Goal: Task Accomplishment & Management: Complete application form

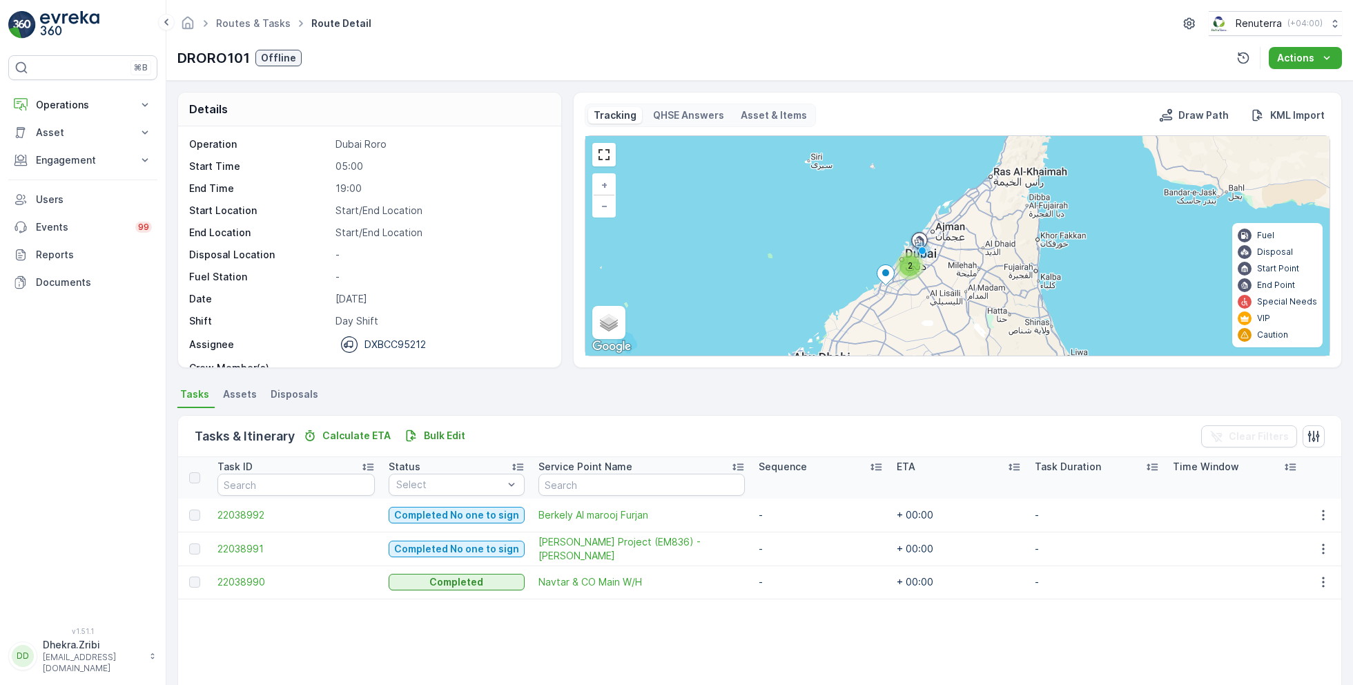
scroll to position [43, 0]
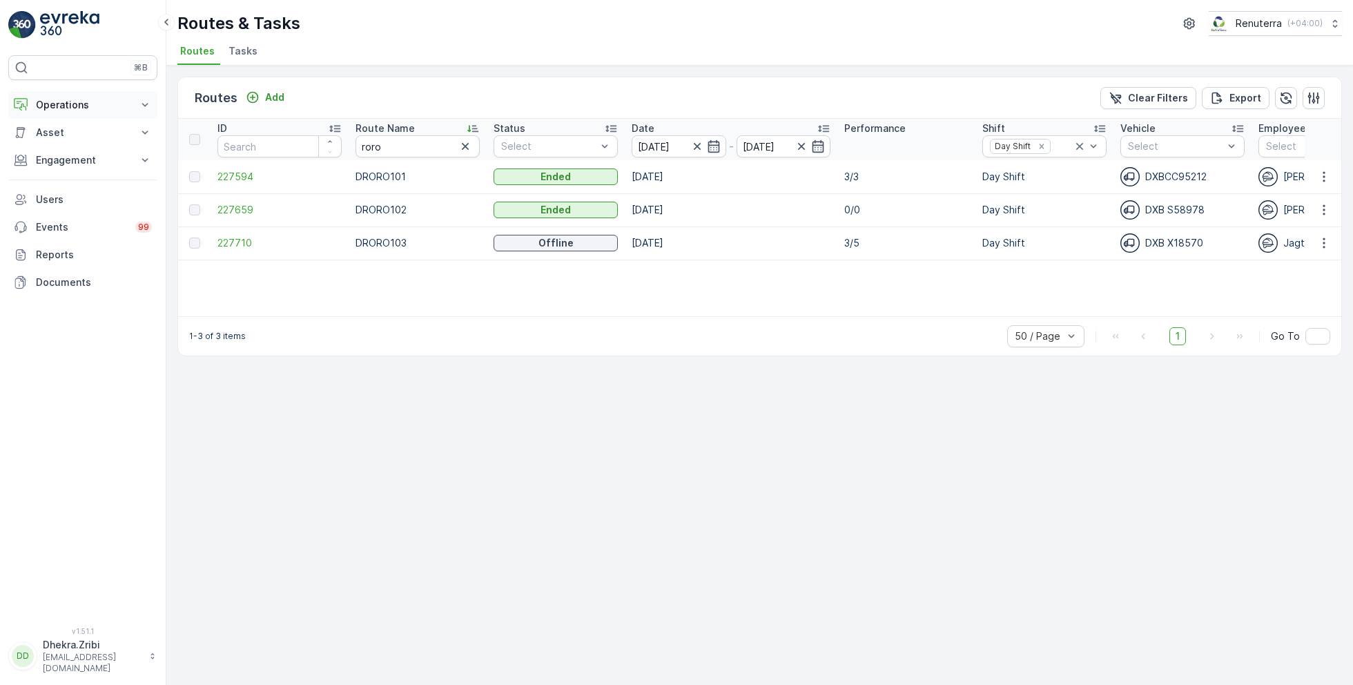
click at [70, 106] on p "Operations" at bounding box center [83, 105] width 94 height 14
click at [64, 148] on p "Planning" at bounding box center [54, 148] width 39 height 14
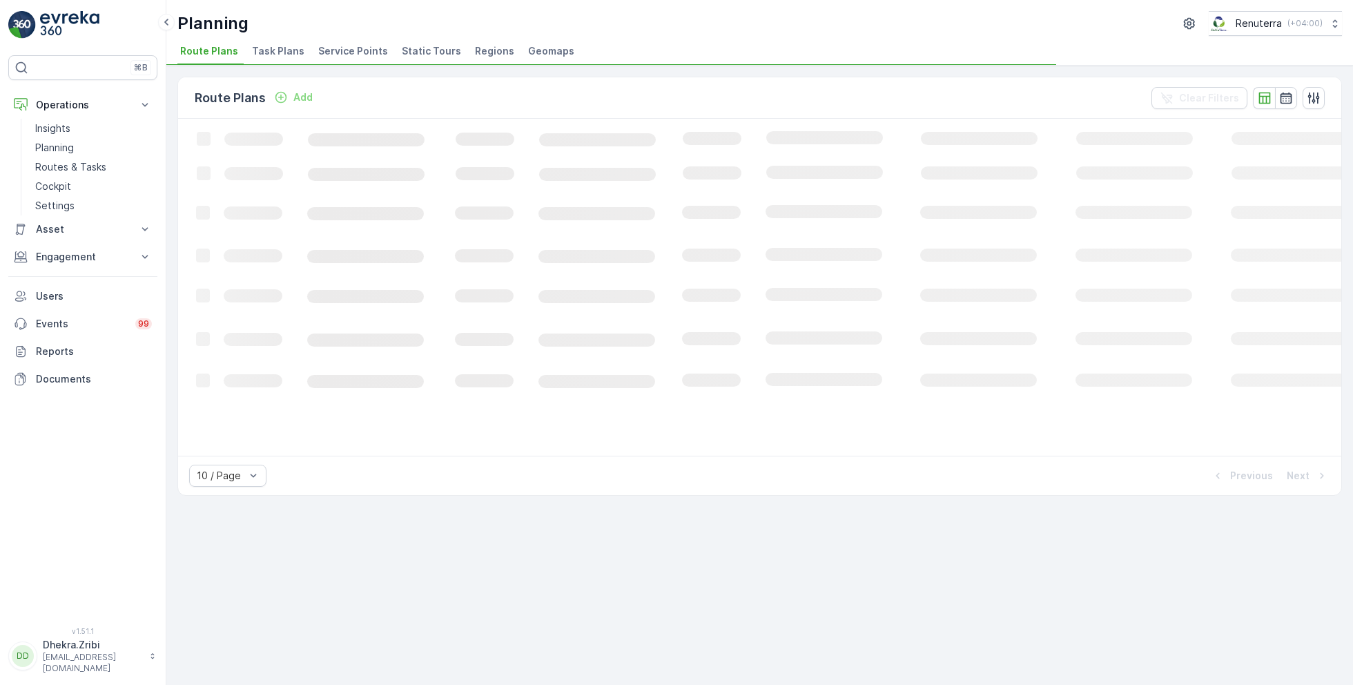
click at [350, 56] on span "Service Points" at bounding box center [353, 51] width 70 height 14
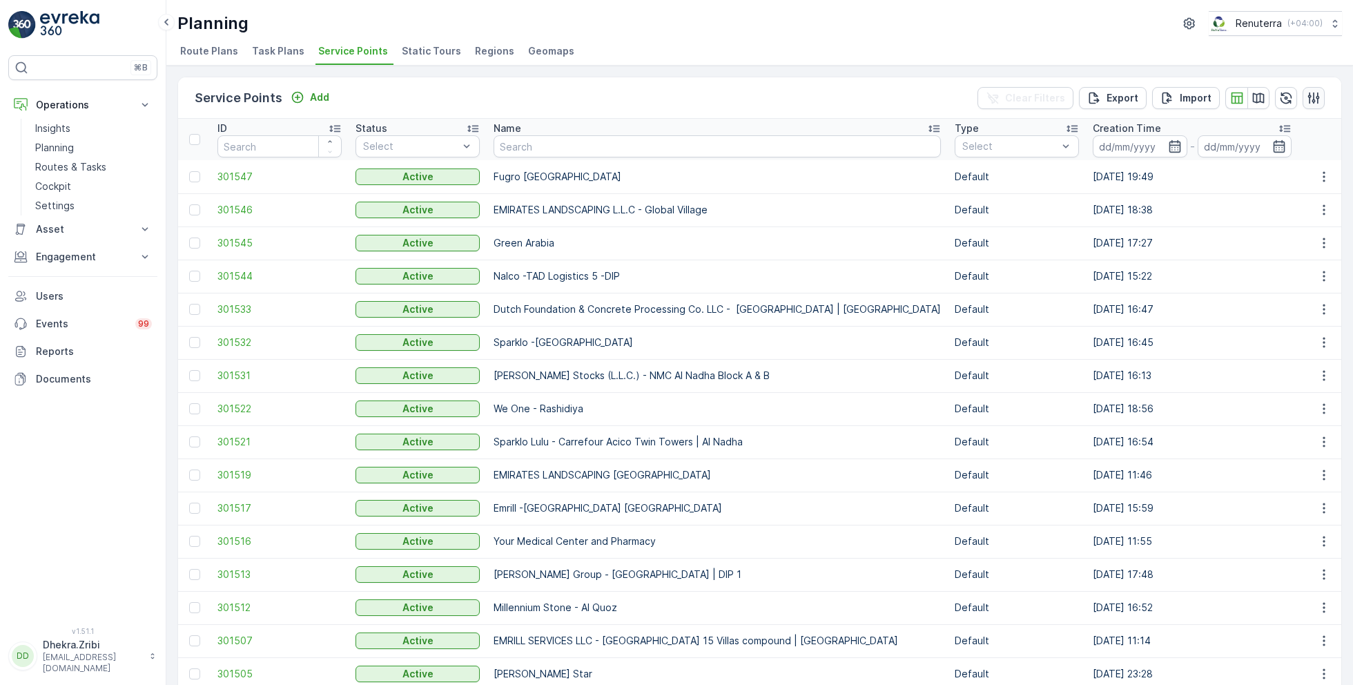
click at [1310, 101] on icon "button" at bounding box center [1314, 98] width 14 height 14
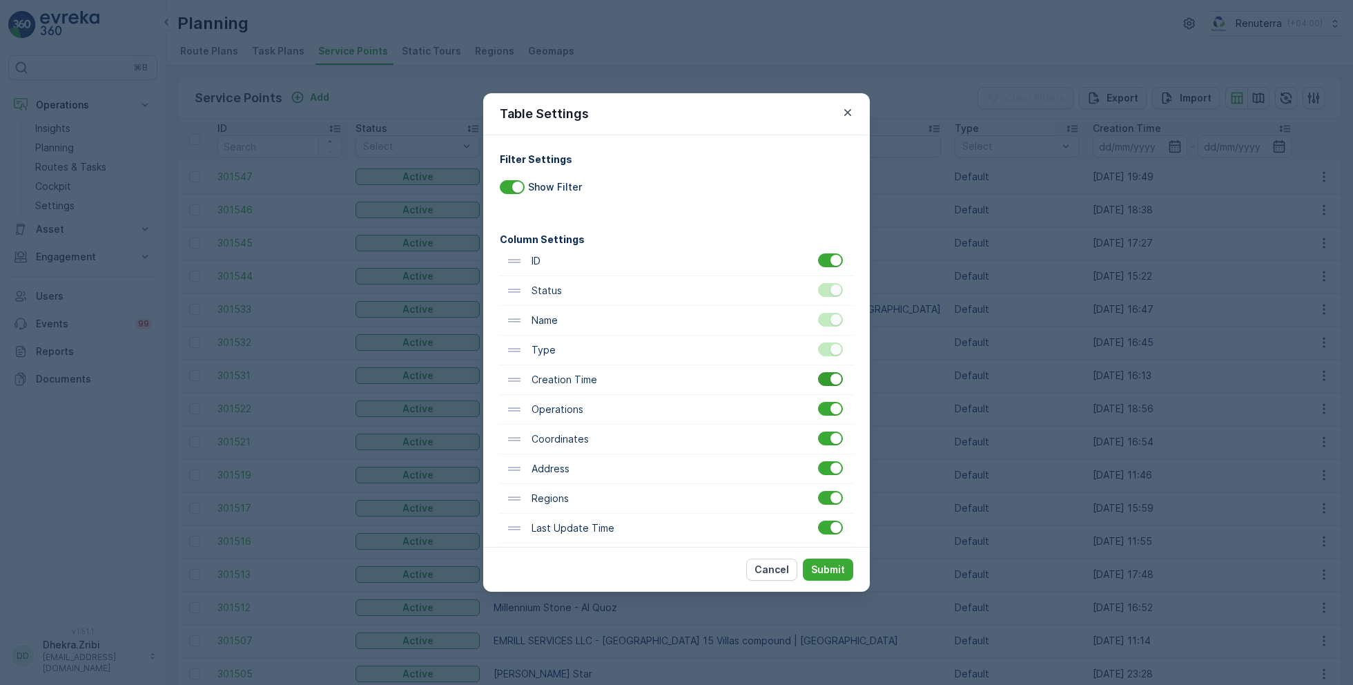
click at [838, 380] on div at bounding box center [830, 379] width 25 height 14
click at [818, 372] on input "checkbox" at bounding box center [818, 372] width 0 height 0
click at [824, 566] on p "Submit" at bounding box center [828, 570] width 34 height 14
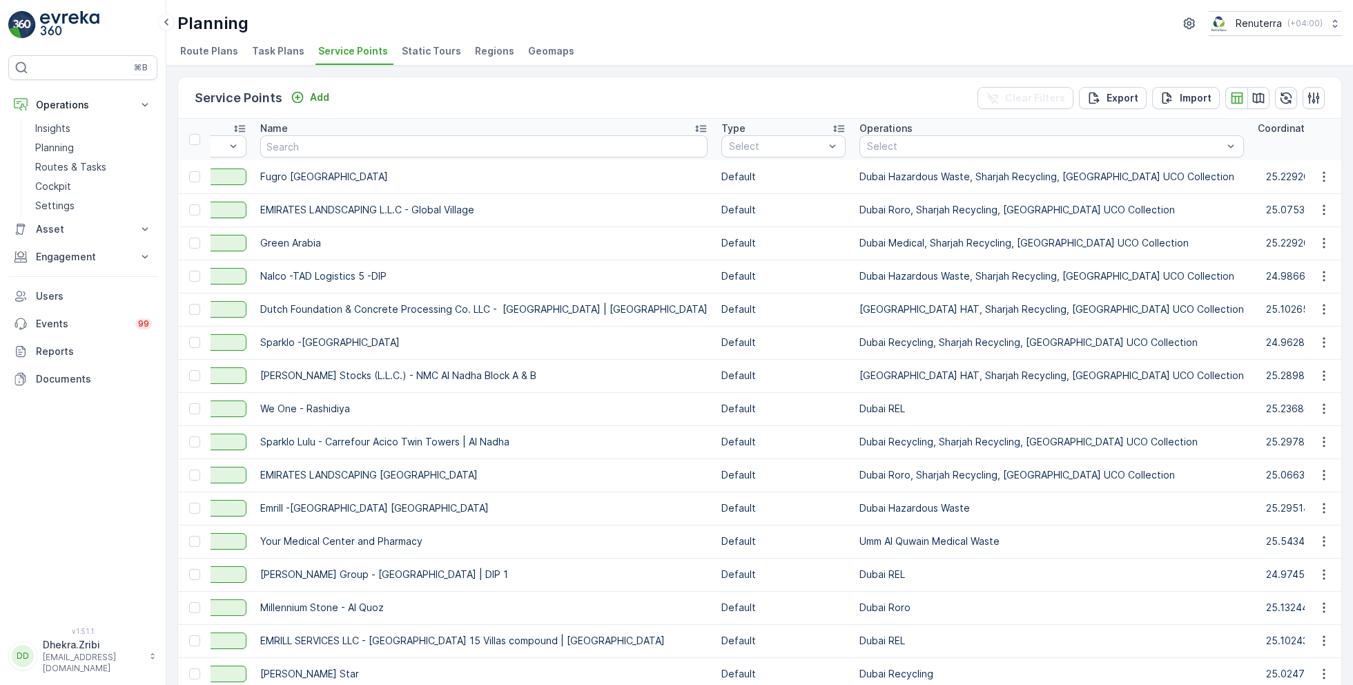
scroll to position [0, 237]
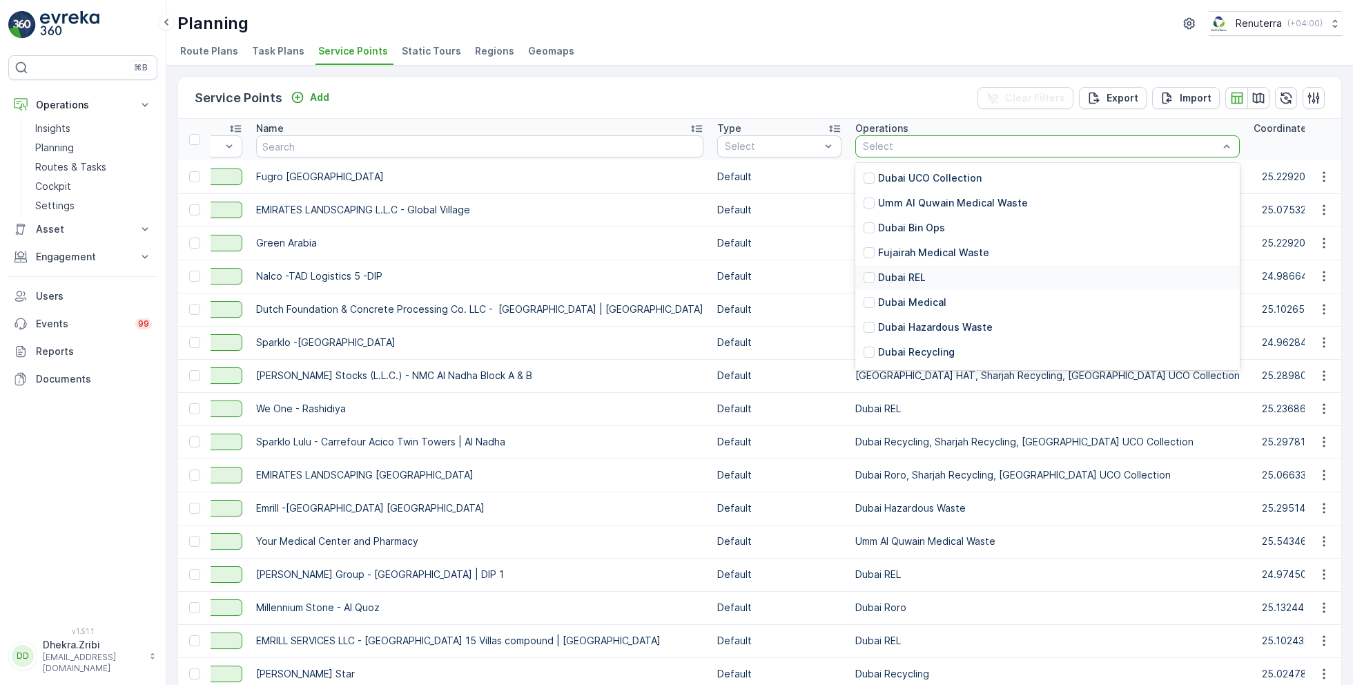
click at [874, 282] on div "Dubai REL" at bounding box center [1047, 277] width 385 height 25
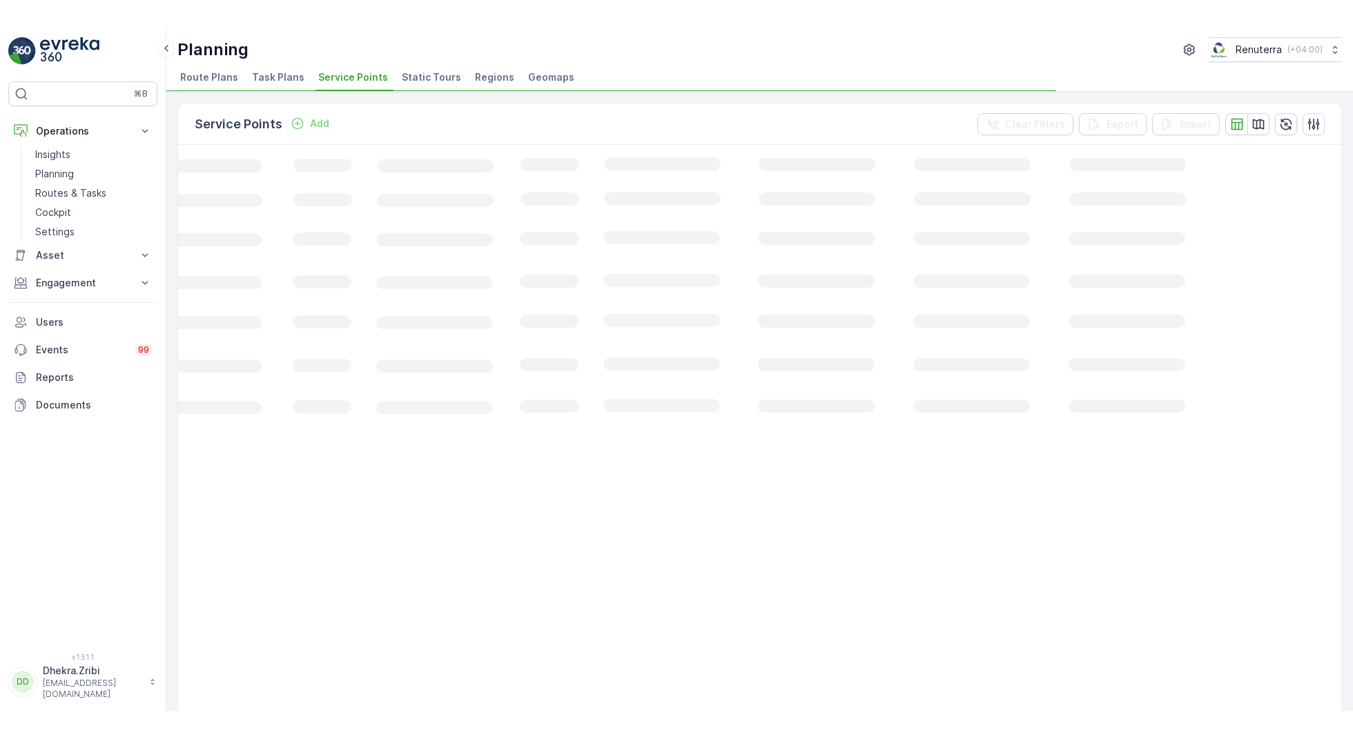
scroll to position [0, 164]
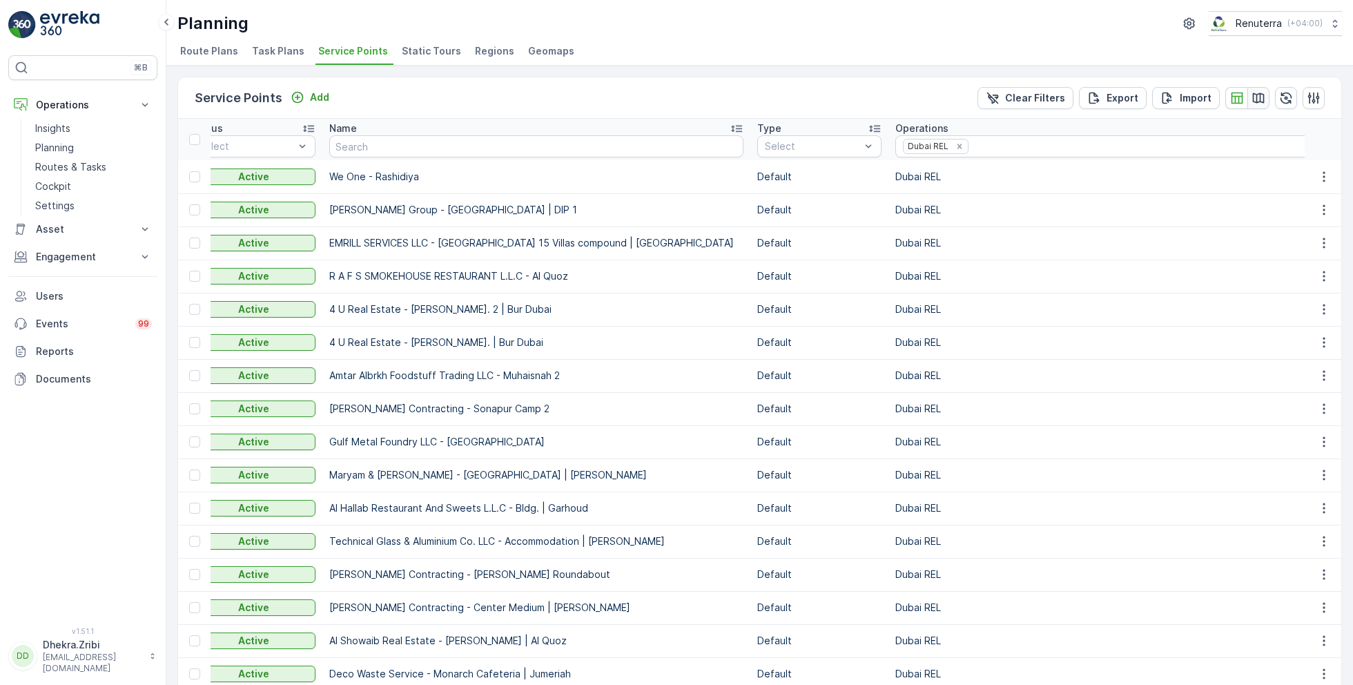
click at [1254, 97] on icon "button" at bounding box center [1259, 98] width 14 height 14
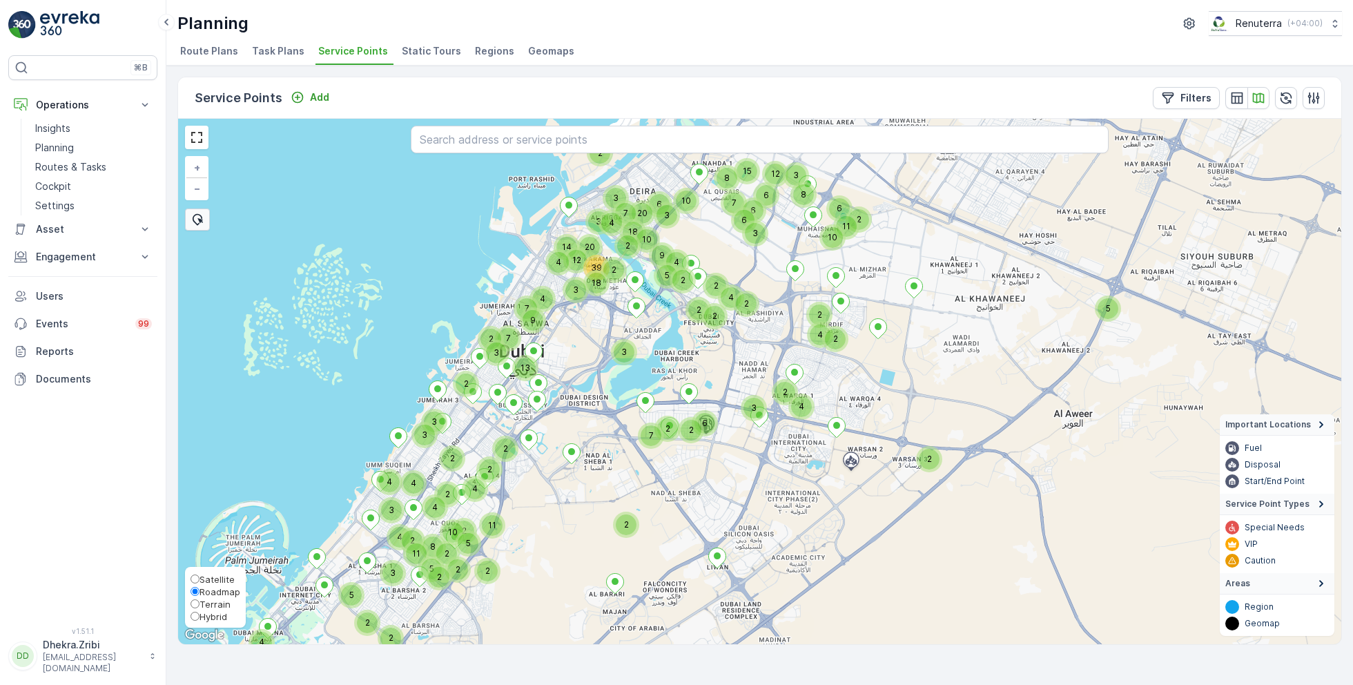
click at [213, 585] on label "Roadmap" at bounding box center [216, 591] width 50 height 12
click at [200, 587] on input "Roadmap" at bounding box center [195, 591] width 9 height 9
click at [204, 582] on span "Satellite" at bounding box center [217, 579] width 35 height 11
click at [200, 582] on input "Satellite" at bounding box center [195, 578] width 9 height 9
radio input "true"
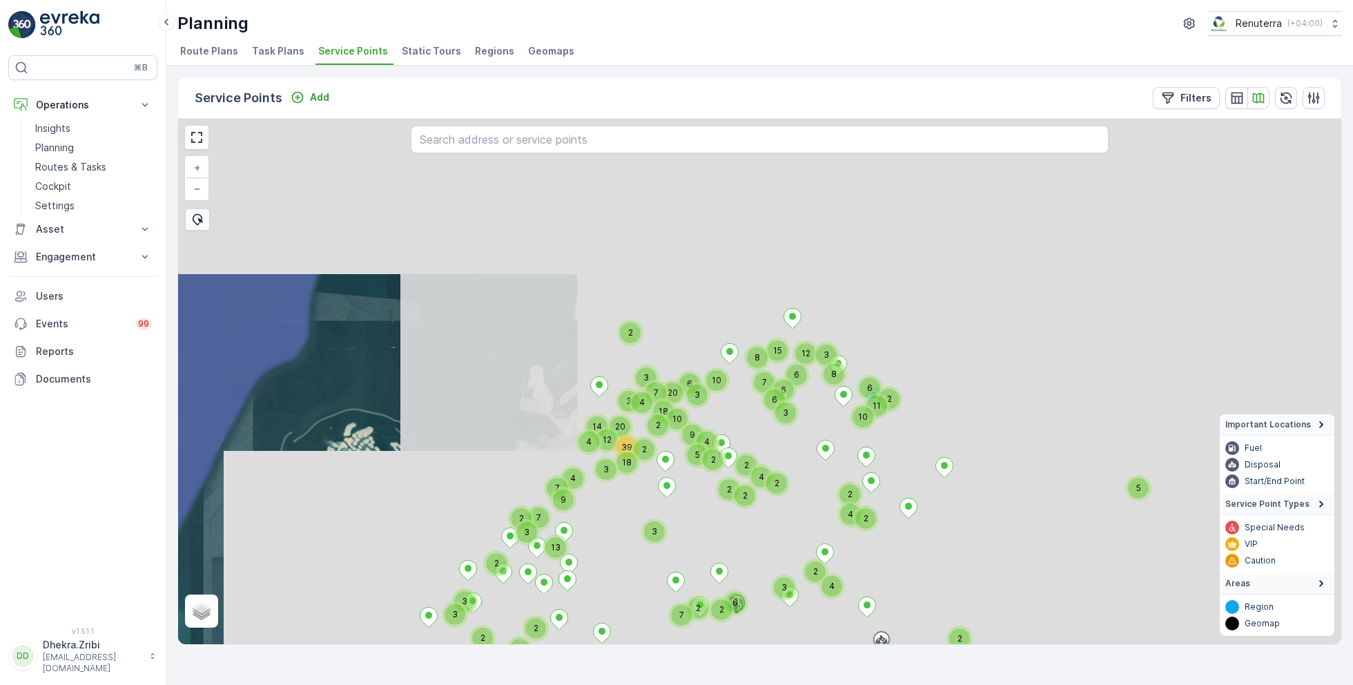
drag, startPoint x: 634, startPoint y: 336, endPoint x: 665, endPoint y: 521, distance: 188.3
click at [666, 523] on div "5 10 2 3 2 3 2 3 2 2 3 3 3 2 11 7 18 2 2 4 2 4 2 6 2 2 4 4 9 2 7 2 15 12 6 3 6 …" at bounding box center [759, 381] width 1163 height 525
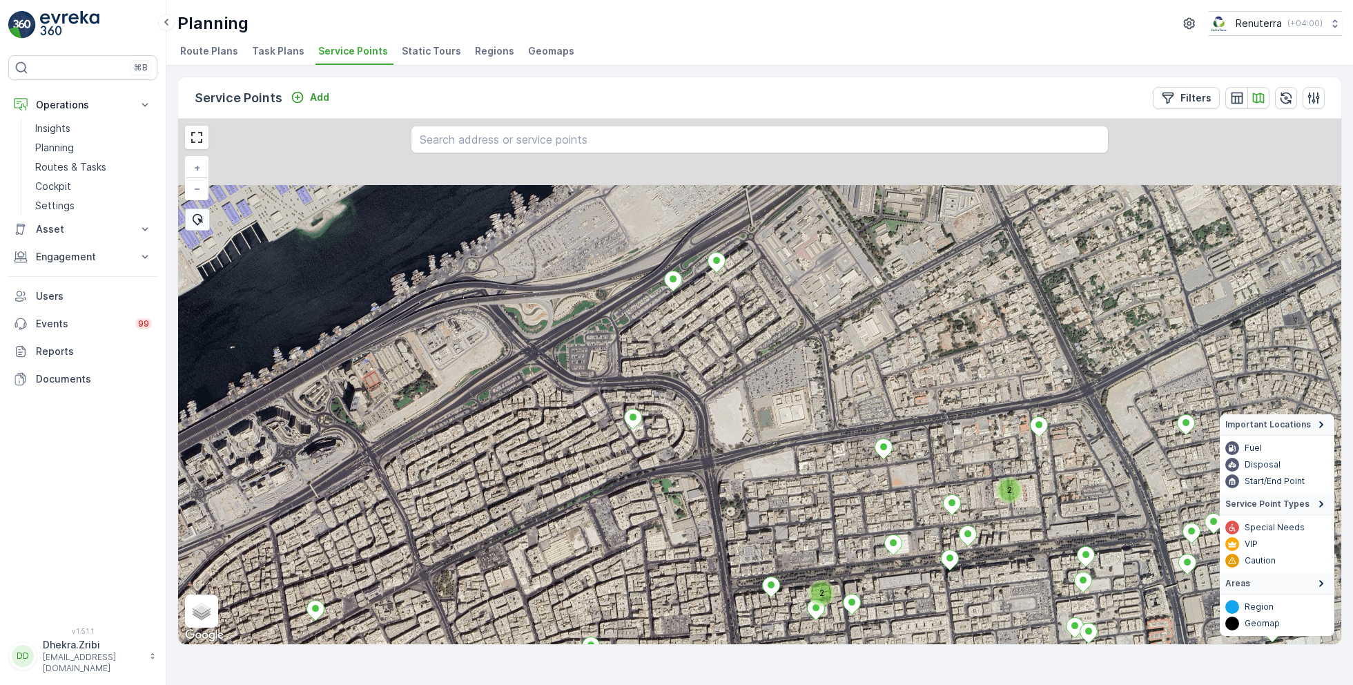
drag, startPoint x: 719, startPoint y: 260, endPoint x: 703, endPoint y: 367, distance: 107.5
click at [703, 367] on div "2 2 + − Satellite Roadmap Terrain Hybrid Leaflet Keyboard shortcuts Map Data Im…" at bounding box center [759, 381] width 1163 height 525
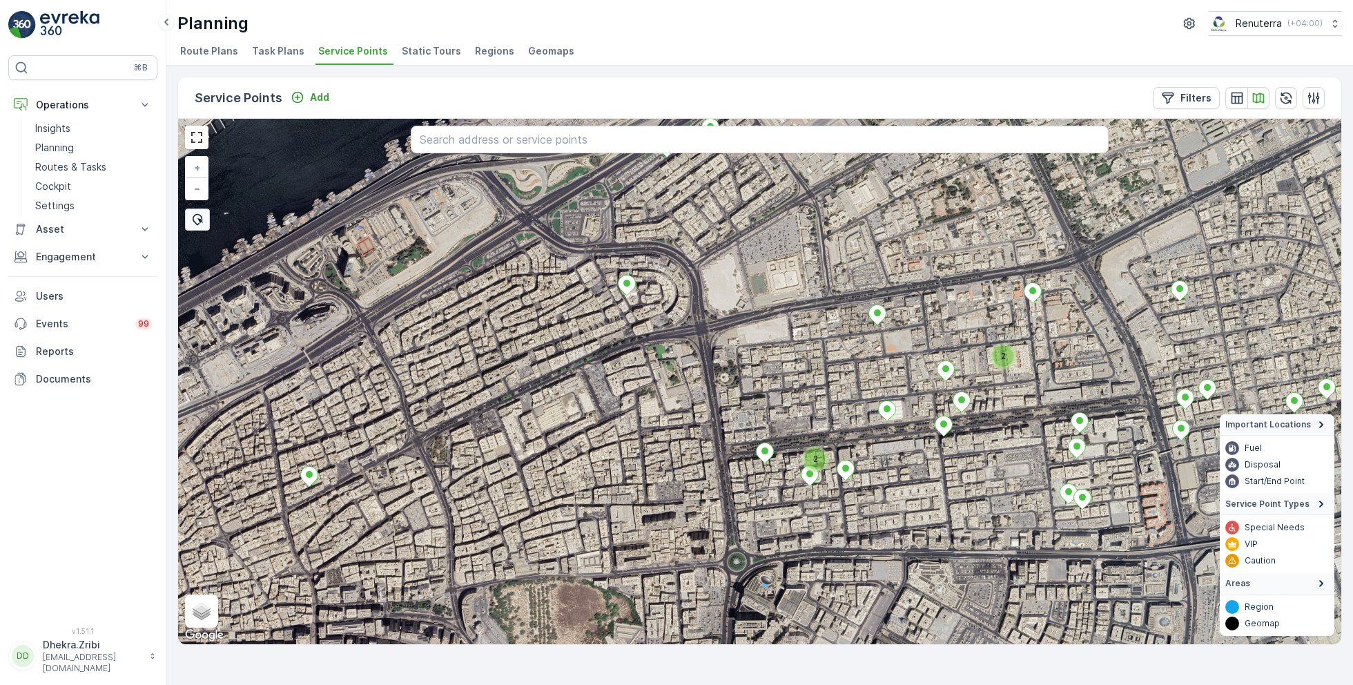
drag, startPoint x: 735, startPoint y: 360, endPoint x: 728, endPoint y: 225, distance: 135.5
click at [728, 225] on div "2 2 + − Satellite Roadmap Terrain Hybrid Leaflet Keyboard shortcuts Map Data Im…" at bounding box center [759, 381] width 1163 height 525
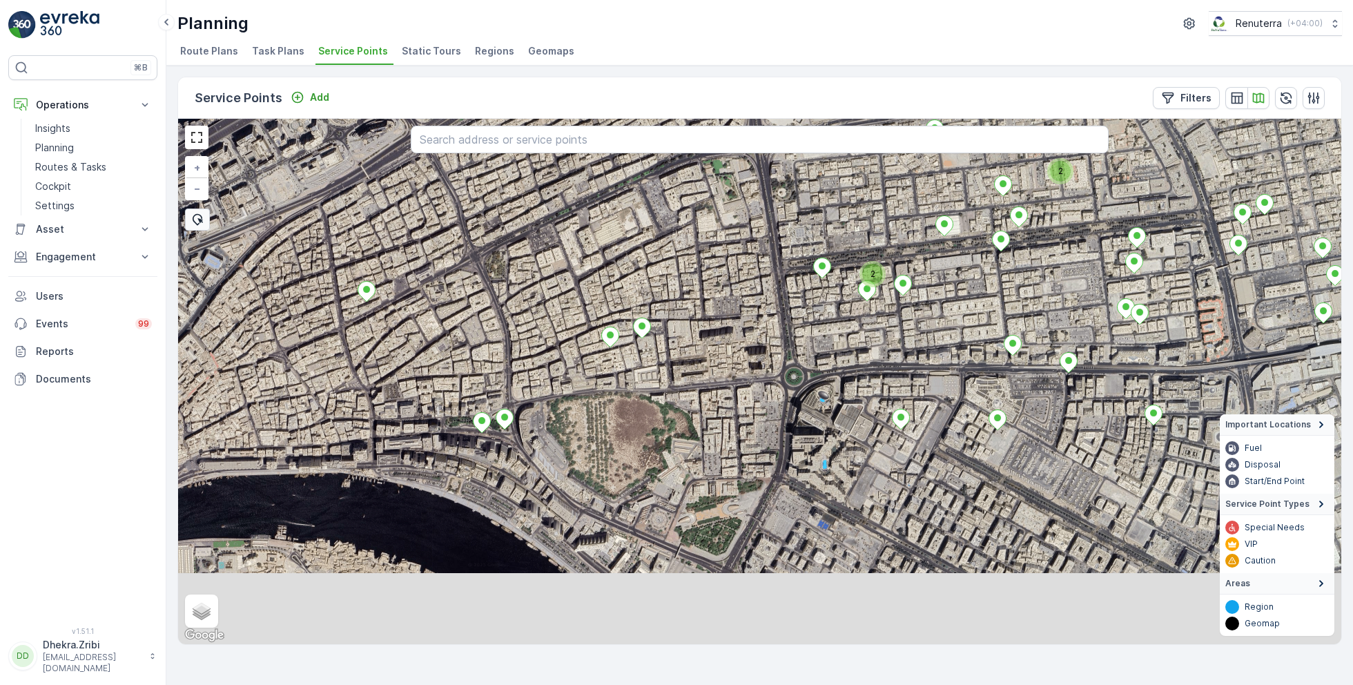
drag, startPoint x: 481, startPoint y: 460, endPoint x: 569, endPoint y: 228, distance: 248.0
click at [569, 228] on div "2 2 + − Satellite Roadmap Terrain Hybrid Leaflet Keyboard shortcuts Map Data Im…" at bounding box center [759, 381] width 1163 height 525
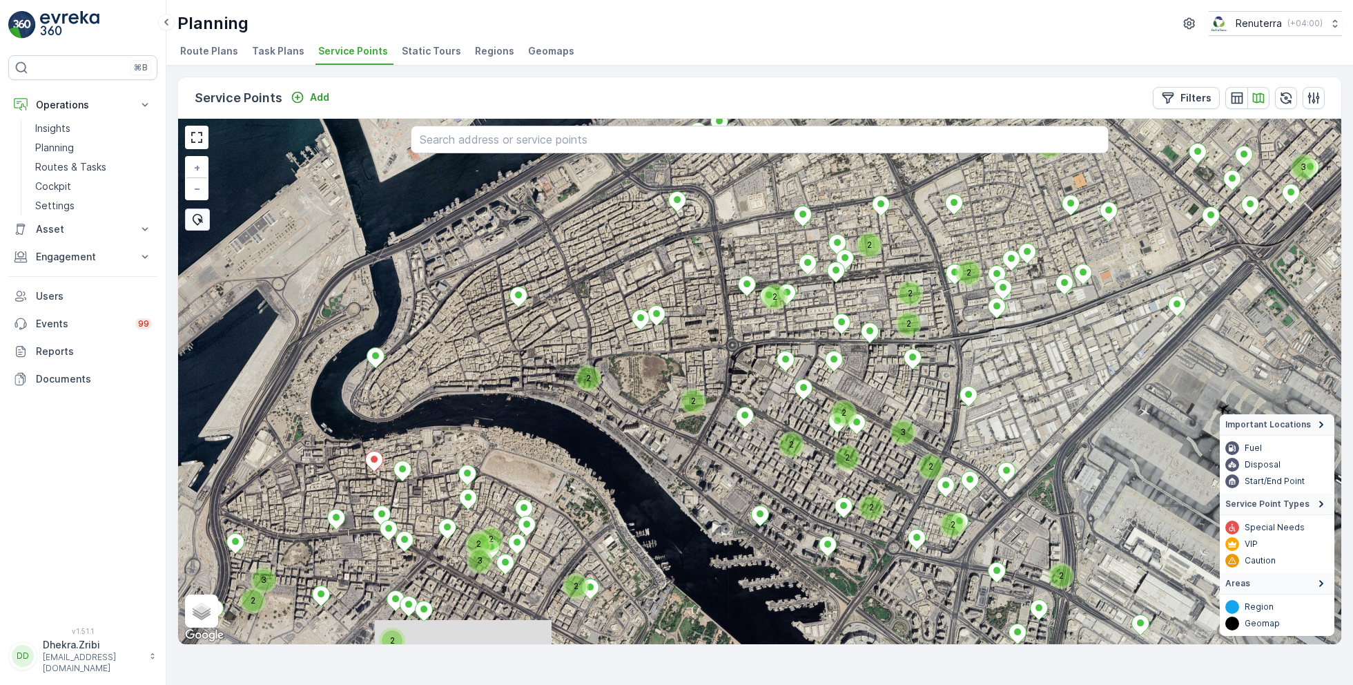
click at [696, 402] on div "2" at bounding box center [693, 401] width 21 height 21
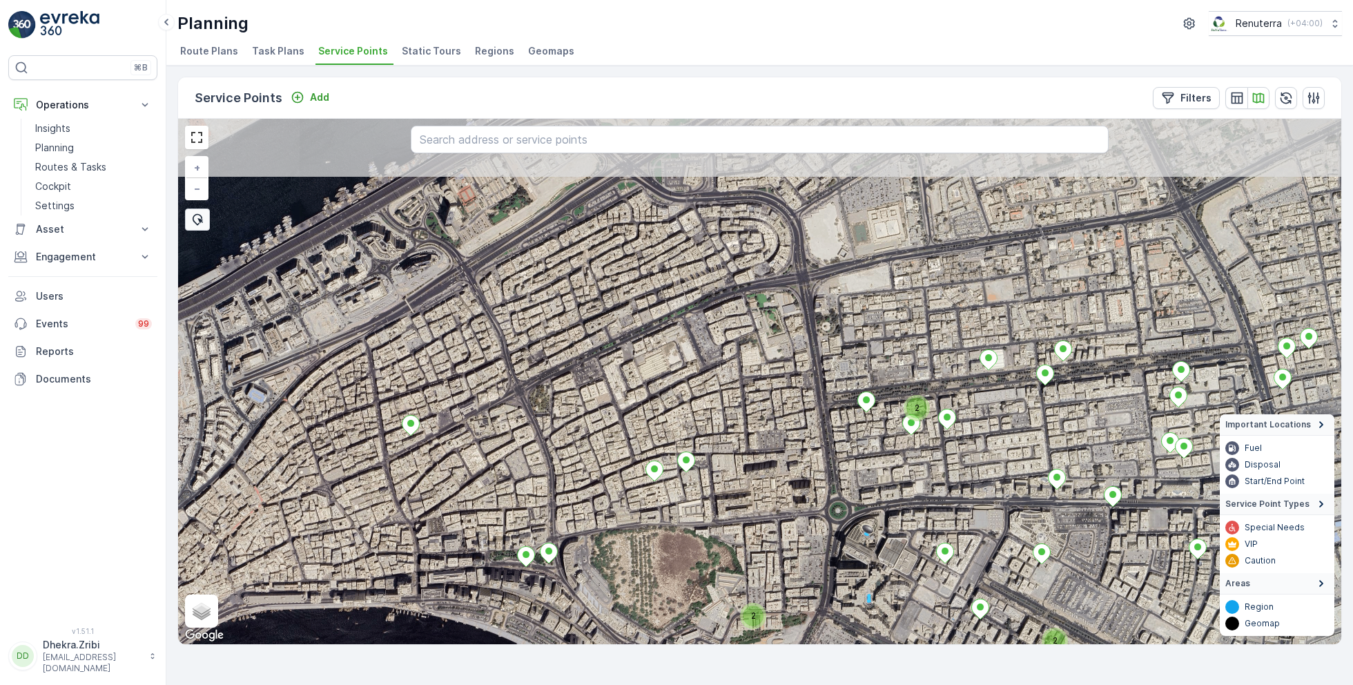
drag, startPoint x: 714, startPoint y: 275, endPoint x: 775, endPoint y: 502, distance: 234.6
click at [775, 502] on div "2 2 2 2 2 2 + − Satellite Roadmap Terrain Hybrid Leaflet Keyboard shortcuts Map…" at bounding box center [759, 381] width 1163 height 525
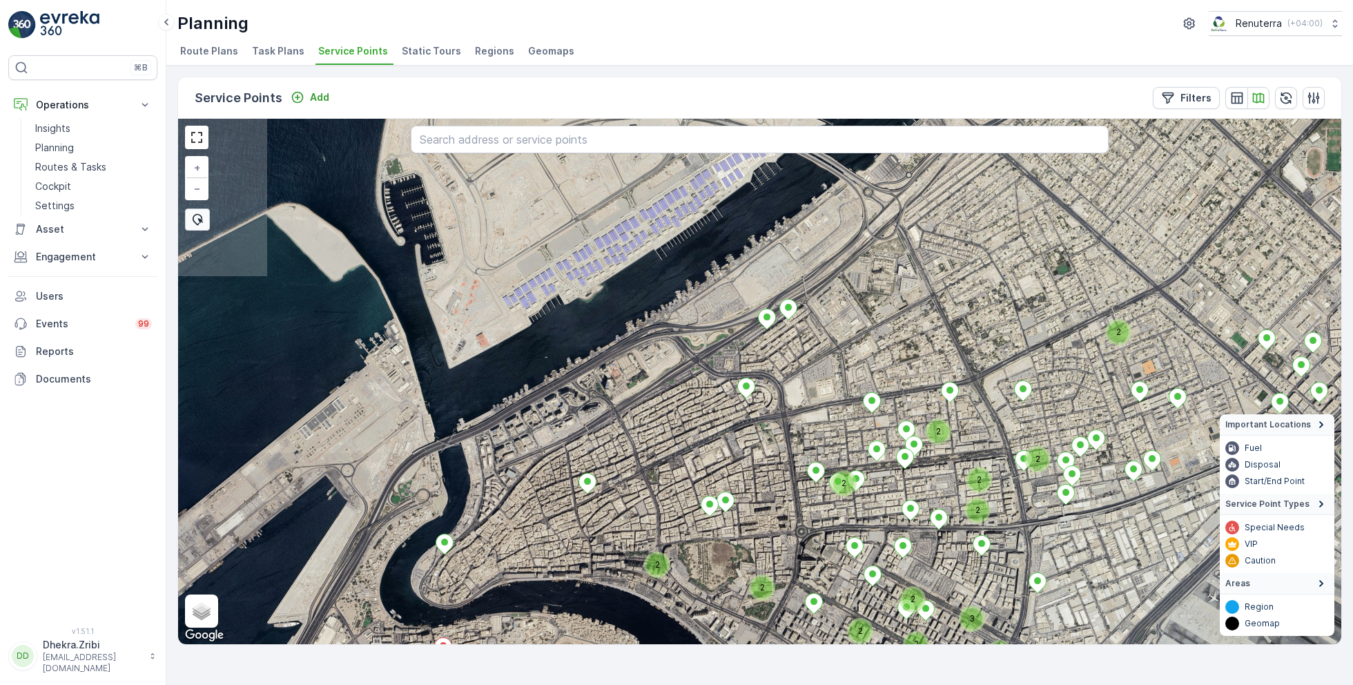
drag, startPoint x: 811, startPoint y: 294, endPoint x: 797, endPoint y: 378, distance: 85.5
click at [797, 379] on div "2 2 2 2 2 2 2 2 2 3 2 2 2 2 2 2 2 + − Satellite Roadmap Terrain Hybrid Leaflet …" at bounding box center [759, 381] width 1163 height 525
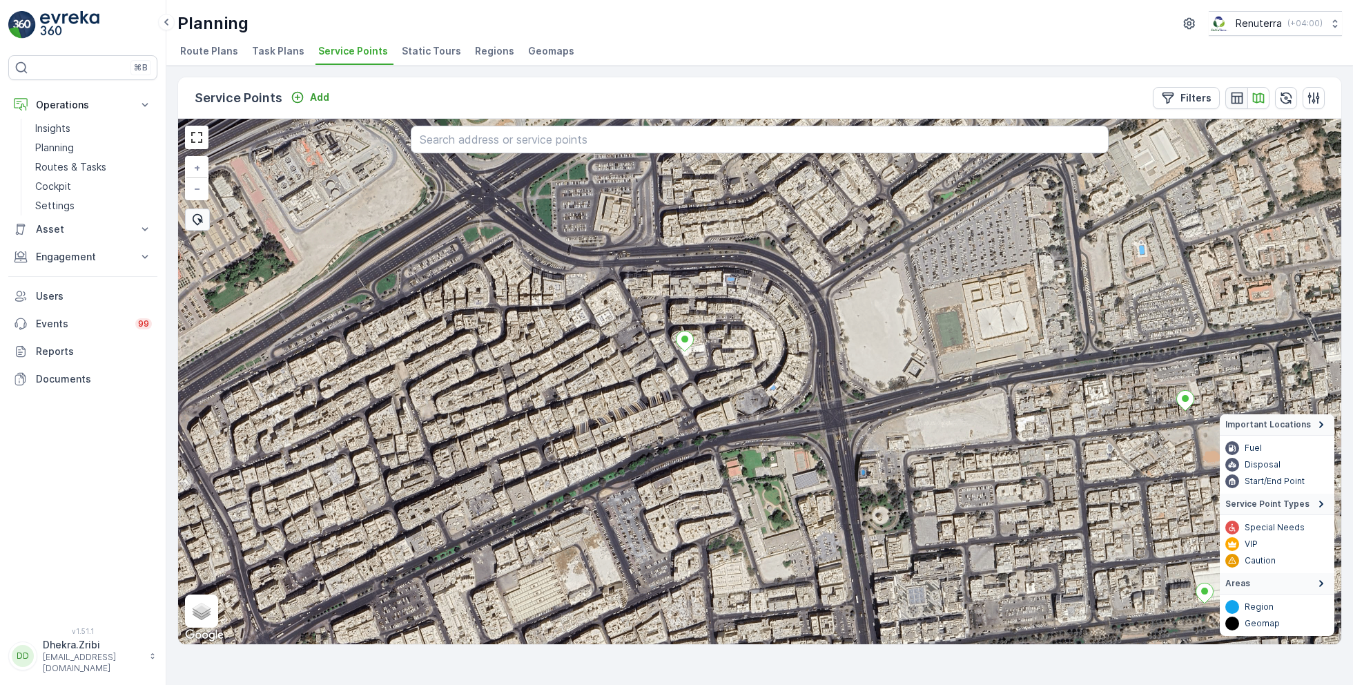
click at [1238, 95] on icon "button" at bounding box center [1237, 98] width 12 height 12
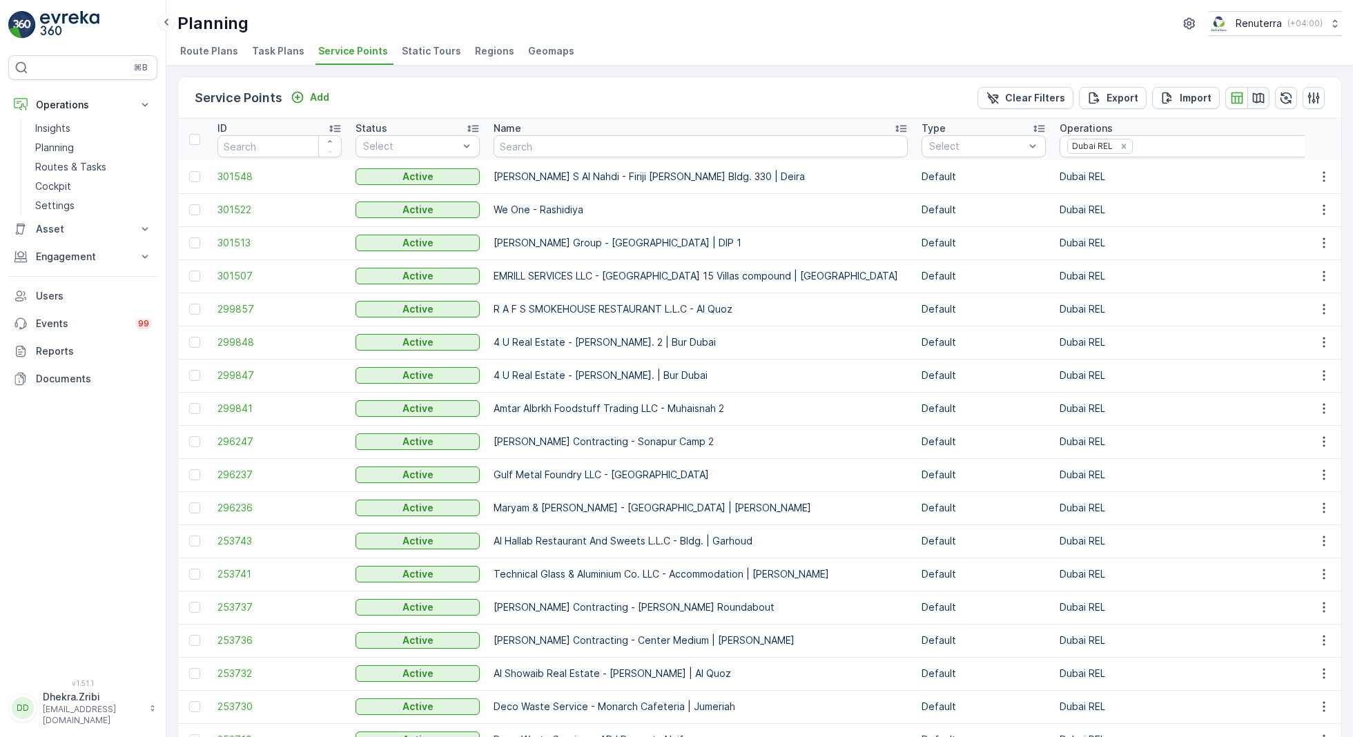
click at [1257, 91] on icon "button" at bounding box center [1259, 98] width 14 height 14
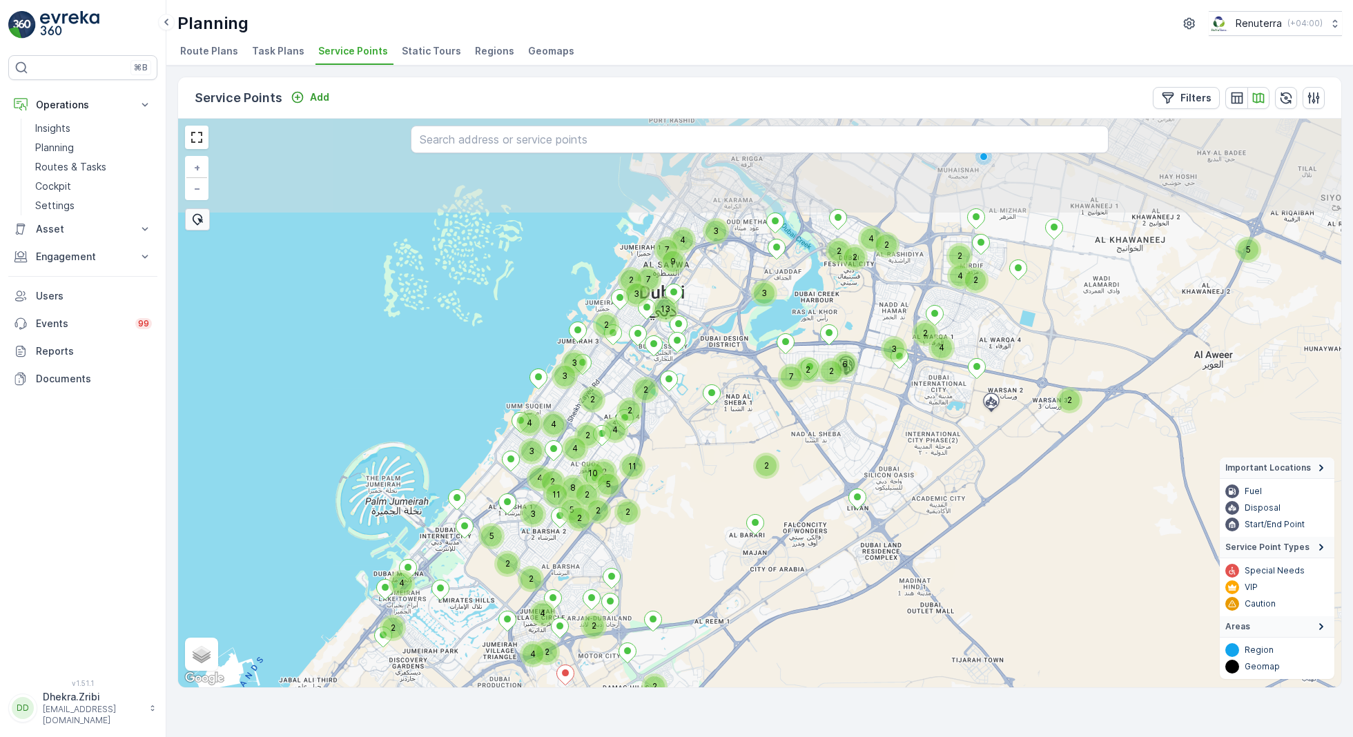
drag, startPoint x: 746, startPoint y: 308, endPoint x: 766, endPoint y: 412, distance: 106.1
click at [766, 412] on div "5 2 3 2 3 2 3 2 3 3 3 11 2 7 4 4 2 2 2 6 2 2 4 4 9 2 2 7 2 5 2 2 4 4 2 2 4 3 4 …" at bounding box center [759, 403] width 1163 height 569
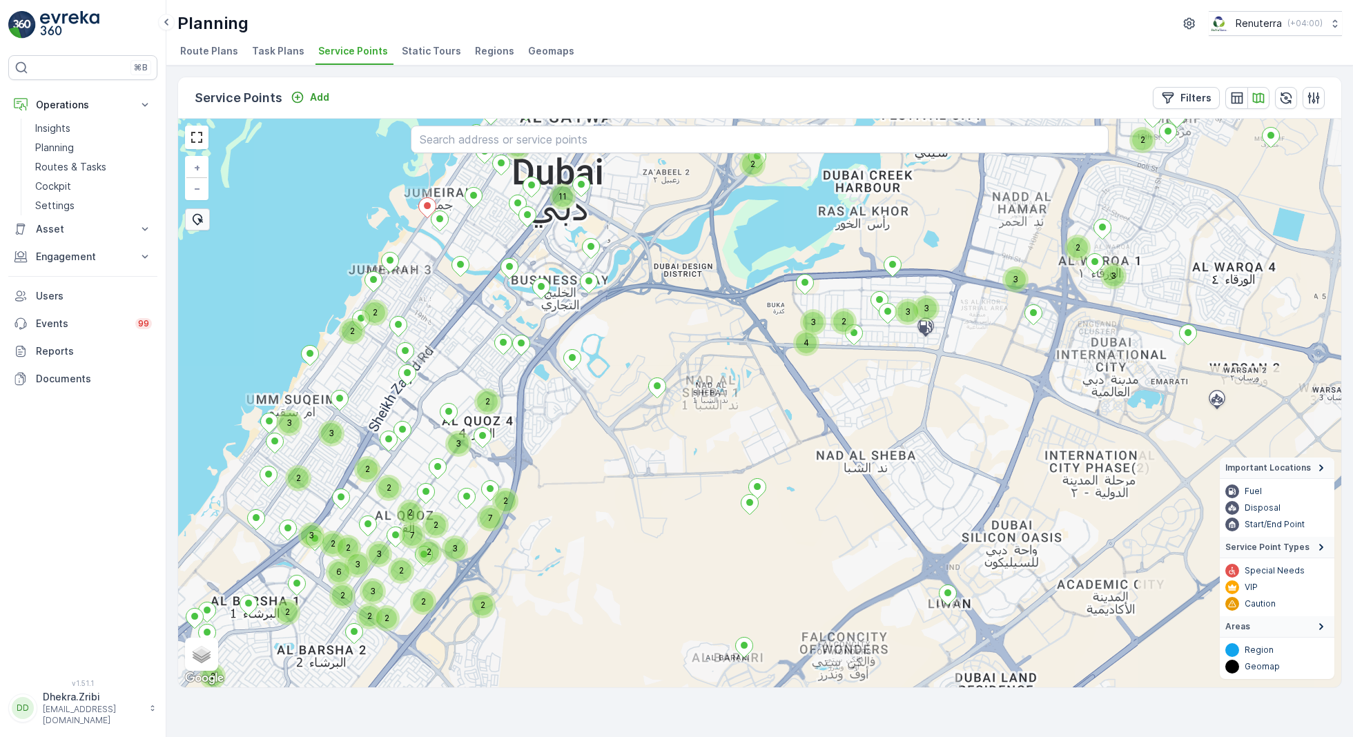
drag, startPoint x: 741, startPoint y: 320, endPoint x: 710, endPoint y: 514, distance: 196.5
click at [710, 509] on div "3 2 2 2 2 2 2 2 2 2 3 3 3 2 2 4 3 2 2 6 2 3 2 3 2 3 3 2 7 5 2 11 3 2 2 2 3 3 2 …" at bounding box center [759, 403] width 1163 height 569
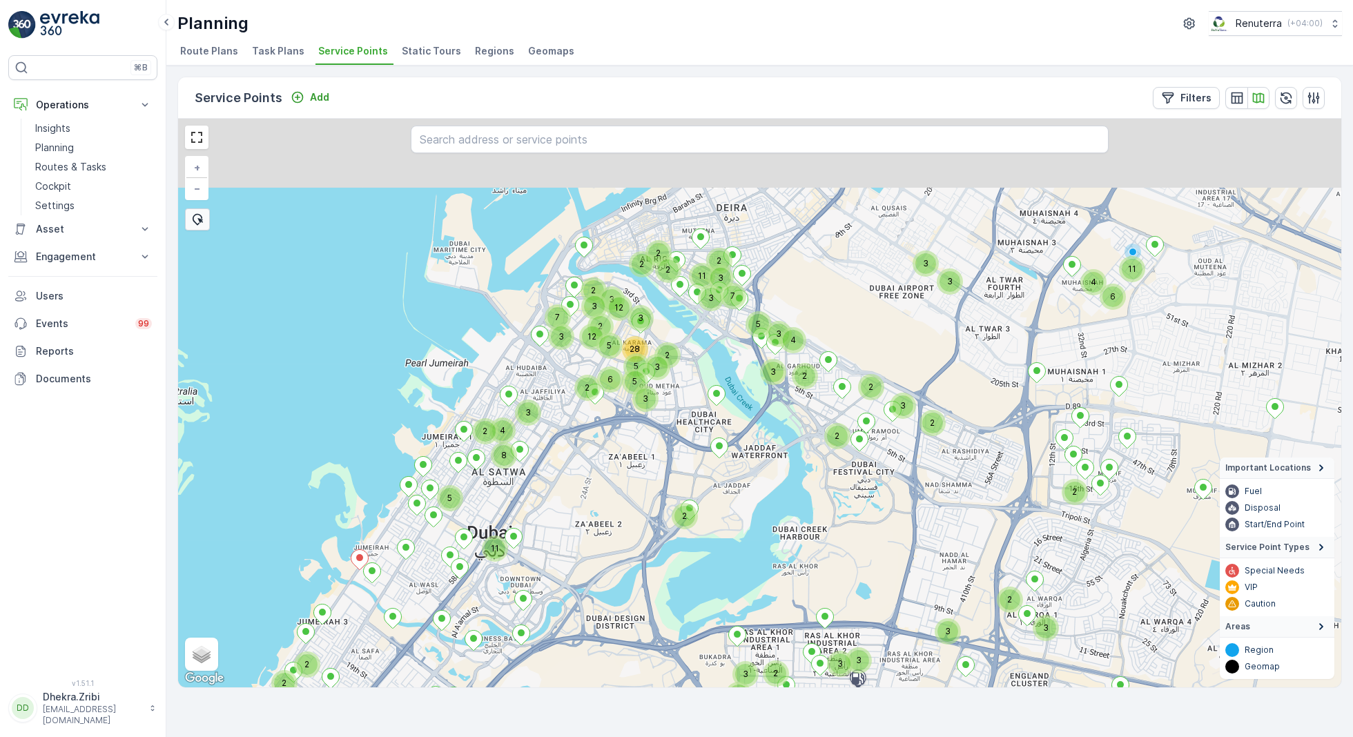
drag, startPoint x: 804, startPoint y: 361, endPoint x: 770, endPoint y: 508, distance: 151.0
click at [770, 510] on div "3 2 2 2 3 3 3 2 2 4 3 5 11 2 3 3 2 3 2 12 2 2 3 2 2 3 2 12 5 28 3 5 3 5 6 2 5 3…" at bounding box center [759, 403] width 1163 height 569
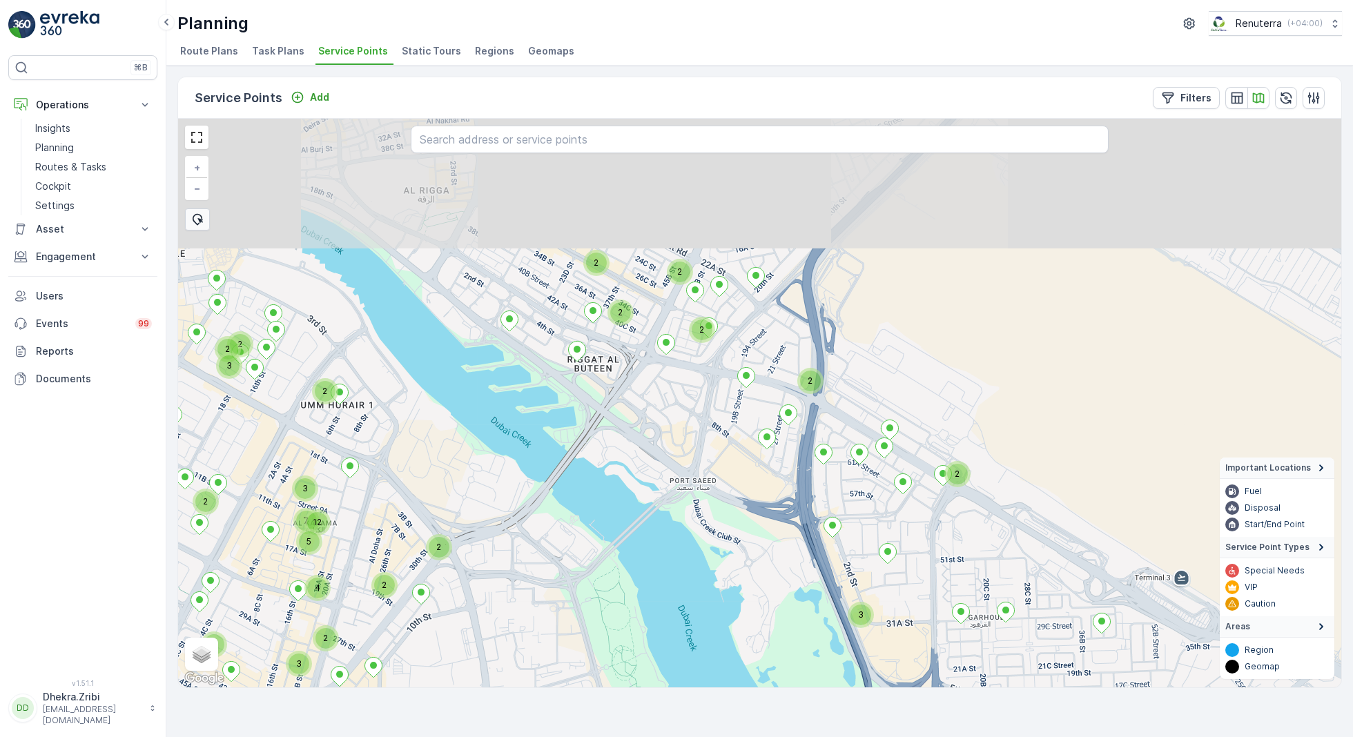
drag, startPoint x: 758, startPoint y: 247, endPoint x: 719, endPoint y: 382, distance: 140.1
click at [719, 382] on div "2 3 2 3 2 2 2 3 2 2 2 2 7 2 2 5 12 4 2 3 2 2 2 + − Satellite Roadmap Terrain Hy…" at bounding box center [759, 403] width 1163 height 569
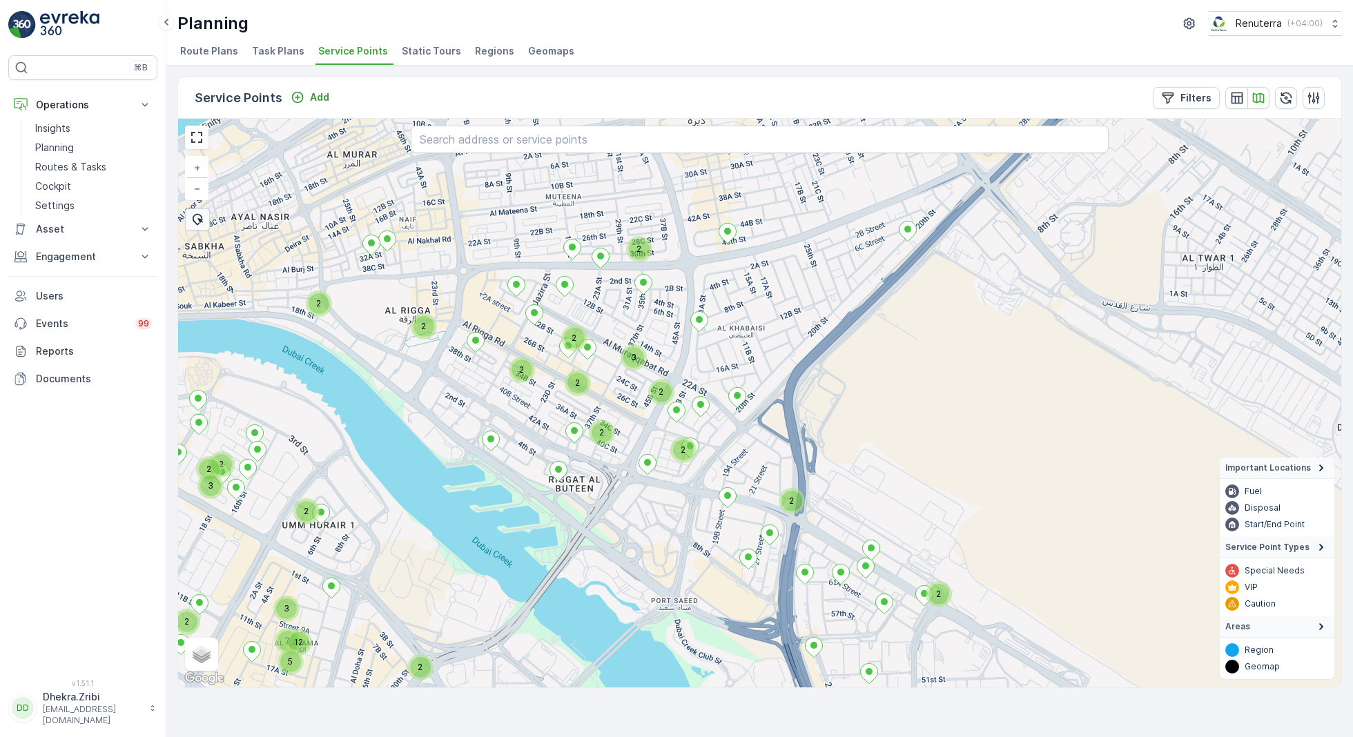
drag, startPoint x: 759, startPoint y: 332, endPoint x: 740, endPoint y: 452, distance: 121.6
click at [740, 452] on div "2 3 2 3 2 2 2 3 2 2 2 2 7 2 2 5 12 4 2 3 2 2 2 2 3 2 2 2 + − Satellite Roadmap …" at bounding box center [759, 403] width 1163 height 569
click at [215, 619] on span "Satellite" at bounding box center [217, 622] width 35 height 11
click at [200, 619] on input "Satellite" at bounding box center [195, 622] width 9 height 9
radio input "true"
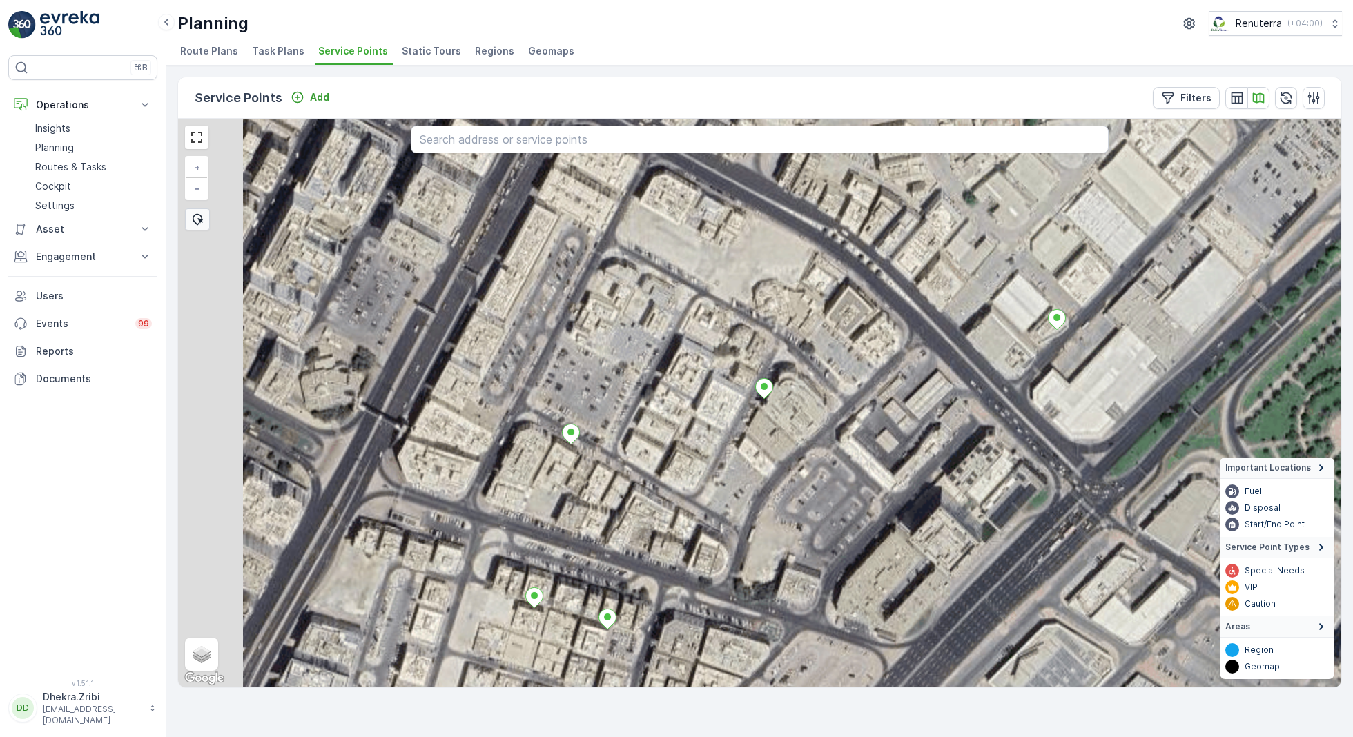
drag, startPoint x: 476, startPoint y: 378, endPoint x: 668, endPoint y: 460, distance: 208.8
click at [668, 463] on div "+ − Satellite Roadmap Terrain Hybrid Leaflet Keyboard shortcuts Map Data Imager…" at bounding box center [759, 403] width 1163 height 569
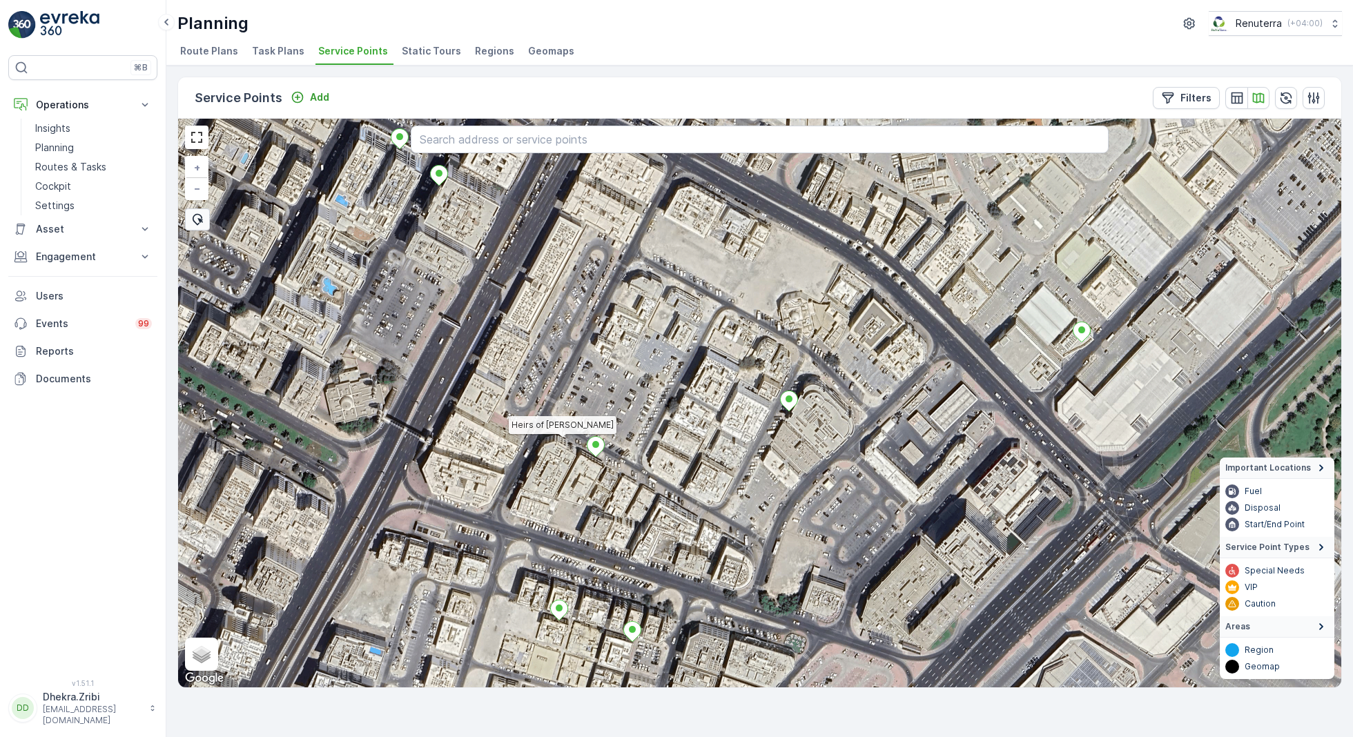
click at [596, 443] on ellipse at bounding box center [595, 444] width 7 height 7
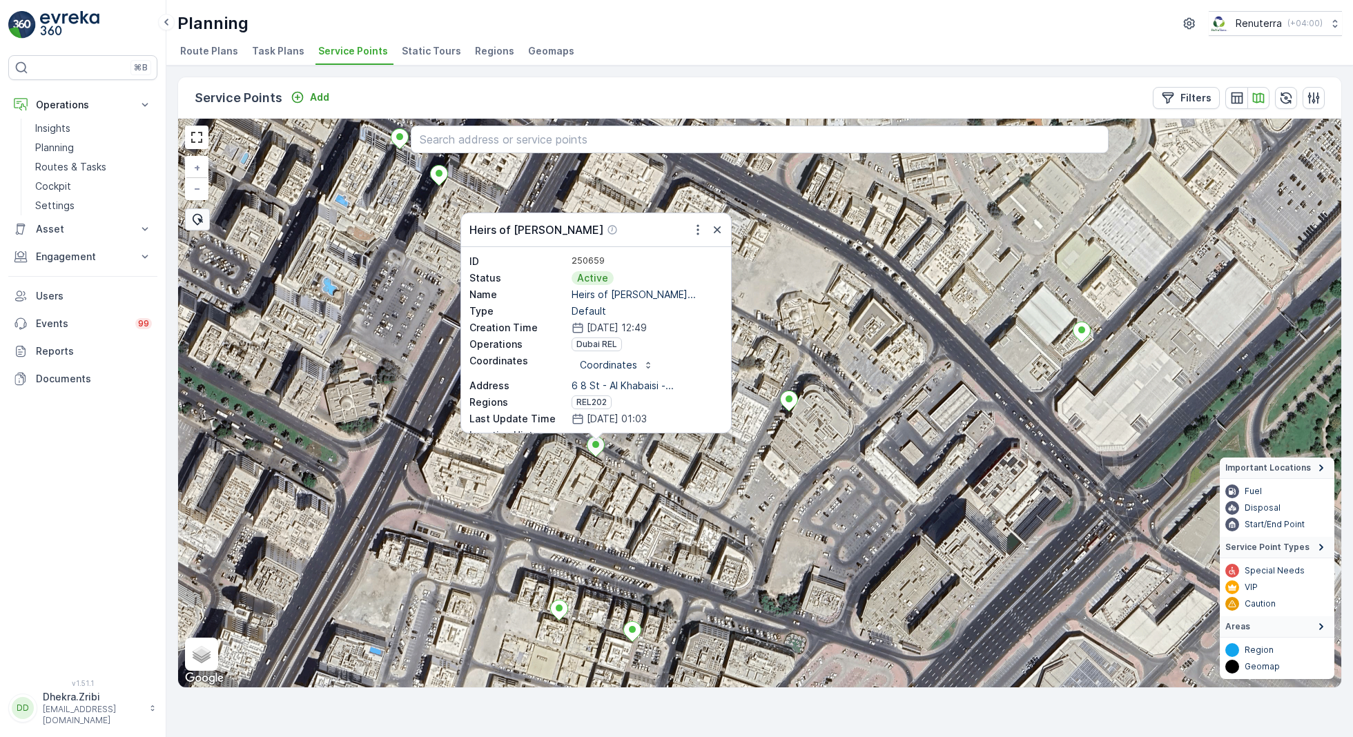
click at [608, 302] on p "Heirs of Haju Mohammad..." at bounding box center [647, 295] width 151 height 14
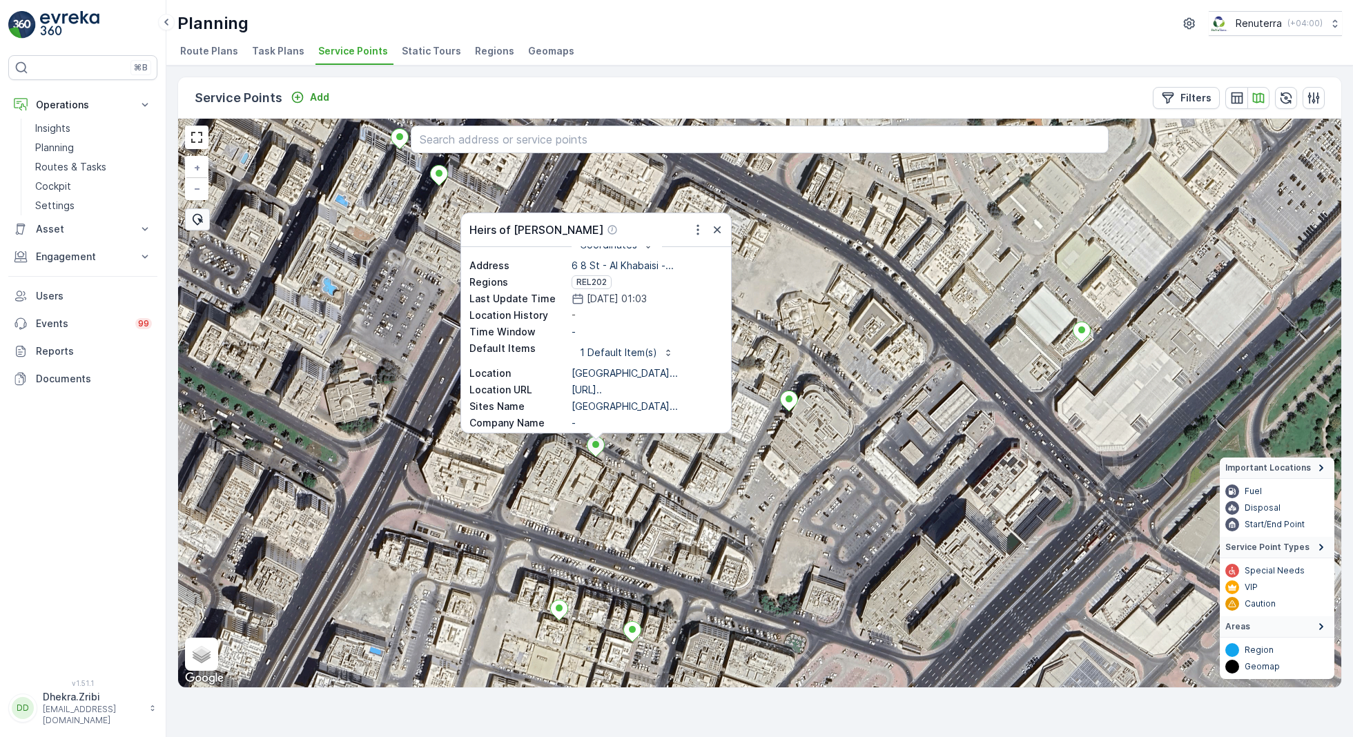
scroll to position [104, 0]
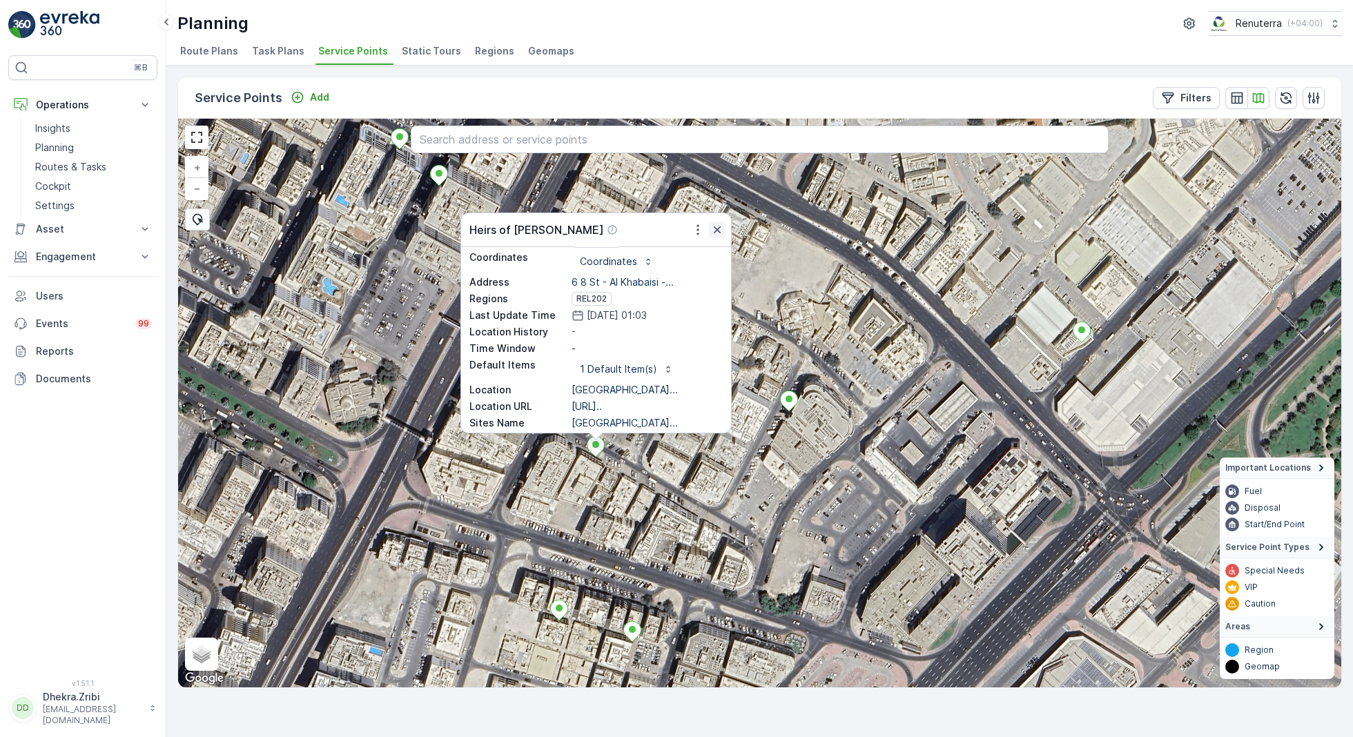
click at [716, 226] on icon "button" at bounding box center [717, 230] width 14 height 14
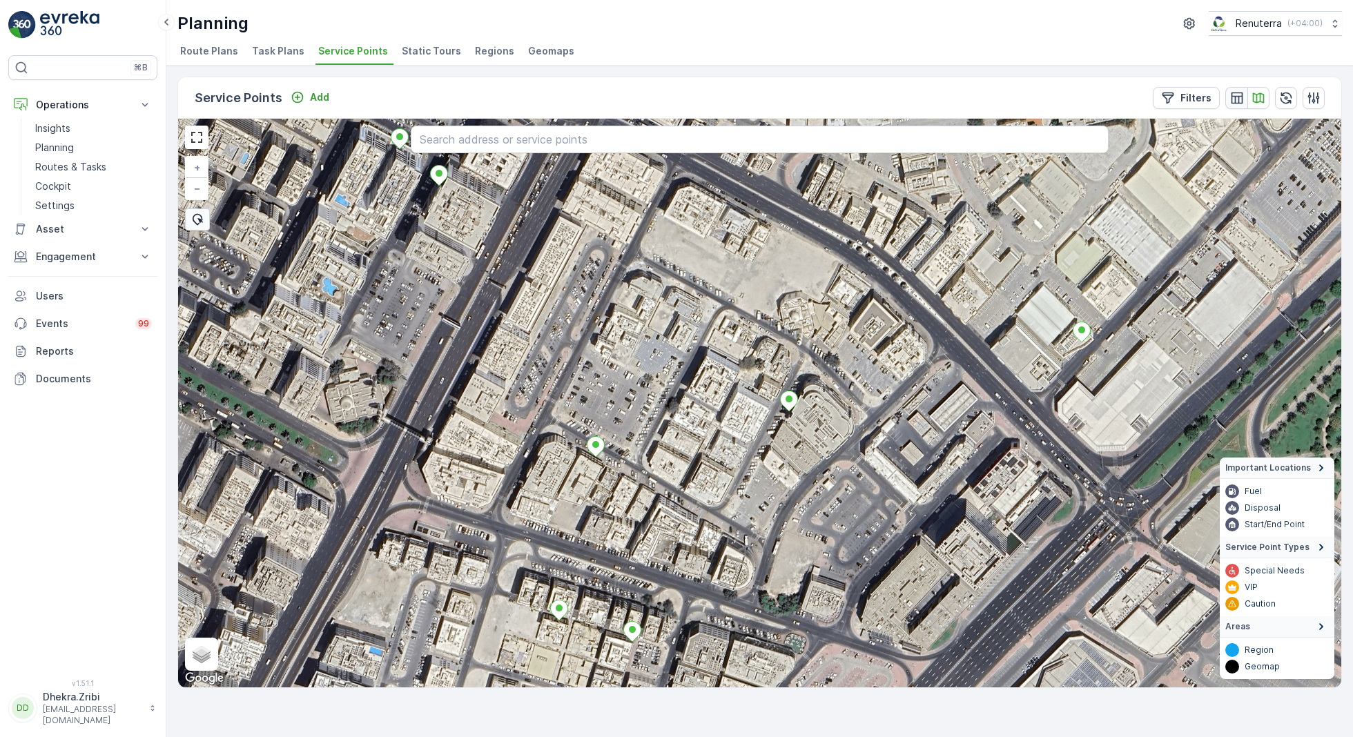
click at [1234, 97] on icon "button" at bounding box center [1237, 98] width 14 height 14
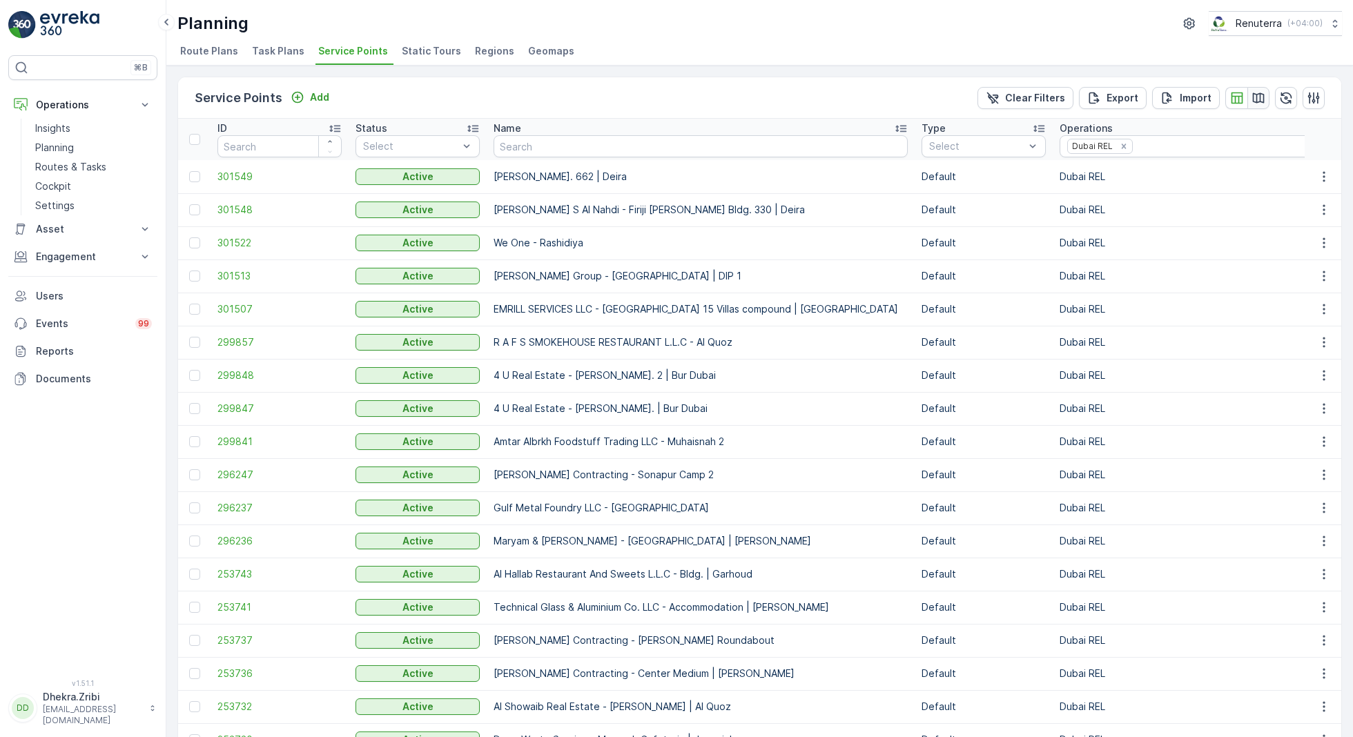
click at [1259, 101] on icon "button" at bounding box center [1259, 98] width 12 height 10
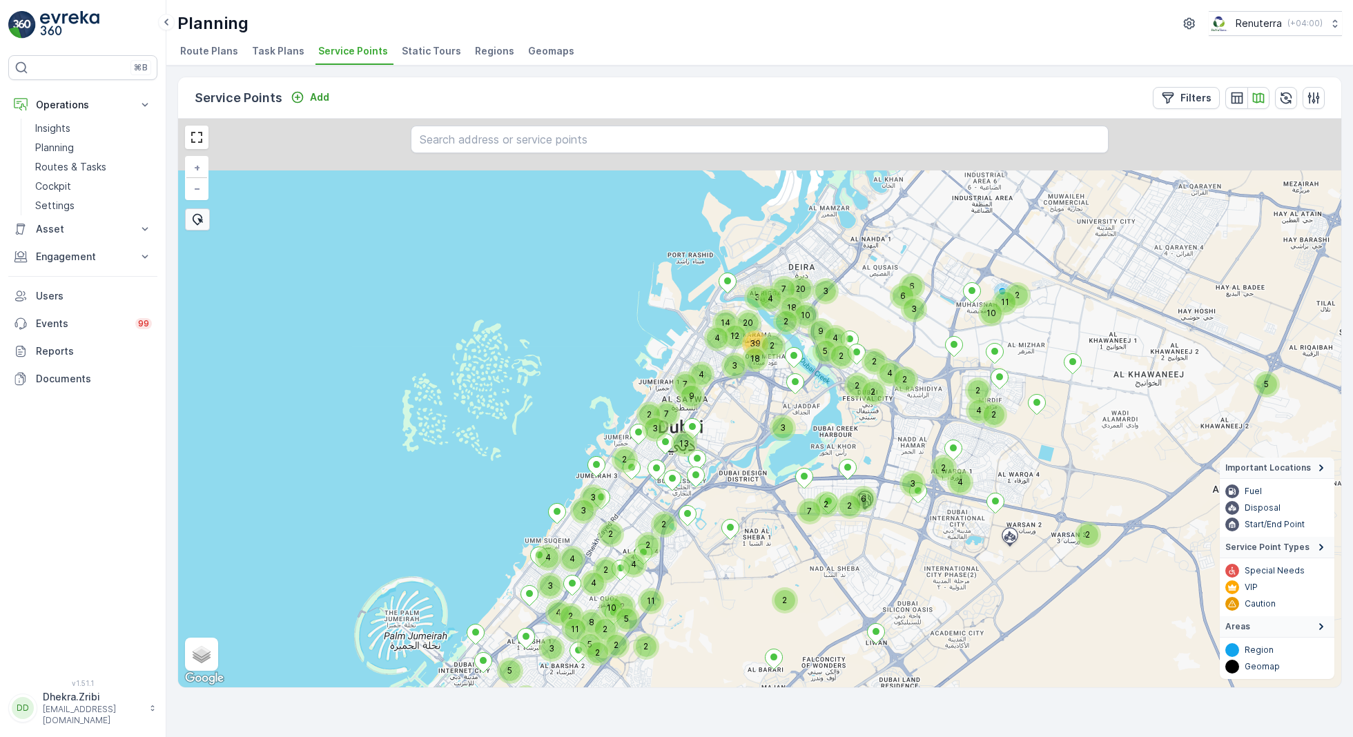
drag, startPoint x: 779, startPoint y: 249, endPoint x: 740, endPoint y: 429, distance: 184.3
click at [741, 429] on div "5 2 3 2 3 2 2 3 3 3 11 2 7 18 4 4 2 2 2 2 6 2 2 4 4 9 2 2 7 3 6 20 7 2 6 3 4 11…" at bounding box center [759, 403] width 1163 height 569
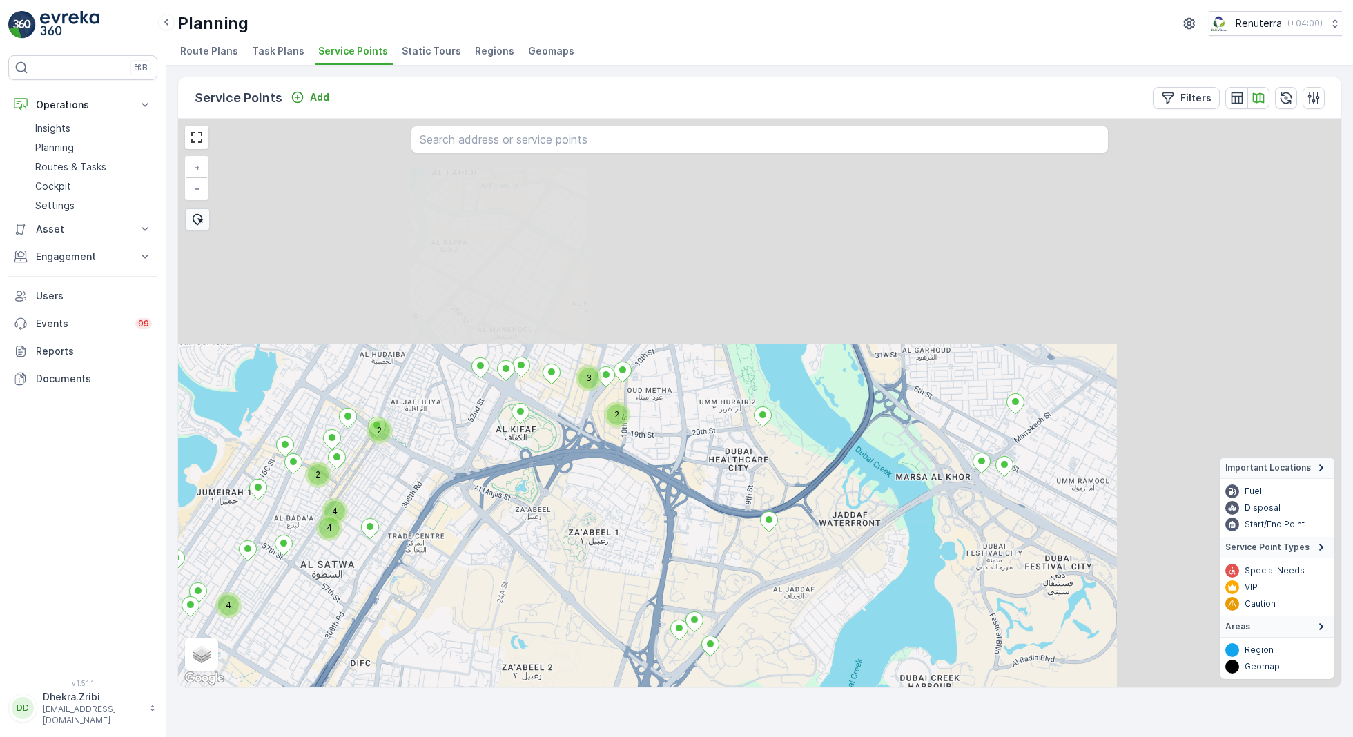
drag, startPoint x: 878, startPoint y: 320, endPoint x: 516, endPoint y: 593, distance: 454.0
click at [516, 593] on div "2 3 4 10 4 4 2 2 + − Satellite Roadmap Terrain Hybrid Leaflet Keyboard shortcut…" at bounding box center [759, 403] width 1163 height 569
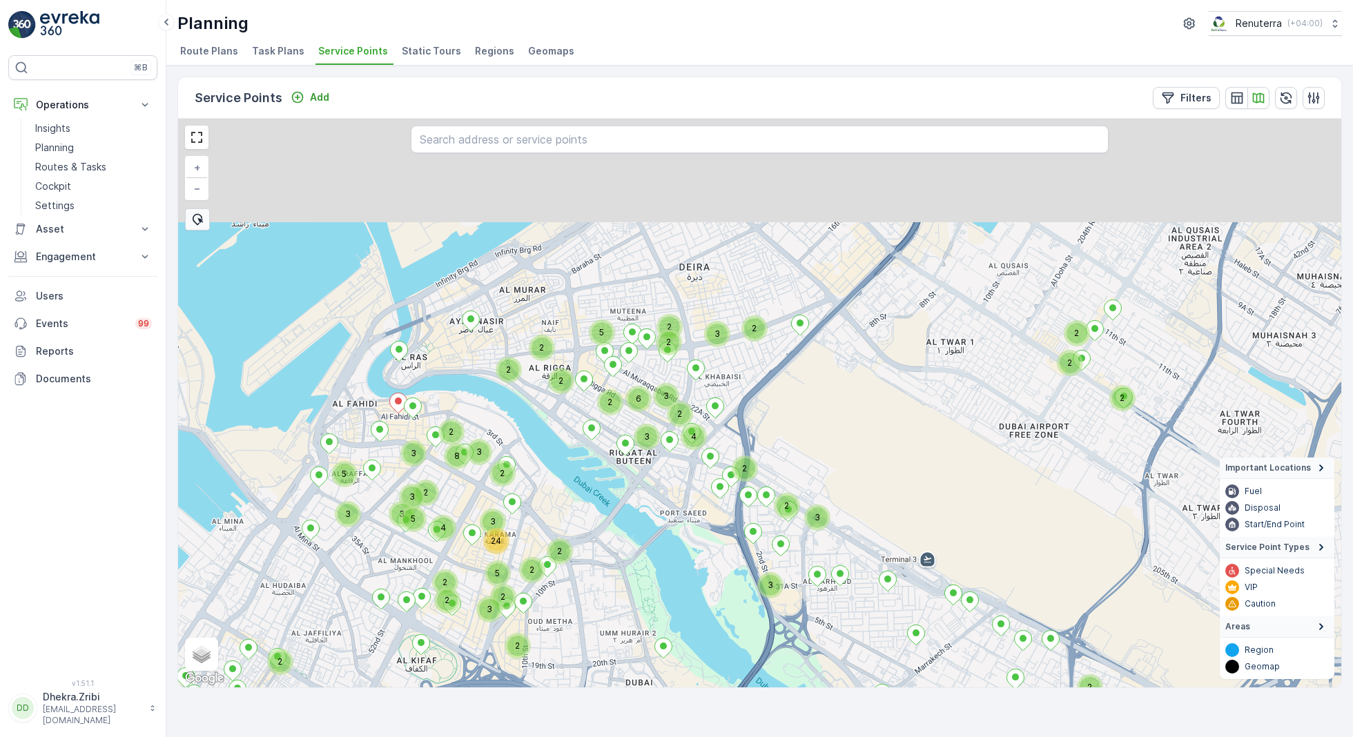
drag, startPoint x: 692, startPoint y: 411, endPoint x: 644, endPoint y: 607, distance: 201.1
click at [644, 608] on div "2 3 4 4 2 2 2 3 2 2 2 3 5 2 2 2 2 24 3 8 3 4 2 3 2 2 2 2 2 2 6 3 2 2 3 2 2 2 5 …" at bounding box center [759, 403] width 1163 height 569
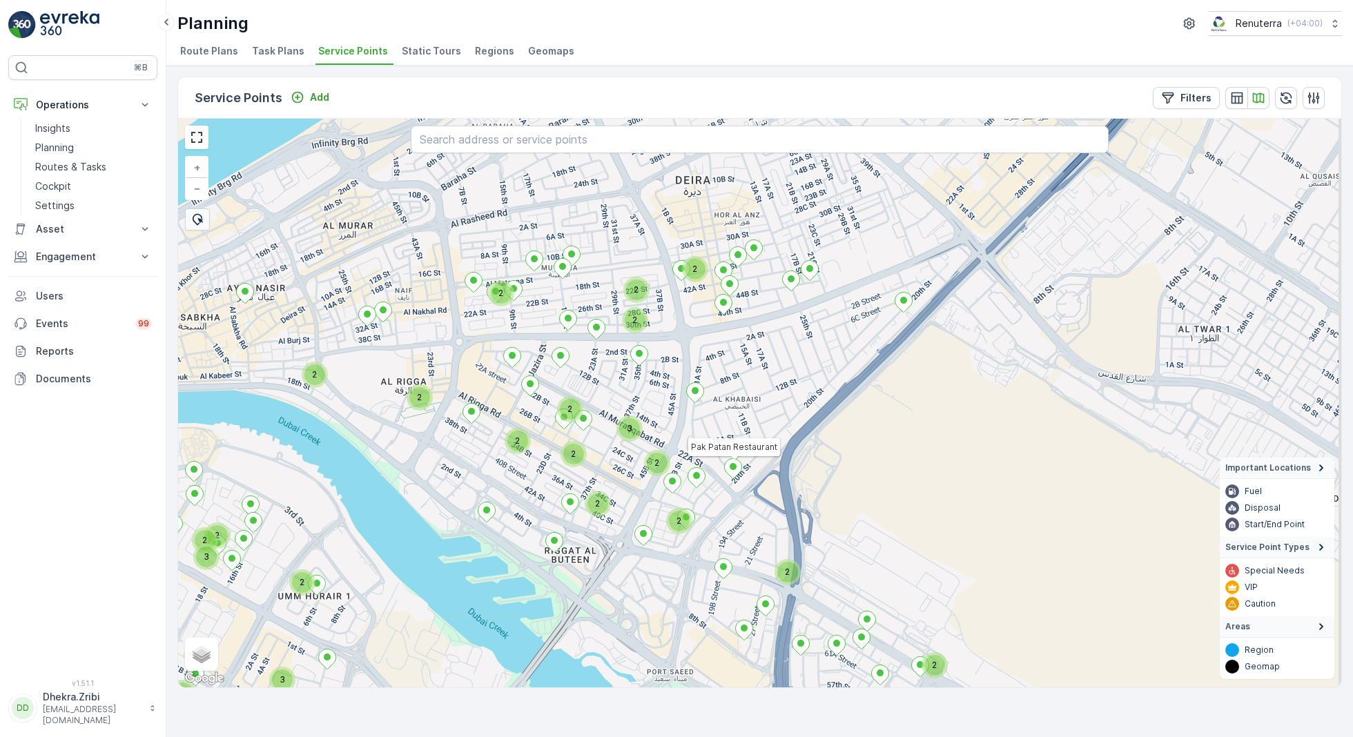
drag, startPoint x: 768, startPoint y: 334, endPoint x: 723, endPoint y: 479, distance: 152.0
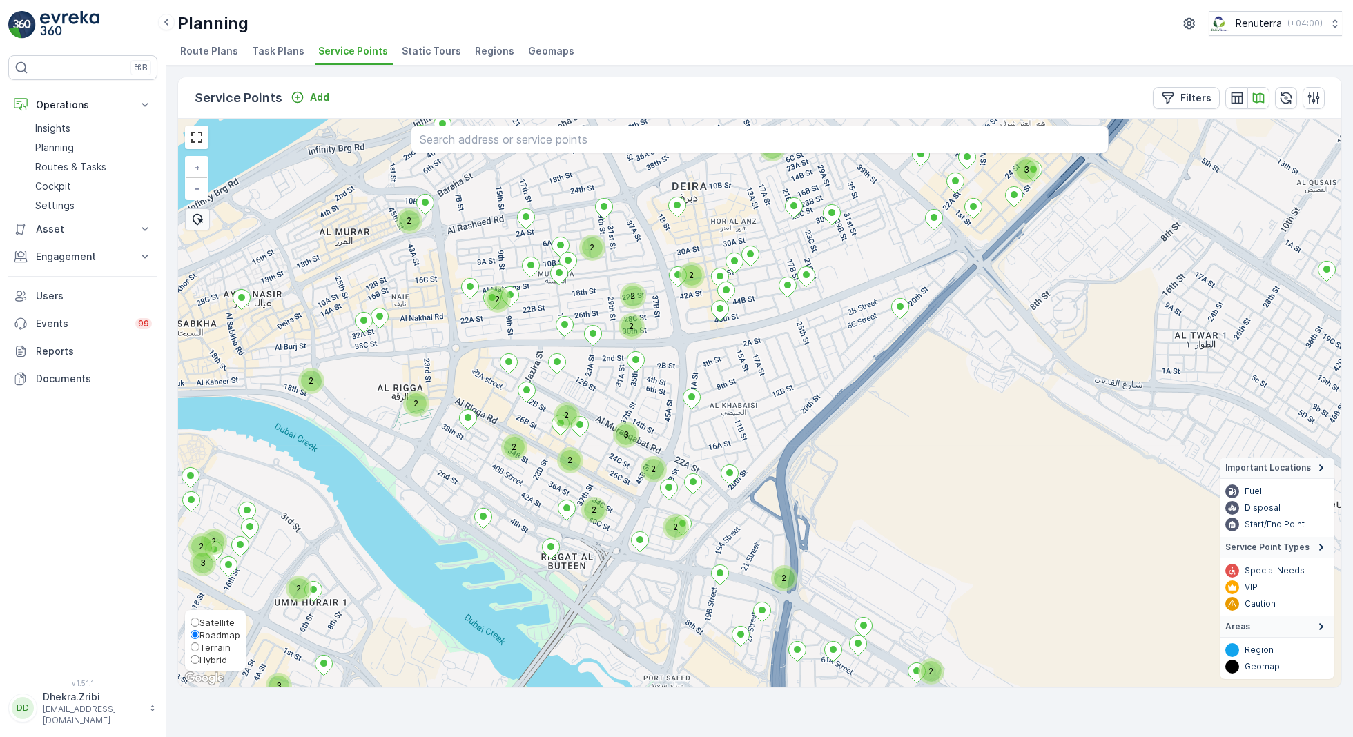
click at [206, 621] on span "Satellite" at bounding box center [217, 622] width 35 height 11
click at [200, 621] on input "Satellite" at bounding box center [195, 622] width 9 height 9
radio input "true"
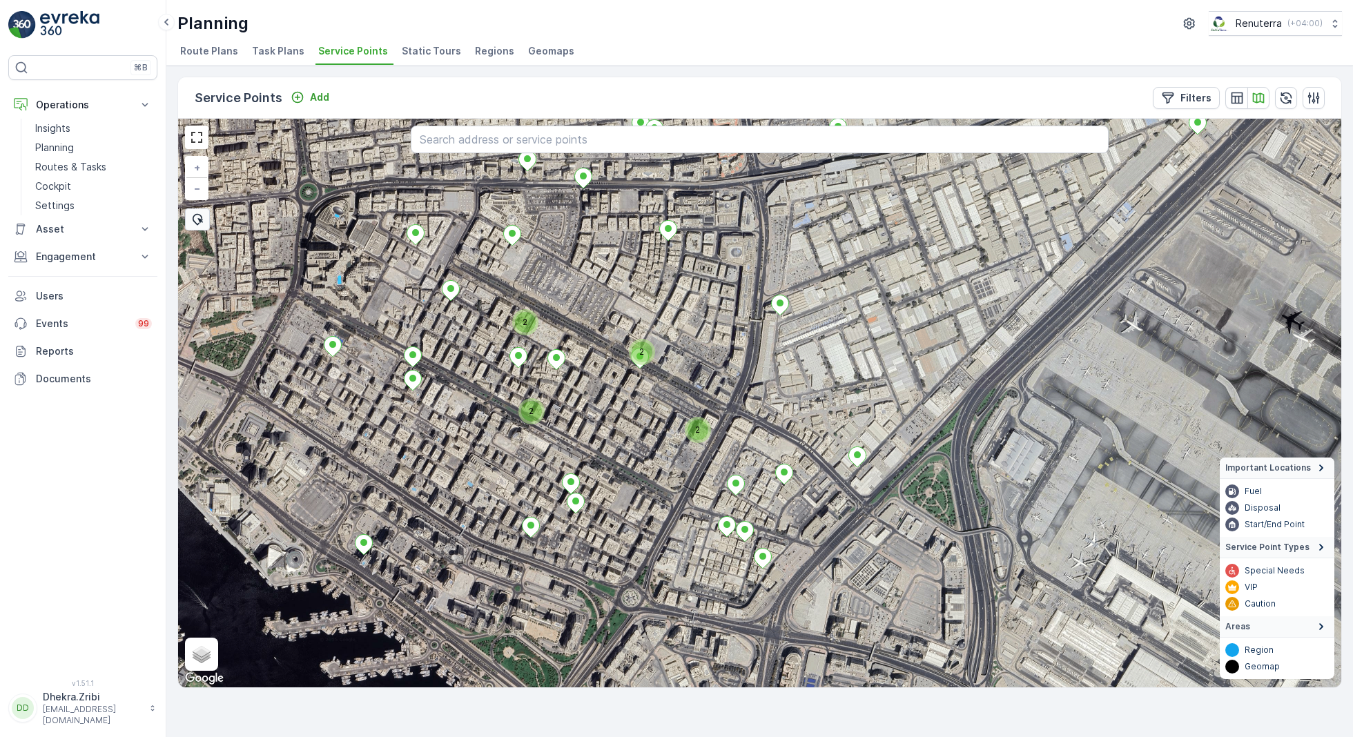
drag, startPoint x: 741, startPoint y: 521, endPoint x: 788, endPoint y: 427, distance: 104.7
click at [788, 428] on div "2 2 2 2 2 + − Satellite Roadmap Terrain Hybrid Leaflet Keyboard shortcuts Map D…" at bounding box center [759, 403] width 1163 height 569
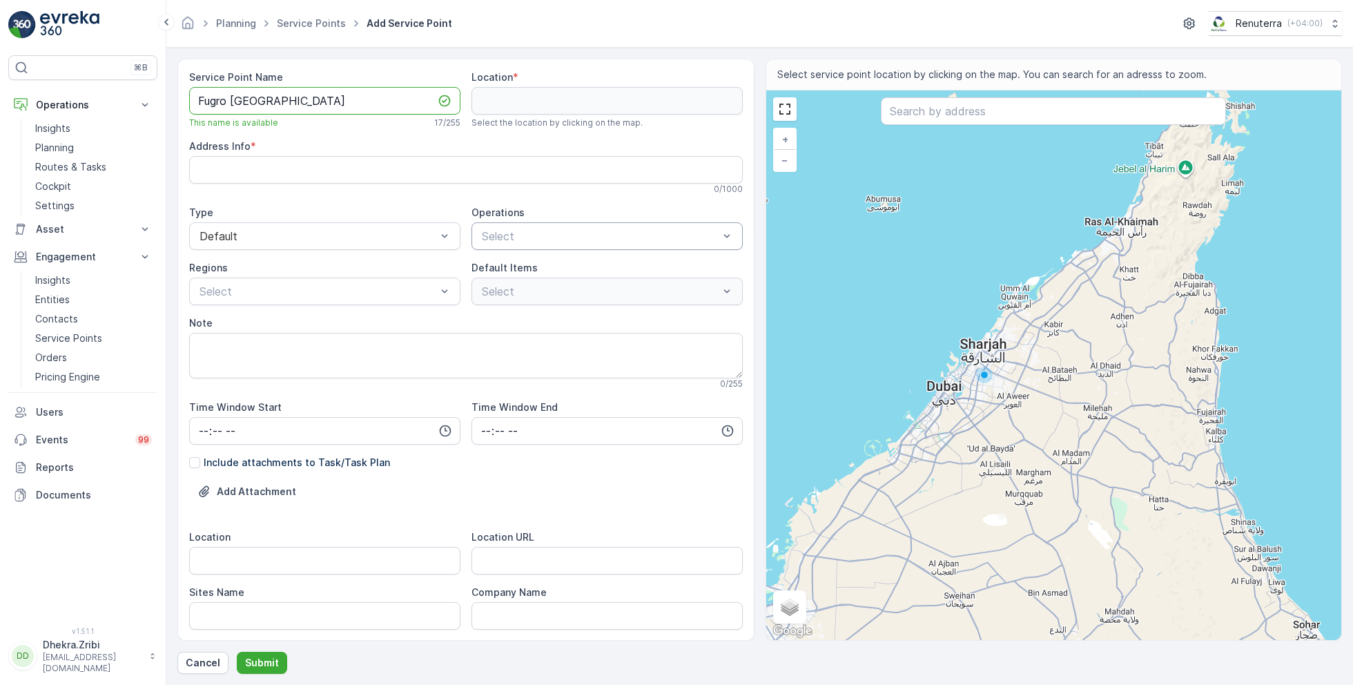
type Name "Fugro Middle East"
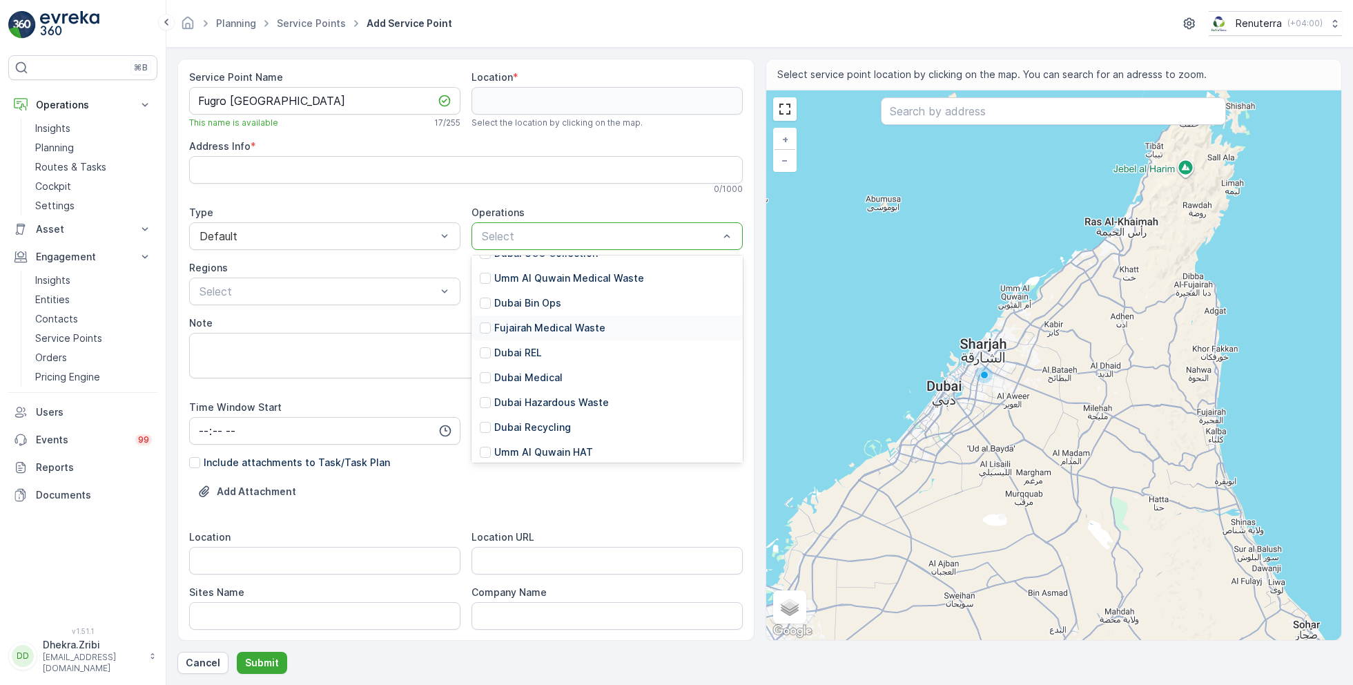
scroll to position [56, 0]
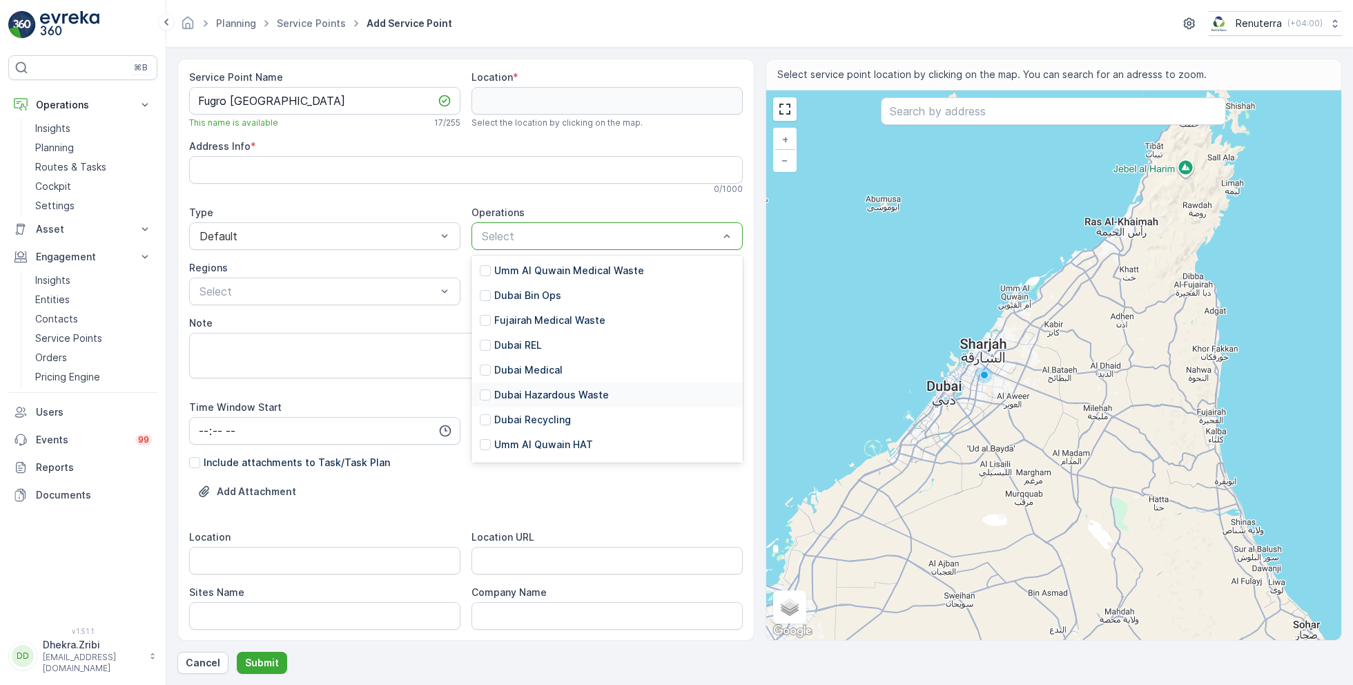
click at [550, 391] on p "Dubai Hazardous Waste" at bounding box center [551, 395] width 115 height 14
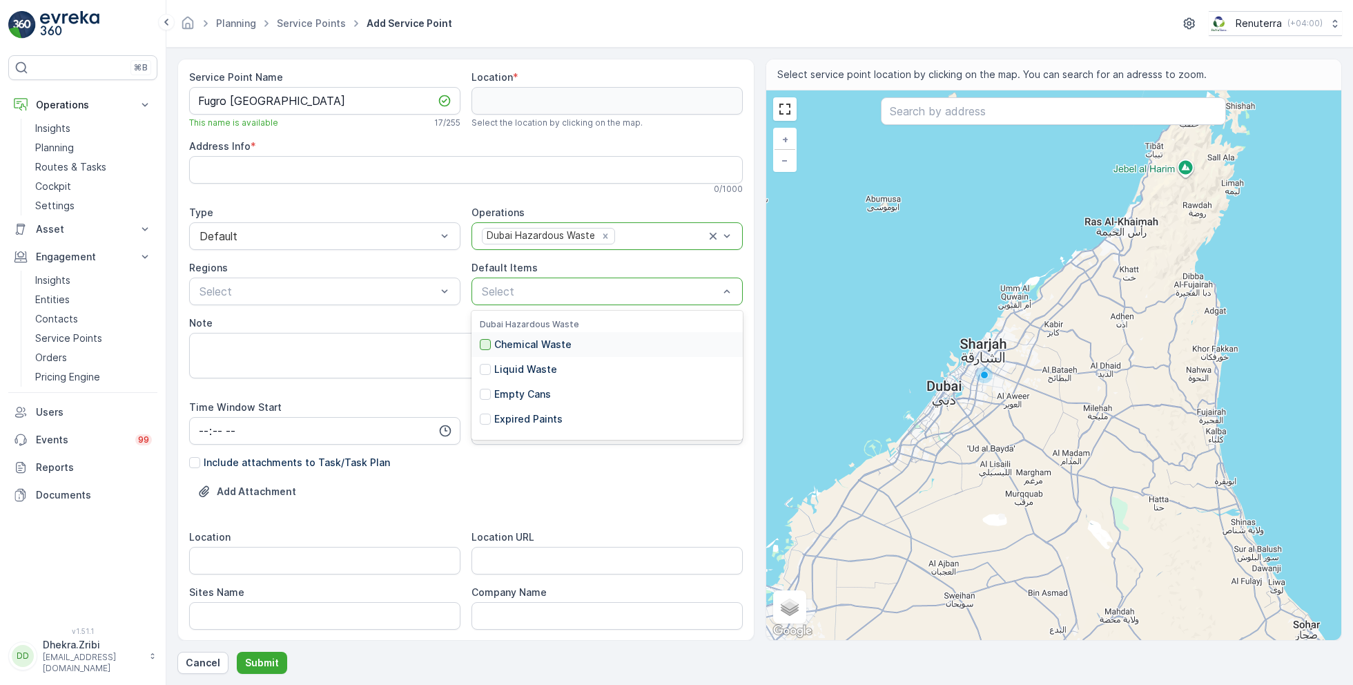
click at [486, 345] on div at bounding box center [485, 344] width 11 height 11
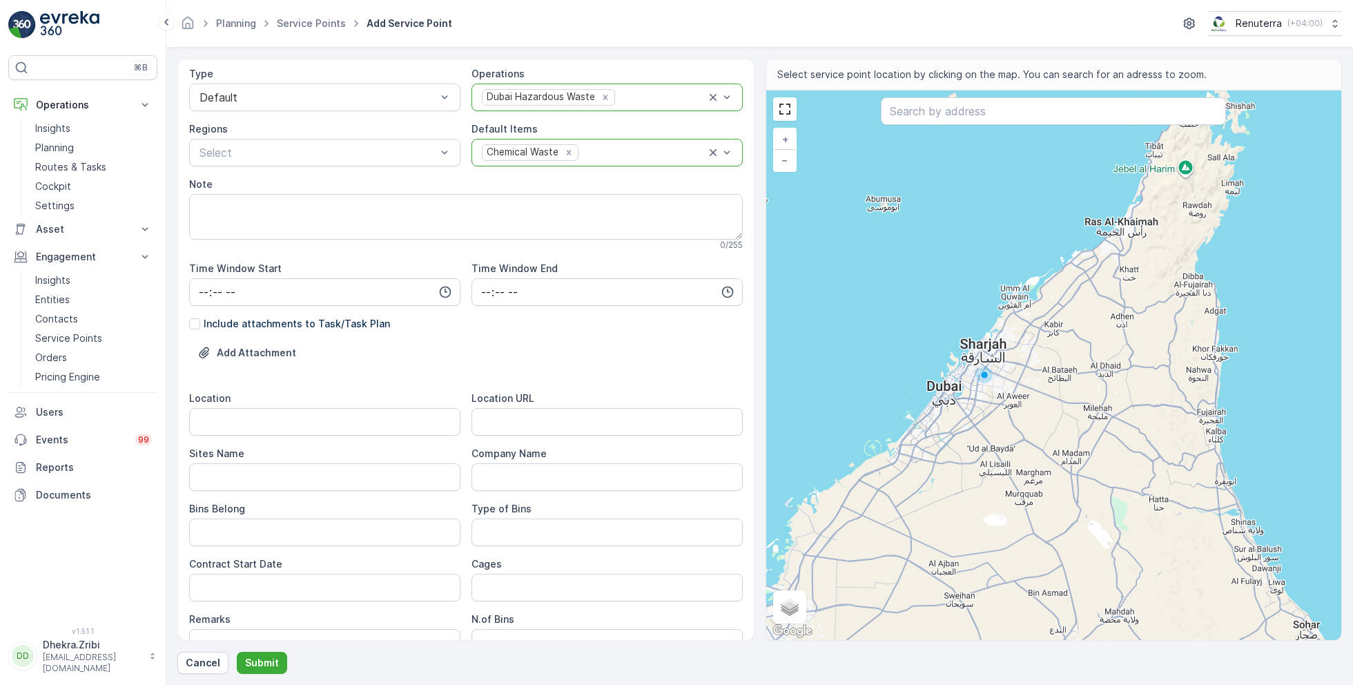
scroll to position [142, 0]
click at [366, 416] on input "Location" at bounding box center [324, 419] width 271 height 28
click at [525, 414] on URL "Location URL" at bounding box center [607, 419] width 271 height 28
paste URL "https://maps.app.goo.gl/4wsu9g2fWbYPku6E8"
type URL "https://maps.app.goo.gl/4wsu9g2fWbYPku6E8"
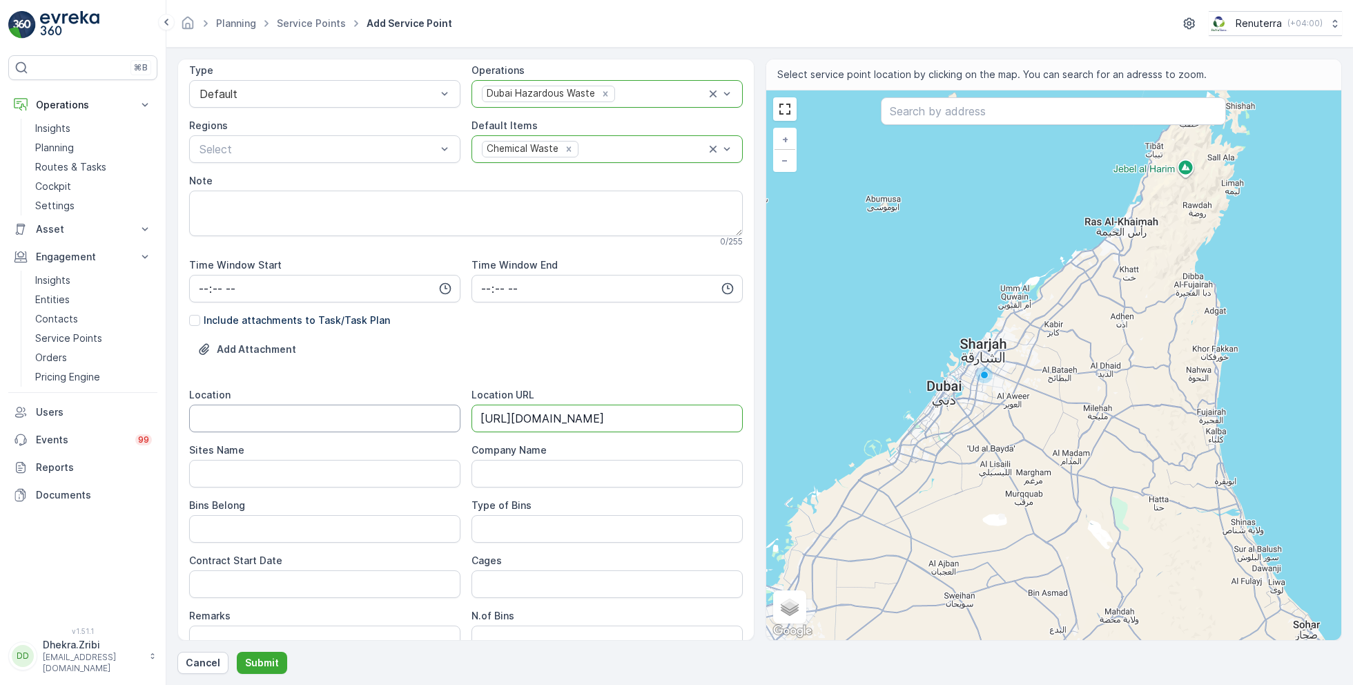
click at [335, 414] on input "Location" at bounding box center [324, 419] width 271 height 28
type input "Khawneej"
click at [309, 463] on Name "Sites Name" at bounding box center [324, 474] width 271 height 28
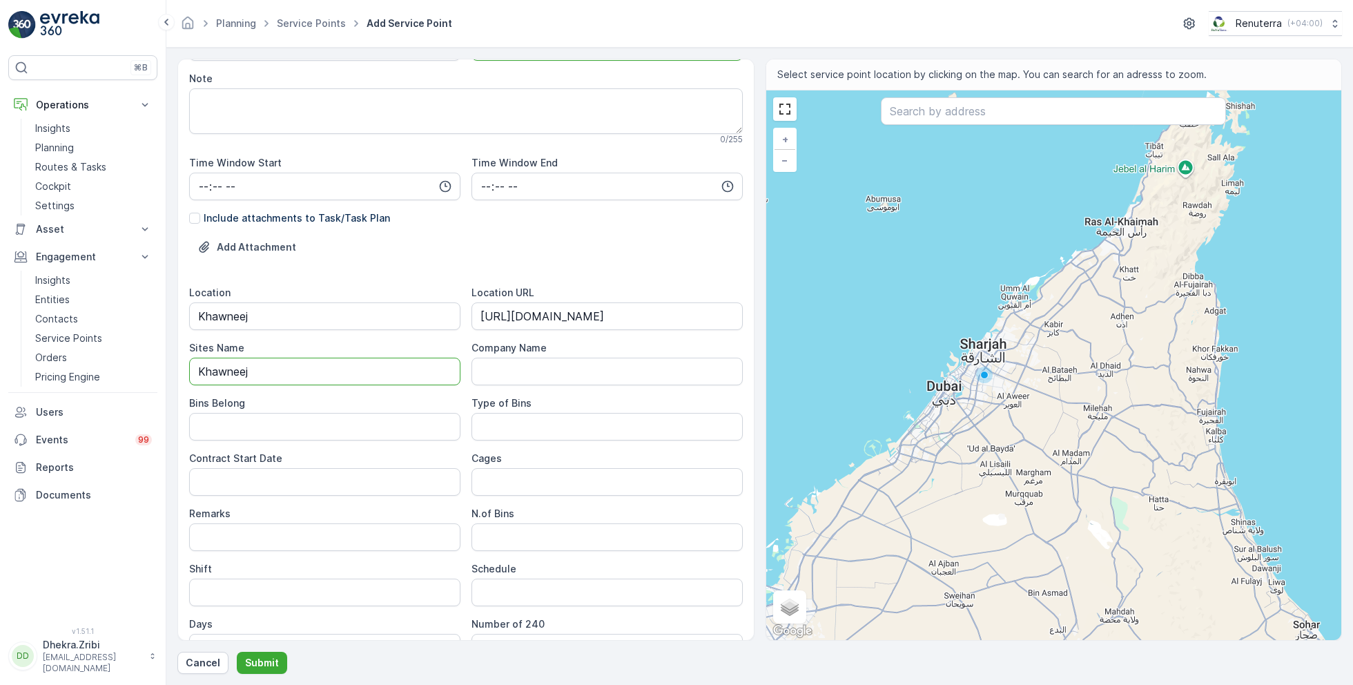
scroll to position [280, 0]
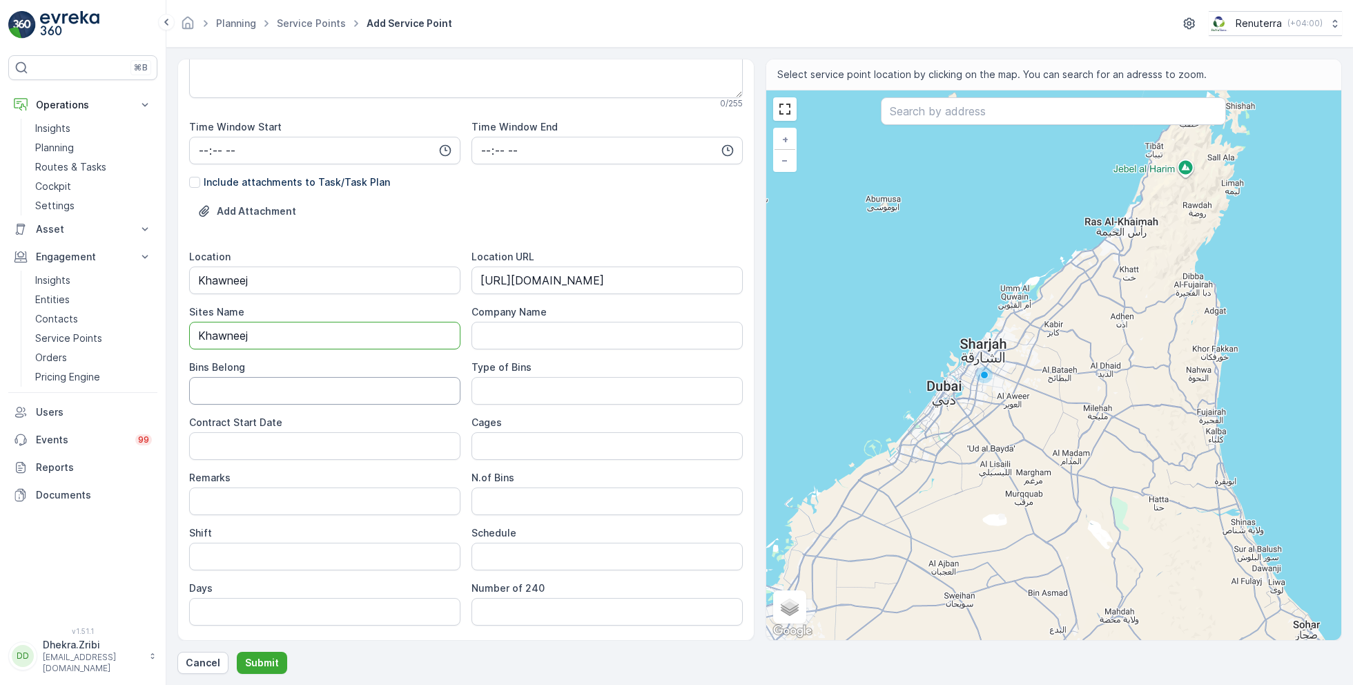
type Name "Khawneej"
click at [336, 388] on Belong "Bins Belong" at bounding box center [324, 391] width 271 height 28
click at [542, 384] on Bins "Type of Bins" at bounding box center [607, 391] width 271 height 28
click at [303, 447] on Date "Contract Start Date" at bounding box center [324, 446] width 271 height 28
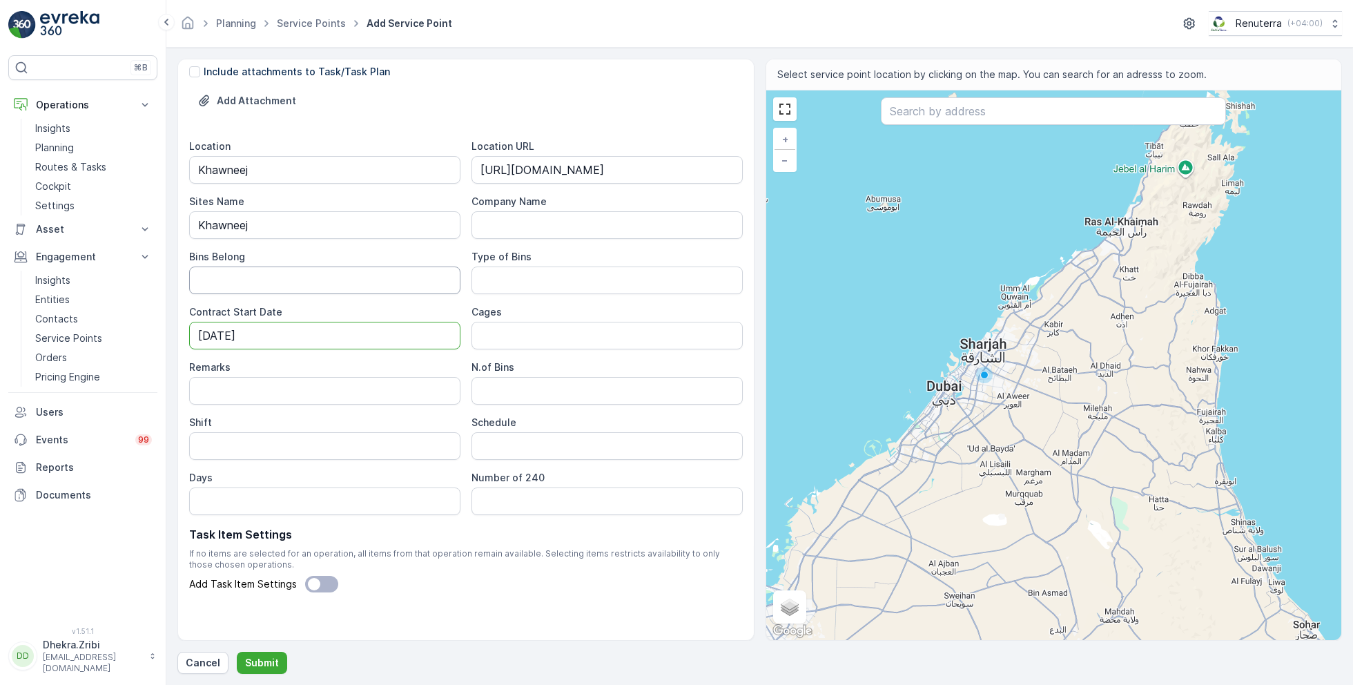
scroll to position [396, 0]
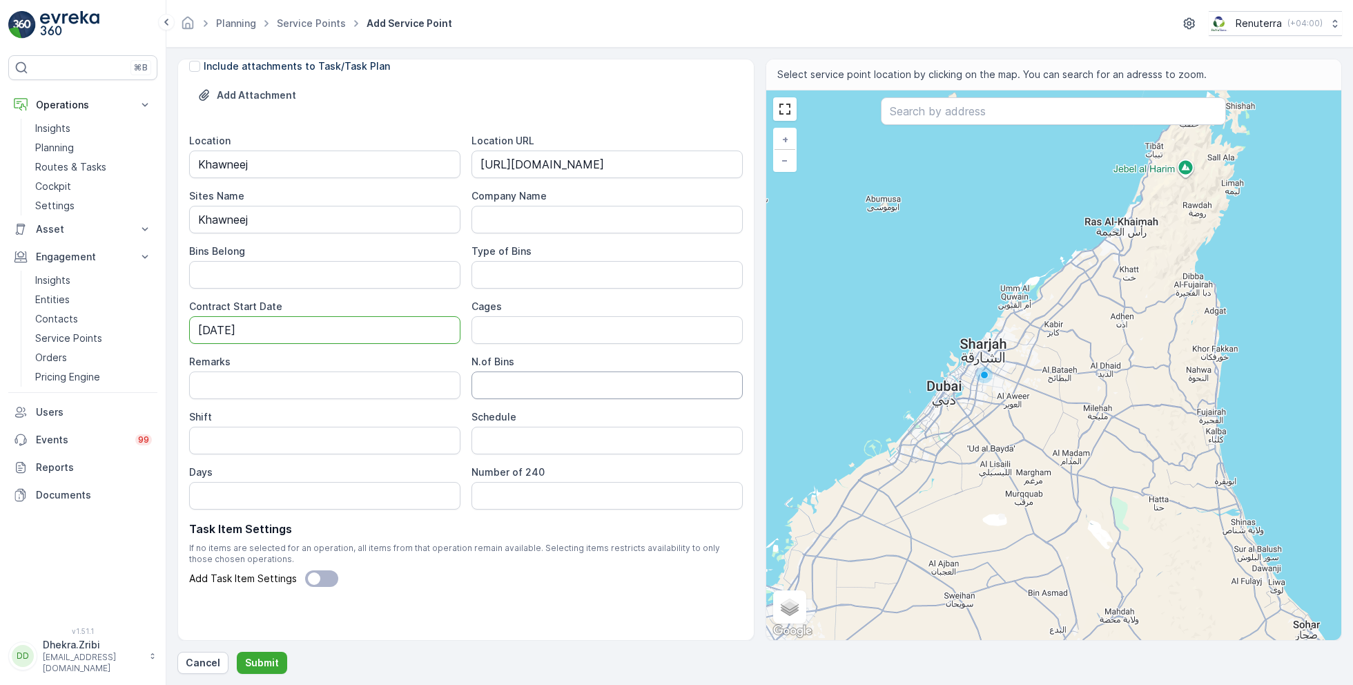
type Date "26-09-2025"
click at [494, 382] on Bins "N.of Bins" at bounding box center [607, 385] width 271 height 28
click at [391, 411] on div "Shift" at bounding box center [324, 417] width 271 height 14
click at [376, 443] on input "Shift" at bounding box center [324, 441] width 271 height 28
type input "Day Shift"
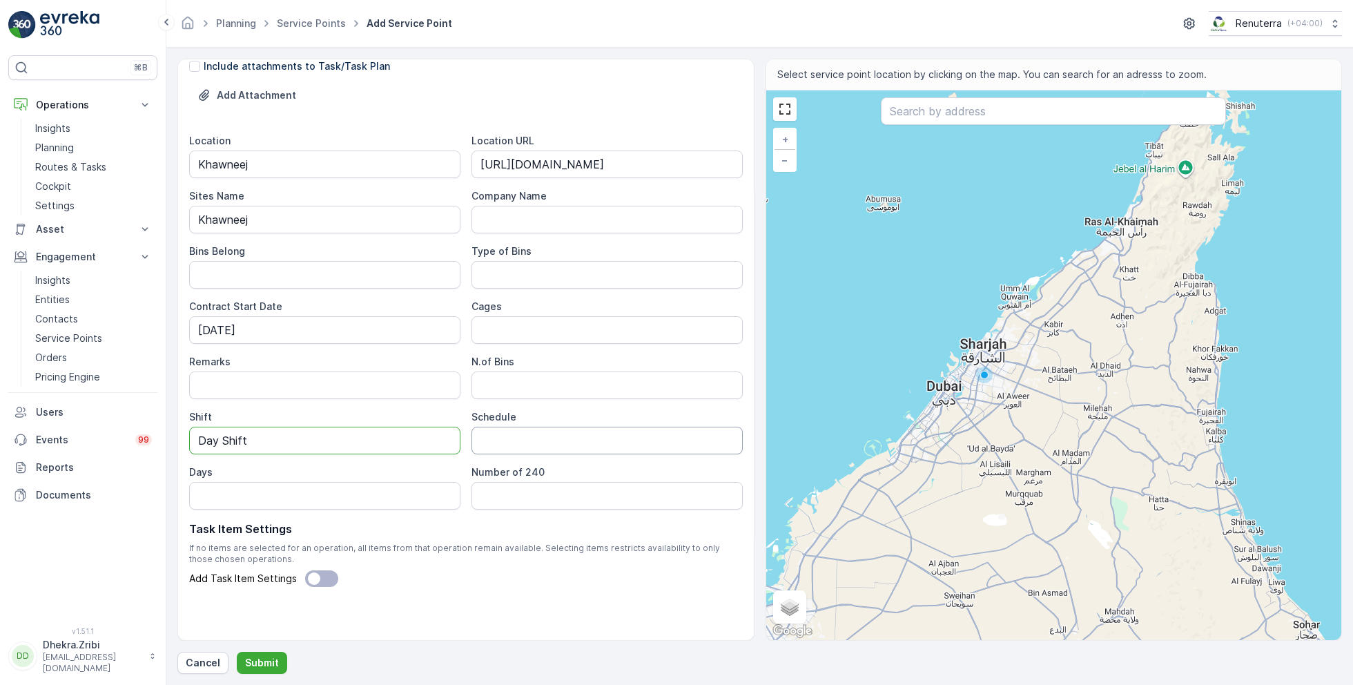
click at [518, 434] on input "Schedule" at bounding box center [607, 441] width 271 height 28
type input "On Call basis"
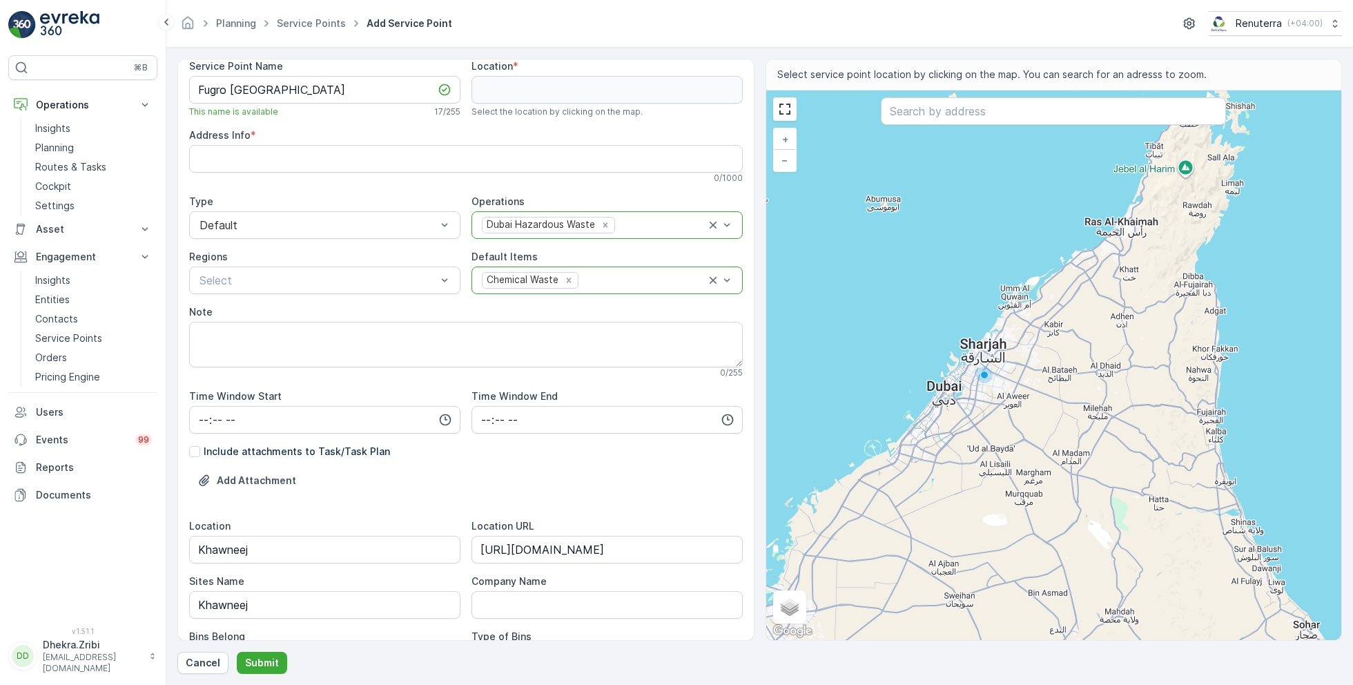
scroll to position [0, 0]
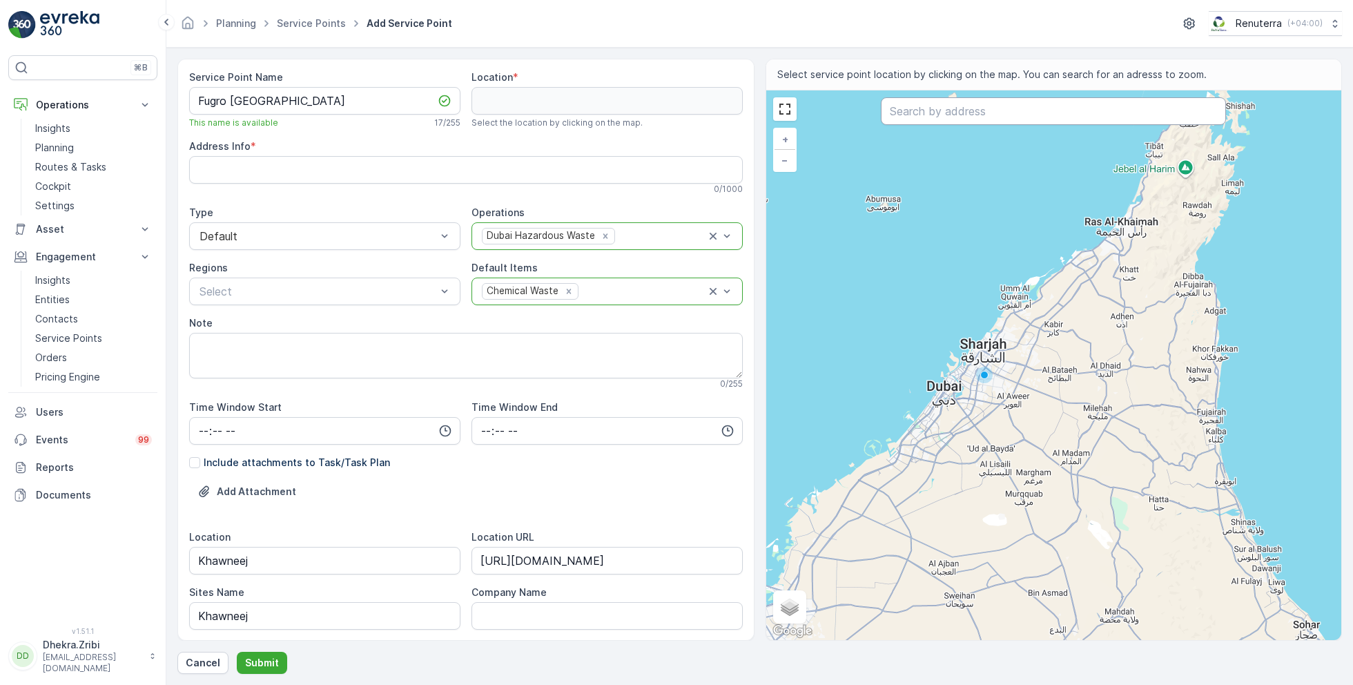
click at [926, 117] on input "text" at bounding box center [1053, 111] width 345 height 28
paste input "Smart Green Paper"
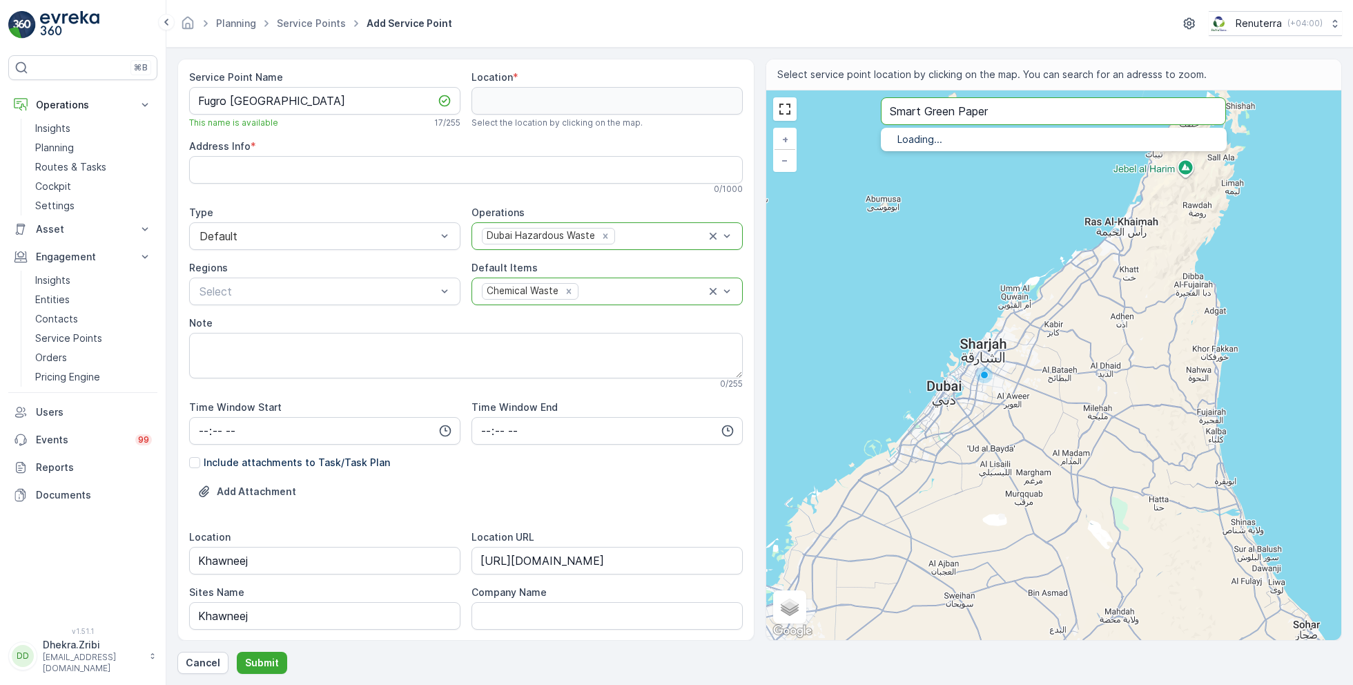
type input "Smart Green Paper"
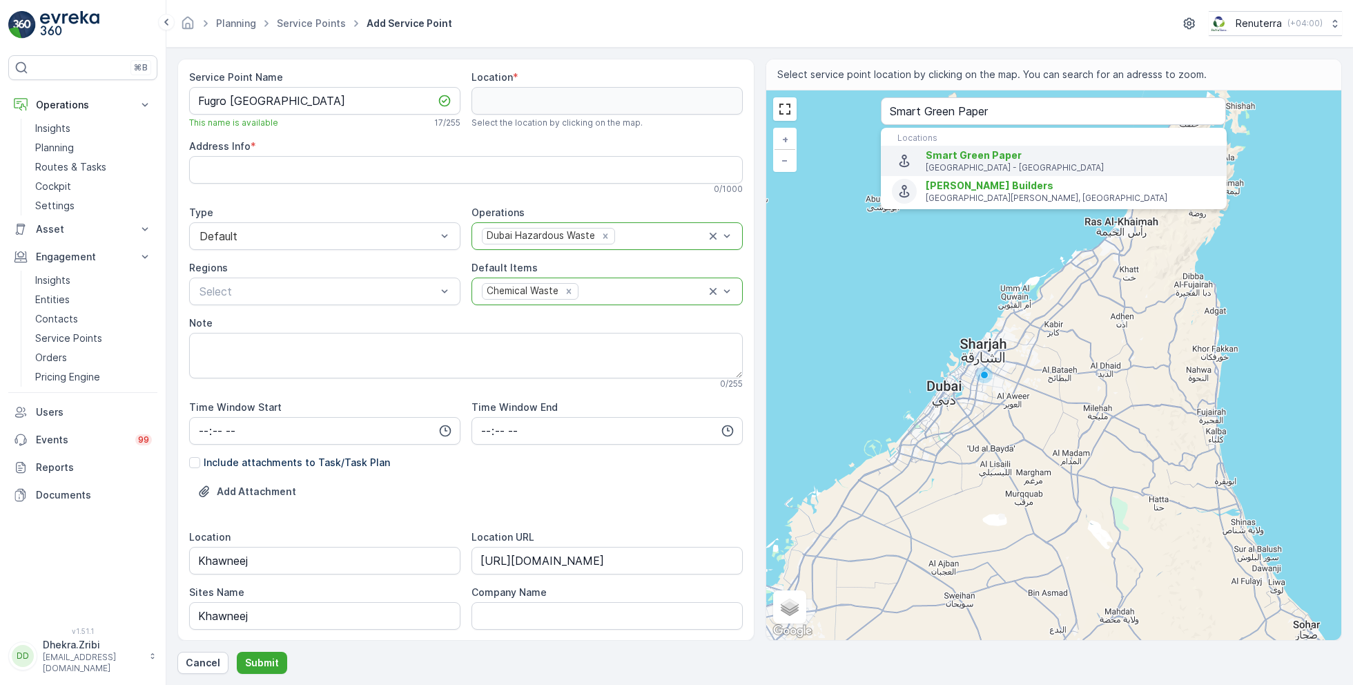
click at [967, 166] on p "[GEOGRAPHIC_DATA] - [GEOGRAPHIC_DATA]" at bounding box center [1071, 167] width 290 height 11
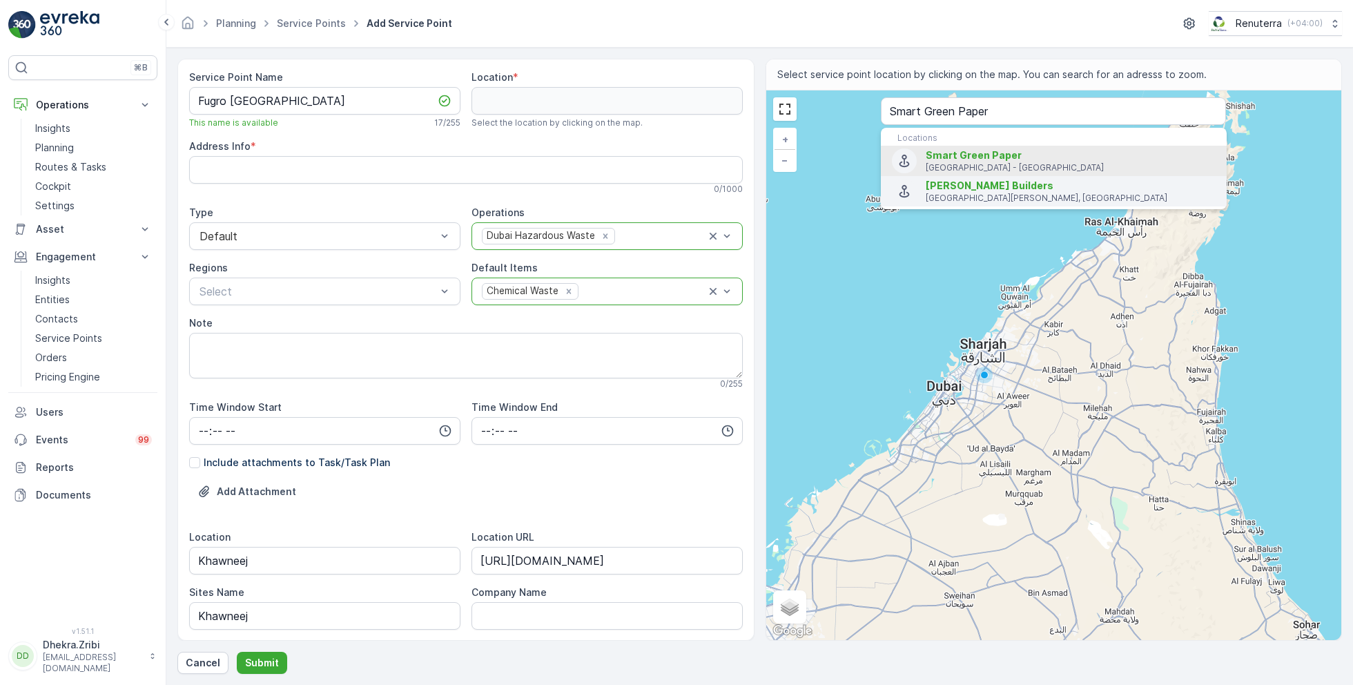
type input "25.2292074,55.5587408"
type Info "Al Khawaneej - [GEOGRAPHIC_DATA] - [GEOGRAPHIC_DATA]"
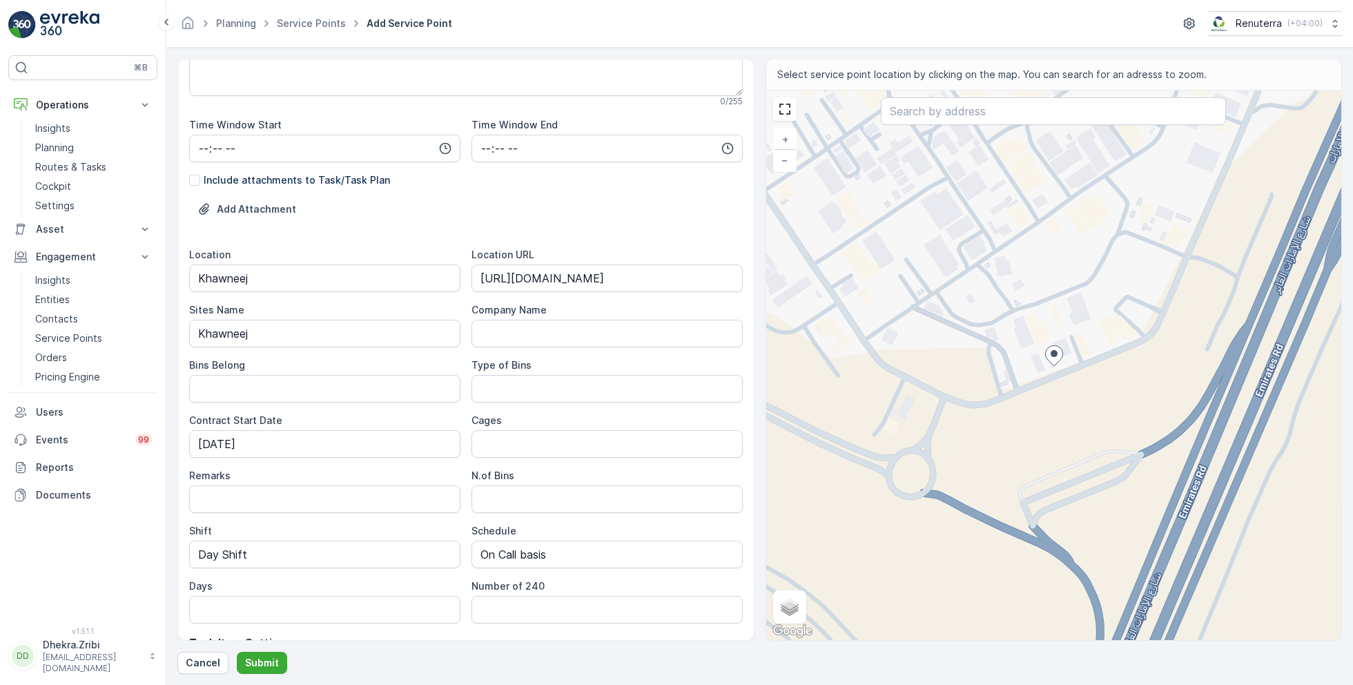
scroll to position [396, 0]
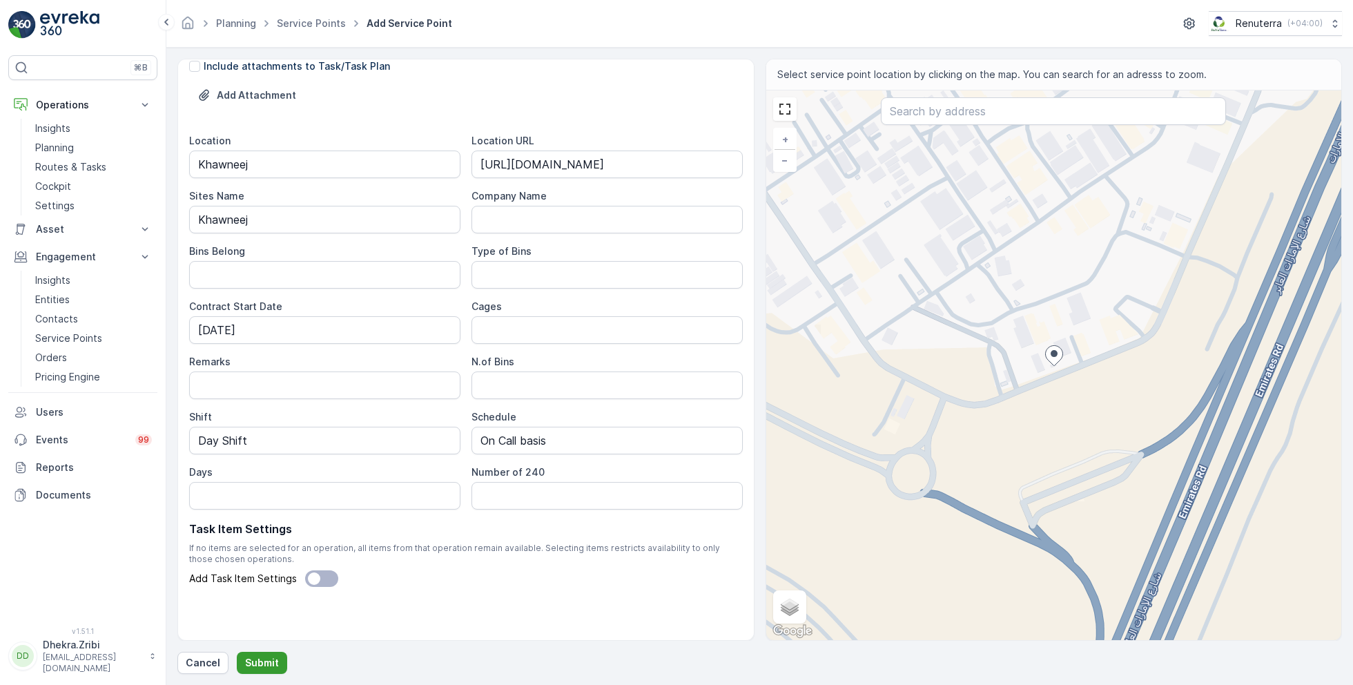
click at [258, 663] on p "Submit" at bounding box center [262, 663] width 34 height 14
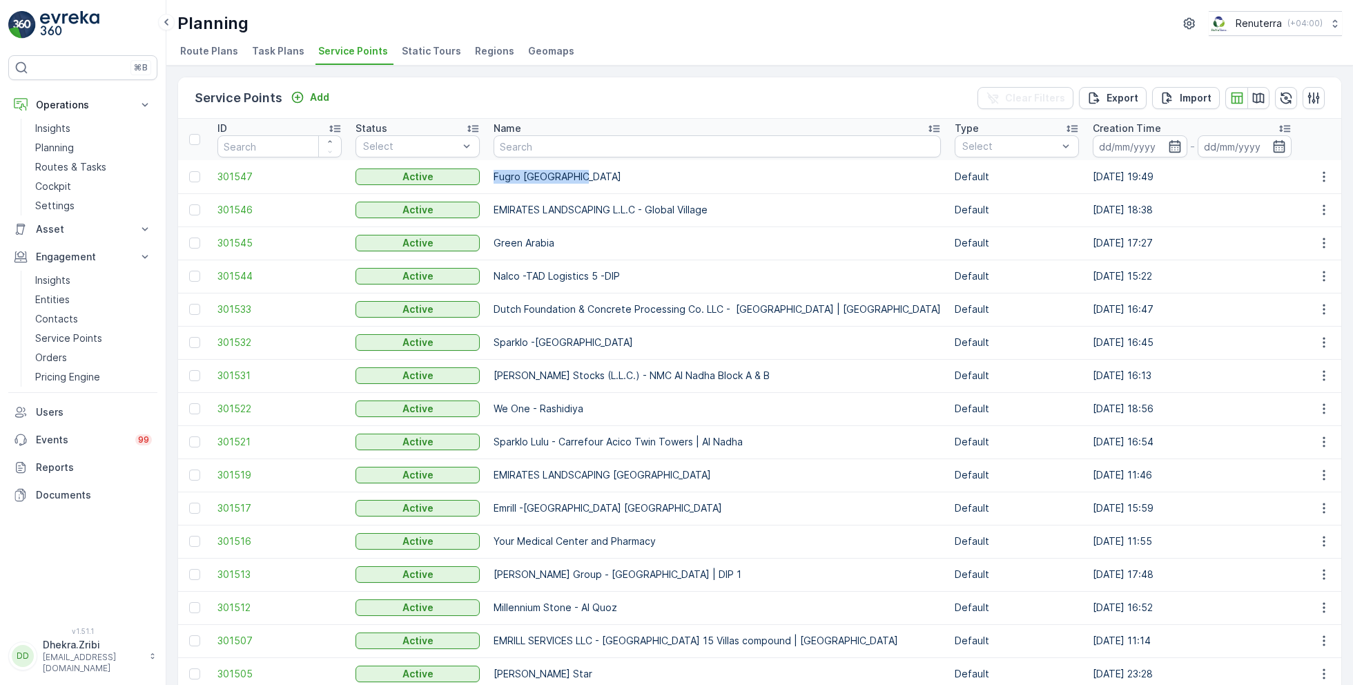
drag, startPoint x: 492, startPoint y: 179, endPoint x: 616, endPoint y: 178, distance: 123.6
click at [616, 178] on td "Fugro [GEOGRAPHIC_DATA]" at bounding box center [717, 176] width 461 height 33
copy p "Fugro [GEOGRAPHIC_DATA]"
click at [75, 302] on link "Entities" at bounding box center [94, 299] width 128 height 19
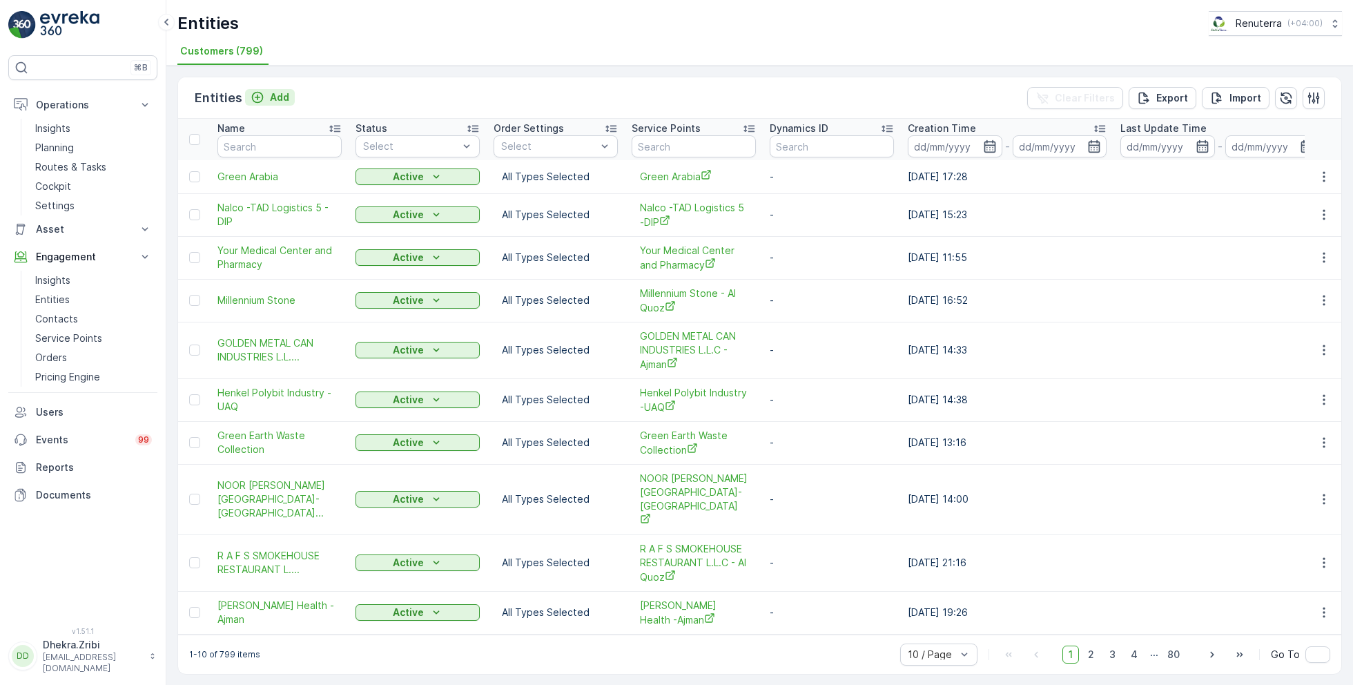
click at [264, 95] on div "Add" at bounding box center [270, 97] width 39 height 14
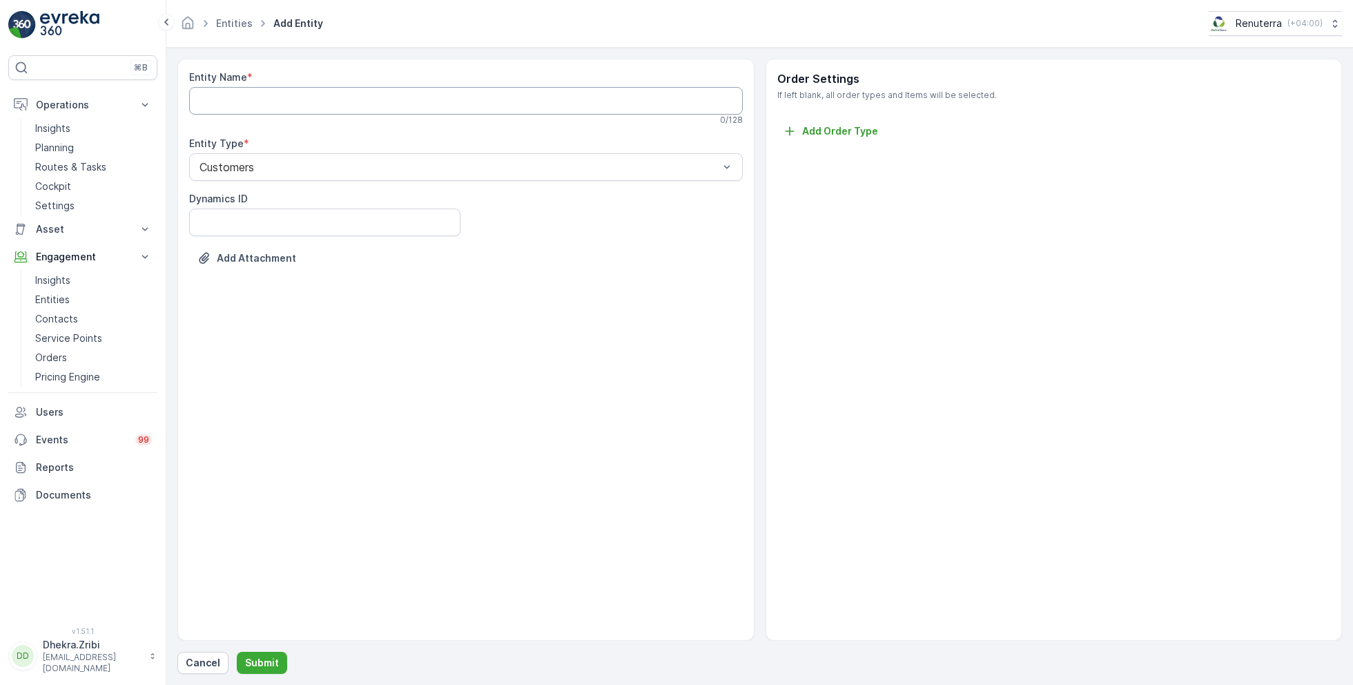
click at [290, 104] on Name "Entity Name" at bounding box center [466, 101] width 554 height 28
paste Name "Fugro [GEOGRAPHIC_DATA]"
type Name "Fugro [GEOGRAPHIC_DATA]"
click at [258, 659] on p "Submit" at bounding box center [262, 663] width 34 height 14
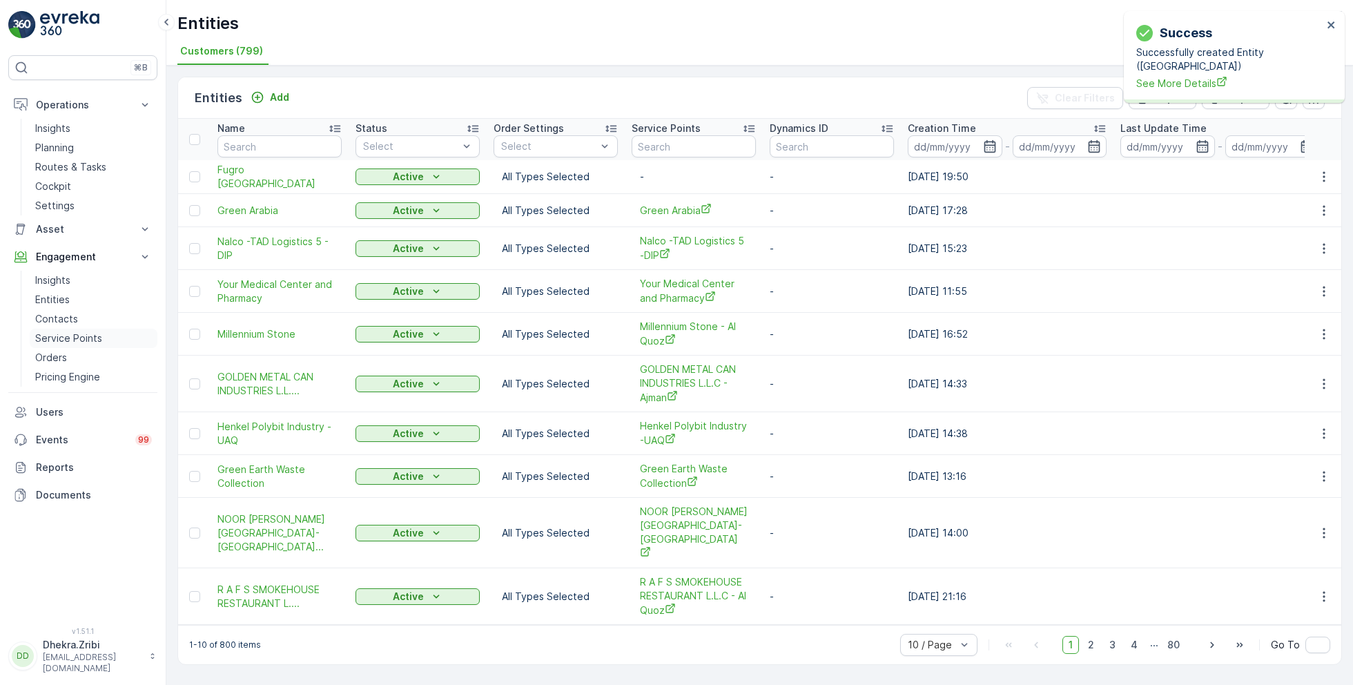
click at [70, 336] on p "Service Points" at bounding box center [68, 338] width 67 height 14
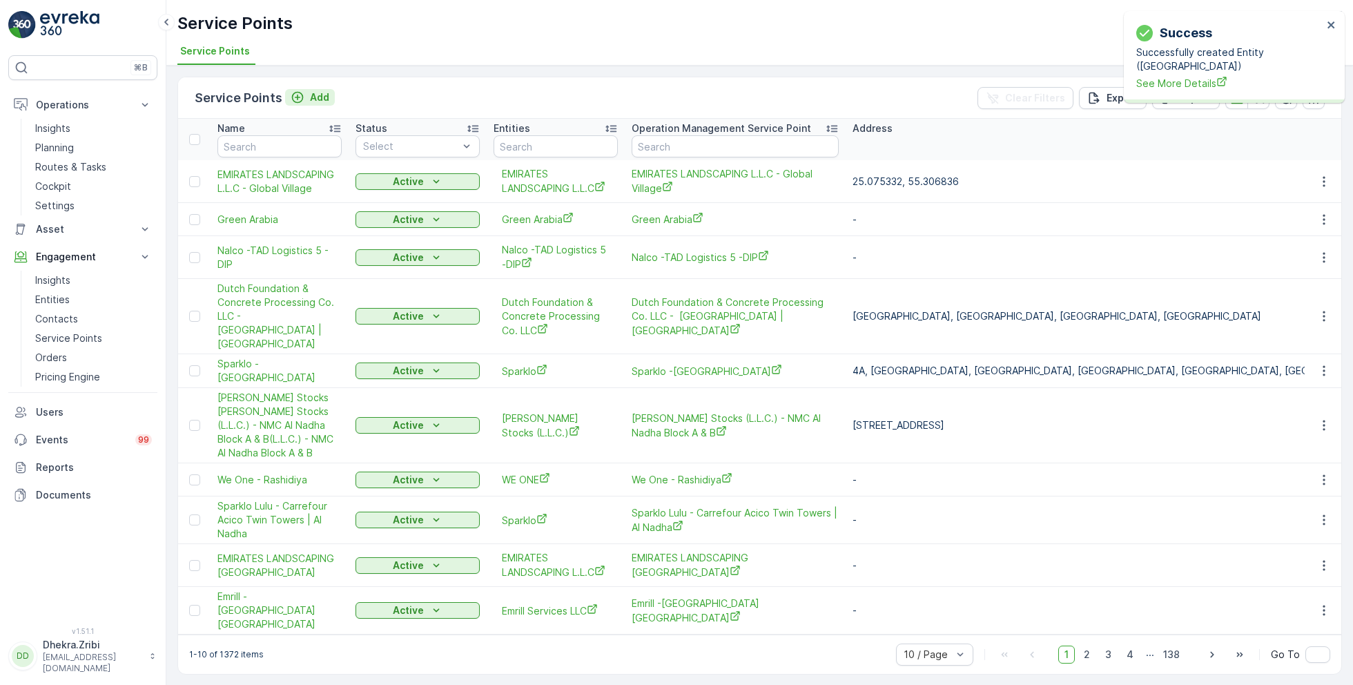
click at [307, 95] on div "Add" at bounding box center [310, 97] width 39 height 14
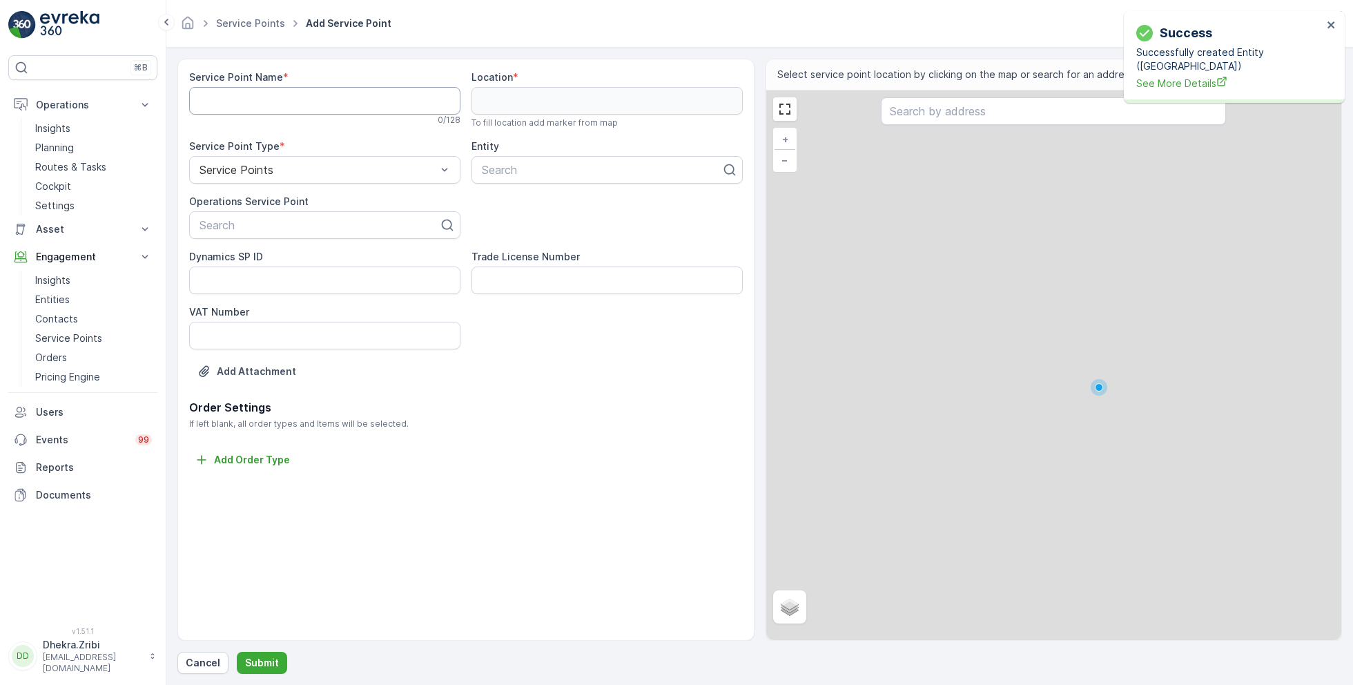
click at [307, 95] on Name "Service Point Name" at bounding box center [324, 101] width 271 height 28
paste Name "Fugro [GEOGRAPHIC_DATA]"
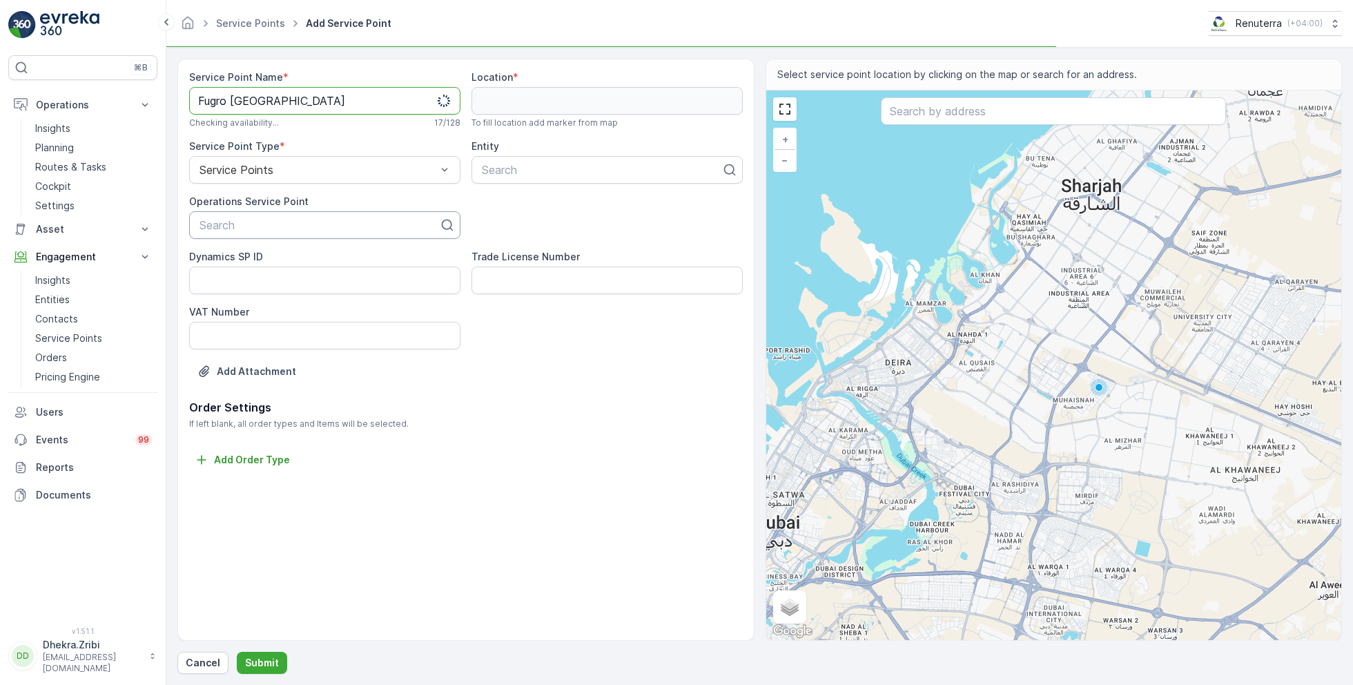
type Name "Fugro [GEOGRAPHIC_DATA]"
click at [248, 219] on div at bounding box center [319, 225] width 242 height 12
paste input "Fugro [GEOGRAPHIC_DATA]"
type input "Fugro [GEOGRAPHIC_DATA]"
click at [268, 260] on span "Fugro [GEOGRAPHIC_DATA]" at bounding box center [270, 259] width 147 height 12
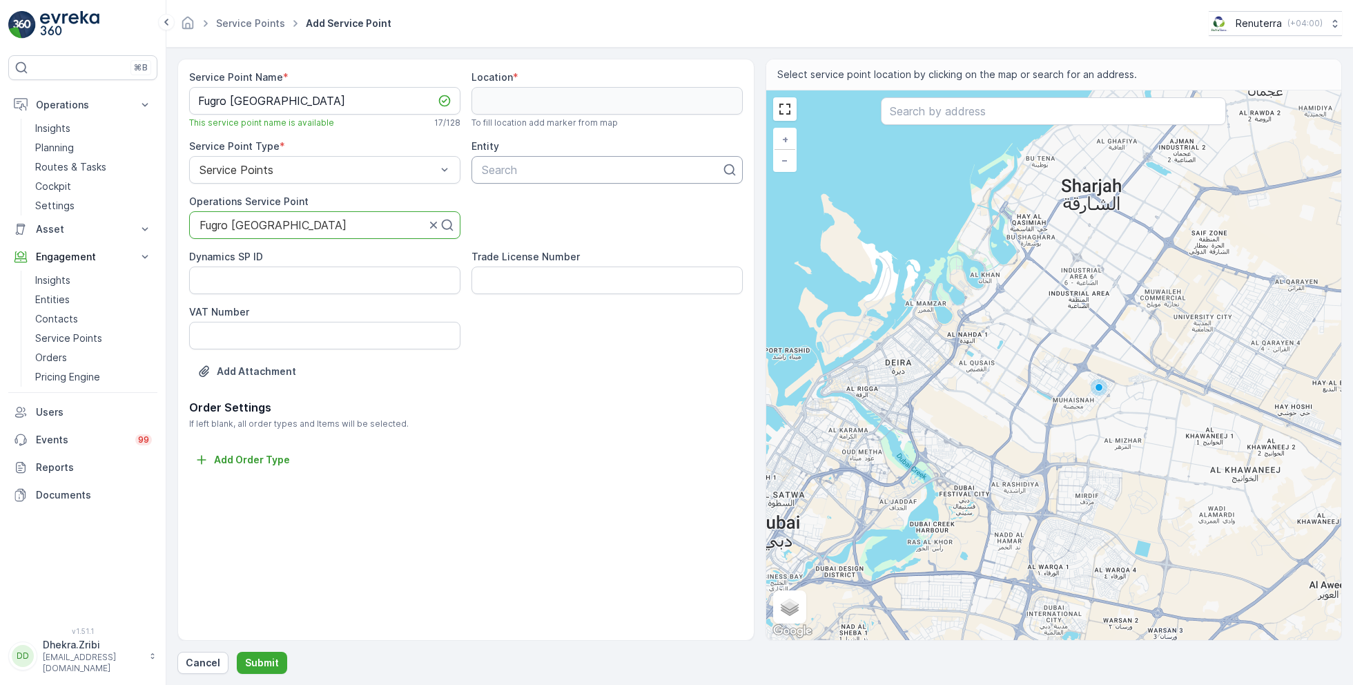
click at [514, 164] on div at bounding box center [601, 170] width 242 height 12
paste input "Fugro [GEOGRAPHIC_DATA]"
type input "Fugro [GEOGRAPHIC_DATA]"
click at [572, 202] on span "Fugro [GEOGRAPHIC_DATA]" at bounding box center [553, 203] width 147 height 12
click at [916, 113] on input "text" at bounding box center [1053, 111] width 345 height 28
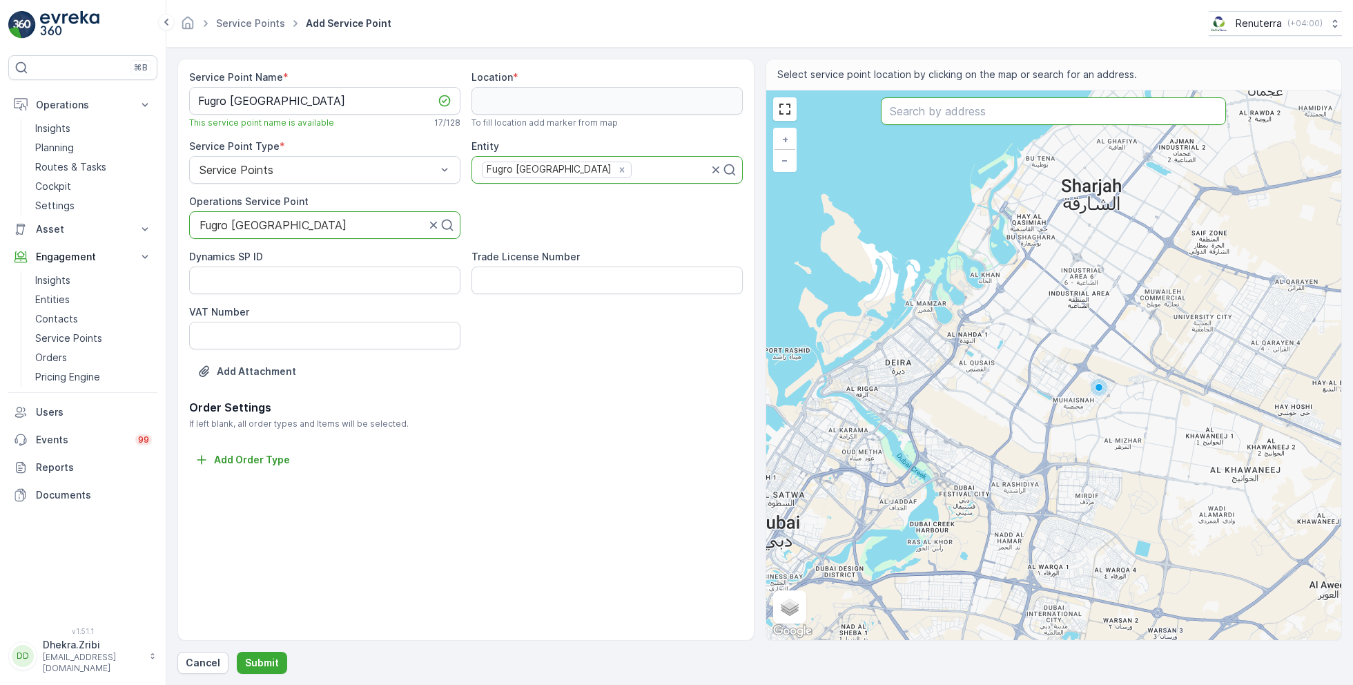
paste input "Smart Green Paper"
type input "Smart Green Paper"
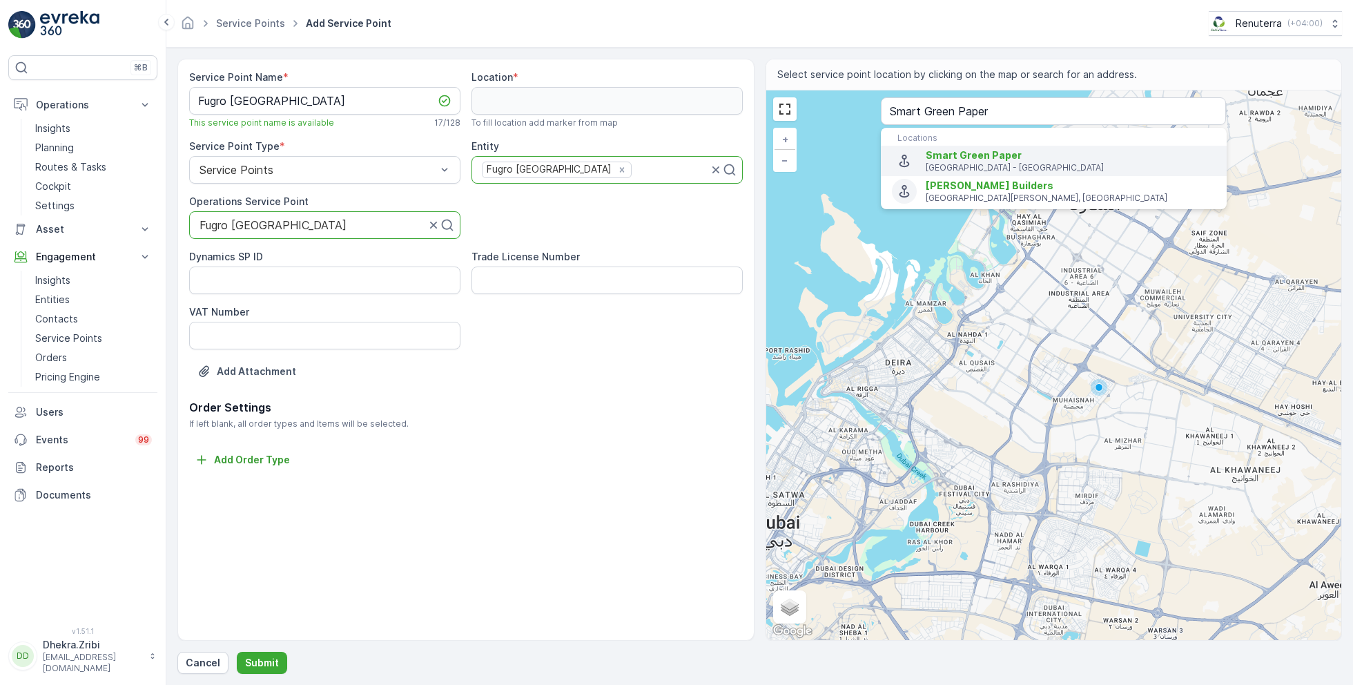
click at [980, 155] on span "Smart Green Paper" at bounding box center [974, 155] width 96 height 12
type input "25.2292074,55.5587408"
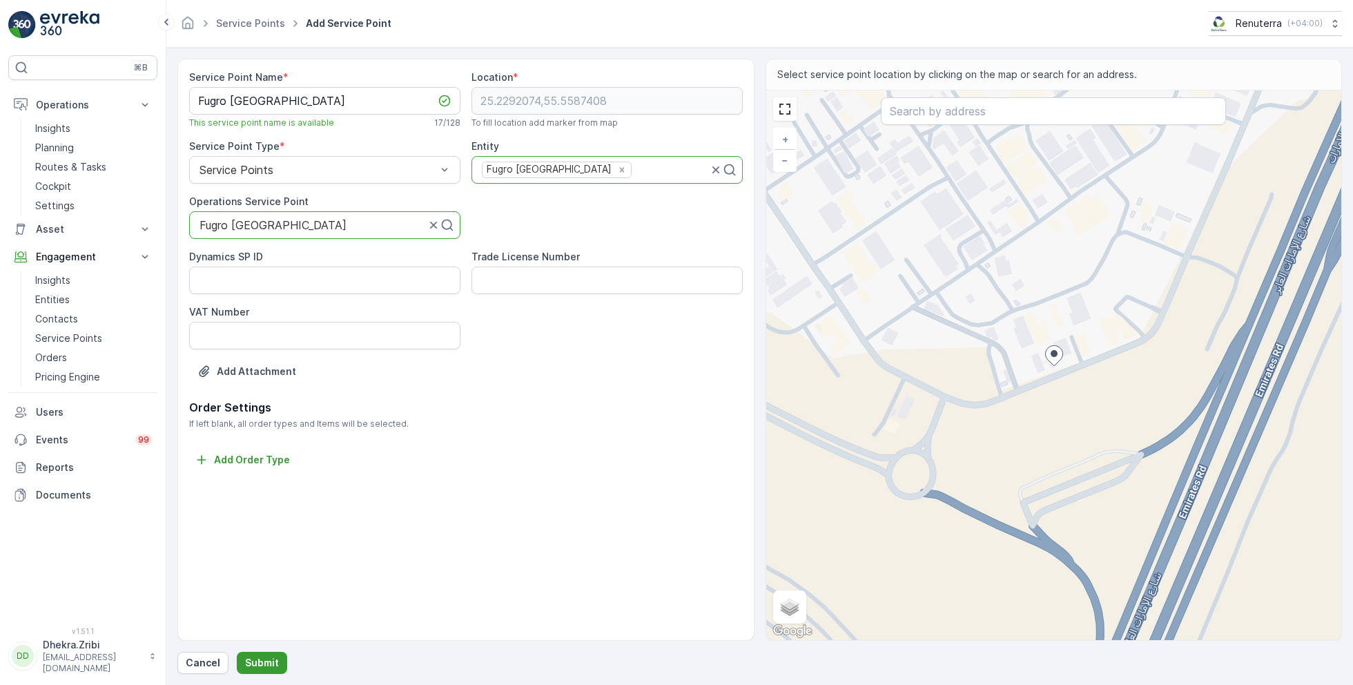
click at [259, 663] on p "Submit" at bounding box center [262, 663] width 34 height 14
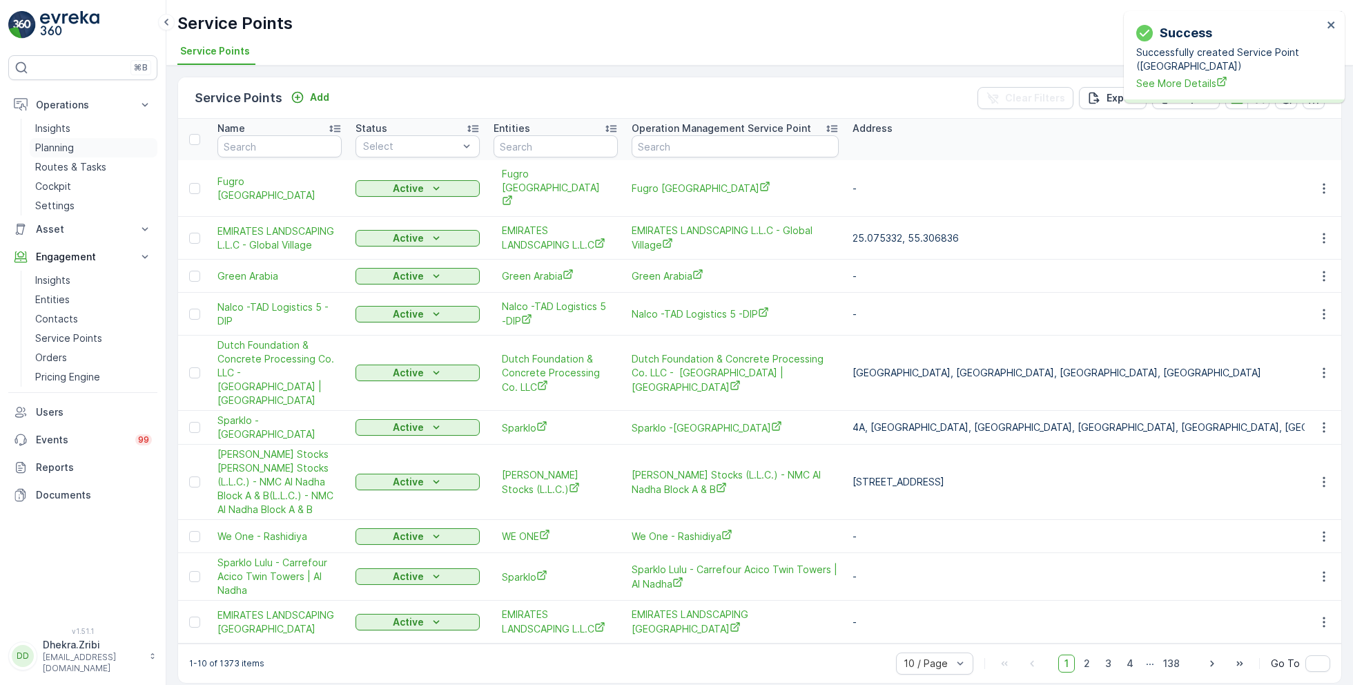
click at [65, 150] on p "Planning" at bounding box center [54, 148] width 39 height 14
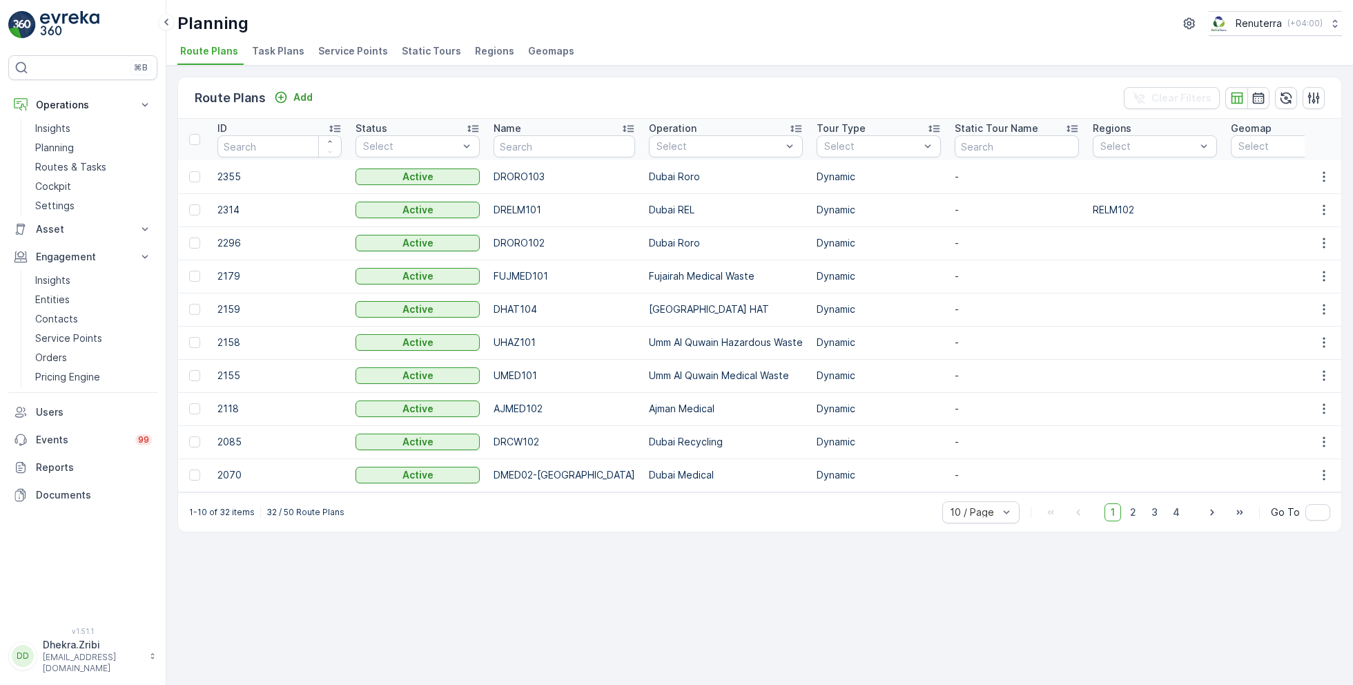
click at [356, 44] on span "Service Points" at bounding box center [353, 51] width 70 height 14
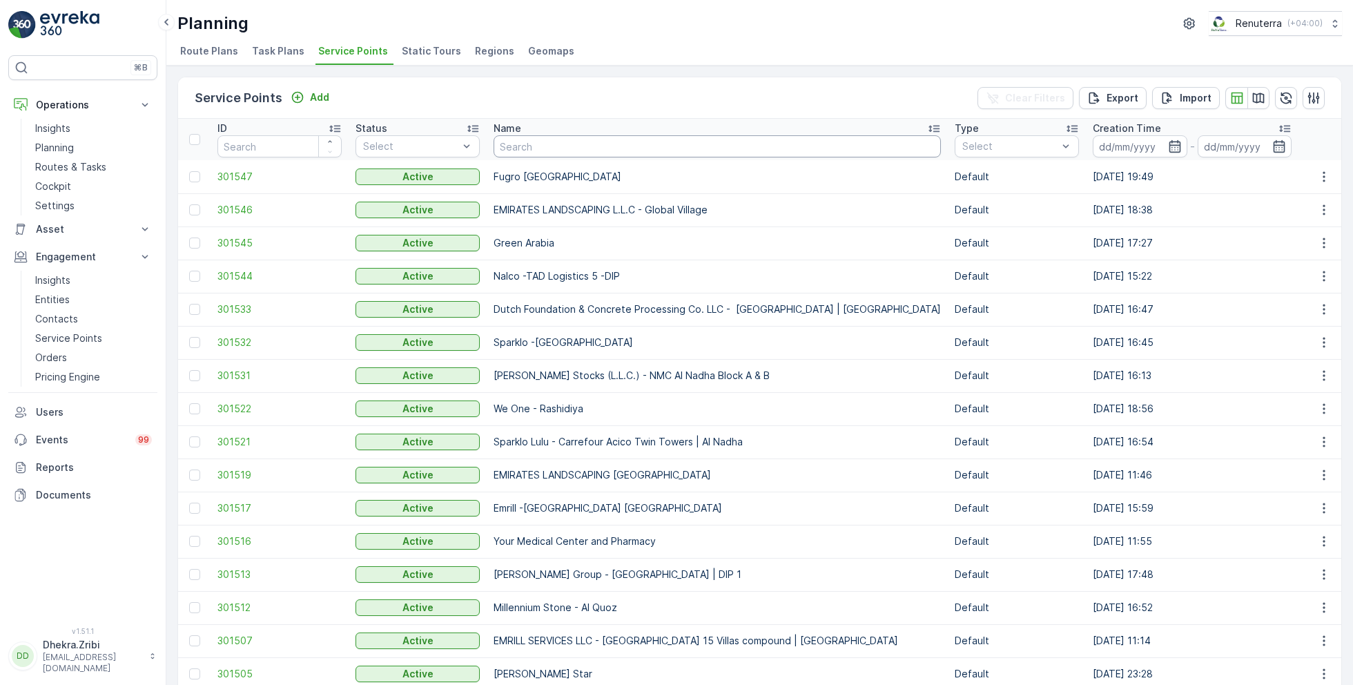
click at [538, 144] on input "text" at bounding box center [717, 146] width 447 height 22
type input "lulu"
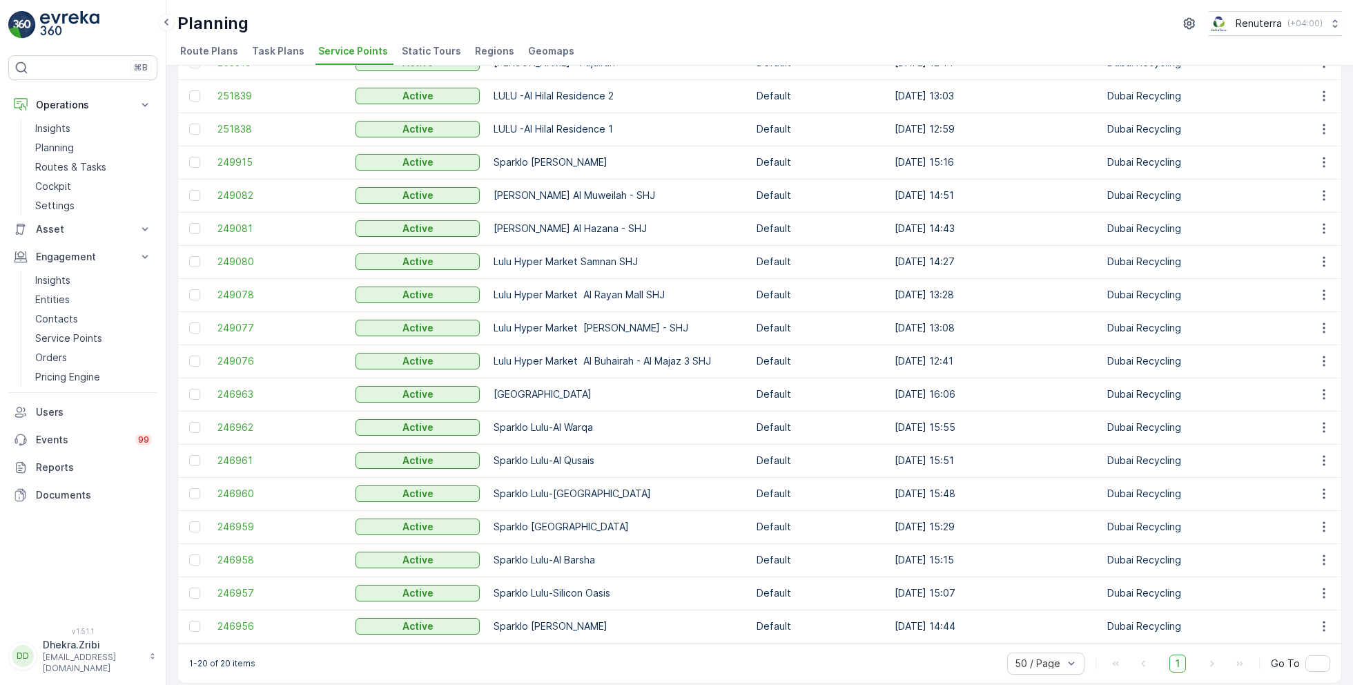
scroll to position [195, 0]
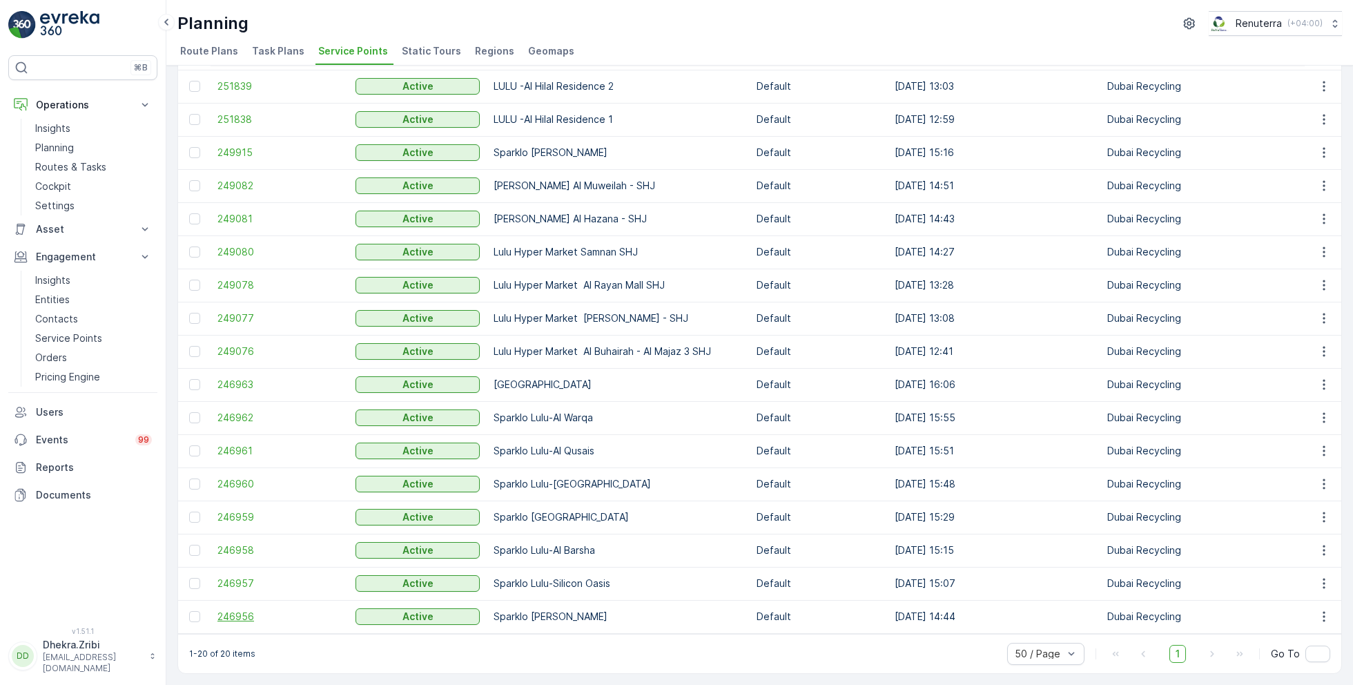
click at [239, 610] on span "246956" at bounding box center [279, 617] width 124 height 14
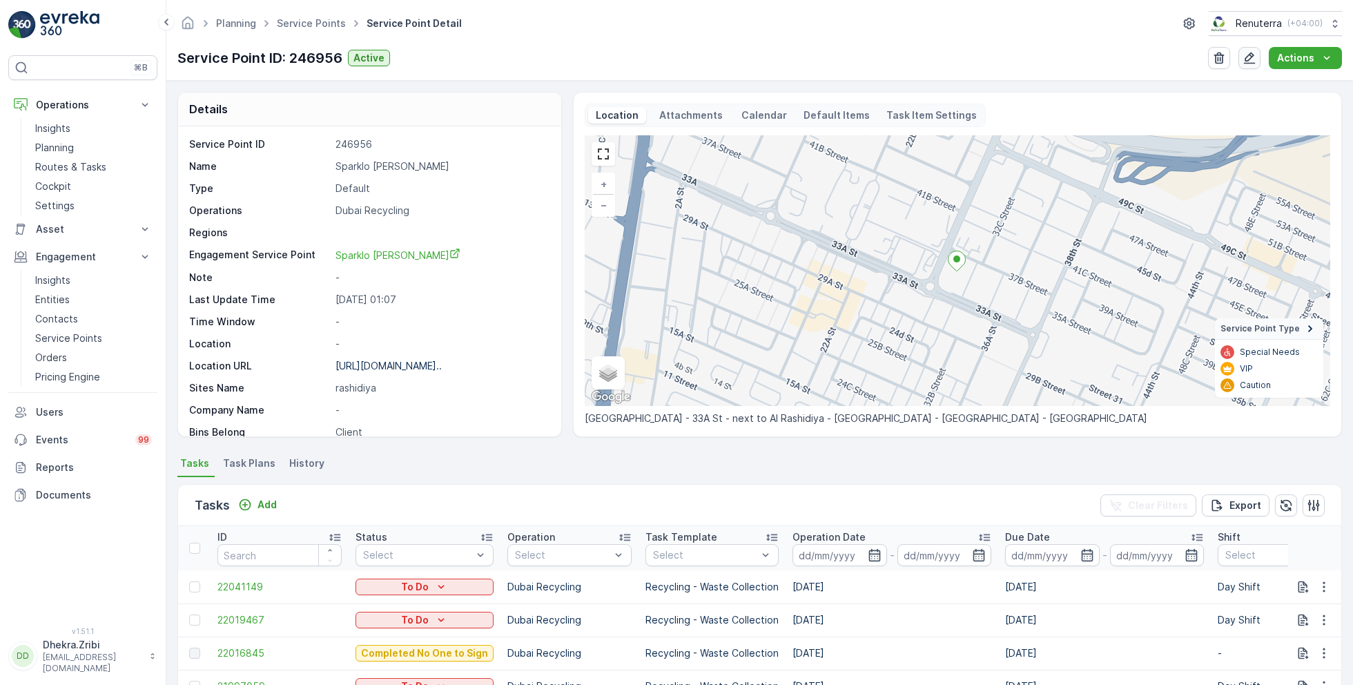
click at [1250, 57] on icon "button" at bounding box center [1250, 58] width 14 height 14
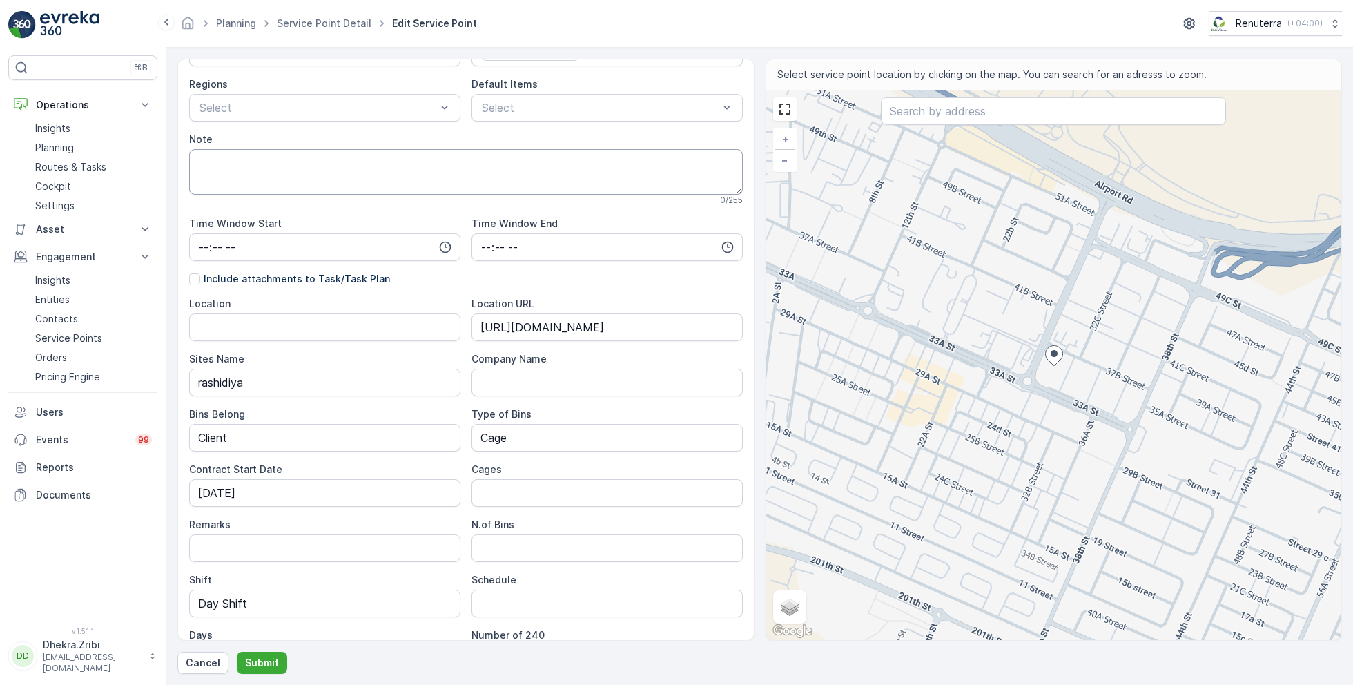
scroll to position [347, 0]
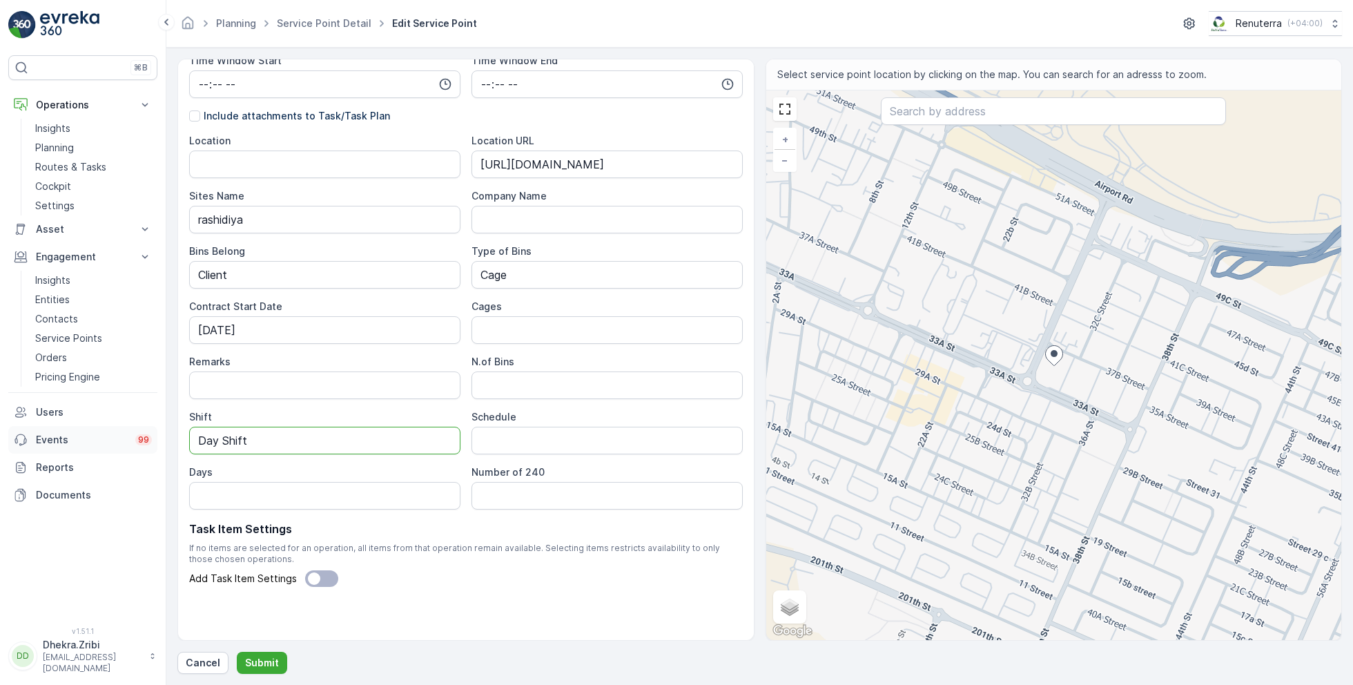
drag, startPoint x: 281, startPoint y: 438, endPoint x: 144, endPoint y: 433, distance: 137.5
click at [144, 433] on div "⌘B Operations Insights Planning Routes & Tasks Cockpit Settings Asset Assets En…" at bounding box center [676, 342] width 1353 height 685
type input "Night Shift"
click at [257, 659] on p "Submit" at bounding box center [262, 663] width 34 height 14
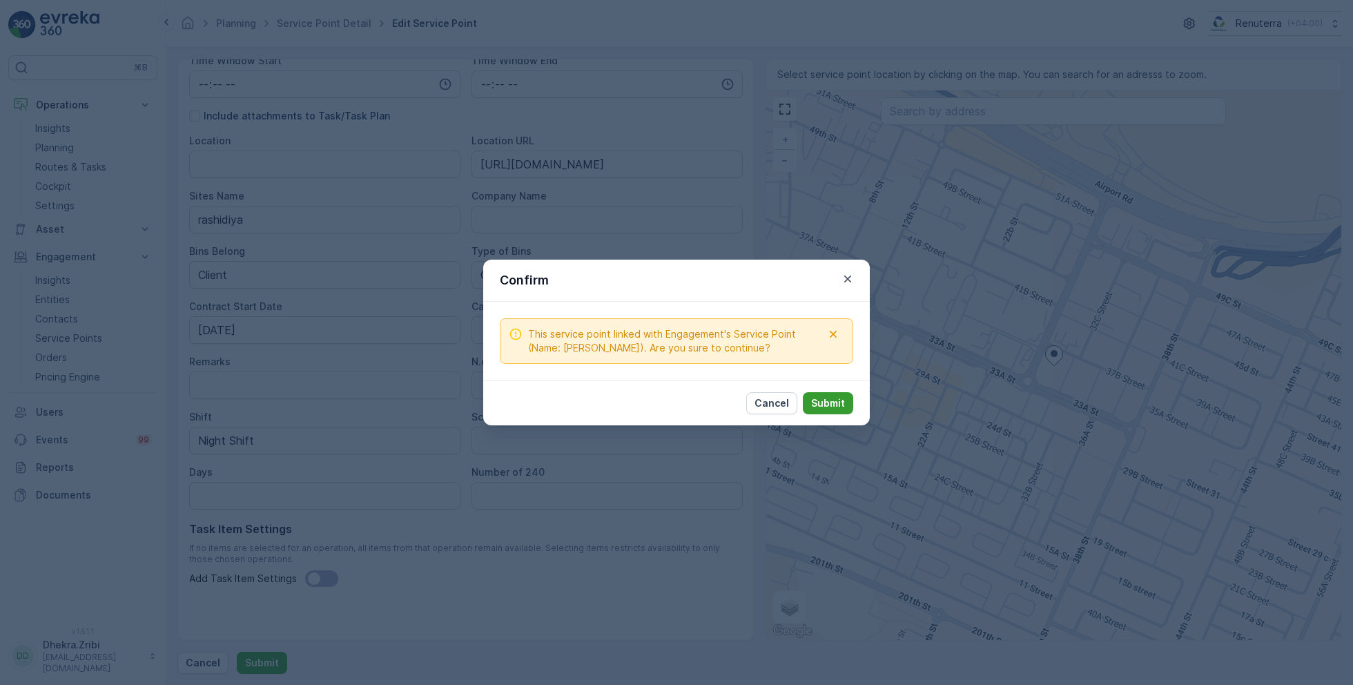
click at [831, 405] on p "Submit" at bounding box center [828, 403] width 34 height 14
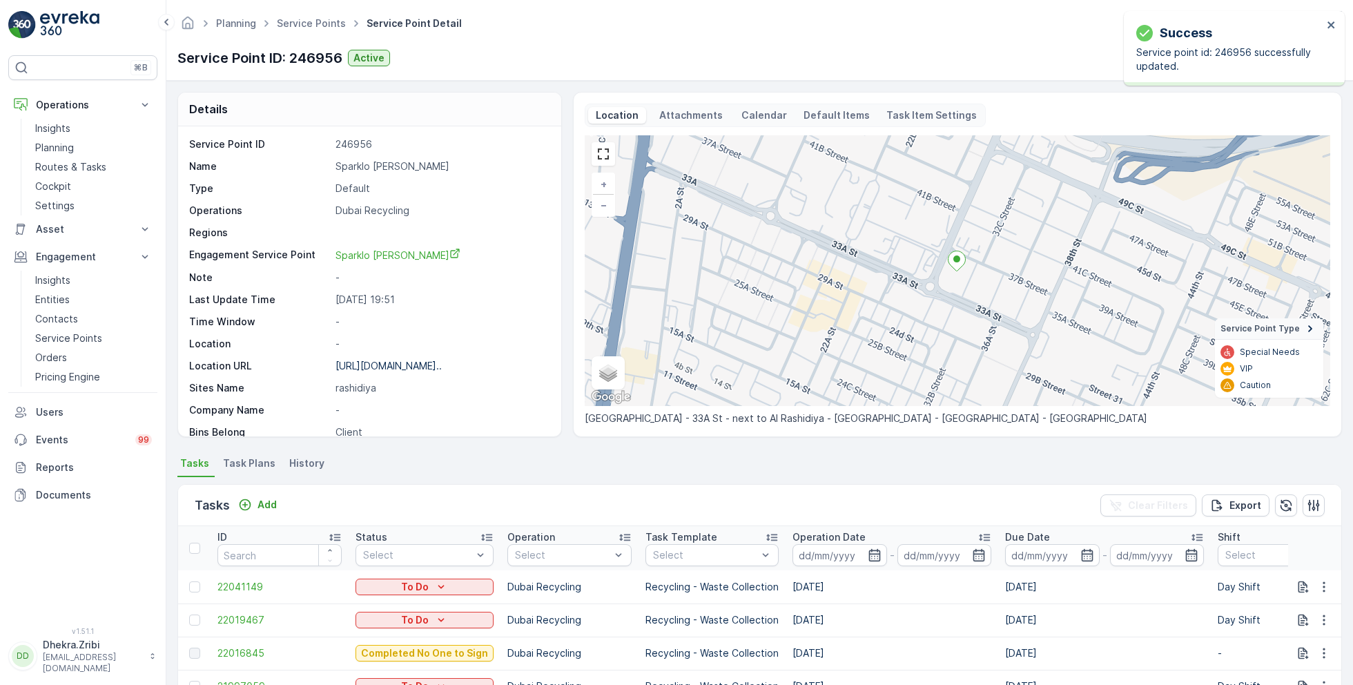
click at [234, 468] on span "Task Plans" at bounding box center [249, 463] width 52 height 14
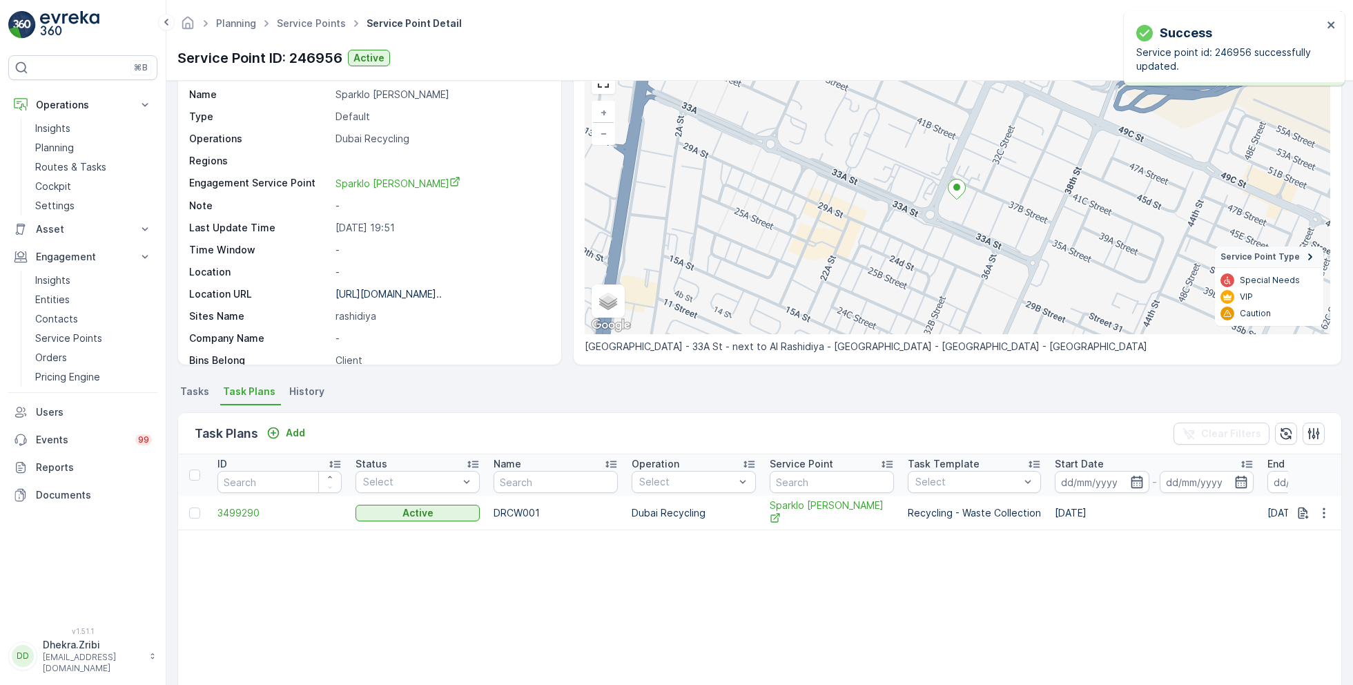
scroll to position [75, 0]
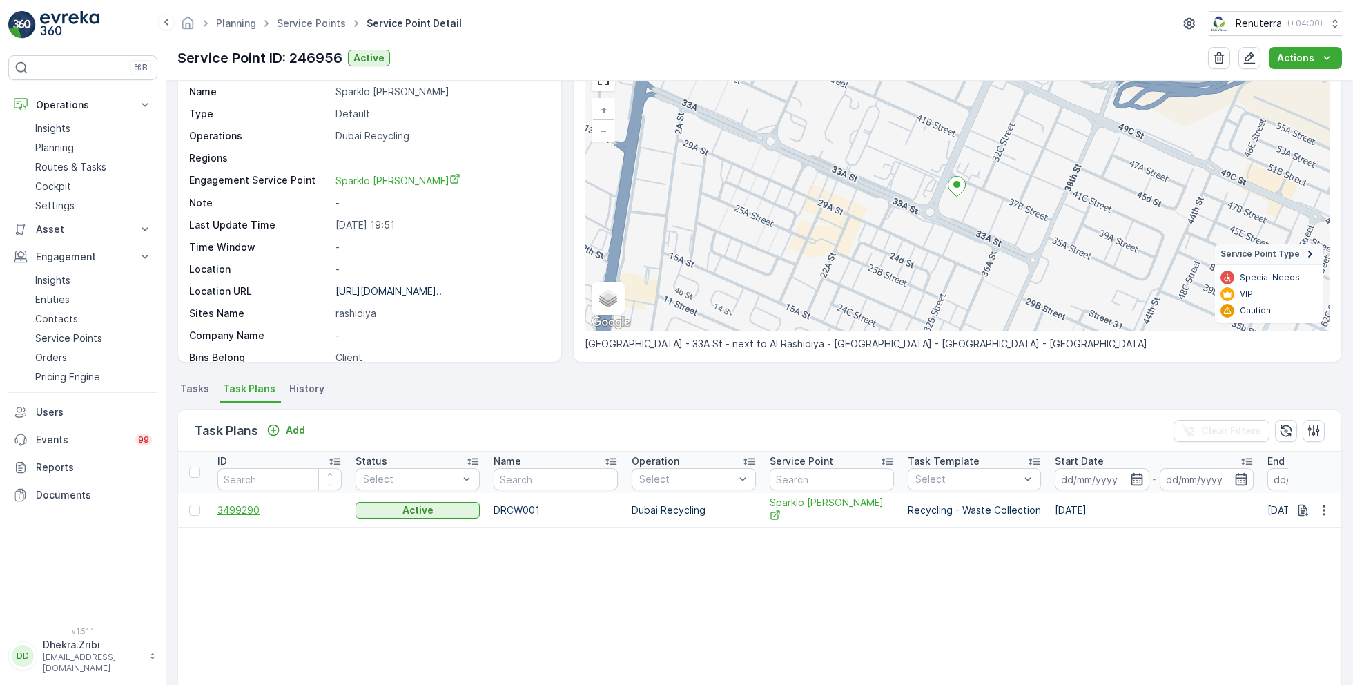
click at [237, 512] on span "3499290" at bounding box center [279, 510] width 124 height 14
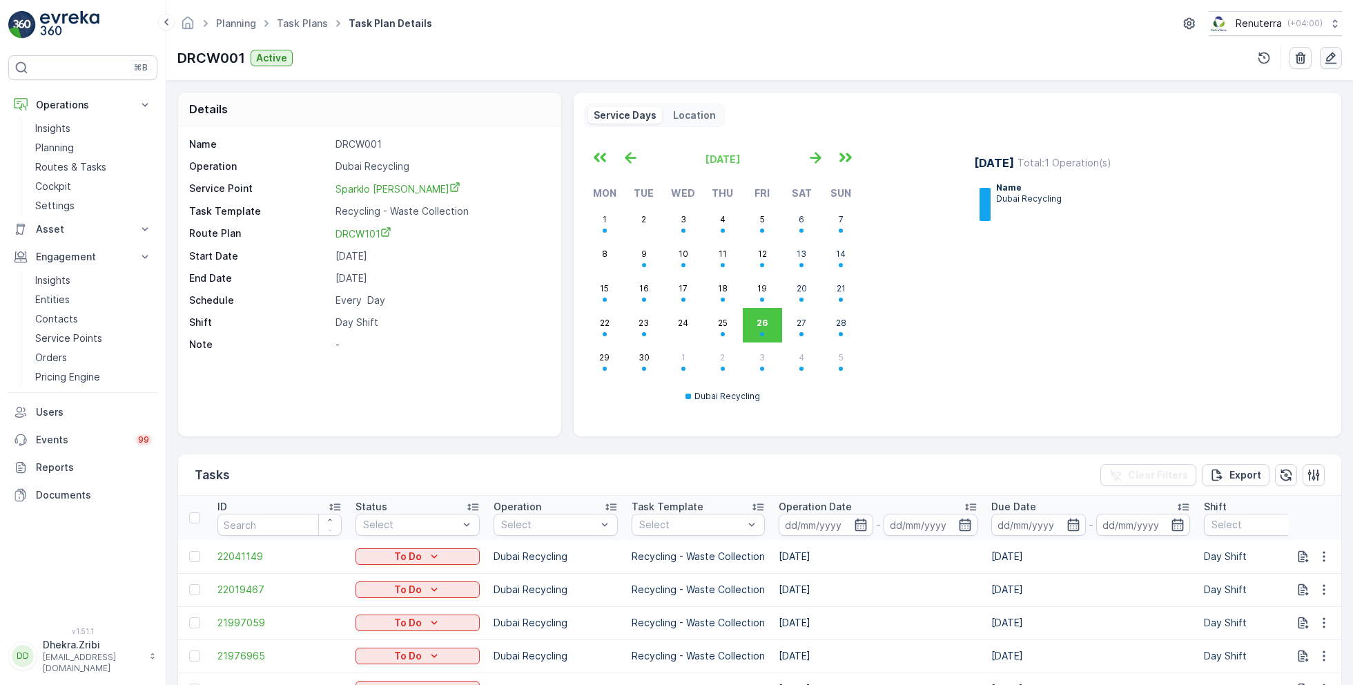
click at [1323, 55] on button "button" at bounding box center [1331, 58] width 22 height 22
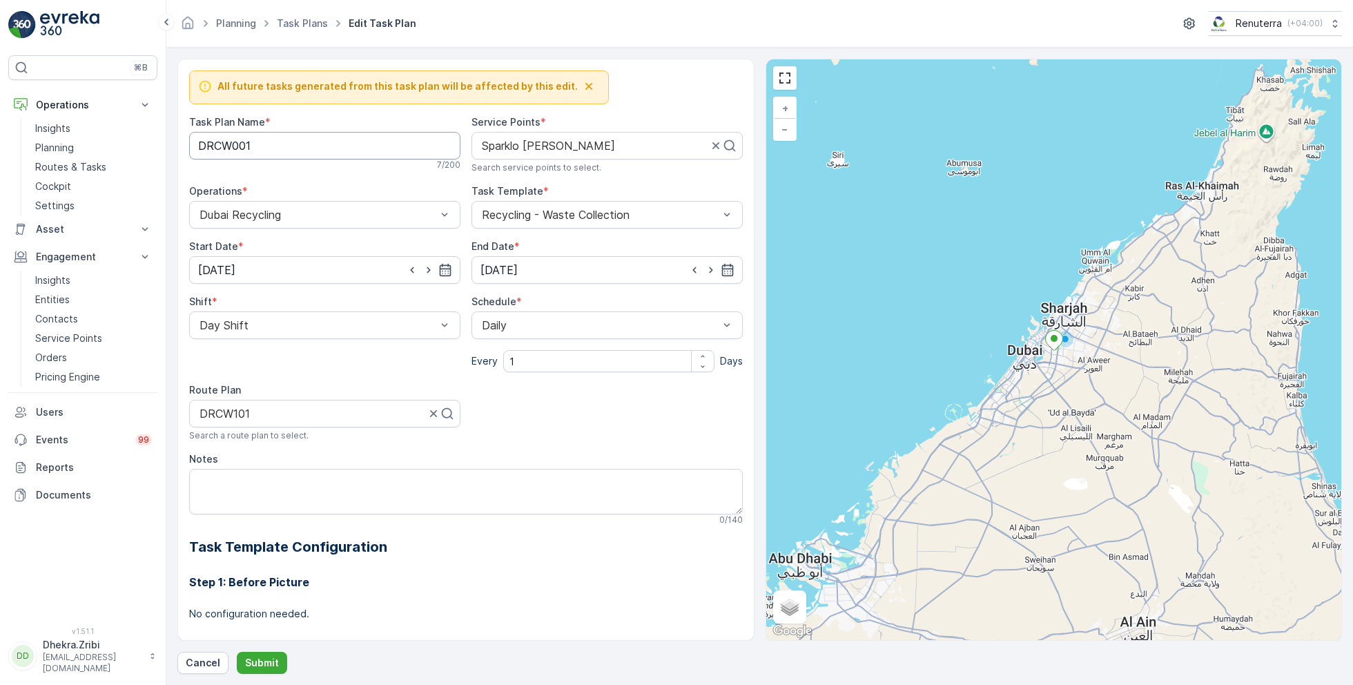
click at [269, 141] on Name "DRCW001" at bounding box center [324, 146] width 271 height 28
type Name "DRCW002"
click at [338, 270] on input "04.02.2025" at bounding box center [324, 270] width 271 height 28
click at [236, 305] on p "February" at bounding box center [226, 302] width 41 height 14
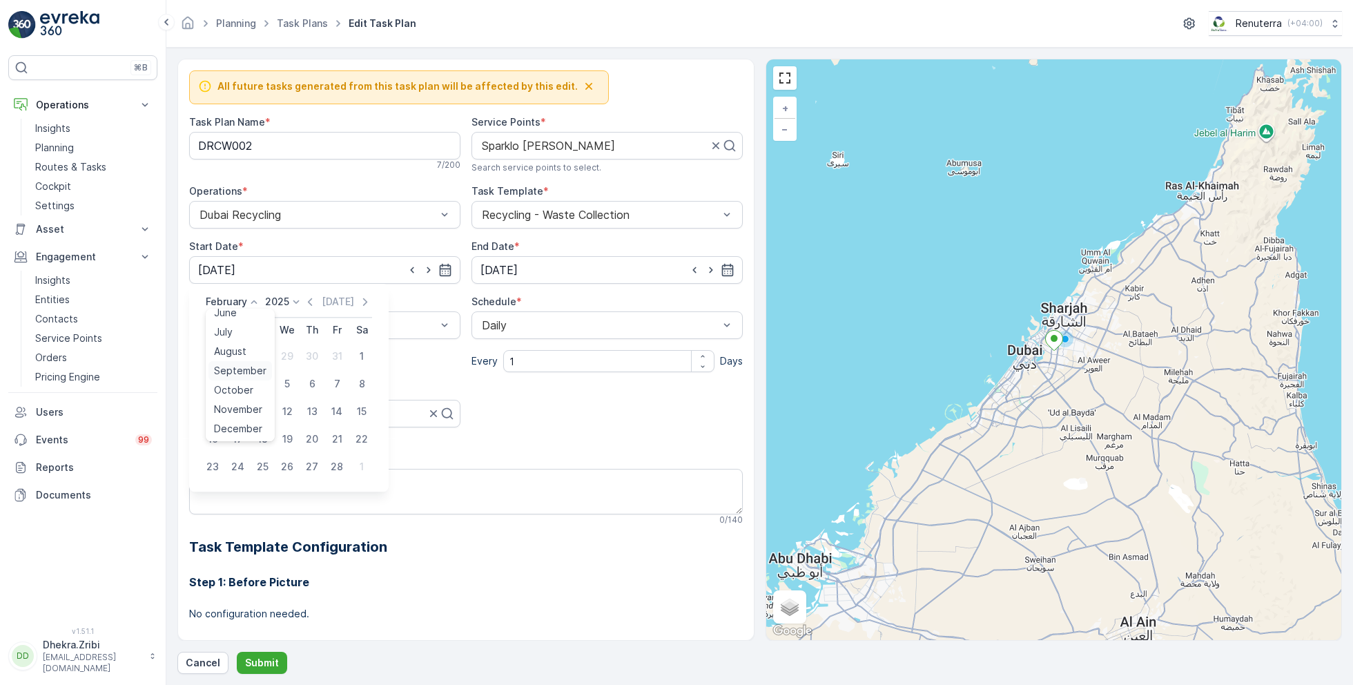
click at [243, 372] on span "September" at bounding box center [240, 371] width 52 height 14
click at [358, 436] on div "27" at bounding box center [362, 439] width 22 height 22
type input "[DATE]"
drag, startPoint x: 283, startPoint y: 412, endPoint x: 111, endPoint y: 402, distance: 172.2
click at [110, 402] on div "⌘B Operations Insights Planning Routes & Tasks Cockpit Settings Asset Assets En…" at bounding box center [676, 342] width 1353 height 685
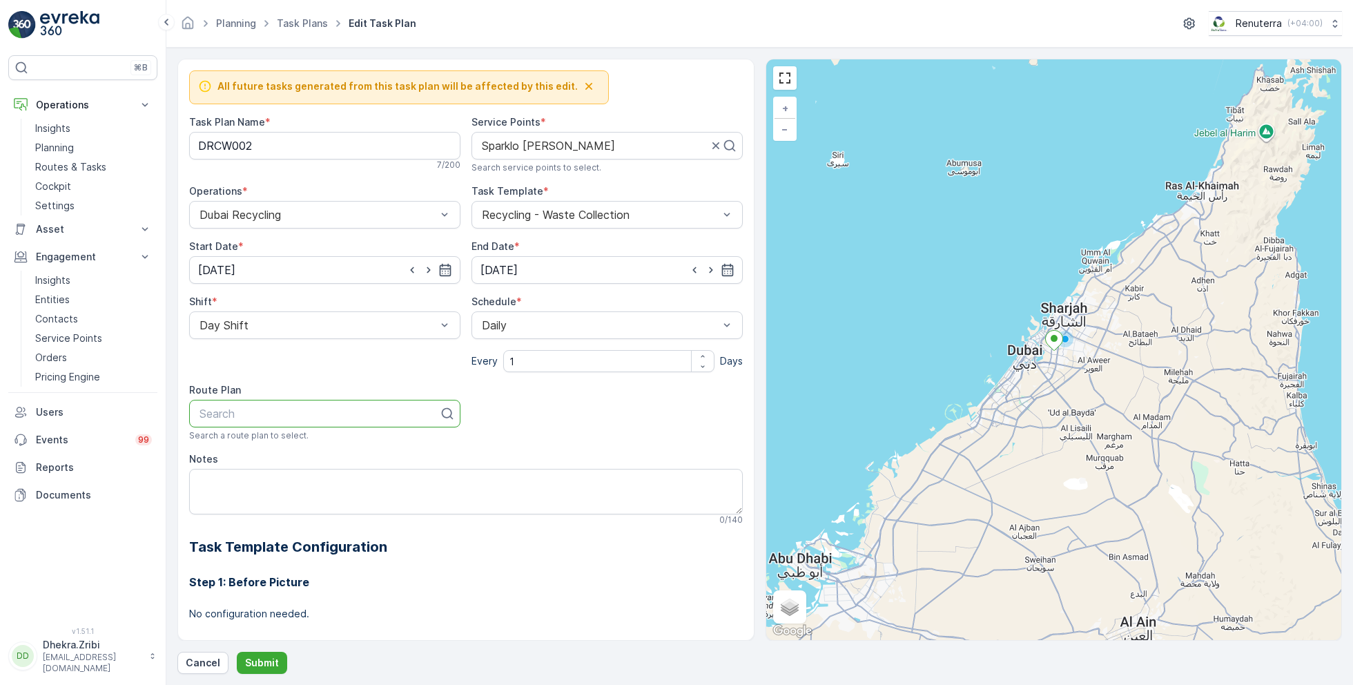
click at [367, 407] on div at bounding box center [319, 413] width 242 height 12
type input "rcw"
click at [276, 447] on div "DRCW101" at bounding box center [324, 447] width 255 height 12
click at [260, 659] on p "Submit" at bounding box center [262, 663] width 34 height 14
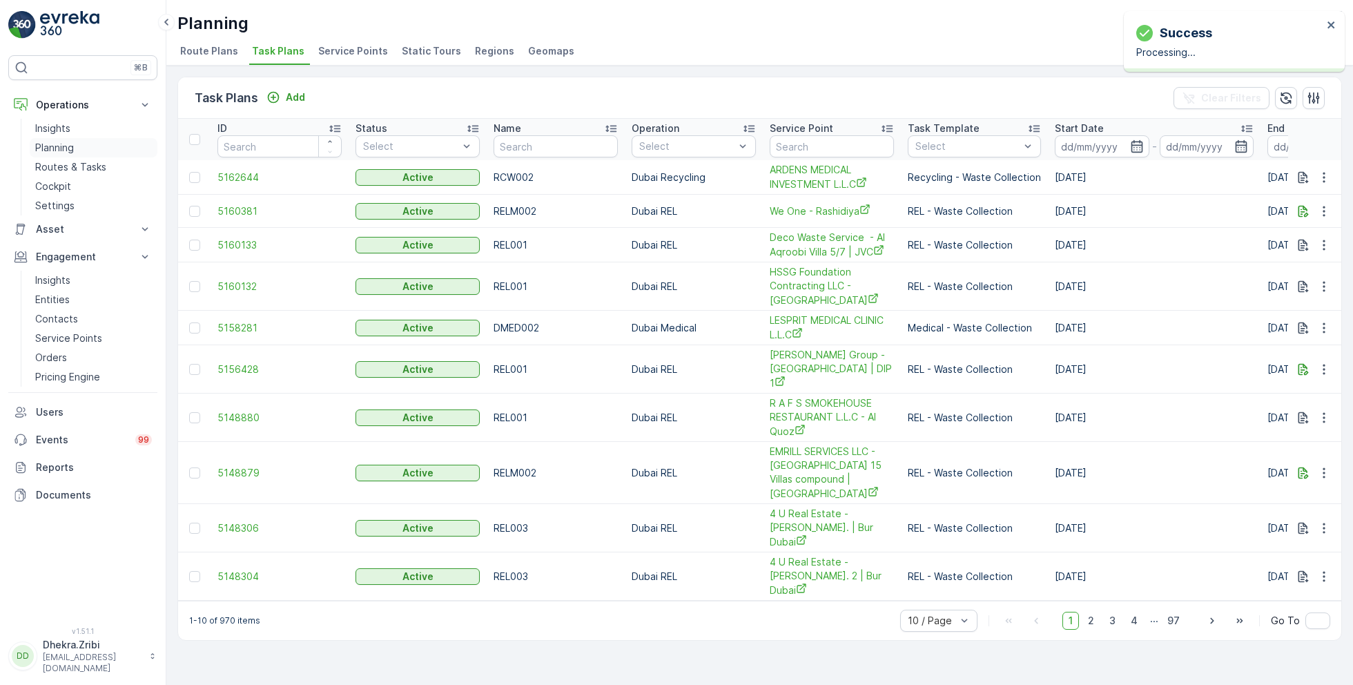
click at [59, 145] on p "Planning" at bounding box center [54, 148] width 39 height 14
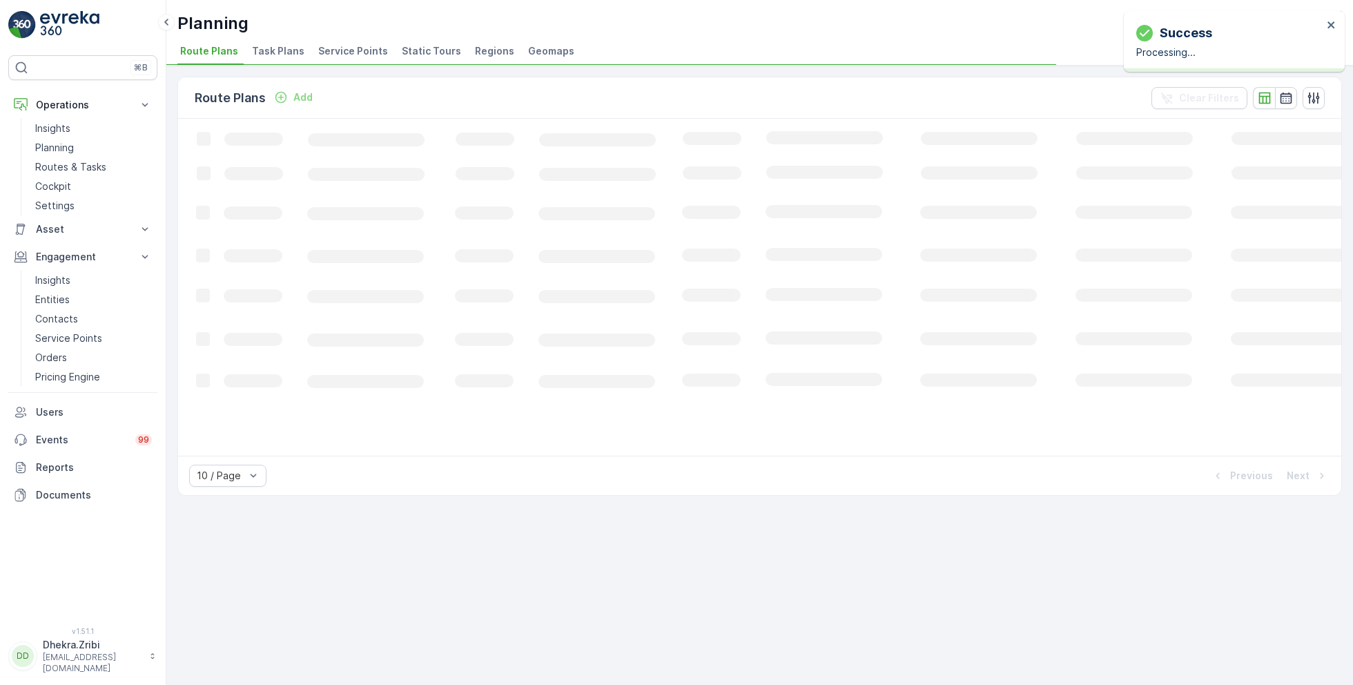
click at [346, 44] on span "Service Points" at bounding box center [353, 51] width 70 height 14
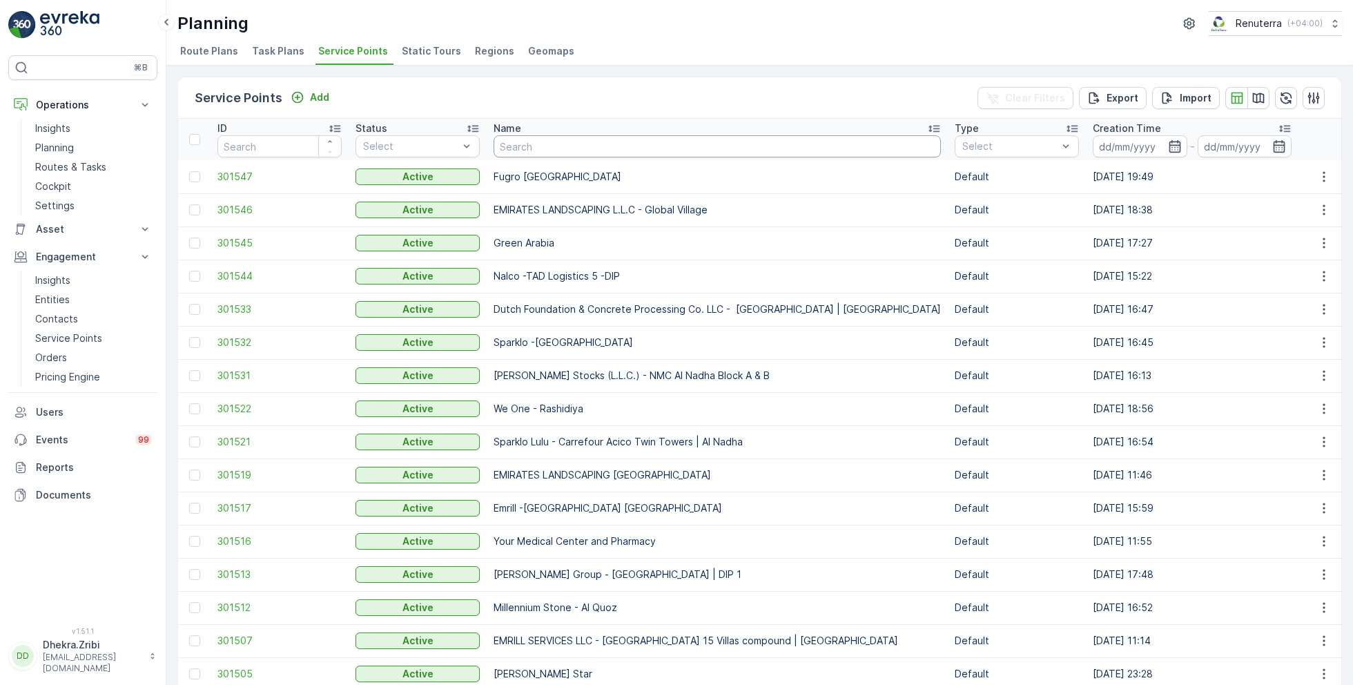
click at [573, 135] on input "text" at bounding box center [717, 146] width 447 height 22
type input "lulu"
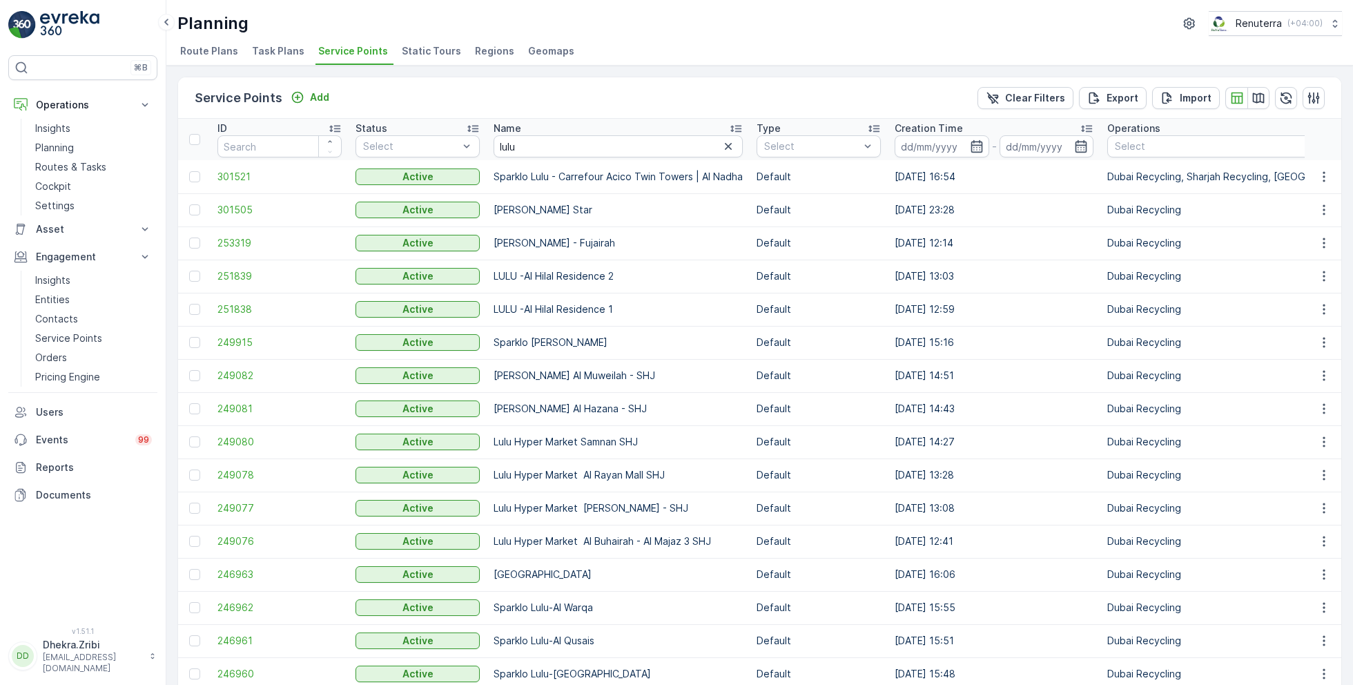
scroll to position [195, 0]
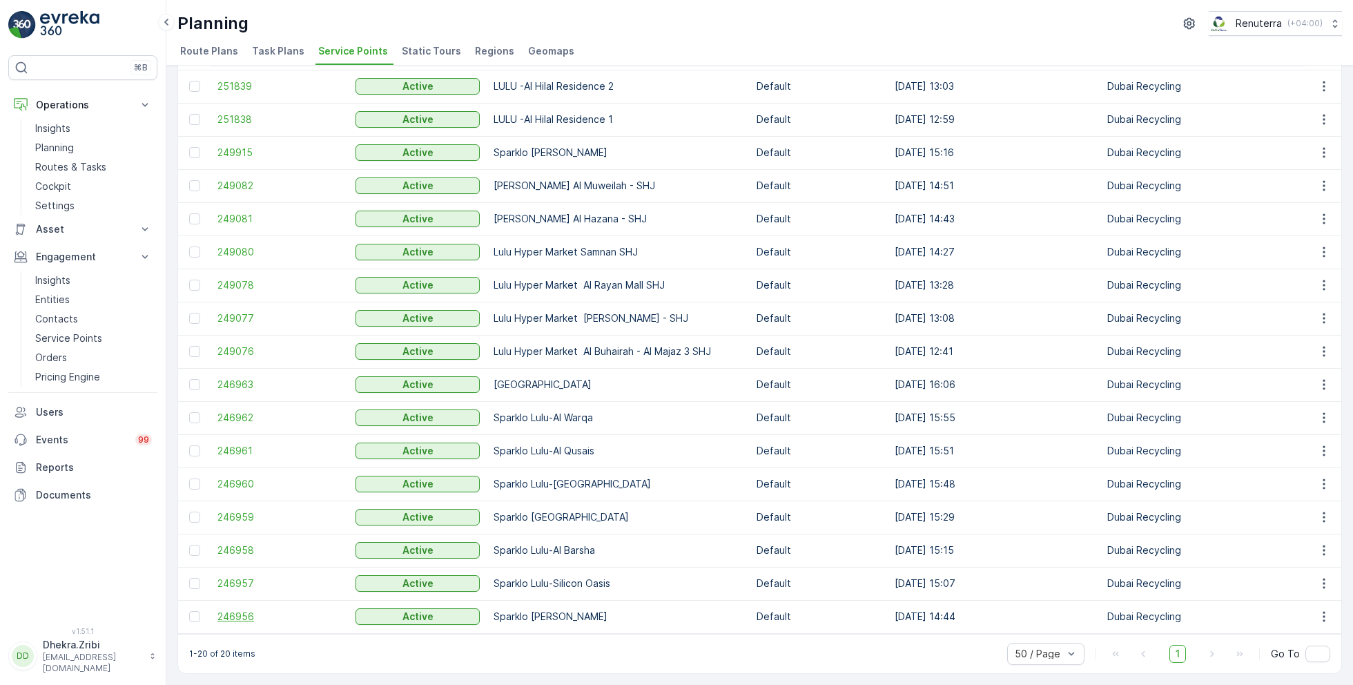
click at [234, 610] on span "246956" at bounding box center [279, 617] width 124 height 14
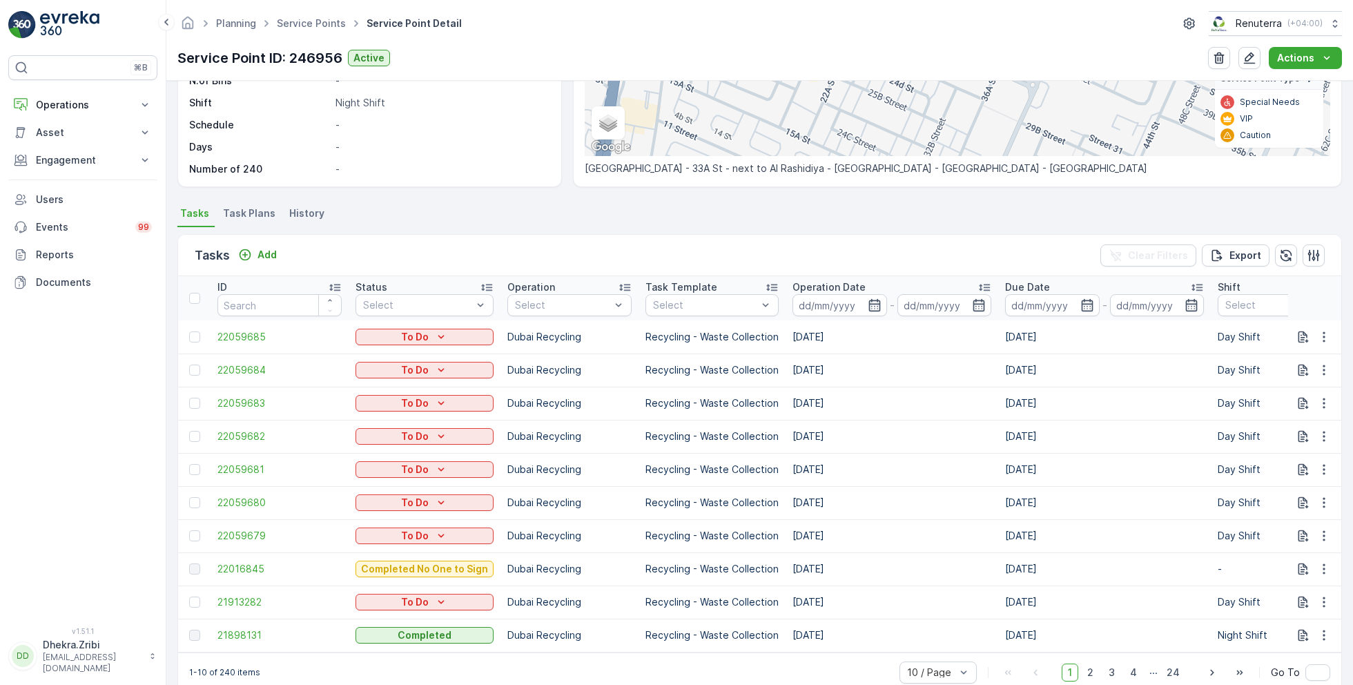
scroll to position [262, 0]
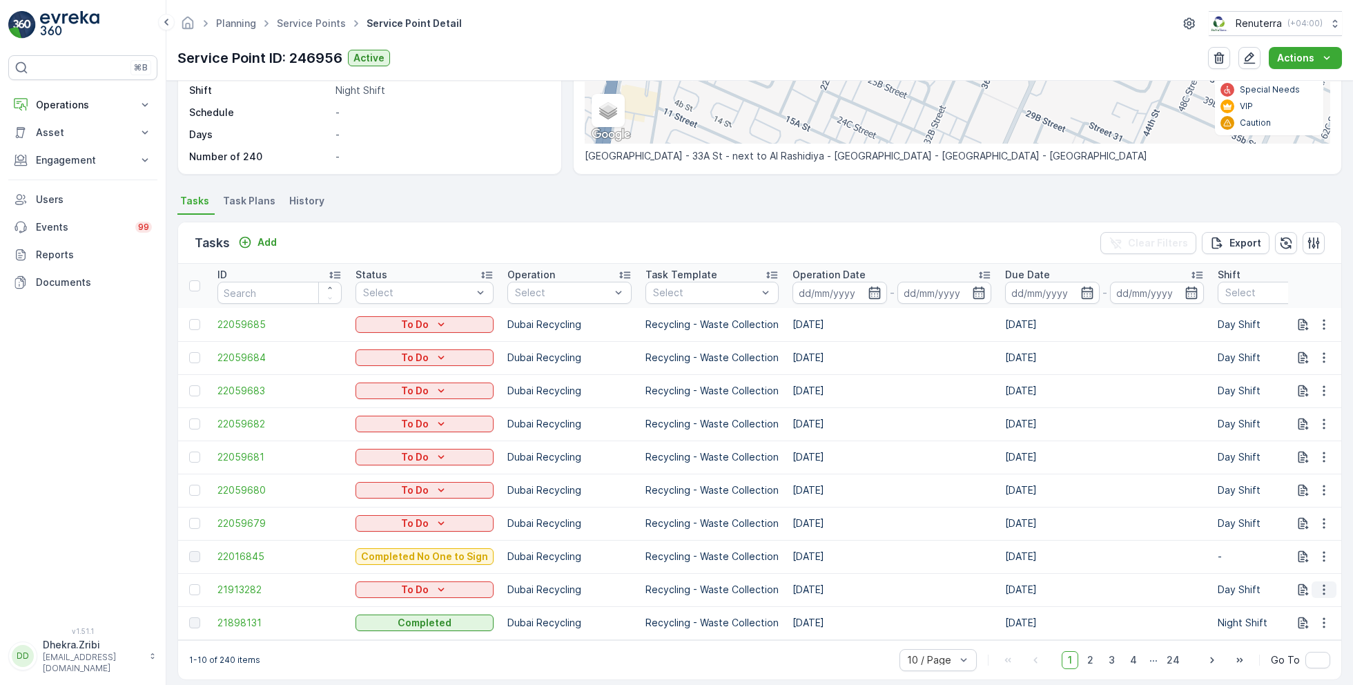
click at [1323, 585] on icon "button" at bounding box center [1324, 590] width 2 height 10
click at [1290, 525] on span "Change Route" at bounding box center [1288, 523] width 67 height 14
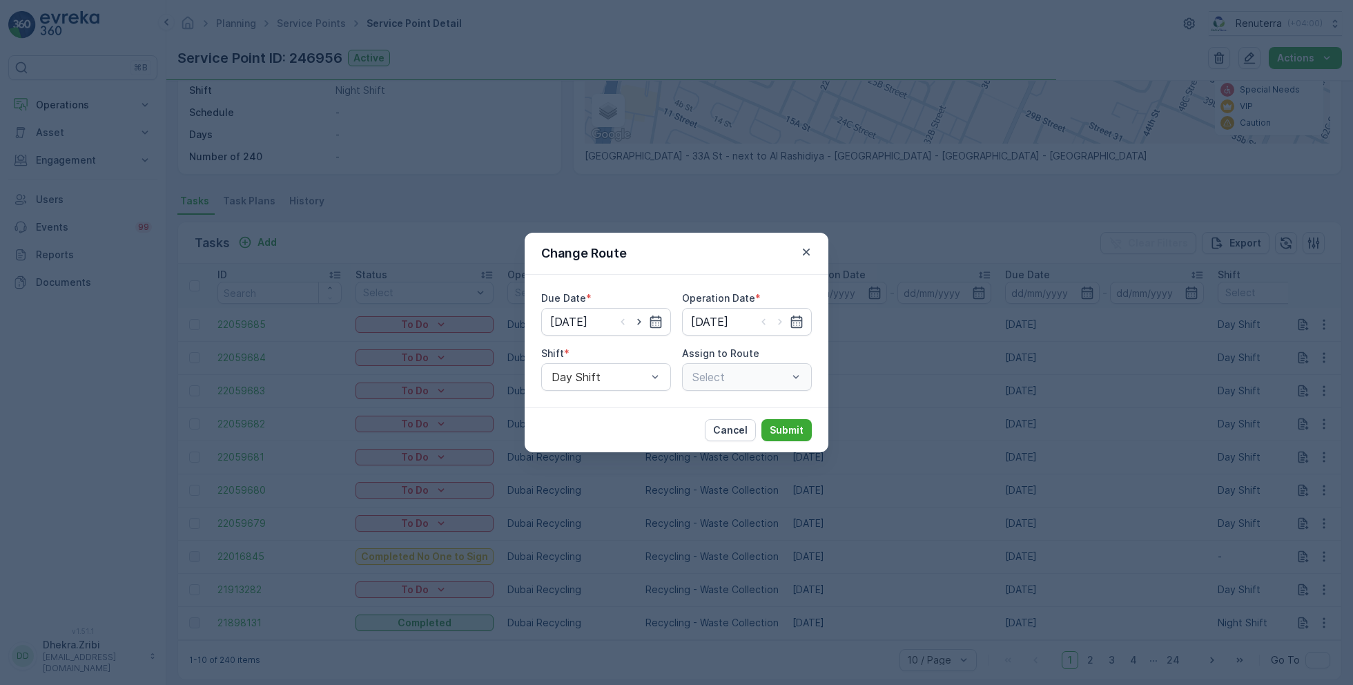
type input "[DATE]"
click at [581, 428] on span "Night Shift" at bounding box center [578, 434] width 56 height 12
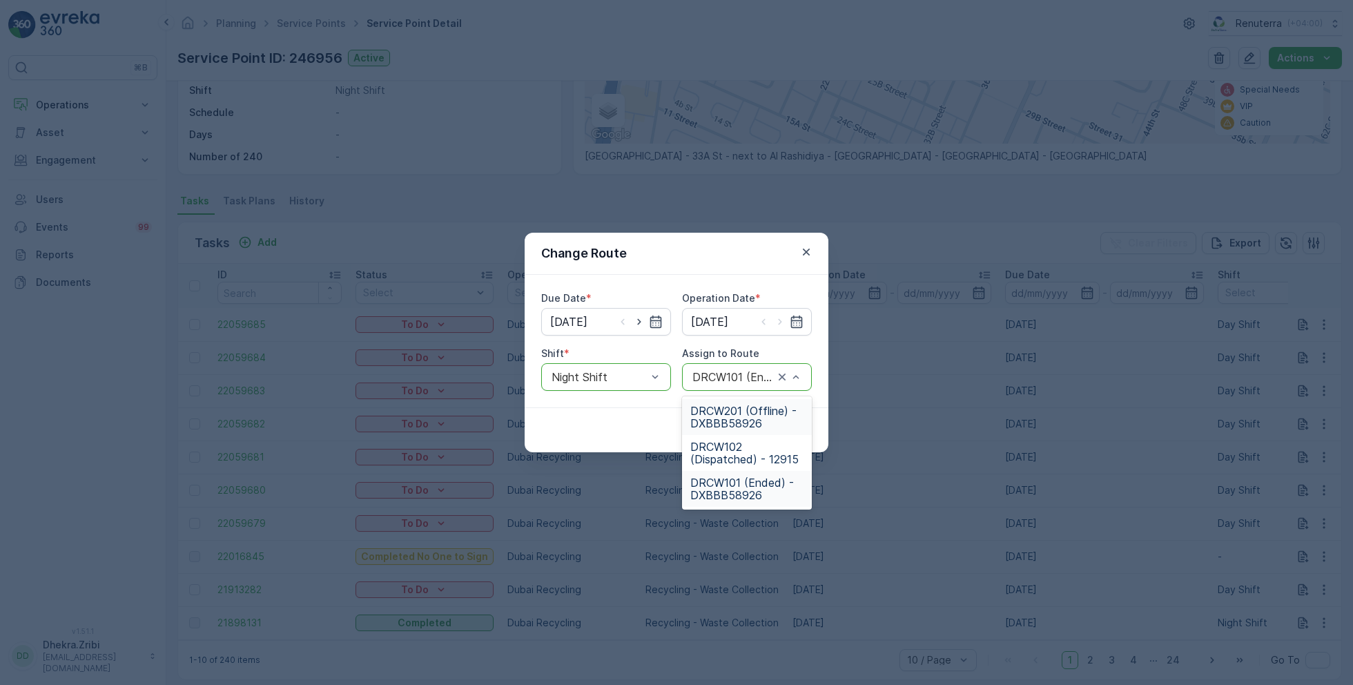
click at [737, 415] on span "DRCW201 (Offline) - DXBBB58926" at bounding box center [746, 417] width 113 height 25
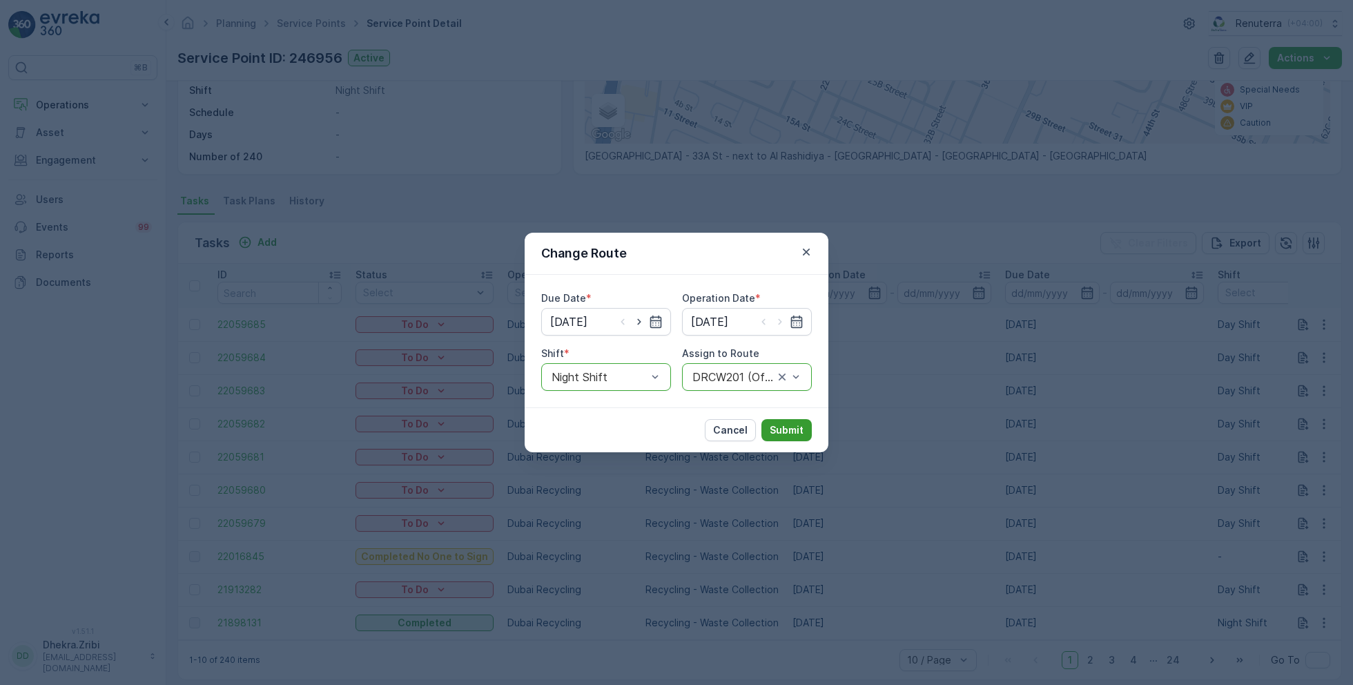
click at [793, 426] on p "Submit" at bounding box center [787, 430] width 34 height 14
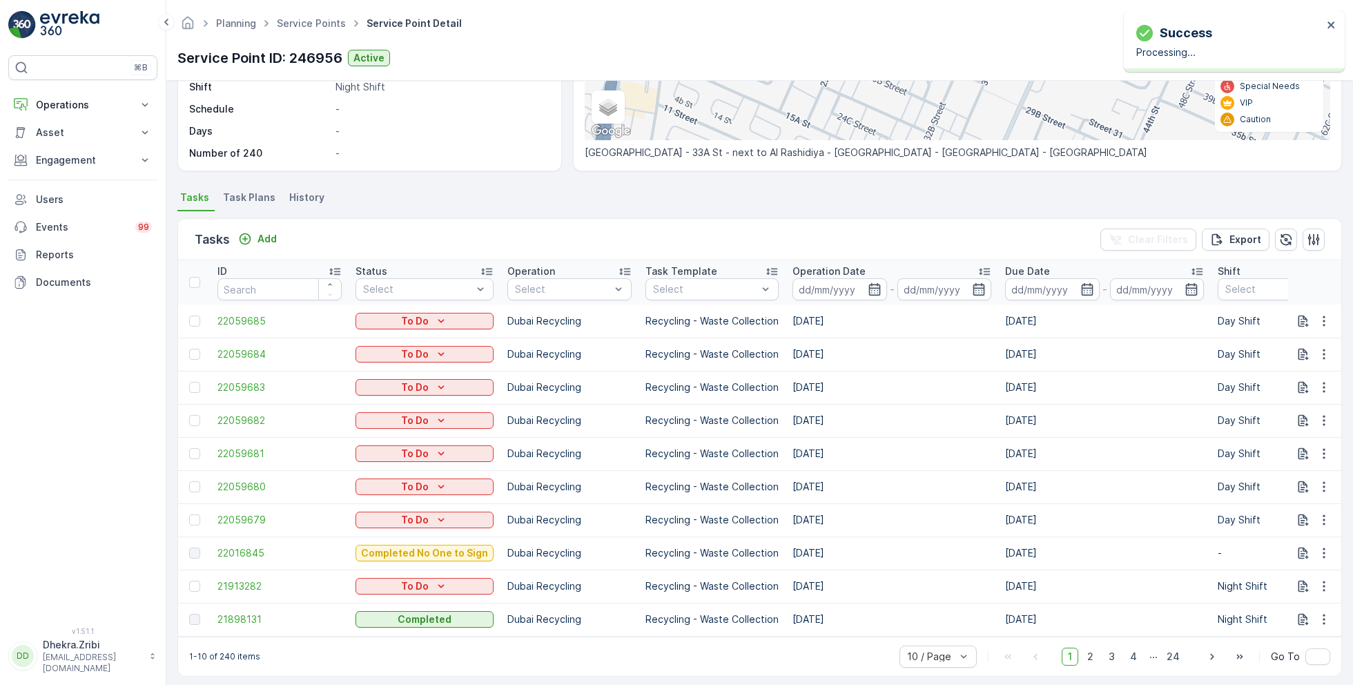
scroll to position [276, 0]
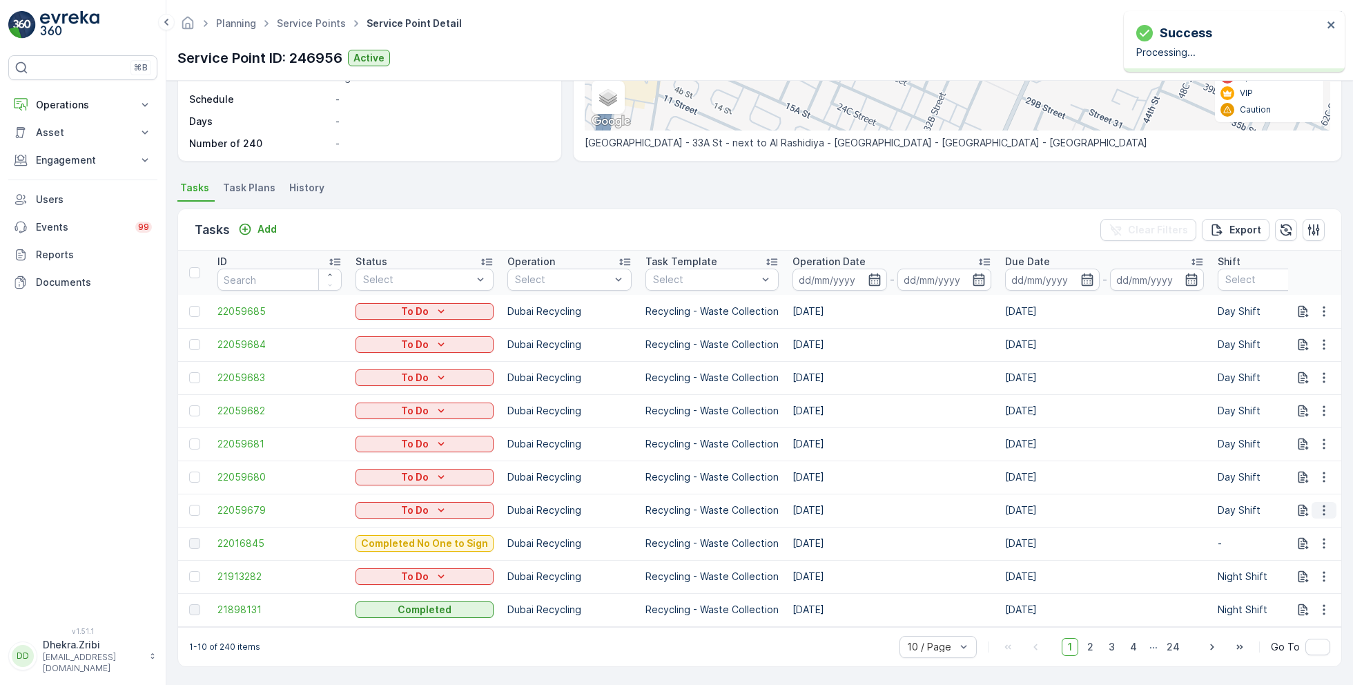
click at [1328, 510] on button "button" at bounding box center [1324, 510] width 25 height 17
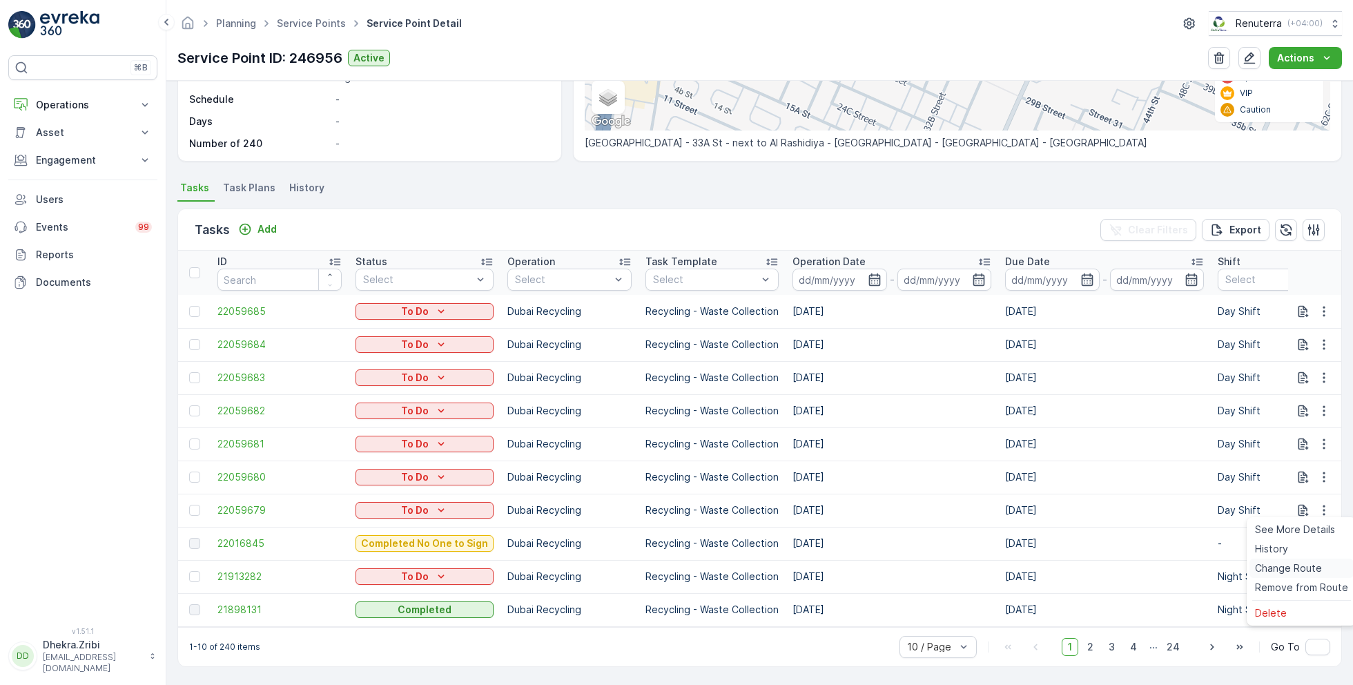
click at [1284, 572] on span "Change Route" at bounding box center [1288, 568] width 67 height 14
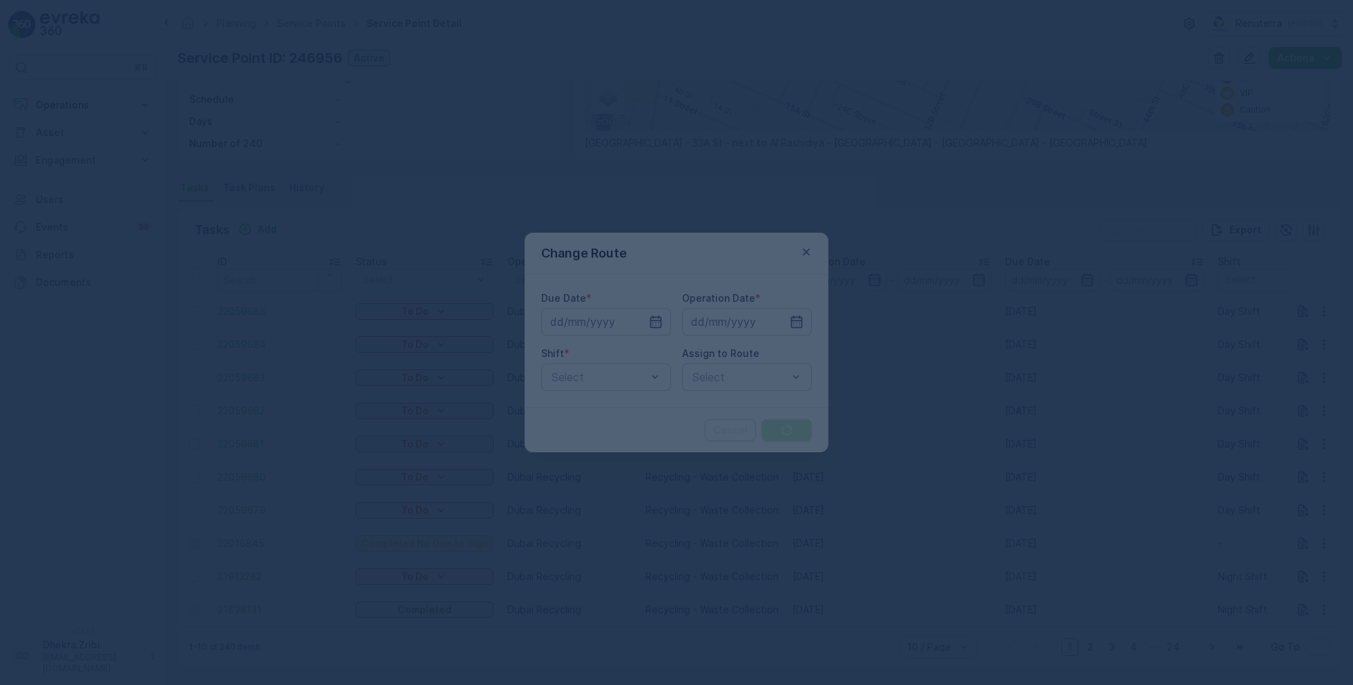
type input "[DATE]"
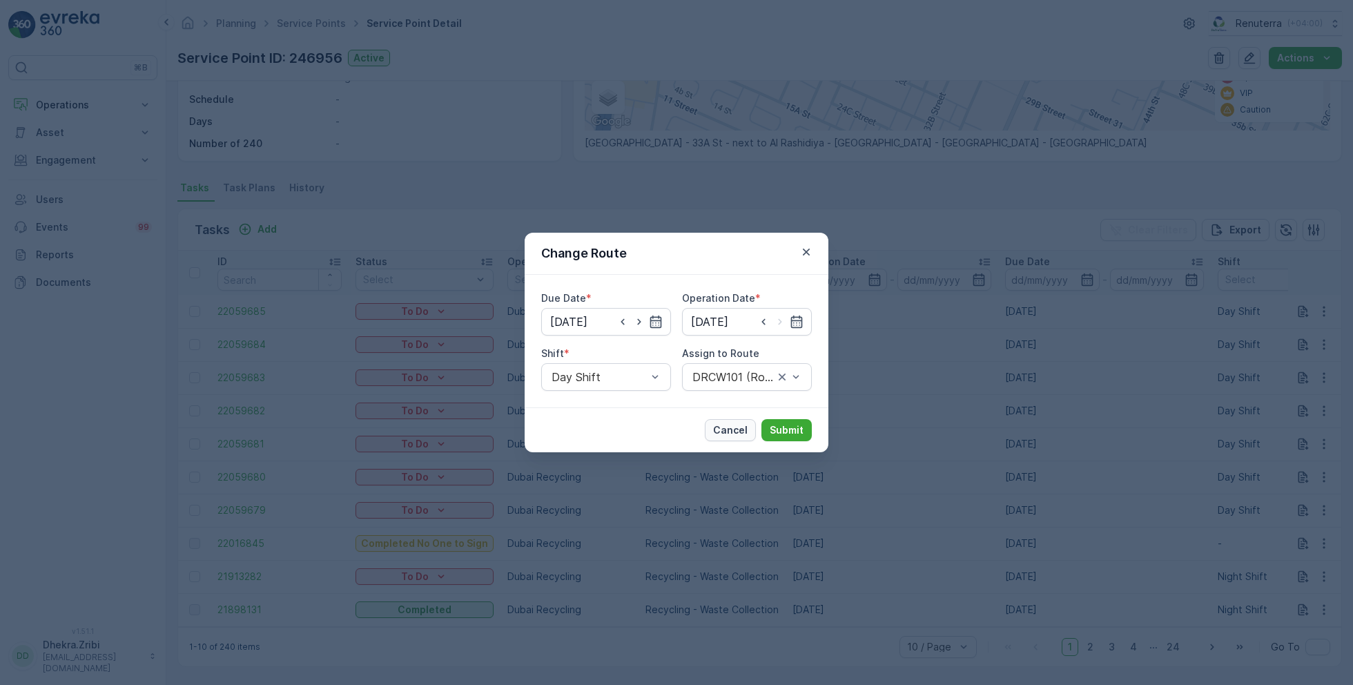
click at [738, 430] on p "Cancel" at bounding box center [730, 430] width 35 height 14
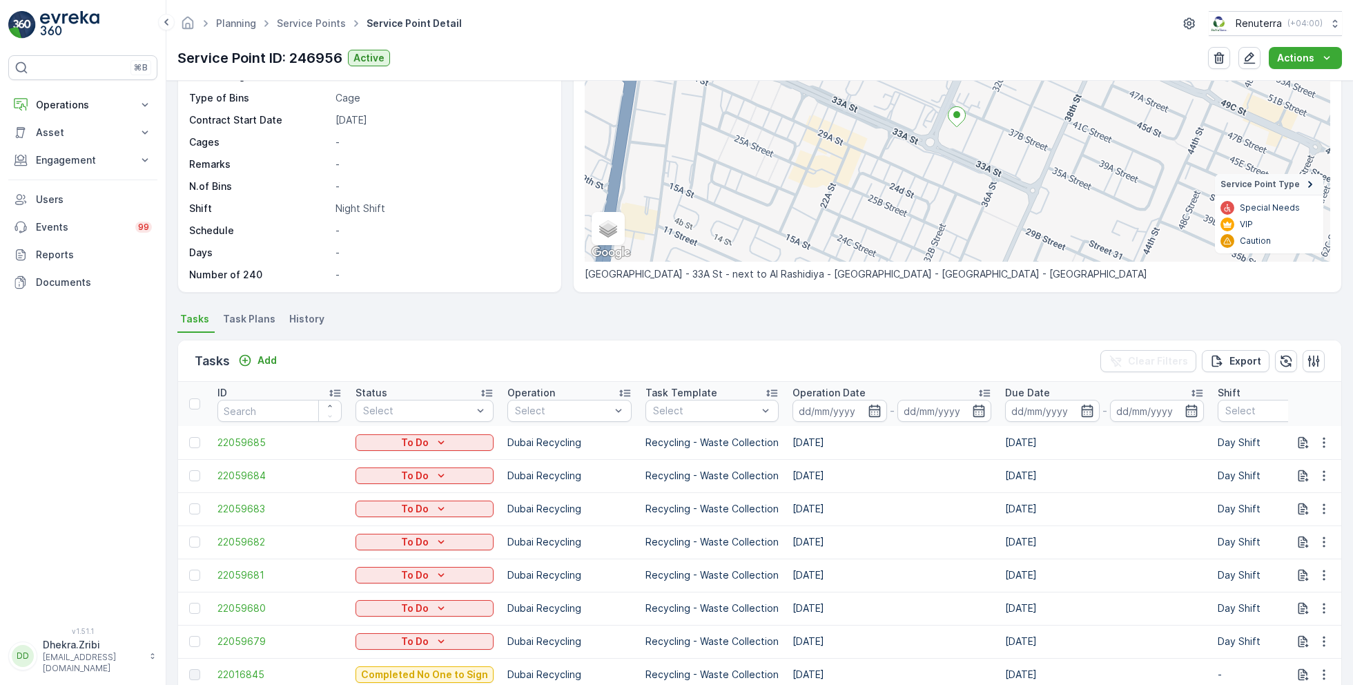
scroll to position [0, 0]
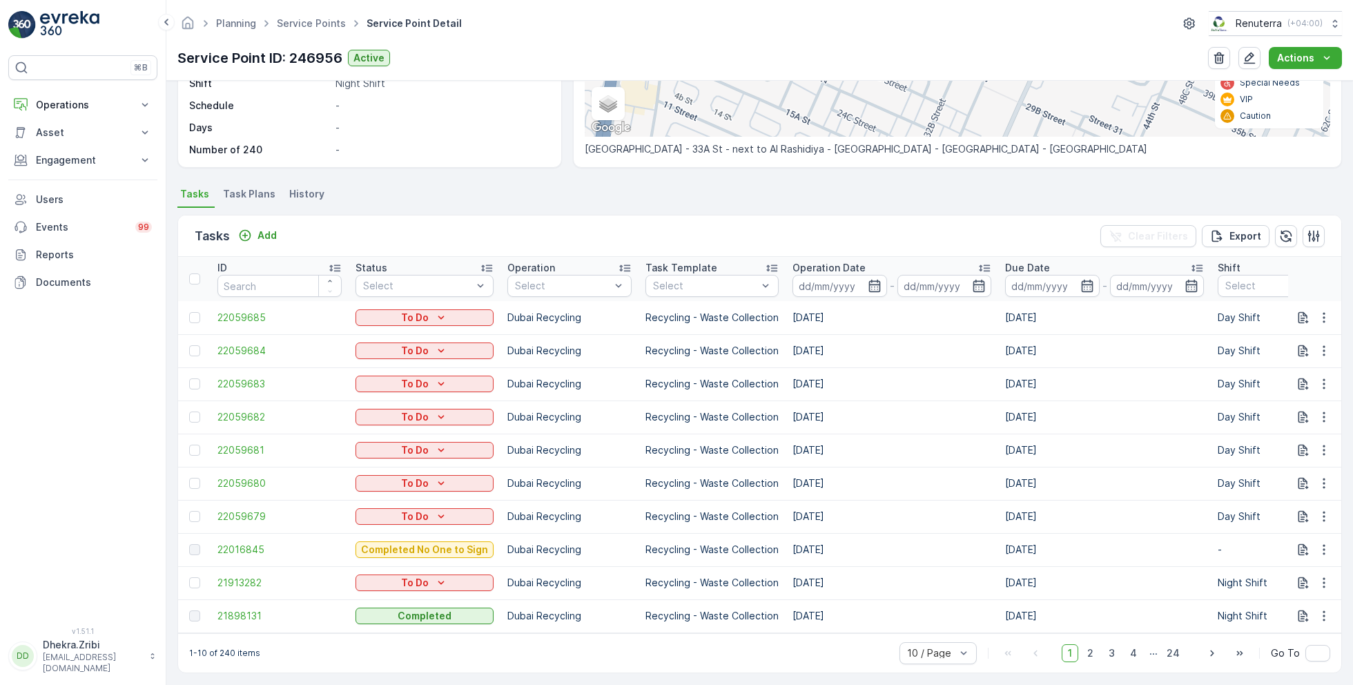
scroll to position [280, 0]
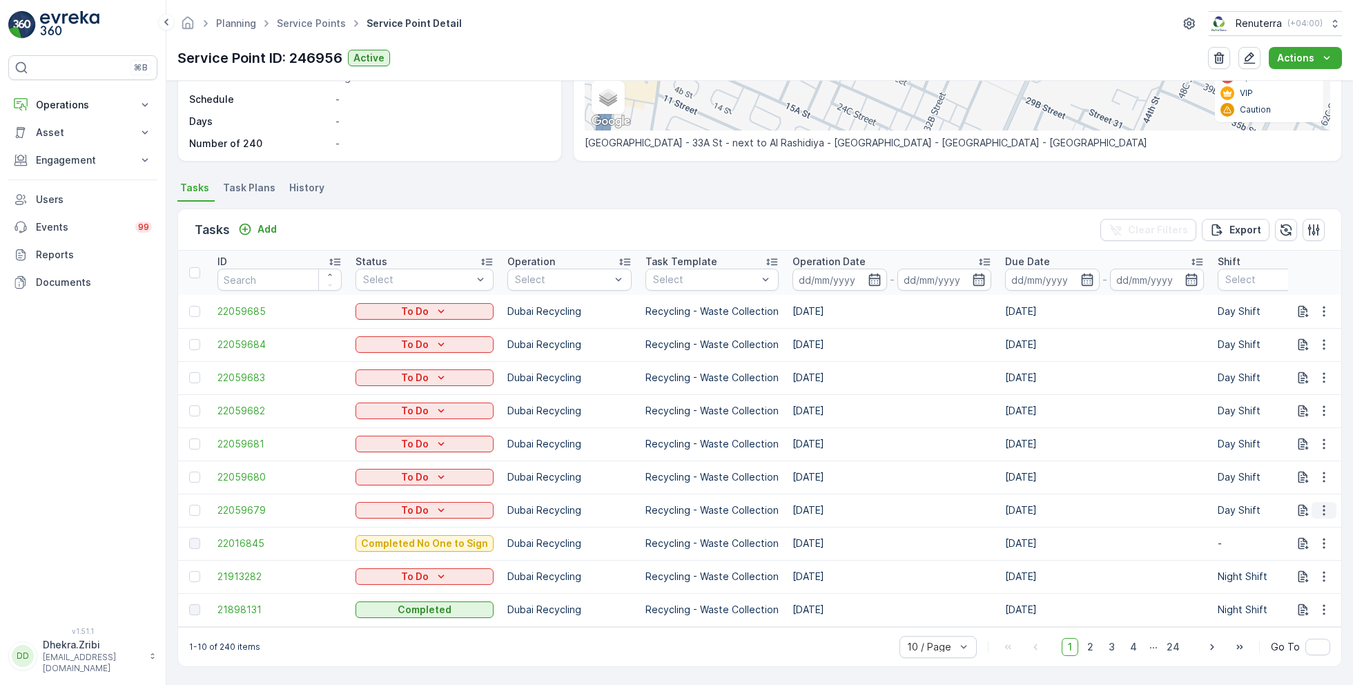
click at [1320, 503] on icon "button" at bounding box center [1324, 510] width 14 height 14
click at [1284, 570] on div "Change Route" at bounding box center [1302, 563] width 104 height 19
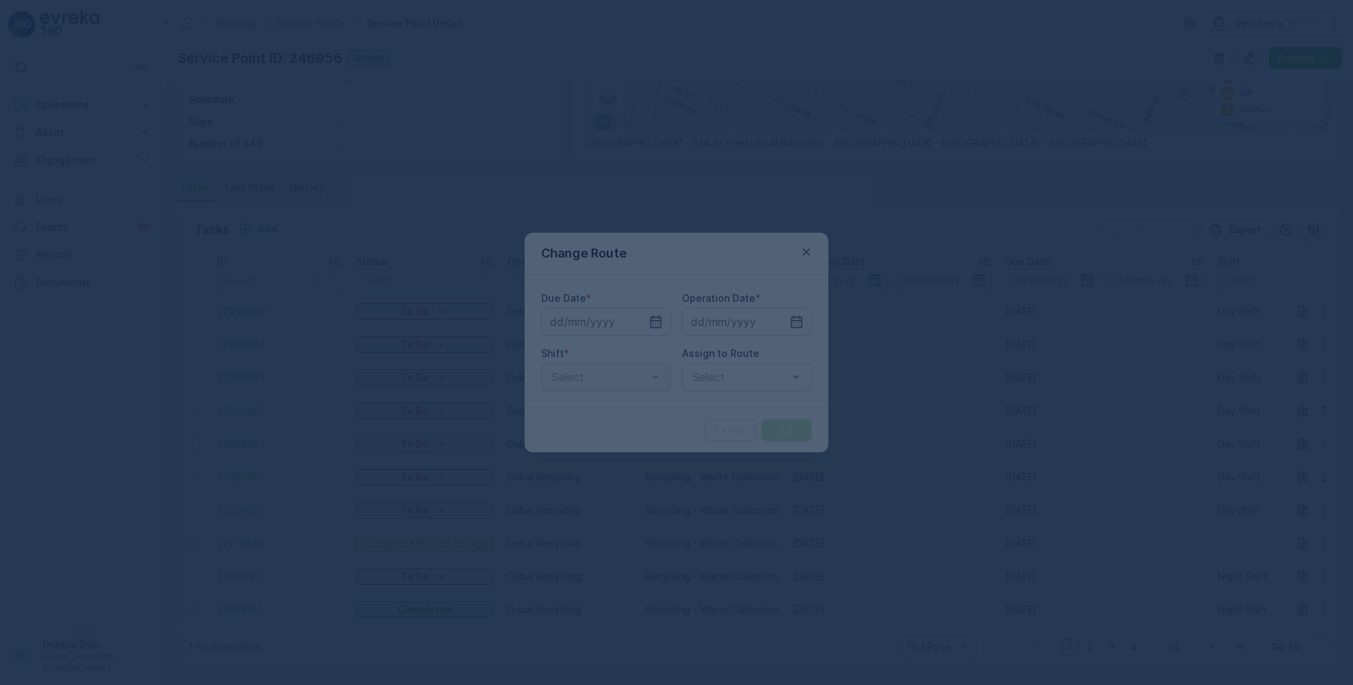
type input "[DATE]"
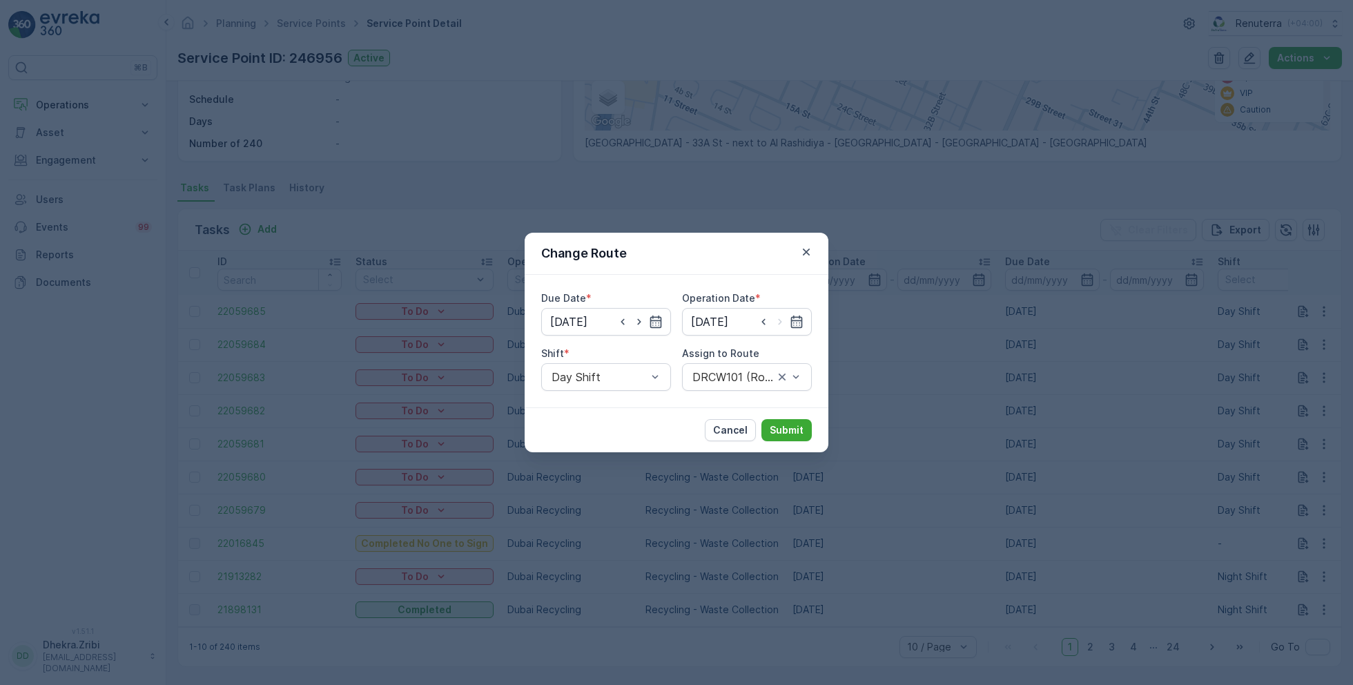
click at [707, 425] on div "Cancel Submit" at bounding box center [677, 429] width 304 height 45
click at [737, 429] on p "Cancel" at bounding box center [730, 430] width 35 height 14
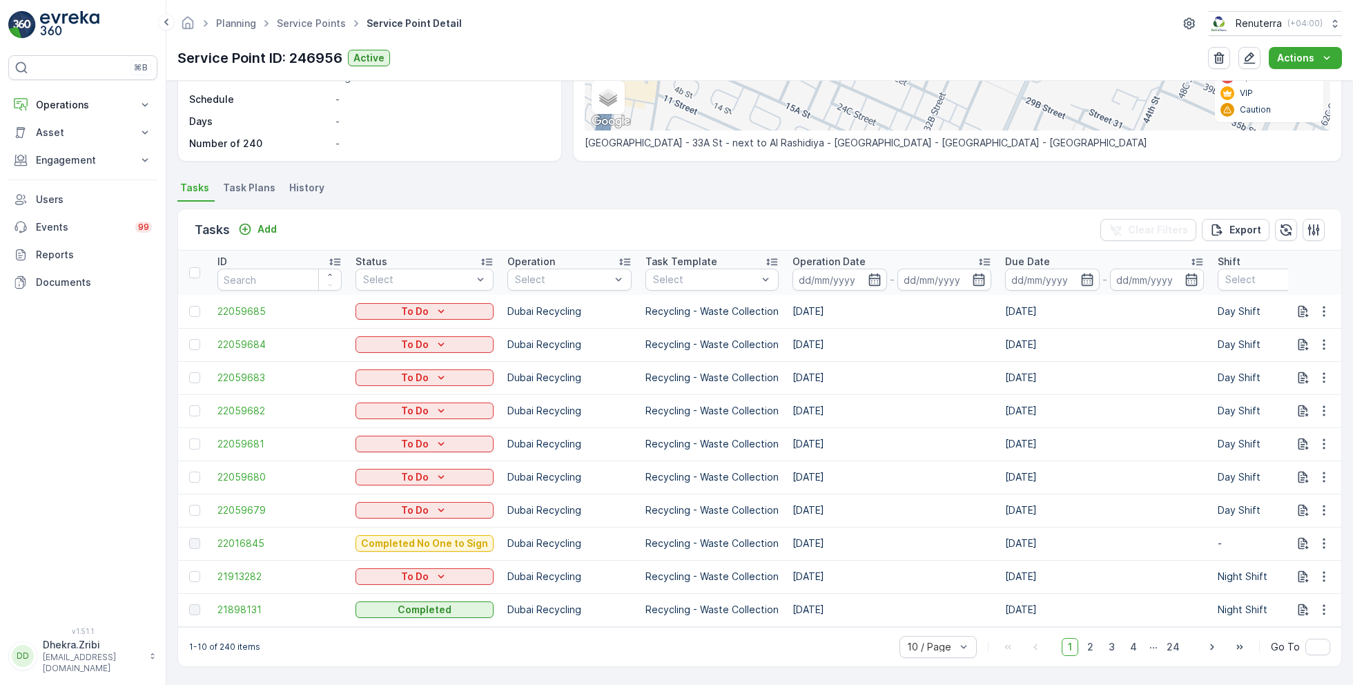
click at [264, 182] on span "Task Plans" at bounding box center [249, 188] width 52 height 14
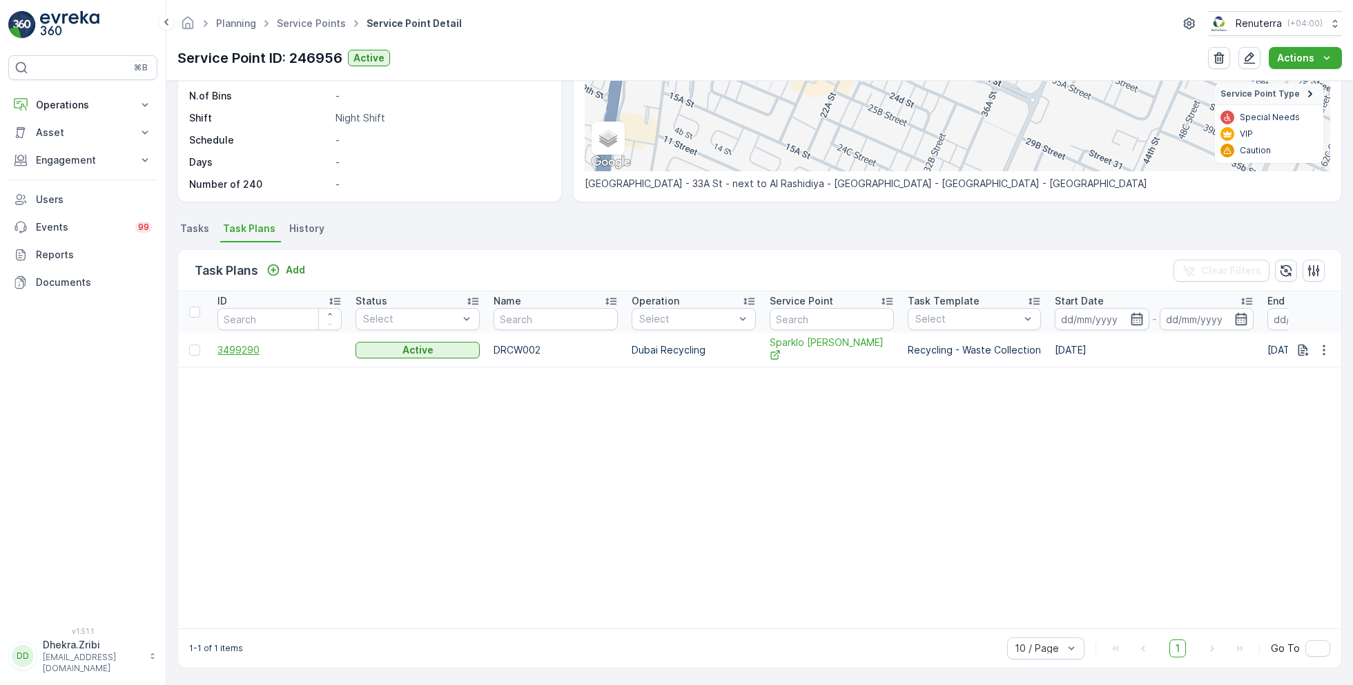
click at [252, 348] on span "3499290" at bounding box center [279, 350] width 124 height 14
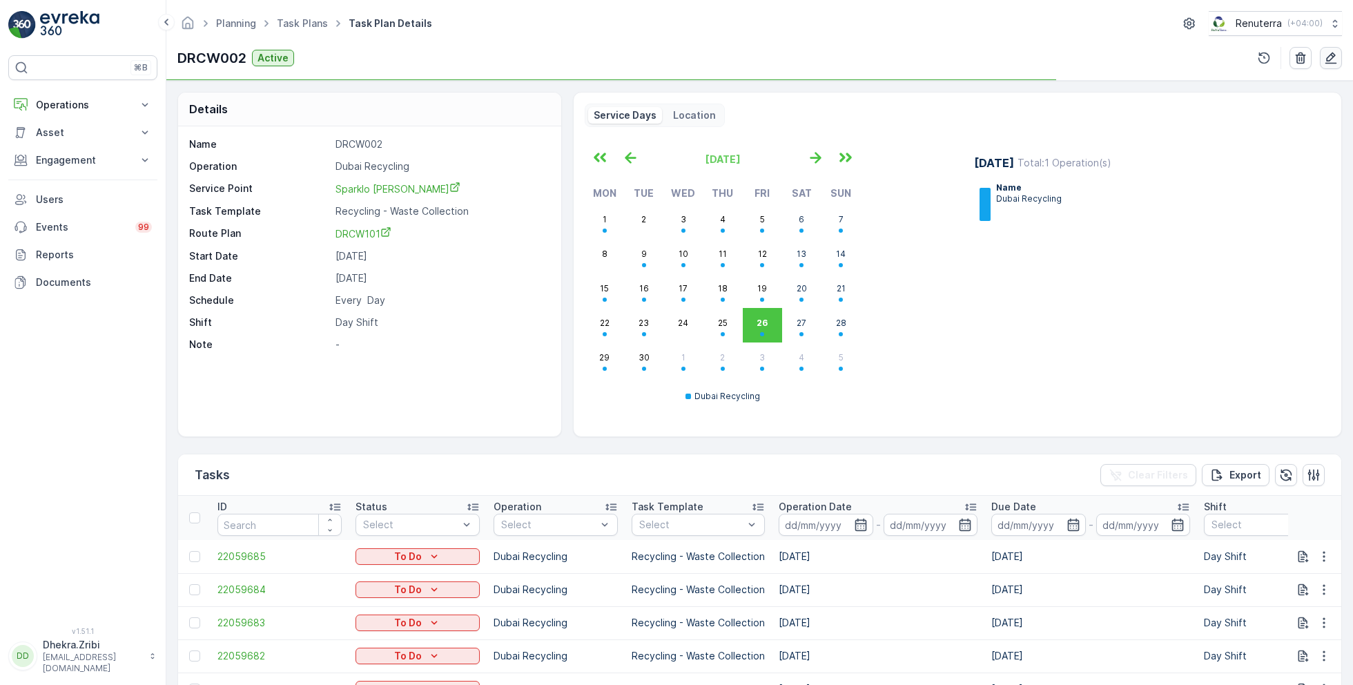
click at [1330, 58] on icon "button" at bounding box center [1331, 58] width 12 height 12
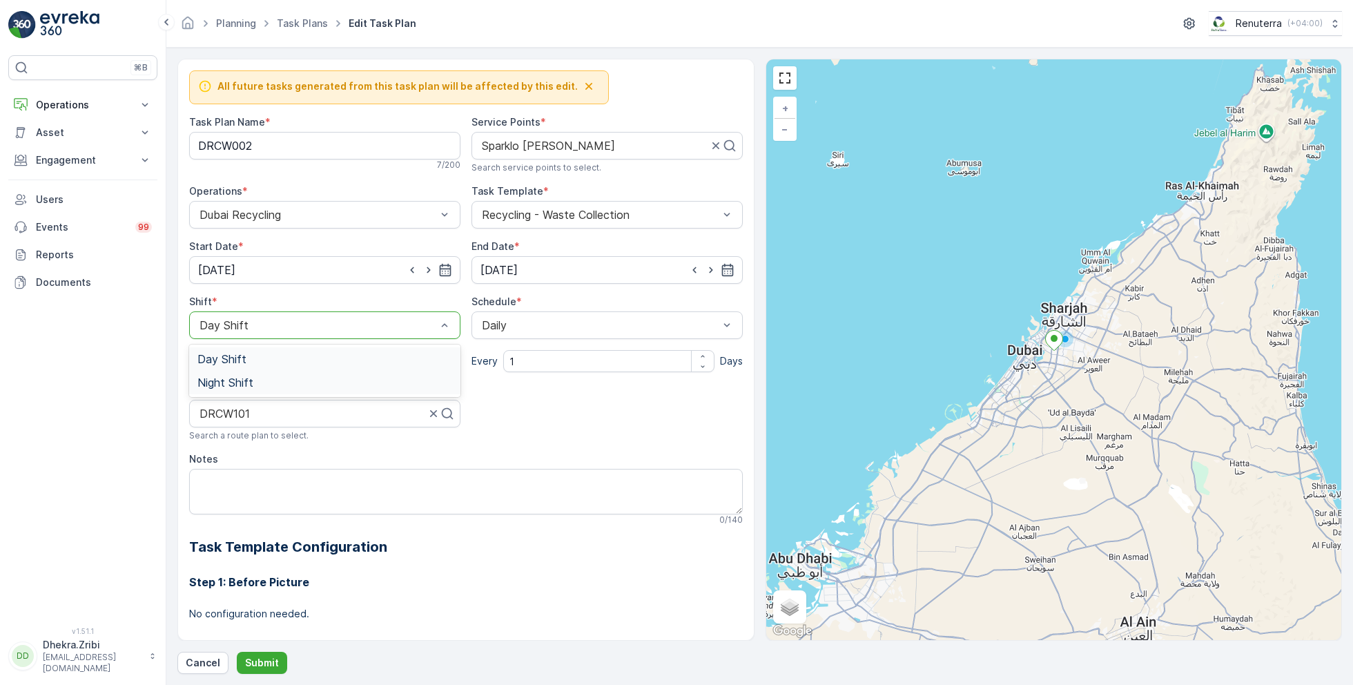
click at [240, 380] on span "Night Shift" at bounding box center [225, 382] width 56 height 12
click at [294, 144] on Name "DRCW002" at bounding box center [324, 146] width 271 height 28
type Name "DRCW002"
click at [315, 413] on div at bounding box center [312, 413] width 229 height 12
drag, startPoint x: 315, startPoint y: 413, endPoint x: 137, endPoint y: 402, distance: 179.1
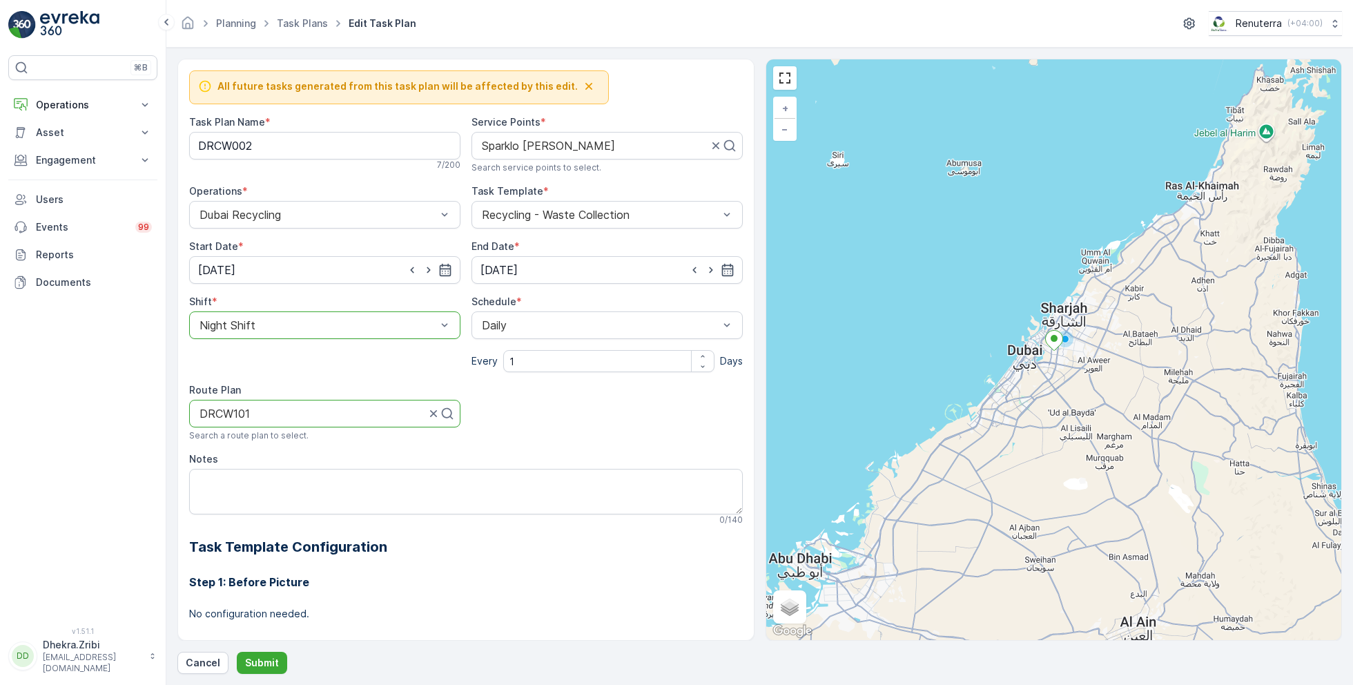
click at [137, 403] on div "⌘B Operations Insights Planning Routes & Tasks Cockpit Settings Asset Assets En…" at bounding box center [676, 342] width 1353 height 685
click at [226, 403] on div "Search" at bounding box center [324, 414] width 271 height 28
type input "rcw"
click at [264, 473] on div "DRCW201" at bounding box center [324, 471] width 255 height 12
click at [259, 661] on p "Submit" at bounding box center [262, 663] width 34 height 14
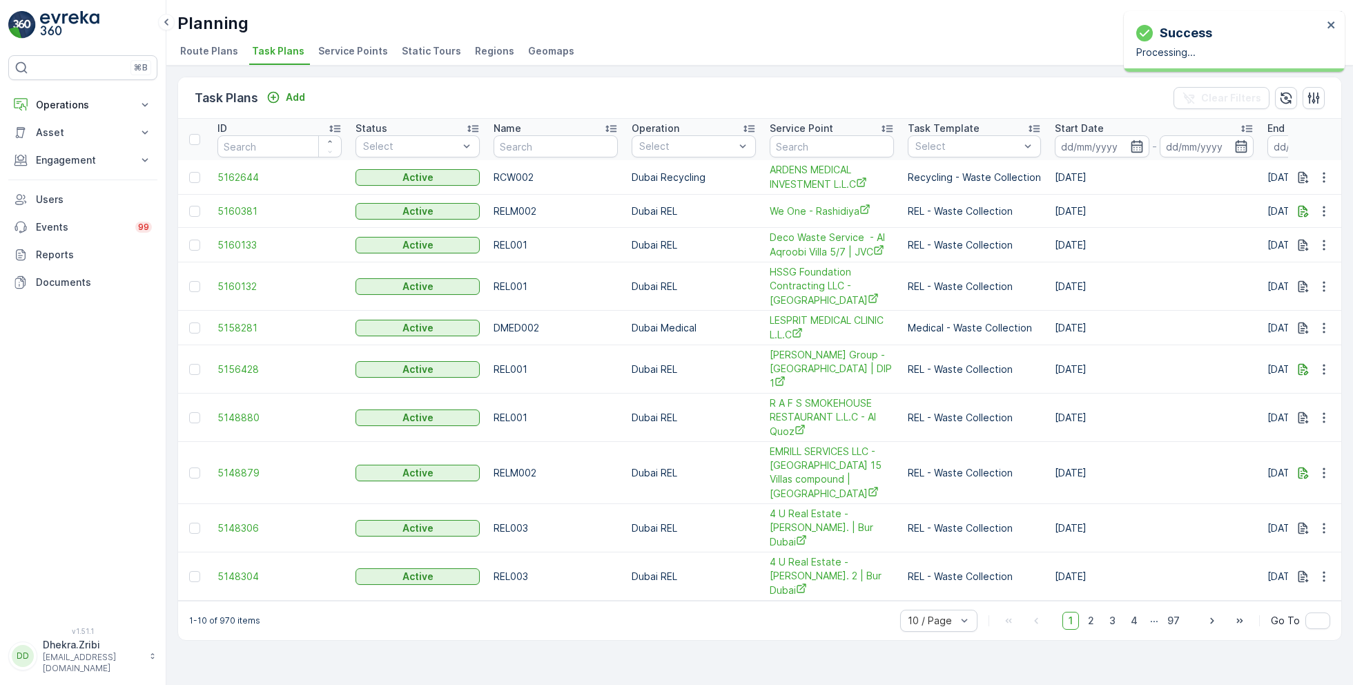
click at [353, 48] on span "Service Points" at bounding box center [353, 51] width 70 height 14
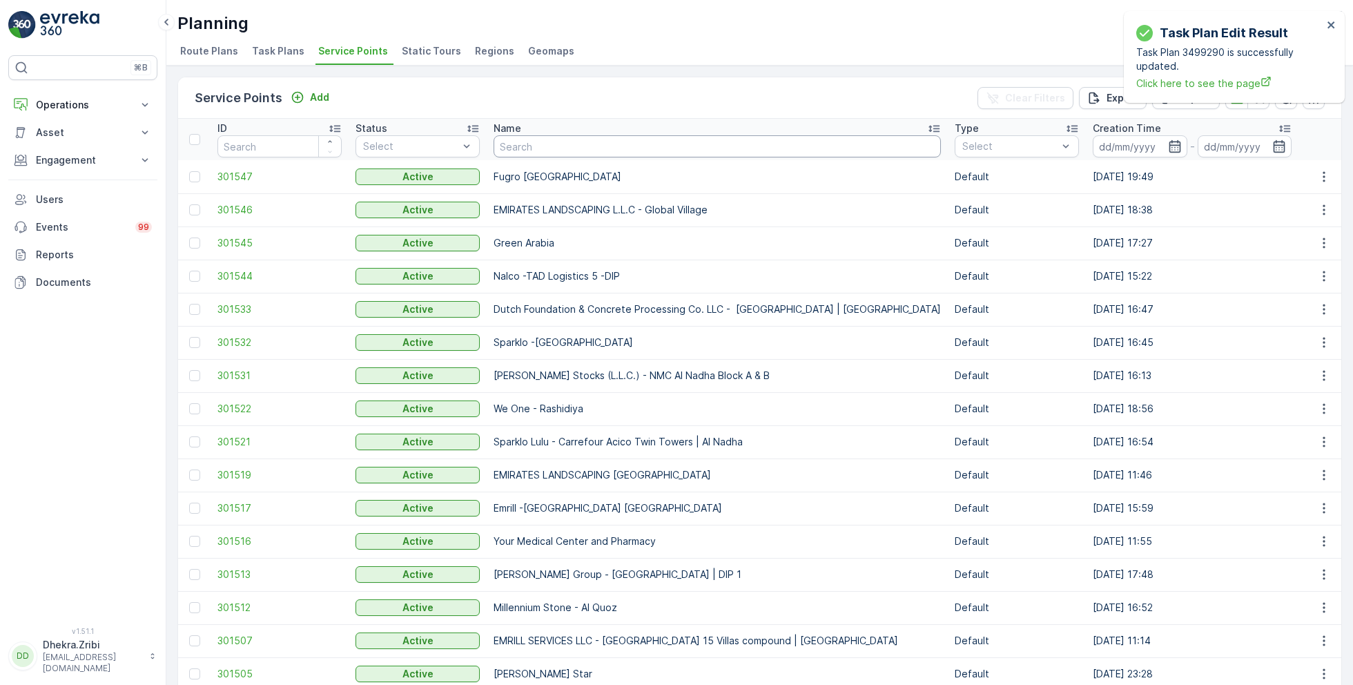
click at [545, 147] on input "text" at bounding box center [717, 146] width 447 height 22
type input "lulu"
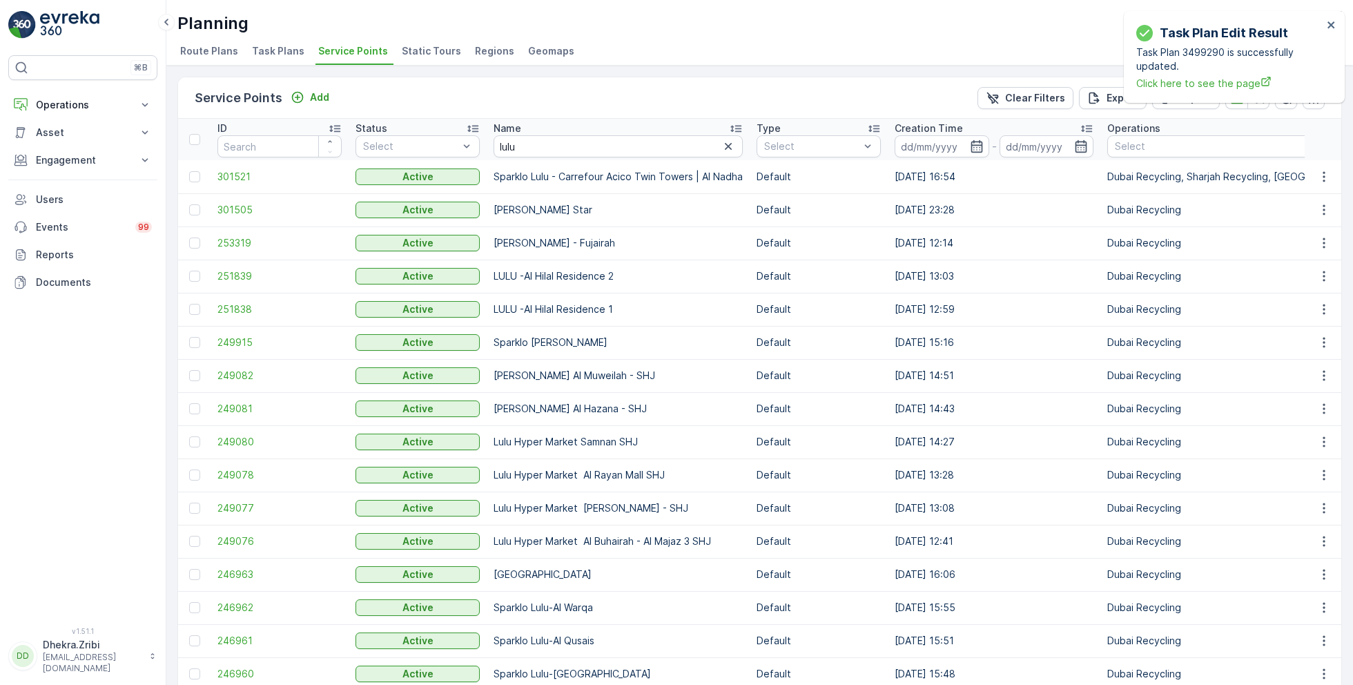
scroll to position [195, 0]
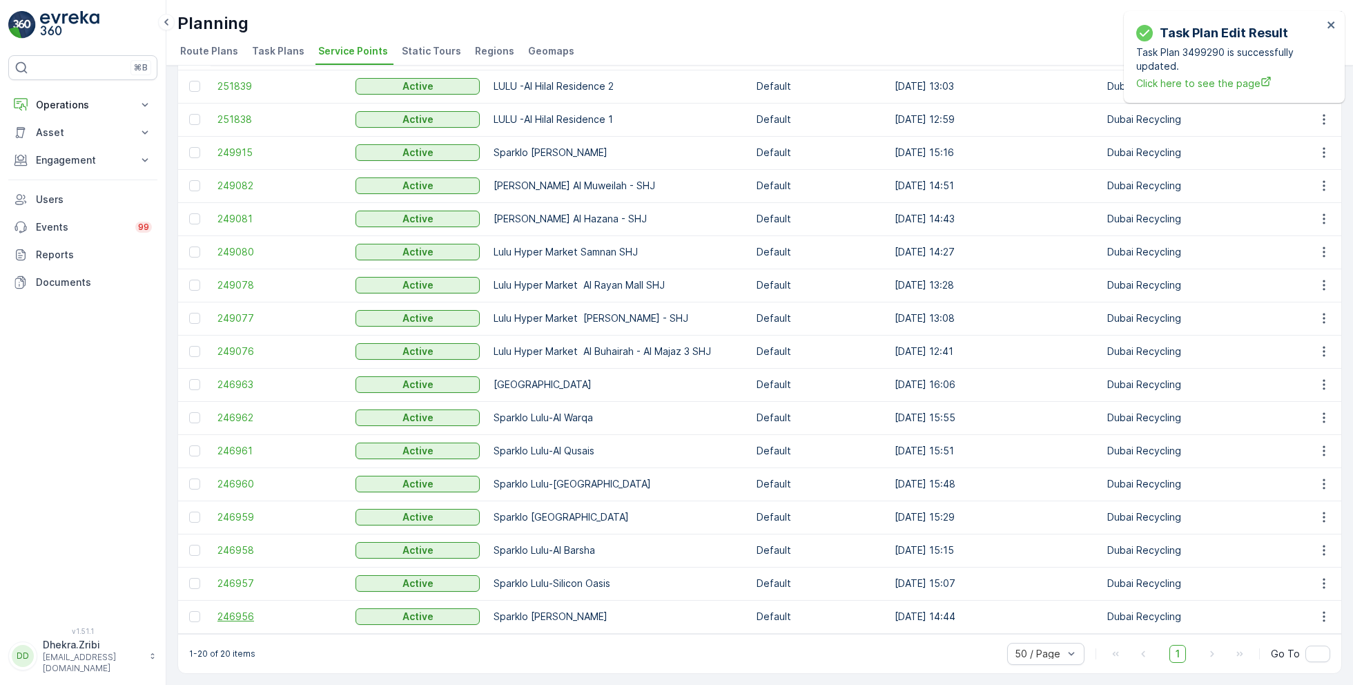
click at [241, 614] on span "246956" at bounding box center [279, 617] width 124 height 14
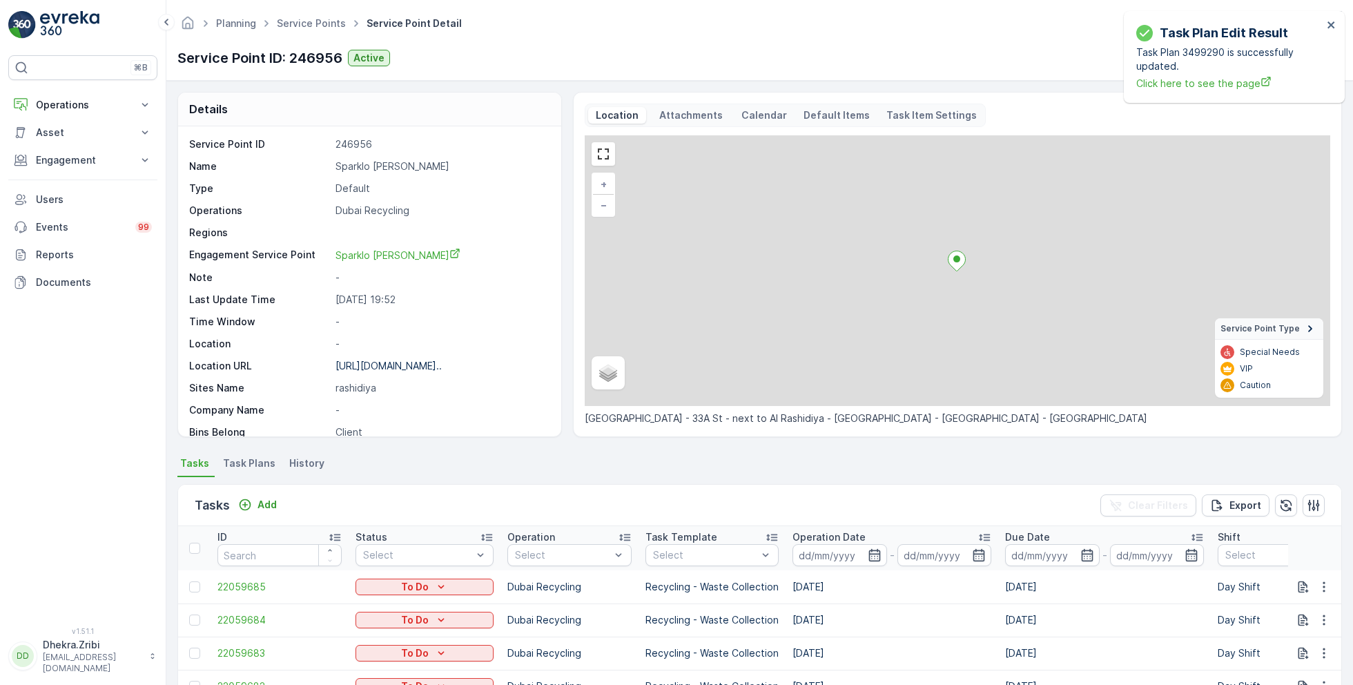
scroll to position [280, 0]
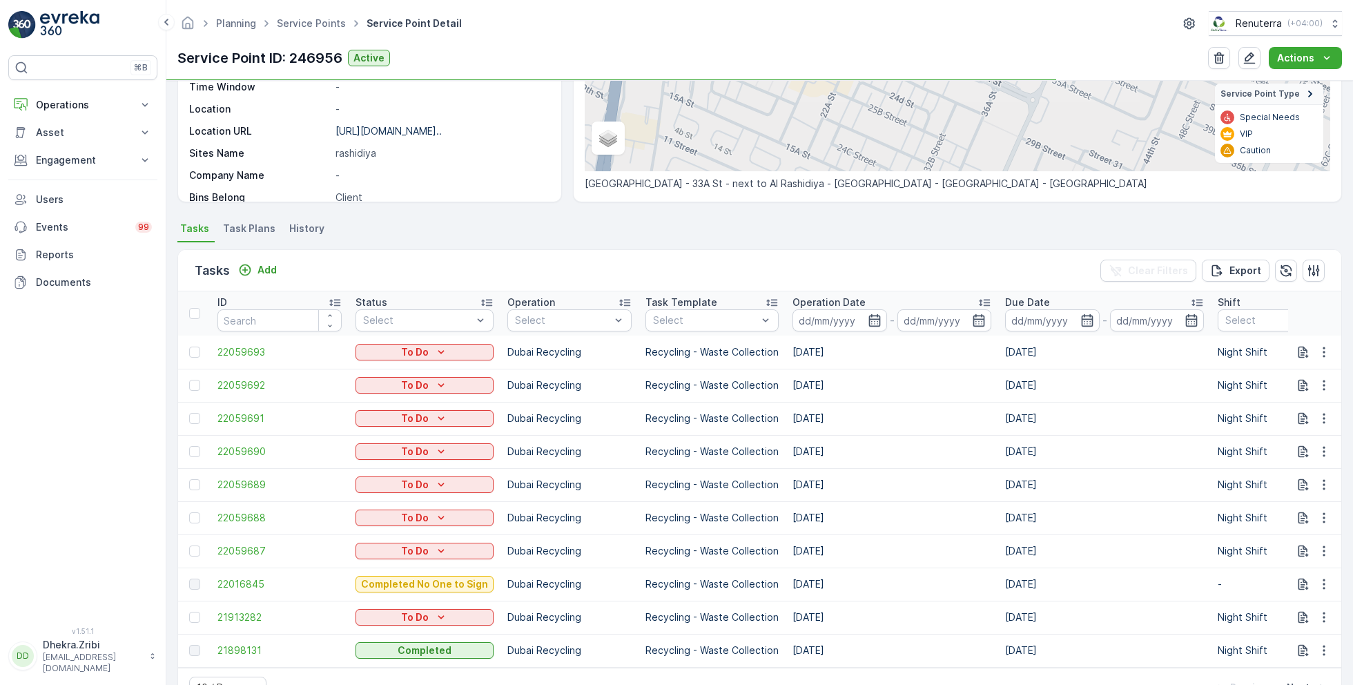
scroll to position [280, 0]
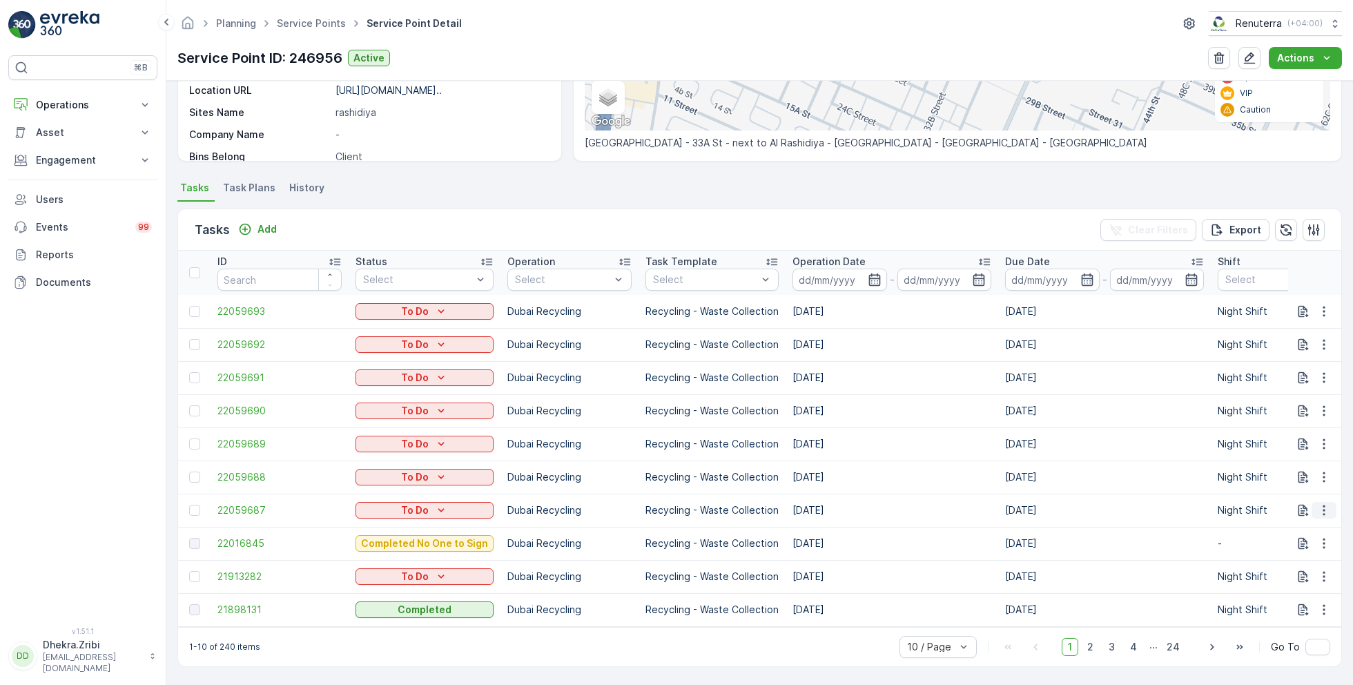
click at [1323, 505] on icon "button" at bounding box center [1324, 510] width 2 height 10
click at [1279, 570] on span "Change Route" at bounding box center [1288, 563] width 67 height 14
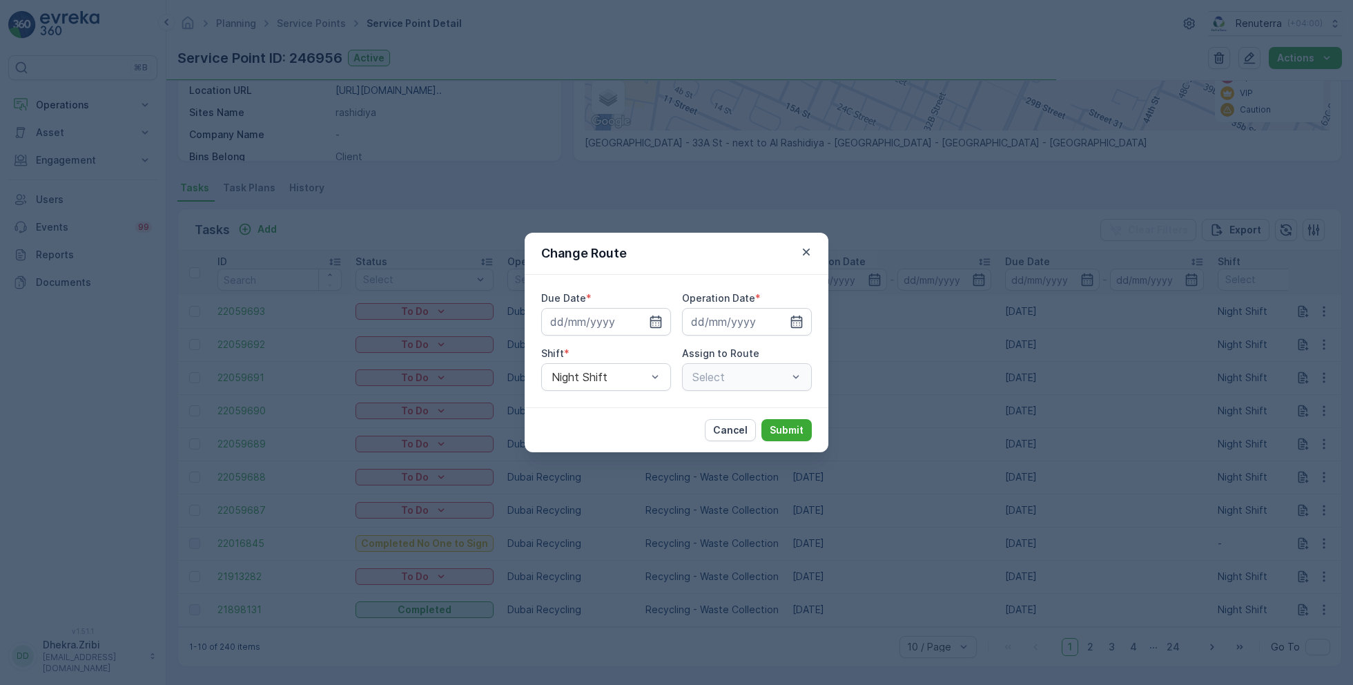
type input "[DATE]"
click at [808, 253] on icon "button" at bounding box center [806, 252] width 14 height 14
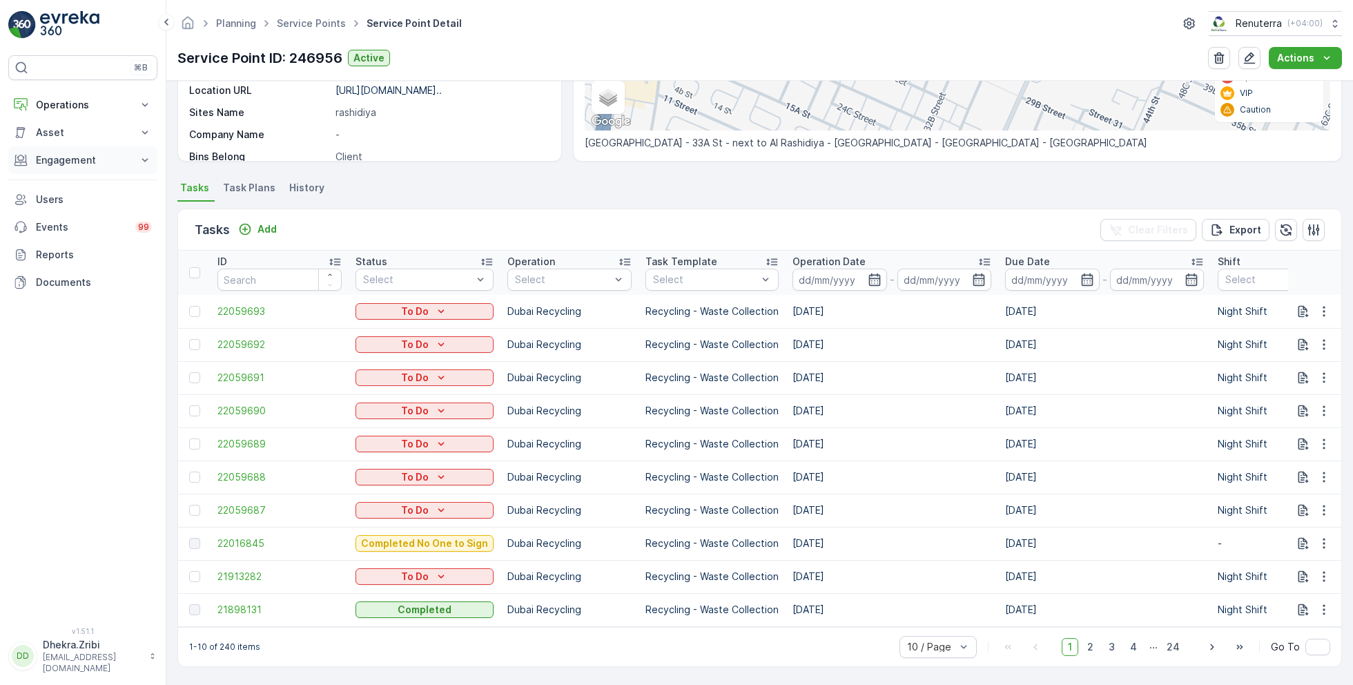
click at [94, 159] on p "Engagement" at bounding box center [83, 160] width 94 height 14
click at [62, 217] on p "Contacts" at bounding box center [56, 222] width 43 height 14
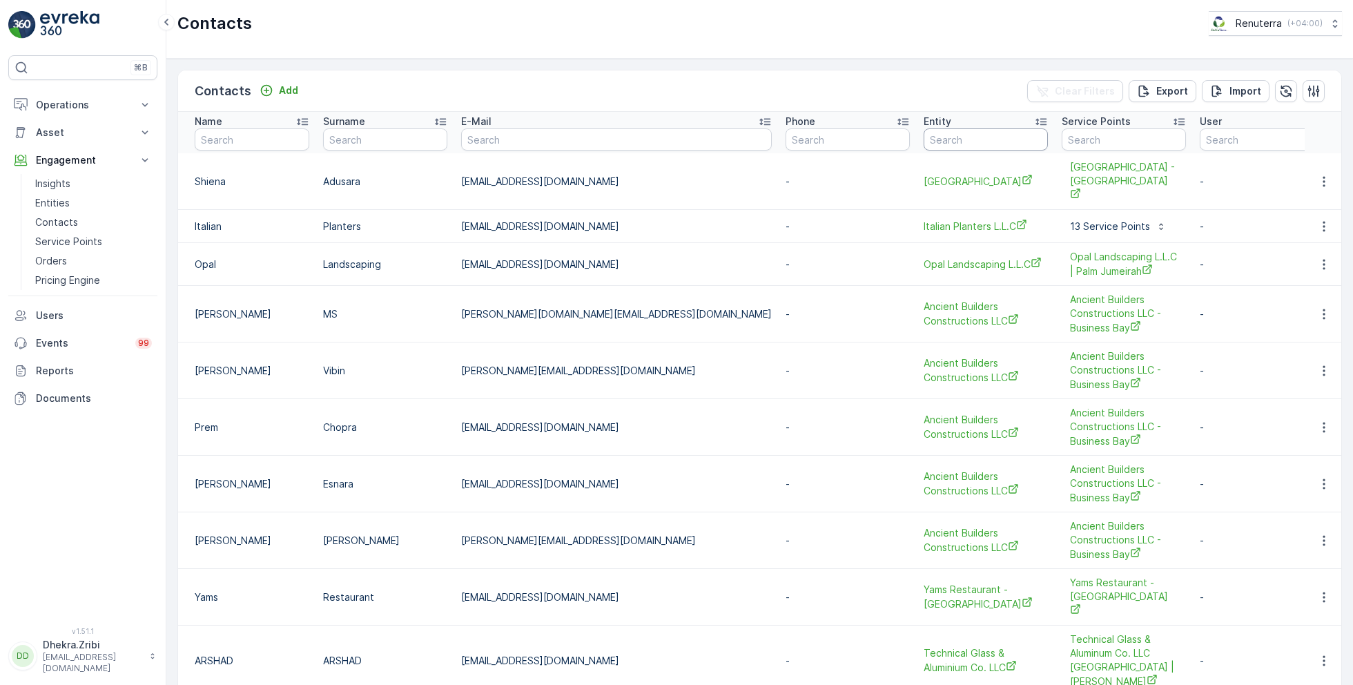
click at [924, 140] on input "text" at bounding box center [986, 139] width 124 height 22
type input "zah"
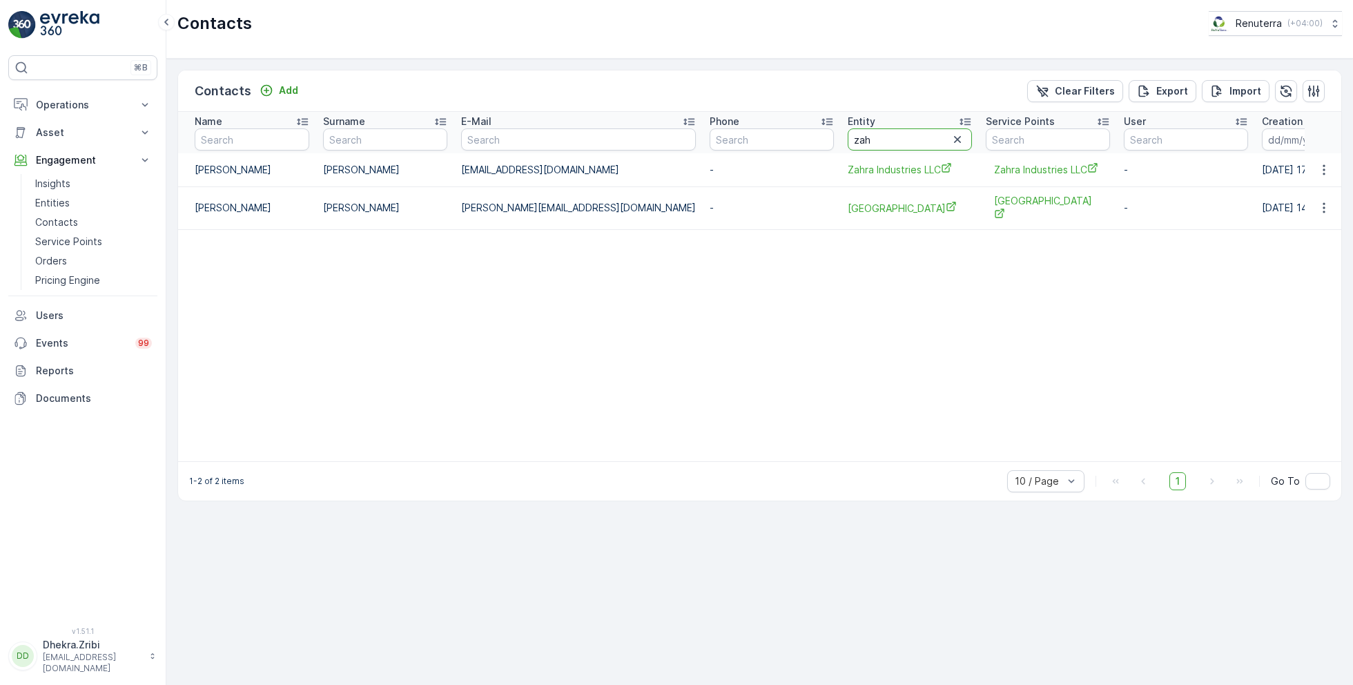
click at [848, 141] on input "zah" at bounding box center [910, 139] width 124 height 22
type input "zaha"
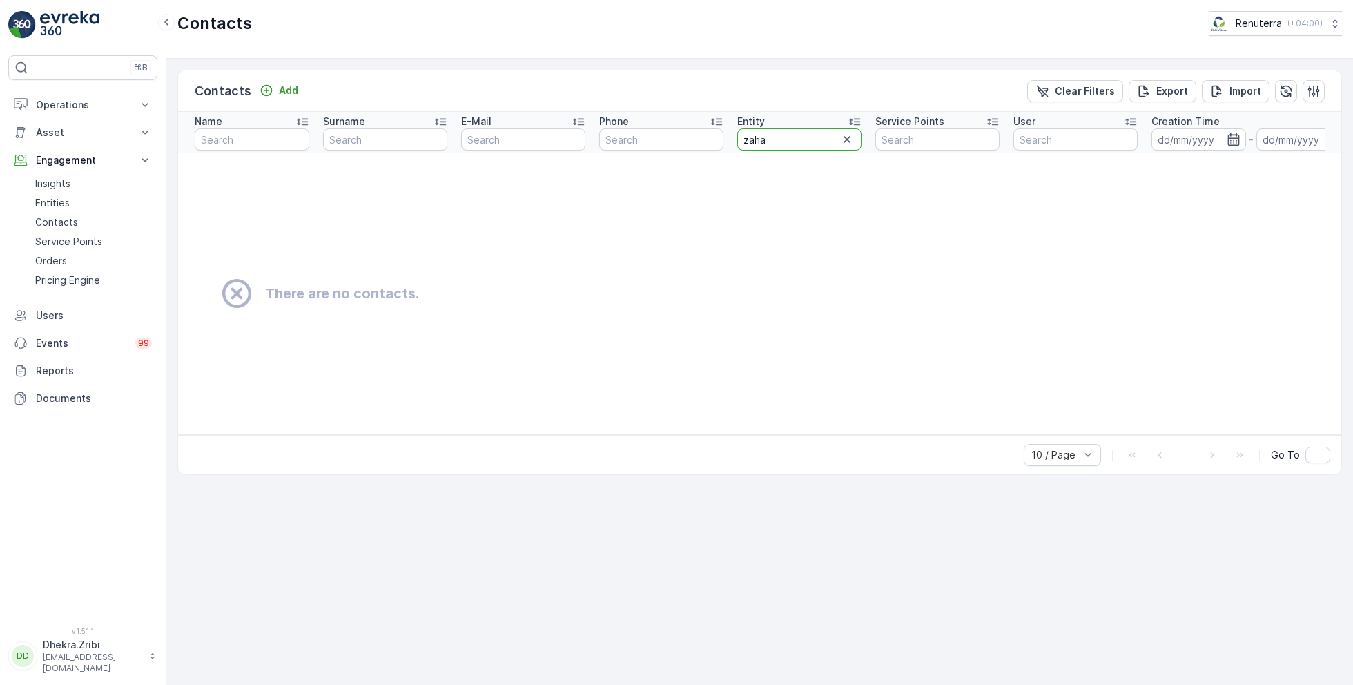
drag, startPoint x: 786, startPoint y: 140, endPoint x: 703, endPoint y: 138, distance: 83.6
click at [703, 138] on tr "Name Surname E-Mail Phone Entity zaha Service Points User Creation Time - Last …" at bounding box center [882, 132] width 1408 height 41
type input "zahr"
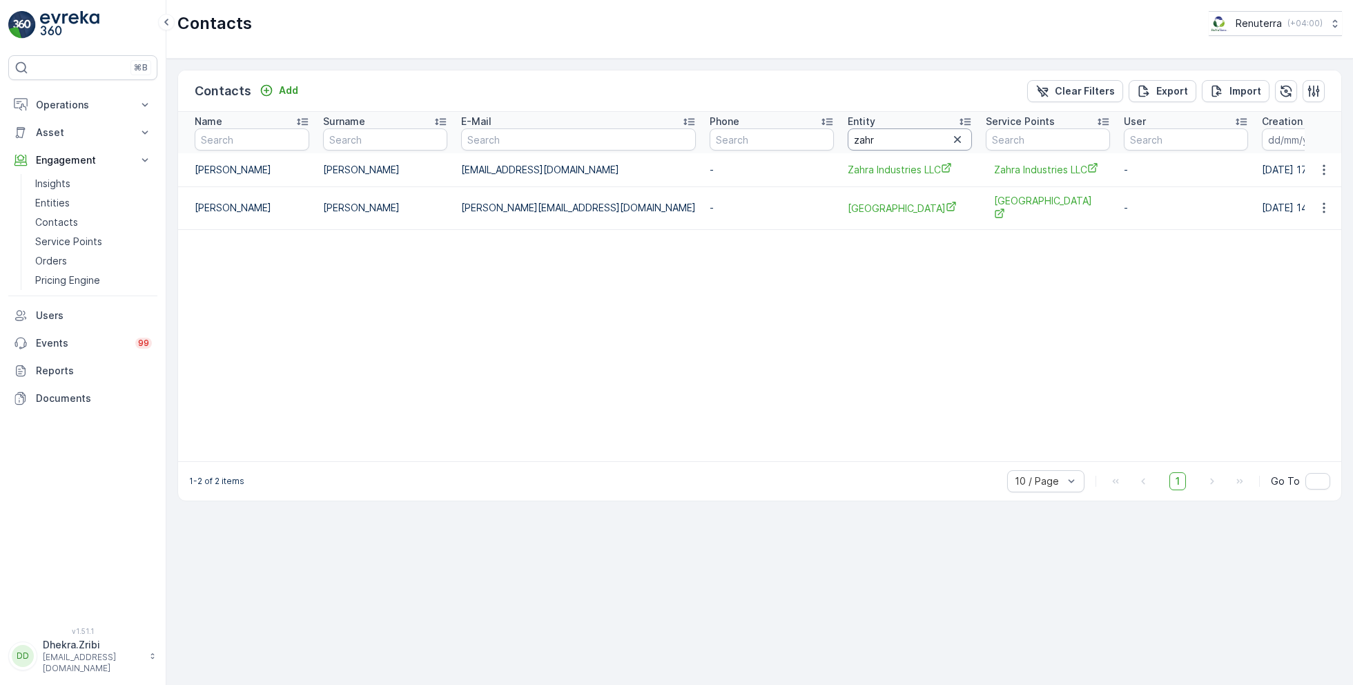
click at [848, 135] on input "zahr" at bounding box center [910, 139] width 124 height 22
type input "zah"
click at [954, 137] on icon "button" at bounding box center [957, 139] width 7 height 7
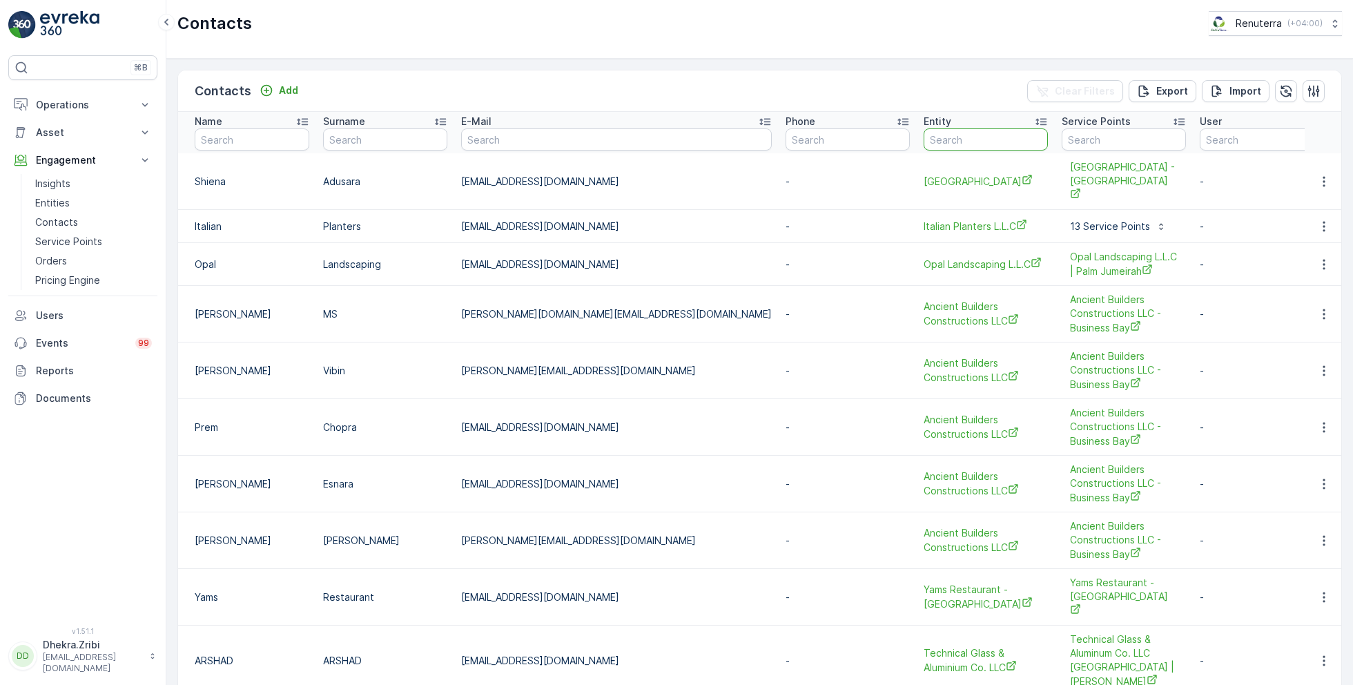
click at [924, 137] on input "text" at bounding box center [986, 139] width 124 height 22
type input "zahr"
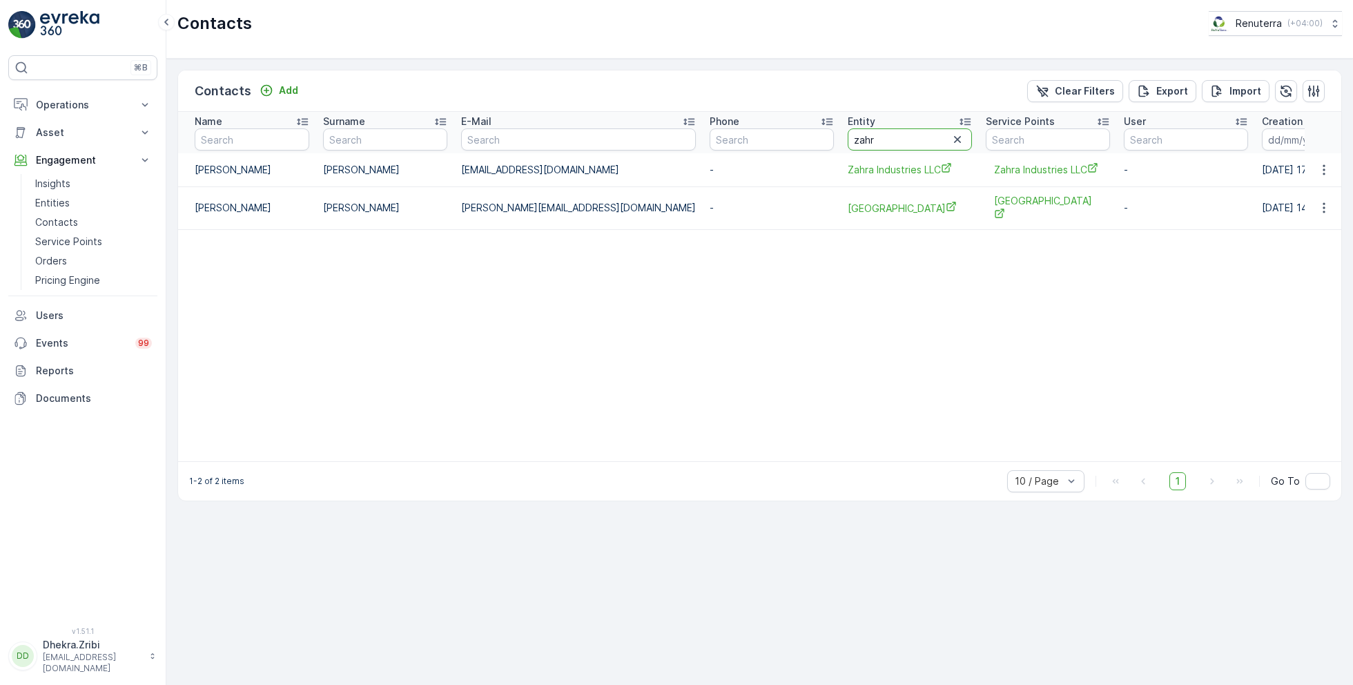
drag, startPoint x: 785, startPoint y: 144, endPoint x: 695, endPoint y: 124, distance: 92.6
click at [695, 124] on tr "Name Surname E-Mail Phone Entity zahr Service Points User Creation Time - Last …" at bounding box center [948, 132] width 1540 height 41
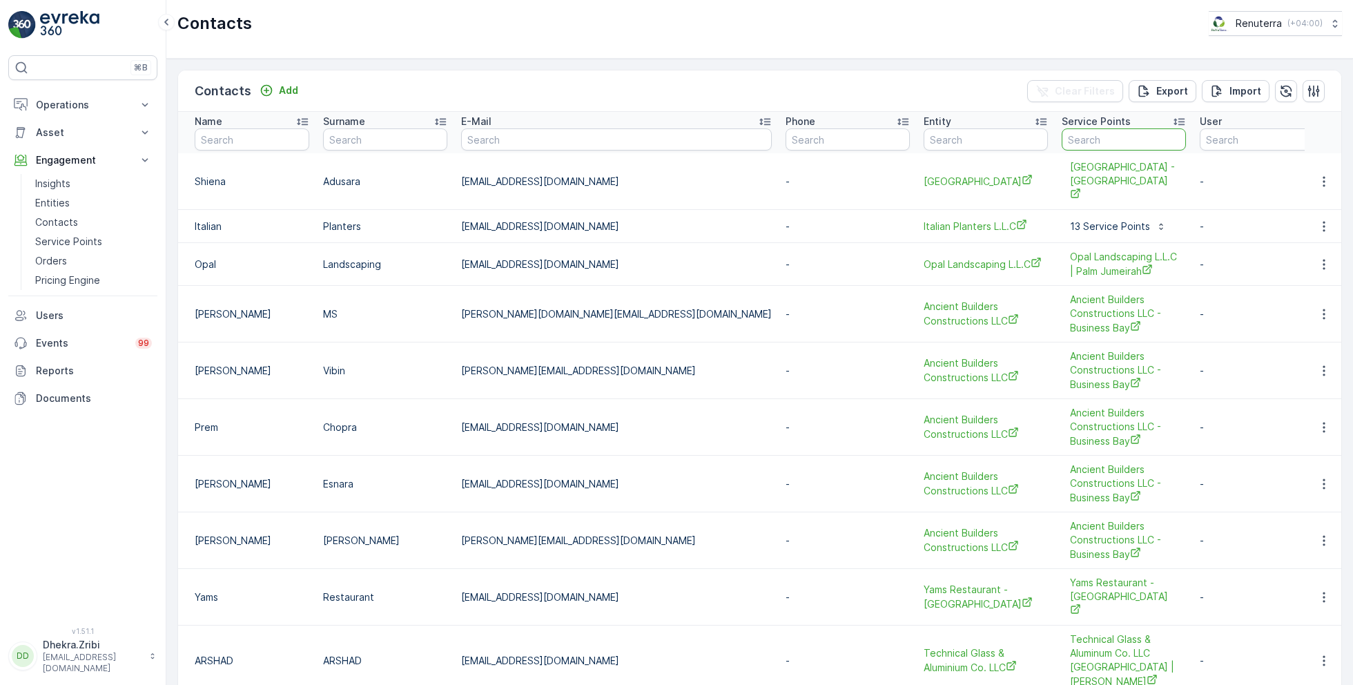
click at [1062, 135] on input "text" at bounding box center [1124, 139] width 124 height 22
type input "zahr"
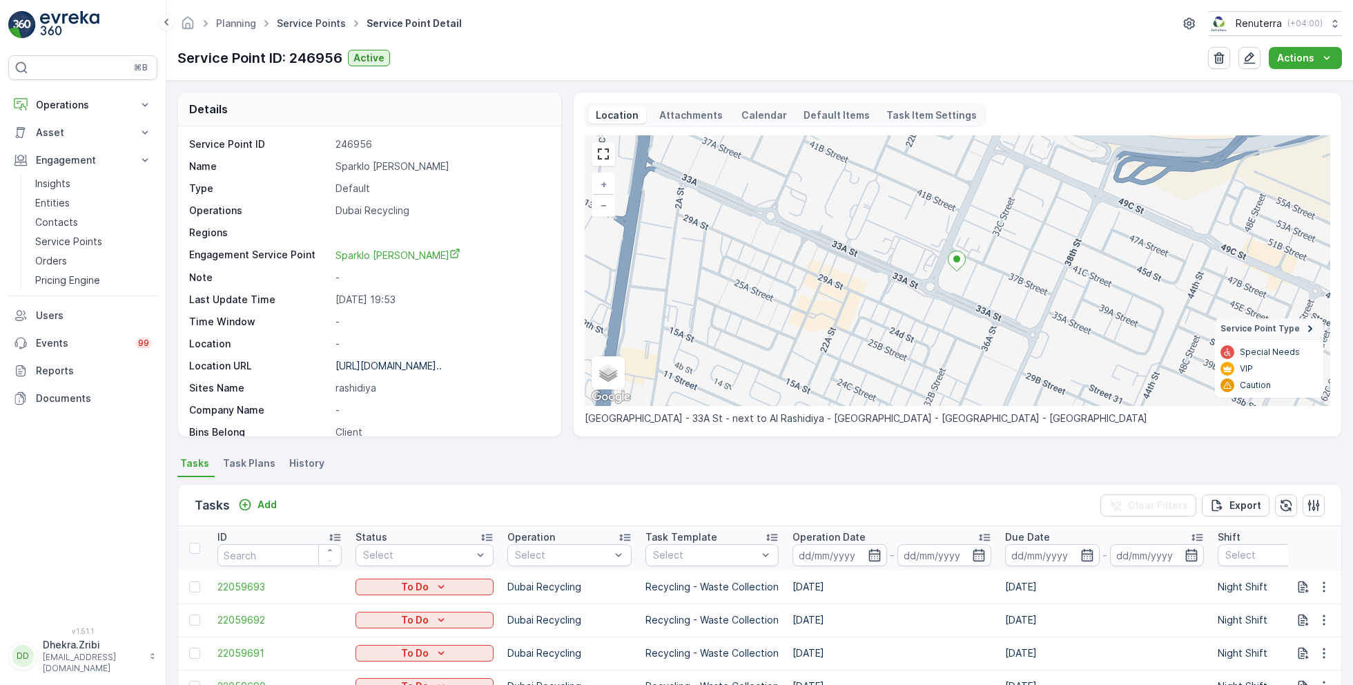
click at [307, 24] on link "Service Points" at bounding box center [311, 23] width 69 height 12
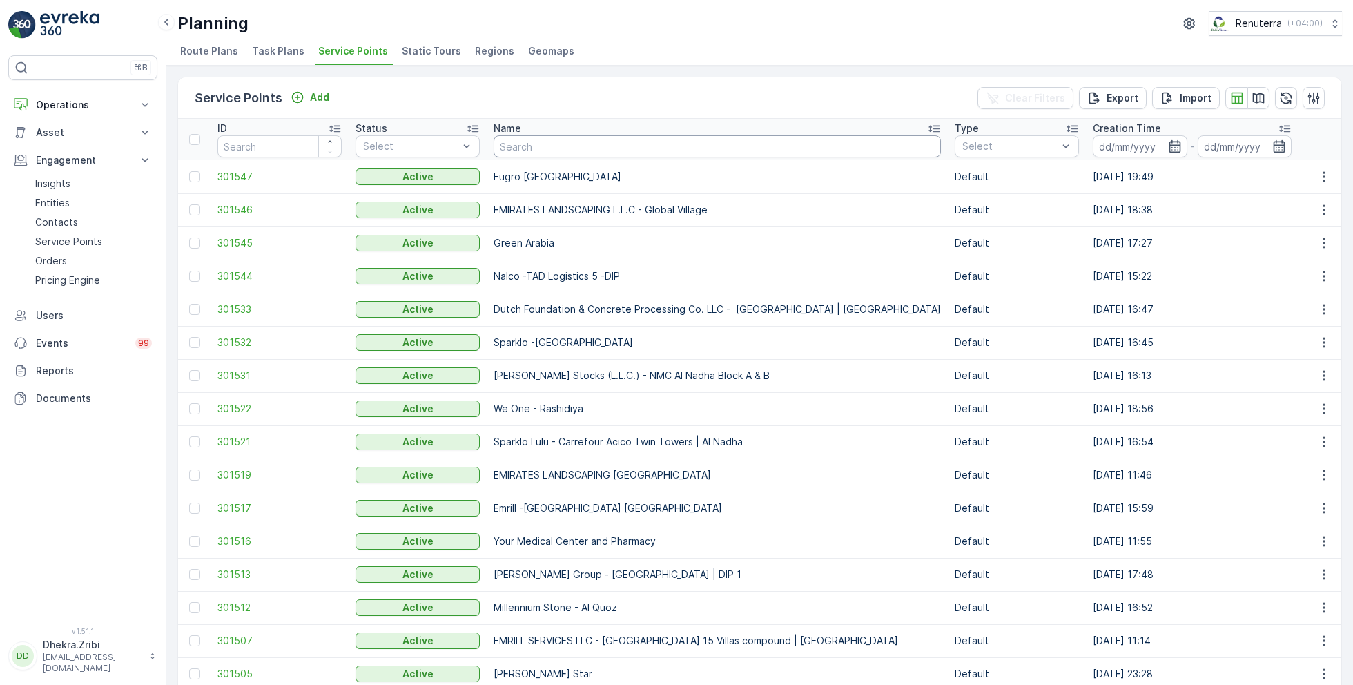
click at [592, 146] on input "text" at bounding box center [717, 146] width 447 height 22
type input "zahr"
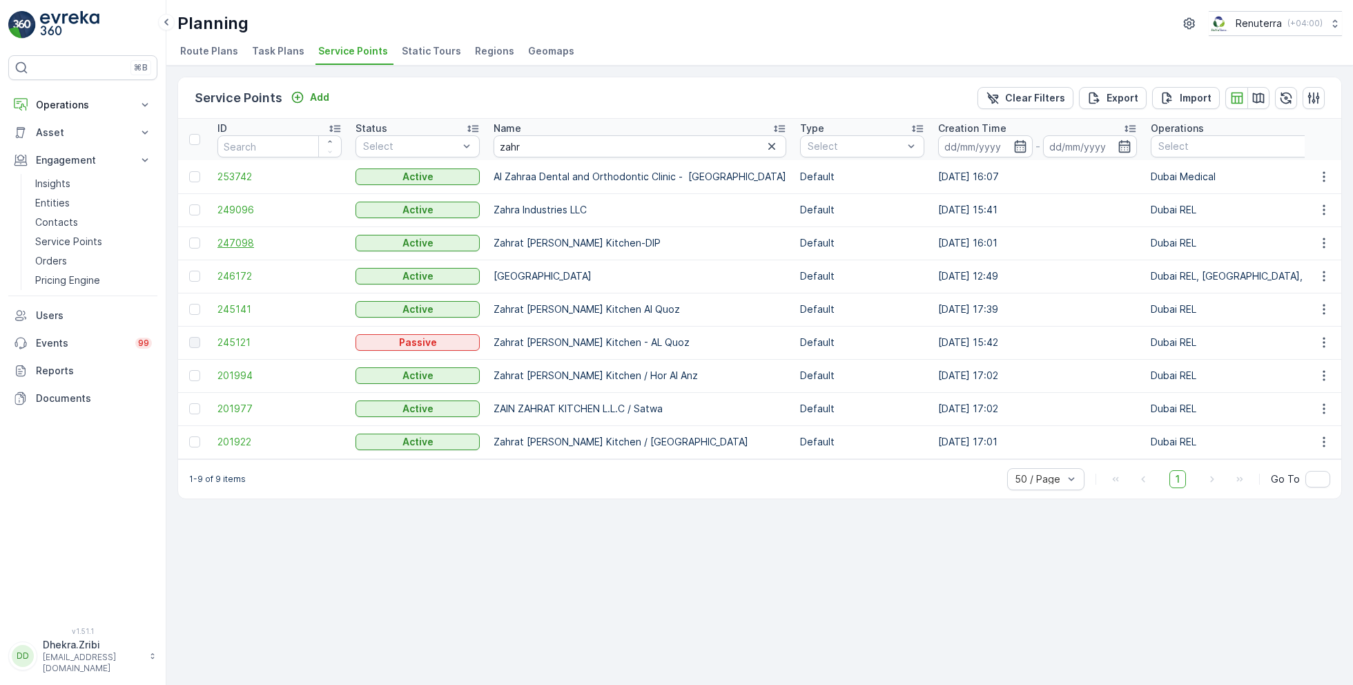
click at [242, 241] on span "247098" at bounding box center [279, 243] width 124 height 14
click at [232, 372] on span "201994" at bounding box center [279, 376] width 124 height 14
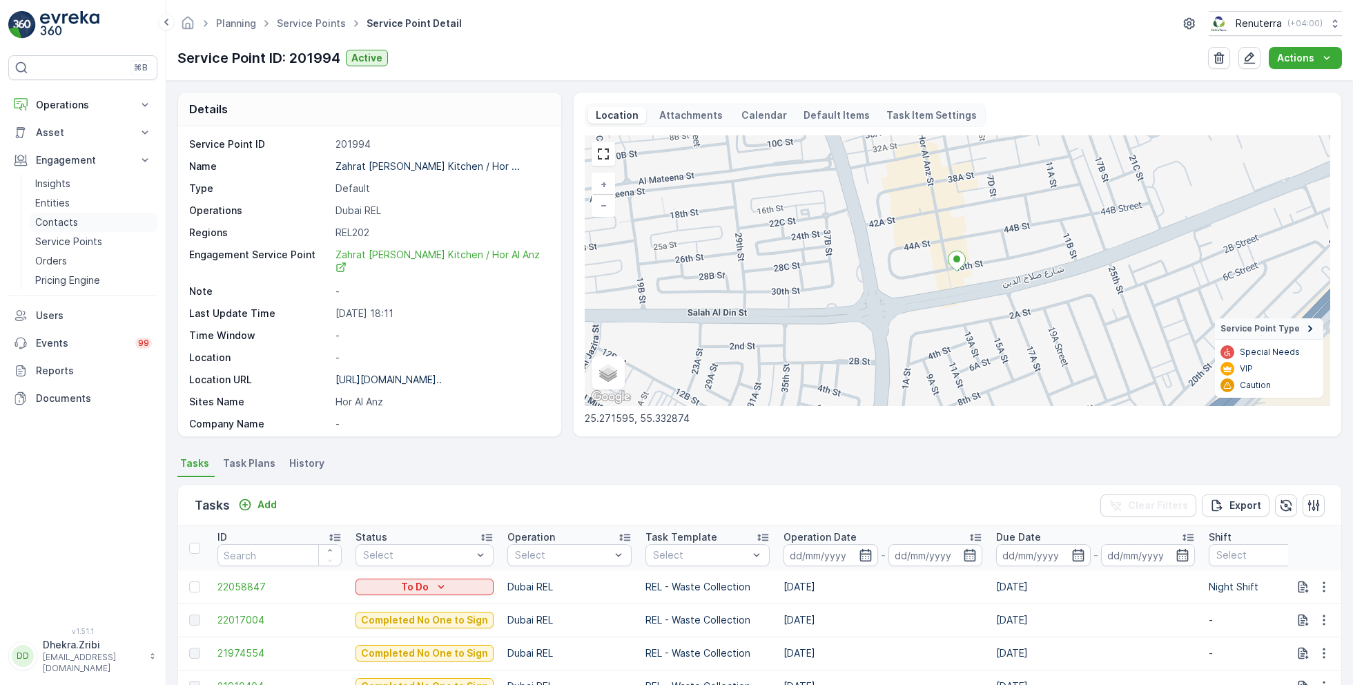
click at [67, 221] on p "Contacts" at bounding box center [56, 222] width 43 height 14
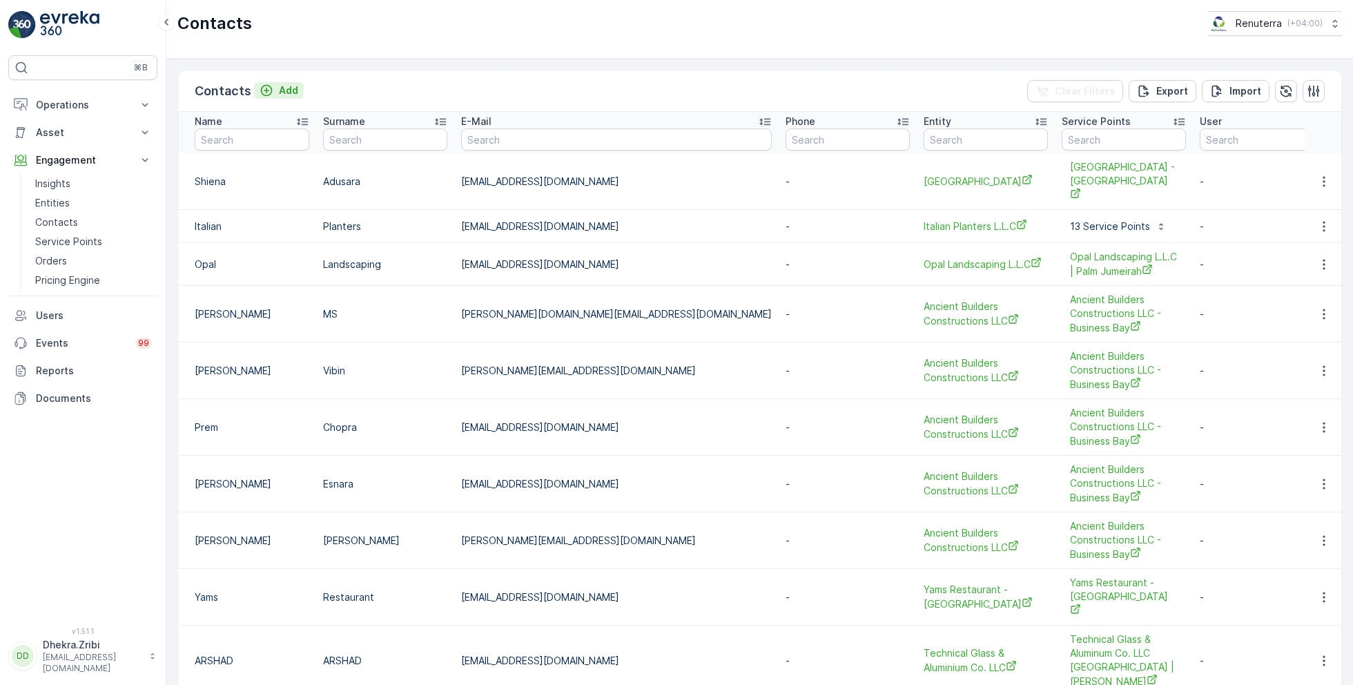
click at [275, 88] on div "Add" at bounding box center [279, 91] width 39 height 14
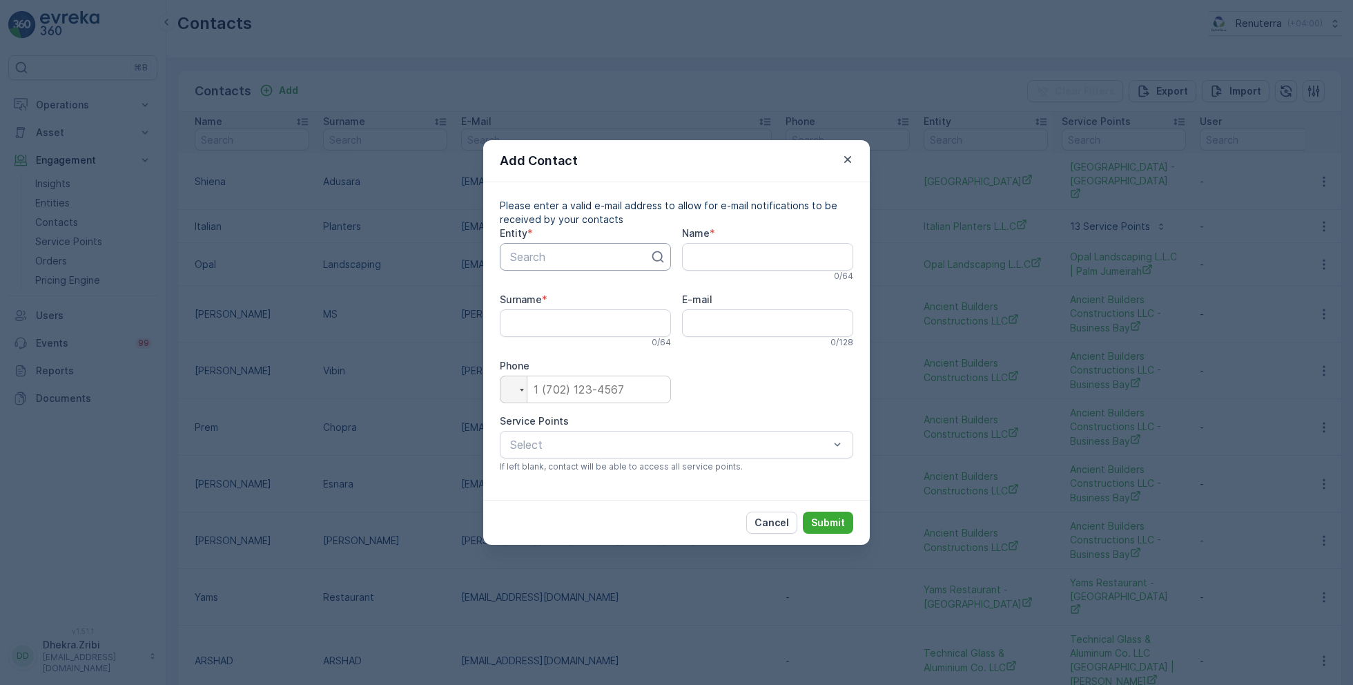
click at [543, 260] on div at bounding box center [580, 257] width 142 height 12
type input "zah"
click at [616, 333] on span "ZAIN ZAHRAT KITCHEN L.L.C" at bounding box center [585, 343] width 155 height 25
click at [742, 259] on input "Name" at bounding box center [767, 257] width 171 height 28
paste input "izaj"
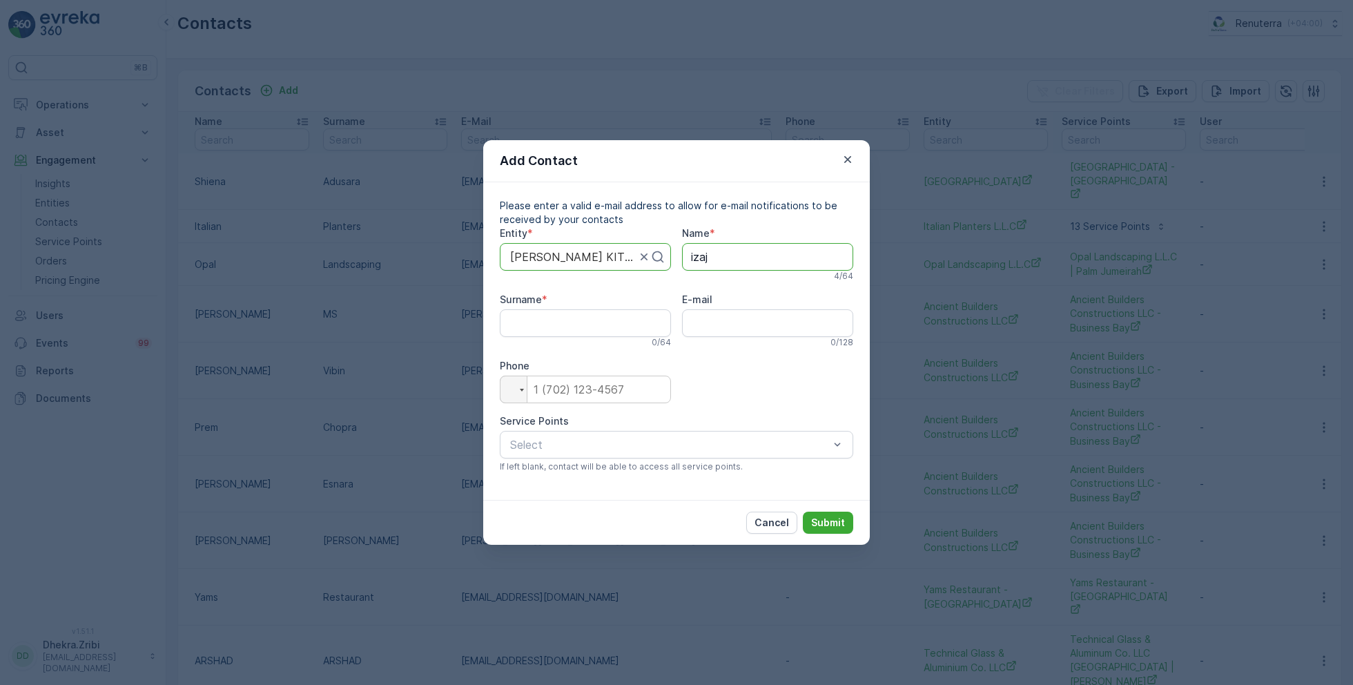
click at [696, 252] on input "izaj" at bounding box center [767, 257] width 171 height 28
type input "Izaj"
click at [574, 324] on input "Surname" at bounding box center [585, 323] width 171 height 28
type input "Ahmed"
click at [757, 327] on input "E-mail" at bounding box center [767, 323] width 171 height 28
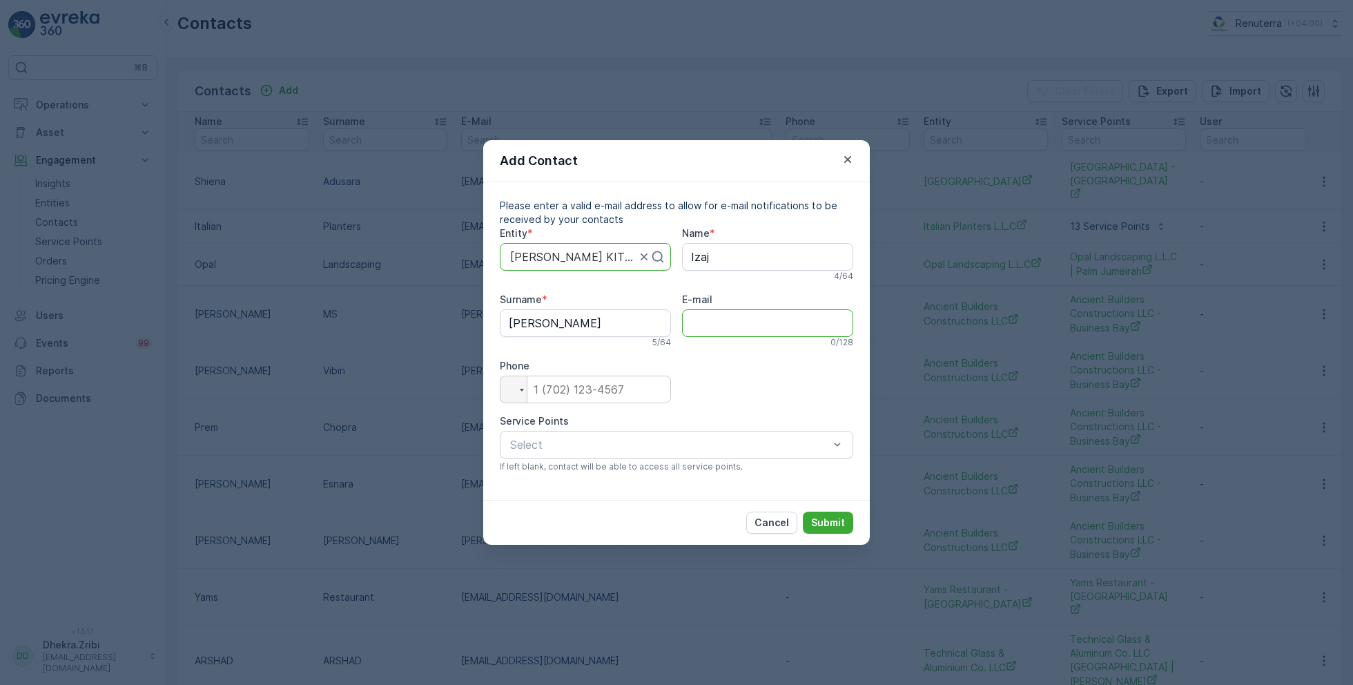
paste input "Jzfaheem@gmail.com."
type input "Jzfaheem@gmail.com"
click at [614, 393] on input "tel" at bounding box center [585, 390] width 171 height 28
type input "0"
click at [603, 260] on div at bounding box center [580, 257] width 142 height 12
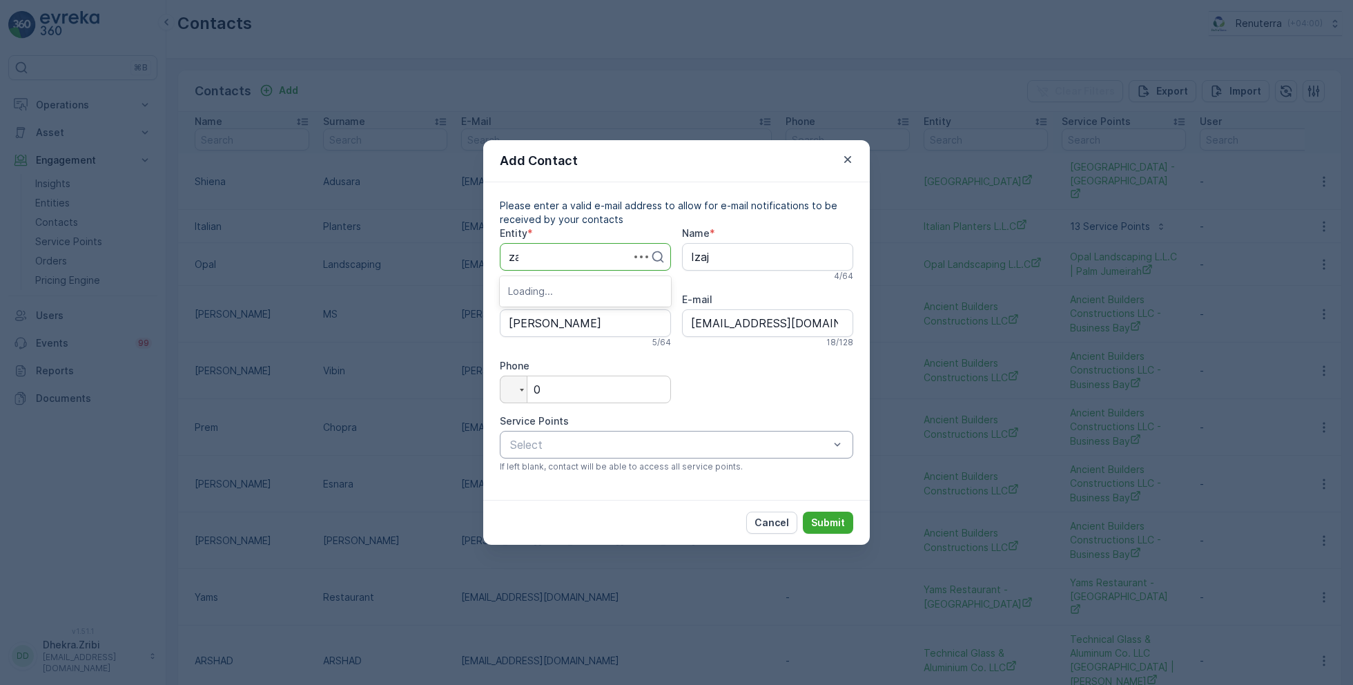
type input "zah"
click at [586, 367] on span "ZAHRAT AL NAHAR" at bounding box center [578, 373] width 141 height 12
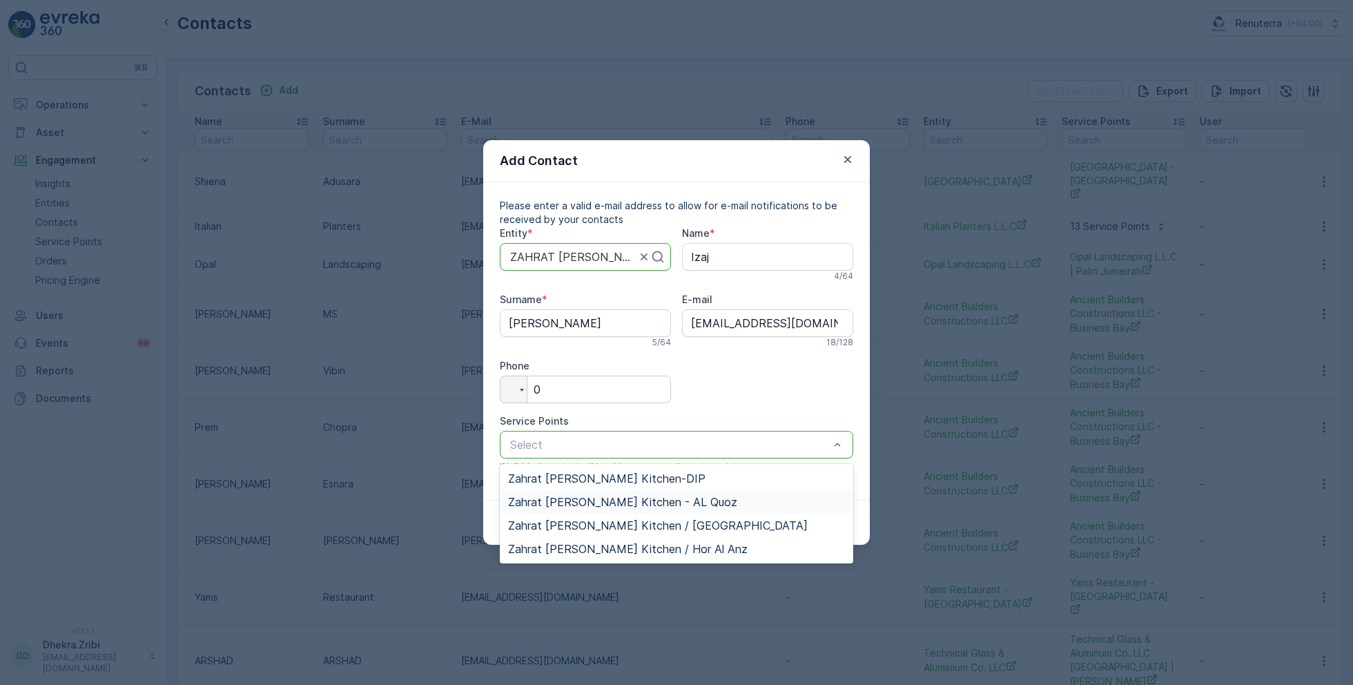
click at [663, 501] on span "Zahrat Al Nahar Kitchen - AL Quoz" at bounding box center [622, 502] width 229 height 12
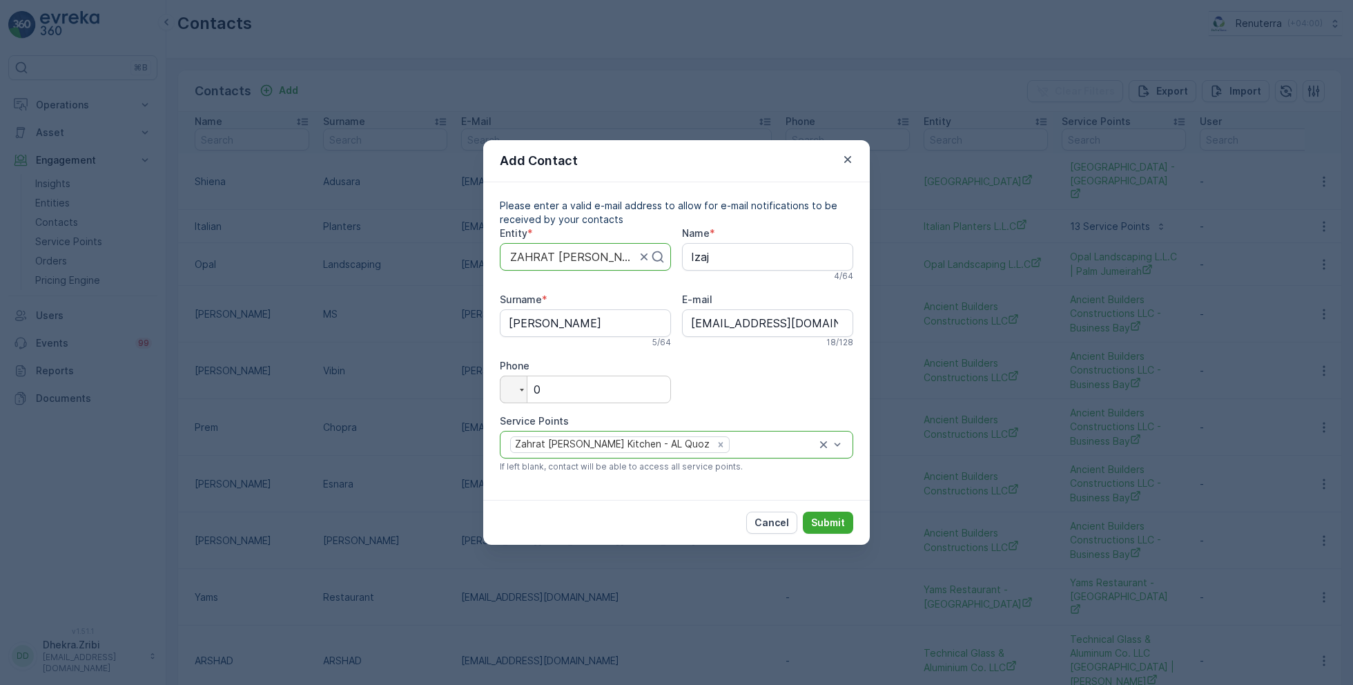
click at [731, 441] on div at bounding box center [774, 444] width 86 height 12
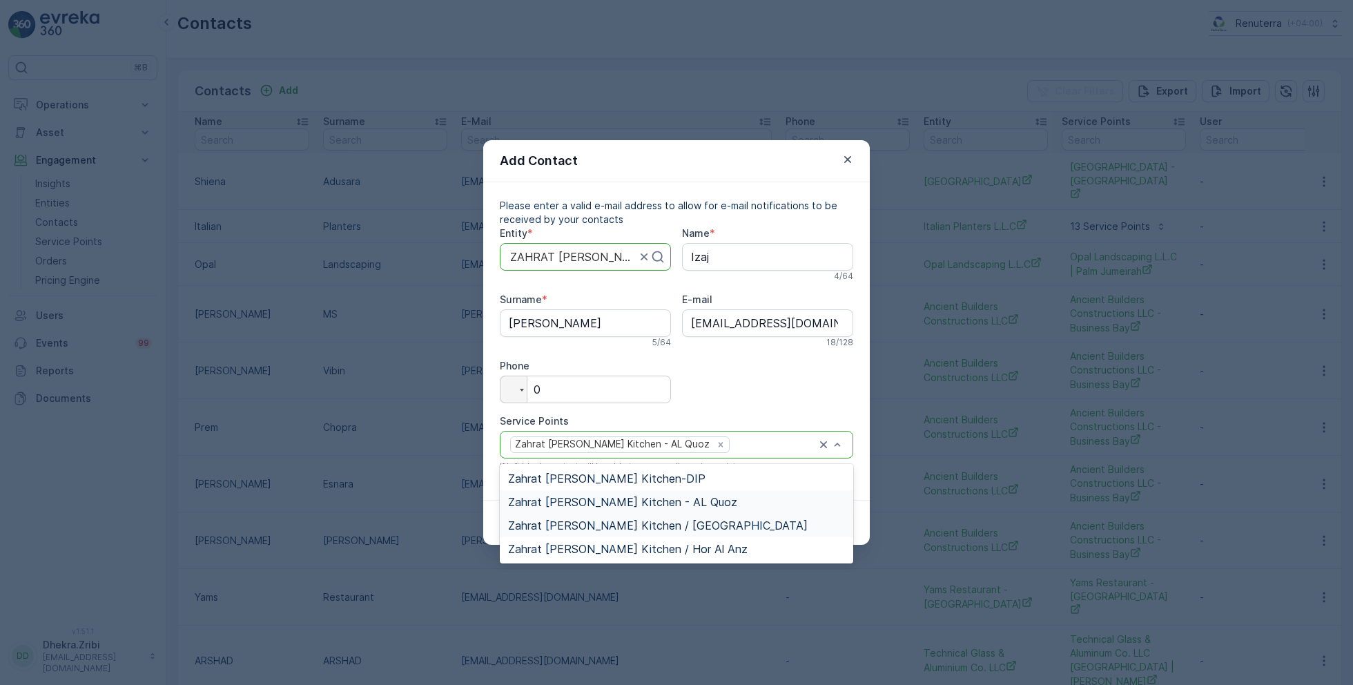
click at [680, 521] on span "Zahrat Al Nahar Kitchen / Ras Al Khor" at bounding box center [658, 525] width 300 height 12
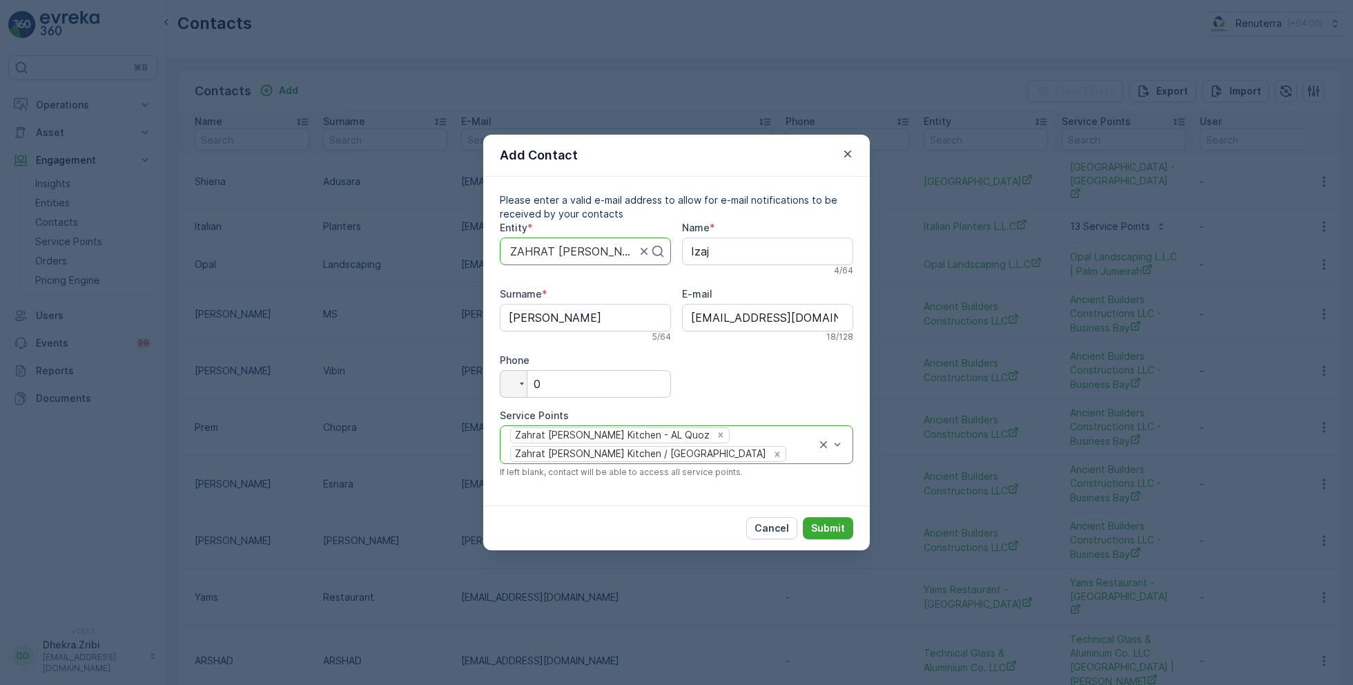
click at [748, 444] on div "Zahrat Al Nahar Kitchen - AL Quoz Zahrat Al Nahar Kitchen / Ras Al Khor" at bounding box center [663, 445] width 308 height 38
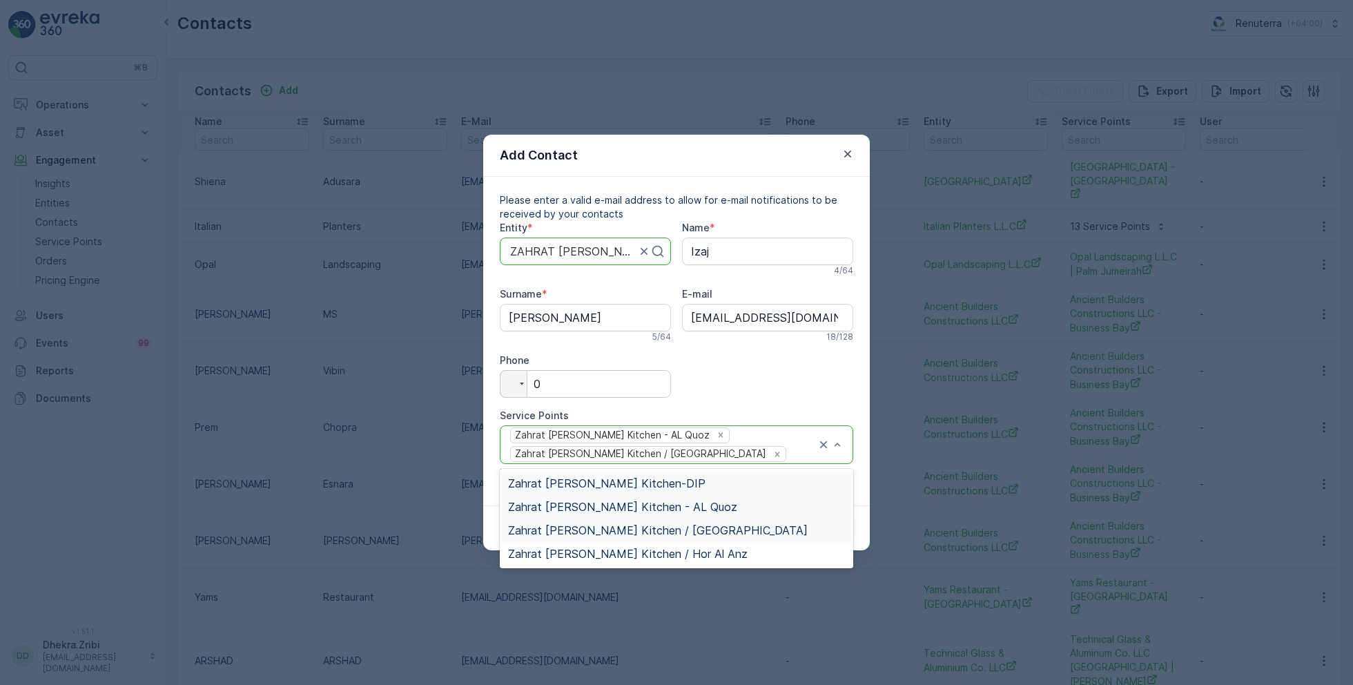
click at [657, 484] on div "Zahrat Al Nahar Kitchen-DIP" at bounding box center [676, 483] width 337 height 12
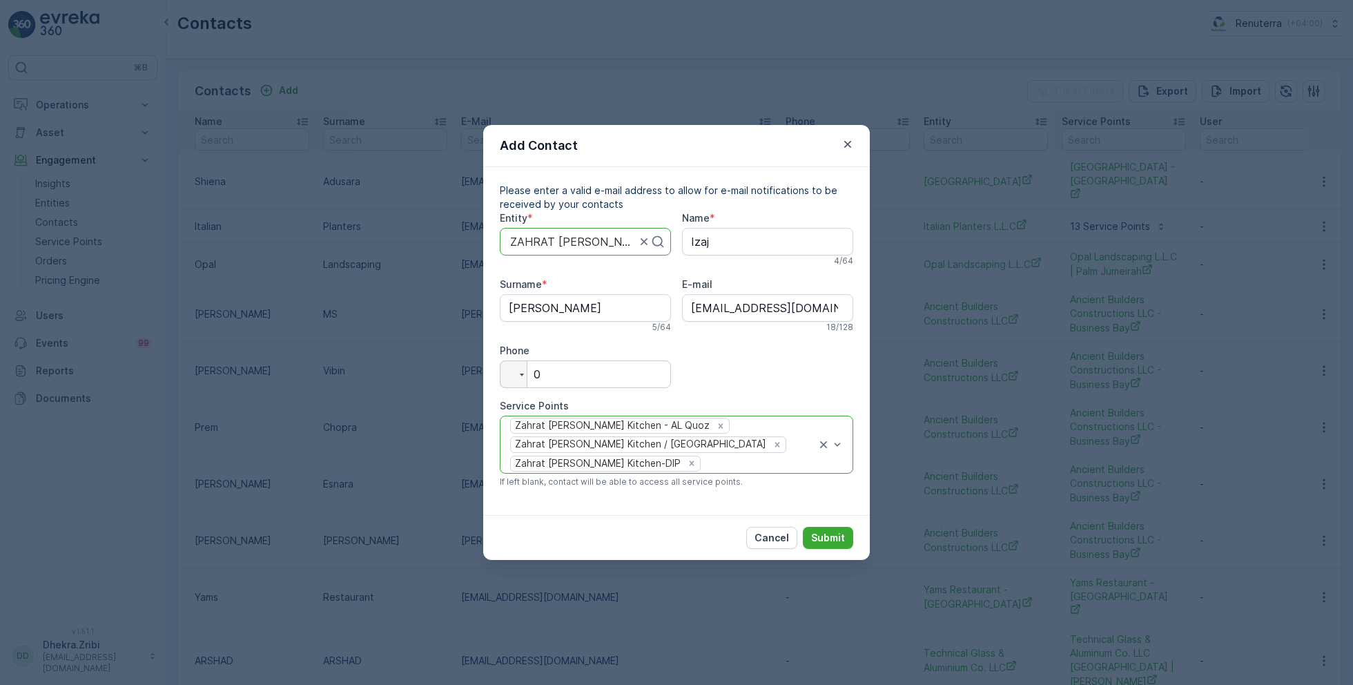
click at [741, 446] on div "Zahrat Al Nahar Kitchen - AL Quoz Zahrat Al Nahar Kitchen / Ras Al Khor Zahrat …" at bounding box center [663, 444] width 308 height 57
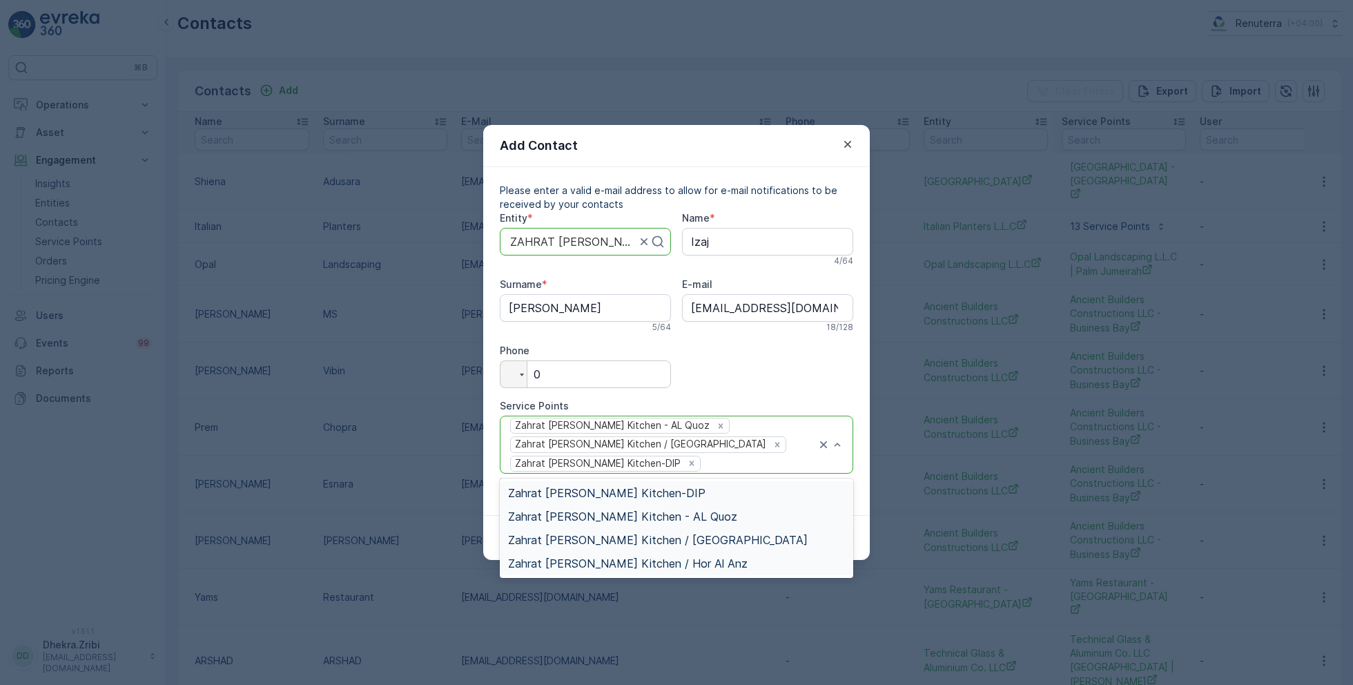
click at [678, 560] on span "Zahrat Al Nahar Kitchen / Hor Al Anz" at bounding box center [628, 563] width 240 height 12
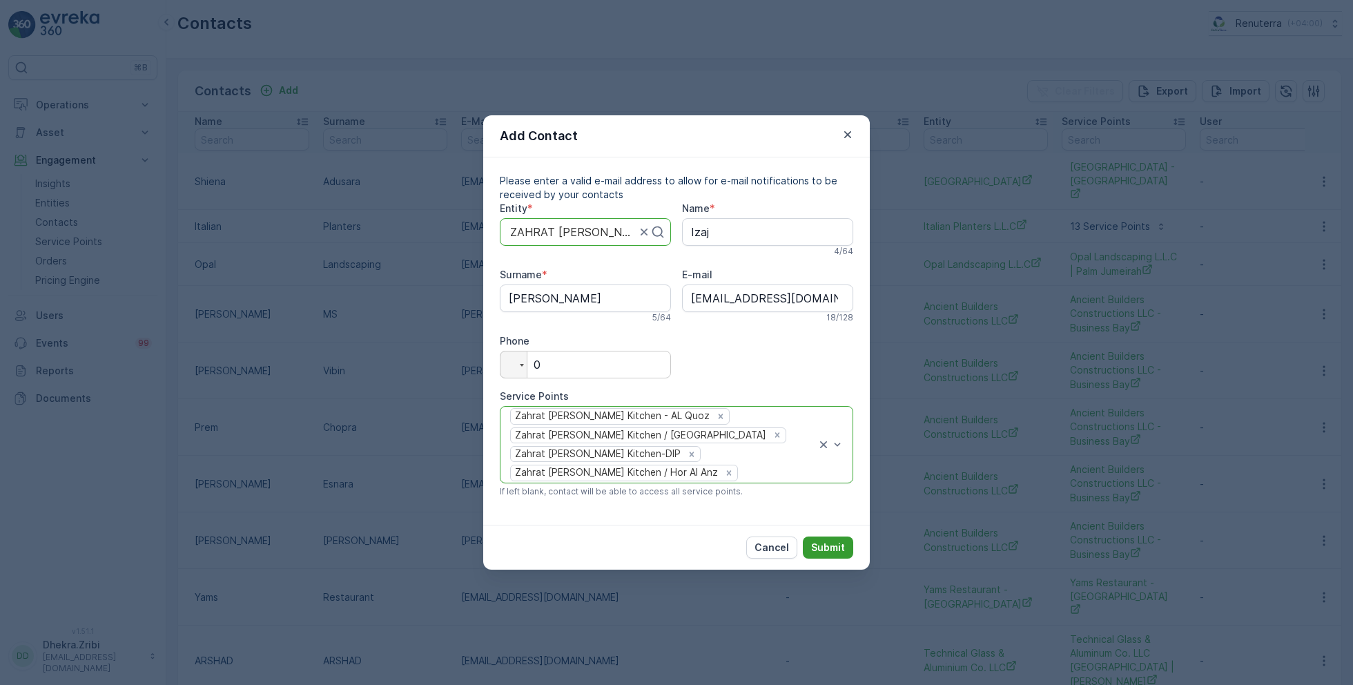
click at [826, 541] on p "Submit" at bounding box center [828, 548] width 34 height 14
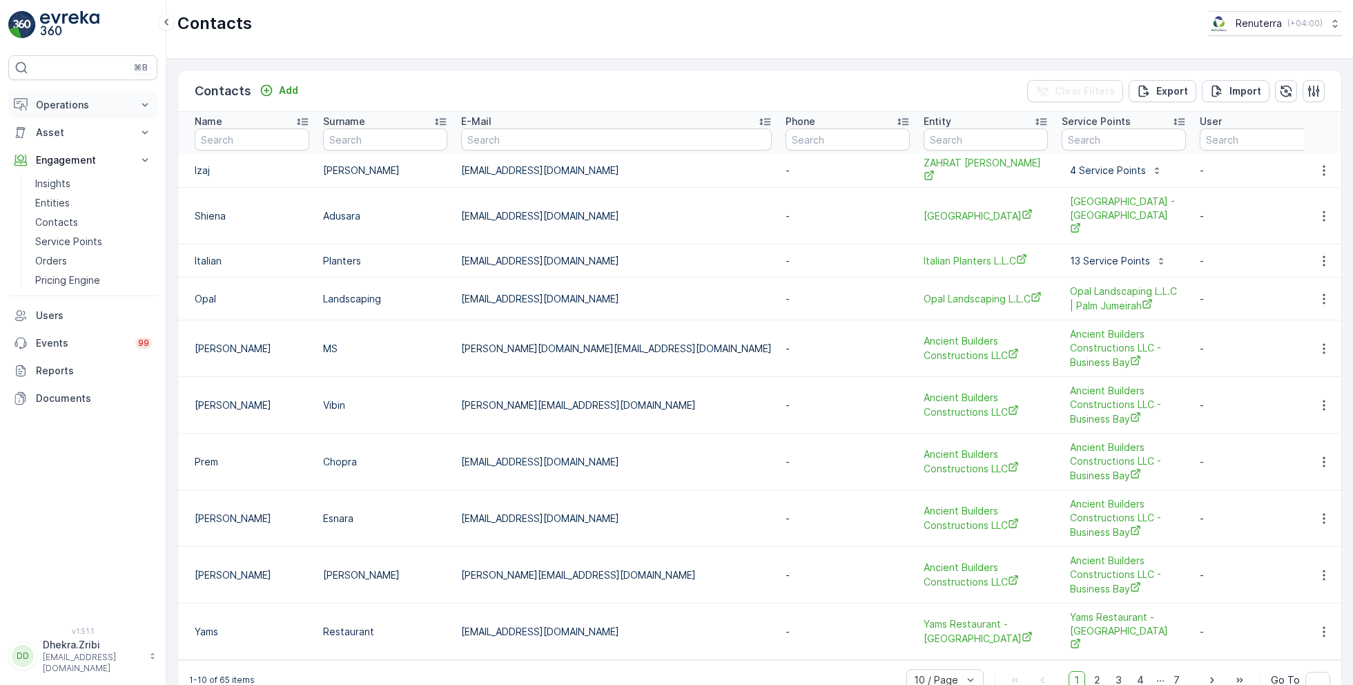
click at [64, 105] on p "Operations" at bounding box center [83, 105] width 94 height 14
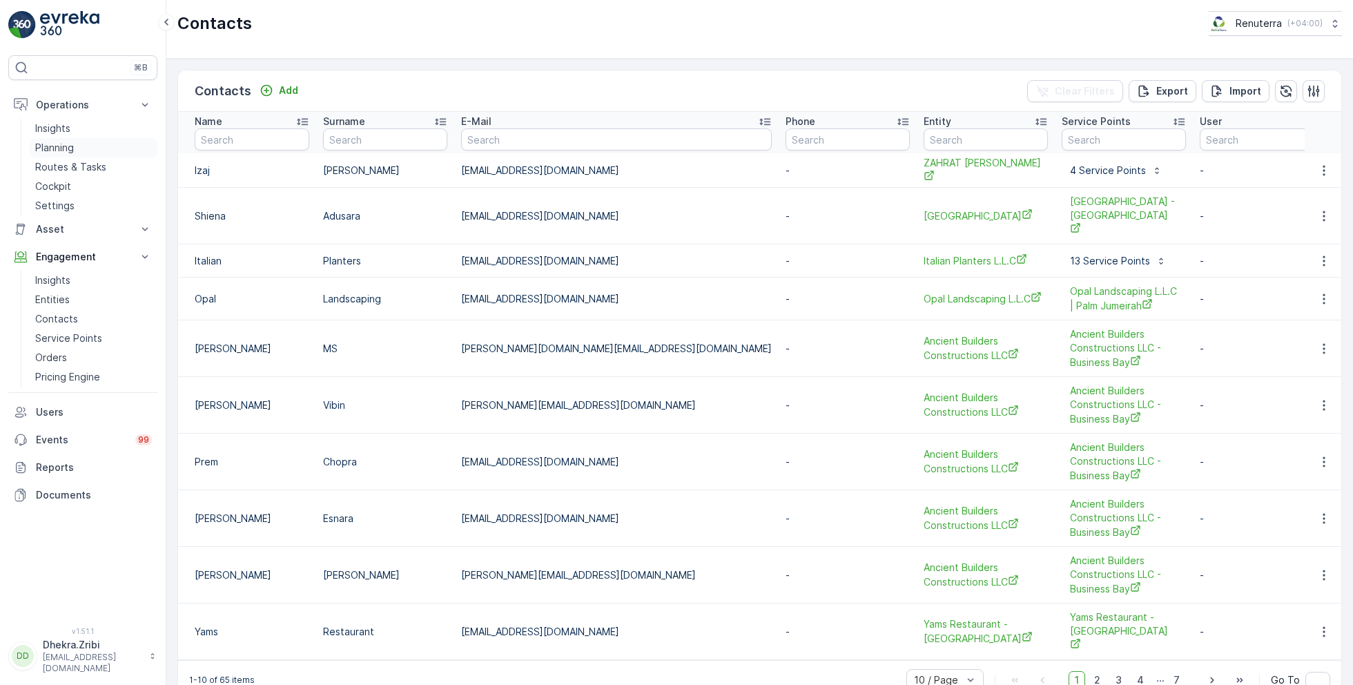
click at [63, 144] on p "Planning" at bounding box center [54, 148] width 39 height 14
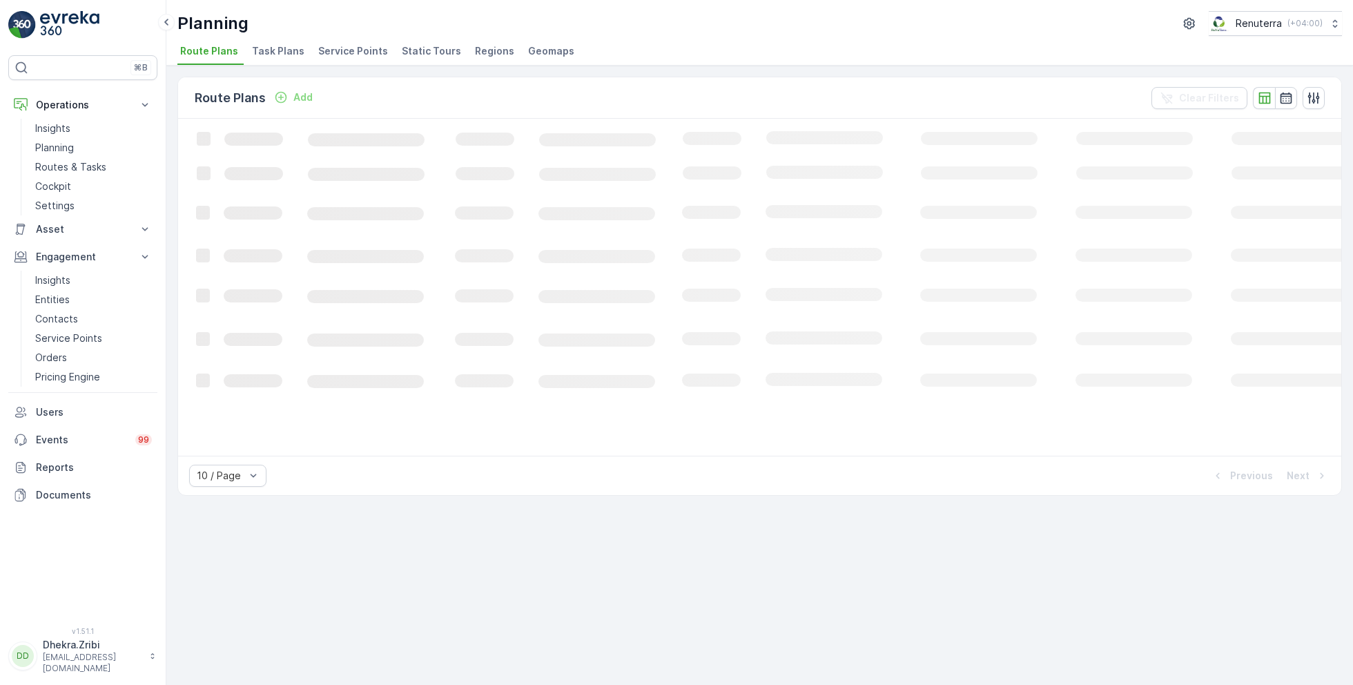
click at [338, 54] on span "Service Points" at bounding box center [353, 51] width 70 height 14
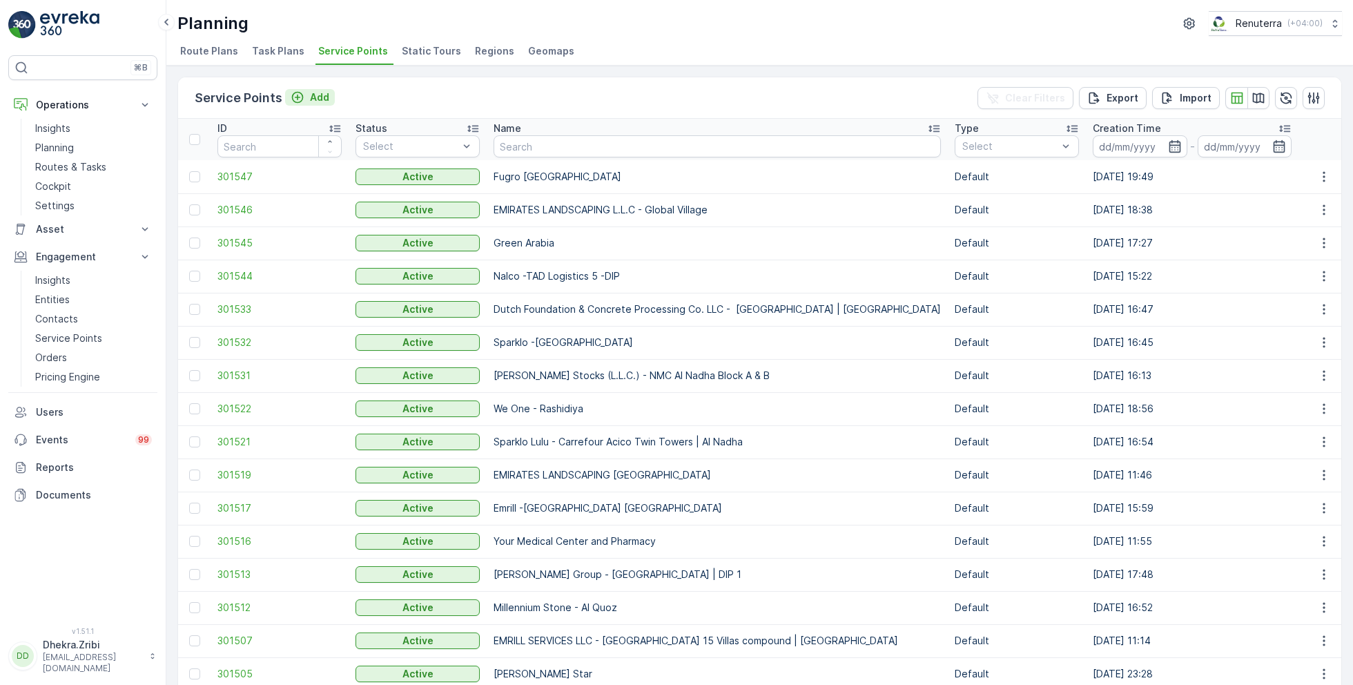
click at [316, 97] on p "Add" at bounding box center [319, 97] width 19 height 14
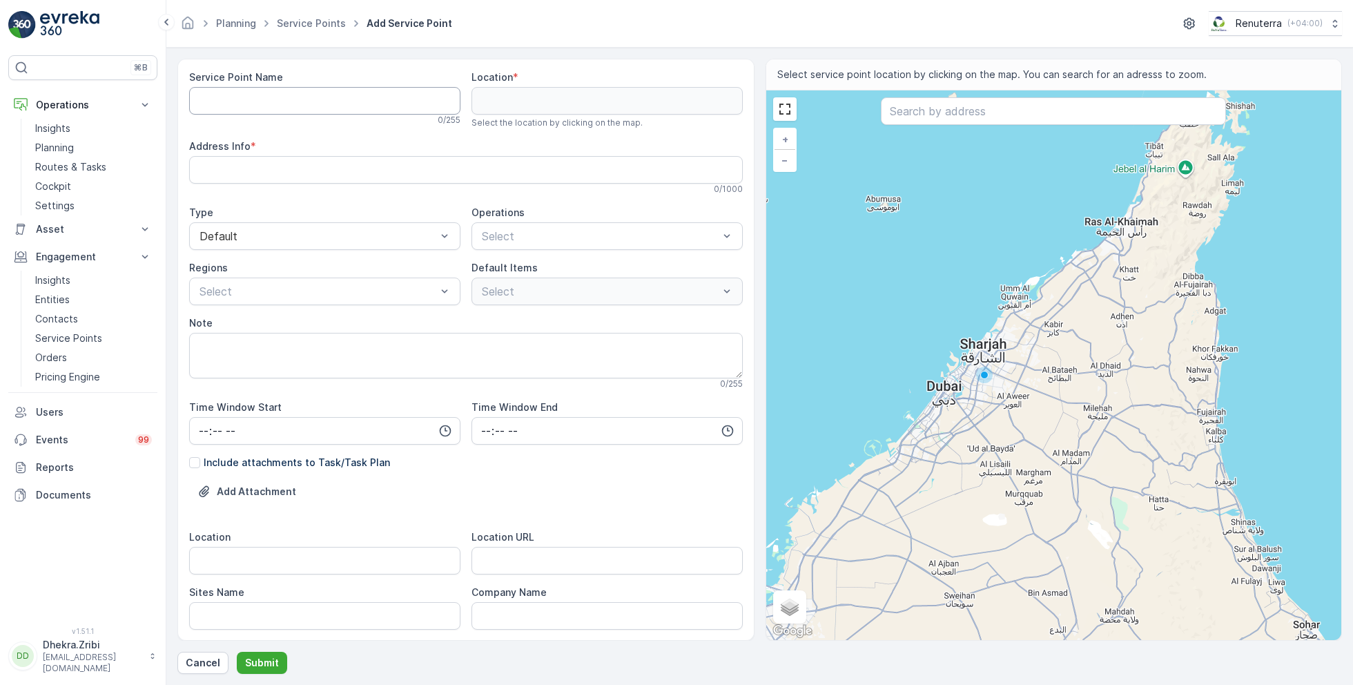
click at [353, 95] on Name "Service Point Name" at bounding box center [324, 101] width 271 height 28
paste Name "Saleh Ahmed S Al Nahdi - Firiji Murar Bldg. 330"
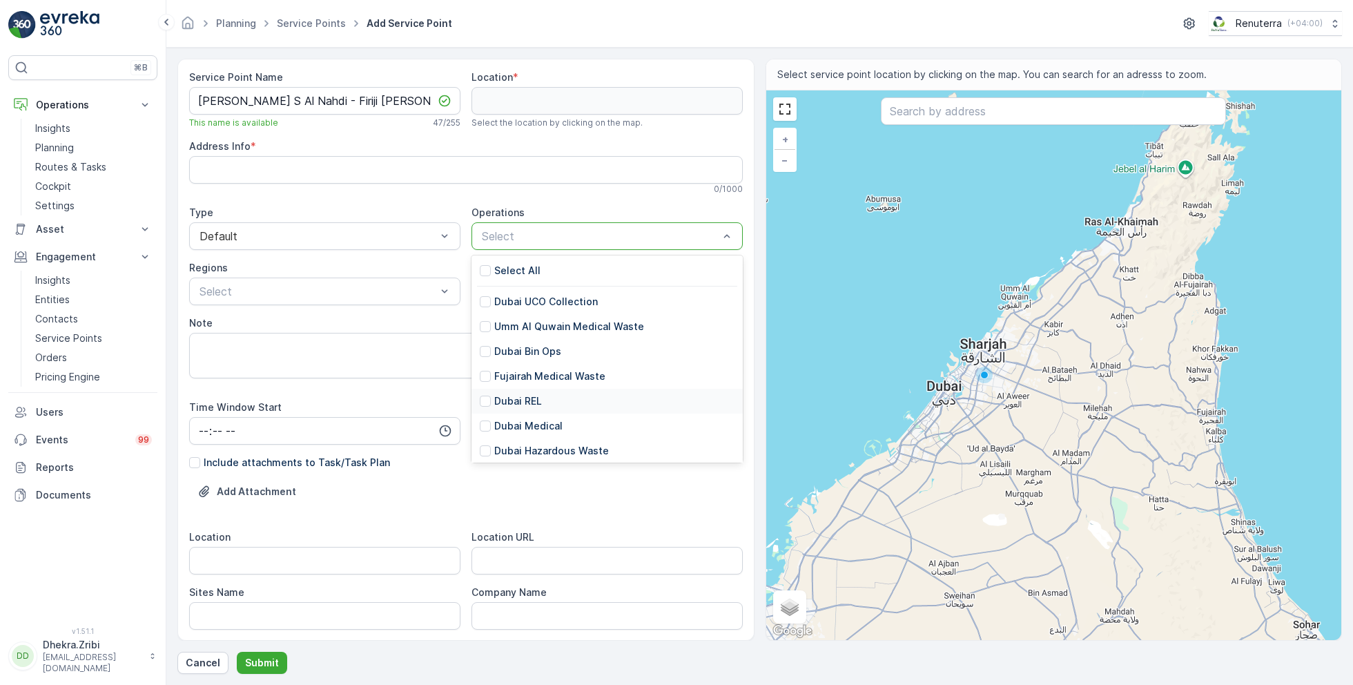
click at [532, 398] on p "Dubai REL" at bounding box center [518, 401] width 48 height 14
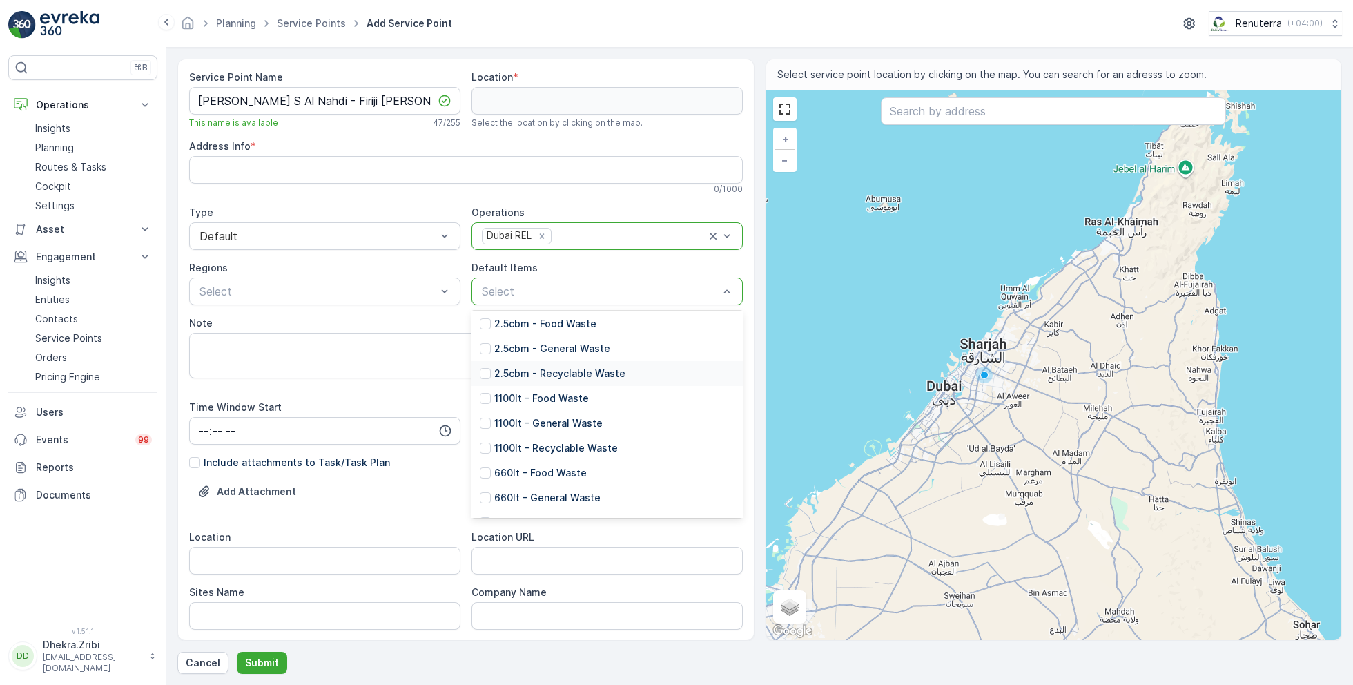
scroll to position [144, 0]
click at [548, 421] on p "1100lt - General Waste" at bounding box center [548, 424] width 108 height 14
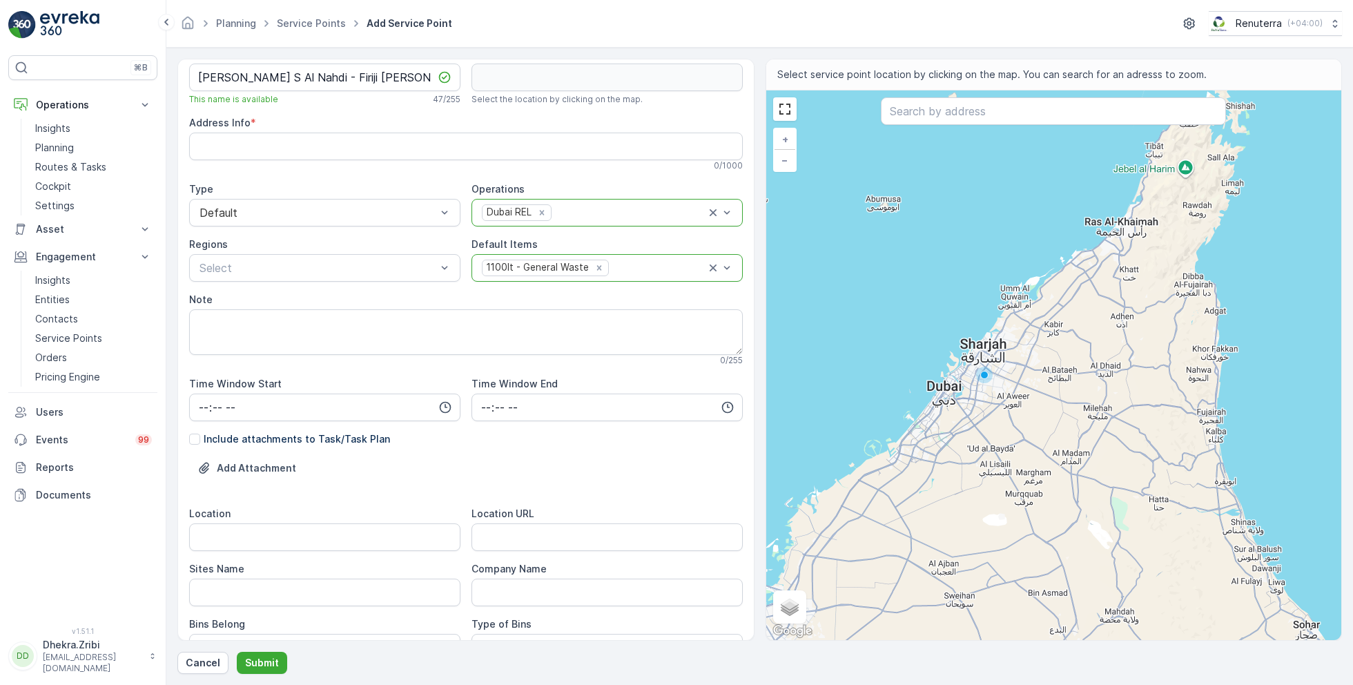
scroll to position [0, 0]
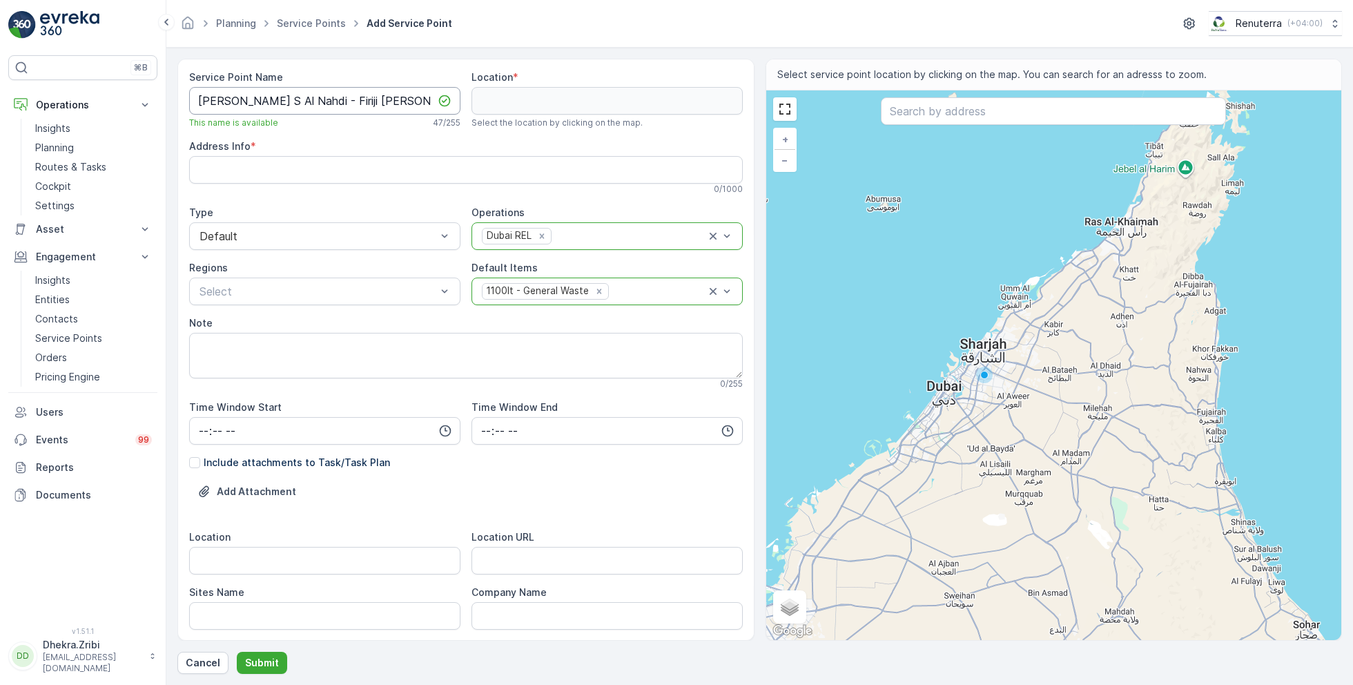
click at [335, 97] on Name "Saleh Ahmed S Al Nahdi - Firiji Murar Bldg. 330" at bounding box center [324, 101] width 271 height 28
paste Name "| Deira"
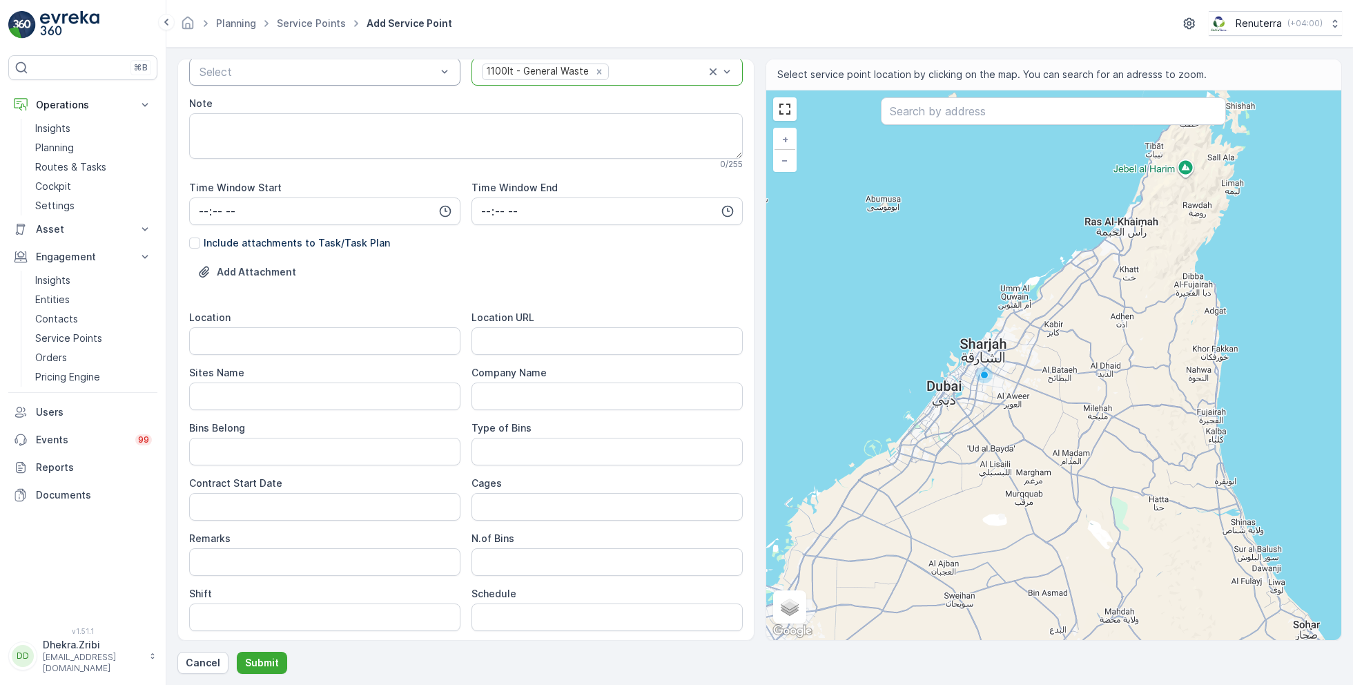
scroll to position [224, 0]
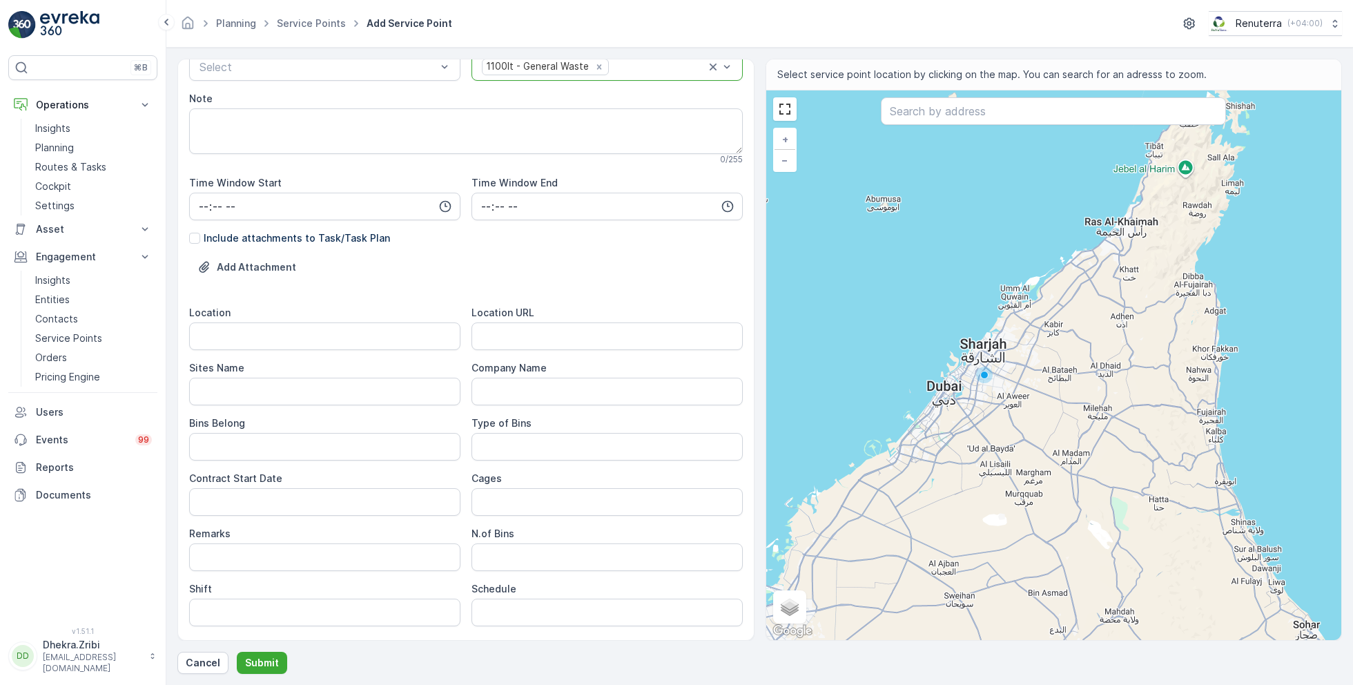
type Name "[PERSON_NAME] S Al Nahdi - Firiji [PERSON_NAME] Bldg. 330 | Deira"
click at [294, 327] on input "Location" at bounding box center [324, 336] width 271 height 28
paste input "Deira"
type input "Deira"
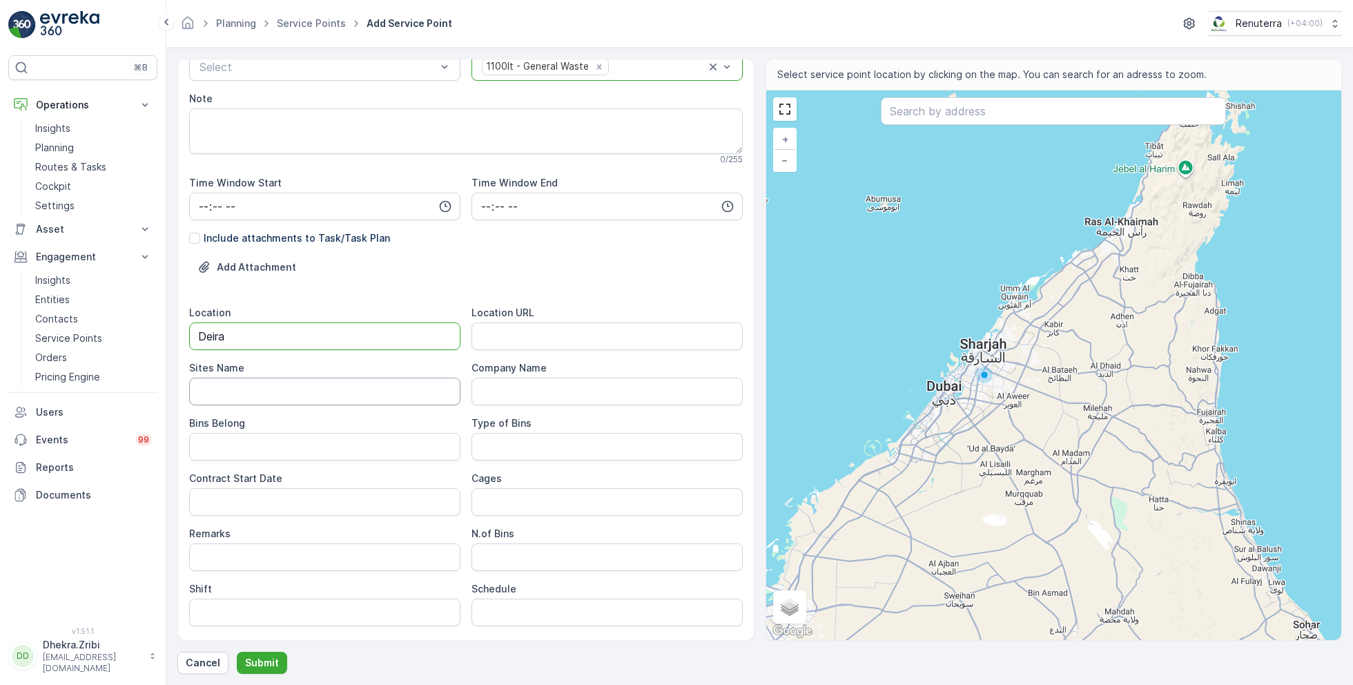
click at [237, 385] on Name "Sites Name" at bounding box center [324, 392] width 271 height 28
paste Name "Deira"
type Name "Deira"
click at [521, 334] on URL "Location URL" at bounding box center [607, 336] width 271 height 28
paste URL "[URL][DOMAIN_NAME]"
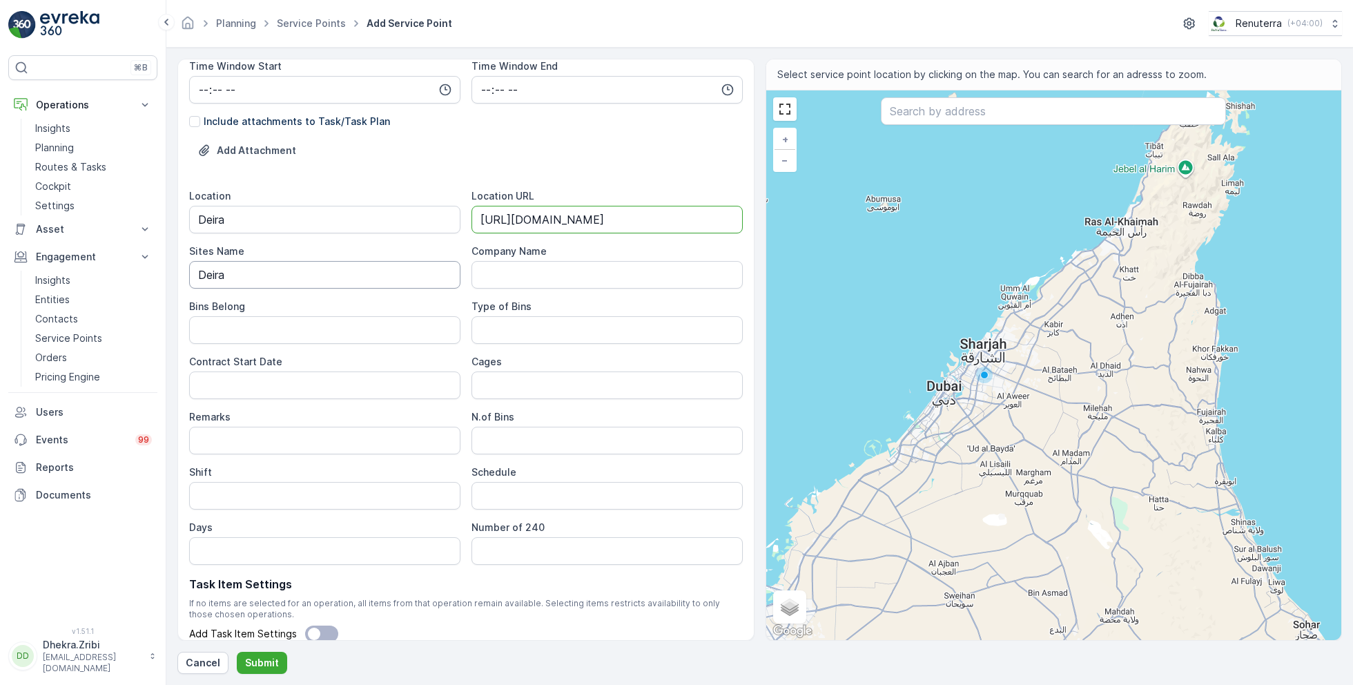
scroll to position [349, 0]
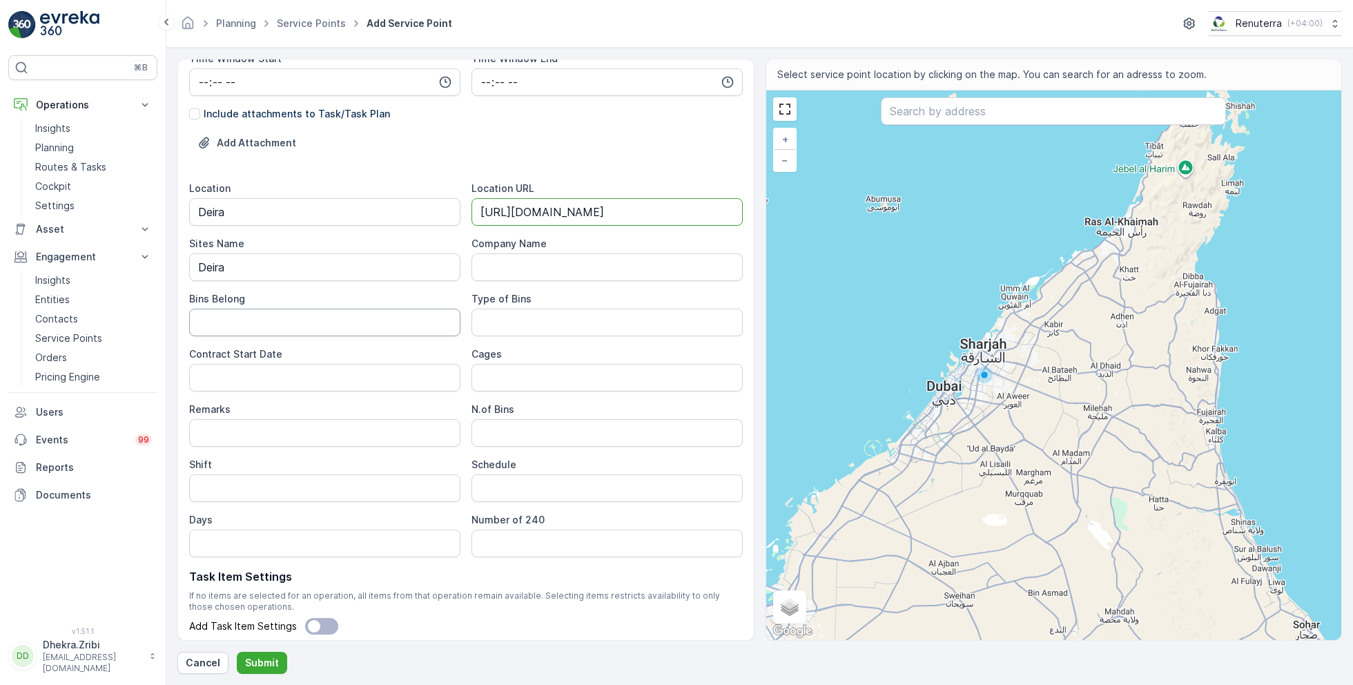
type URL "[URL][DOMAIN_NAME]"
click at [368, 316] on Belong "Bins Belong" at bounding box center [324, 323] width 271 height 28
type Belong "Client"
click at [523, 325] on Bins "Type of Bins" at bounding box center [607, 323] width 271 height 28
type Bins "1.1 CBM"
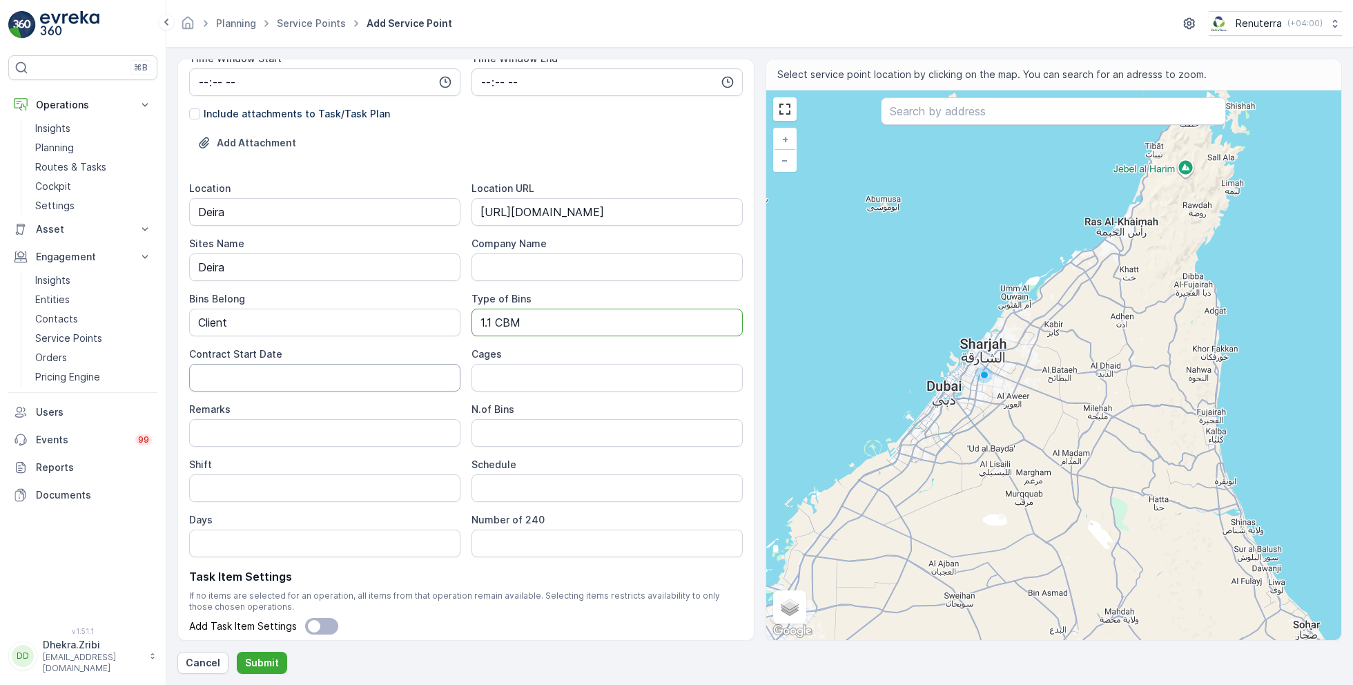
click at [362, 377] on Date "Contract Start Date" at bounding box center [324, 378] width 271 height 28
type Date "[DATE]"
click at [490, 429] on Bins "N.of Bins" at bounding box center [607, 433] width 271 height 28
type Bins "1"
click at [282, 483] on input "Shift" at bounding box center [324, 488] width 271 height 28
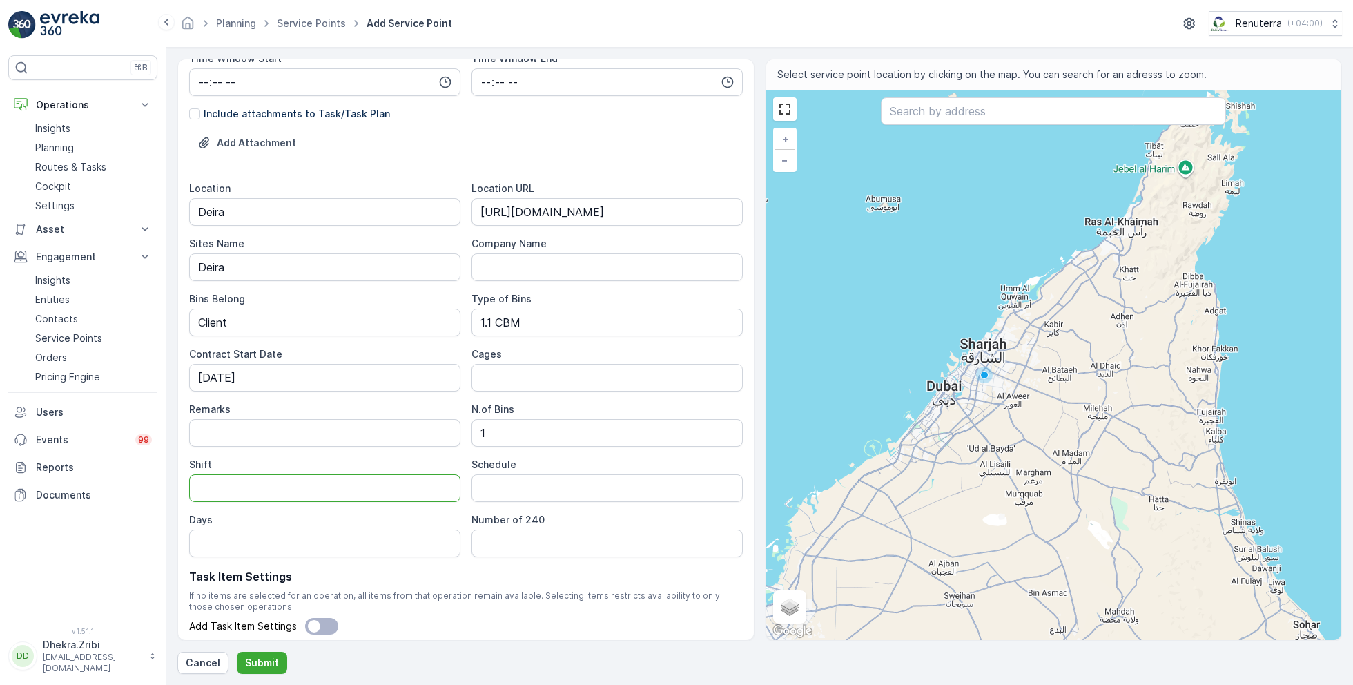
type input "Night Shift"
click at [507, 488] on input "Schedule" at bounding box center [607, 488] width 271 height 28
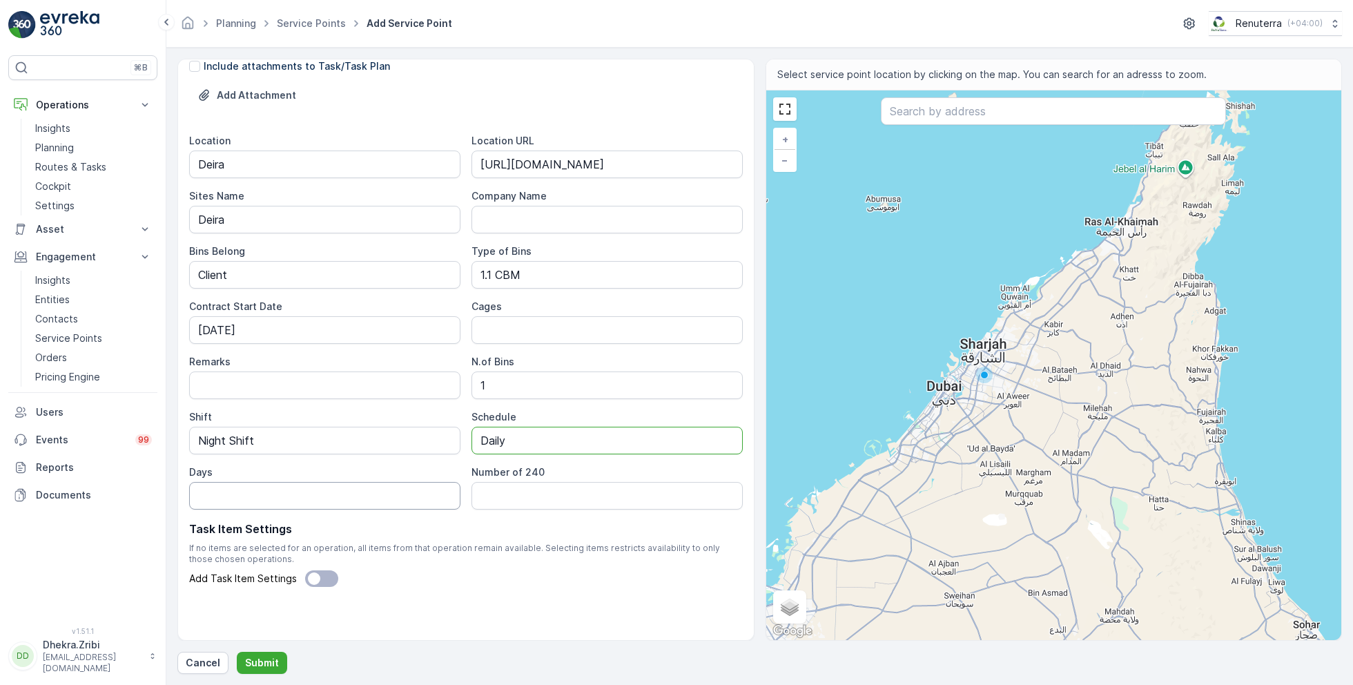
type input "Daily"
click at [356, 496] on input "Days" at bounding box center [324, 496] width 271 height 28
type input "7 days a week"
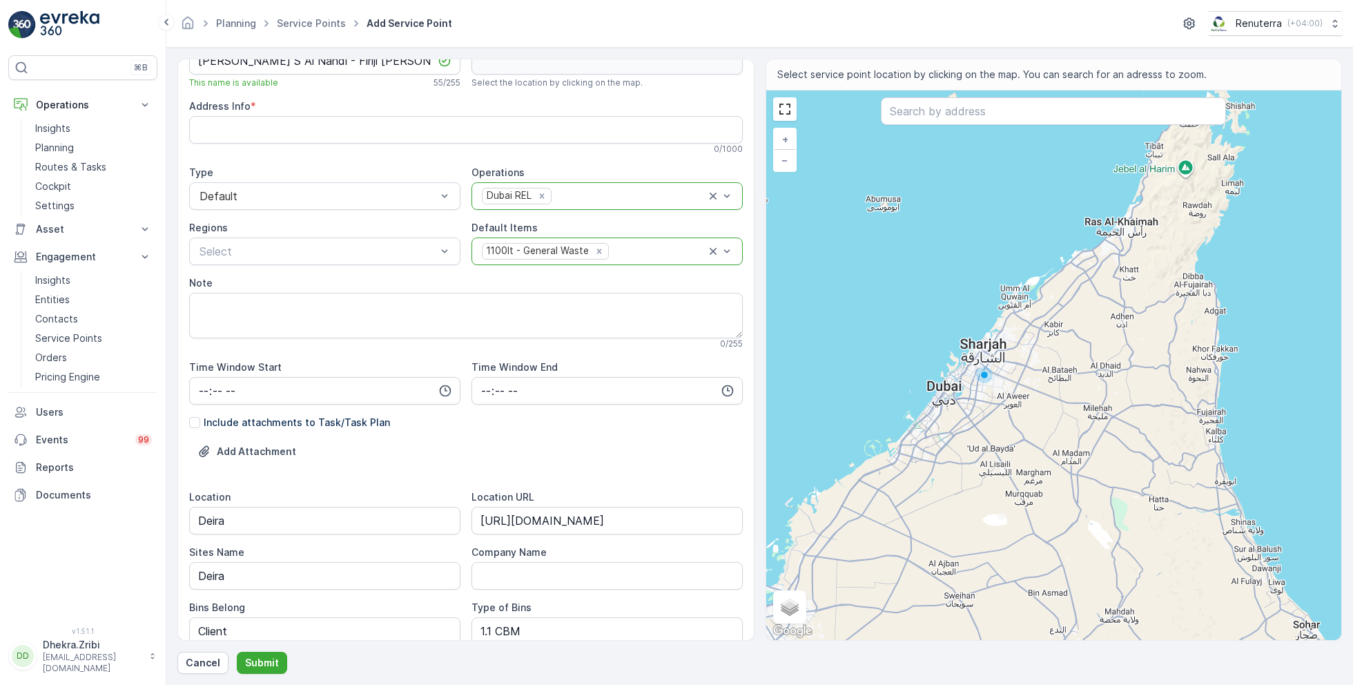
scroll to position [0, 0]
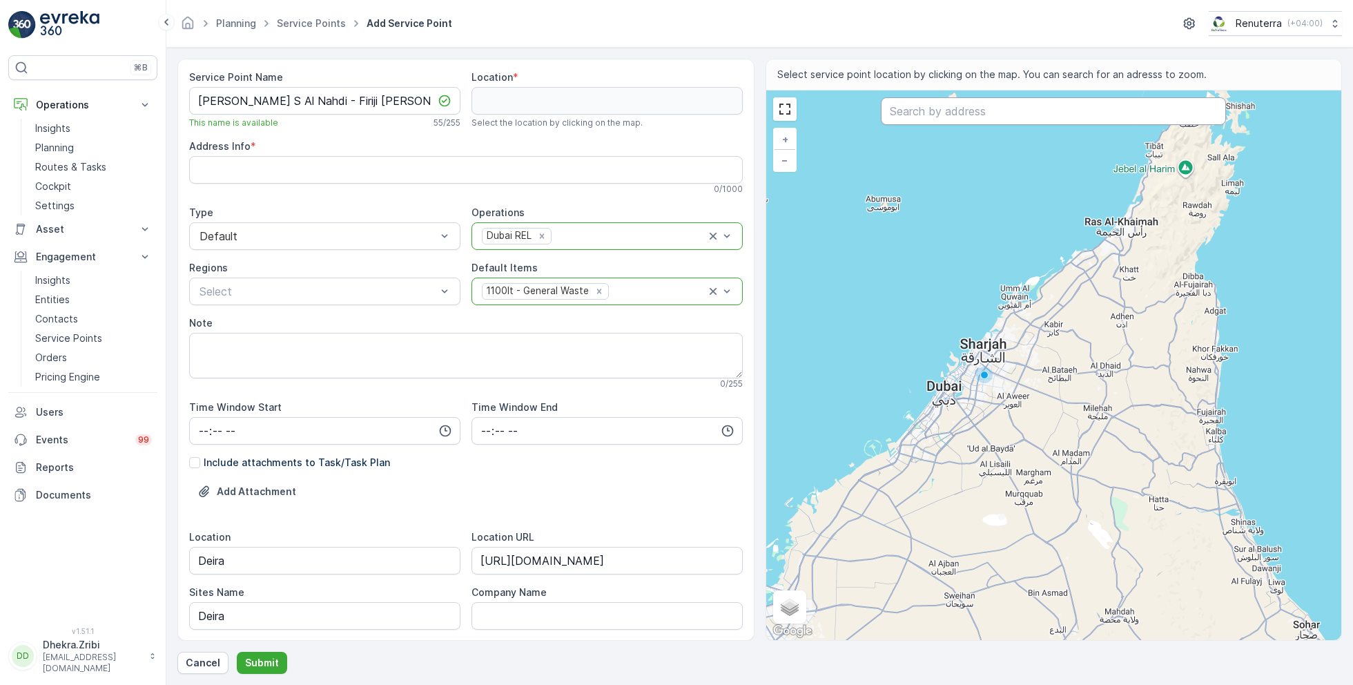
click at [931, 112] on input "text" at bounding box center [1053, 111] width 345 height 28
paste input "kohinoor building"
type input "kohinoor building"
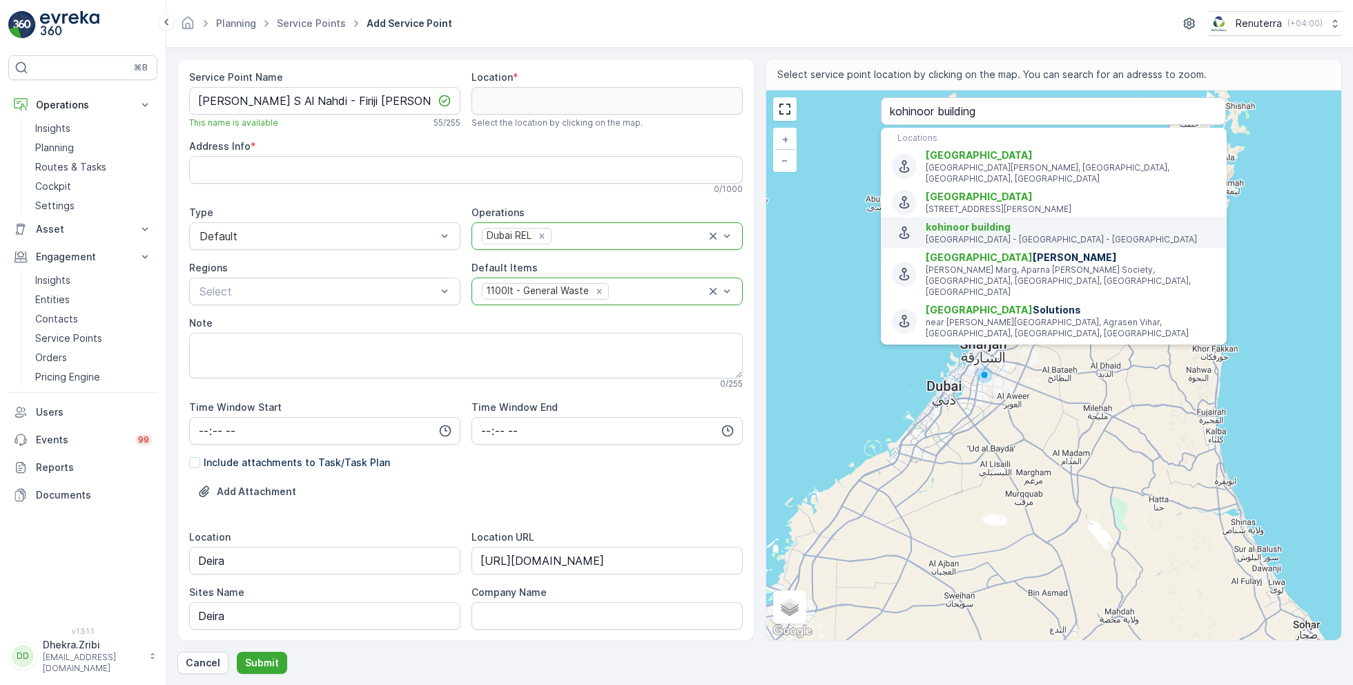
click at [975, 221] on span "kohinoor building" at bounding box center [968, 227] width 85 height 12
type input "25.2775606,55.31446769999999"
type Info "78H7+2QG - Naif Rd - Deira - Al Murar - Dubai - United Arab Emirates"
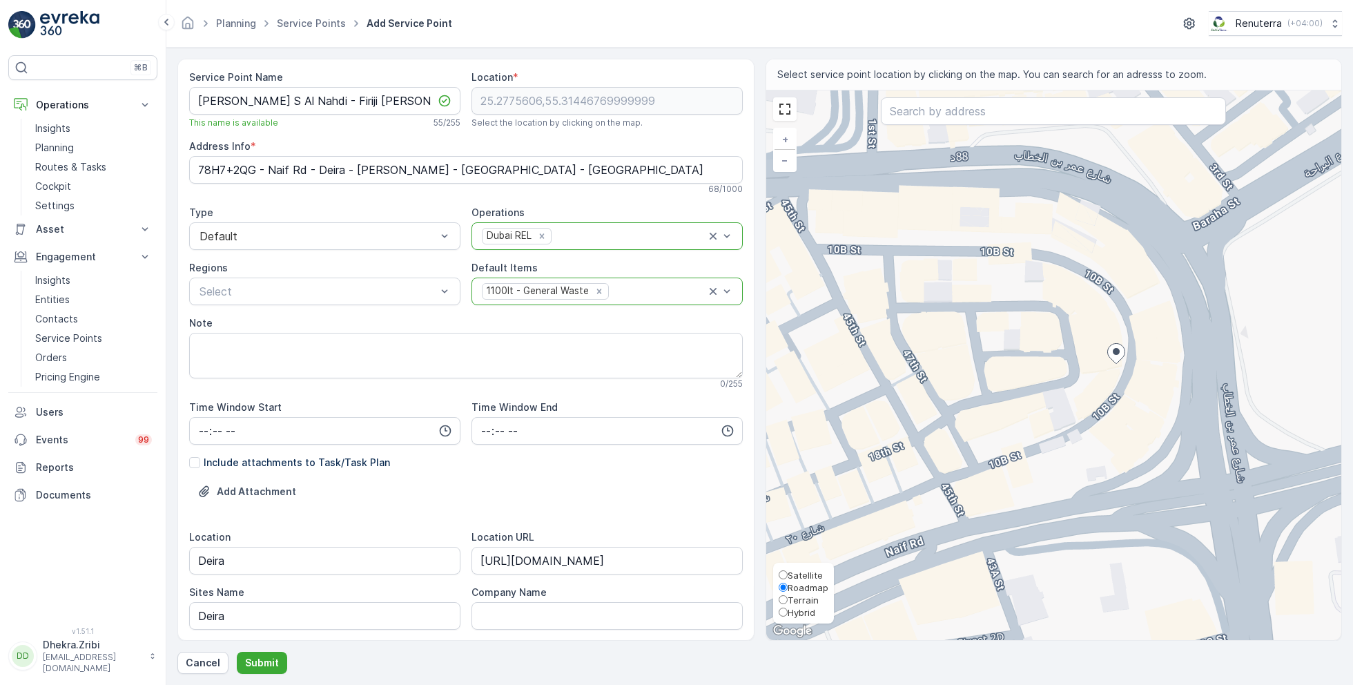
click at [795, 578] on span "Satellite" at bounding box center [805, 575] width 35 height 11
click at [788, 578] on input "Satellite" at bounding box center [783, 574] width 9 height 9
radio input "true"
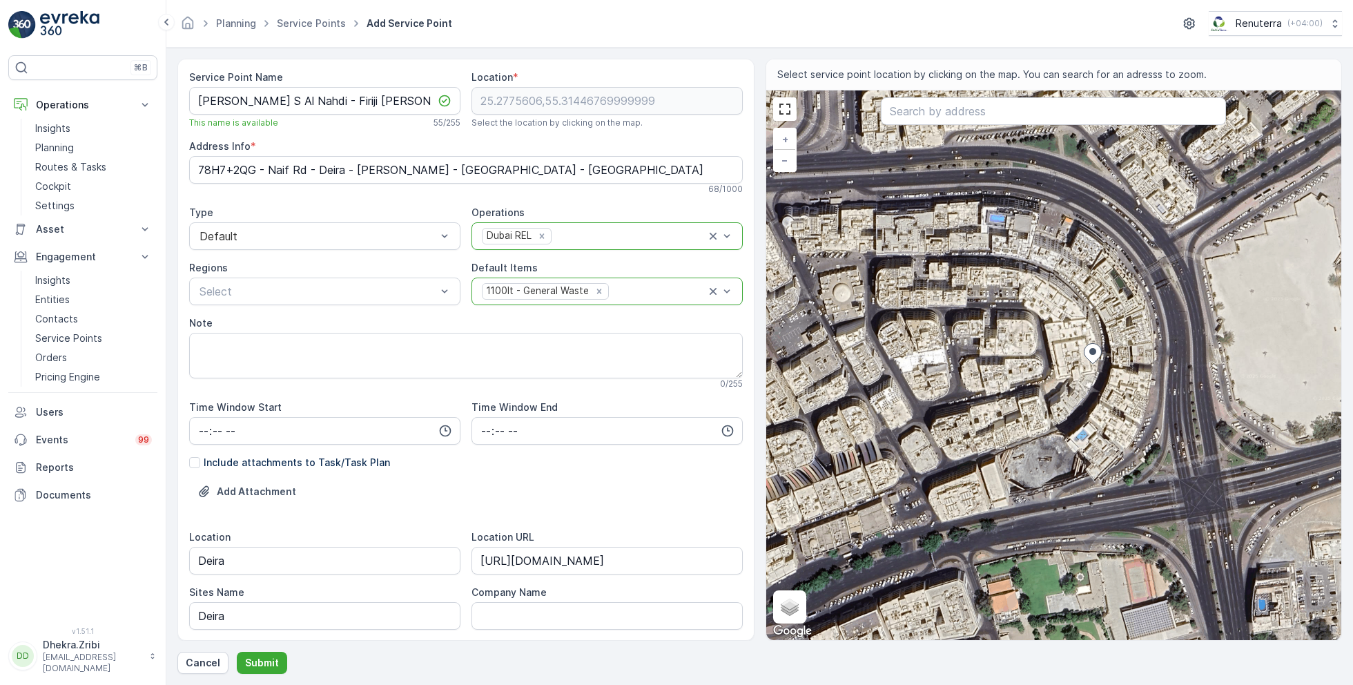
drag, startPoint x: 1127, startPoint y: 389, endPoint x: 1038, endPoint y: 373, distance: 90.5
click at [1038, 373] on div "+ − Satellite Roadmap Terrain Hybrid Leaflet Keyboard shortcuts Map Data Imager…" at bounding box center [1054, 365] width 576 height 550
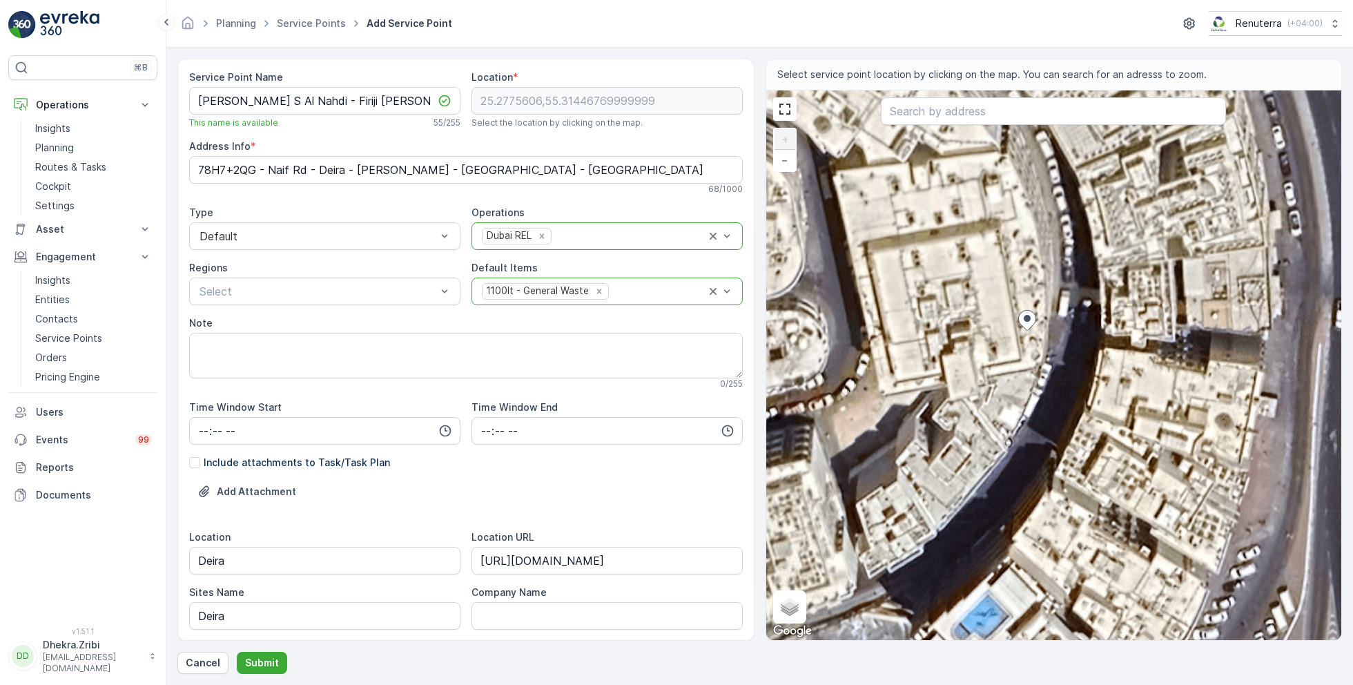
drag, startPoint x: 909, startPoint y: 289, endPoint x: 952, endPoint y: 358, distance: 81.6
click at [952, 360] on div "+ − Satellite Roadmap Terrain Hybrid Leaflet Keyboard shortcuts Map Data Imager…" at bounding box center [1054, 365] width 576 height 550
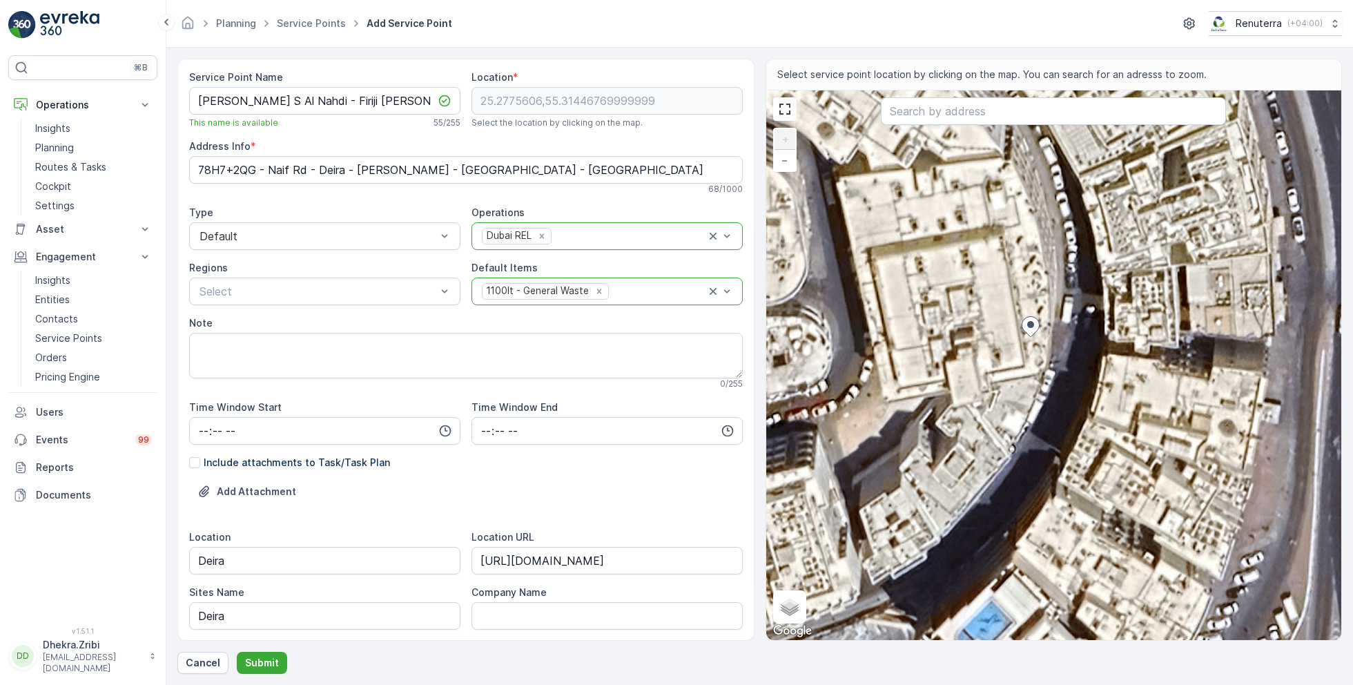
click at [1070, 336] on div "+ − Satellite Roadmap Terrain Hybrid Leaflet Keyboard shortcuts Map Data Imager…" at bounding box center [1054, 365] width 576 height 550
type input "25.277559948324182,55.31454575356309"
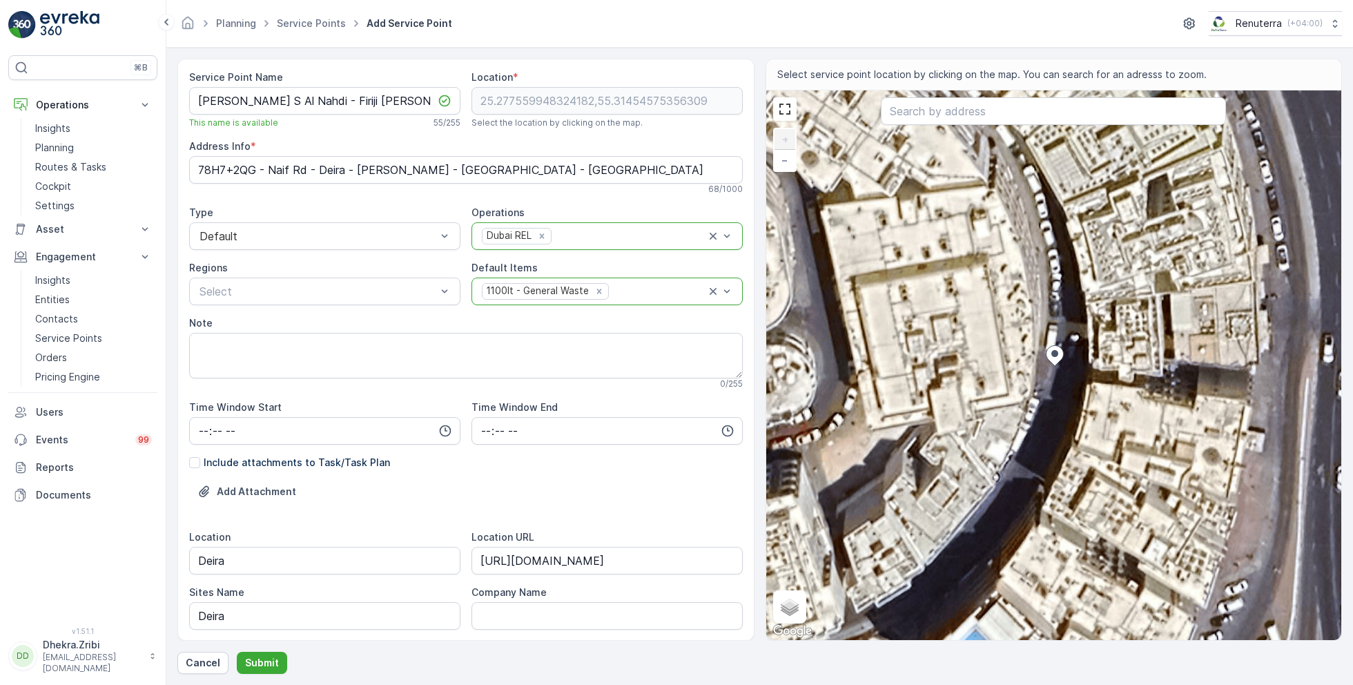
type Info "78H7+2R6 - [PERSON_NAME] Bin [PERSON_NAME] St - [PERSON_NAME] - [GEOGRAPHIC_DAT…"
click at [423, 353] on textarea "Note" at bounding box center [466, 356] width 554 height 46
click at [471, 95] on div "Service Point Name Saleh Ahmed S Al Nahdi - Firiji Murar Bldg. 330 | Deira This…" at bounding box center [466, 554] width 554 height 968
click at [508, 104] on div "Service Point Name Saleh Ahmed S Al Nahdi - Firiji Murar Bldg. 330 | Deira This…" at bounding box center [466, 554] width 554 height 968
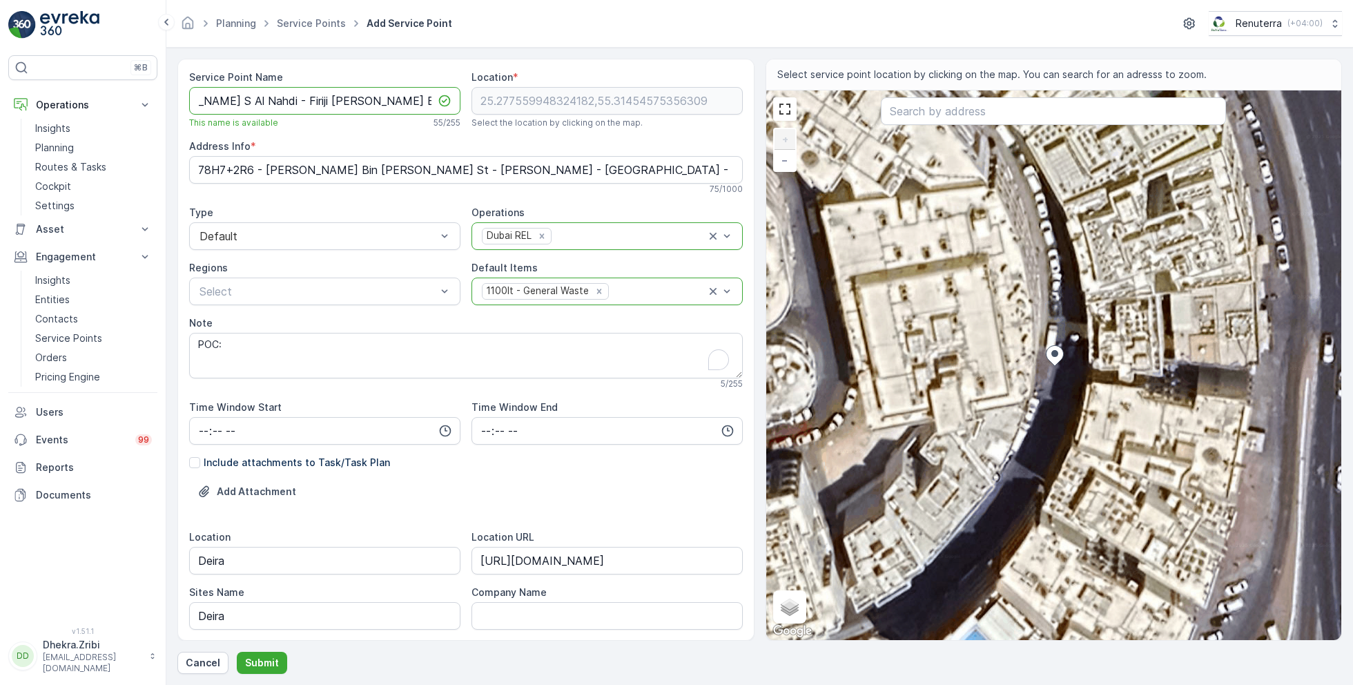
scroll to position [0, 0]
click at [331, 353] on textarea "POC:" at bounding box center [466, 356] width 554 height 46
paste textarea "[PHONE_NUMBER]"
type textarea "POC: [PHONE_NUMBER]"
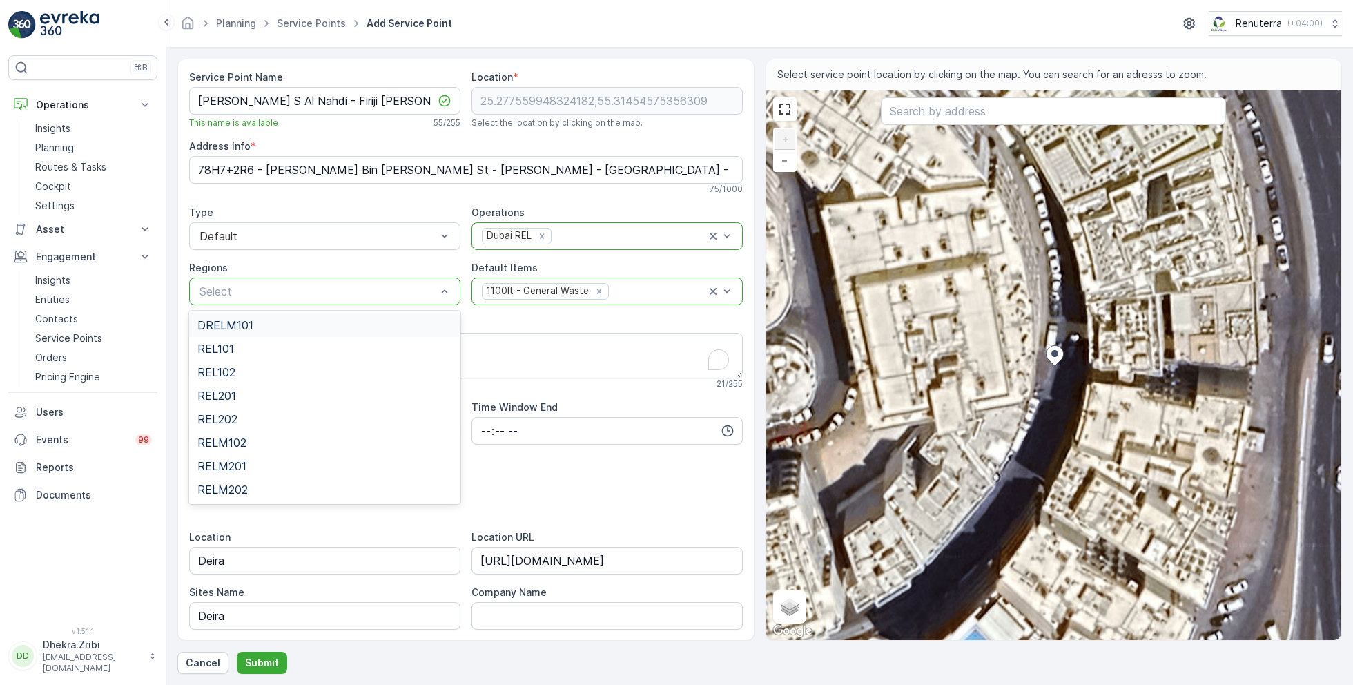
click at [255, 324] on div "DRELM101" at bounding box center [324, 325] width 255 height 12
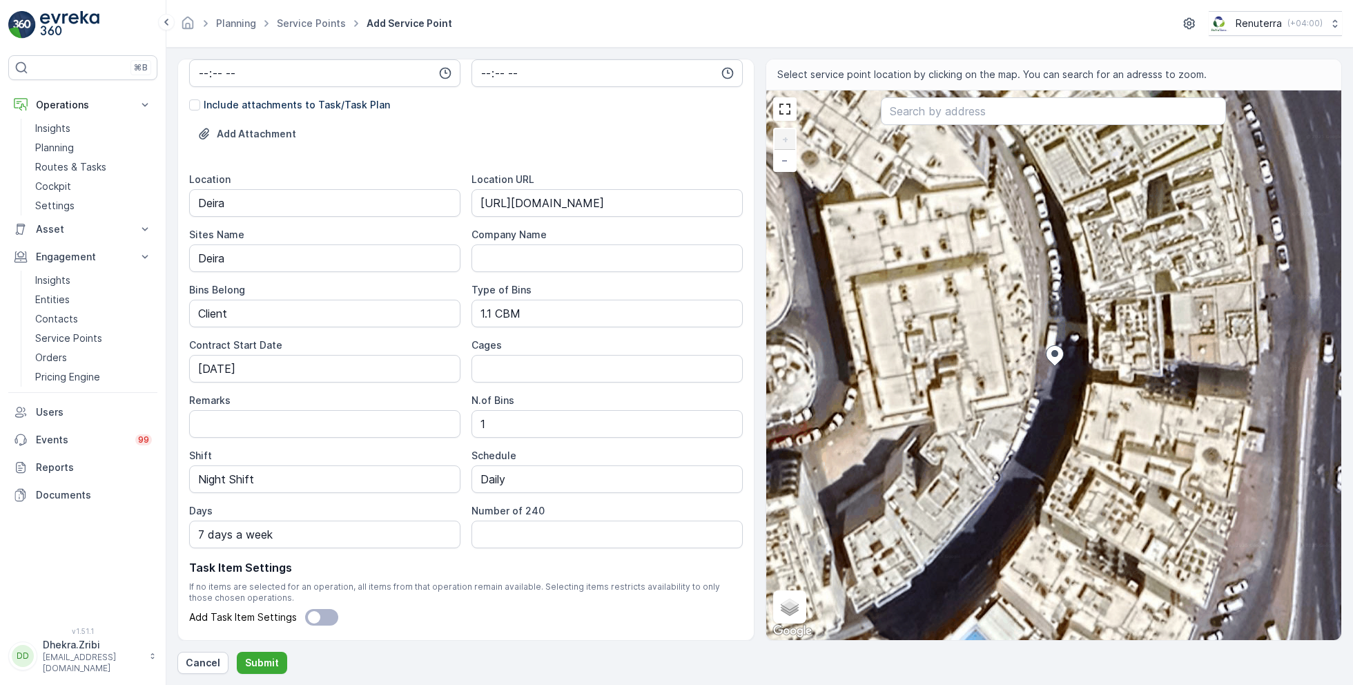
scroll to position [396, 0]
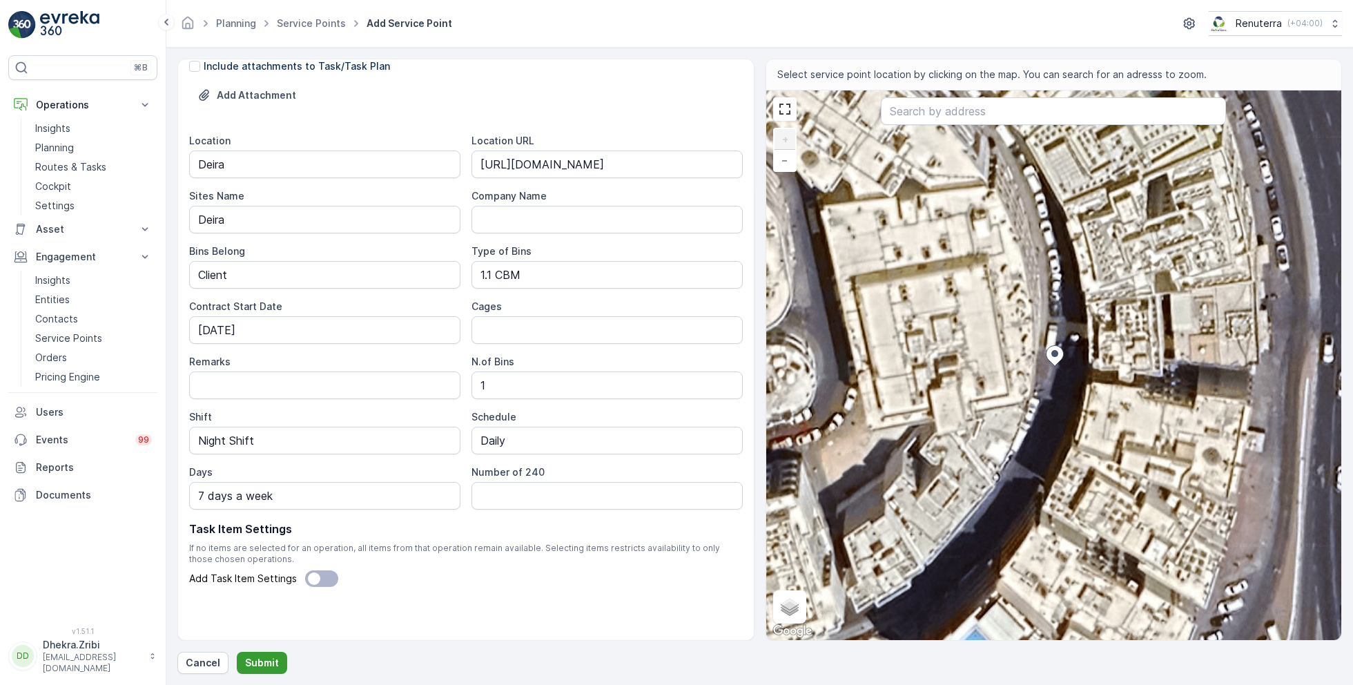
click at [258, 659] on p "Submit" at bounding box center [262, 663] width 34 height 14
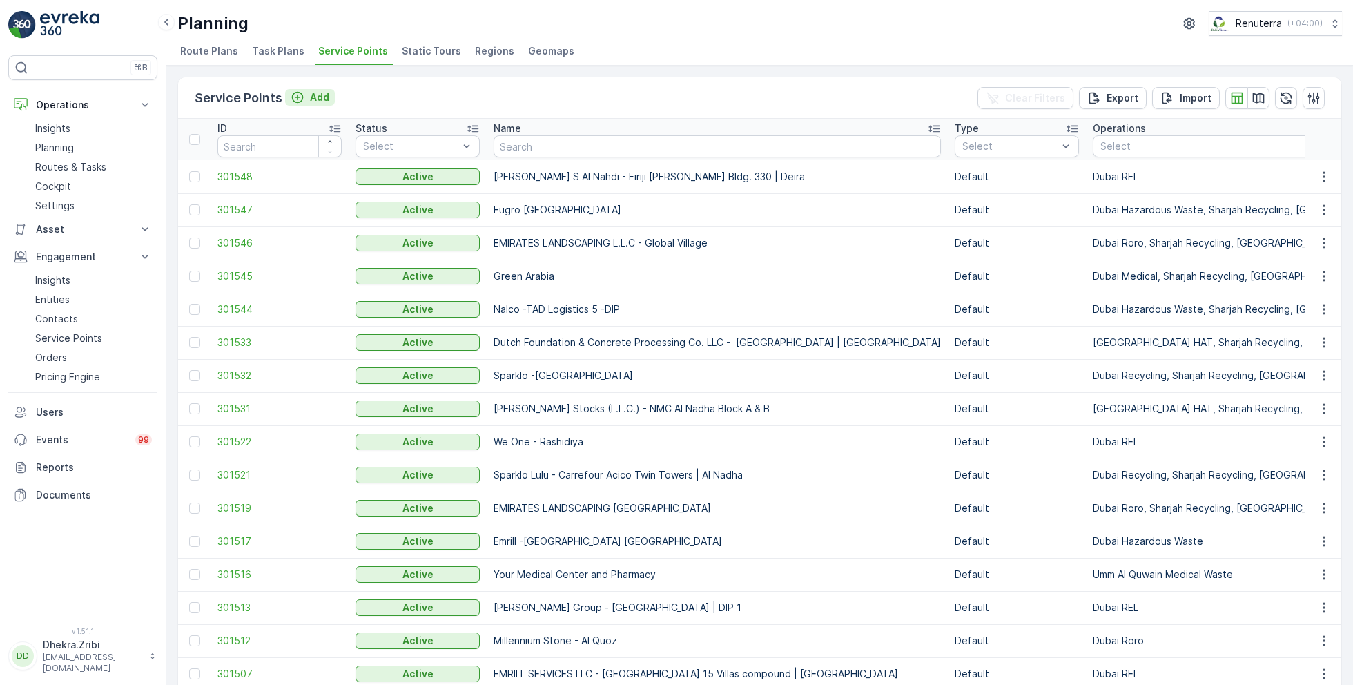
click at [312, 94] on p "Add" at bounding box center [319, 97] width 19 height 14
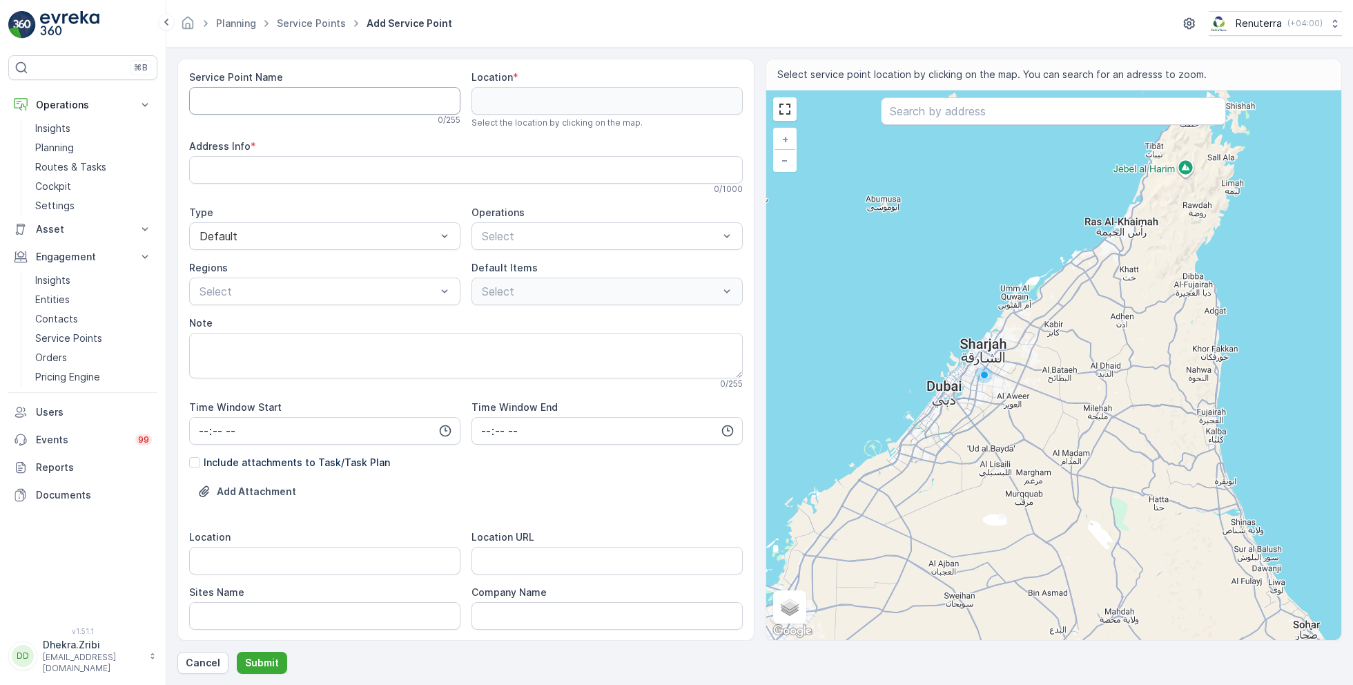
click at [307, 103] on Name "Service Point Name" at bounding box center [324, 101] width 271 height 28
paste Name "Saleh Ahmed S Al Nahdi - Firiji Bldg. 662"
paste Name "| Deira"
type Name "[PERSON_NAME]. 662 | Deira"
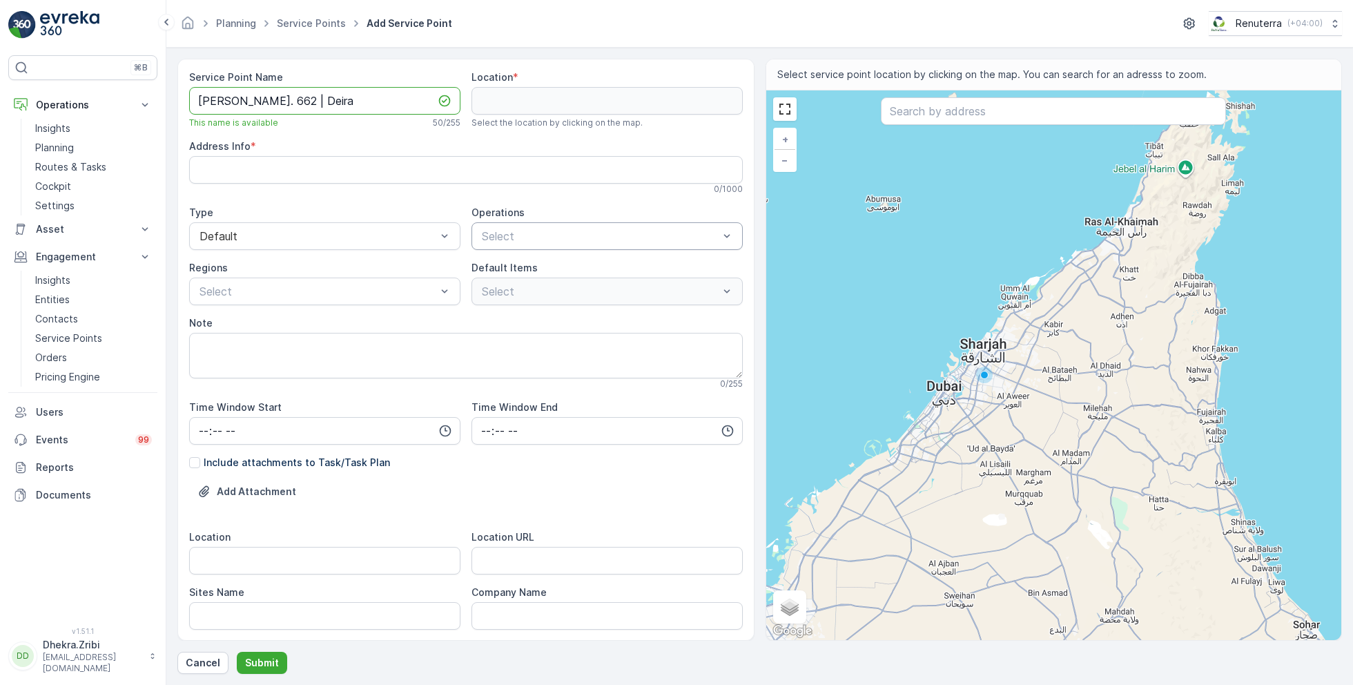
click at [538, 244] on div "Select" at bounding box center [607, 236] width 271 height 28
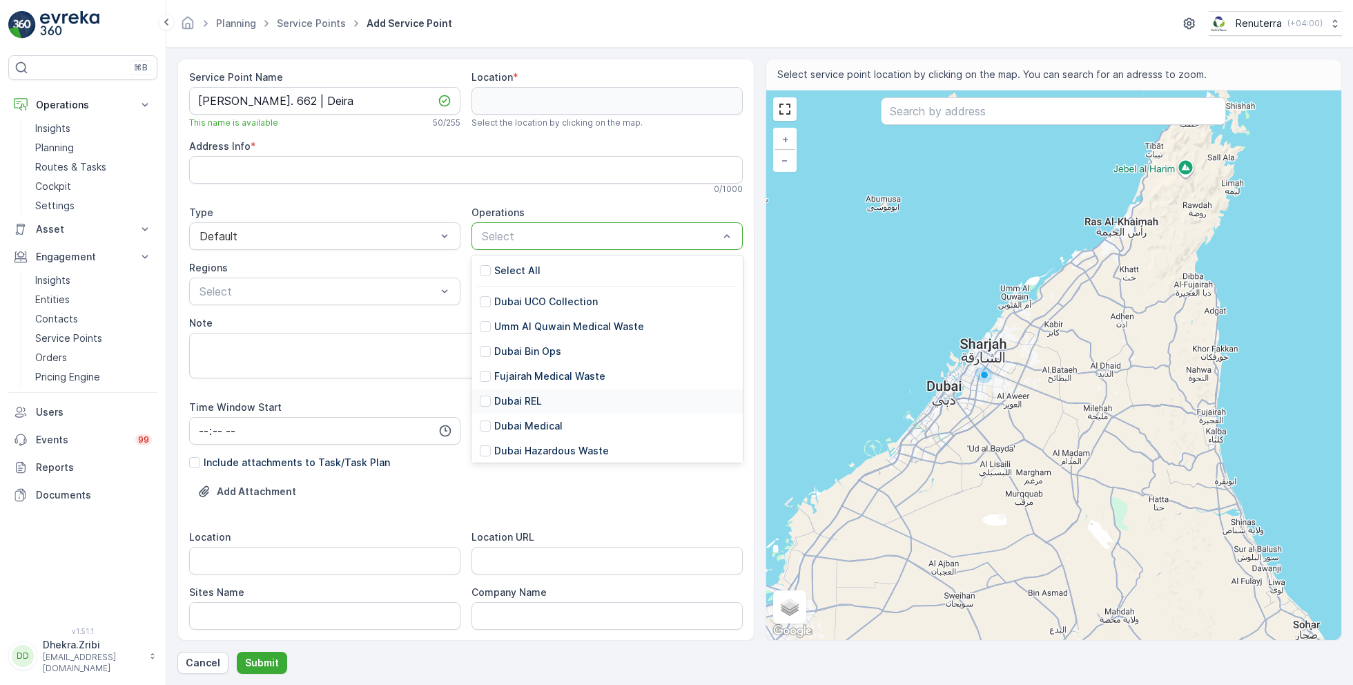
click at [527, 398] on p "Dubai REL" at bounding box center [518, 401] width 48 height 14
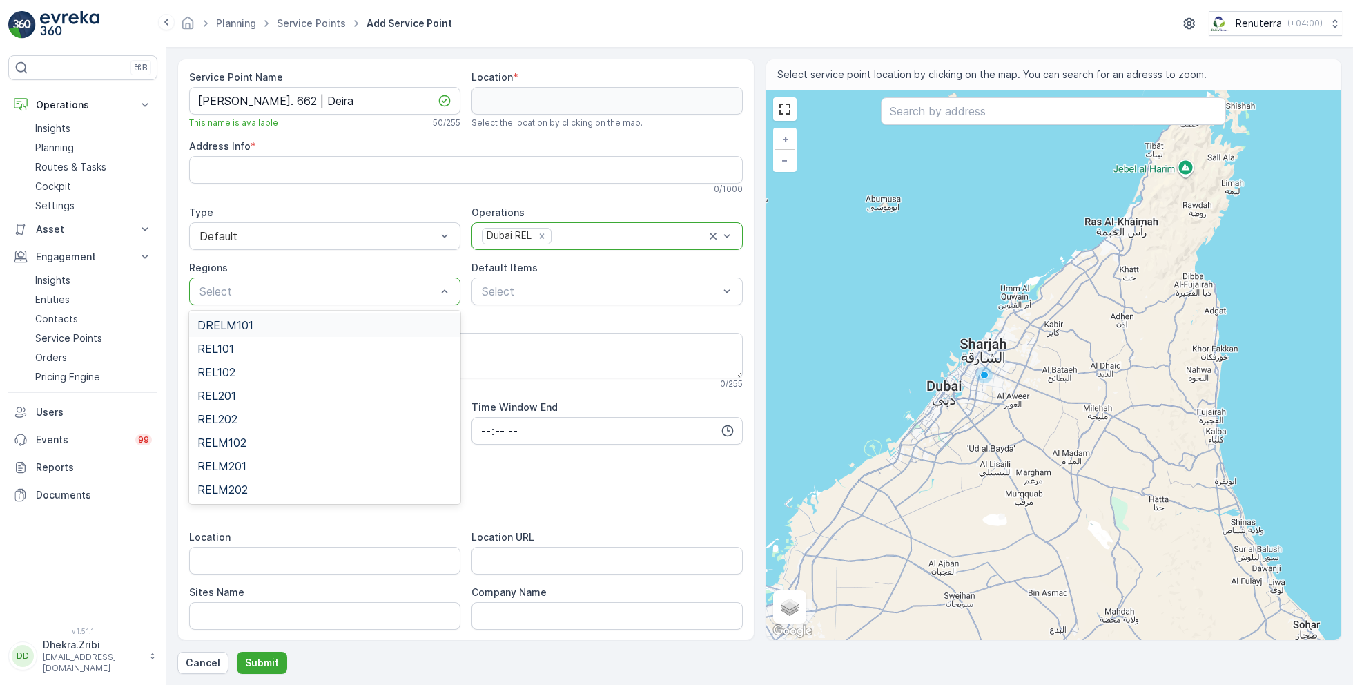
click at [296, 320] on div "DRELM101" at bounding box center [324, 325] width 255 height 12
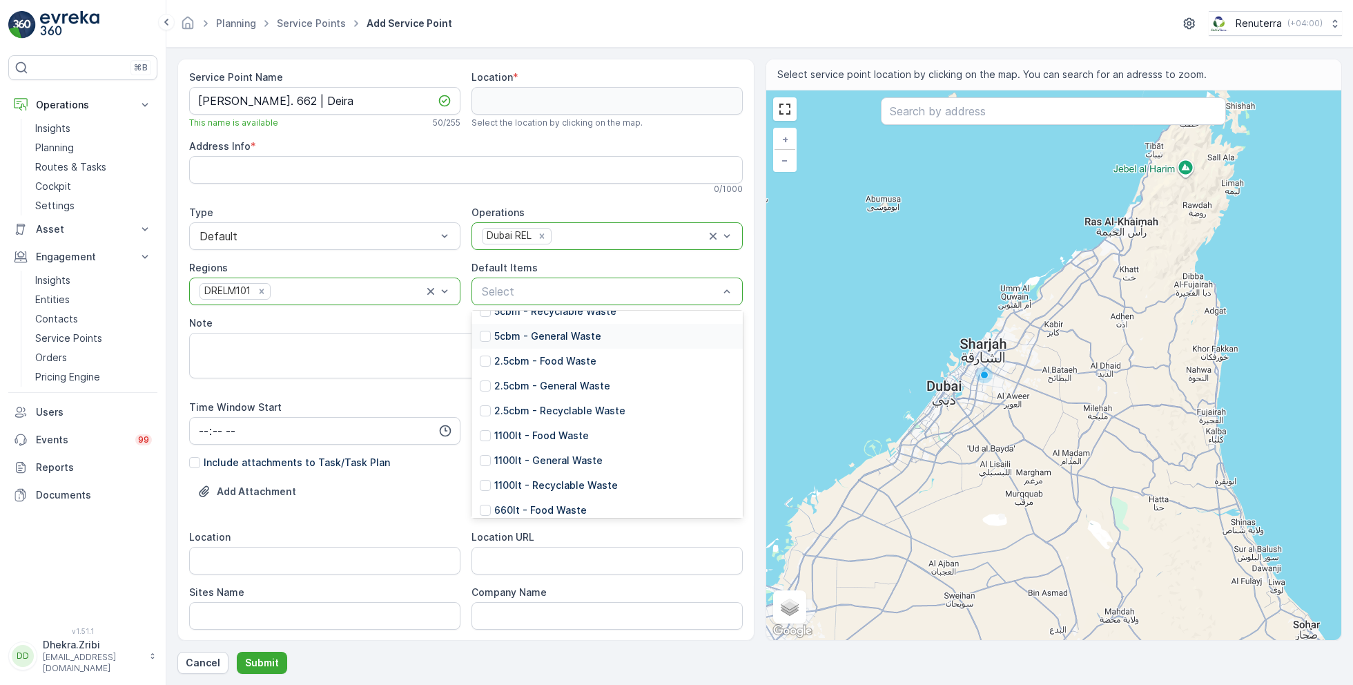
scroll to position [117, 0]
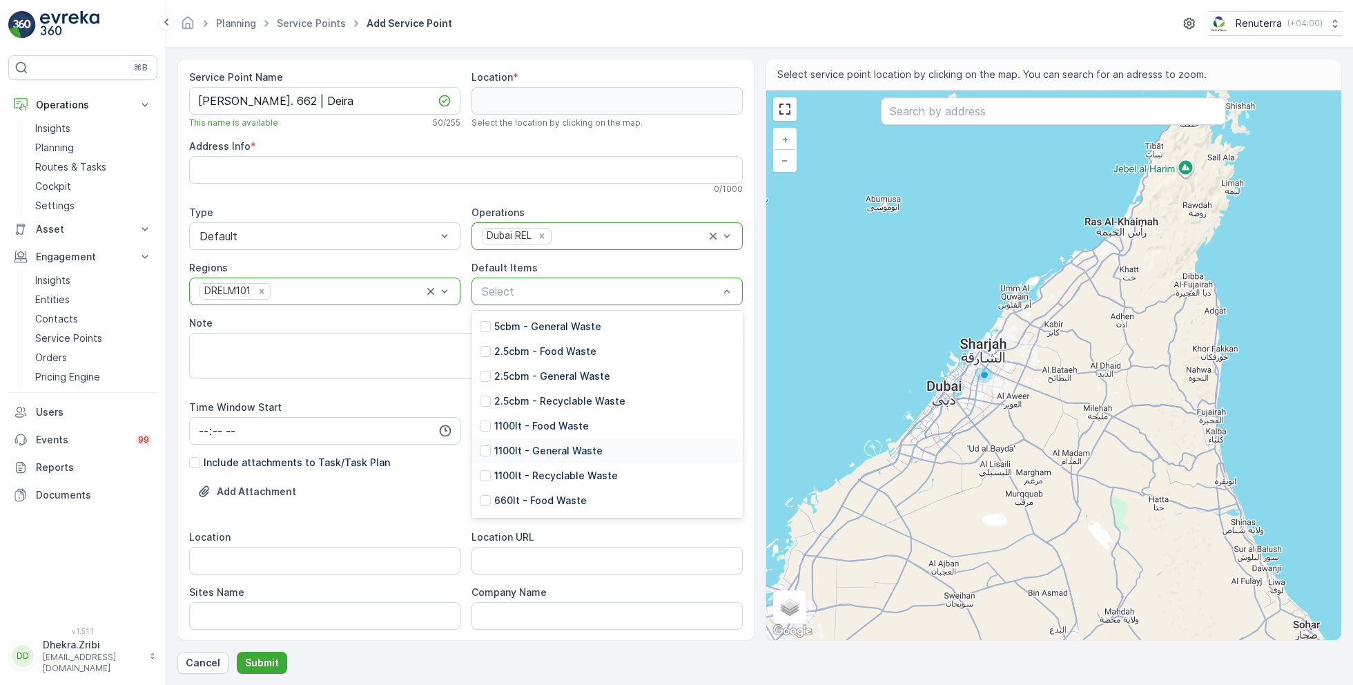
click at [570, 448] on p "1100lt - General Waste" at bounding box center [548, 451] width 108 height 14
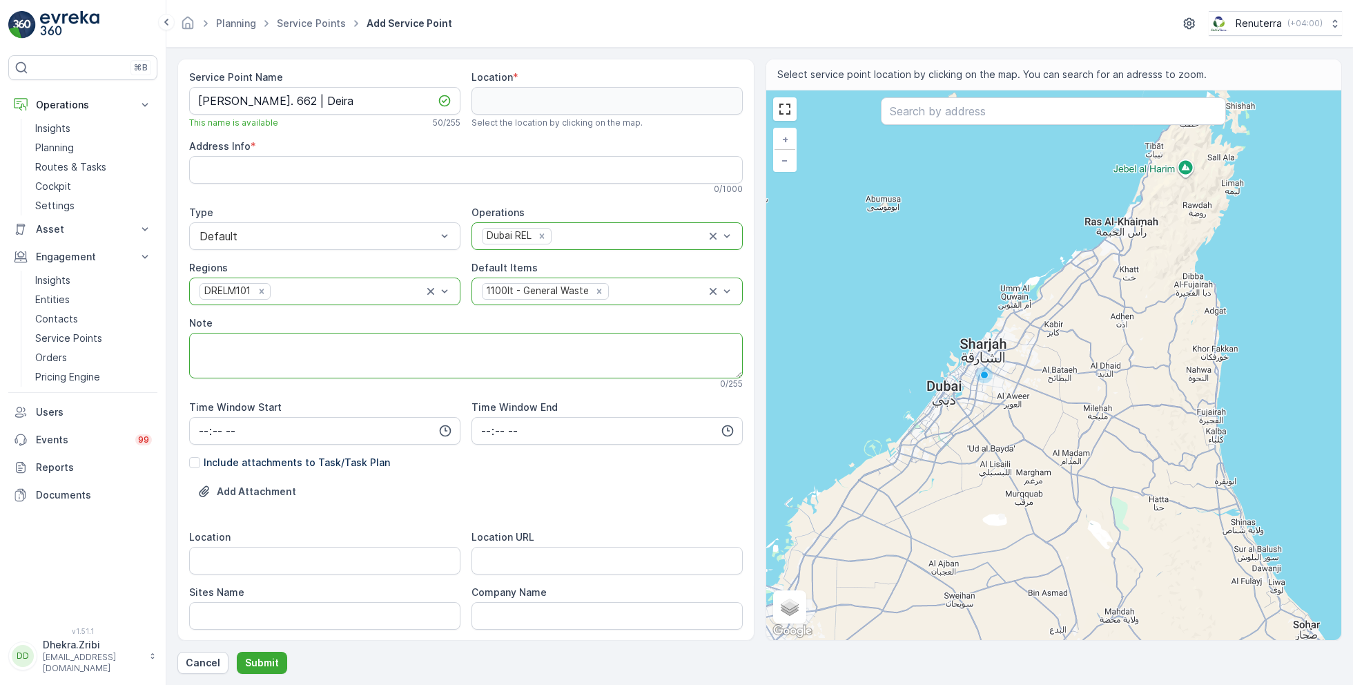
click at [513, 348] on textarea "Note" at bounding box center [466, 356] width 554 height 46
paste textarea "[PHONE_NUMBER]"
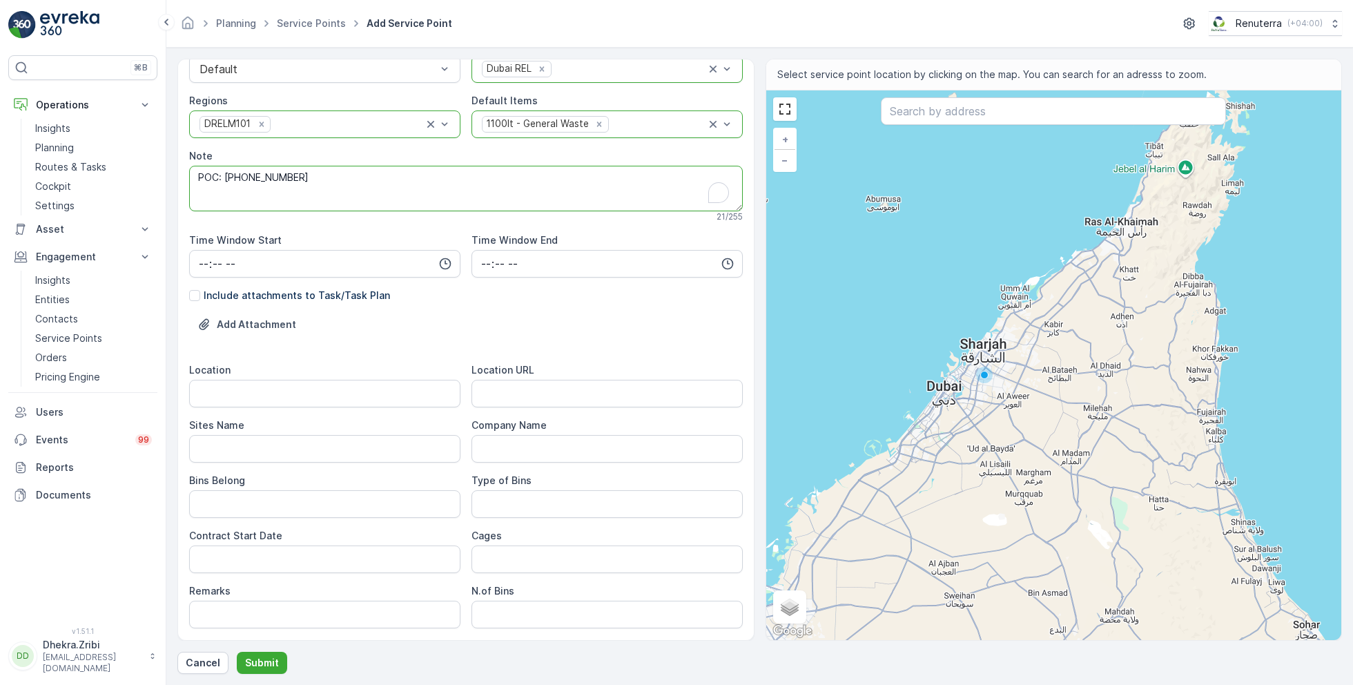
scroll to position [171, 0]
type textarea "POC: [PHONE_NUMBER]"
click at [442, 391] on input "Location" at bounding box center [324, 390] width 271 height 28
type input "Deira"
paste URL "[URL][DOMAIN_NAME]"
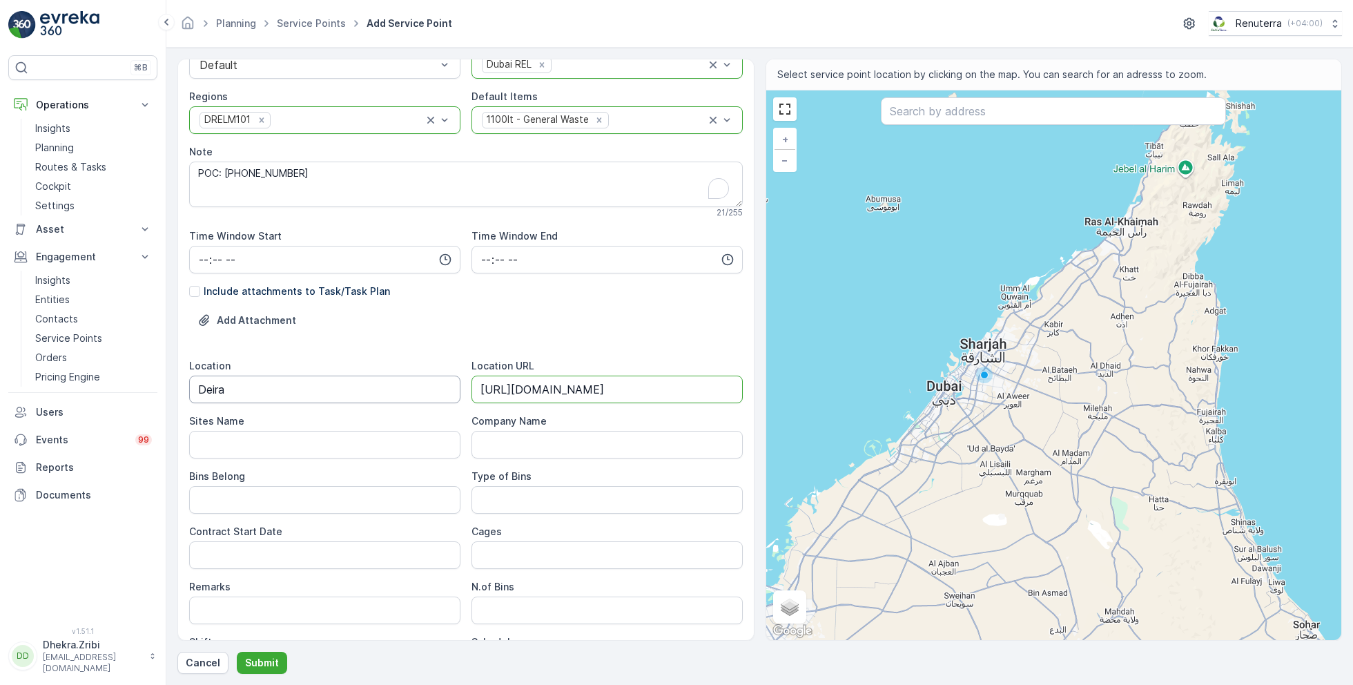
type URL "[URL][DOMAIN_NAME]"
drag, startPoint x: 266, startPoint y: 394, endPoint x: 179, endPoint y: 391, distance: 87.0
click at [178, 391] on div "Service Point Name Saleh Ahmed S Al Nahdi - Firiji Bldg. 662 | Deira This name …" at bounding box center [465, 350] width 577 height 582
click at [226, 440] on Name "Sites Name" at bounding box center [324, 445] width 271 height 28
paste Name "Deira"
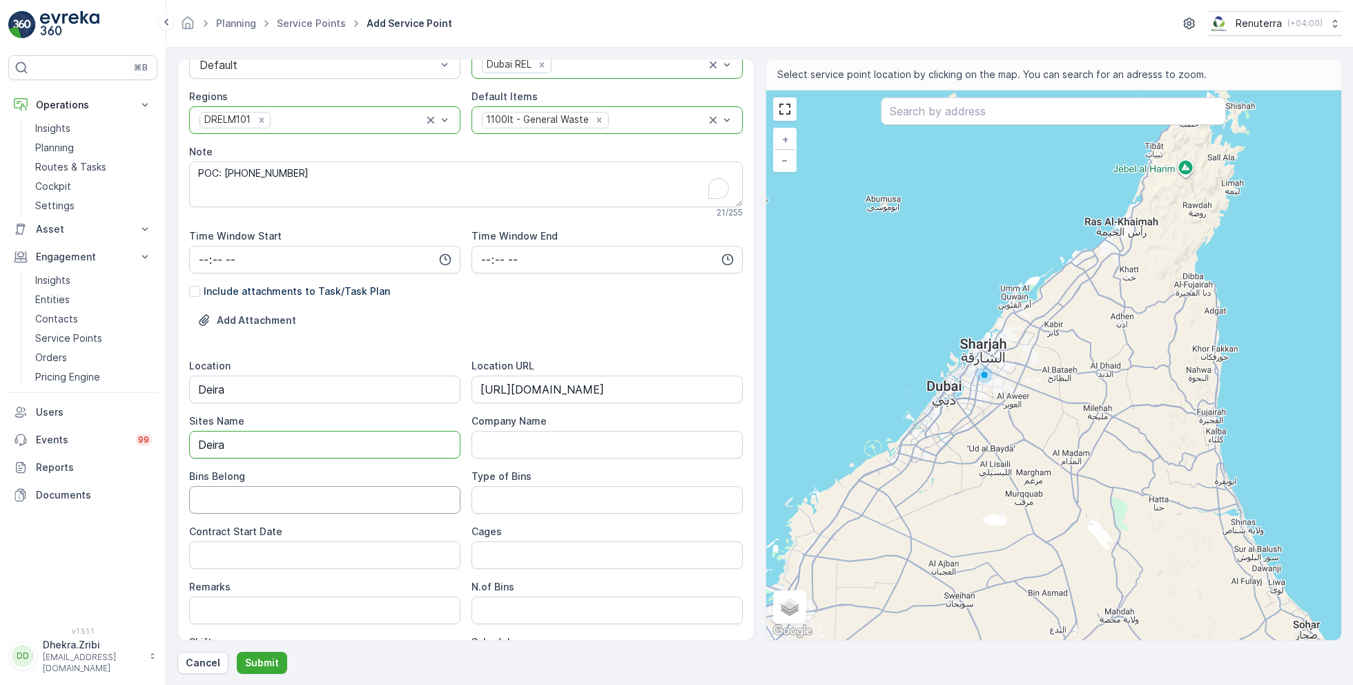
type Name "Deira"
click at [224, 504] on Belong "Bins Belong" at bounding box center [324, 500] width 271 height 28
type Belong "Client"
click at [515, 499] on Bins "Type of Bins" at bounding box center [607, 500] width 271 height 28
type Bins "1.1 CBM"
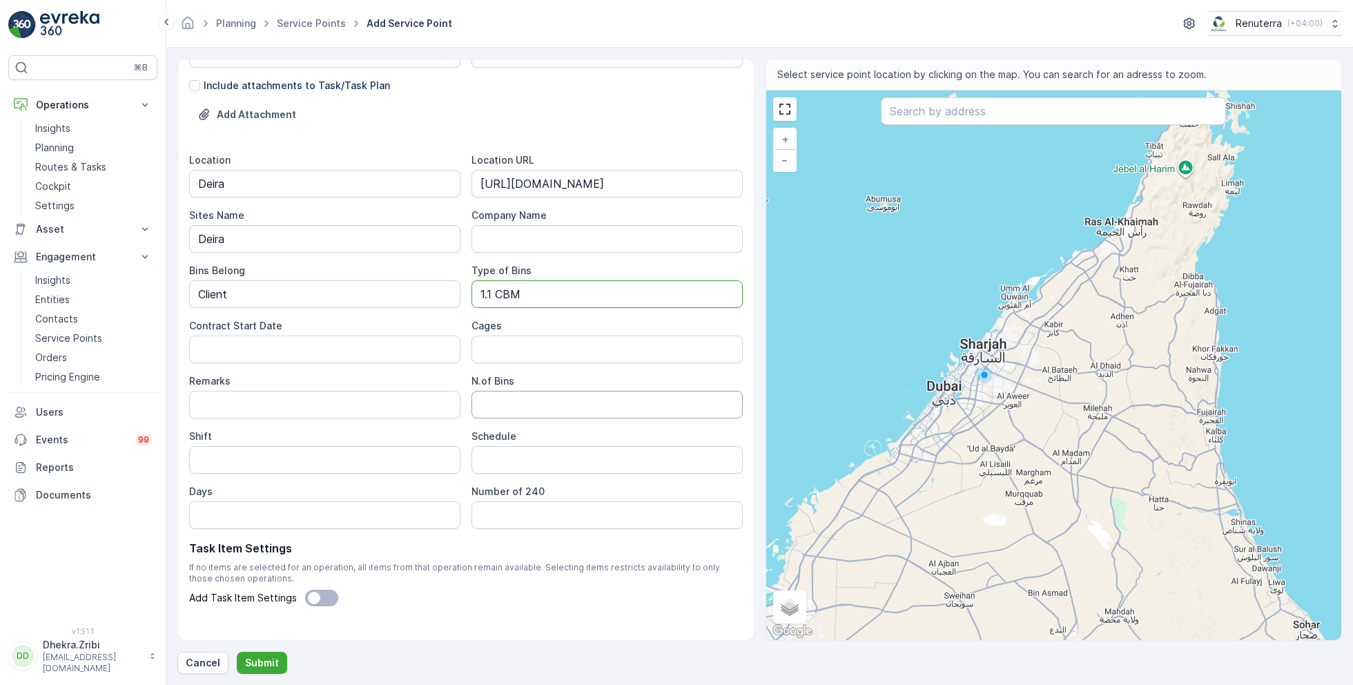
scroll to position [385, 0]
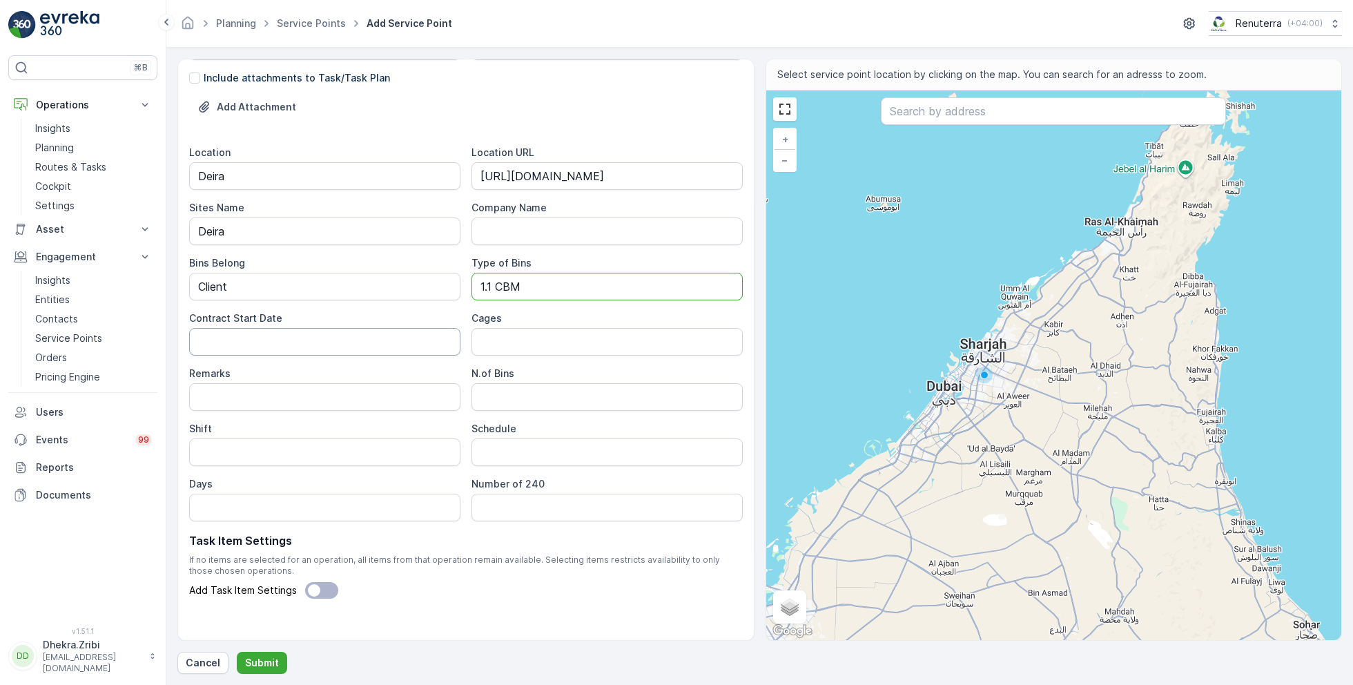
click at [260, 343] on Date "Contract Start Date" at bounding box center [324, 342] width 271 height 28
type Date "[DATE]"
click at [491, 400] on Bins "N.of Bins" at bounding box center [607, 397] width 271 height 28
type Bins "1"
click at [278, 457] on input "Shift" at bounding box center [324, 452] width 271 height 28
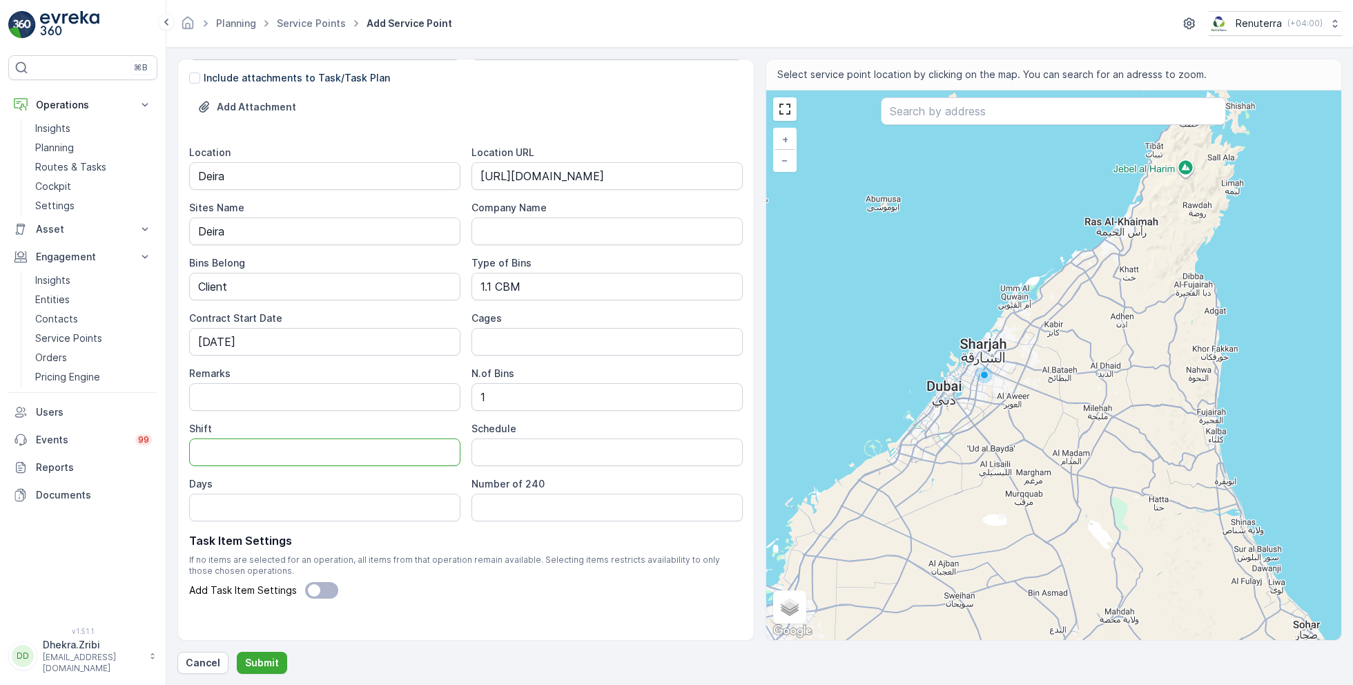
type input "Day Shift"
click at [516, 453] on input "Schedule" at bounding box center [607, 452] width 271 height 28
type input "Daily"
click at [293, 503] on input "Days" at bounding box center [324, 508] width 271 height 28
type input "7 days a week"
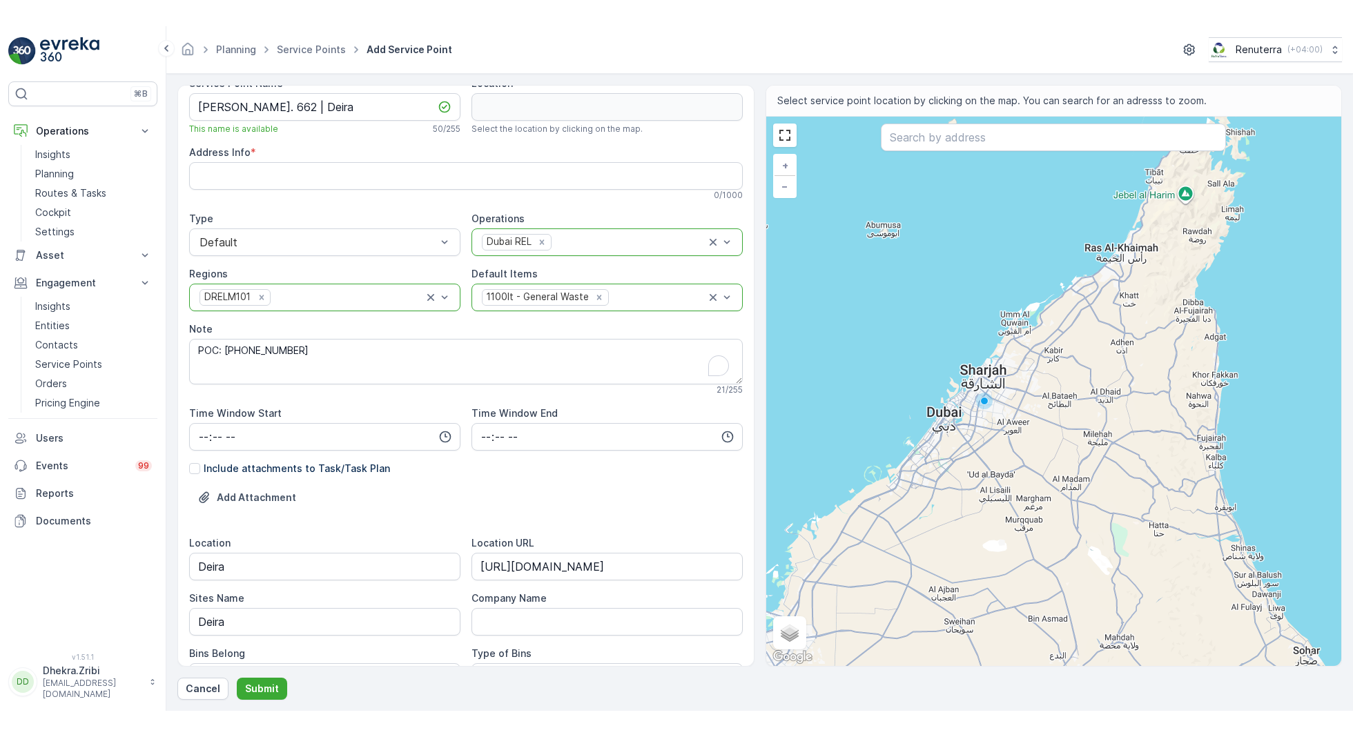
scroll to position [0, 0]
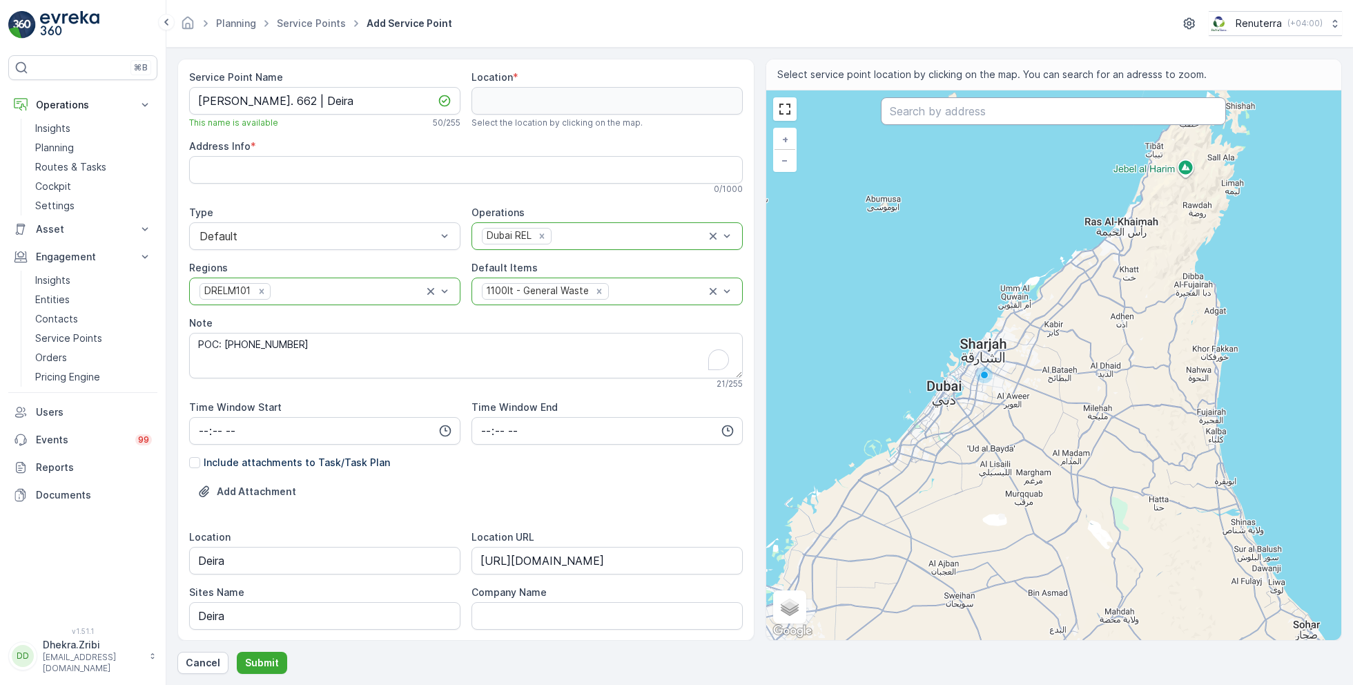
click at [945, 116] on input "text" at bounding box center [1053, 111] width 345 height 28
paste input "Murshad Corner Cafteria"
type input "Murshad Corner Cafteria"
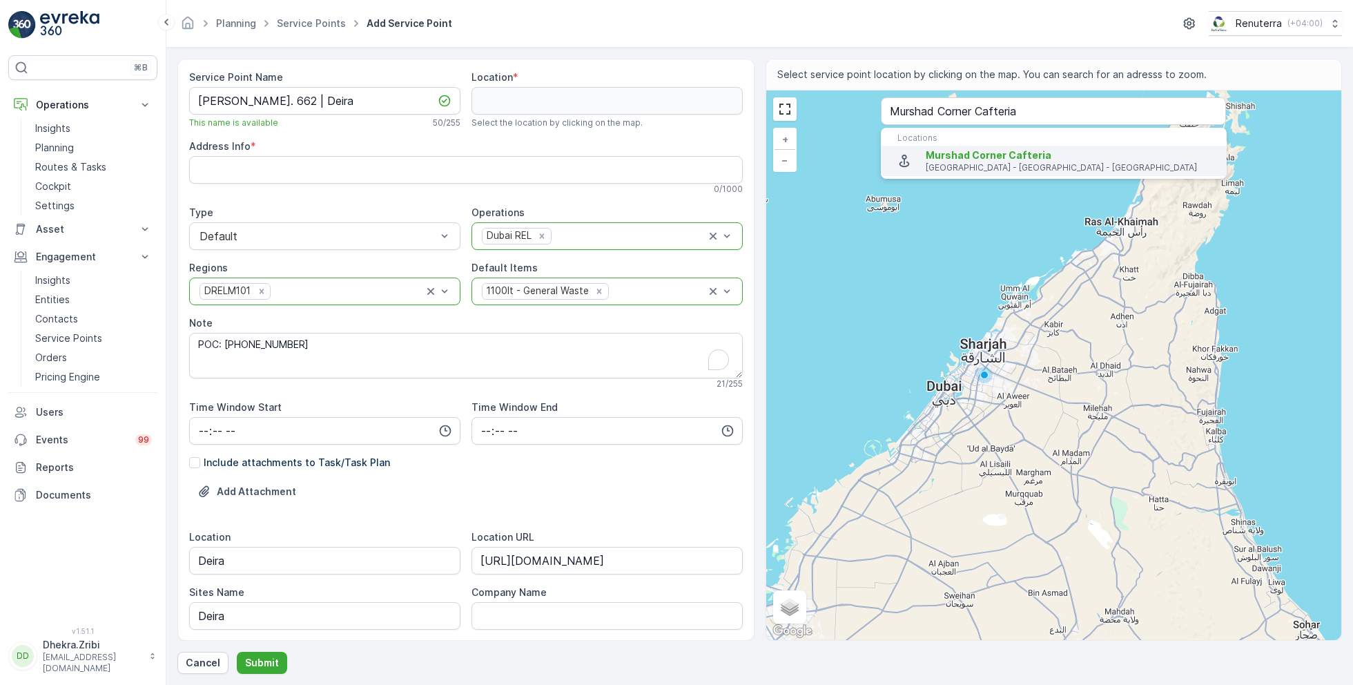
click at [949, 150] on span "Murshad Corner Cafteria" at bounding box center [989, 155] width 126 height 12
type input "25.2775414,55.3133324"
type Info "Street # 49 Naif Rd - Al Murar - Dubai - United Arab Emirates"
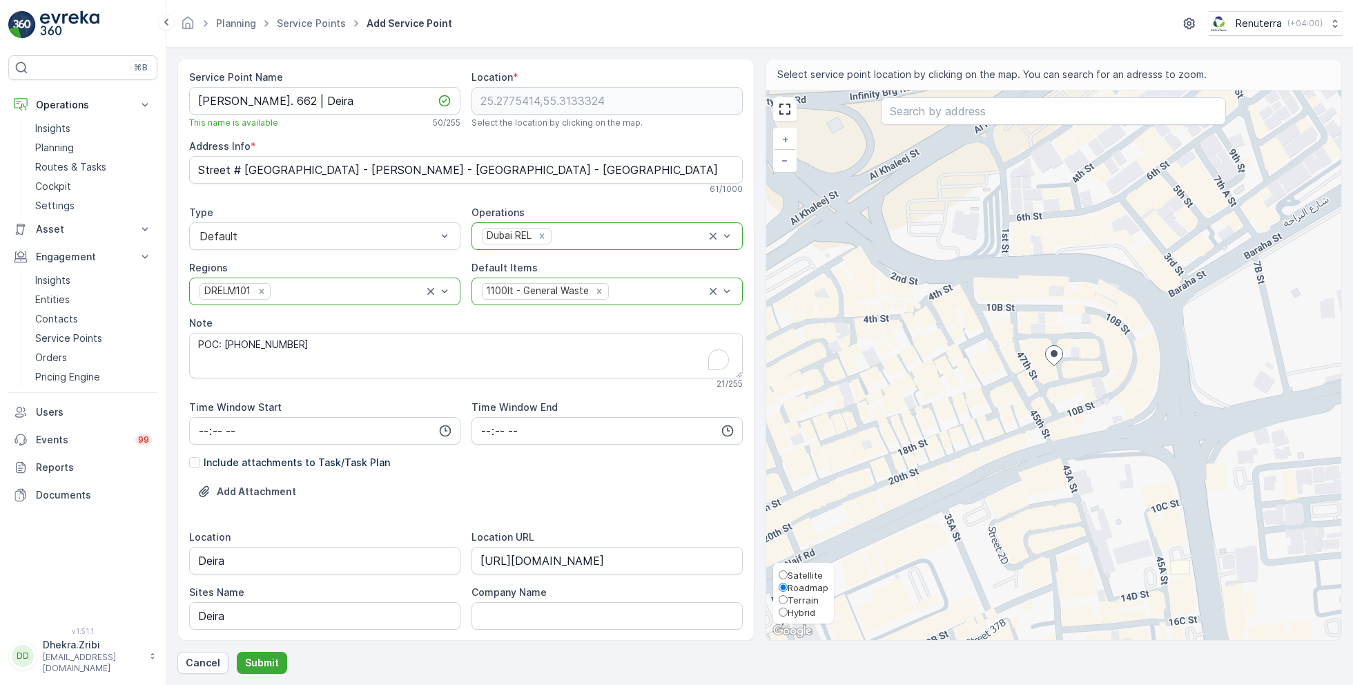
click at [795, 570] on span "Satellite" at bounding box center [805, 575] width 35 height 11
click at [788, 570] on input "Satellite" at bounding box center [783, 574] width 9 height 9
radio input "true"
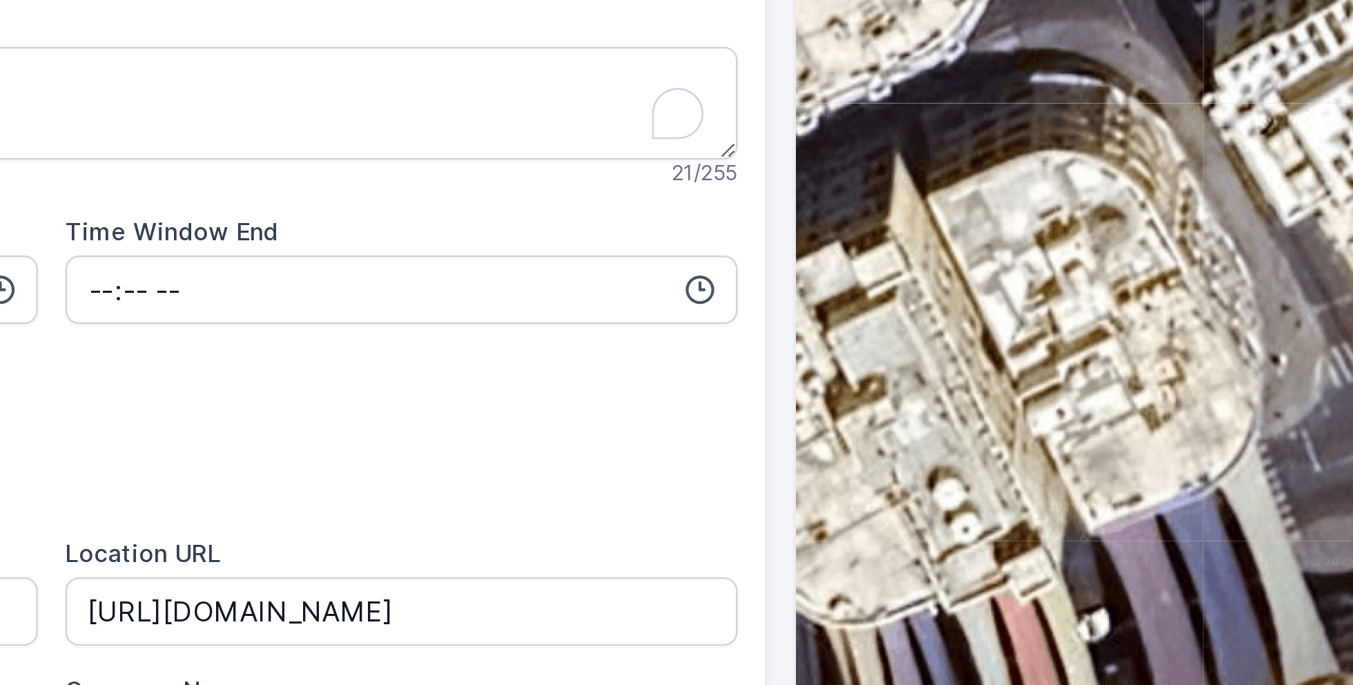
drag, startPoint x: 784, startPoint y: 322, endPoint x: 793, endPoint y: 322, distance: 9.7
click at [793, 322] on div "+ − Satellite Roadmap Terrain Hybrid Leaflet Keyboard shortcuts Map Data Imager…" at bounding box center [1054, 365] width 576 height 550
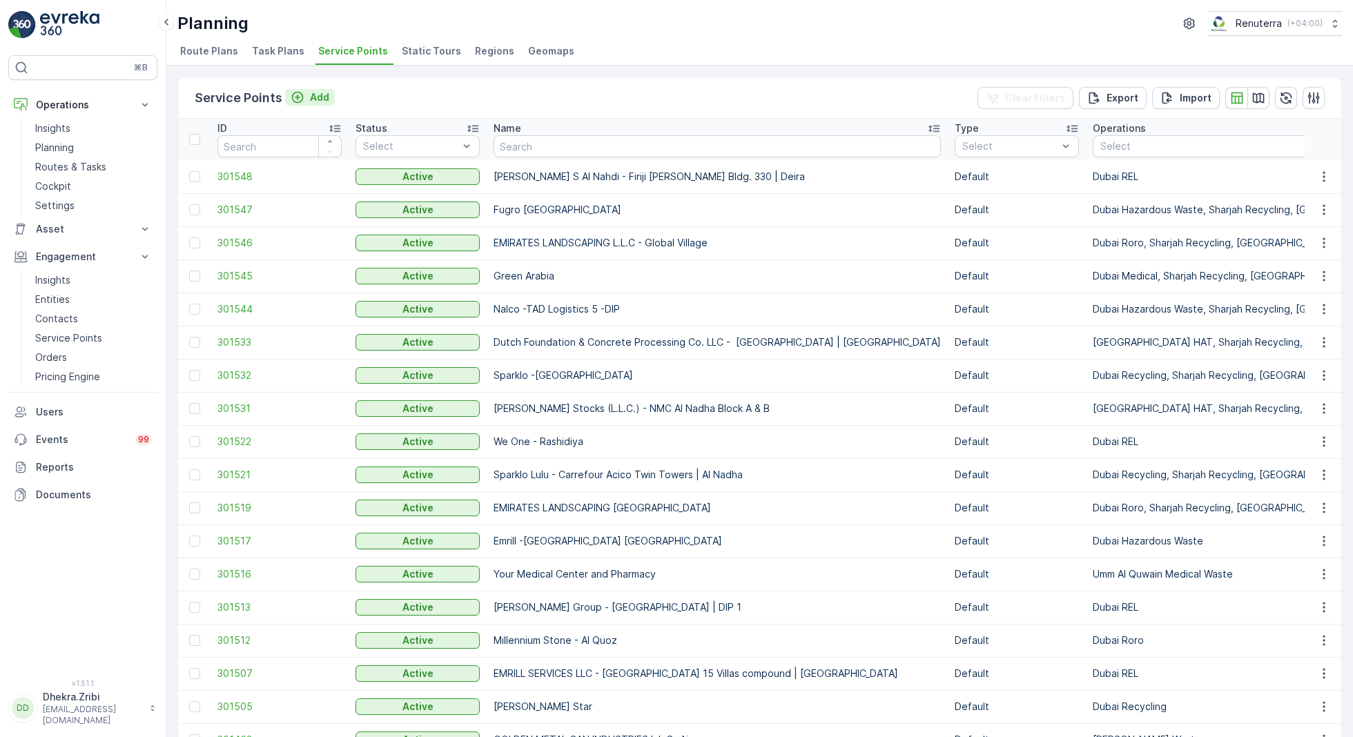
click at [300, 94] on icon "Add" at bounding box center [298, 98] width 12 height 12
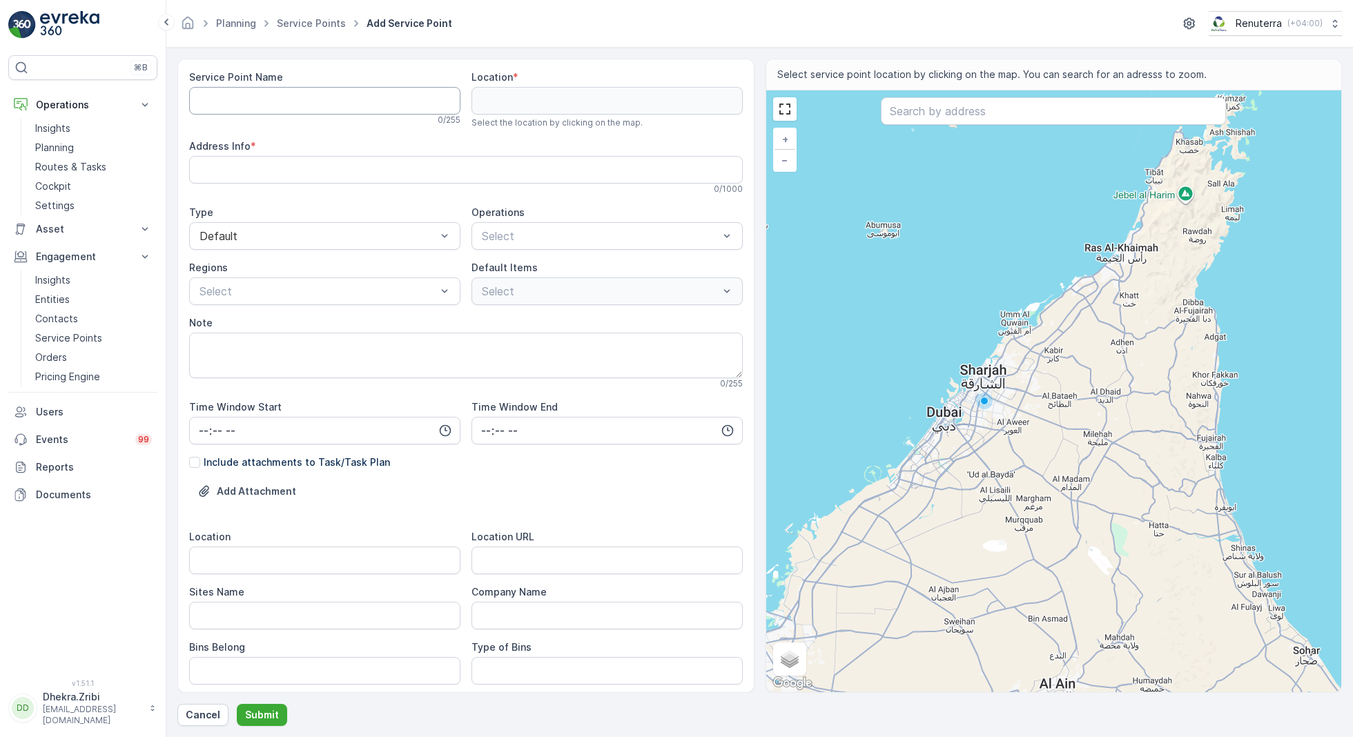
click at [333, 101] on Name "Service Point Name" at bounding box center [324, 101] width 271 height 28
paste Name "[PERSON_NAME]. 662 | Deira"
type Name "[PERSON_NAME]. 662 | Deira"
click at [572, 220] on div "Operations Select" at bounding box center [607, 228] width 271 height 44
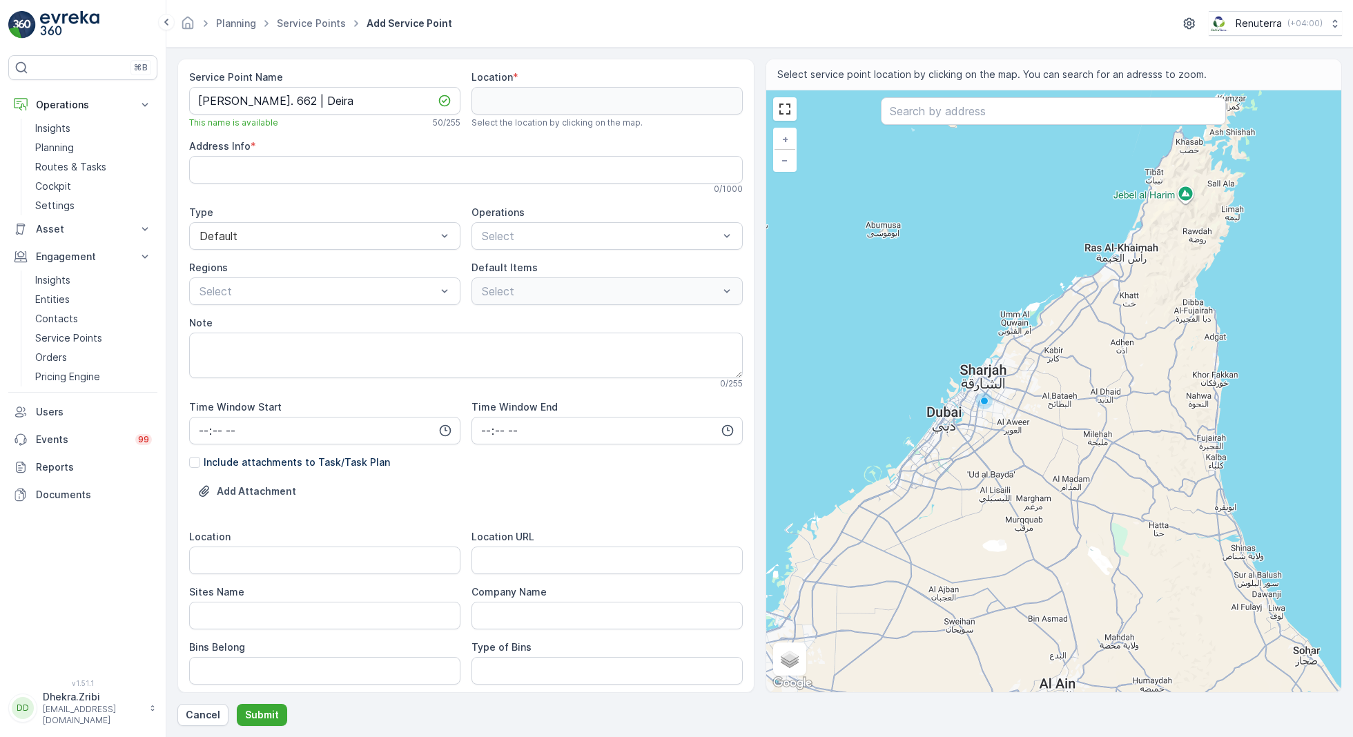
scroll to position [0, 0]
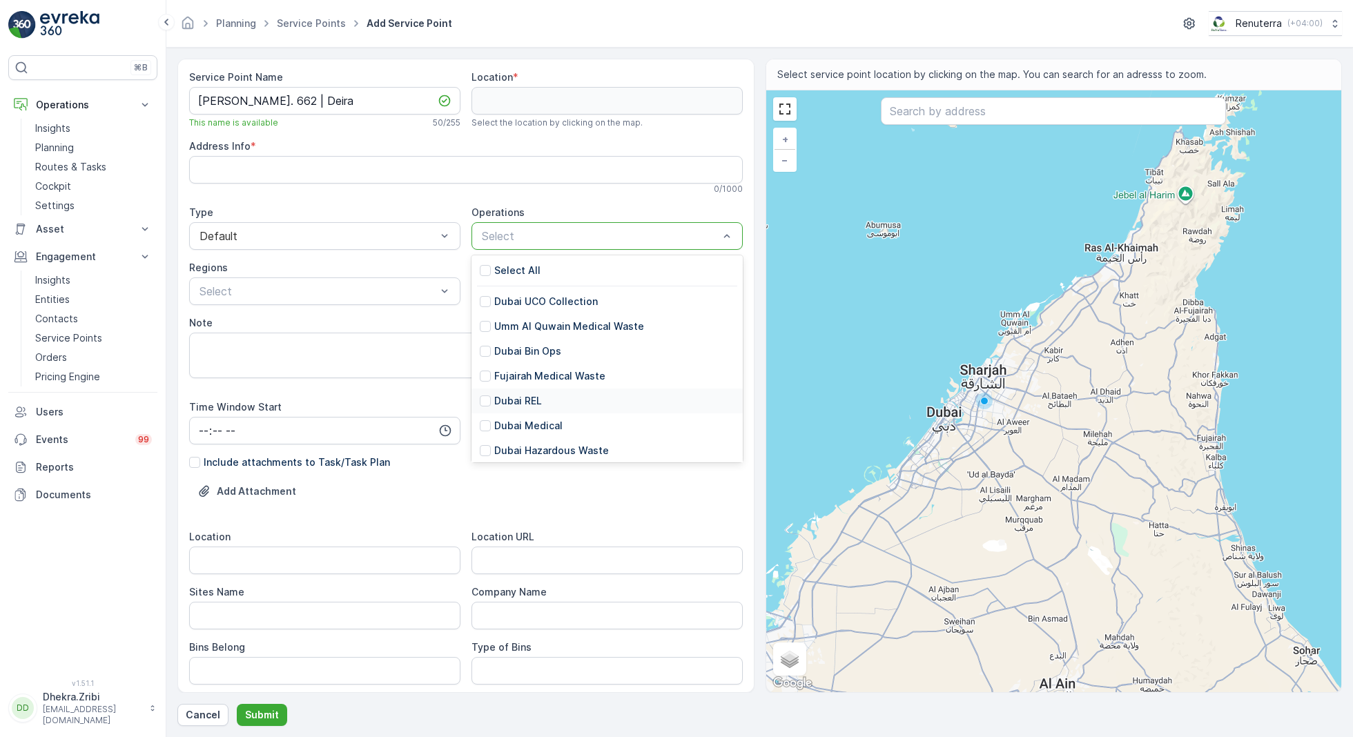
click at [523, 401] on p "Dubai REL" at bounding box center [518, 401] width 48 height 14
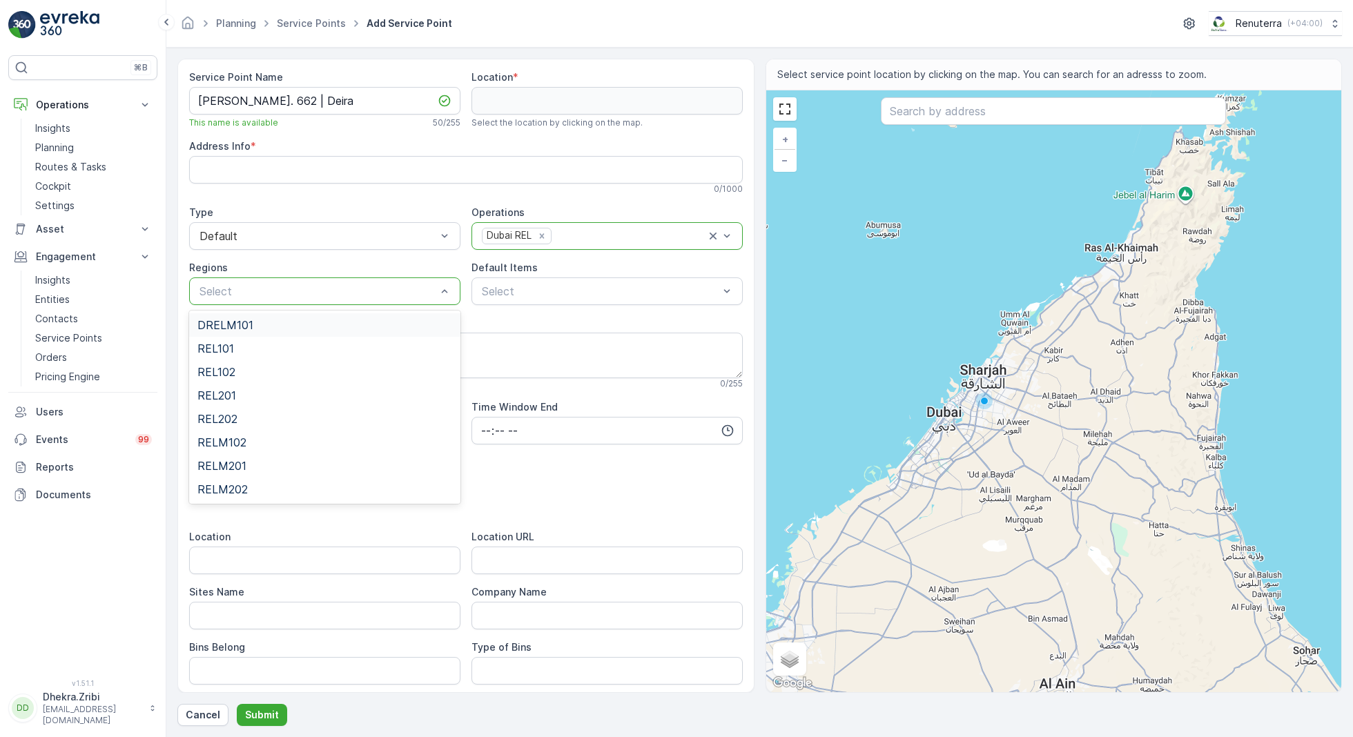
click at [274, 322] on div "DRELM101" at bounding box center [324, 325] width 255 height 12
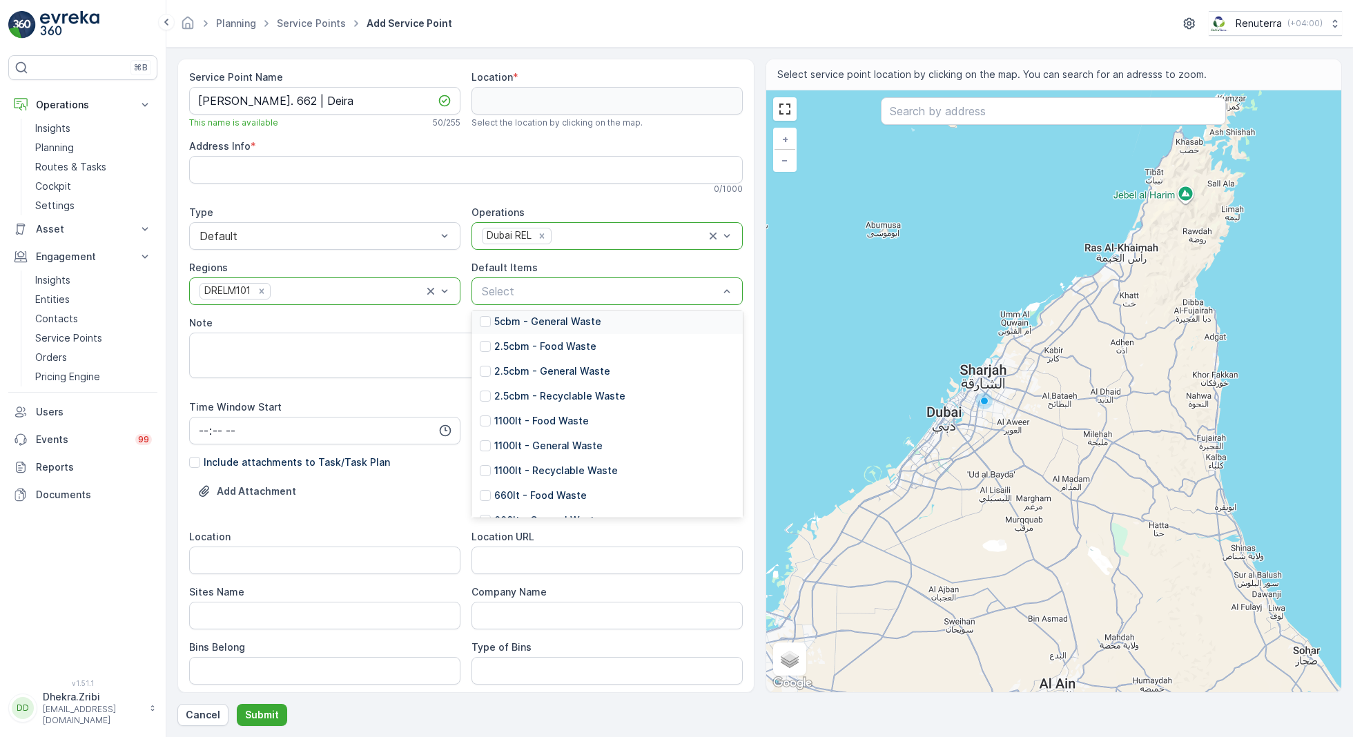
scroll to position [125, 0]
click at [556, 442] on p "1100lt - General Waste" at bounding box center [548, 443] width 108 height 14
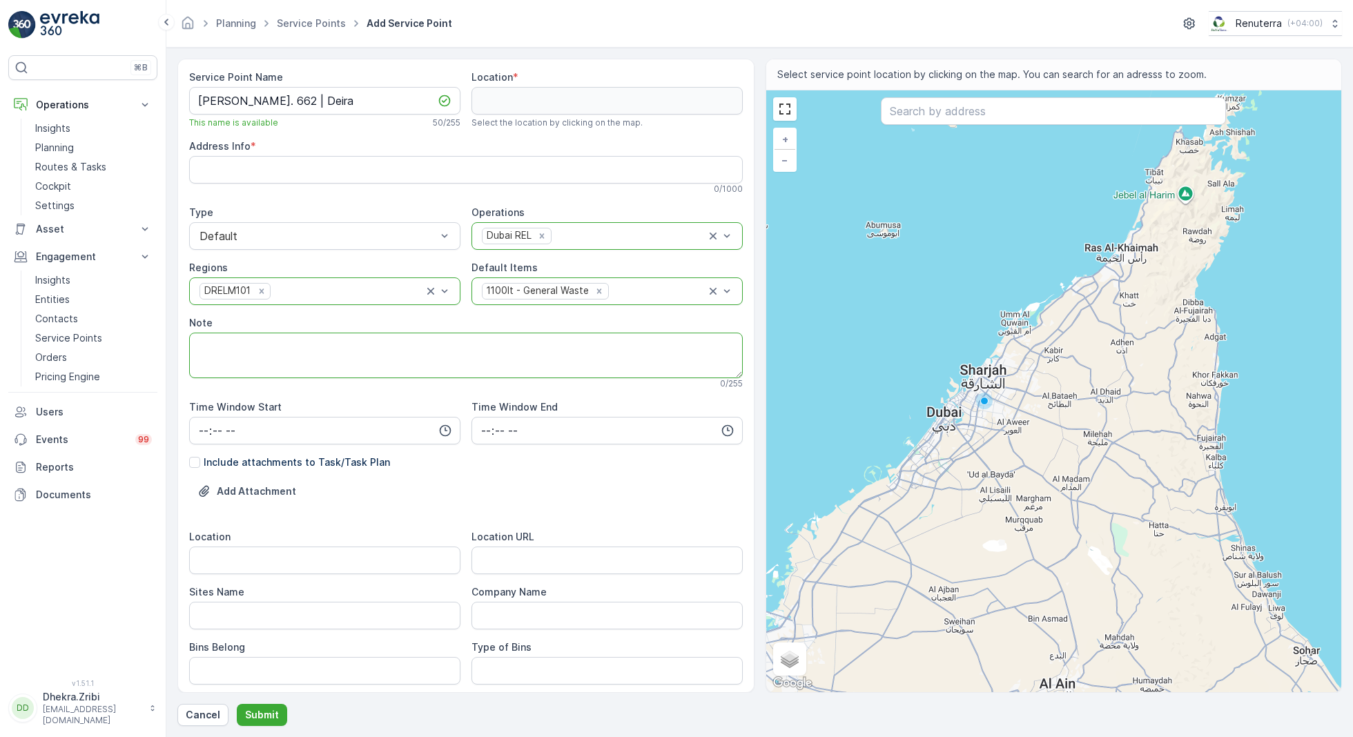
click at [385, 352] on textarea "Note" at bounding box center [466, 356] width 554 height 46
paste textarea "[PHONE_NUMBER]"
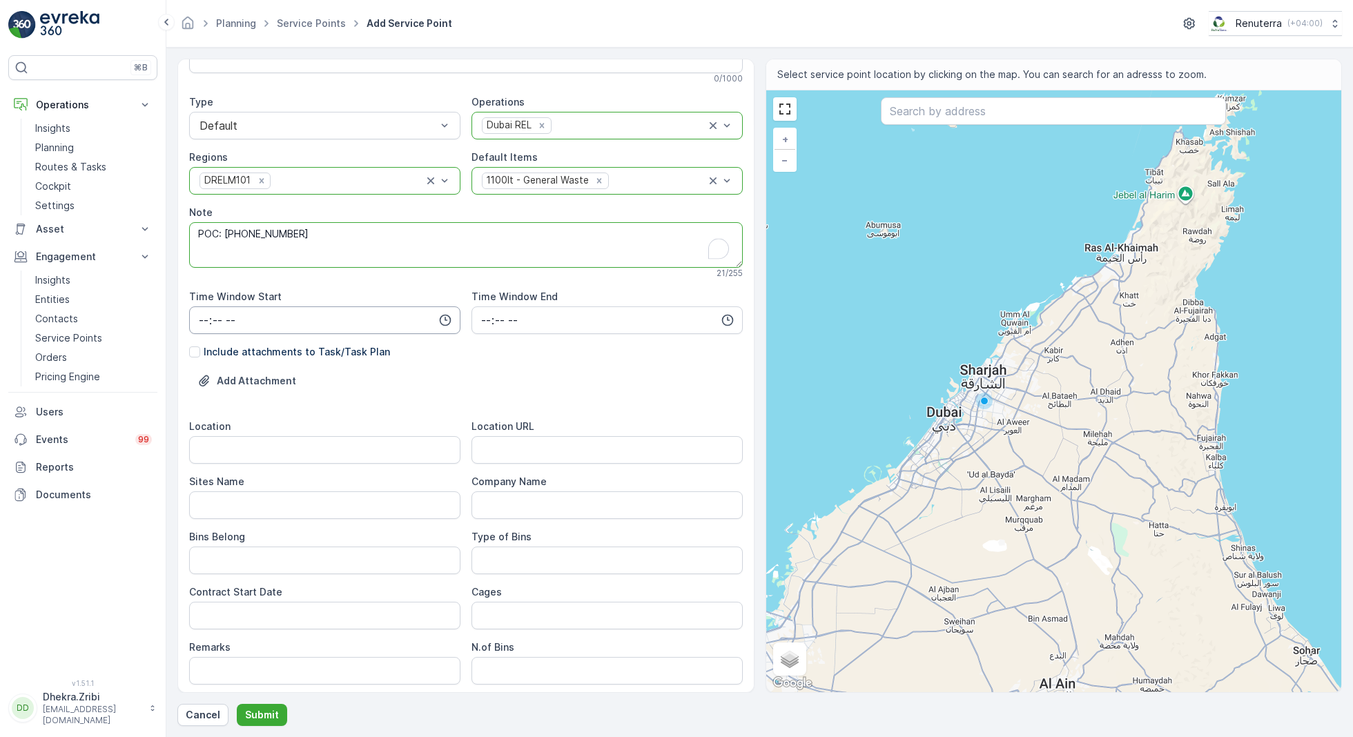
scroll to position [141, 0]
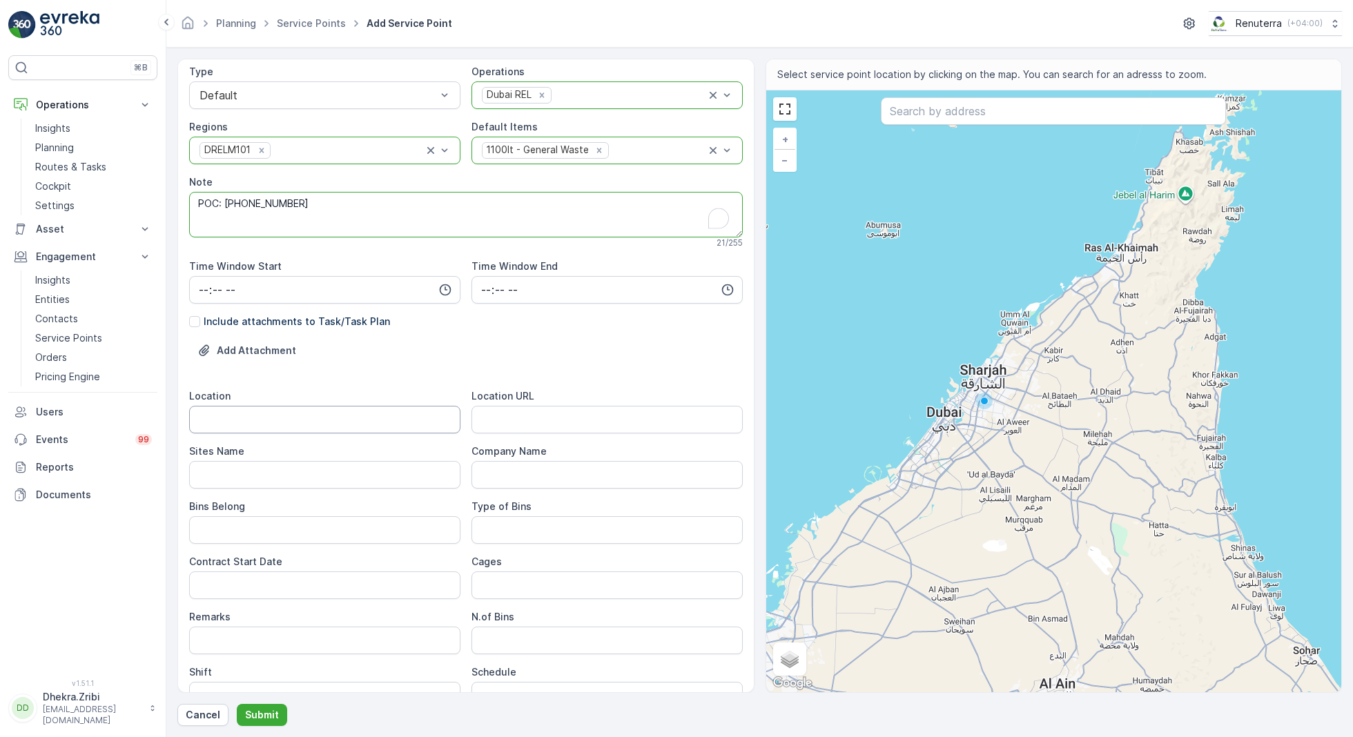
type textarea "POC: [PHONE_NUMBER]"
click at [352, 419] on input "Location" at bounding box center [324, 420] width 271 height 28
type input "Deira"
paste URL "[URL][DOMAIN_NAME]"
type URL "[URL][DOMAIN_NAME]"
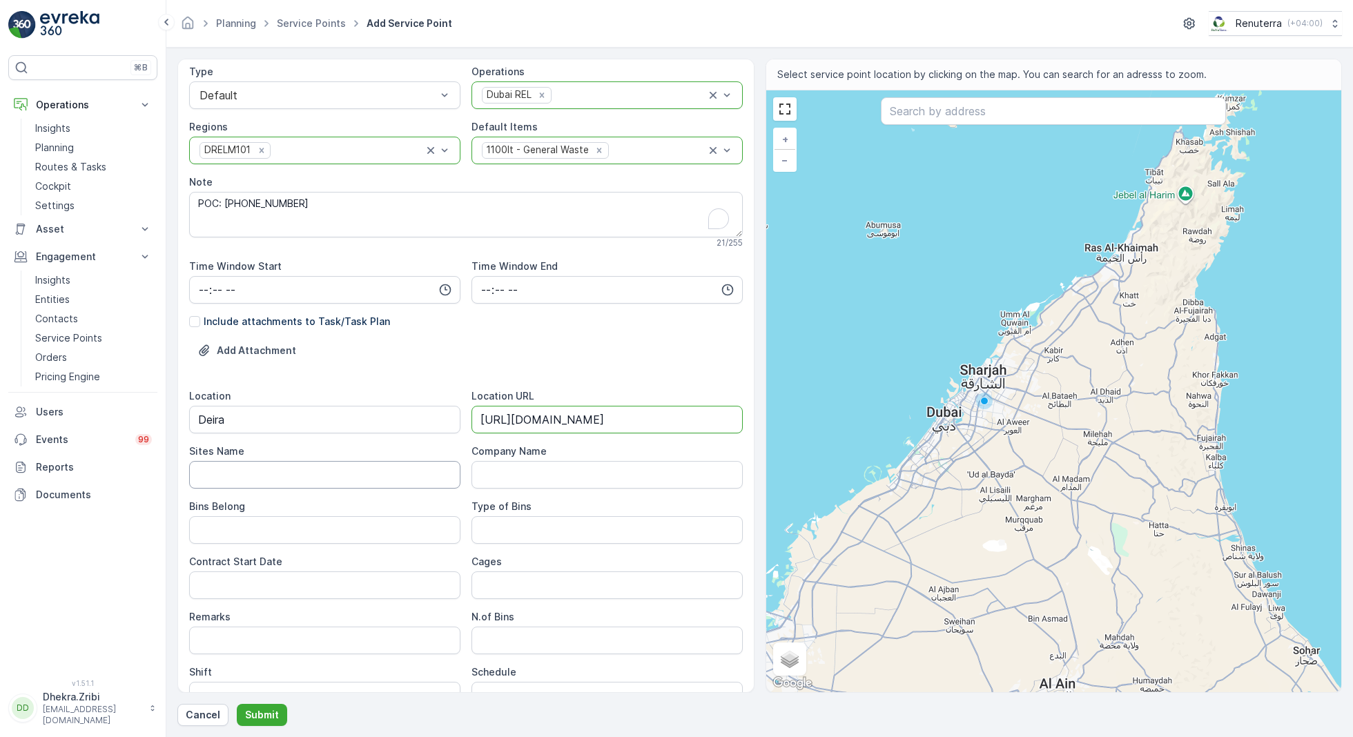
click at [295, 475] on Name "Sites Name" at bounding box center [324, 475] width 271 height 28
type Name "Deira"
click at [253, 538] on Belong "Bins Belong" at bounding box center [324, 530] width 271 height 28
type Belong "Client"
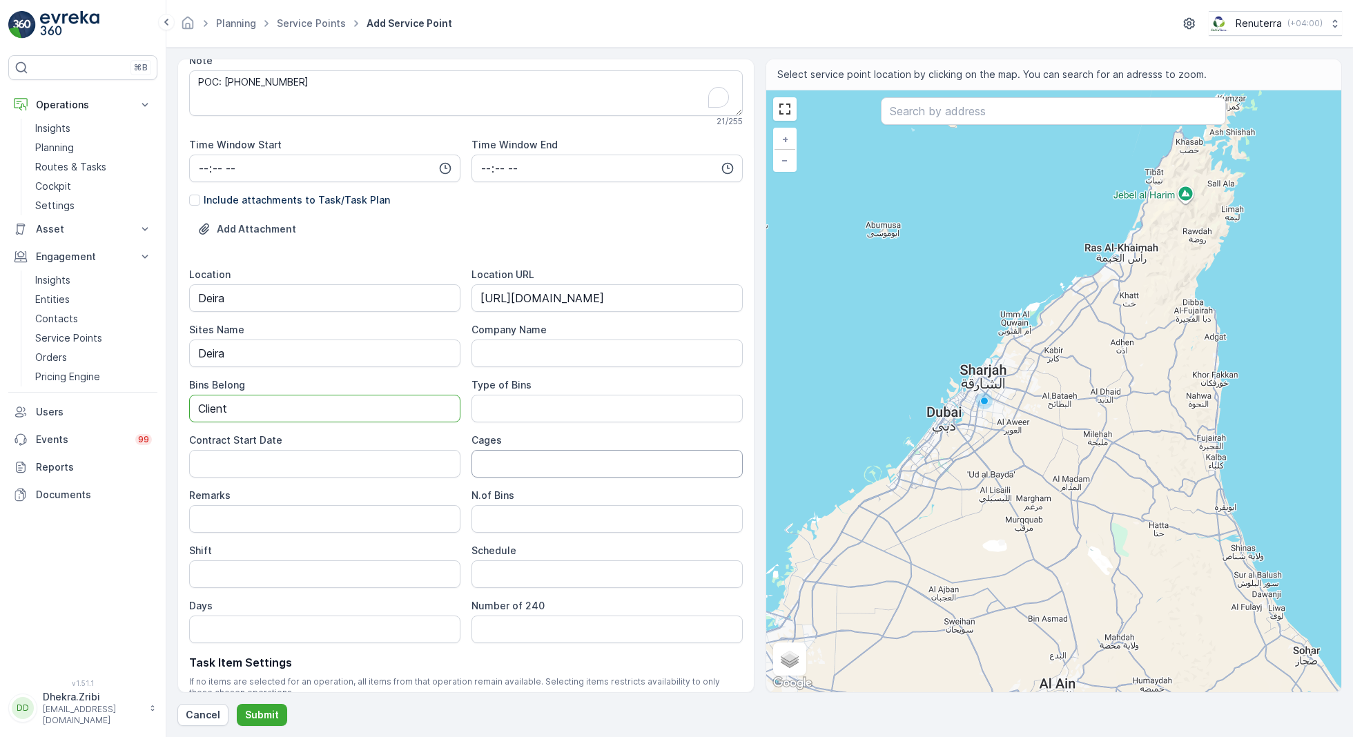
scroll to position [265, 0]
click at [523, 412] on Bins "Type of Bins" at bounding box center [607, 406] width 271 height 28
type Bins "1.1 CBM"
click at [344, 458] on Date "Contract Start Date" at bounding box center [324, 461] width 271 height 28
type Date "[DATE]"
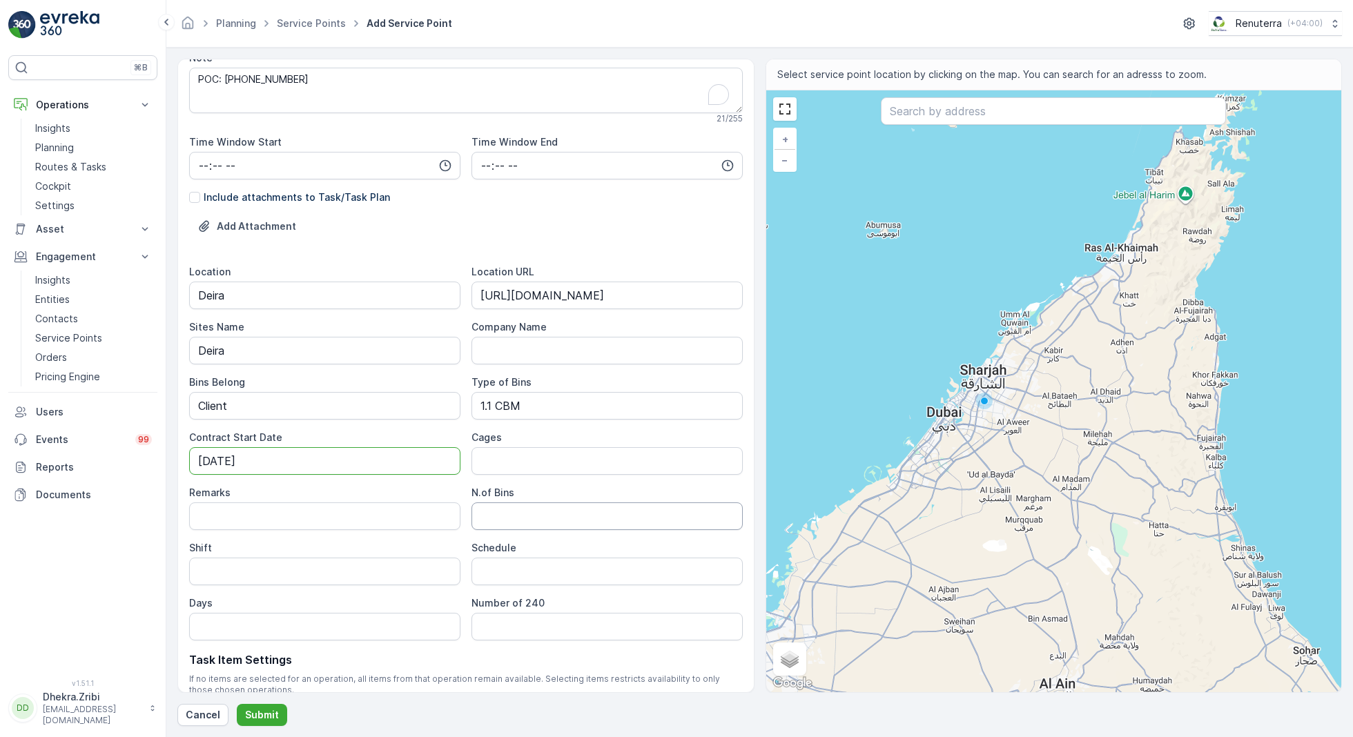
click at [523, 518] on Bins "N.of Bins" at bounding box center [607, 517] width 271 height 28
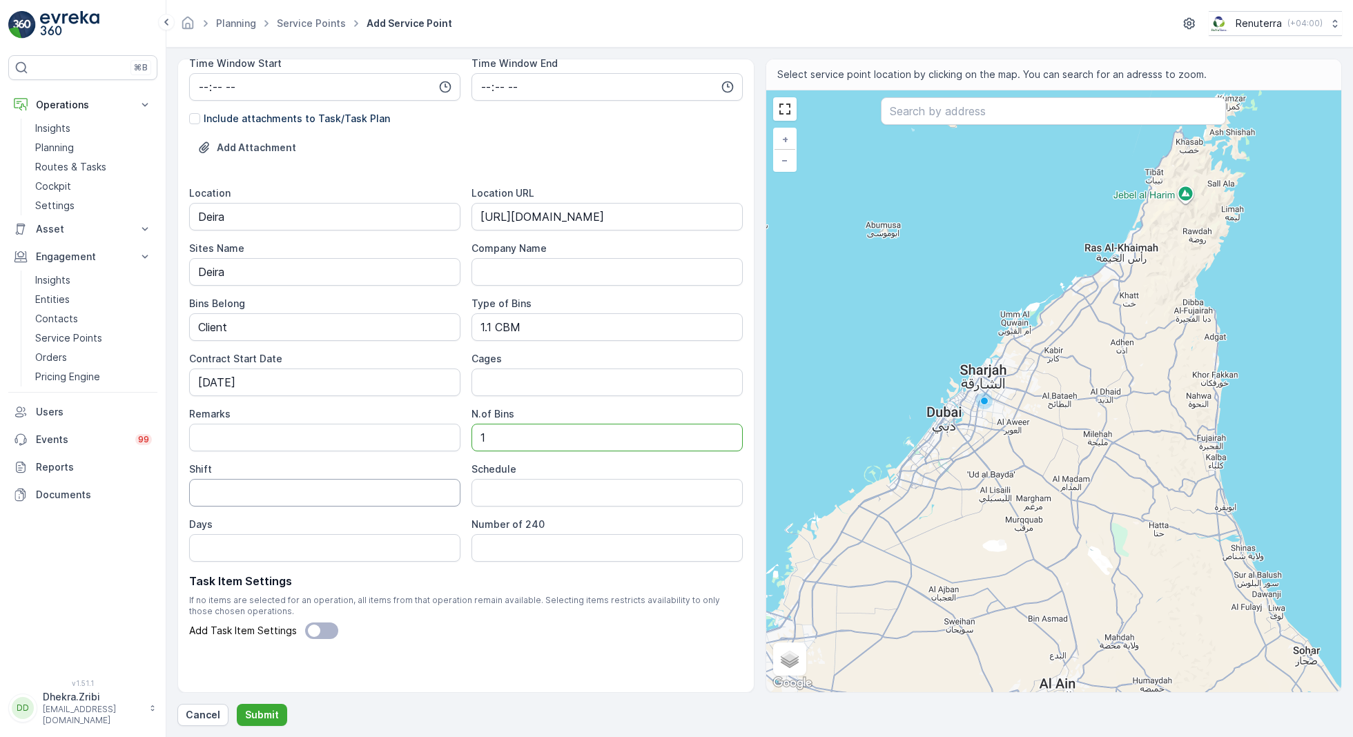
type Bins "1"
click at [284, 493] on input "Shift" at bounding box center [324, 493] width 271 height 28
type input "Day Shift"
click at [506, 498] on input "Schedule" at bounding box center [607, 493] width 271 height 28
type input "Daily"
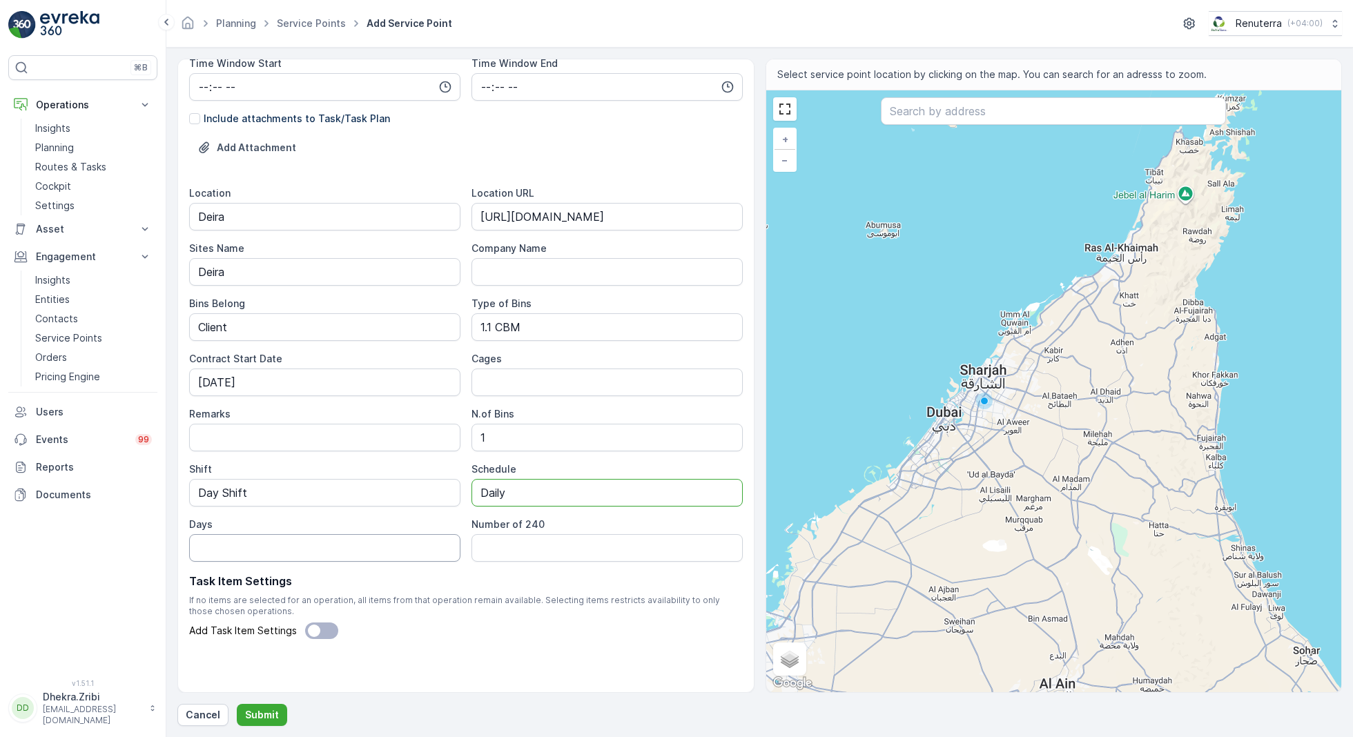
click at [385, 552] on input "Days" at bounding box center [324, 548] width 271 height 28
type input "7 days a week"
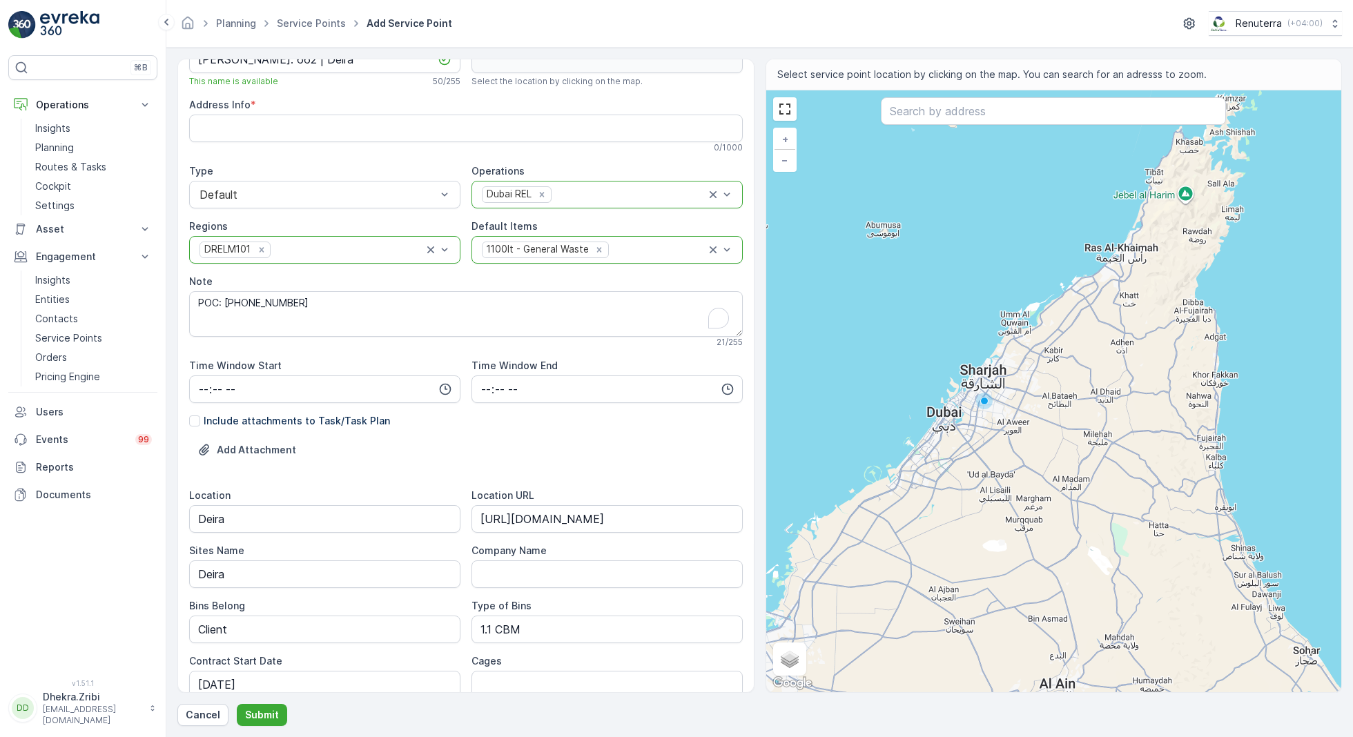
scroll to position [0, 0]
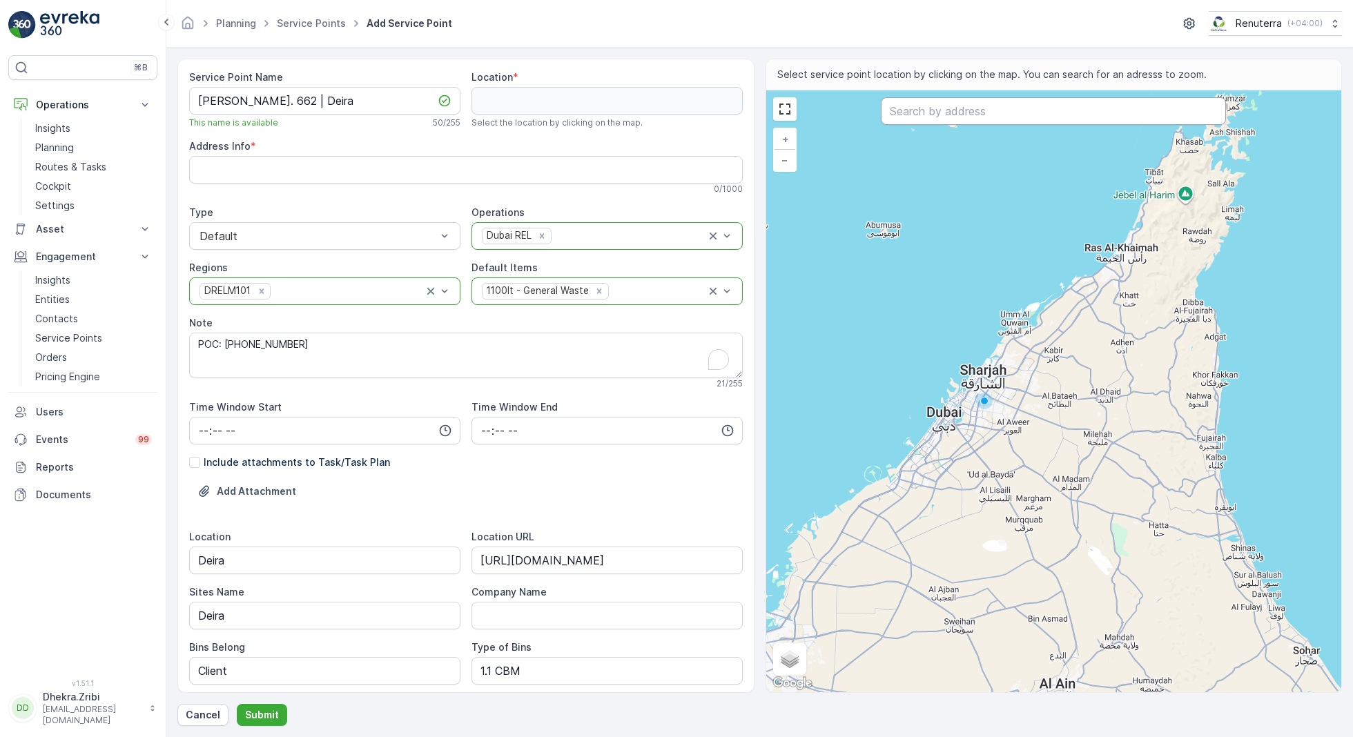
click at [919, 114] on input "text" at bounding box center [1053, 111] width 345 height 28
paste input "Murshad Corner Cafteria"
type input "Murshad Corner Cafteria"
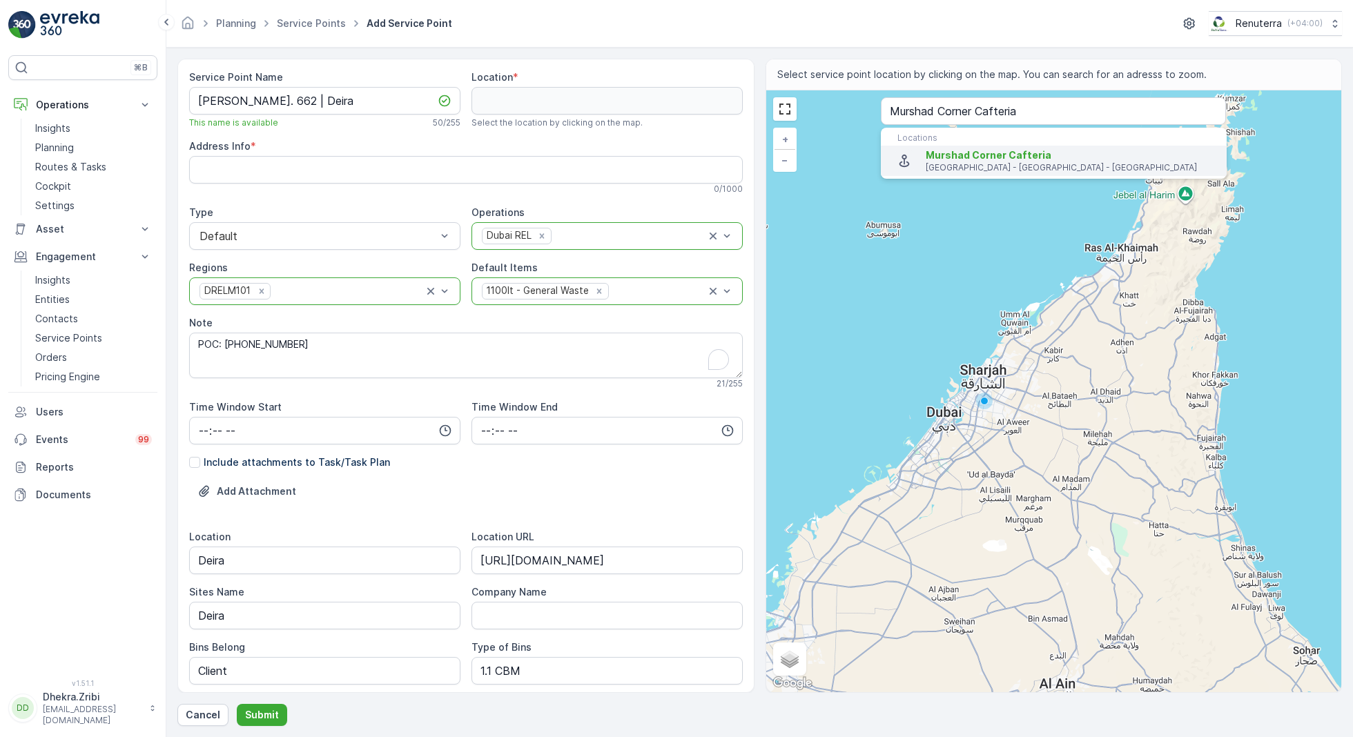
click at [935, 158] on span "Murshad Corner Cafteria" at bounding box center [989, 155] width 126 height 12
type input "25.2775414,55.3133324"
type Info "Street # 49 Naif Rd - Al Murar - Dubai - United Arab Emirates"
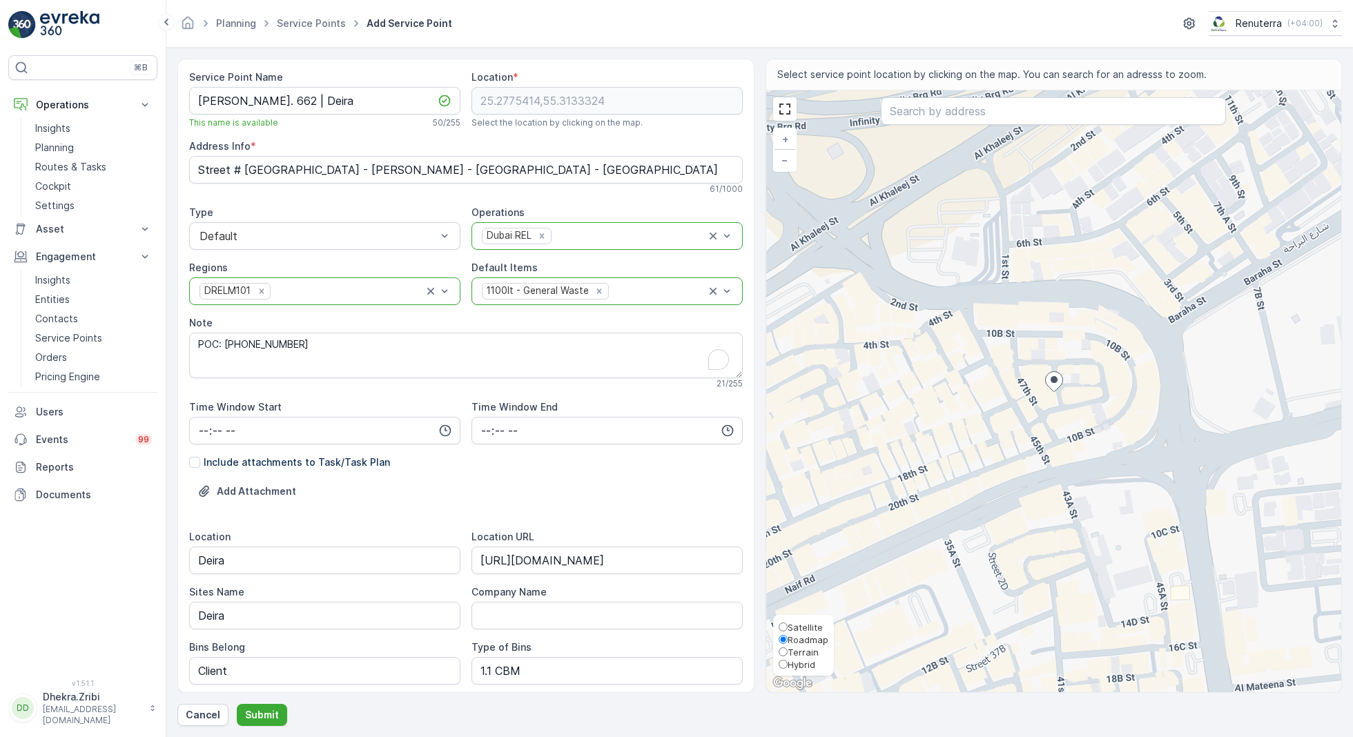
click at [801, 625] on span "Satellite" at bounding box center [805, 627] width 35 height 11
click at [788, 625] on input "Satellite" at bounding box center [783, 627] width 9 height 9
radio input "true"
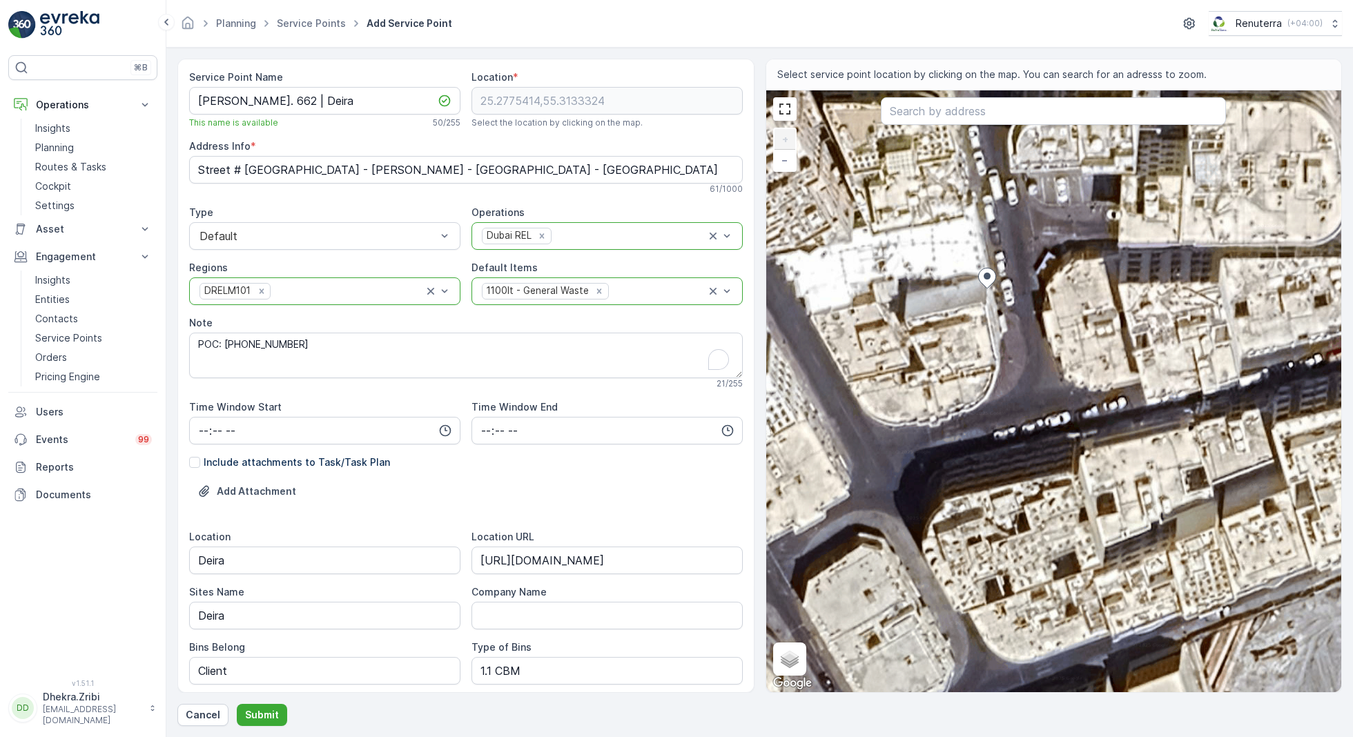
click at [973, 284] on div "+ − Satellite Roadmap Terrain Hybrid Leaflet Keyboard shortcuts Map Data Imager…" at bounding box center [1054, 391] width 576 height 602
type input "25.27754782138799,55.31330525279658"
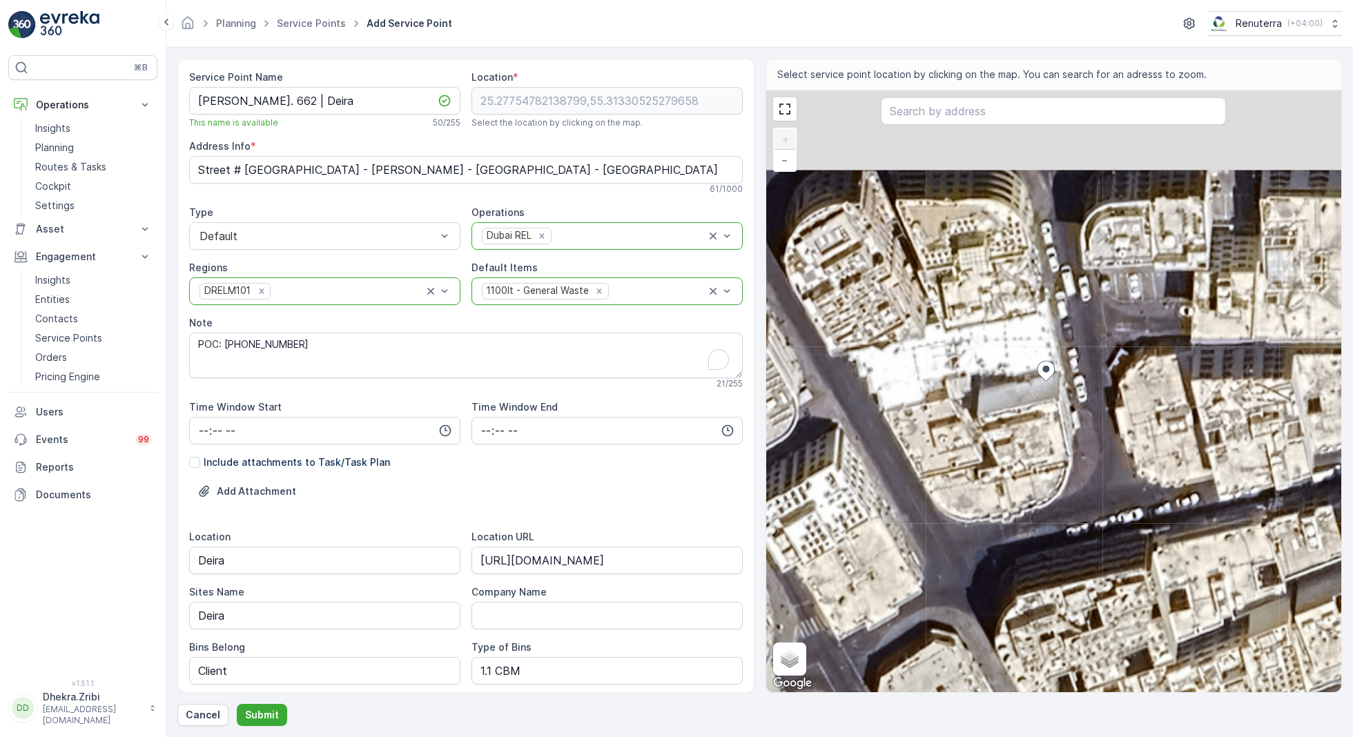
type Info "78H7+287 - Naif Rd - [PERSON_NAME] - [GEOGRAPHIC_DATA] - [GEOGRAPHIC_DATA]"
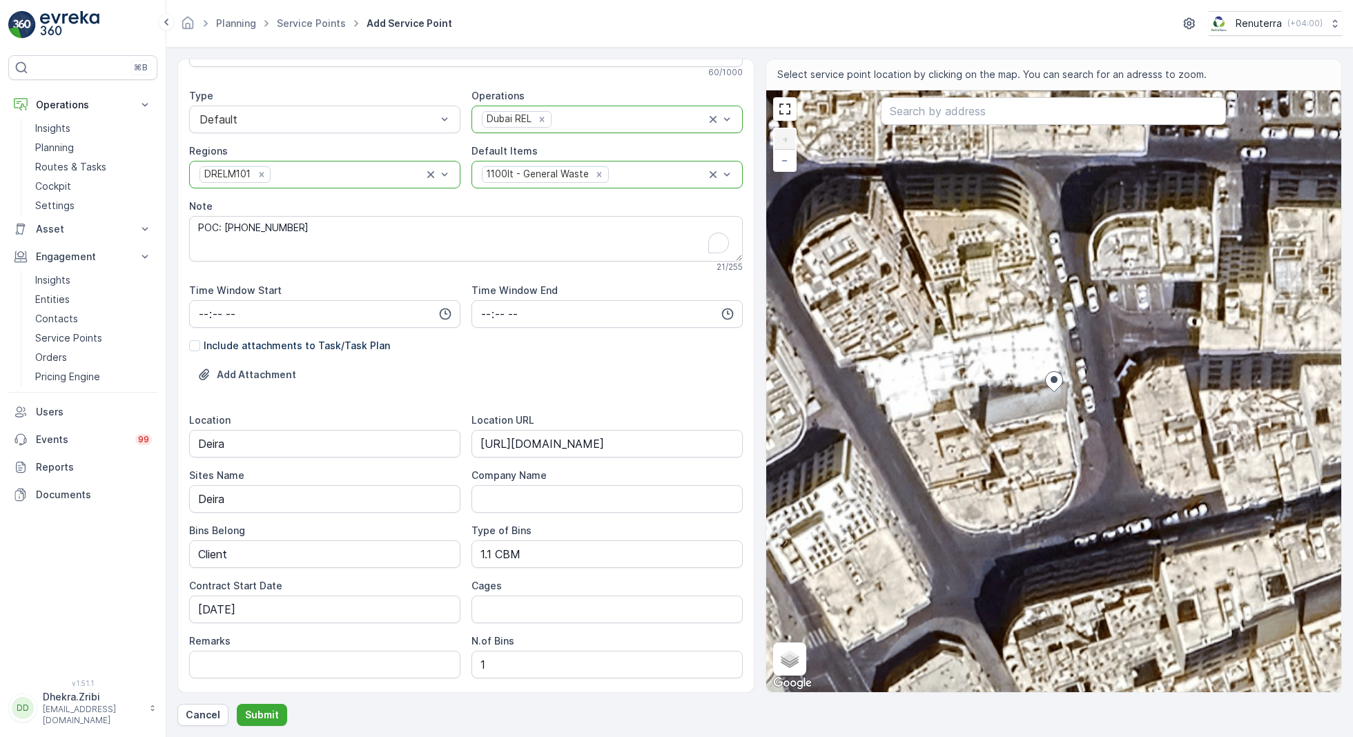
scroll to position [344, 0]
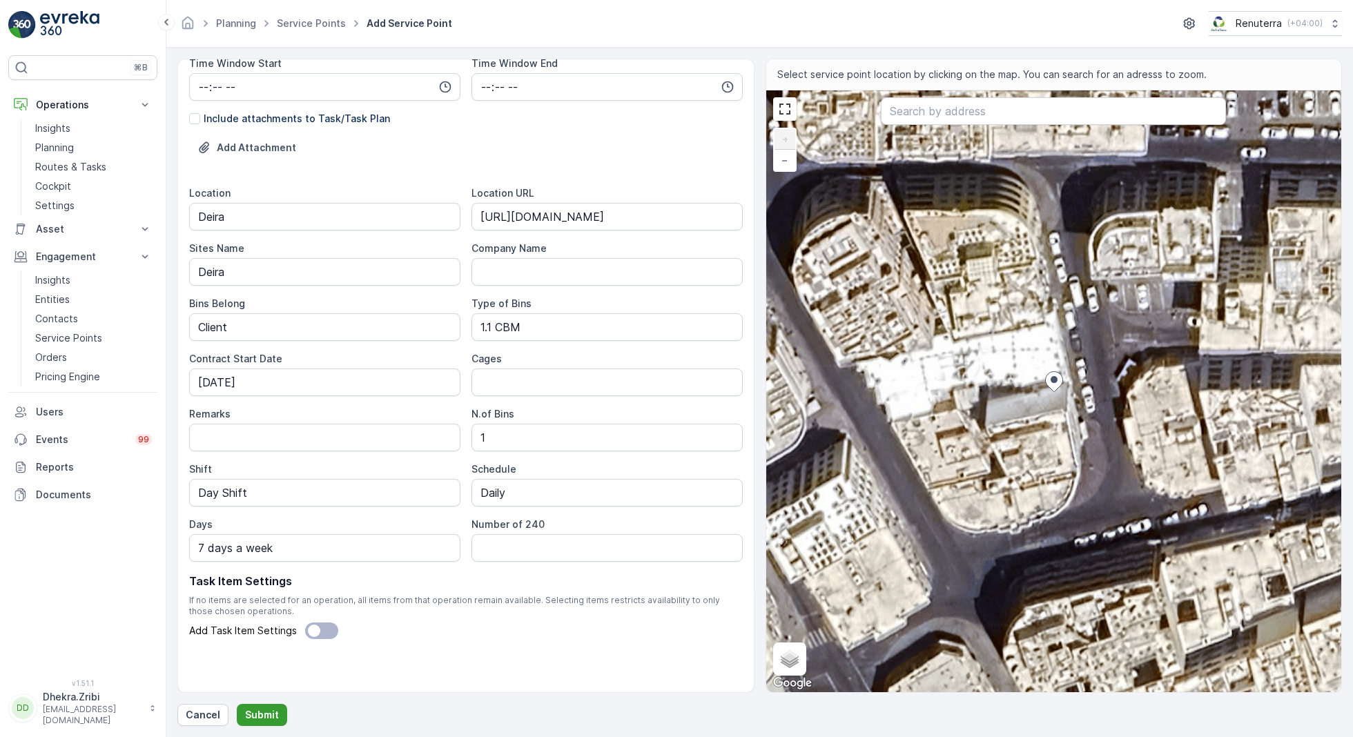
click at [262, 684] on p "Submit" at bounding box center [262, 715] width 34 height 14
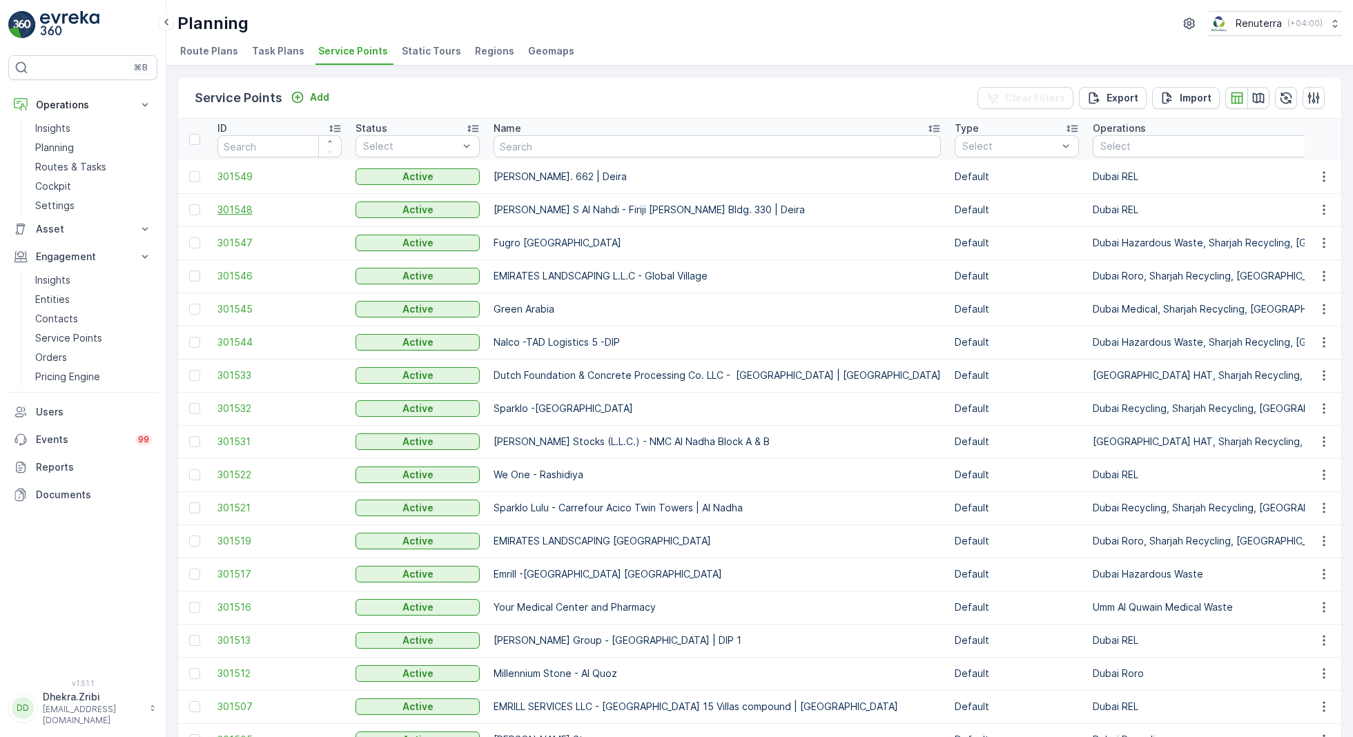
click at [239, 208] on span "301548" at bounding box center [279, 210] width 124 height 14
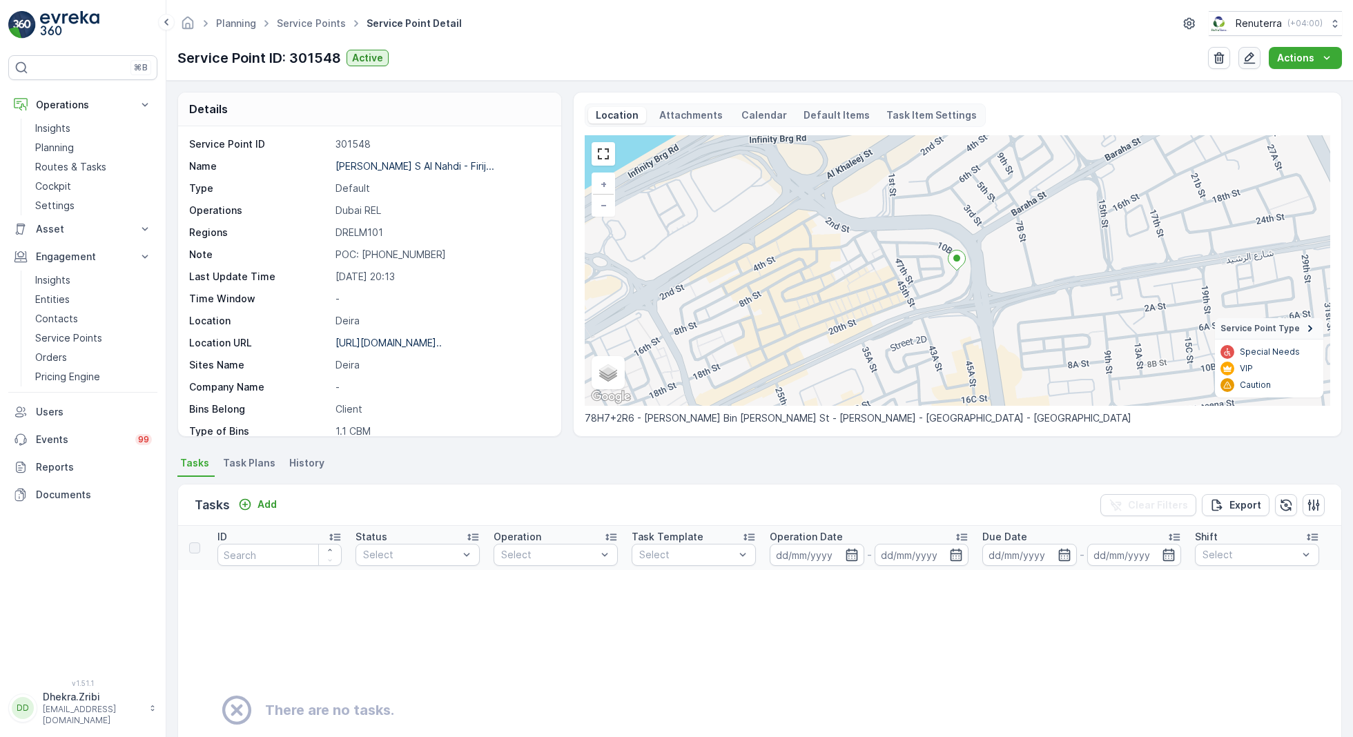
click at [1250, 57] on icon "button" at bounding box center [1250, 58] width 14 height 14
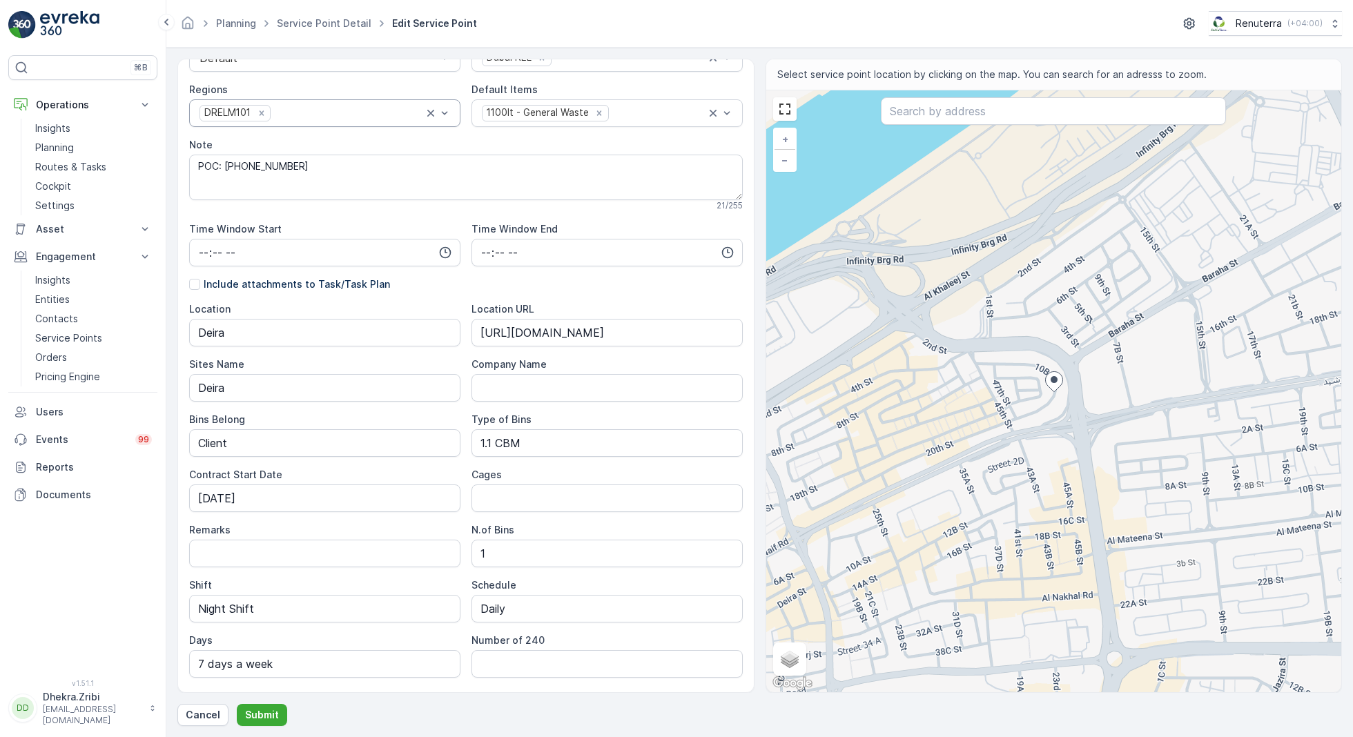
scroll to position [294, 0]
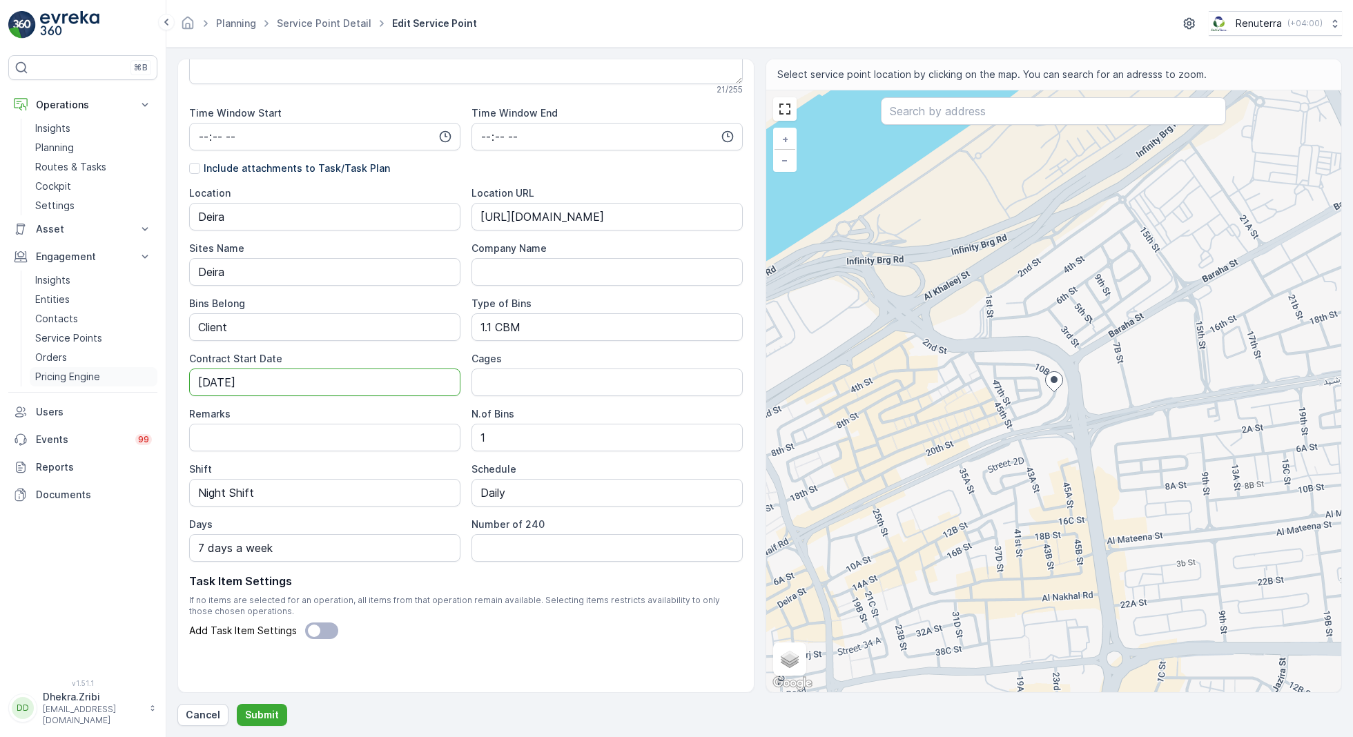
drag, startPoint x: 276, startPoint y: 387, endPoint x: 145, endPoint y: 373, distance: 131.9
click at [145, 373] on div "⌘B Operations Insights Planning Routes & Tasks Cockpit Settings Asset Assets En…" at bounding box center [676, 368] width 1353 height 737
type Date "[DATE]"
drag, startPoint x: 279, startPoint y: 491, endPoint x: 144, endPoint y: 487, distance: 135.4
click at [144, 487] on div "⌘B Operations Insights Planning Routes & Tasks Cockpit Settings Asset Assets En…" at bounding box center [676, 368] width 1353 height 737
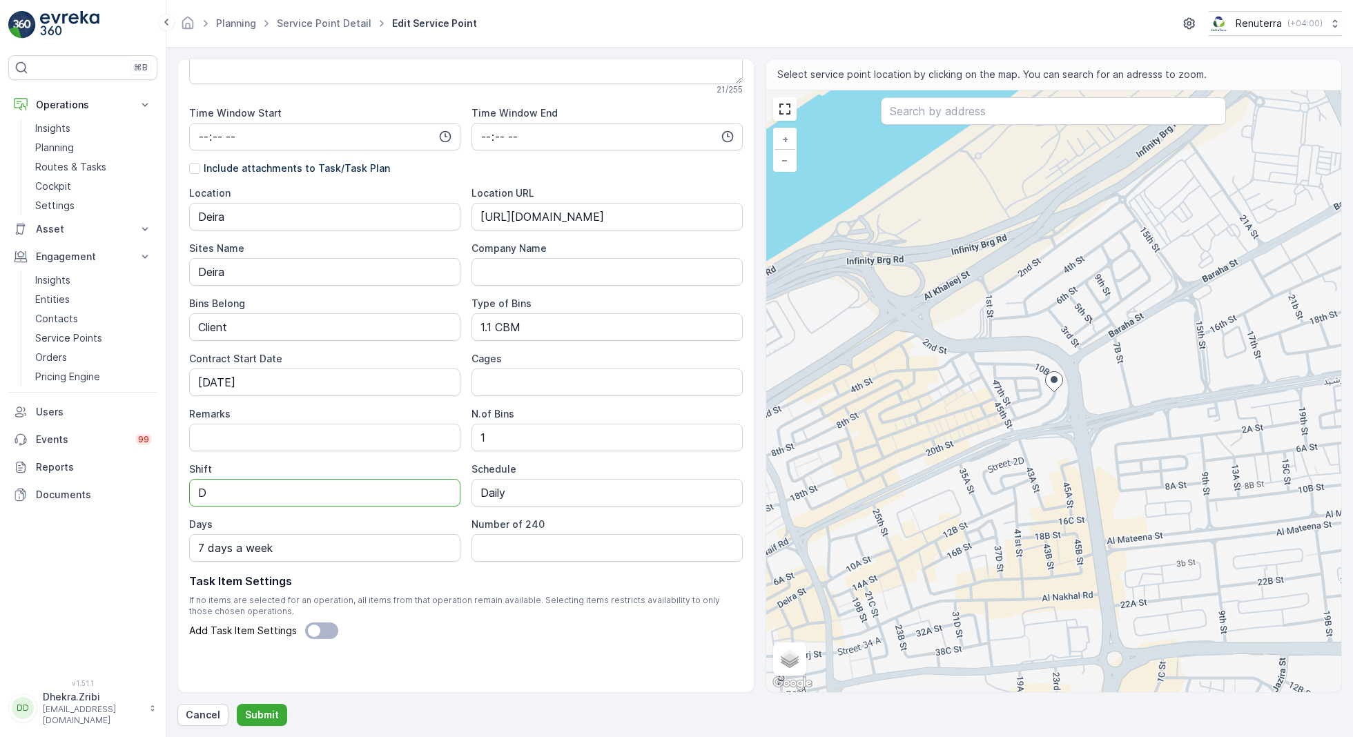
type input "Day Shift"
click at [254, 684] on p "Submit" at bounding box center [262, 715] width 34 height 14
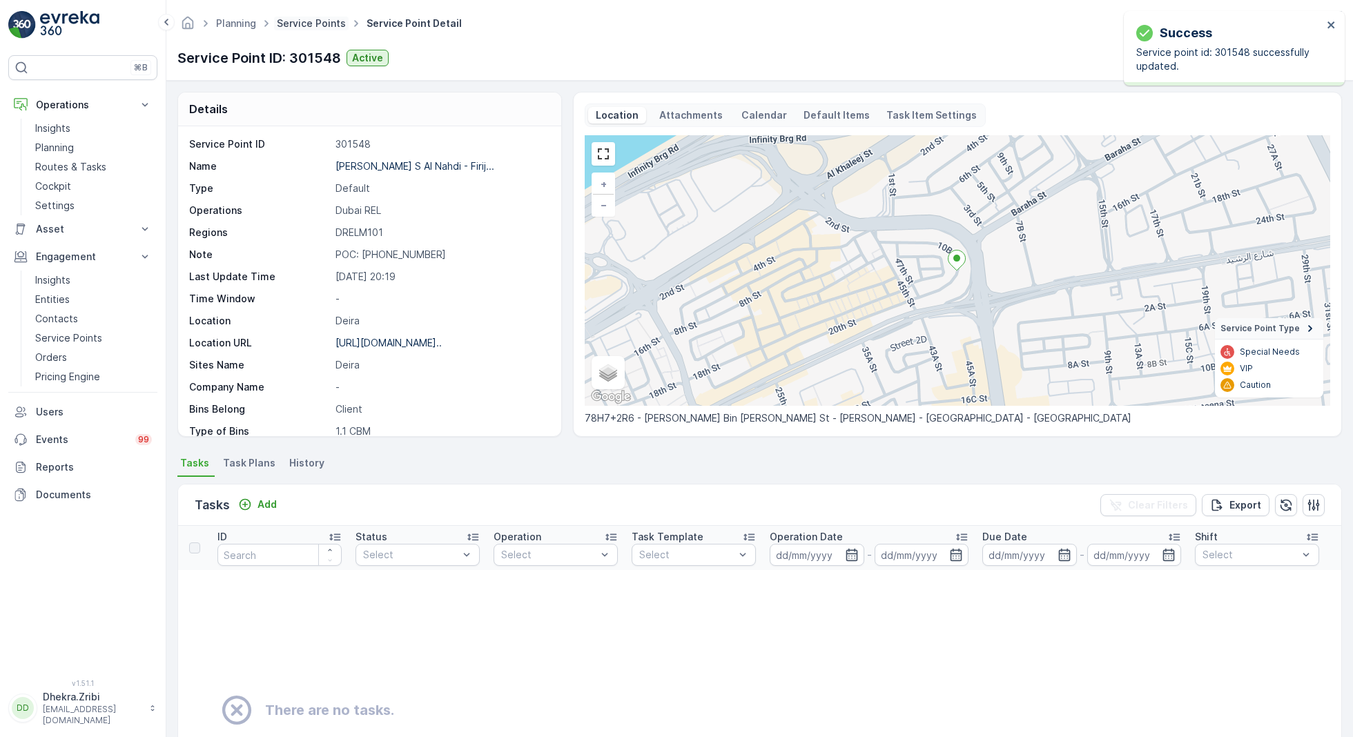
click at [310, 26] on link "Service Points" at bounding box center [311, 23] width 69 height 12
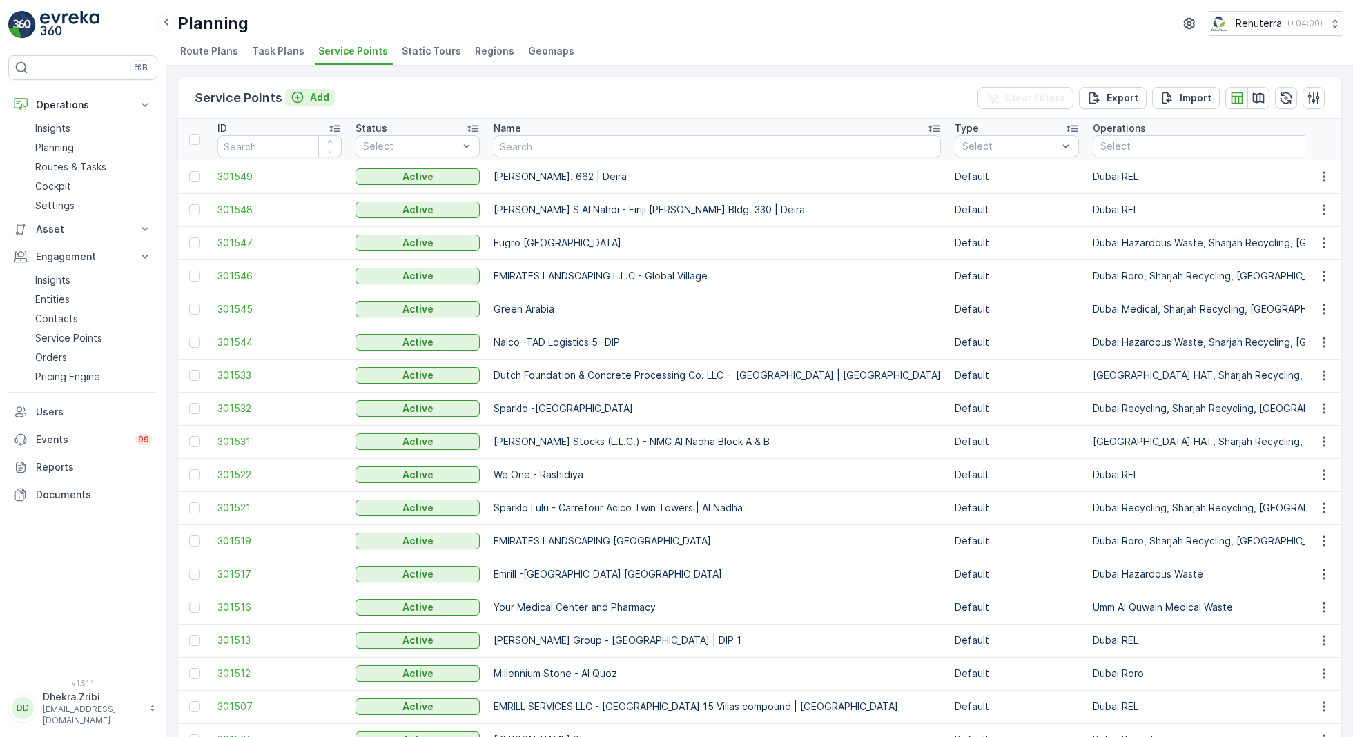
click at [313, 93] on p "Add" at bounding box center [319, 97] width 19 height 14
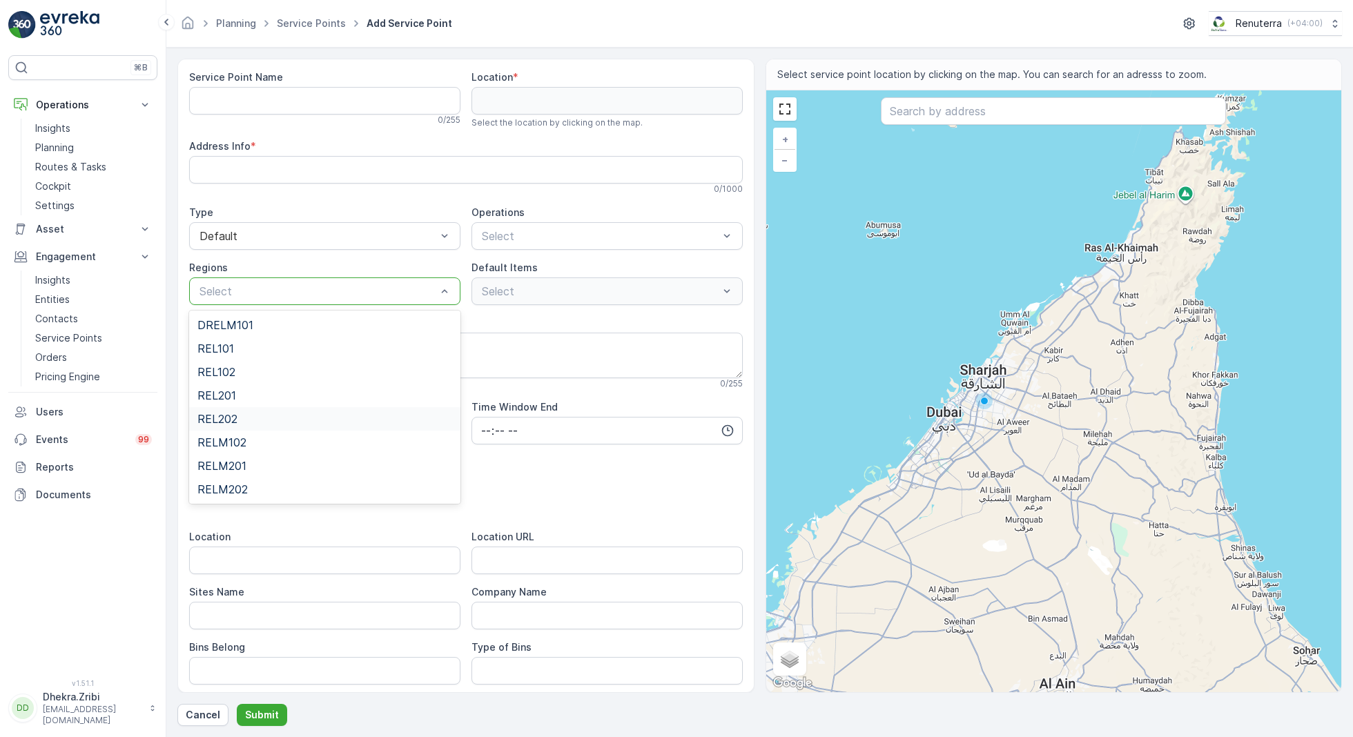
click at [255, 416] on div "REL202" at bounding box center [324, 419] width 255 height 12
click at [328, 106] on Name "Service Point Name" at bounding box center [324, 101] width 271 height 28
paste Name "[PERSON_NAME] | Deira"
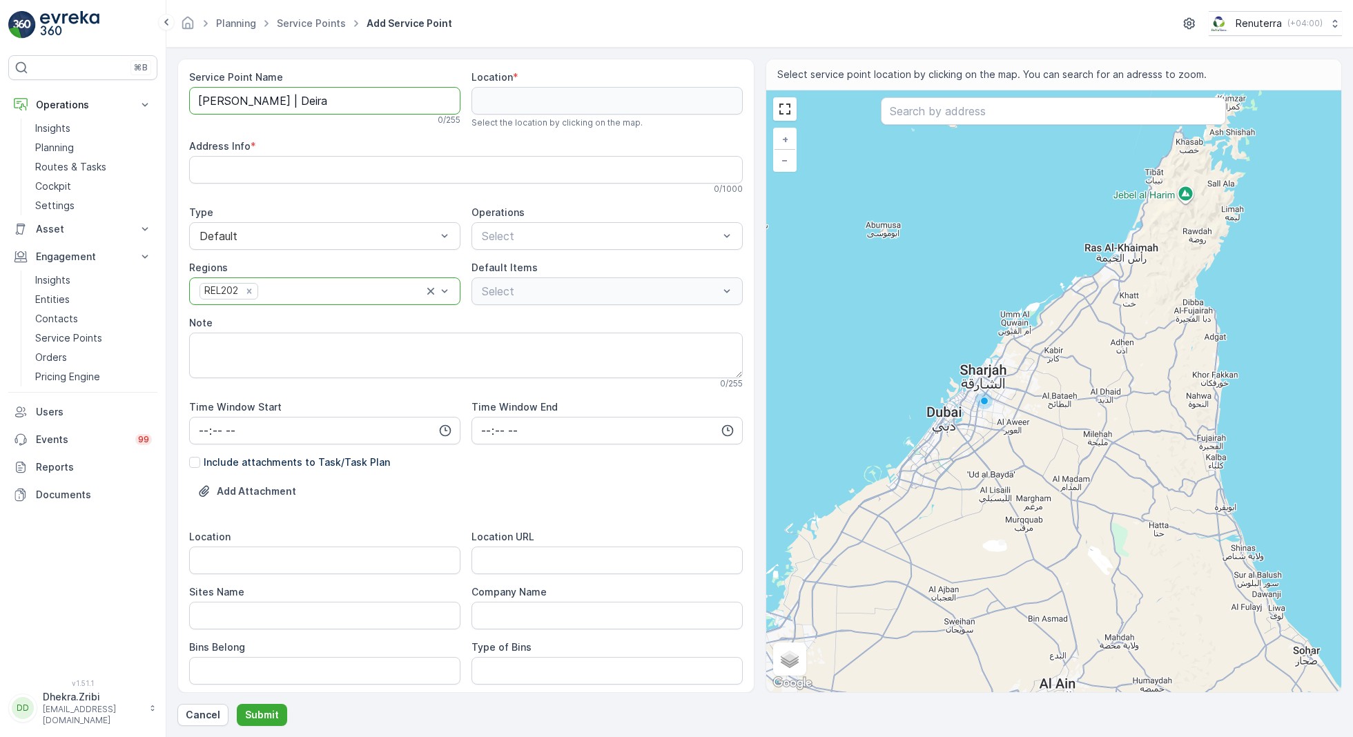
scroll to position [0, 10]
type Name "[PERSON_NAME] | Deira"
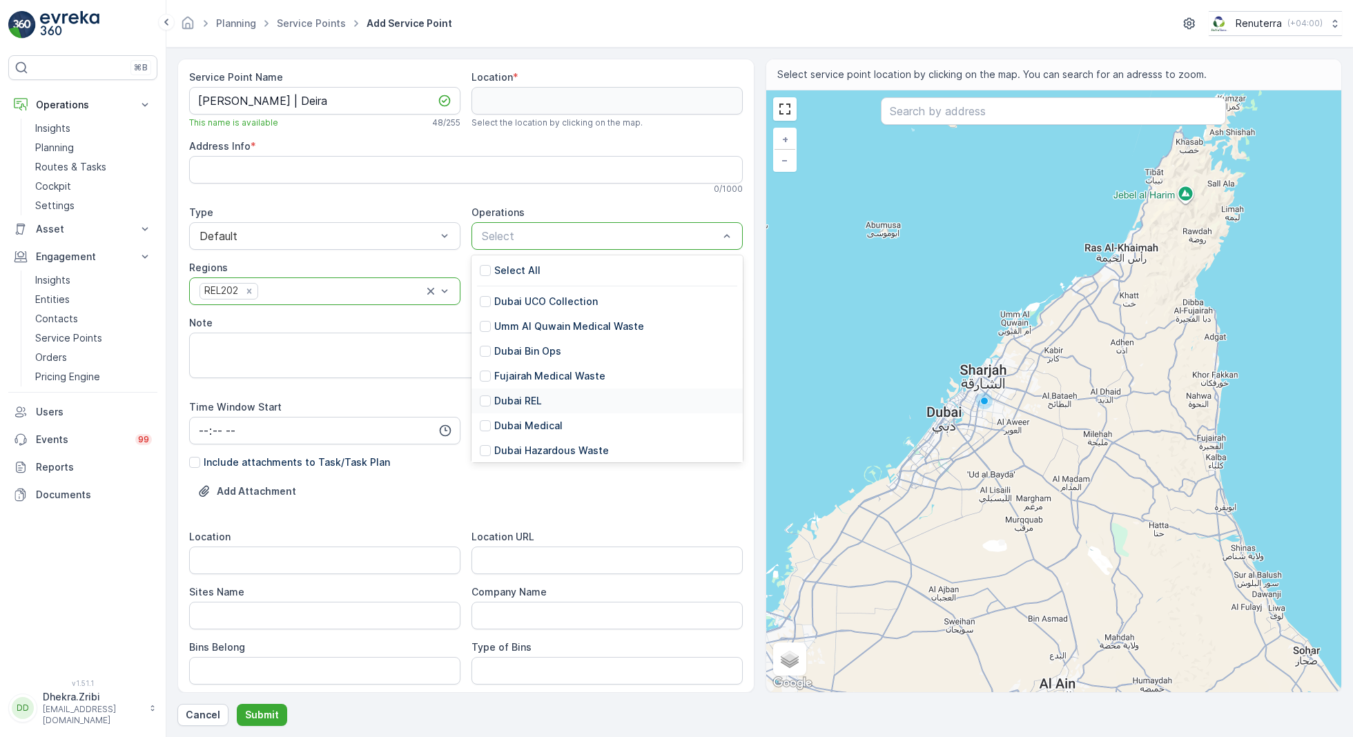
click at [517, 402] on p "Dubai REL" at bounding box center [518, 401] width 48 height 14
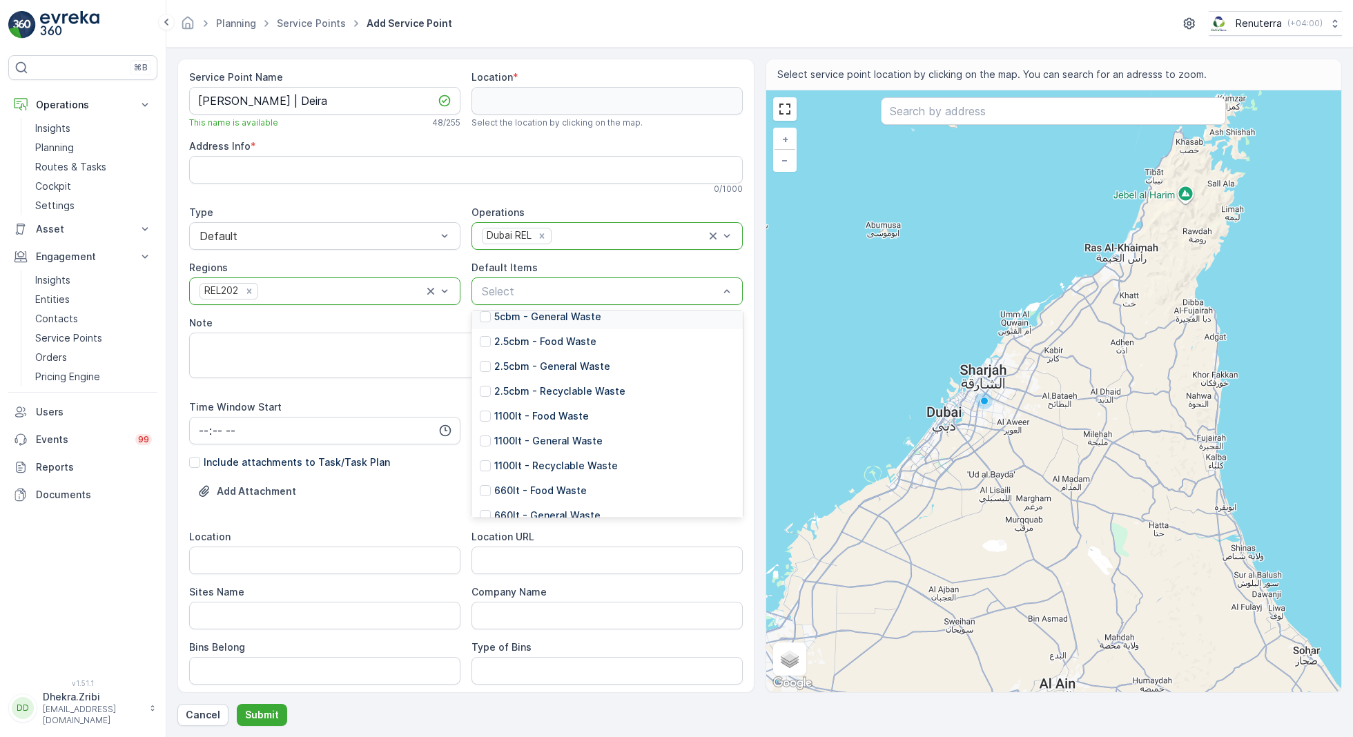
scroll to position [128, 0]
click at [543, 434] on p "1100lt - General Waste" at bounding box center [548, 441] width 108 height 14
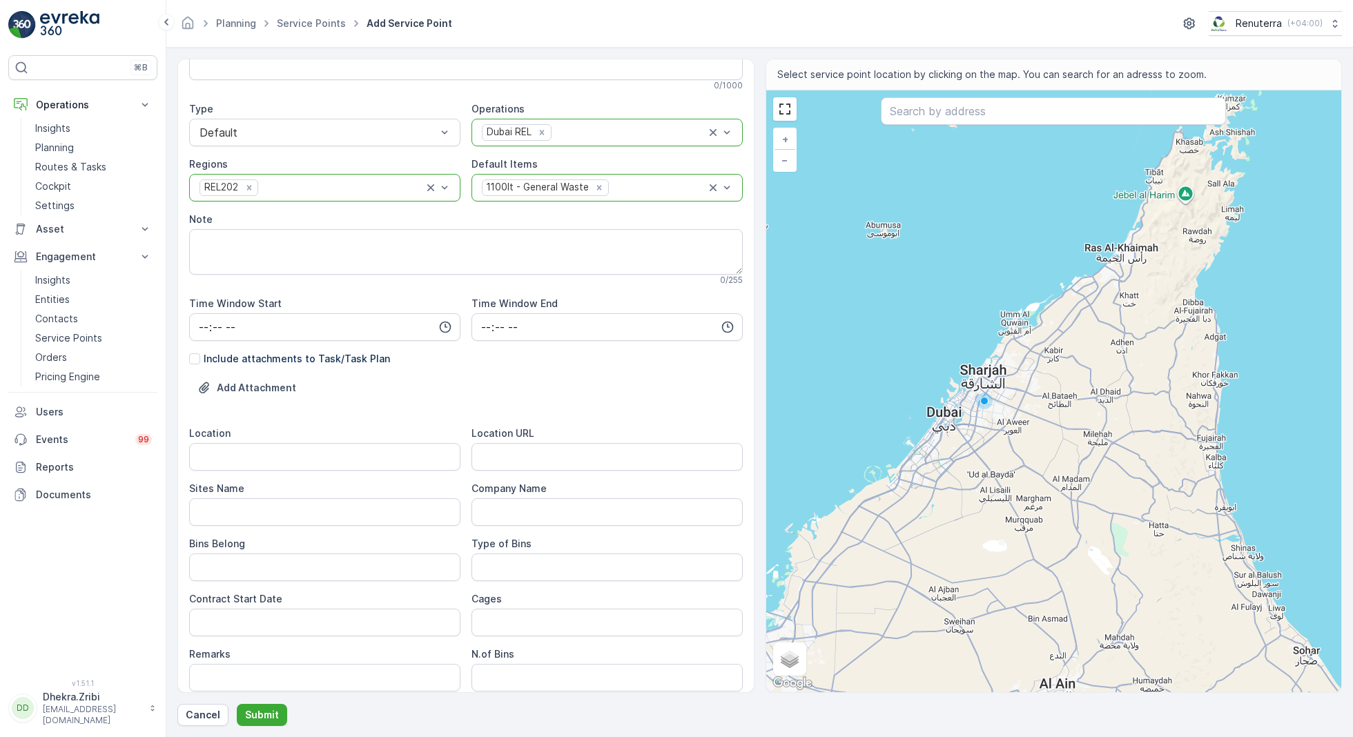
scroll to position [108, 0]
click at [387, 244] on textarea "Note" at bounding box center [466, 248] width 554 height 46
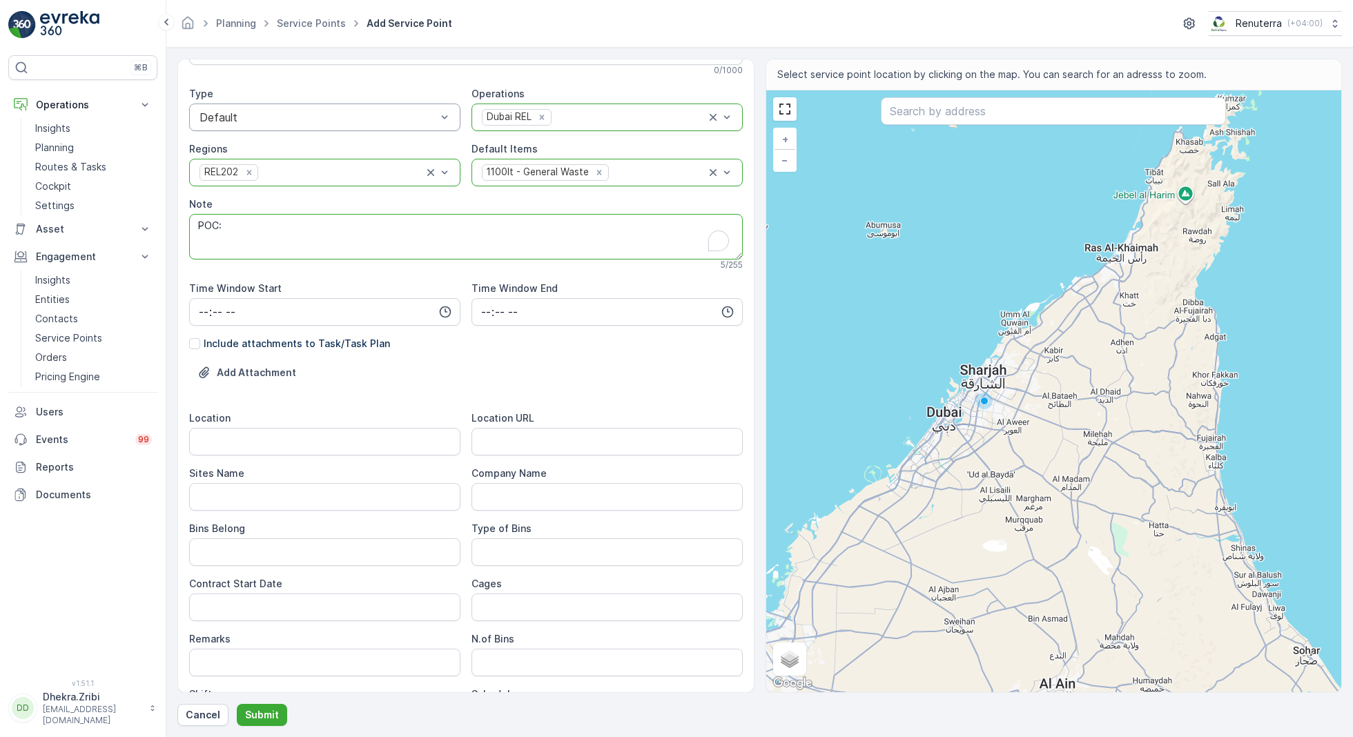
scroll to position [131, 0]
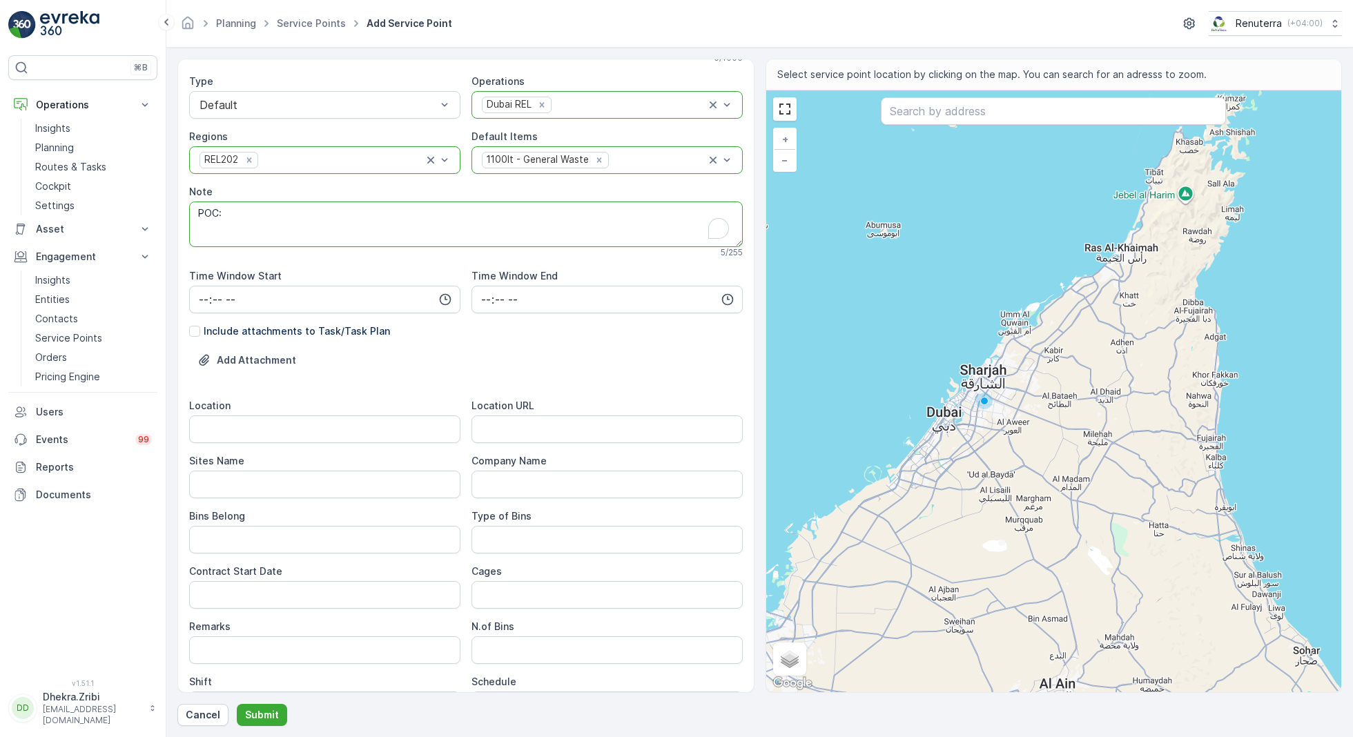
paste textarea "0551966415"
type textarea "POC: 0551966415"
click at [343, 427] on input "Location" at bounding box center [324, 430] width 271 height 28
type input "Deira"
click at [230, 485] on Name "Sites Name" at bounding box center [324, 485] width 271 height 28
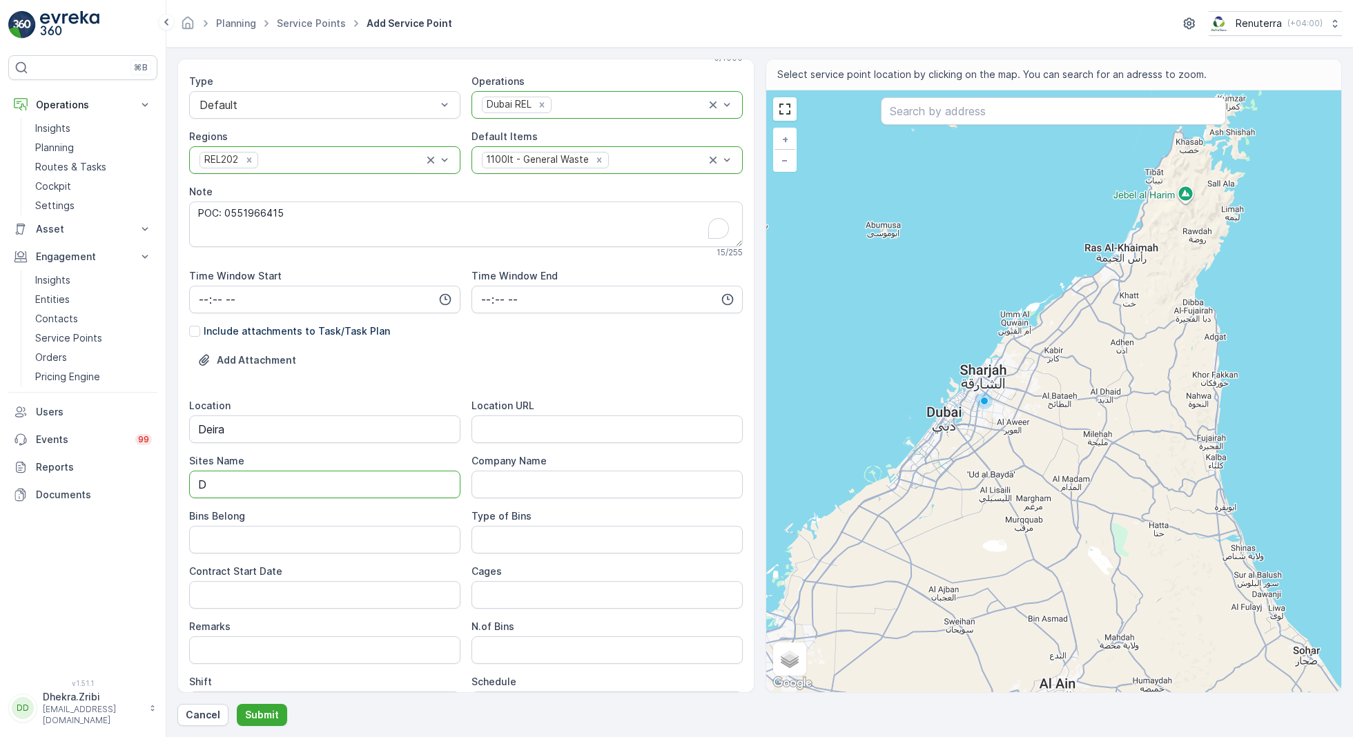
type Name "Deira"
click at [513, 431] on URL "Location URL" at bounding box center [607, 430] width 271 height 28
paste URL "[URL][DOMAIN_NAME]"
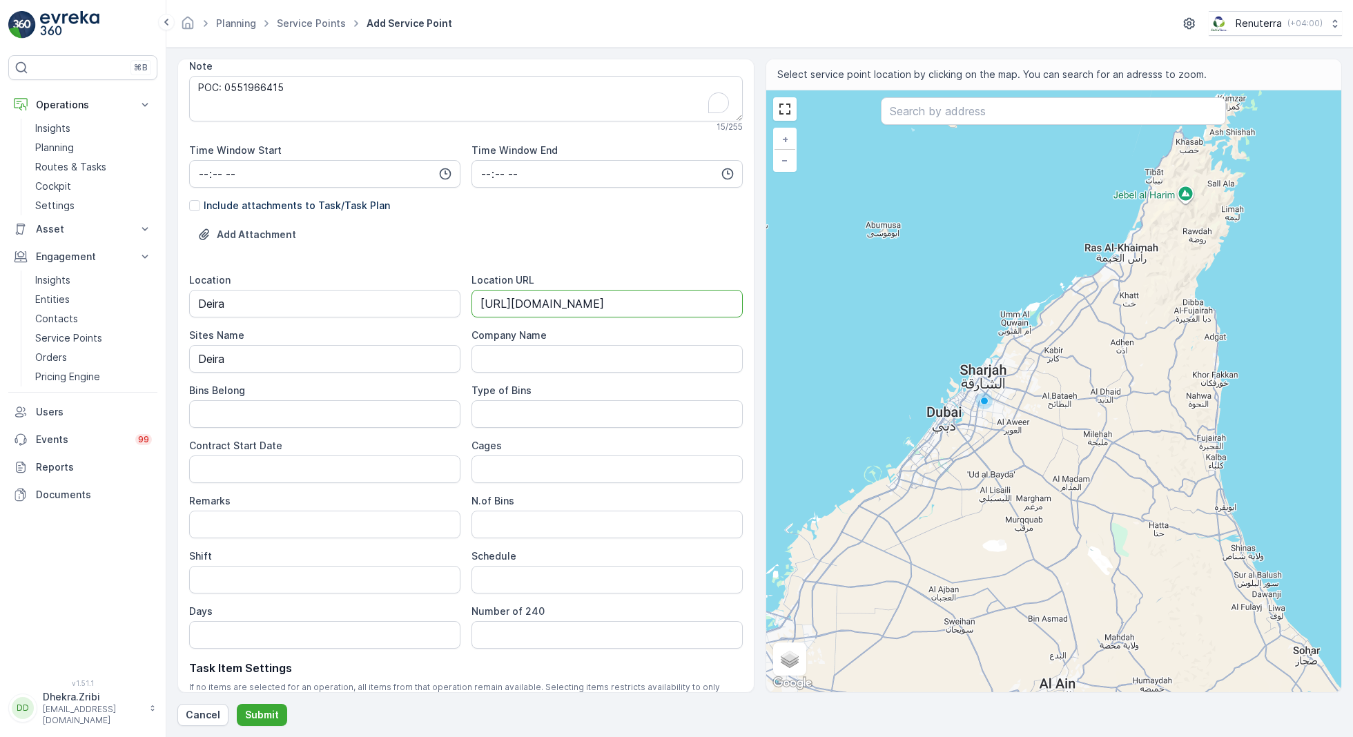
scroll to position [264, 0]
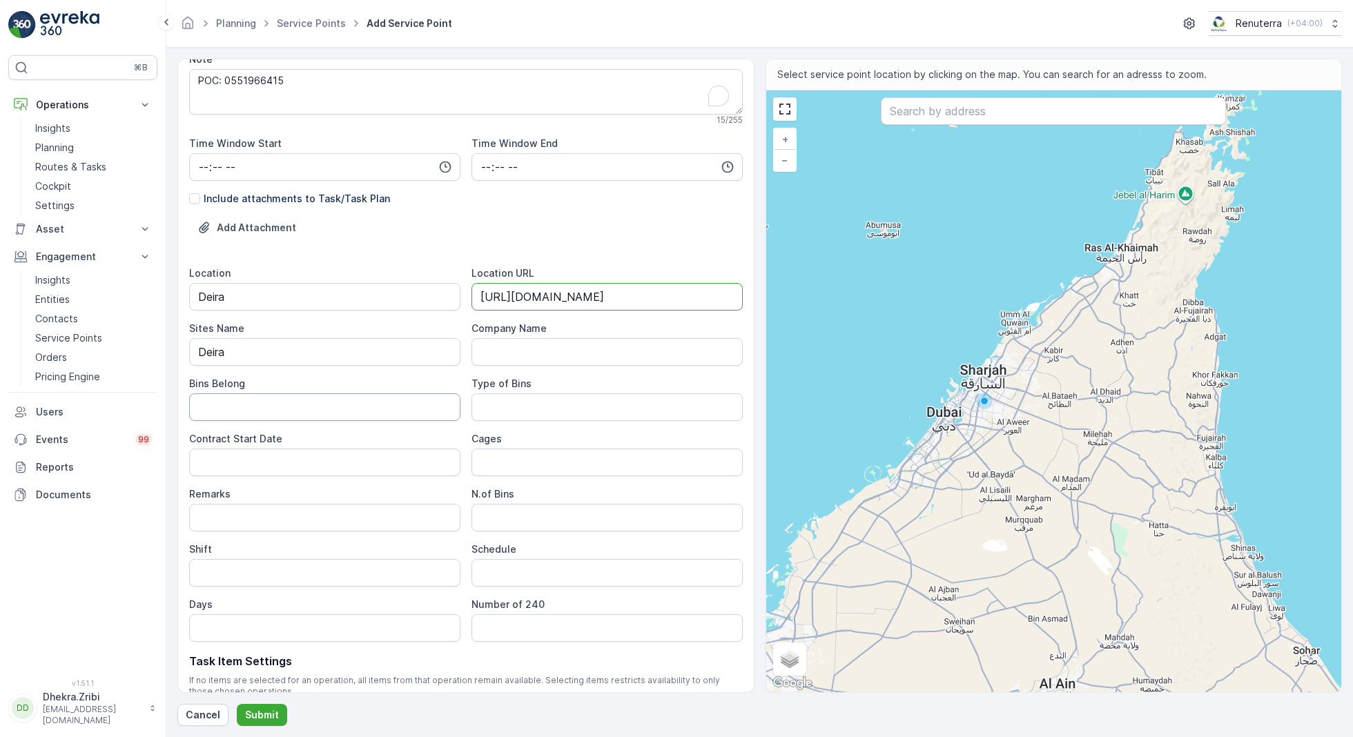
type URL "[URL][DOMAIN_NAME]"
click at [362, 402] on Belong "Bins Belong" at bounding box center [324, 408] width 271 height 28
type Belong "Client"
click at [518, 401] on Bins "Type of Bins" at bounding box center [607, 408] width 271 height 28
type Bins "1.1 CBM"
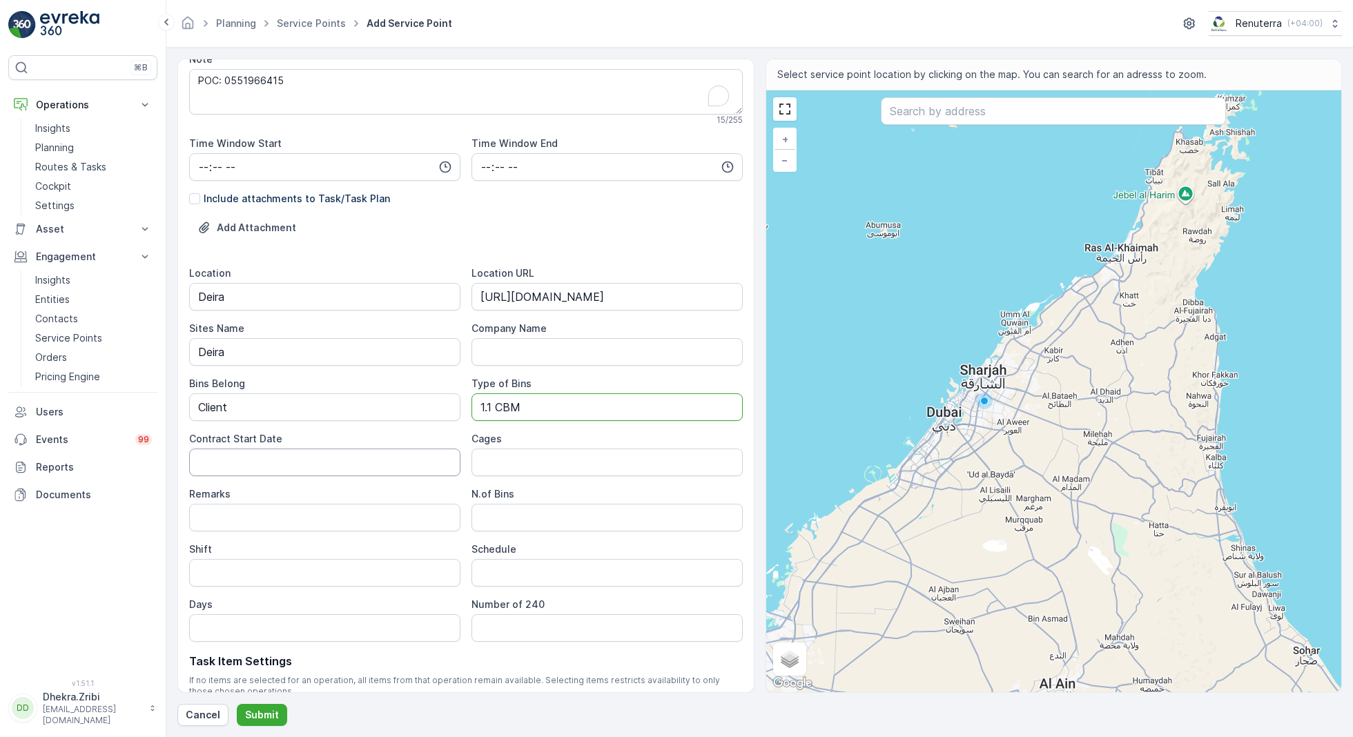
click at [370, 458] on Date "Contract Start Date" at bounding box center [324, 463] width 271 height 28
type Date "[DATE]"
click at [513, 520] on Bins "N.of Bins" at bounding box center [607, 518] width 271 height 28
type Bins "2"
click at [315, 571] on input "Shift" at bounding box center [324, 573] width 271 height 28
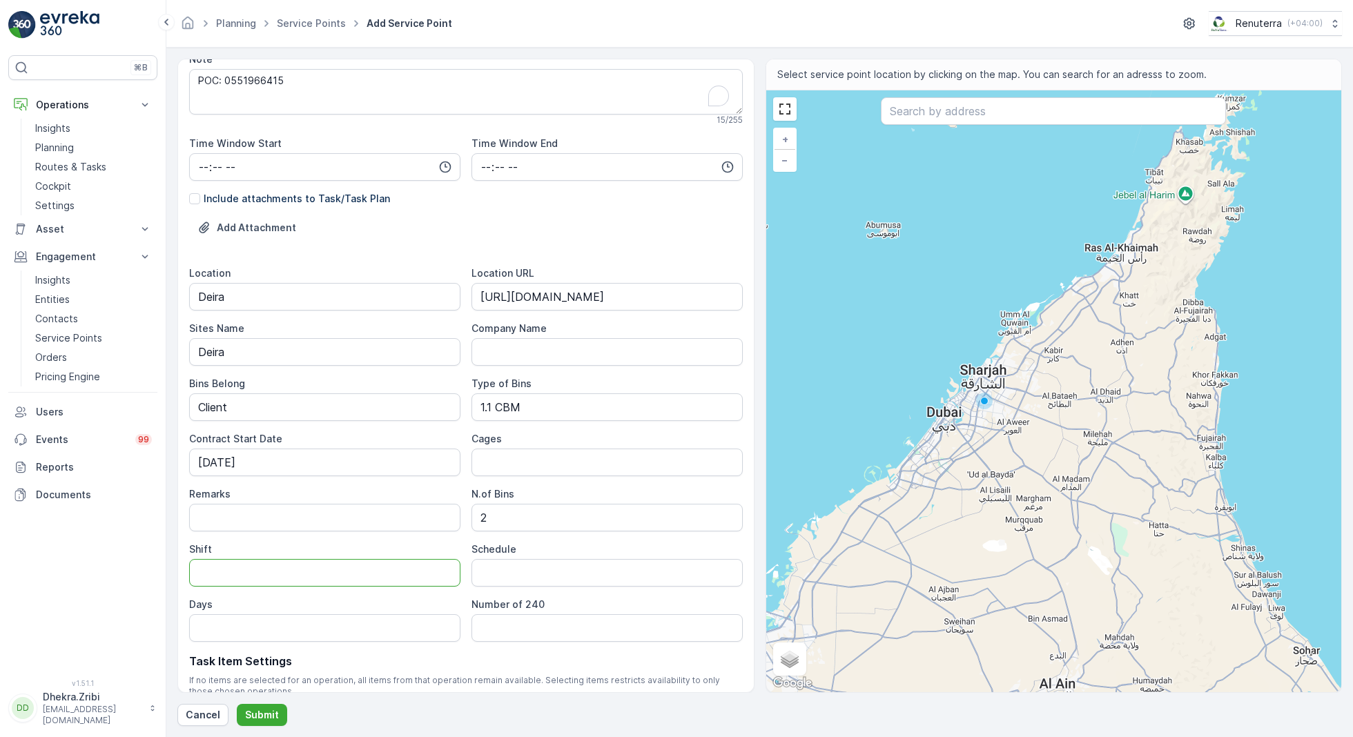
type input "Night Shift"
click at [511, 572] on input "Schedule" at bounding box center [607, 573] width 271 height 28
type input "Daily"
click at [376, 622] on input "Days" at bounding box center [324, 628] width 271 height 28
type input "7 days a week"
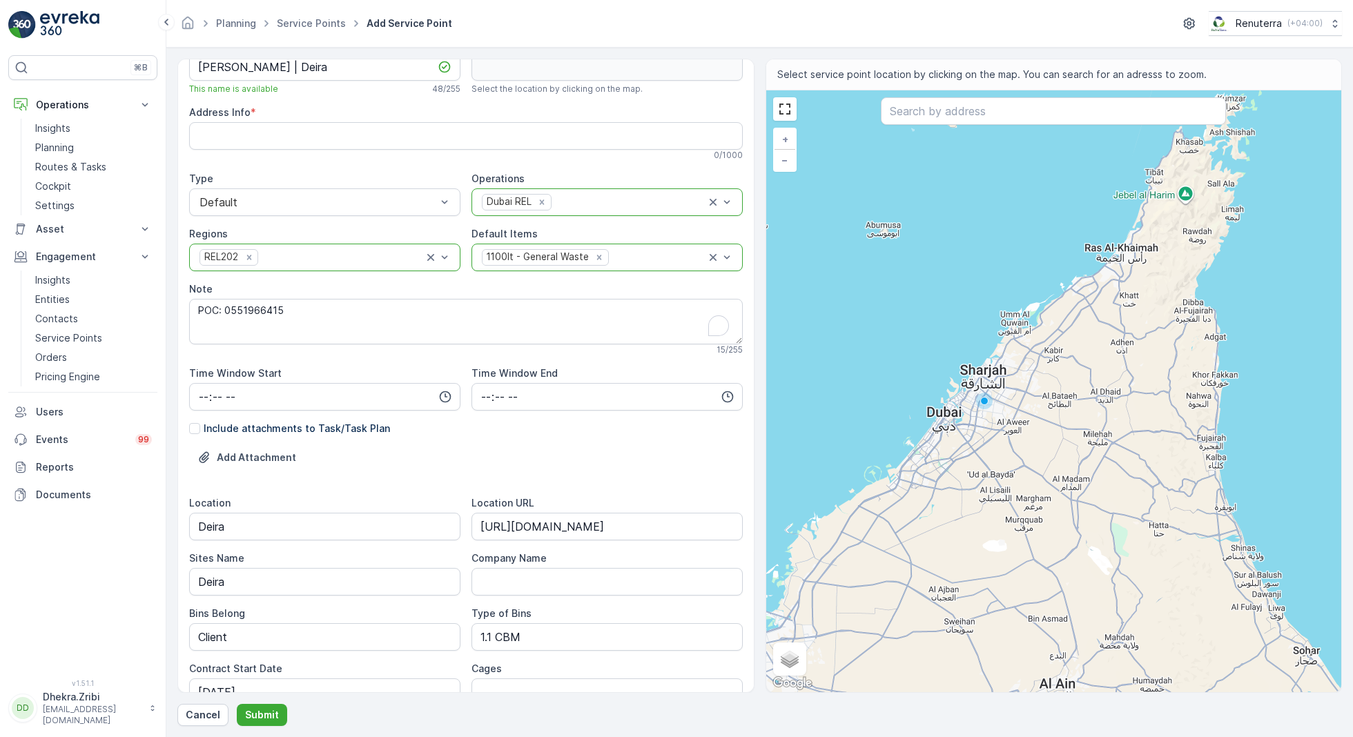
scroll to position [0, 0]
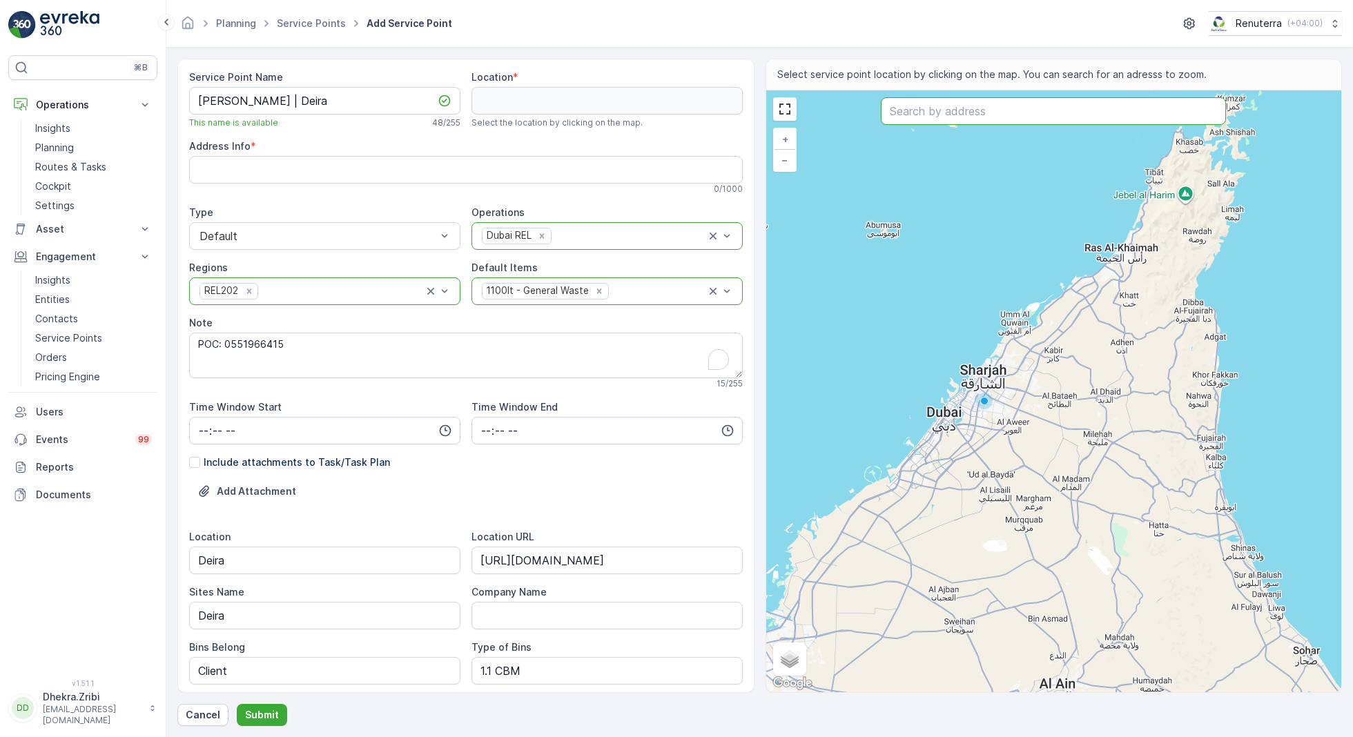
click at [922, 114] on input "text" at bounding box center [1053, 111] width 345 height 28
paste input "ABBAS ALI MENS TAILORING AND TEXTILES"
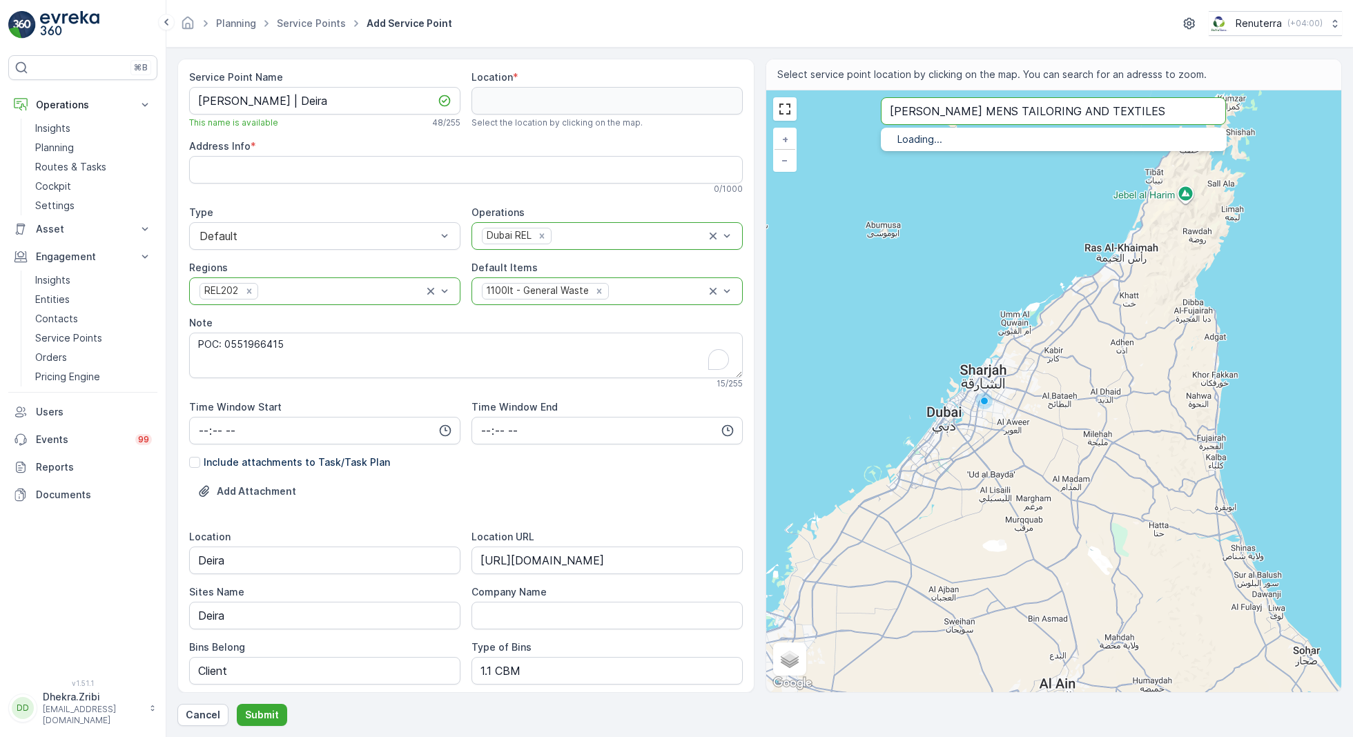
type input "ABBAS ALI MENS TAILORING AND TEXTILES"
click at [951, 155] on span "ABBAS ALI MENS TAILORING AND TEXTILES" at bounding box center [1048, 155] width 244 height 12
type input "25.2624888,55.3289489"
type Info "Al Rigga Rd - Deira - Dubai - United Arab Emirates"
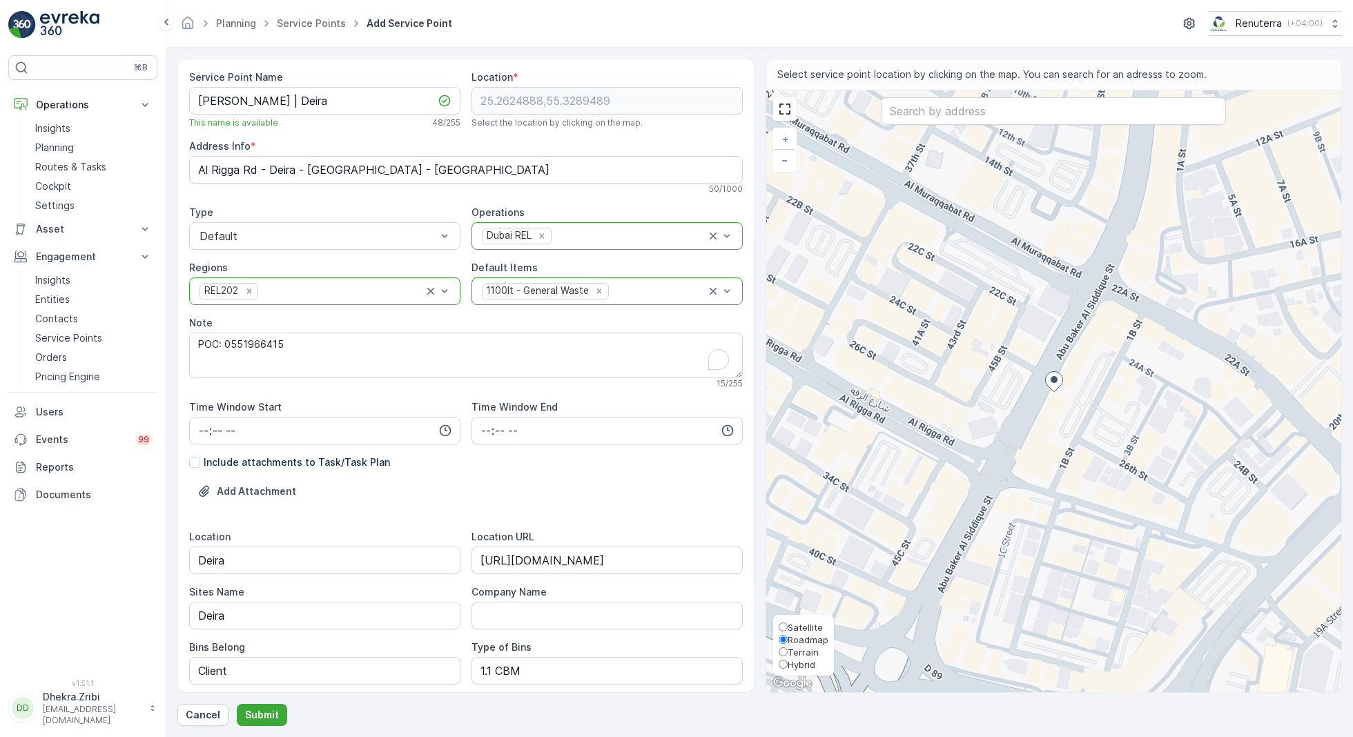
click at [800, 625] on span "Satellite" at bounding box center [805, 627] width 35 height 11
click at [788, 625] on input "Satellite" at bounding box center [783, 627] width 9 height 9
radio input "true"
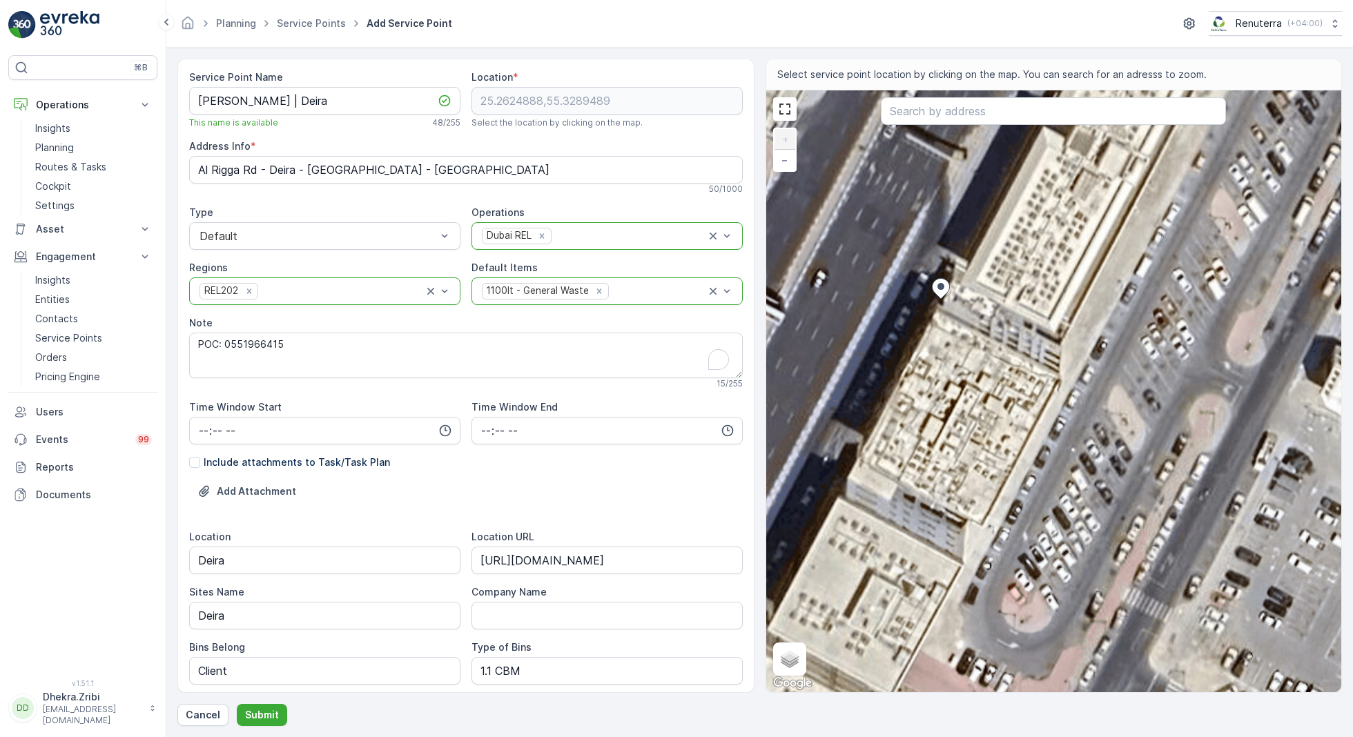
drag, startPoint x: 978, startPoint y: 247, endPoint x: 1066, endPoint y: 467, distance: 237.0
click at [1066, 467] on div "+ − Satellite Roadmap Terrain Hybrid Leaflet Keyboard shortcuts Map Data Imager…" at bounding box center [1054, 391] width 576 height 602
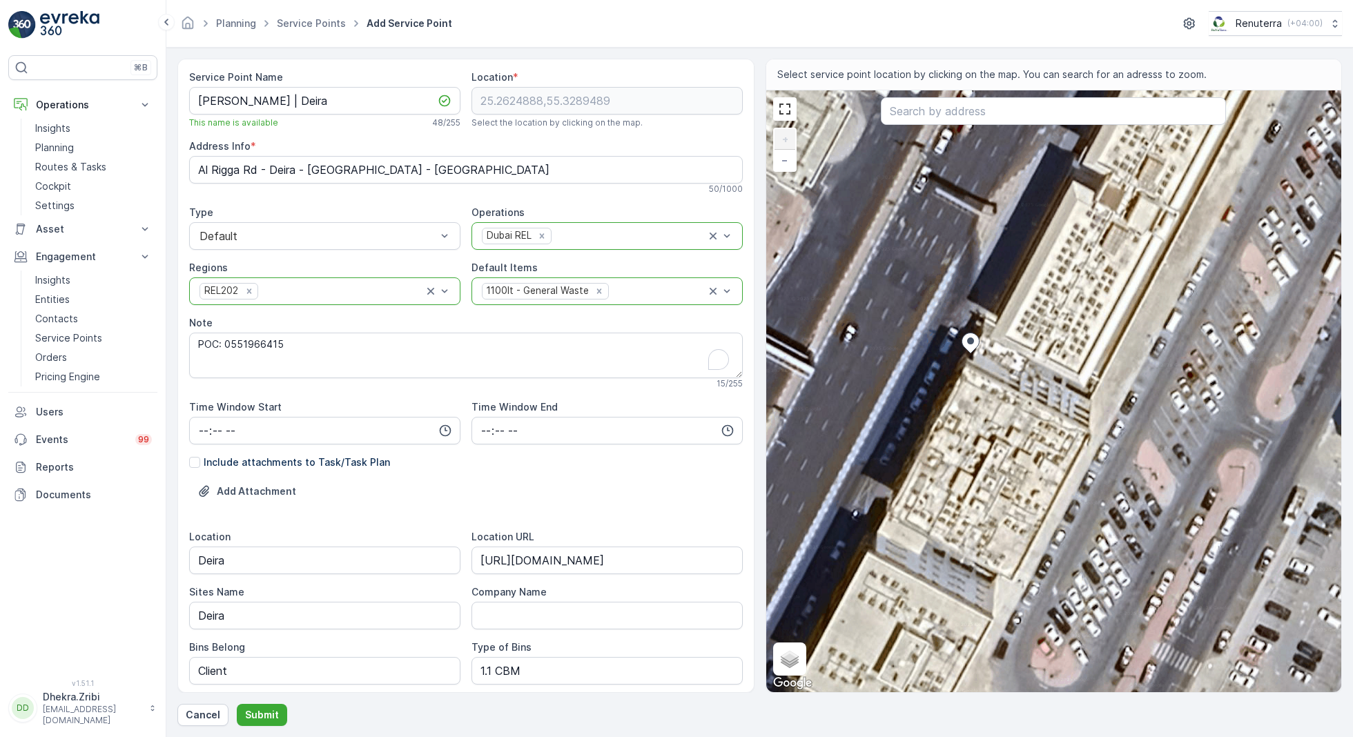
click at [976, 320] on div "+ − Satellite Roadmap Terrain Hybrid Leaflet Keyboard shortcuts Map Data Imager…" at bounding box center [1054, 391] width 576 height 602
type input "25.262544660540435,55.32896130547659"
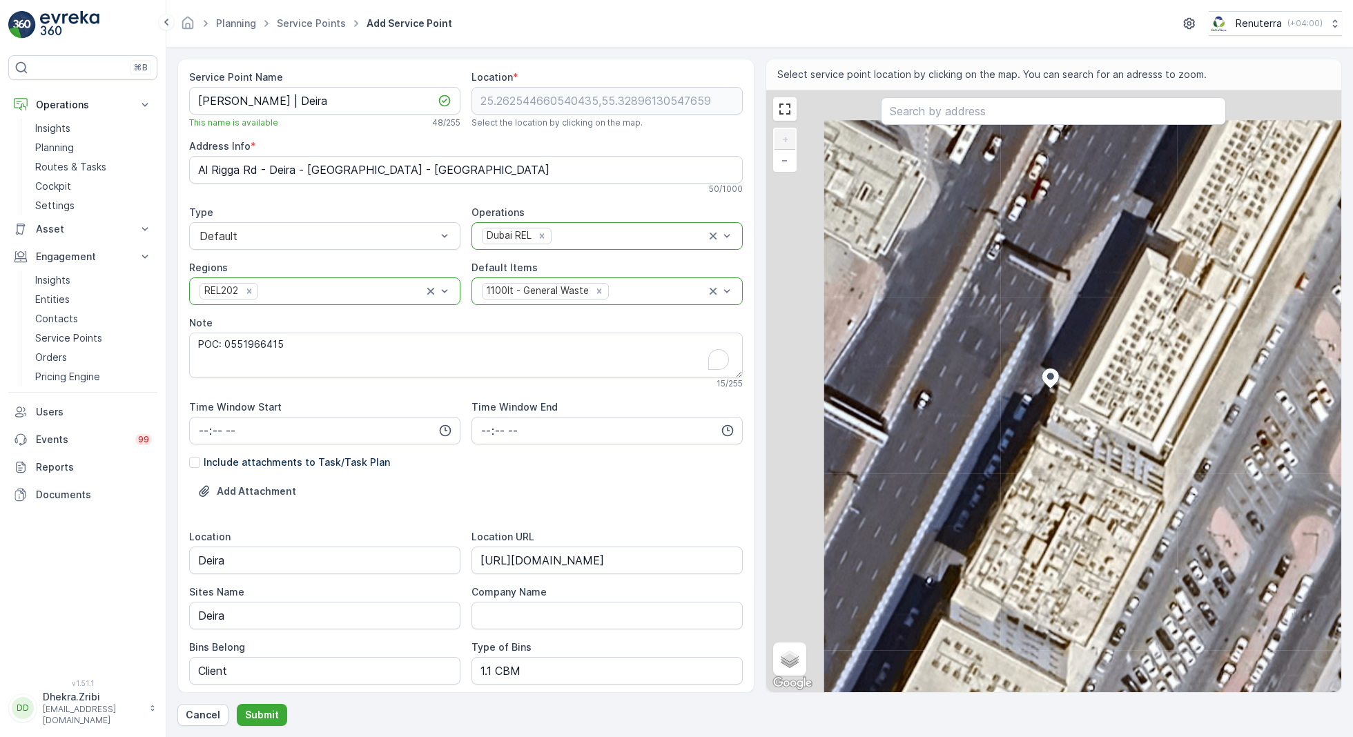
type Info "189 [PERSON_NAME] [PERSON_NAME] St - Deira - [GEOGRAPHIC_DATA] - [GEOGRAPHIC_DA…"
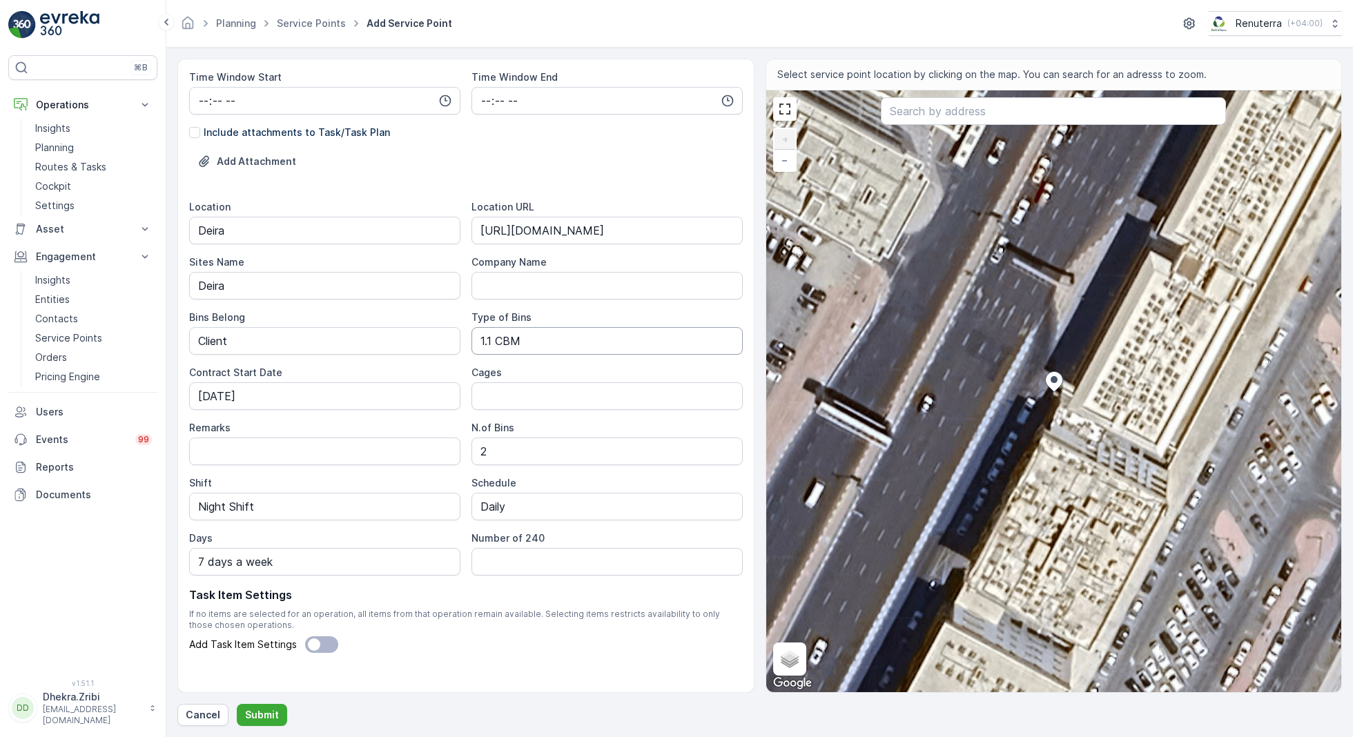
scroll to position [344, 0]
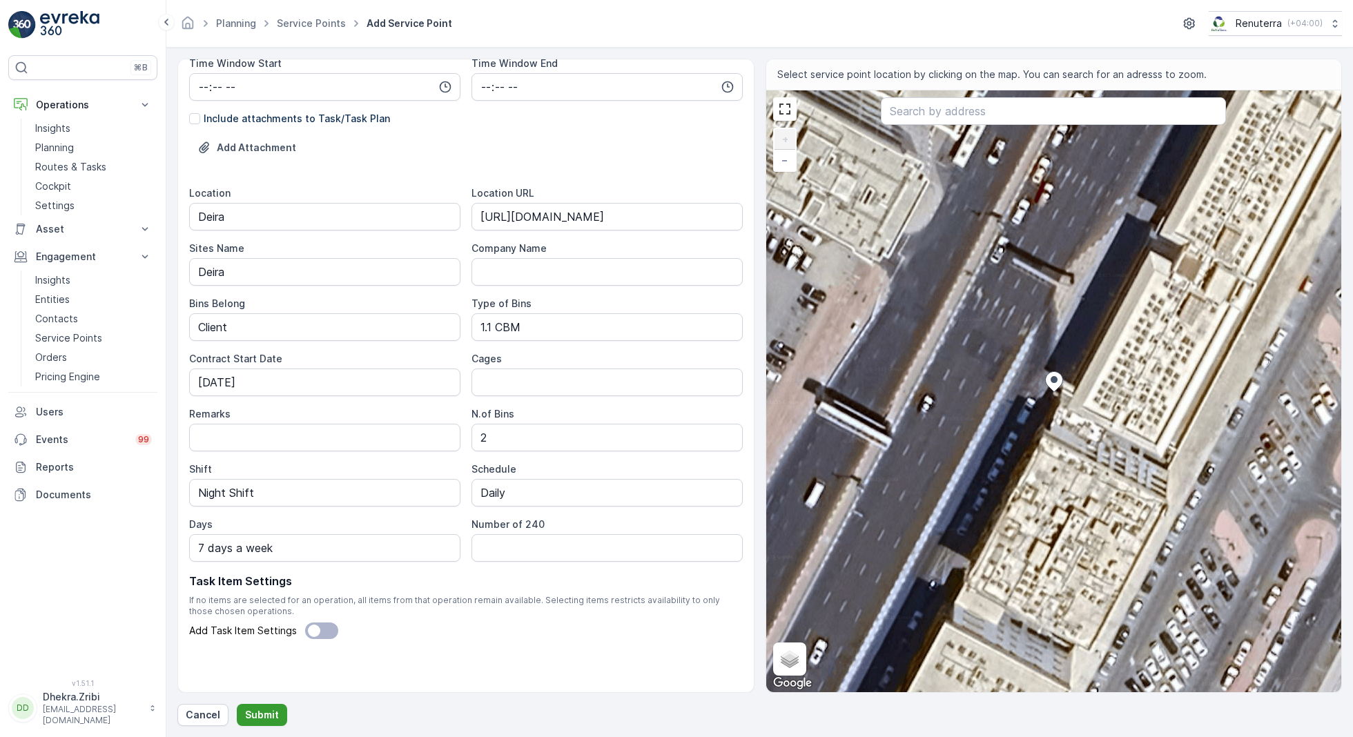
click at [254, 684] on p "Submit" at bounding box center [262, 715] width 34 height 14
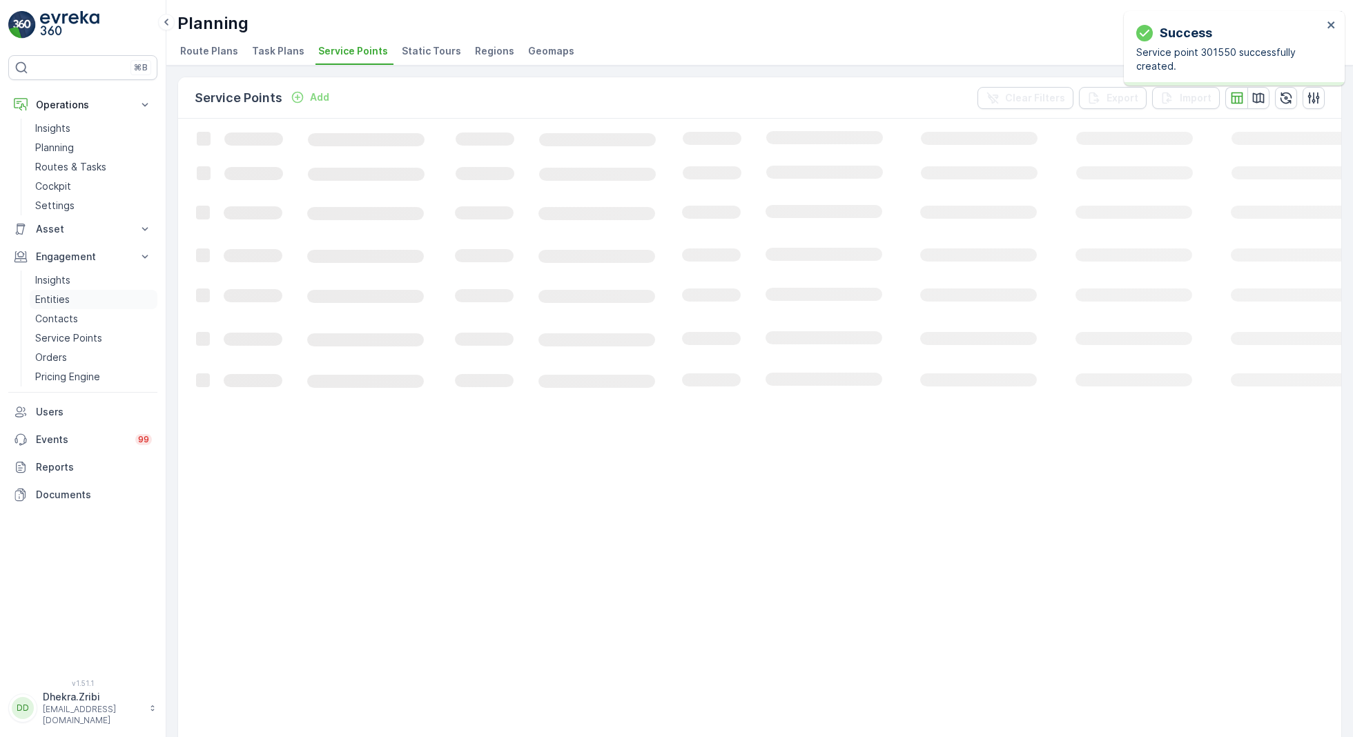
click at [70, 299] on link "Entities" at bounding box center [94, 299] width 128 height 19
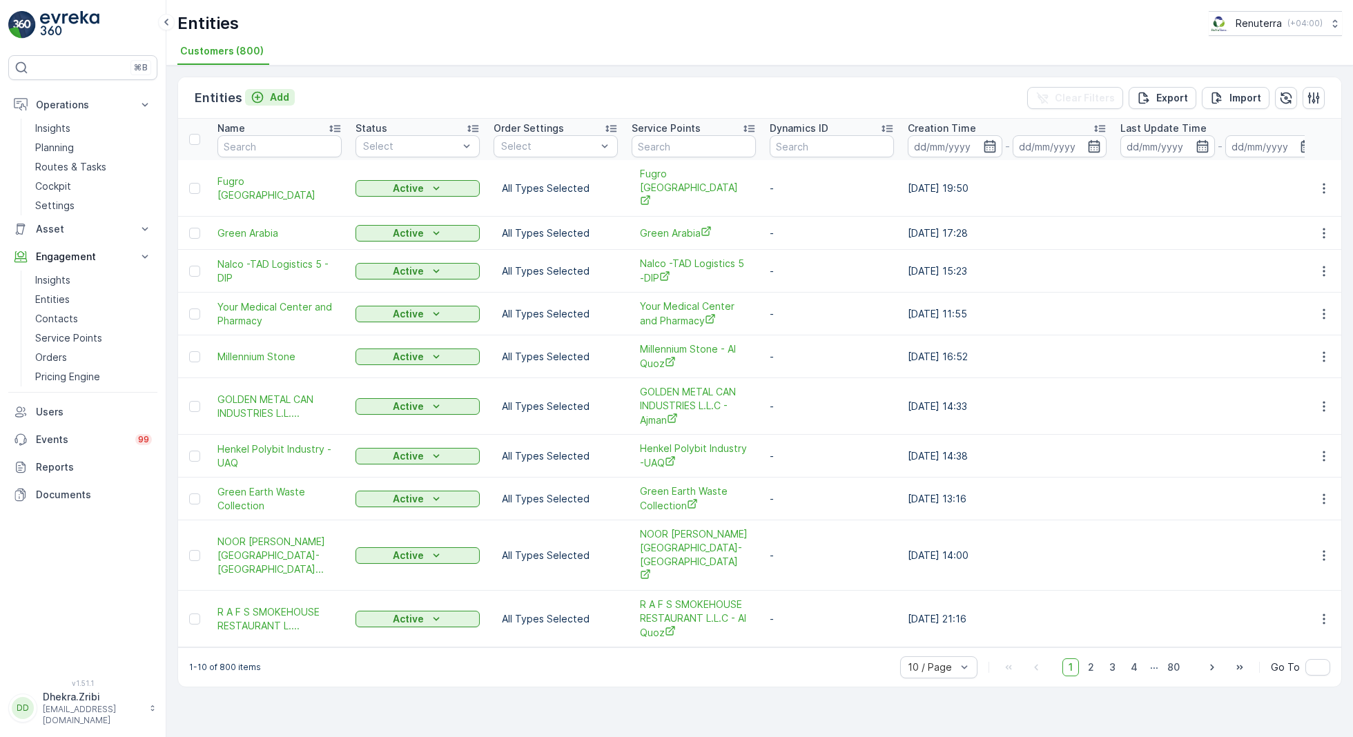
click at [266, 95] on div "Add" at bounding box center [270, 97] width 39 height 14
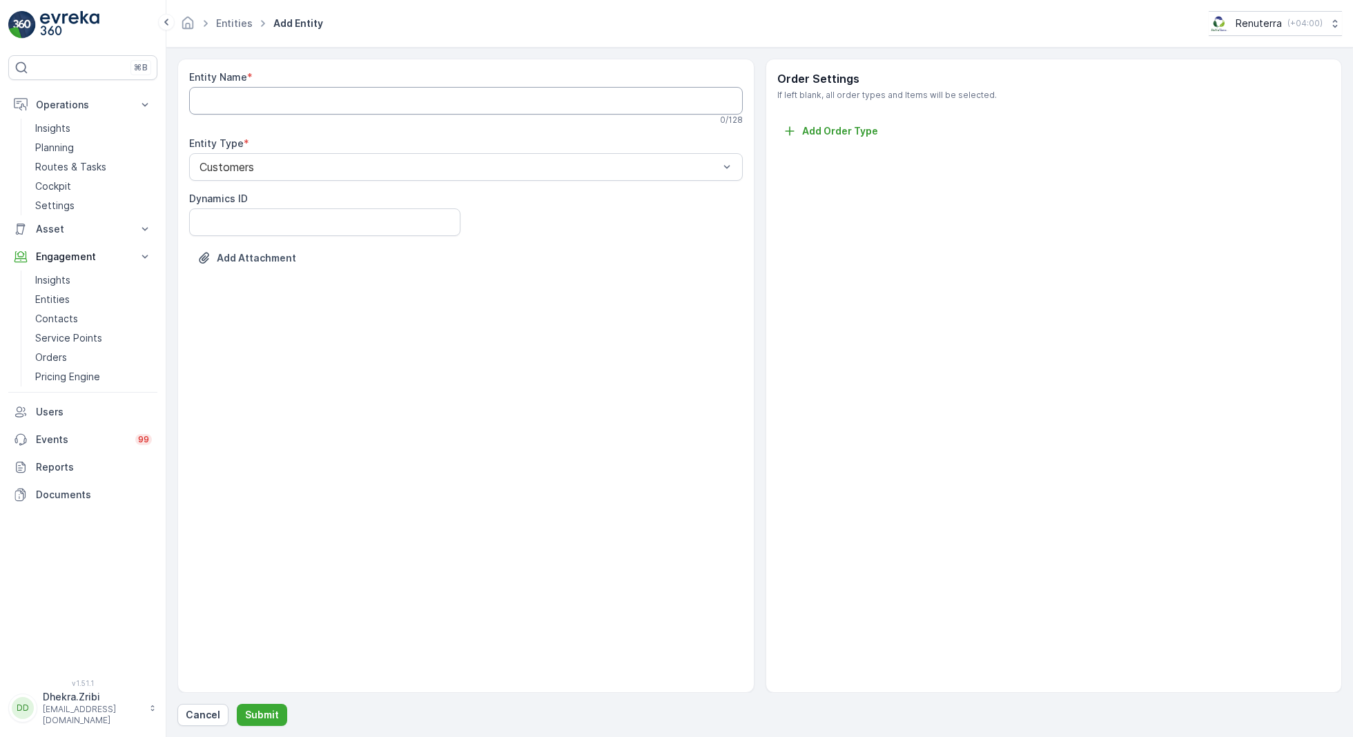
click at [266, 95] on Name "Entity Name" at bounding box center [466, 101] width 554 height 28
paste Name "[PERSON_NAME] | Deira"
type Name "[PERSON_NAME]"
click at [258, 684] on p "Submit" at bounding box center [262, 715] width 34 height 14
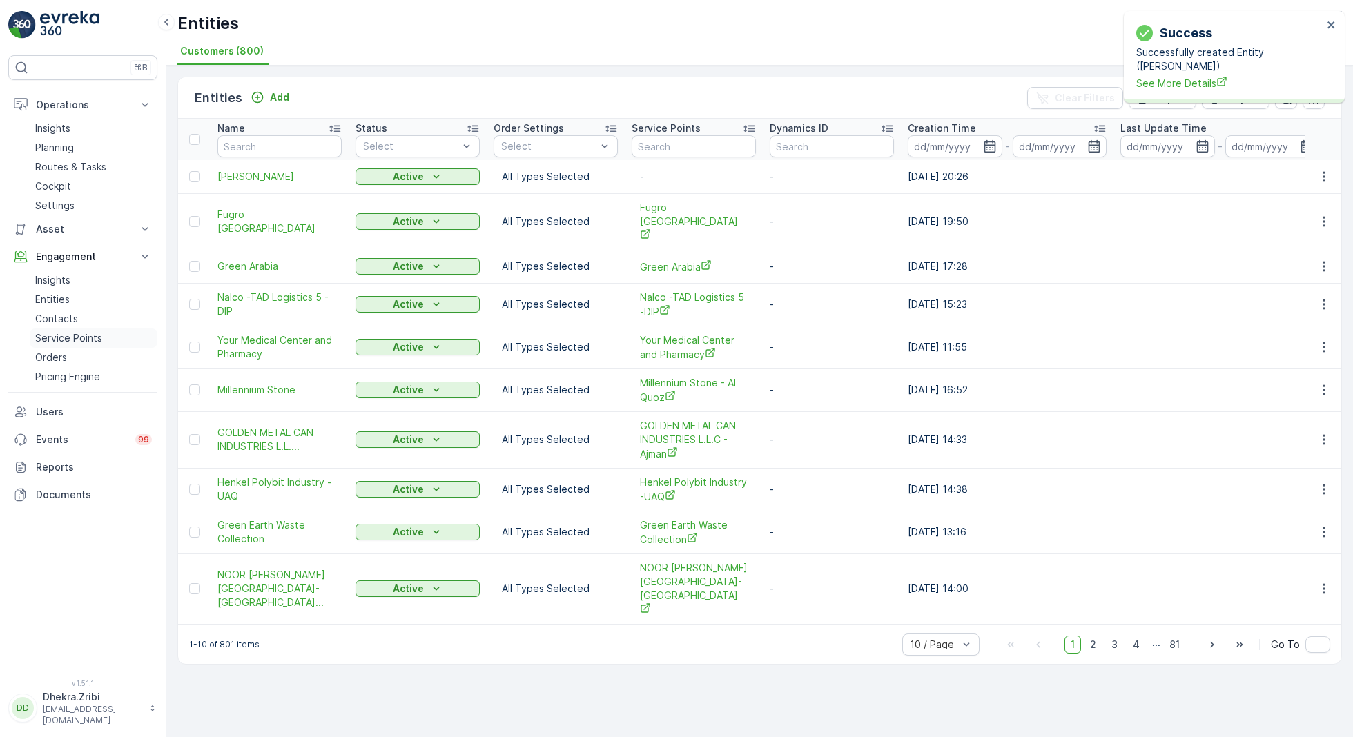
click at [70, 338] on p "Service Points" at bounding box center [68, 338] width 67 height 14
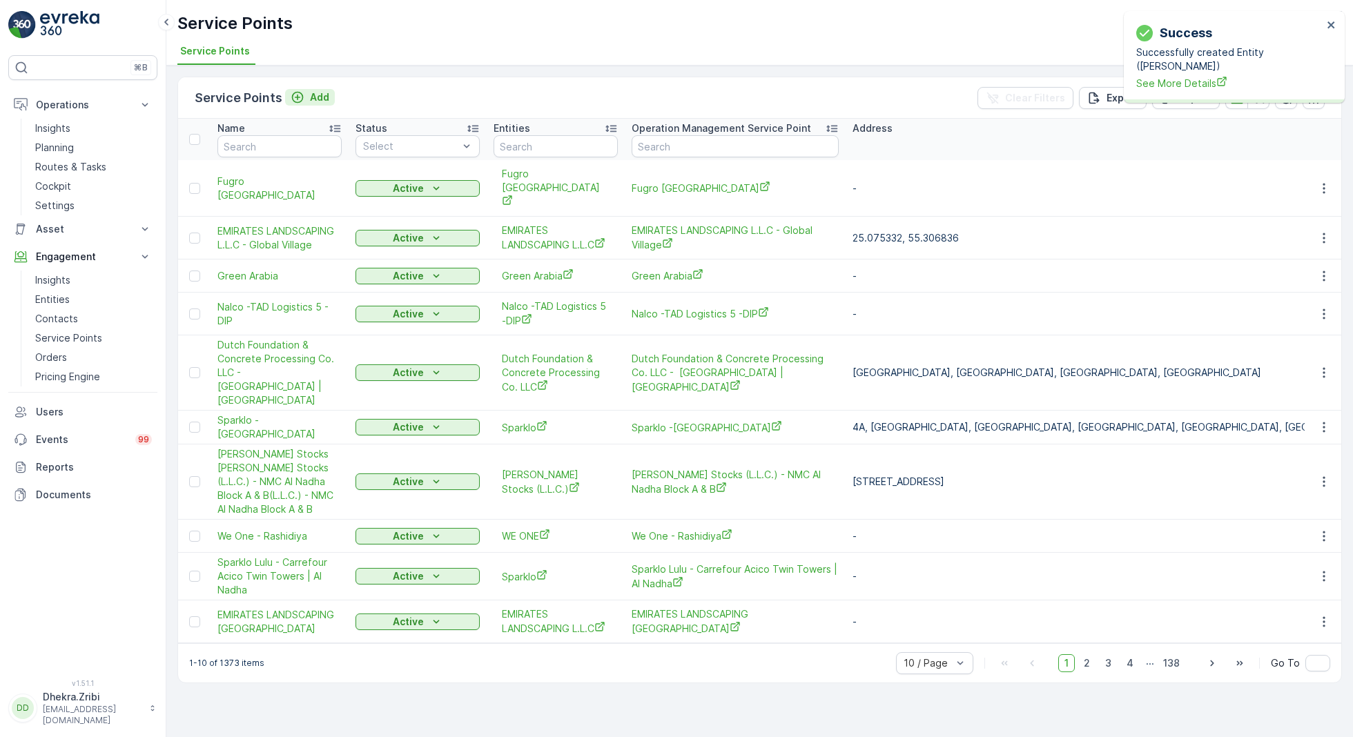
click at [320, 100] on p "Add" at bounding box center [319, 97] width 19 height 14
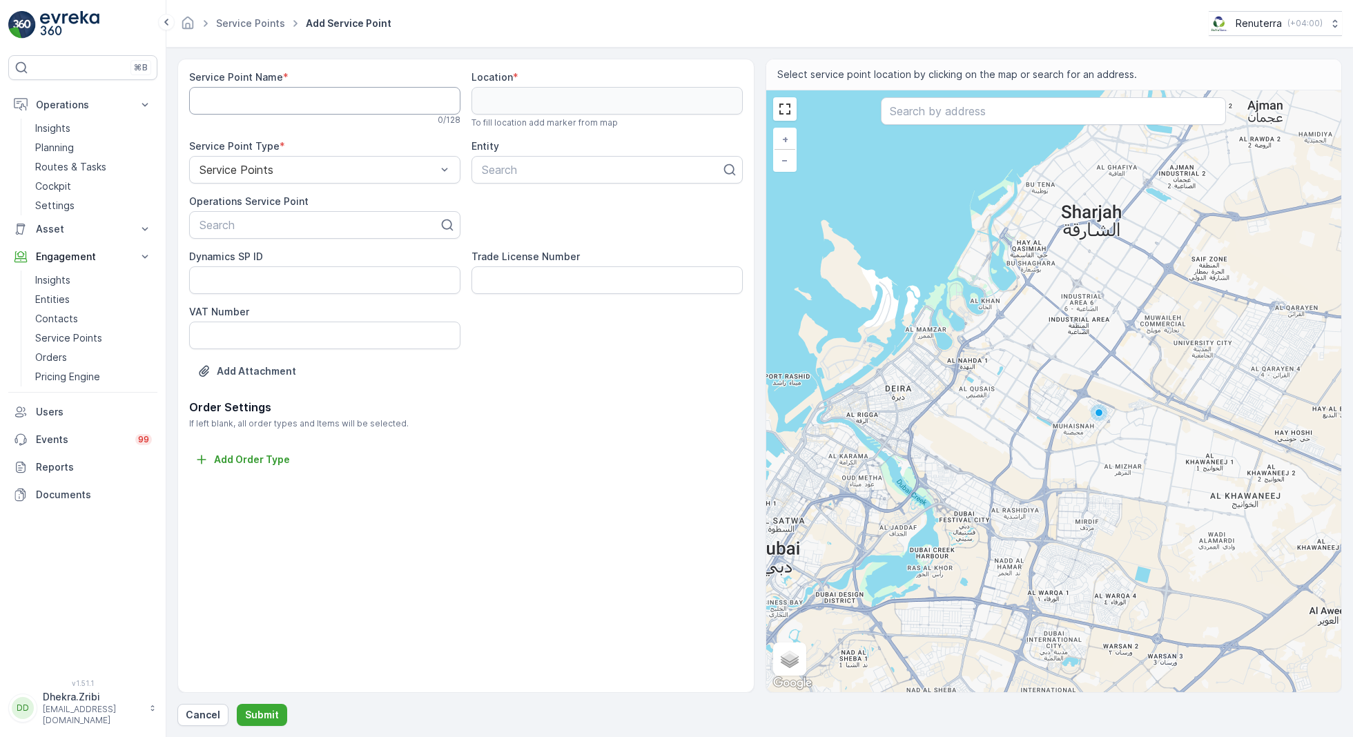
click at [334, 99] on Name "Service Point Name" at bounding box center [324, 101] width 271 height 28
paste Name "[PERSON_NAME] | Deira"
type Name "[PERSON_NAME] | Deira"
click at [300, 229] on div at bounding box center [319, 225] width 242 height 12
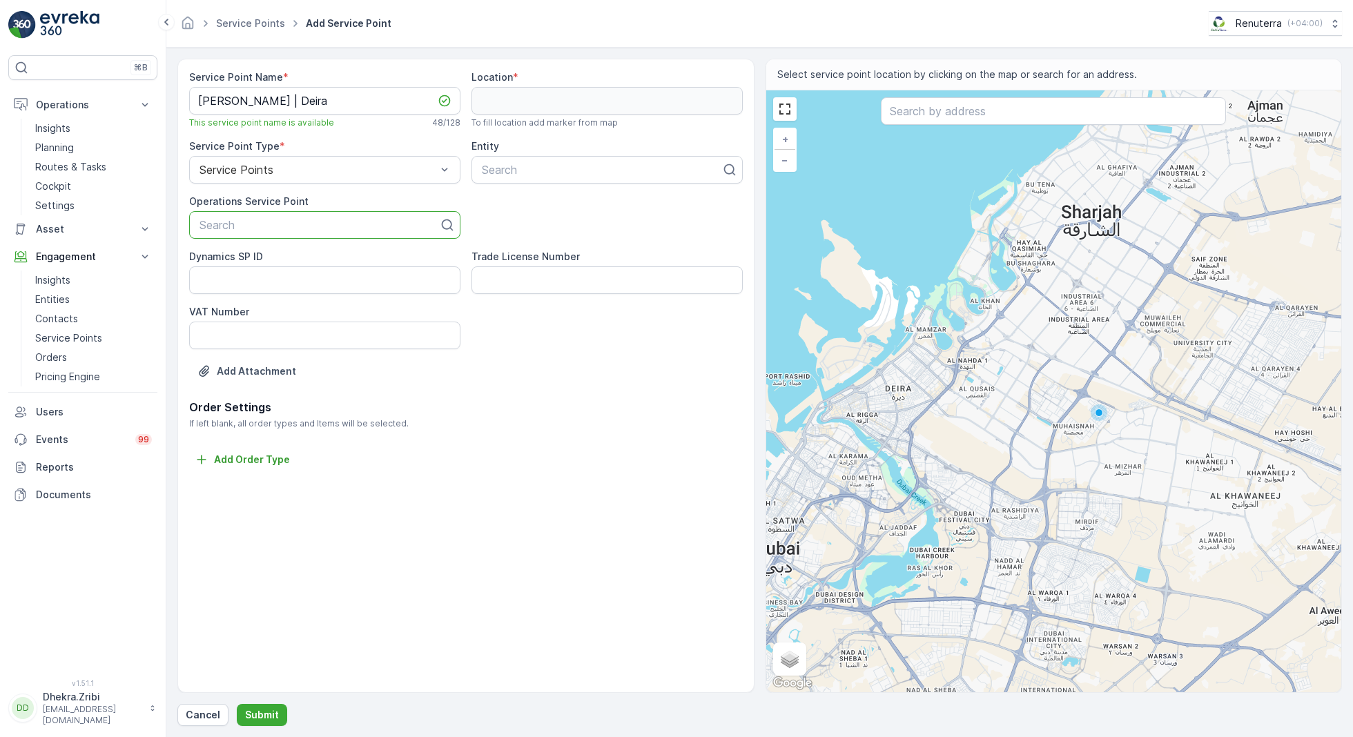
scroll to position [0, 0]
paste input "[PERSON_NAME] | Deira"
type input "[PERSON_NAME] | Deira"
click at [325, 261] on span "[PERSON_NAME] | Deira" at bounding box center [261, 259] width 129 height 12
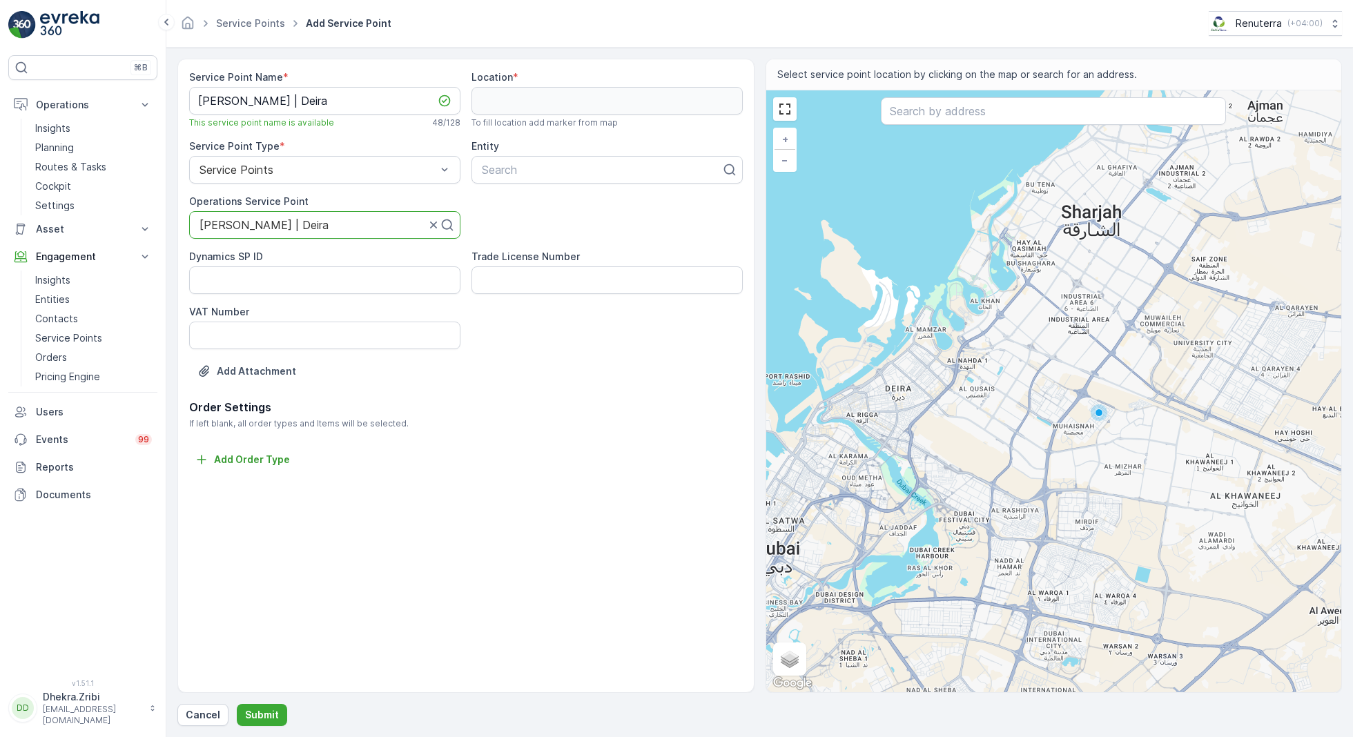
scroll to position [0, 0]
click at [521, 164] on div at bounding box center [601, 170] width 242 height 12
type input "saleh ahmed S"
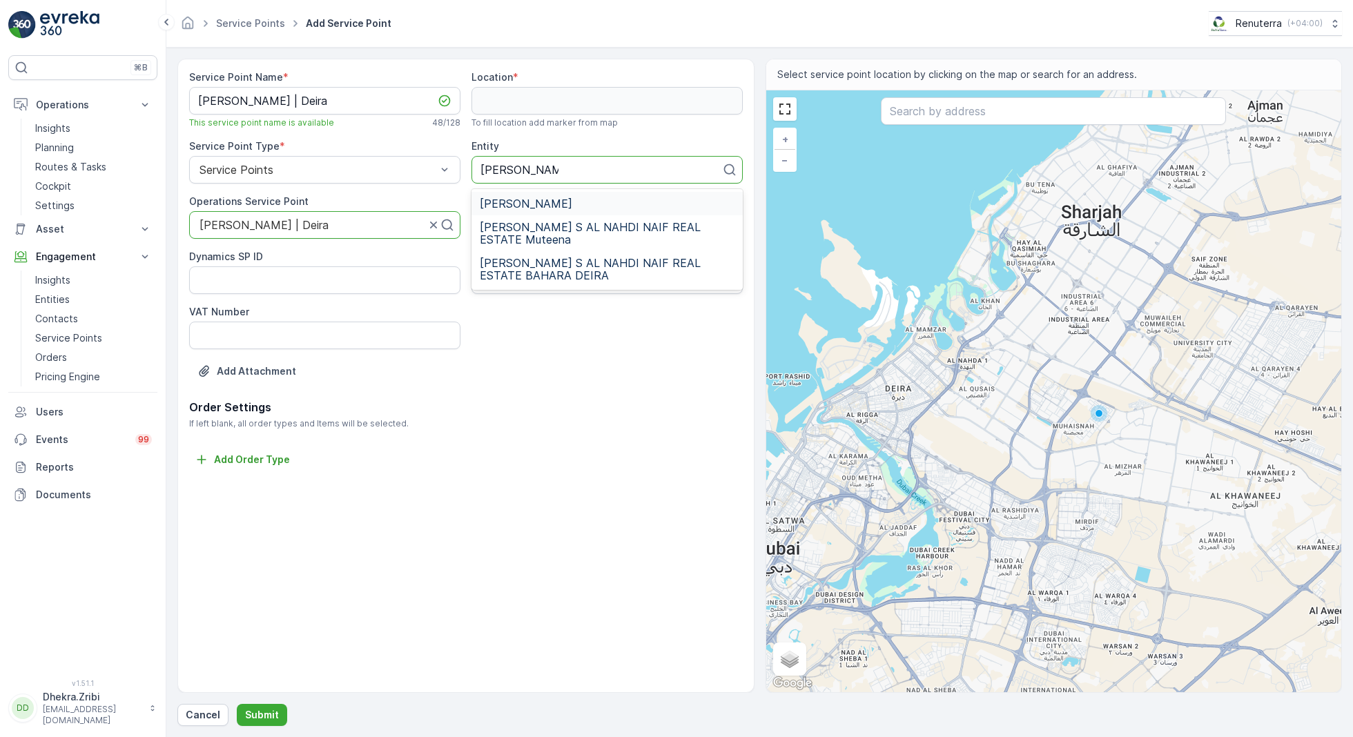
click at [669, 201] on div "[PERSON_NAME]" at bounding box center [607, 203] width 255 height 12
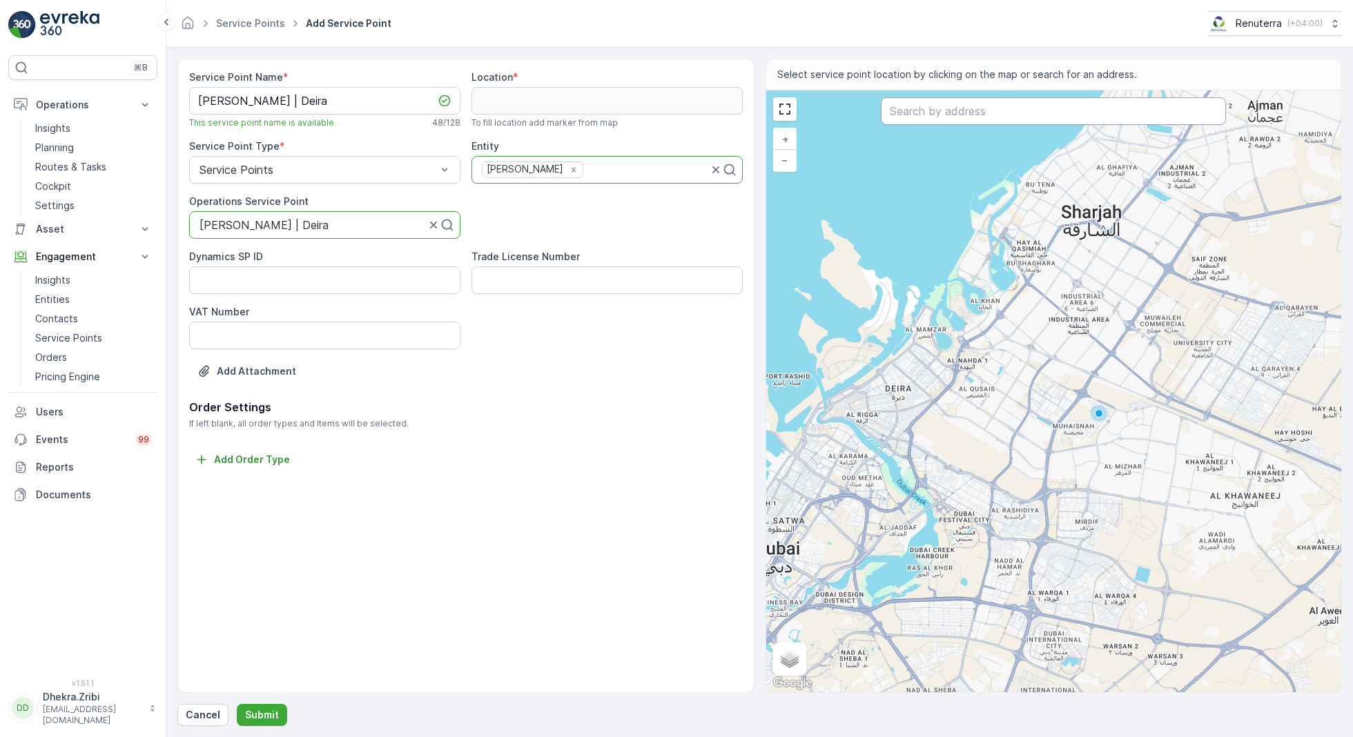
click at [965, 110] on input "text" at bounding box center [1053, 111] width 345 height 28
paste input "ABBAS ALI MENS TAILORING AND TEXTILES"
type input "ABBAS ALI MENS TAILORING AND TEXTILES"
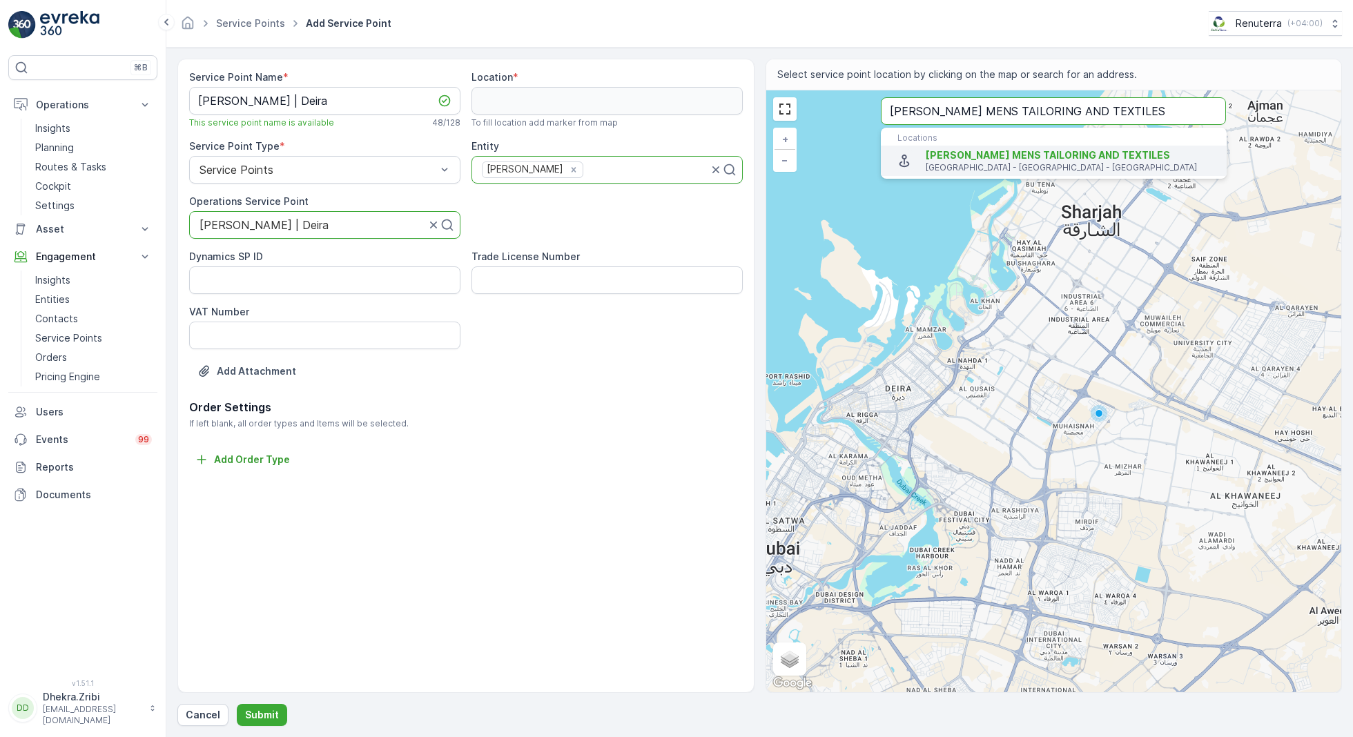
click at [964, 158] on span "ABBAS ALI MENS TAILORING AND TEXTILES" at bounding box center [1048, 155] width 244 height 12
type input "25.2624888,55.3289489"
click at [964, 158] on div "+ − Satellite Roadmap Terrain Hybrid Leaflet Keyboard shortcuts Map Data Map da…" at bounding box center [1054, 391] width 576 height 602
type input "25.266107851316814,55.32948310432023"
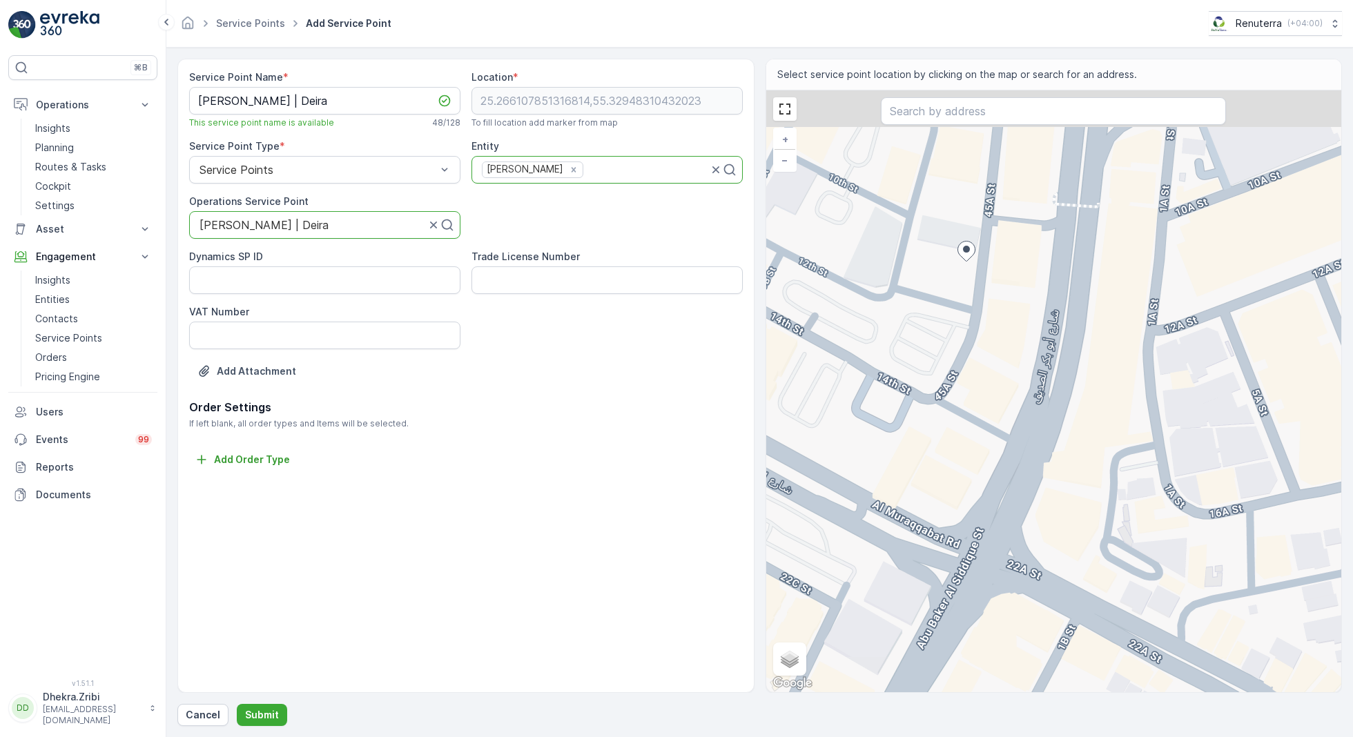
drag, startPoint x: 1036, startPoint y: 202, endPoint x: 944, endPoint y: 342, distance: 167.3
click at [945, 342] on div "+ − Satellite Roadmap Terrain Hybrid Leaflet Keyboard shortcuts Map Data Map da…" at bounding box center [1054, 391] width 576 height 602
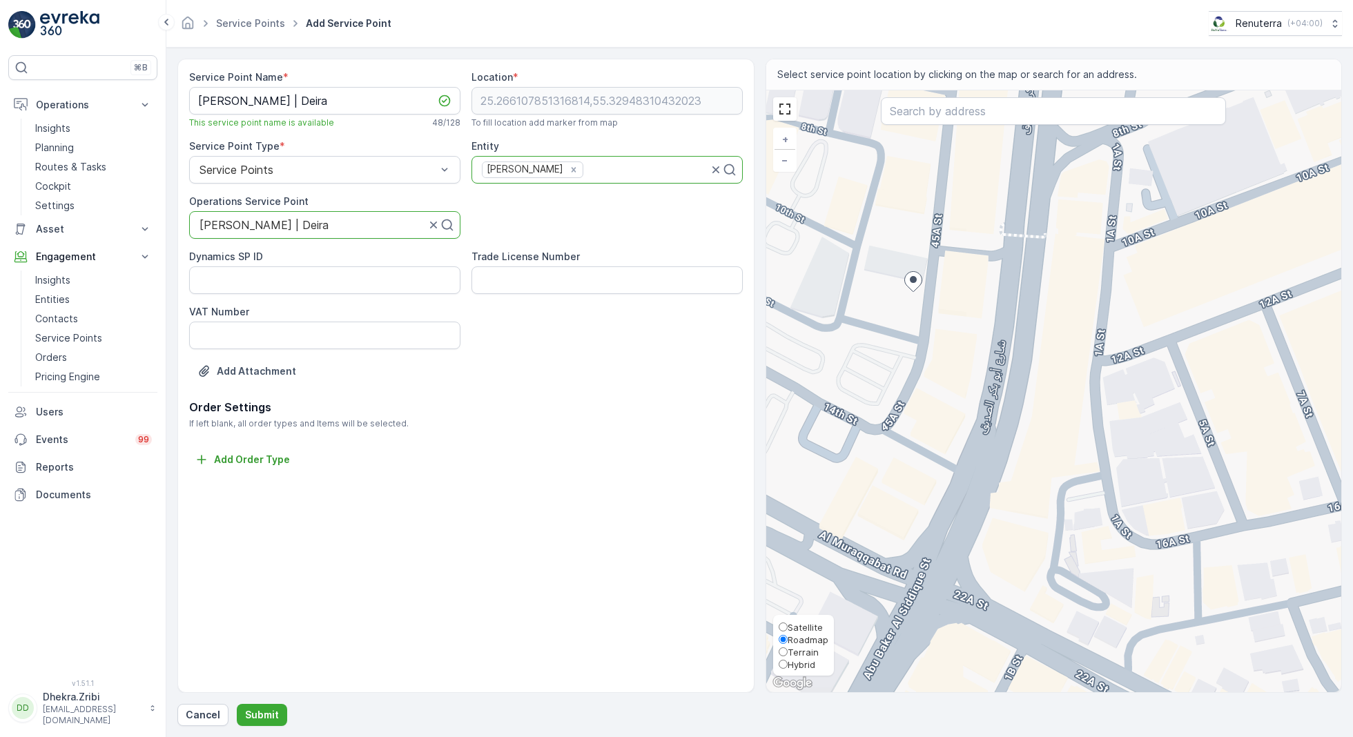
click at [808, 628] on span "Satellite" at bounding box center [805, 627] width 35 height 11
click at [788, 628] on input "Satellite" at bounding box center [783, 627] width 9 height 9
radio input "true"
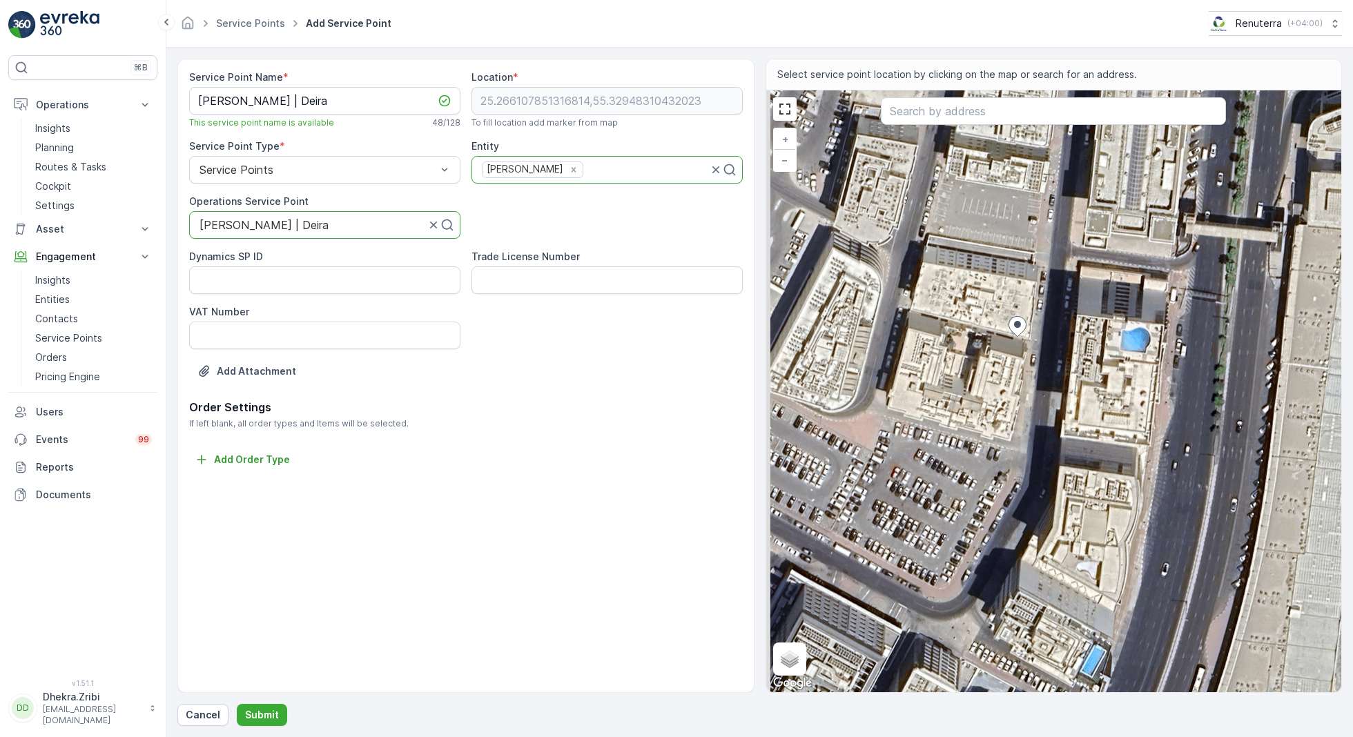
drag, startPoint x: 864, startPoint y: 241, endPoint x: 974, endPoint y: 309, distance: 128.9
click at [977, 310] on div "+ − Satellite Roadmap Terrain Hybrid Leaflet Keyboard shortcuts Map Data Imager…" at bounding box center [1054, 391] width 576 height 602
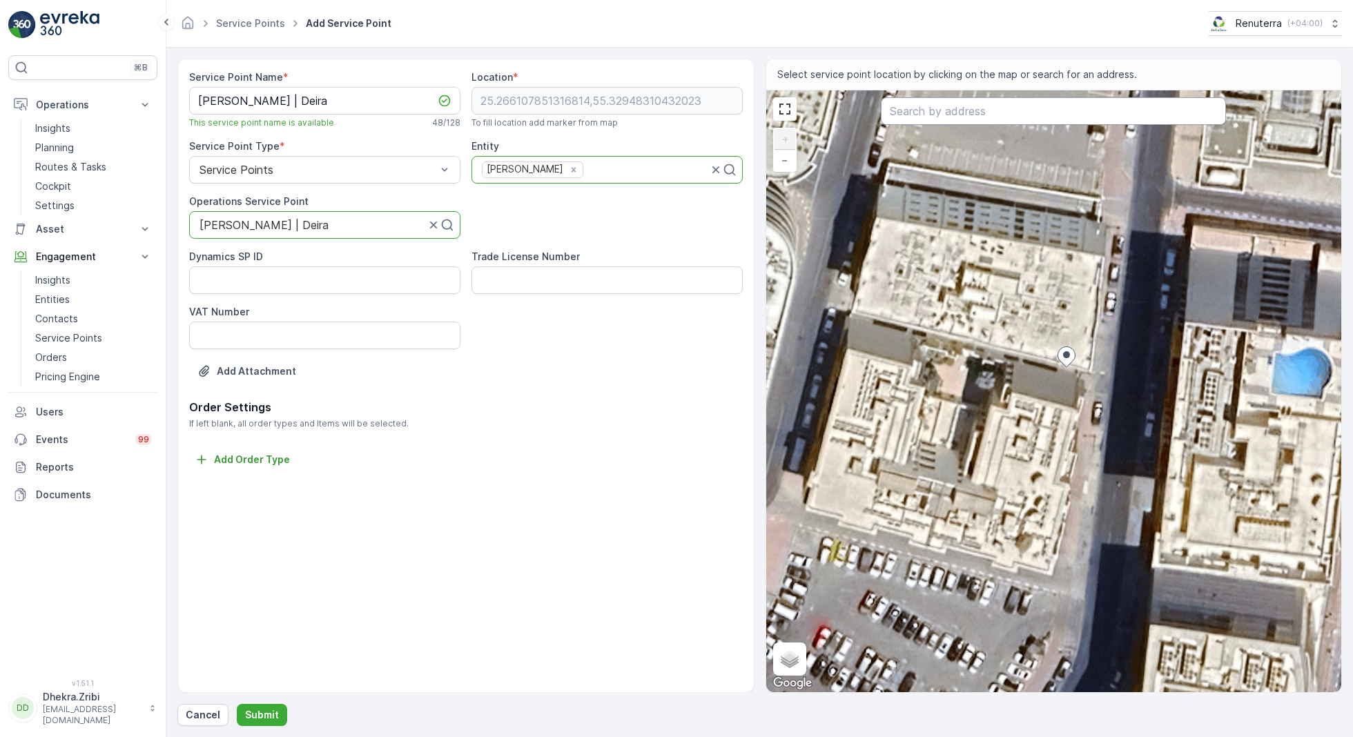
click at [926, 103] on input "text" at bounding box center [1053, 111] width 345 height 28
paste input "FRIENDS ZONE RESTAURANT L.L.C"
type input "FRIENDS ZONE RESTAURANT L.L.C"
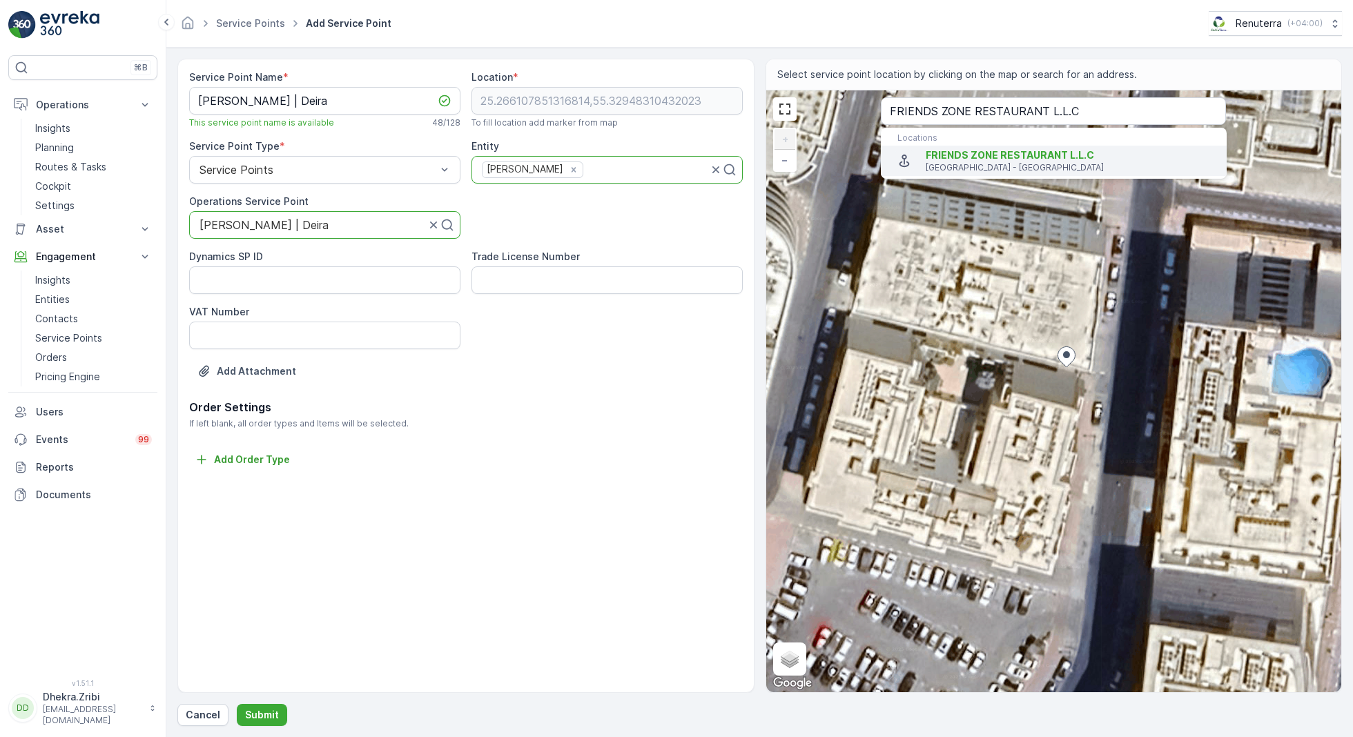
click at [948, 157] on span "FRIENDS ZONE RESTAURANT L.L.C" at bounding box center [1010, 155] width 168 height 12
type input "25.262449,55.32893139999999"
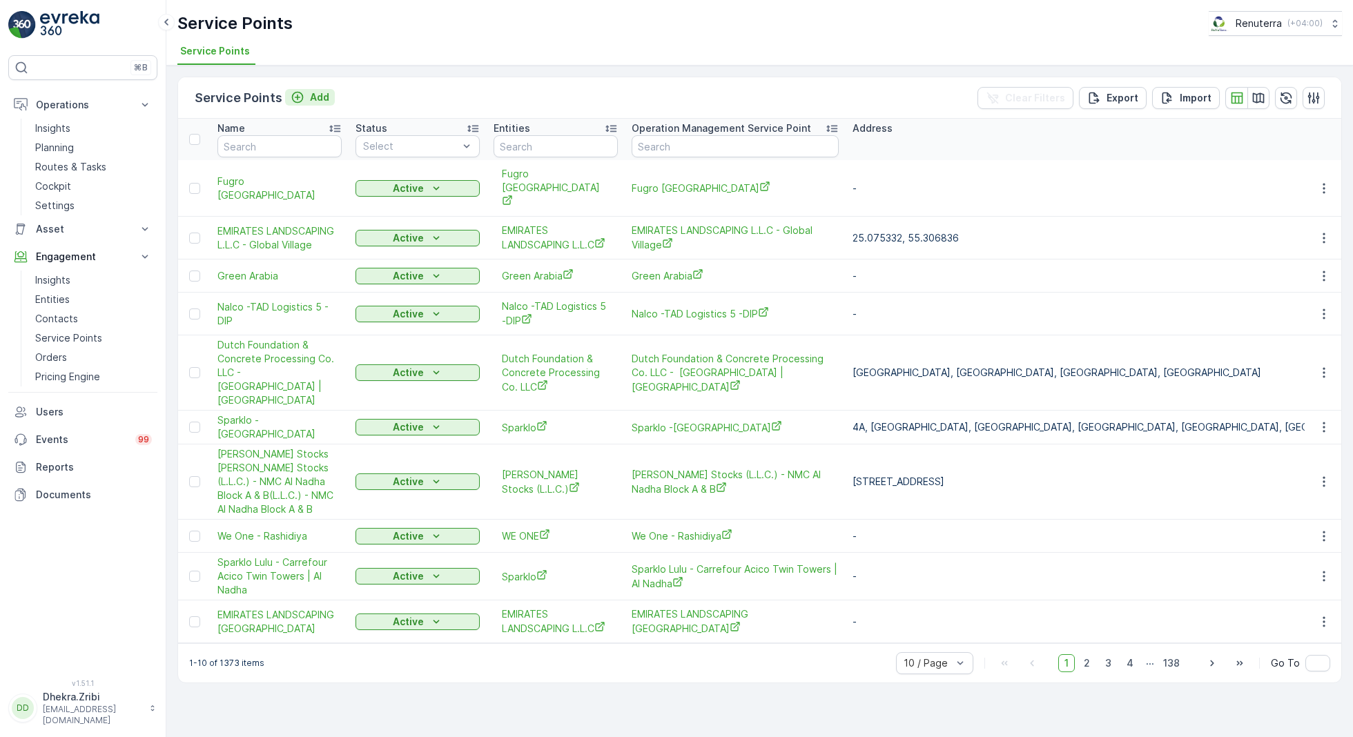
click at [329, 103] on button "Add" at bounding box center [310, 97] width 50 height 17
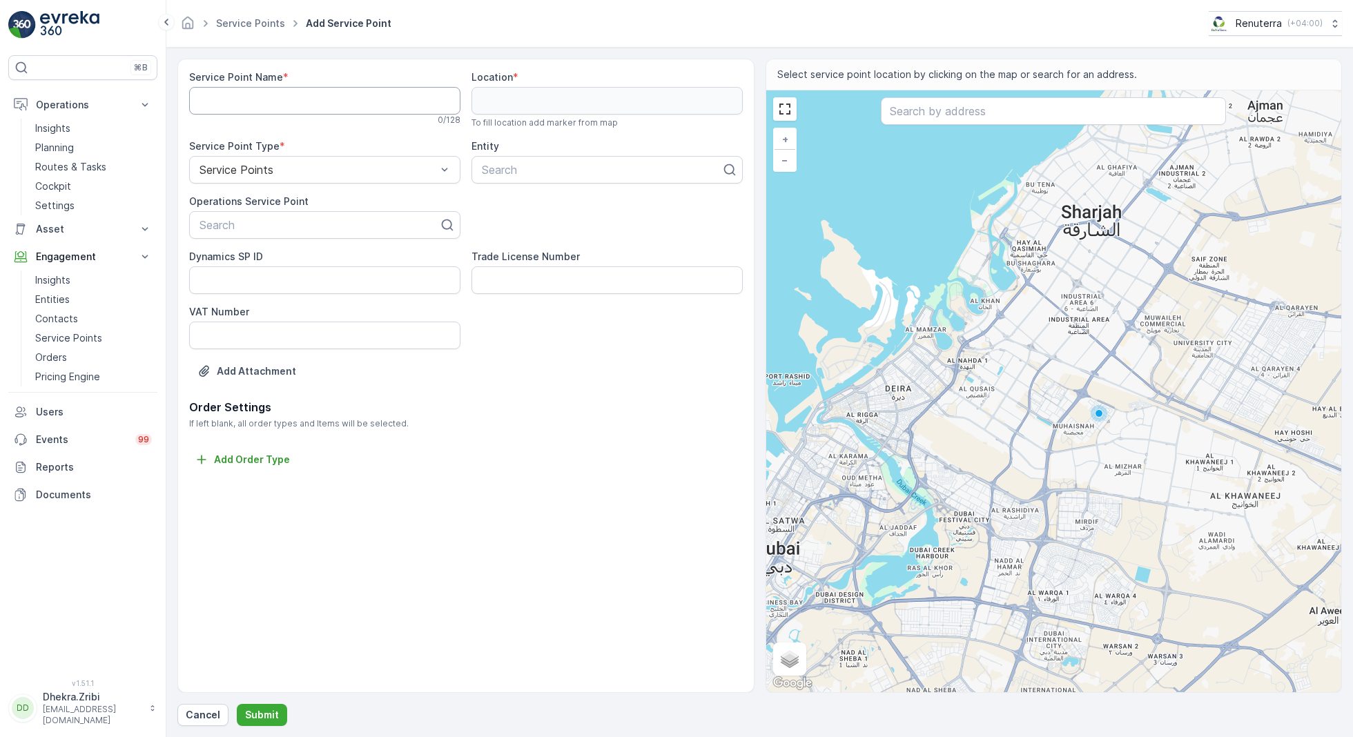
click at [330, 105] on Name "Service Point Name" at bounding box center [324, 101] width 271 height 28
paste Name "[PERSON_NAME] | Deira"
type Name "[PERSON_NAME] | Deira"
click at [276, 224] on div at bounding box center [319, 225] width 242 height 12
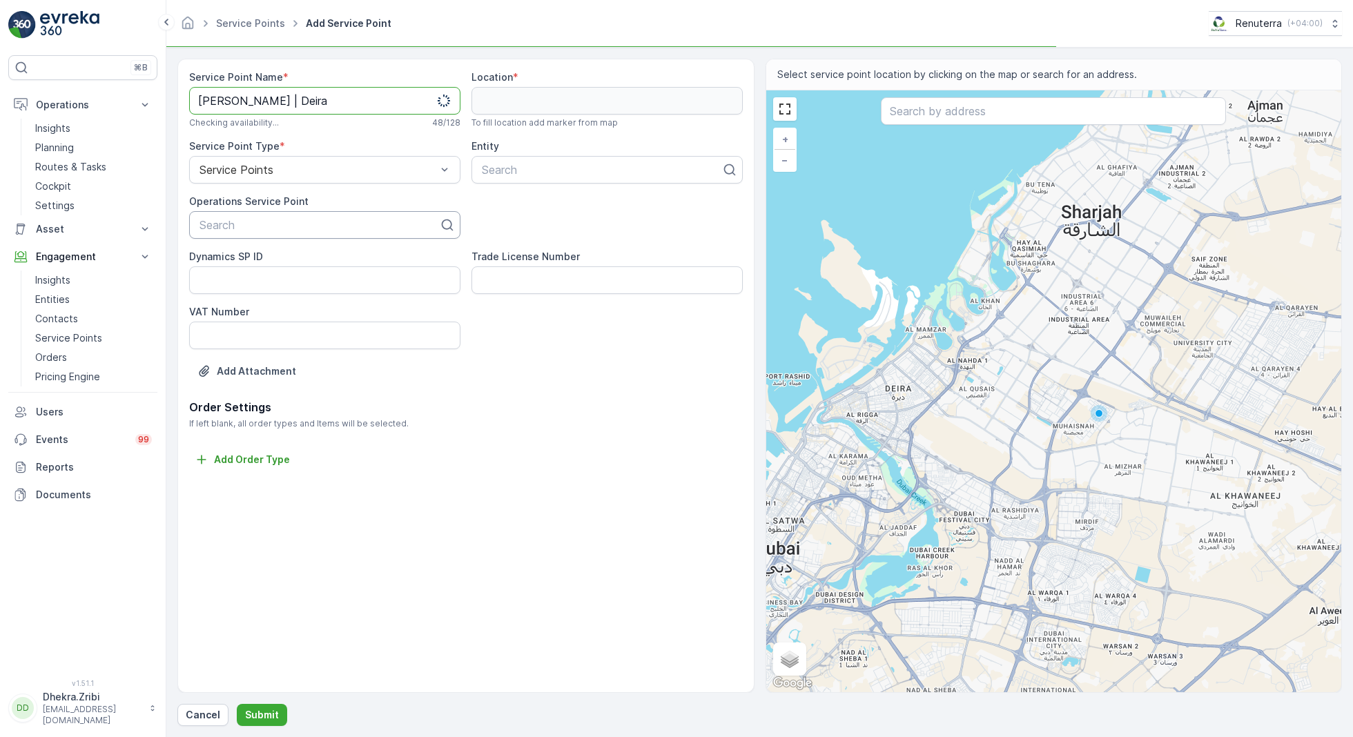
scroll to position [0, 0]
paste input "[PERSON_NAME] | Deira"
type input "[PERSON_NAME] | Deira"
click at [287, 263] on span "[PERSON_NAME] | Deira" at bounding box center [261, 259] width 129 height 12
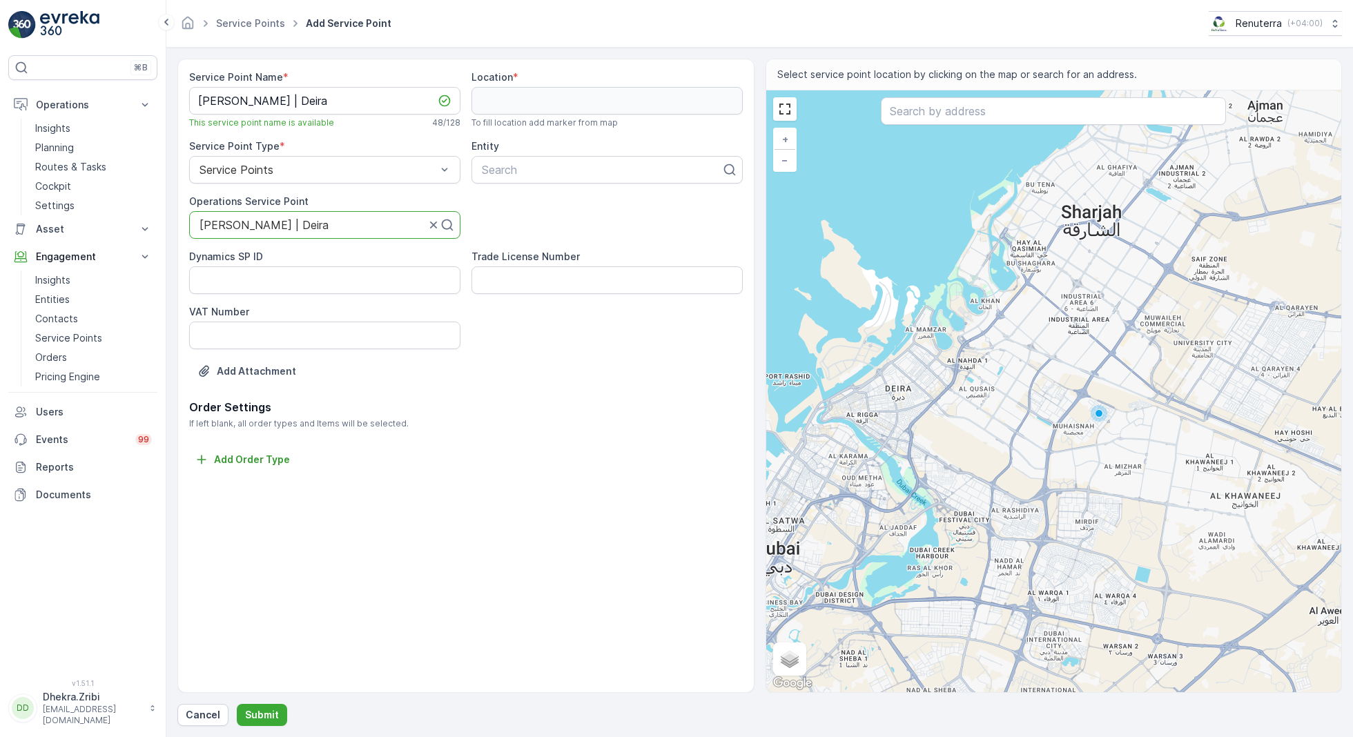
scroll to position [0, 0]
click at [572, 171] on div at bounding box center [601, 170] width 242 height 12
type input "[PERSON_NAME]"
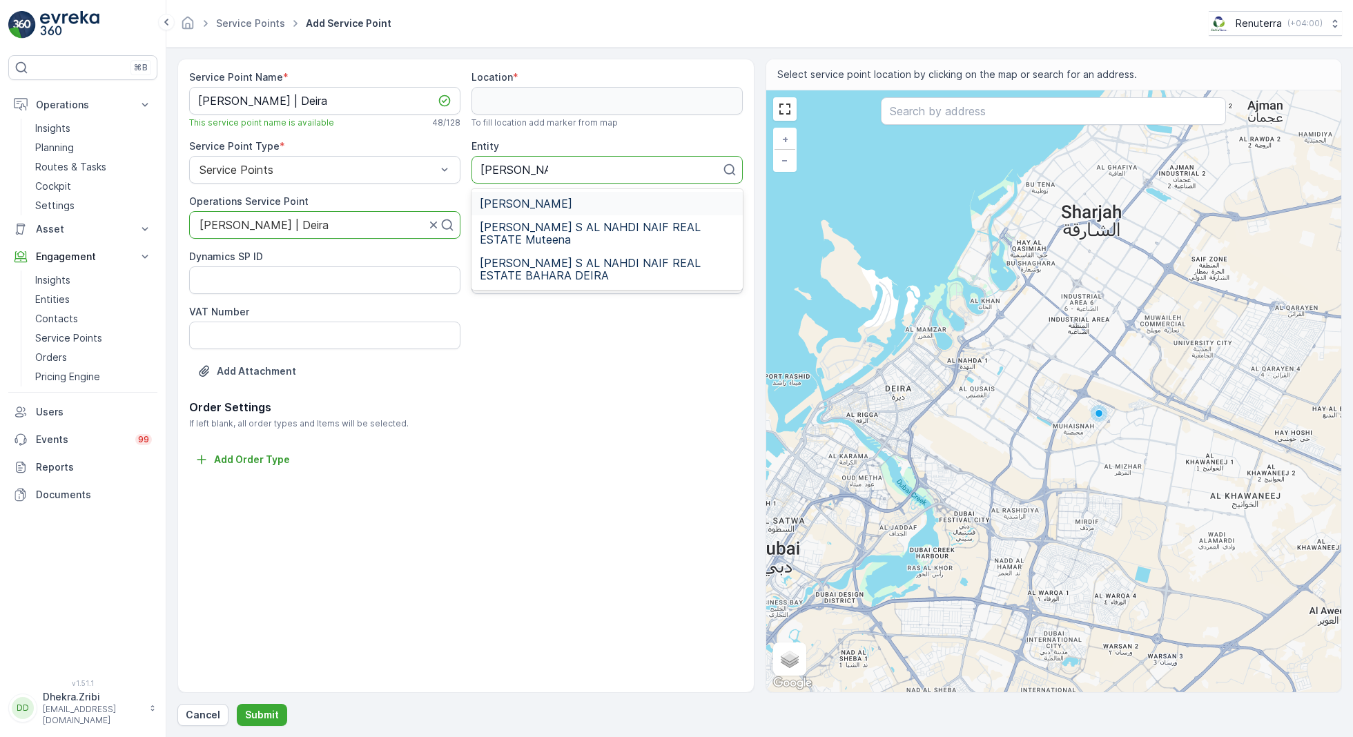
click at [572, 202] on span "[PERSON_NAME]" at bounding box center [526, 203] width 93 height 12
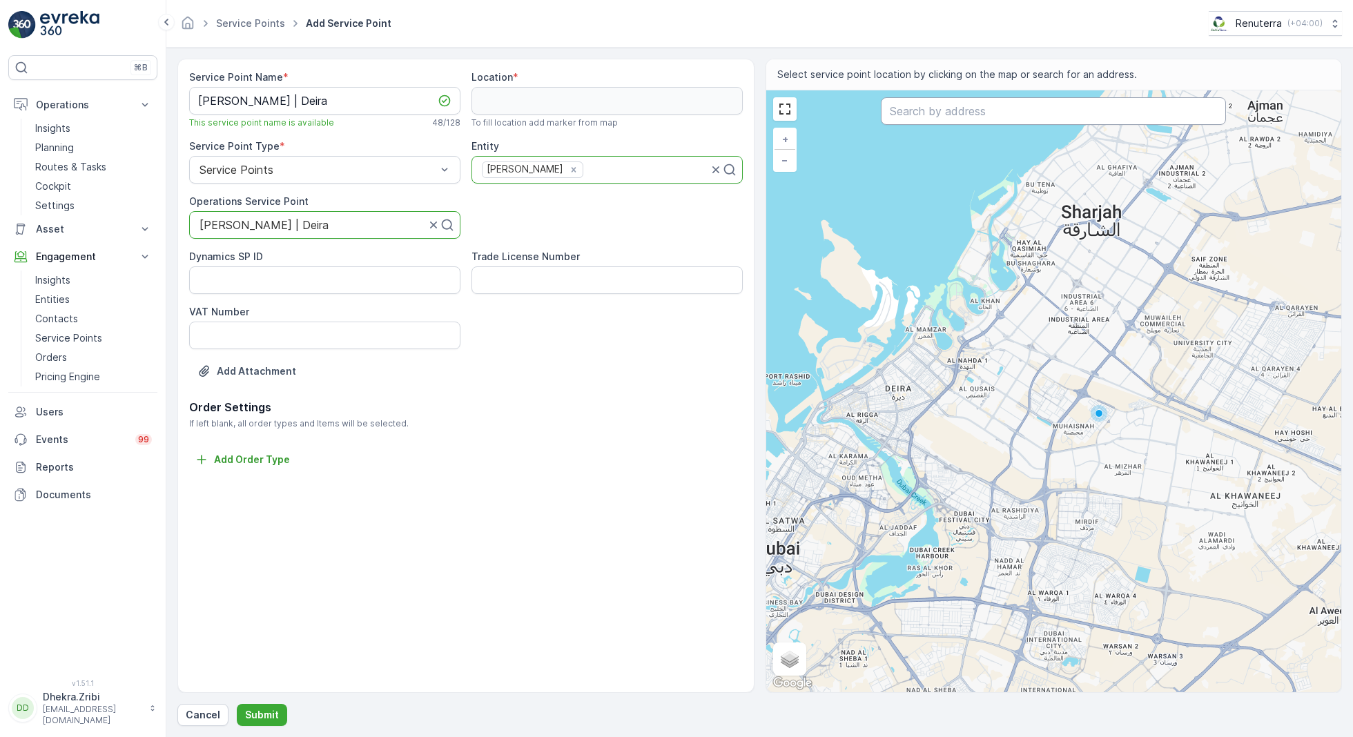
click at [929, 115] on input "text" at bounding box center [1053, 111] width 345 height 28
paste input "ABBAS ALI MENS TAILORING AND TEXTILES"
type input "ABBAS ALI MENS TAILORING AND TEXTILES"
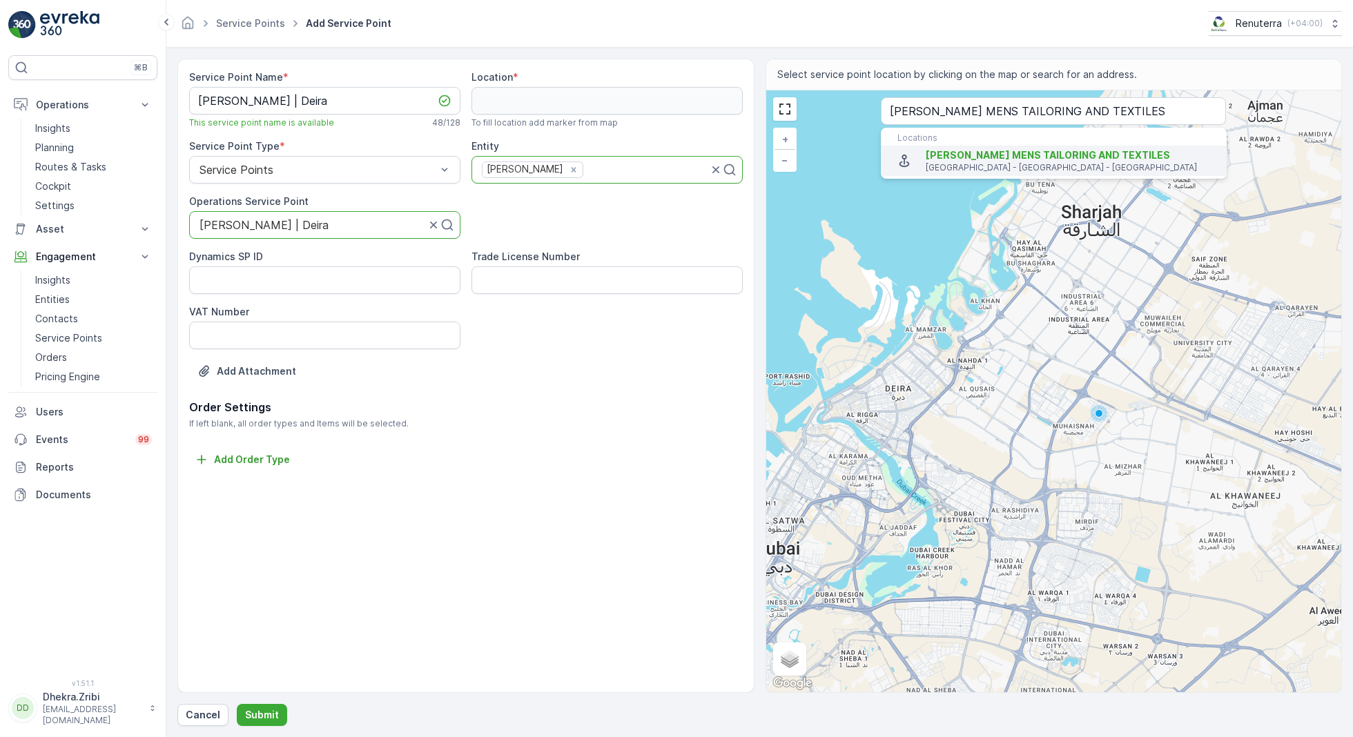
click at [977, 150] on span "ABBAS ALI MENS TAILORING AND TEXTILES" at bounding box center [1048, 155] width 244 height 12
type input "25.2624888,55.3289489"
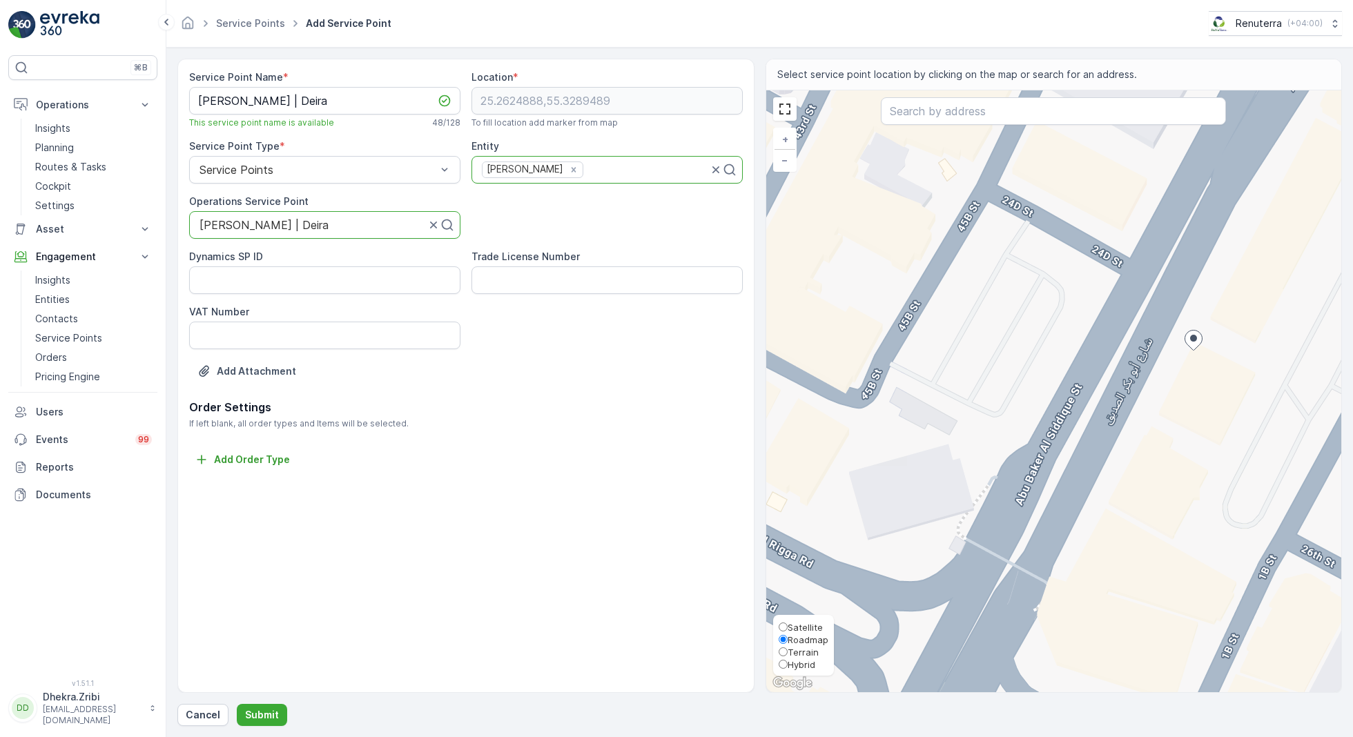
click at [802, 623] on span "Satellite" at bounding box center [805, 627] width 35 height 11
click at [788, 623] on input "Satellite" at bounding box center [783, 627] width 9 height 9
radio input "true"
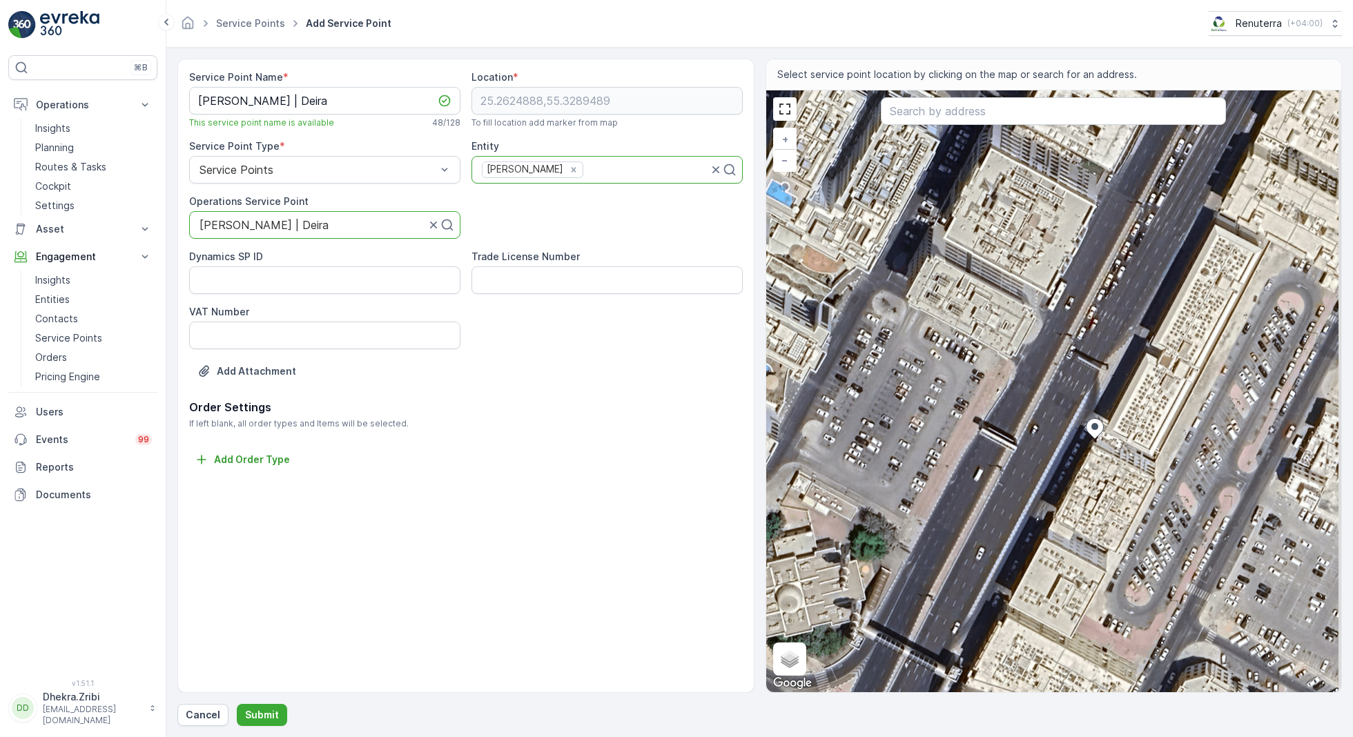
drag, startPoint x: 1210, startPoint y: 386, endPoint x: 1111, endPoint y: 474, distance: 132.0
click at [1111, 474] on div "+ − Satellite Roadmap Terrain Hybrid Leaflet Keyboard shortcuts Map Data Imager…" at bounding box center [1054, 391] width 576 height 602
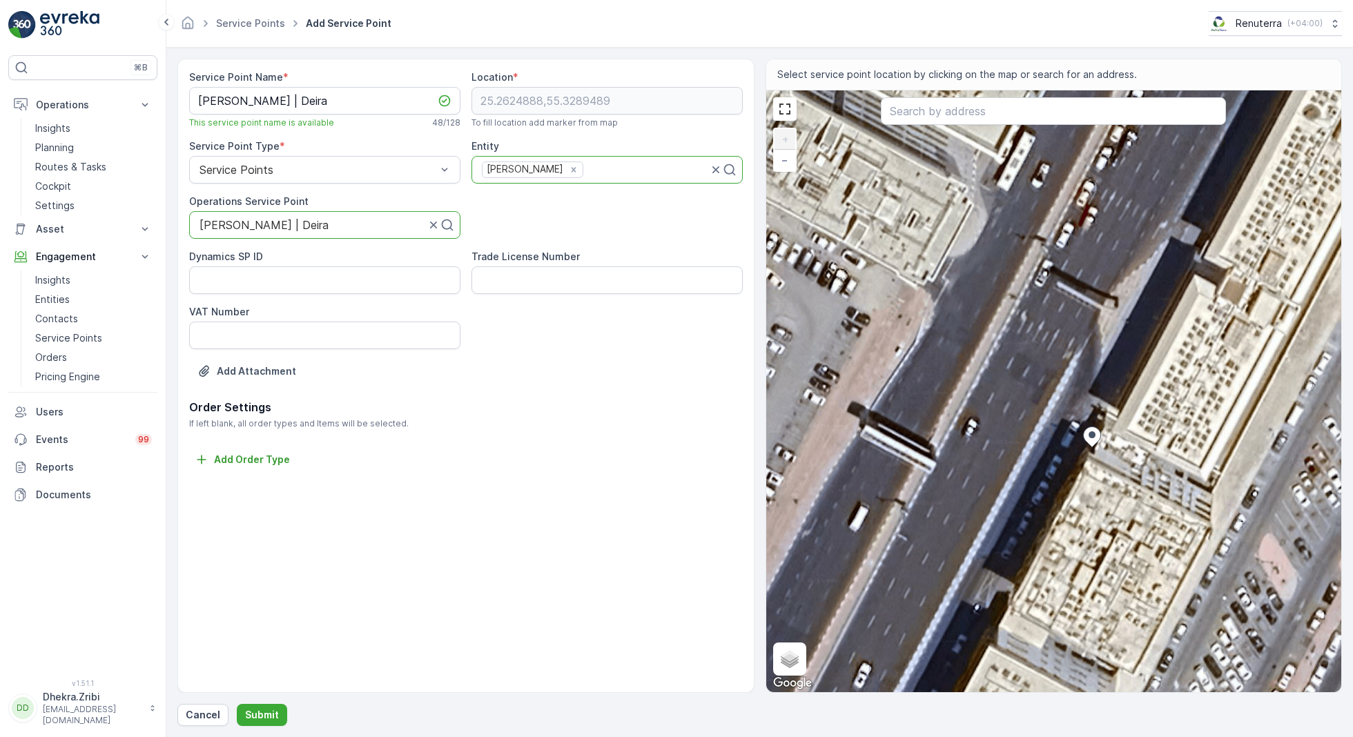
click at [1102, 410] on div "+ − Satellite Roadmap Terrain Hybrid Leaflet Keyboard shortcuts Map Data Imager…" at bounding box center [1054, 391] width 576 height 602
type input "25.262551937601764,55.3289692650083"
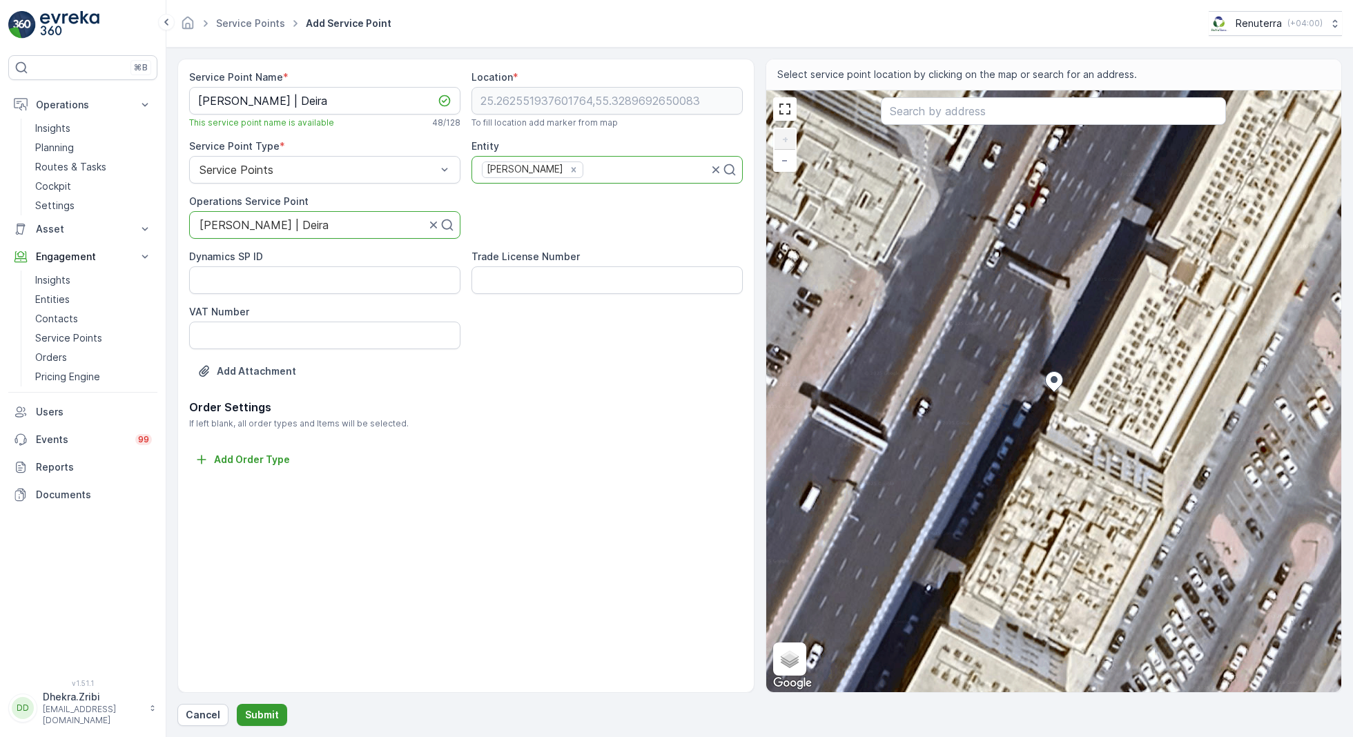
click at [262, 684] on p "Submit" at bounding box center [262, 715] width 34 height 14
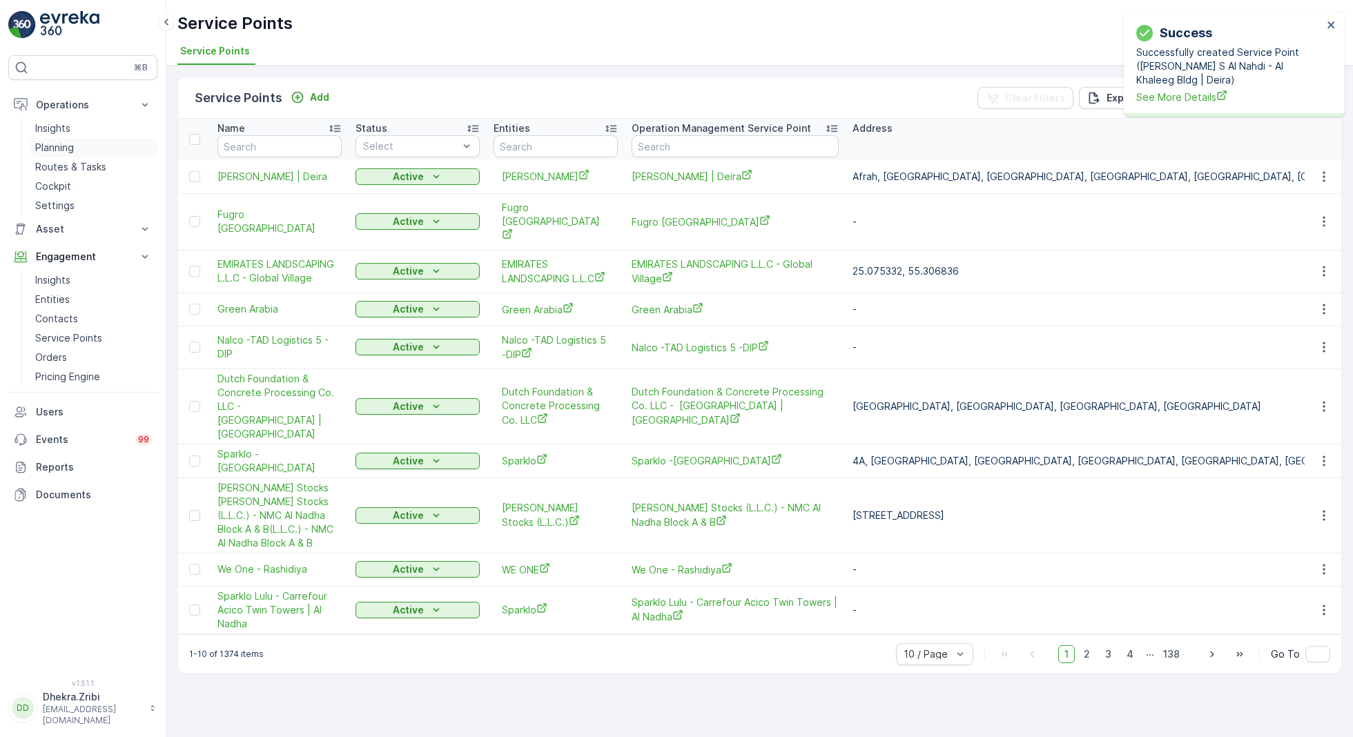
click at [68, 142] on p "Planning" at bounding box center [54, 148] width 39 height 14
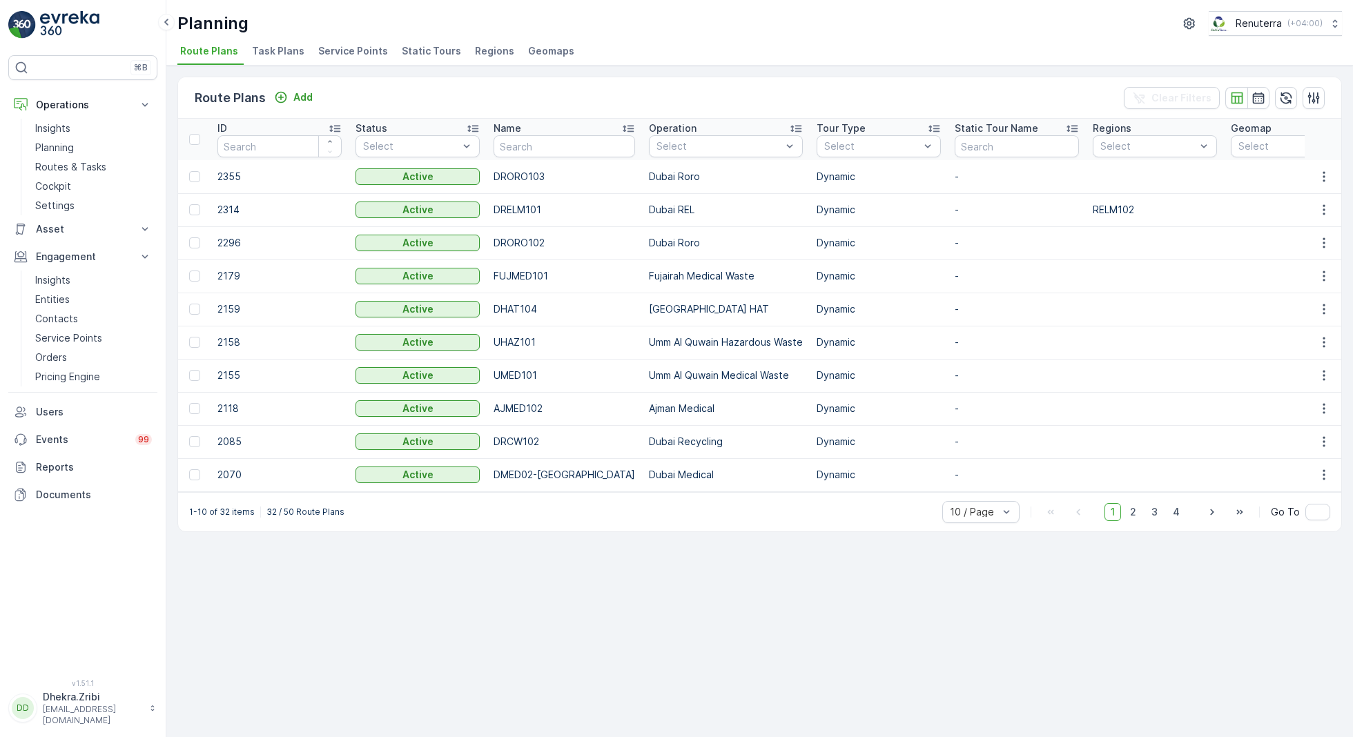
click at [342, 48] on span "Service Points" at bounding box center [353, 51] width 70 height 14
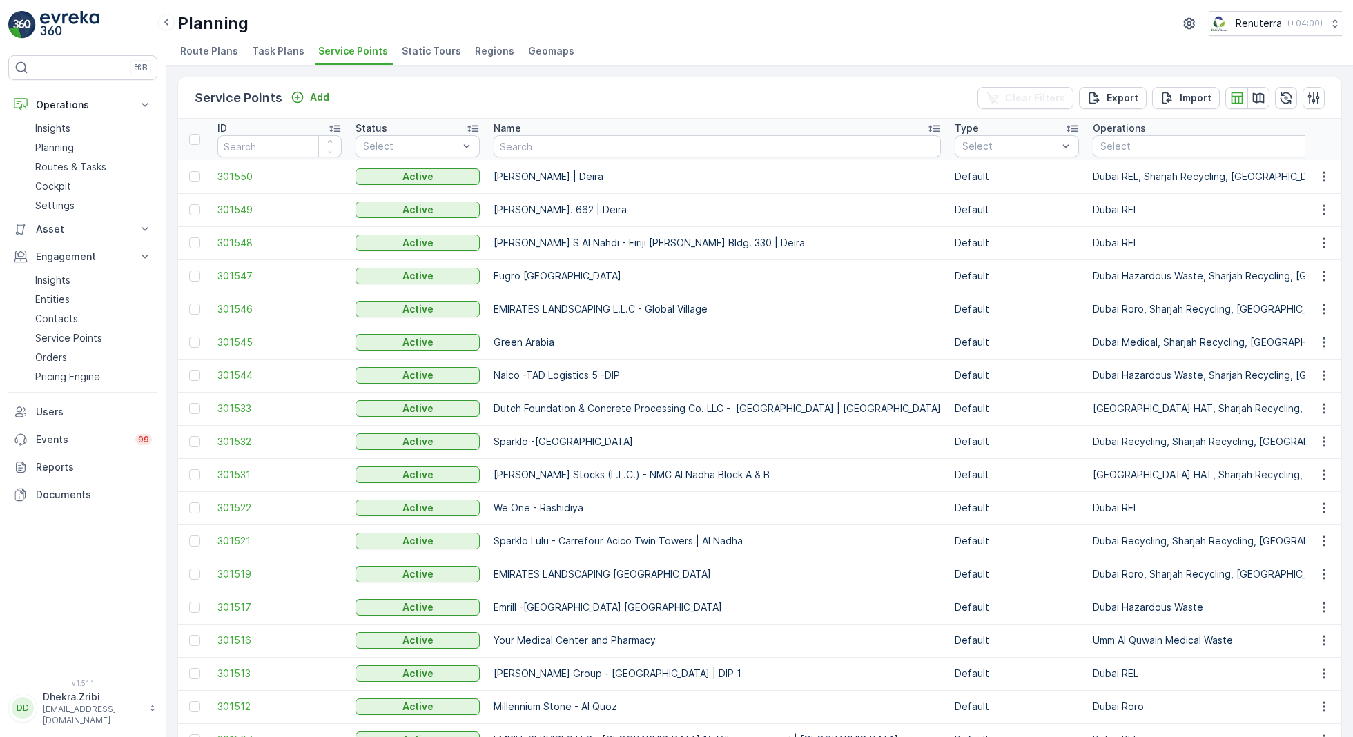
click at [244, 175] on span "301550" at bounding box center [279, 177] width 124 height 14
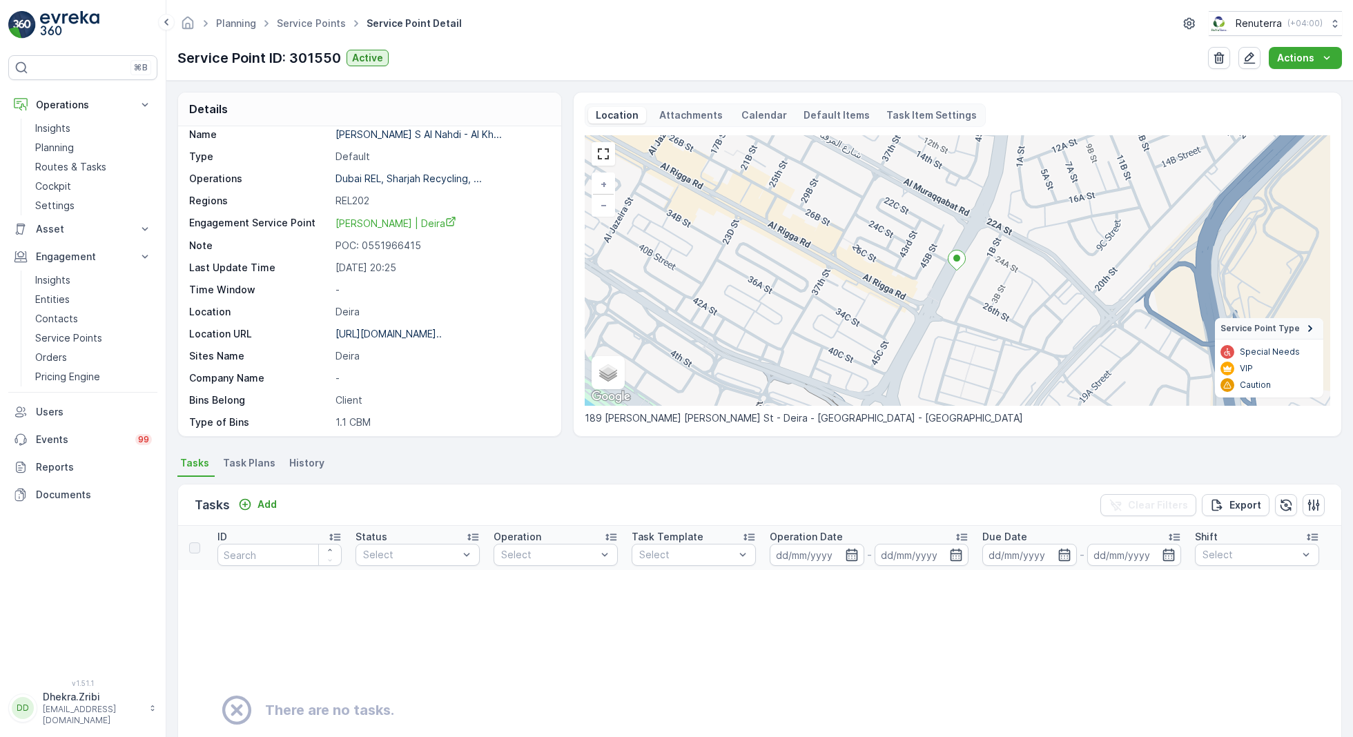
scroll to position [25, 0]
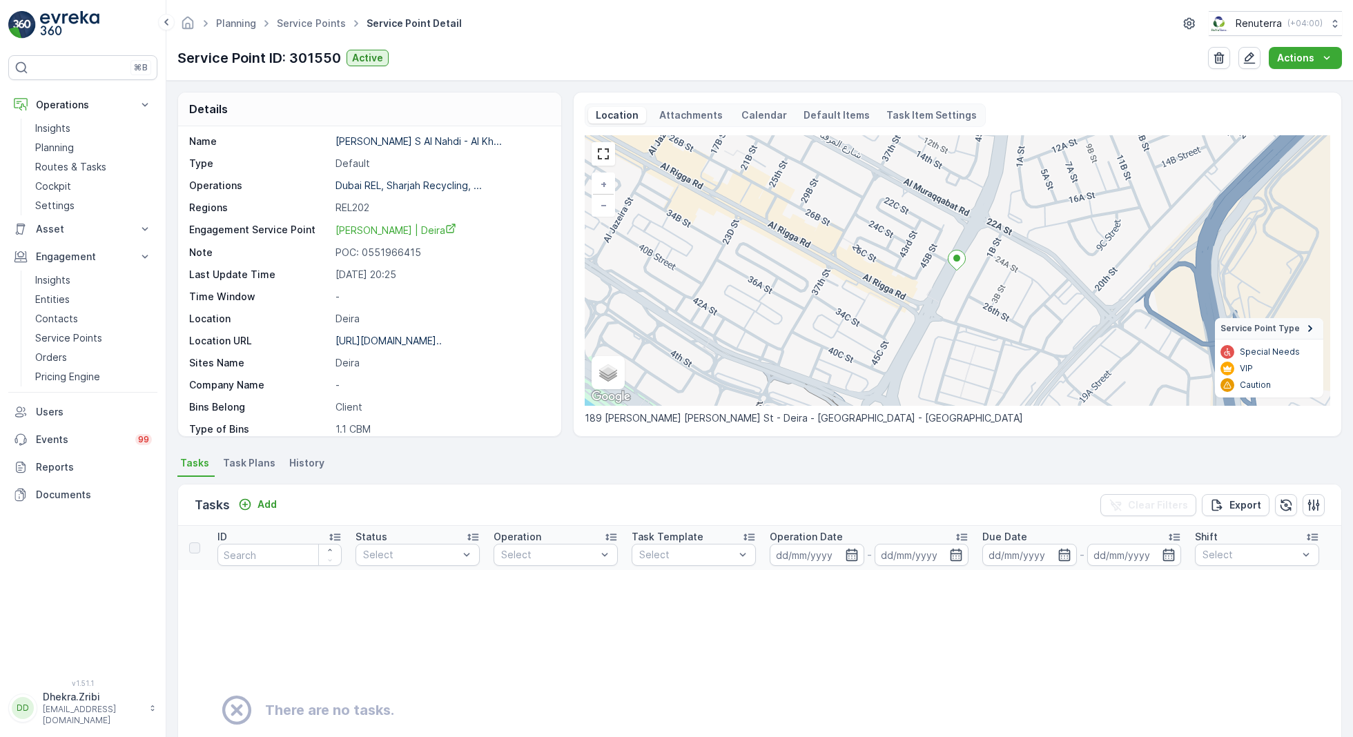
click at [250, 462] on span "Task Plans" at bounding box center [249, 463] width 52 height 14
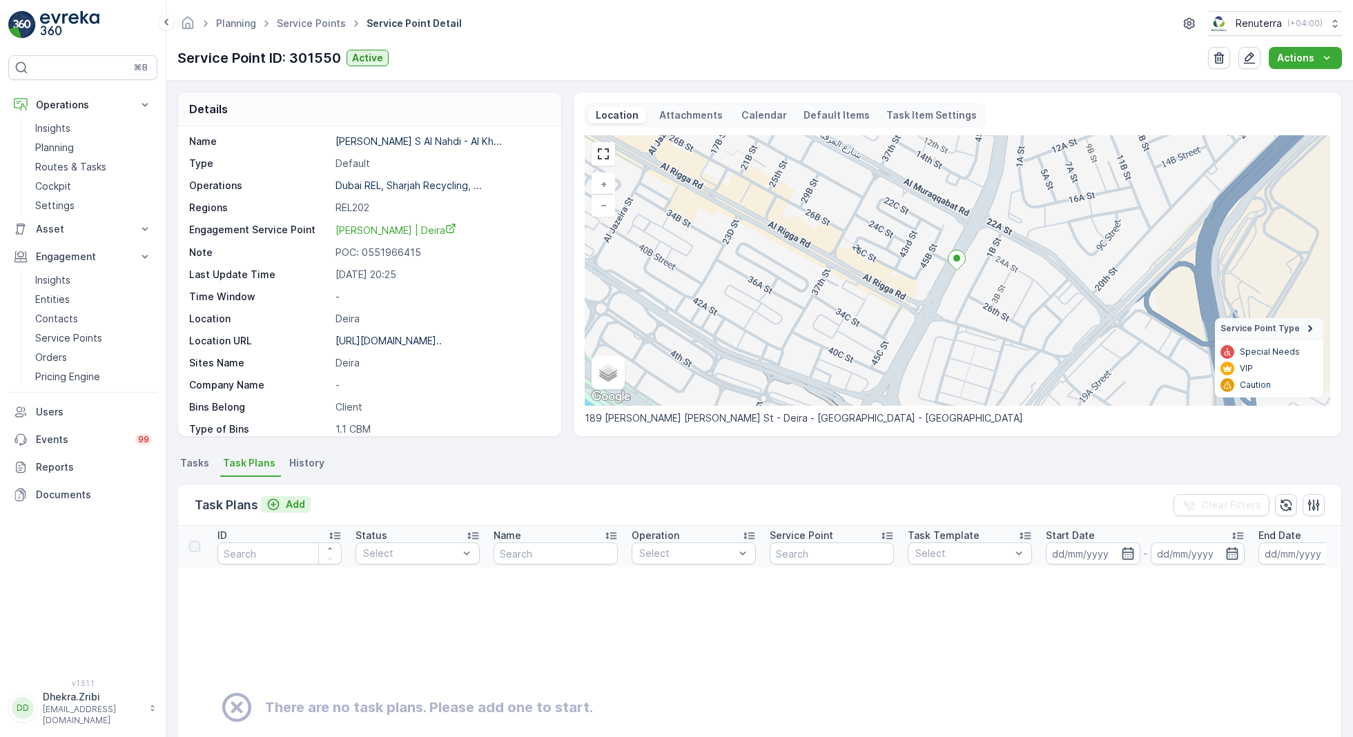
click at [295, 499] on p "Add" at bounding box center [295, 505] width 19 height 14
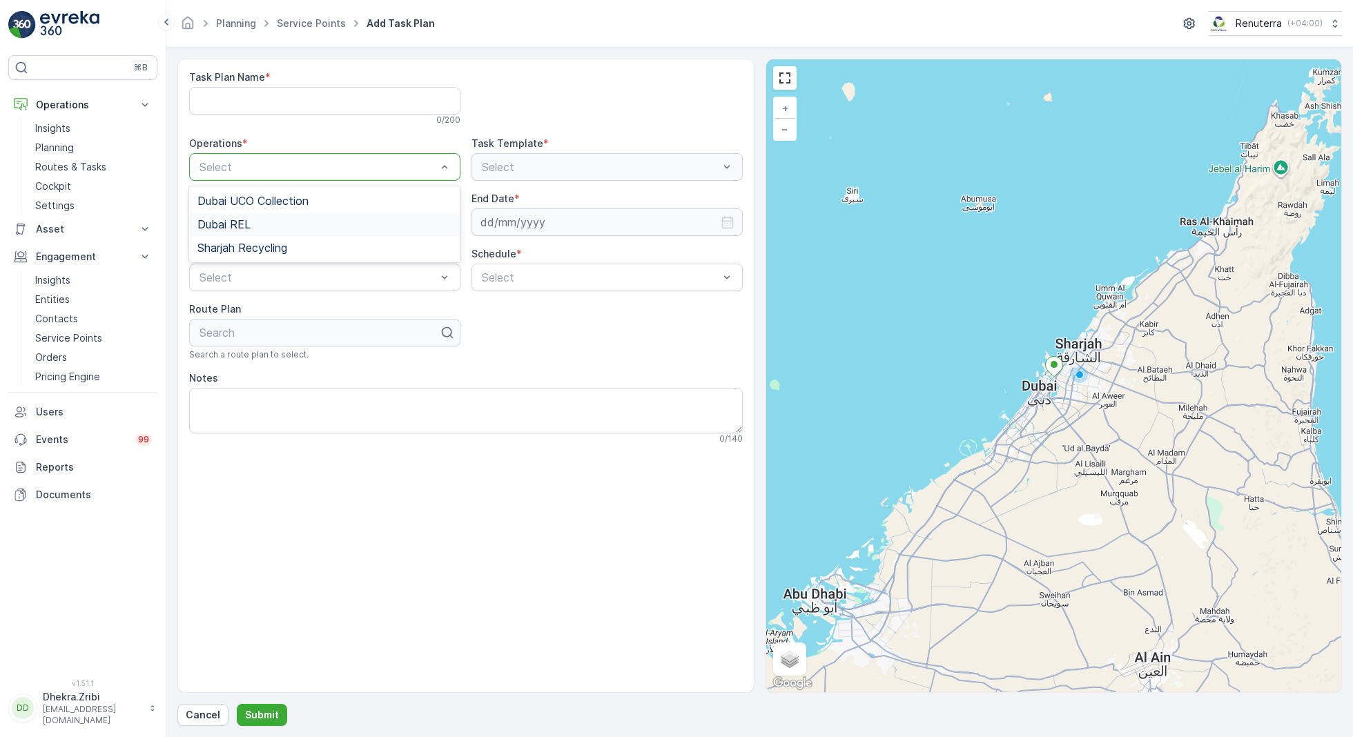
click at [259, 223] on div "Dubai REL" at bounding box center [324, 224] width 255 height 12
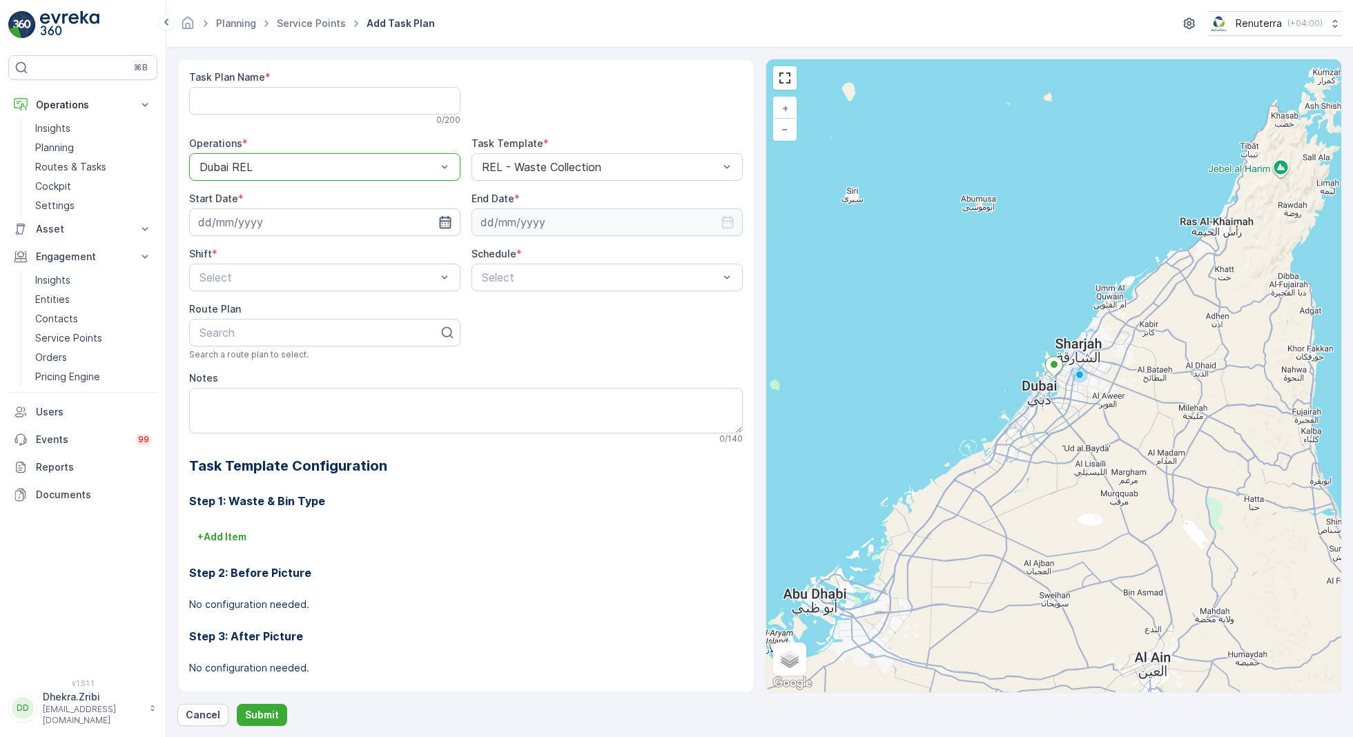
click at [444, 222] on icon "button" at bounding box center [445, 222] width 14 height 14
click at [338, 389] on div "26" at bounding box center [337, 392] width 22 height 22
type input "[DATE]"
click at [563, 226] on input at bounding box center [607, 222] width 271 height 28
click at [531, 260] on p "September" at bounding box center [514, 255] width 54 height 14
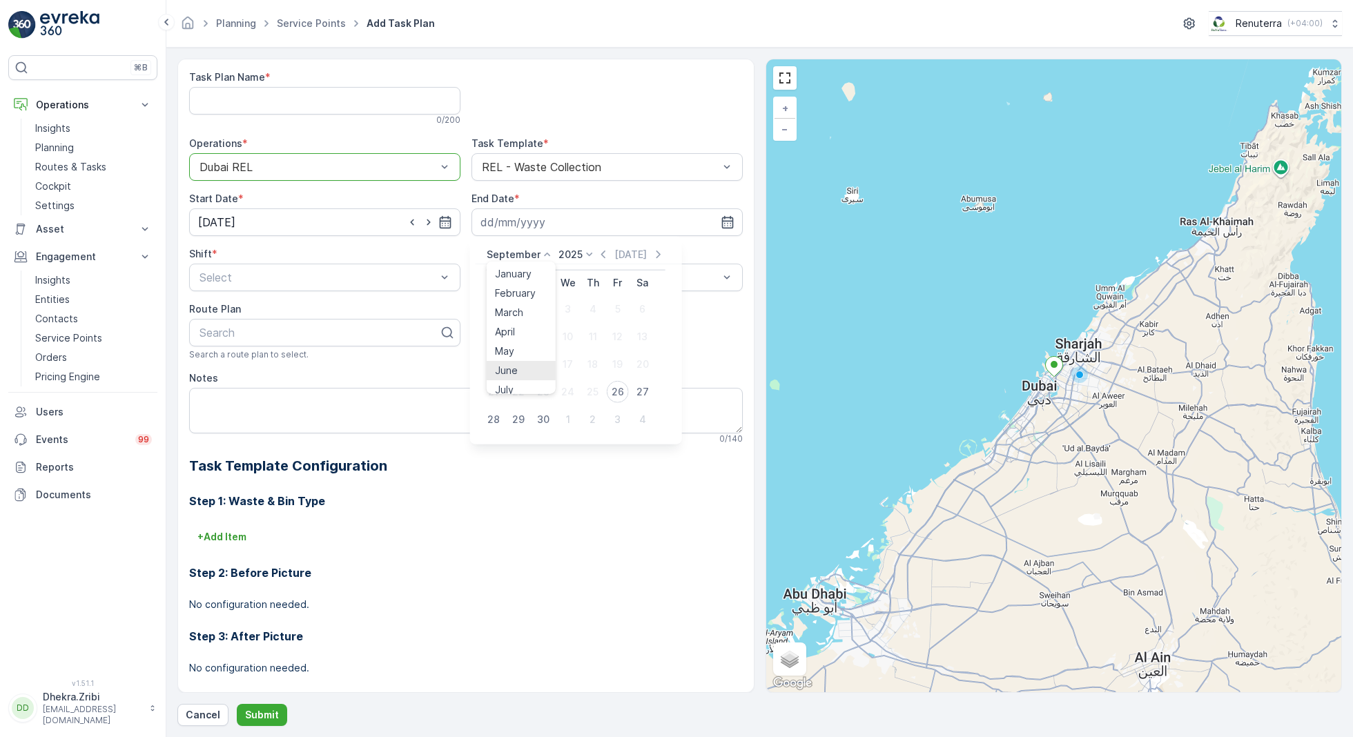
scroll to position [105, 0]
click at [523, 382] on span "December" at bounding box center [519, 382] width 48 height 14
click at [568, 418] on div "31" at bounding box center [568, 420] width 22 height 22
click at [640, 222] on input "[DATE]" at bounding box center [607, 222] width 271 height 28
click at [579, 257] on icon at bounding box center [586, 255] width 14 height 14
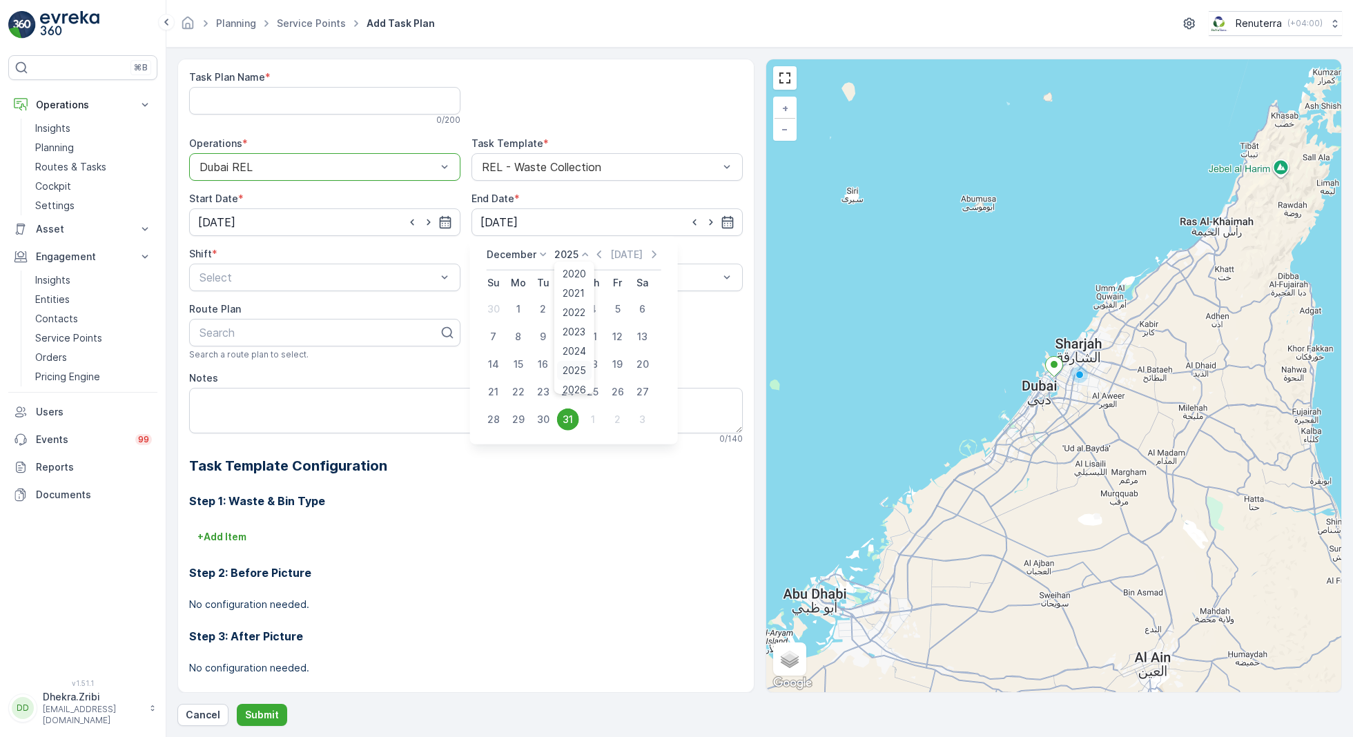
scroll to position [86, 0]
click at [581, 298] on span "2026" at bounding box center [574, 305] width 23 height 14
click at [592, 420] on div "31" at bounding box center [593, 420] width 22 height 22
type input "[DATE]"
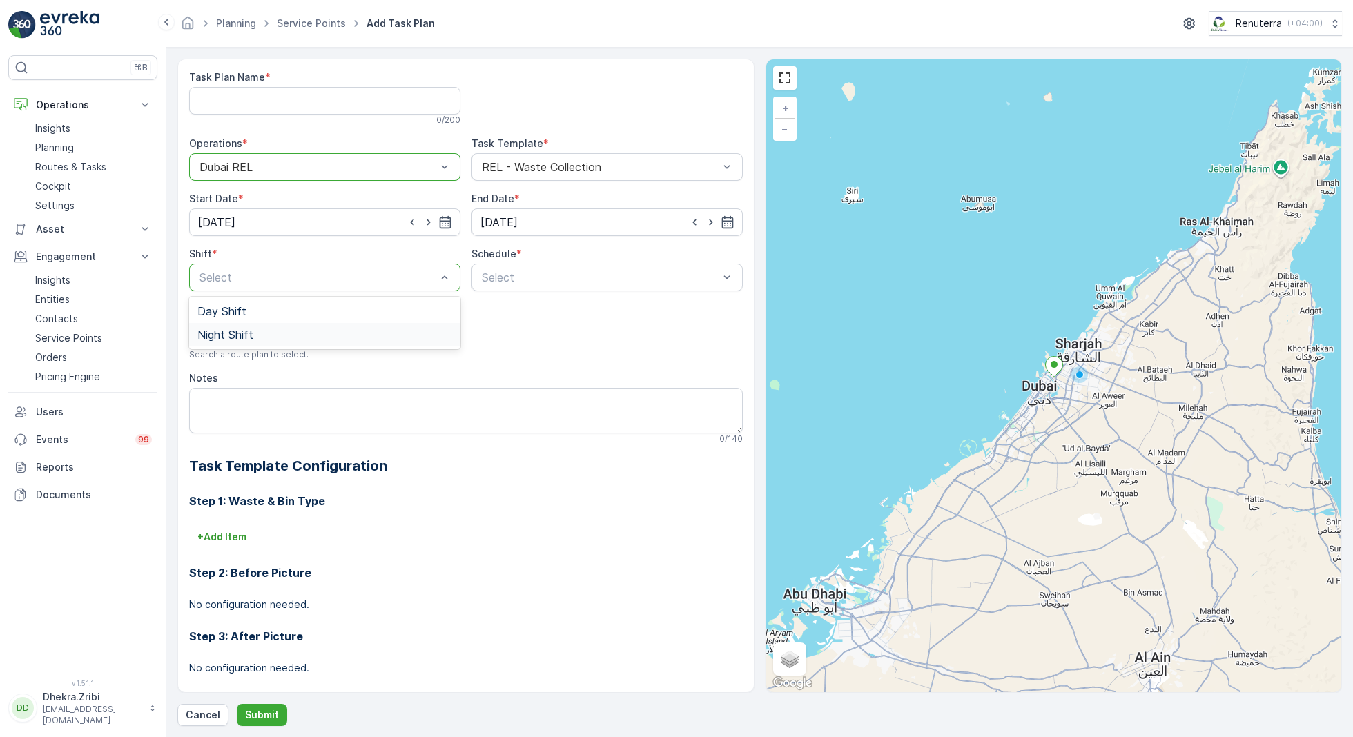
click at [268, 334] on div "Night Shift" at bounding box center [324, 335] width 255 height 12
click at [498, 307] on span "Daily" at bounding box center [492, 311] width 25 height 12
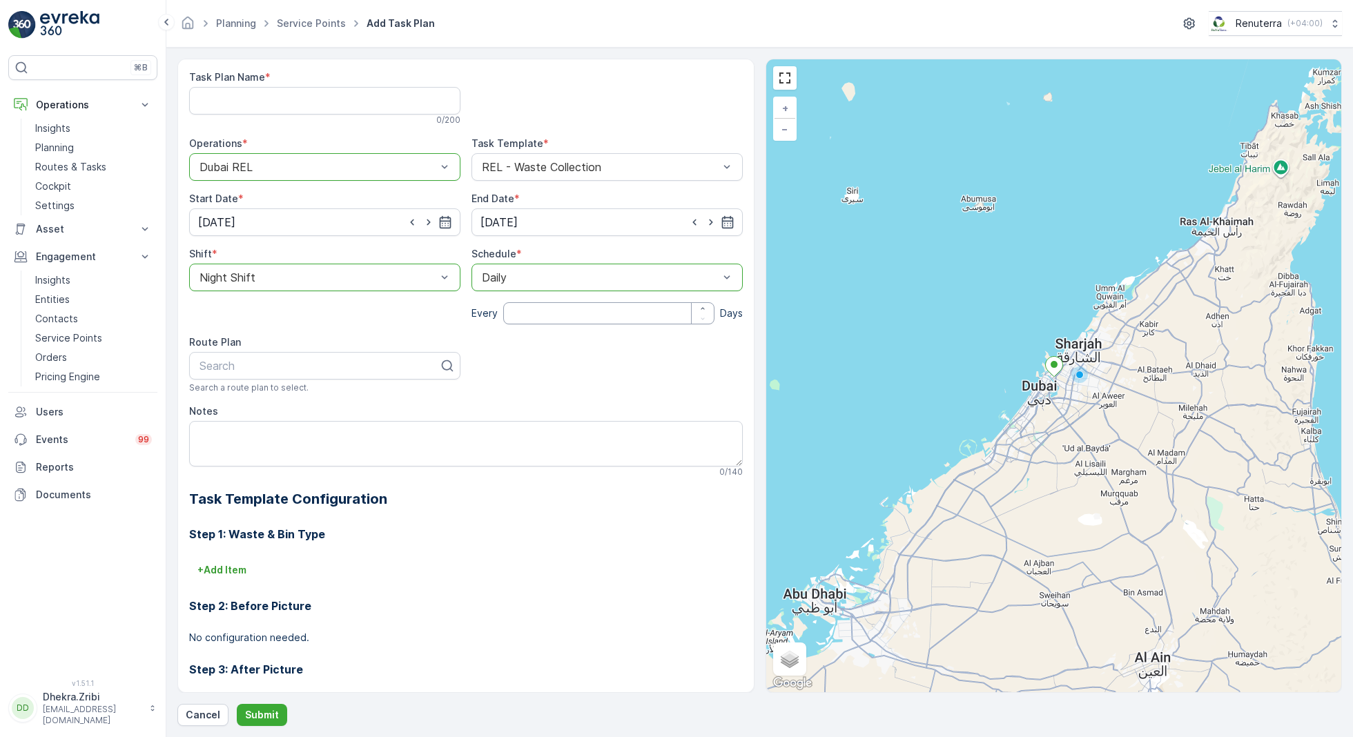
click at [529, 312] on input "number" at bounding box center [608, 313] width 211 height 22
click at [529, 312] on input "1" at bounding box center [608, 313] width 211 height 22
type input "1"
click at [318, 360] on div at bounding box center [319, 366] width 242 height 12
type input "rel202"
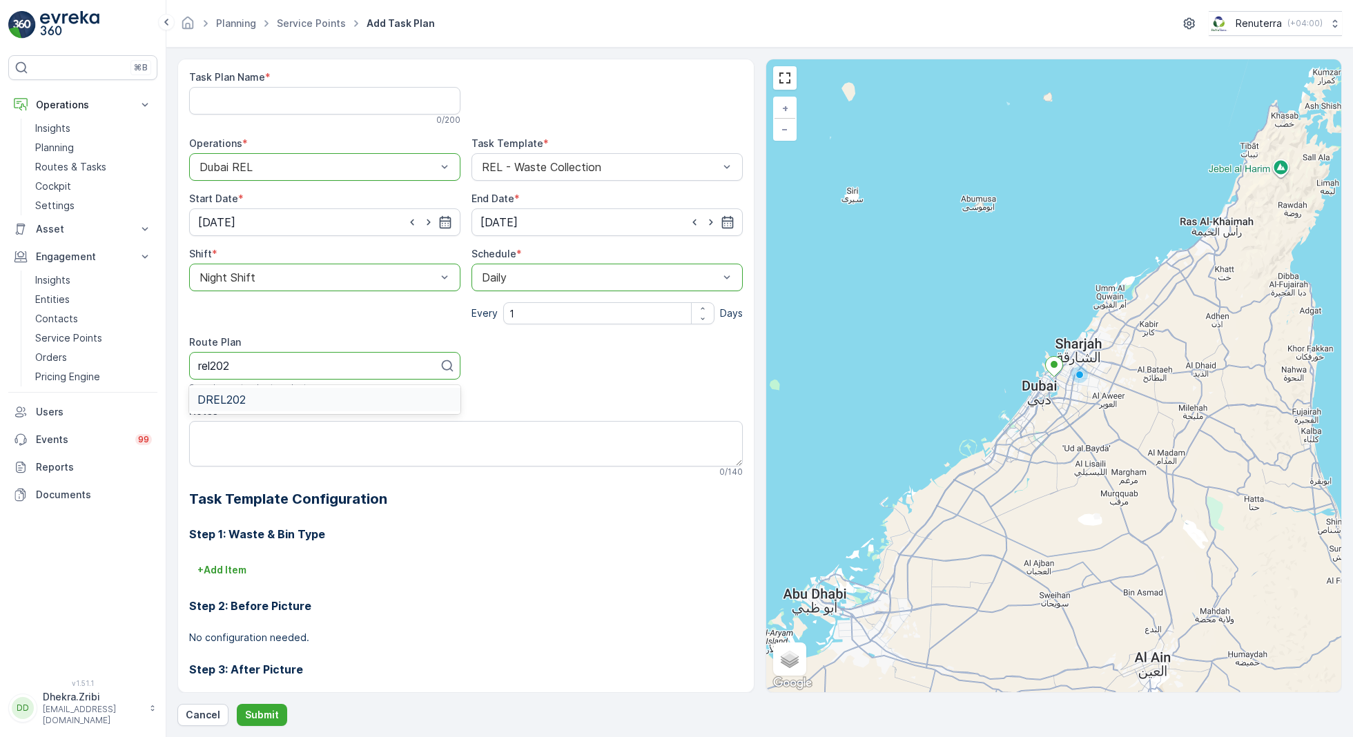
click at [262, 401] on div "DREL202" at bounding box center [324, 400] width 255 height 12
click at [289, 102] on Name "Task Plan Name" at bounding box center [324, 101] width 271 height 28
type Name "DREL003"
click at [278, 440] on textarea "Notes" at bounding box center [466, 444] width 554 height 46
type textarea "POC:"
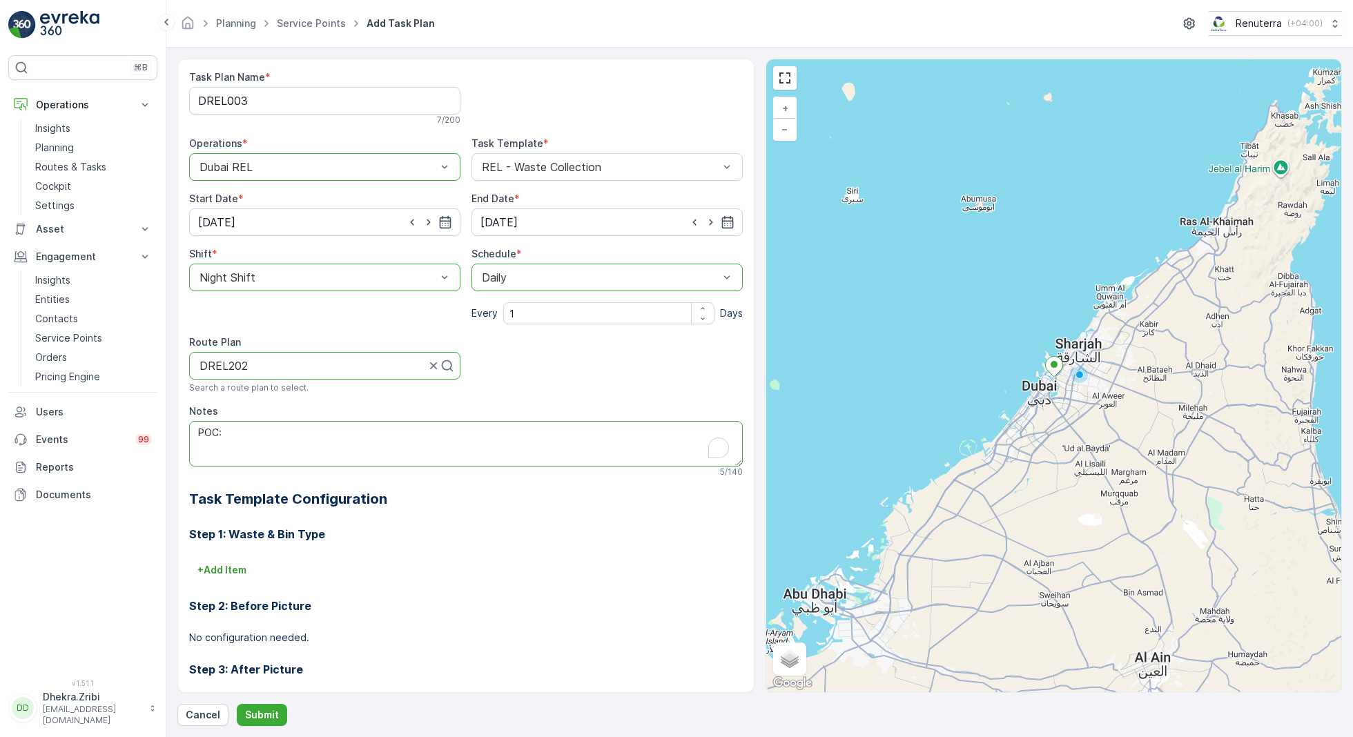
paste textarea "0551966415"
type textarea "POC: 0551966415"
click at [266, 714] on p "Submit" at bounding box center [262, 715] width 34 height 14
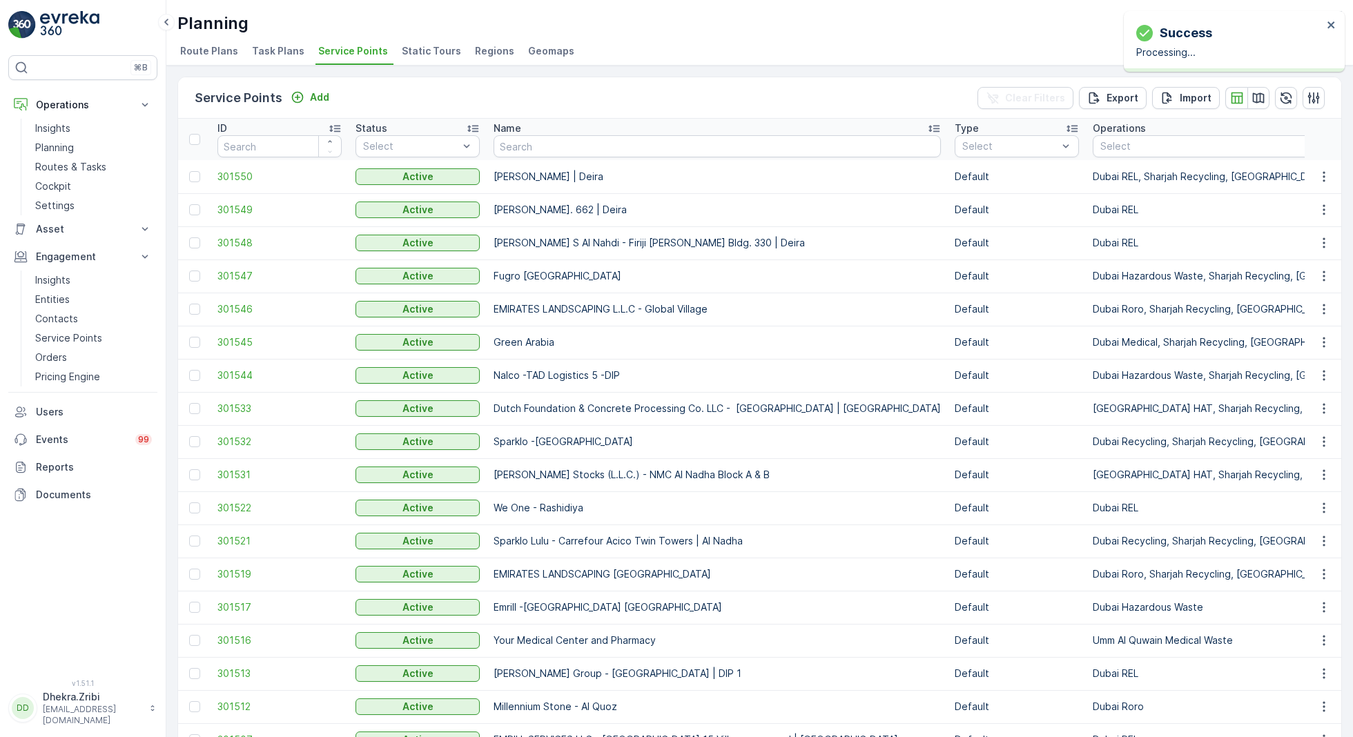
click at [233, 182] on td "301550" at bounding box center [280, 176] width 138 height 33
click at [244, 178] on span "301550" at bounding box center [279, 177] width 124 height 14
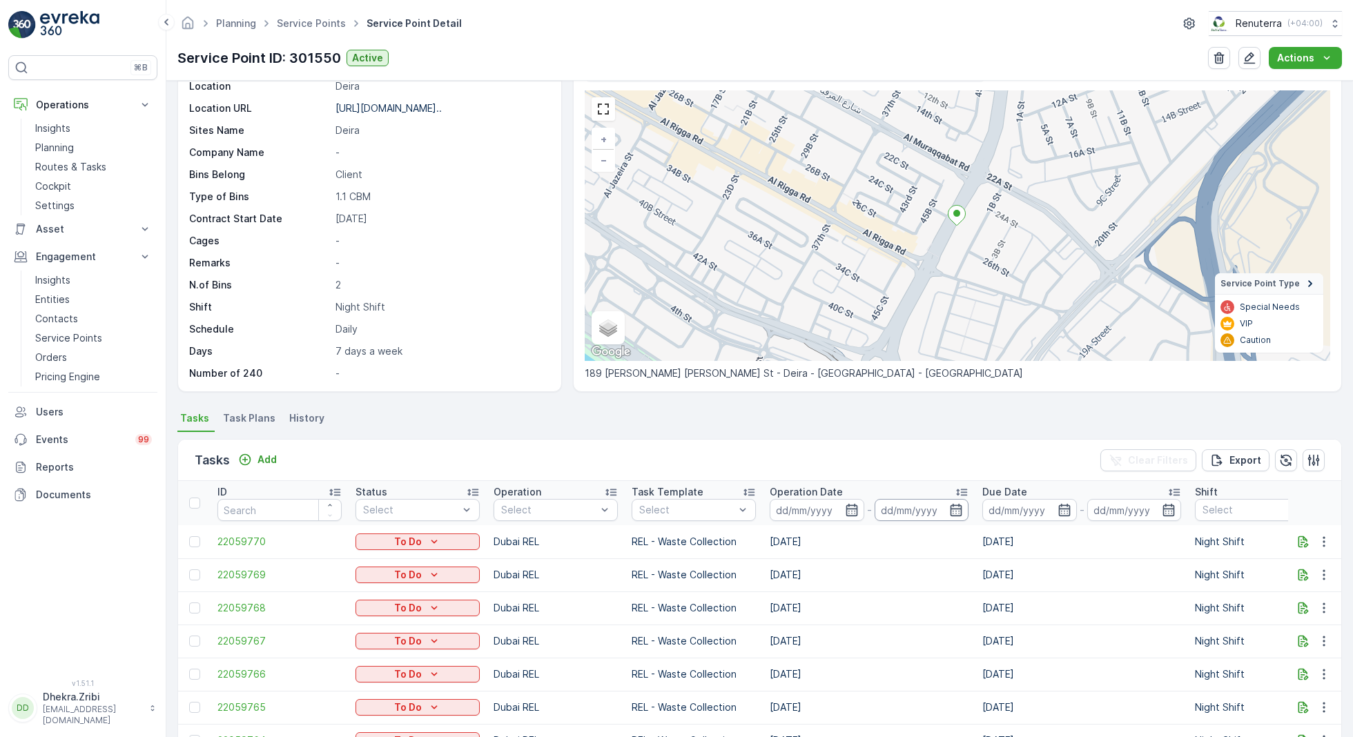
scroll to position [215, 0]
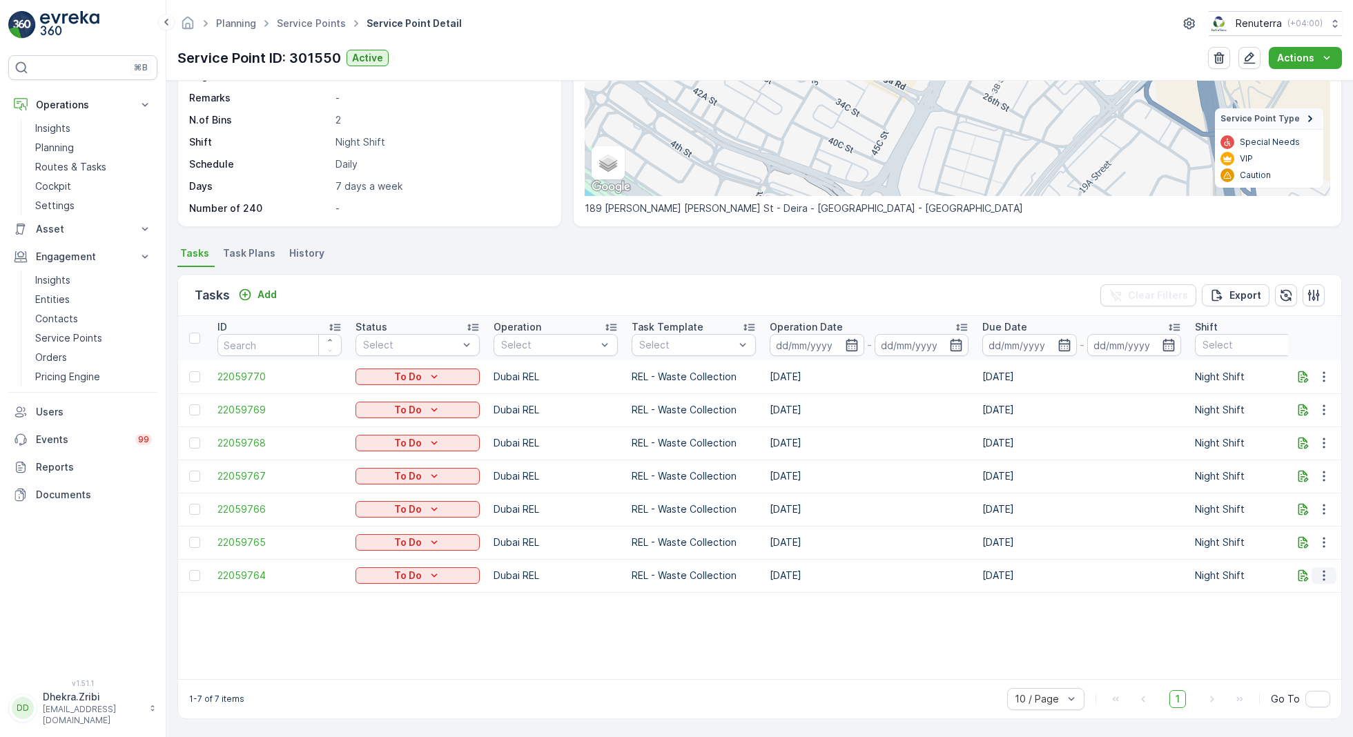
click at [1326, 570] on icon "button" at bounding box center [1324, 576] width 14 height 14
click at [1285, 634] on span "Change Route" at bounding box center [1288, 629] width 67 height 14
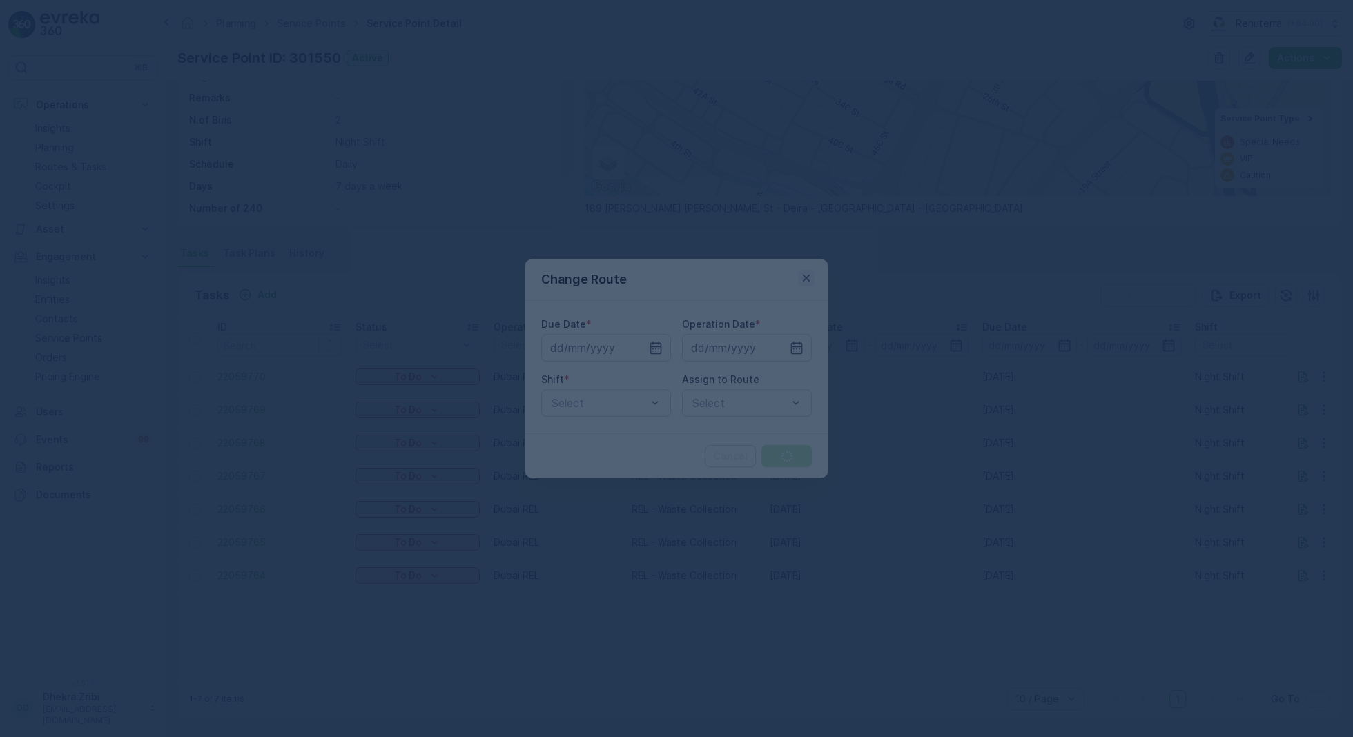
type input "[DATE]"
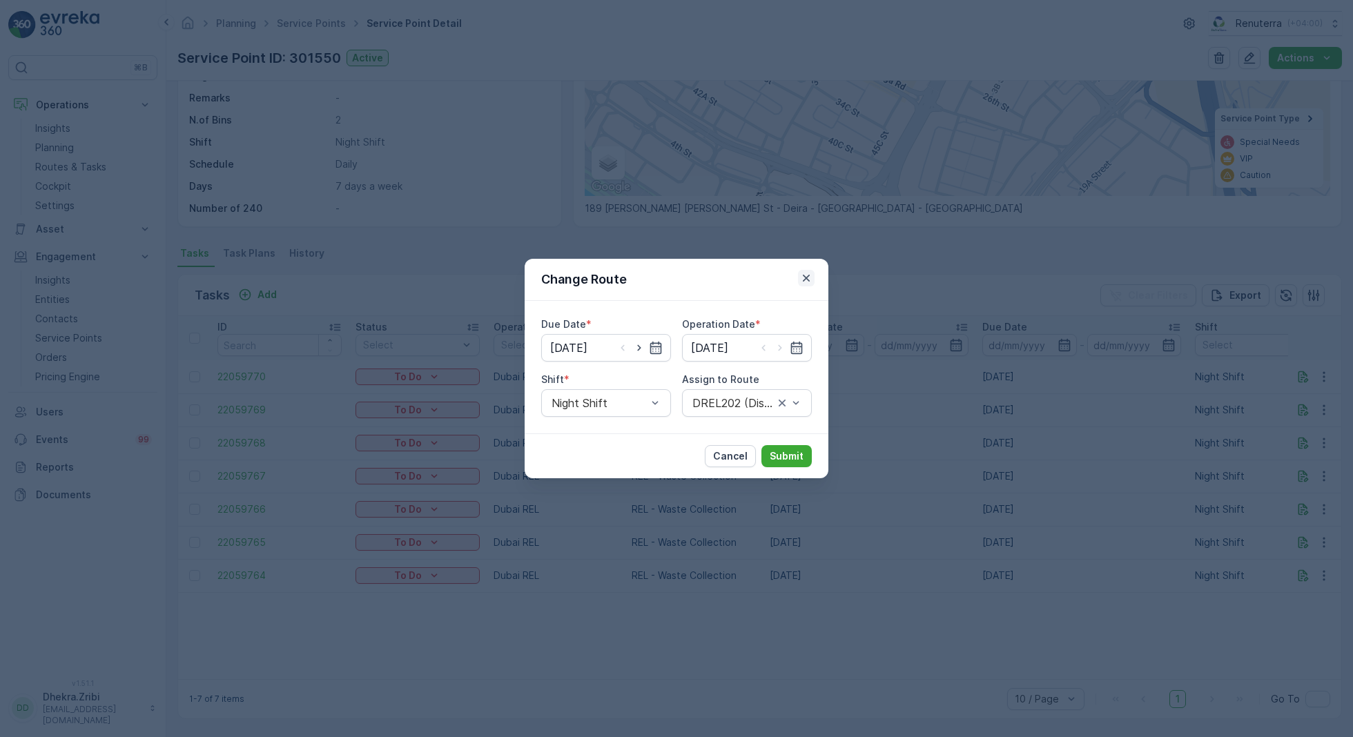
click at [808, 280] on icon "button" at bounding box center [806, 278] width 7 height 7
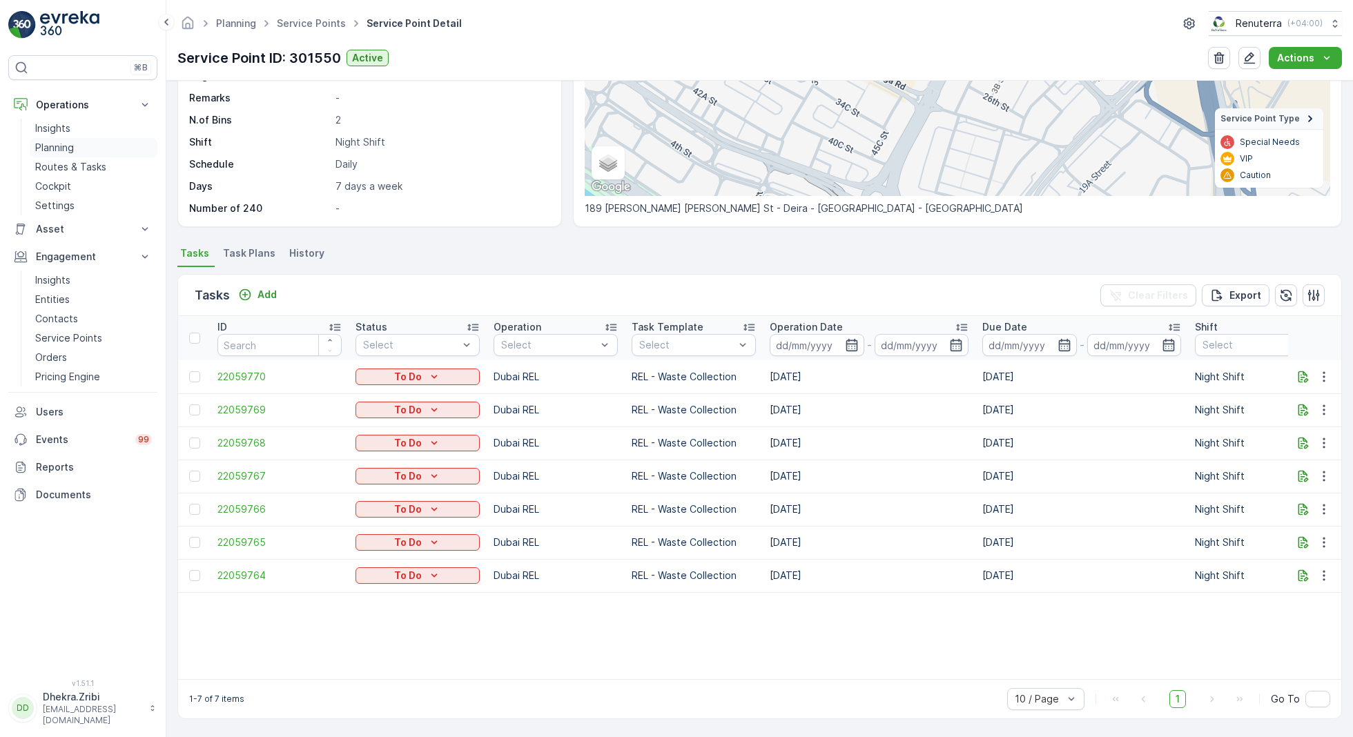
click at [57, 148] on p "Planning" at bounding box center [54, 148] width 39 height 14
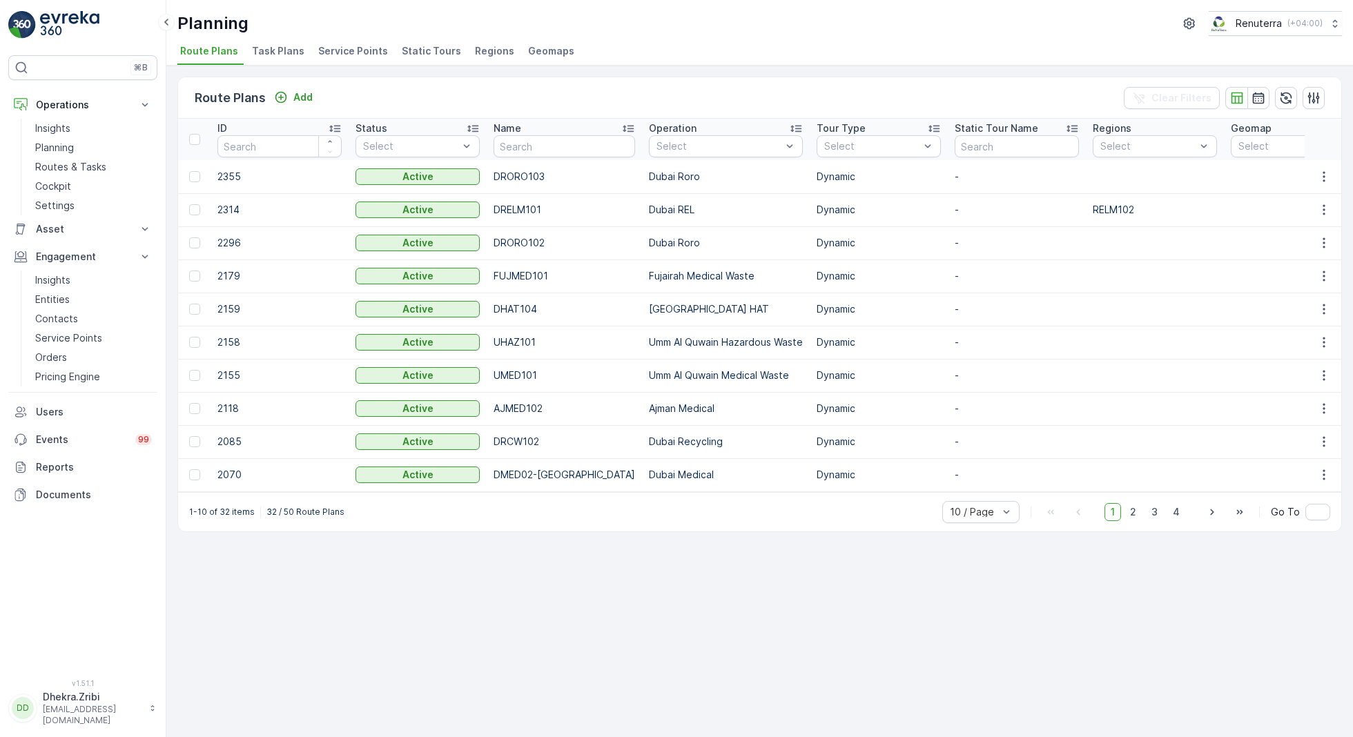
click at [353, 48] on span "Service Points" at bounding box center [353, 51] width 70 height 14
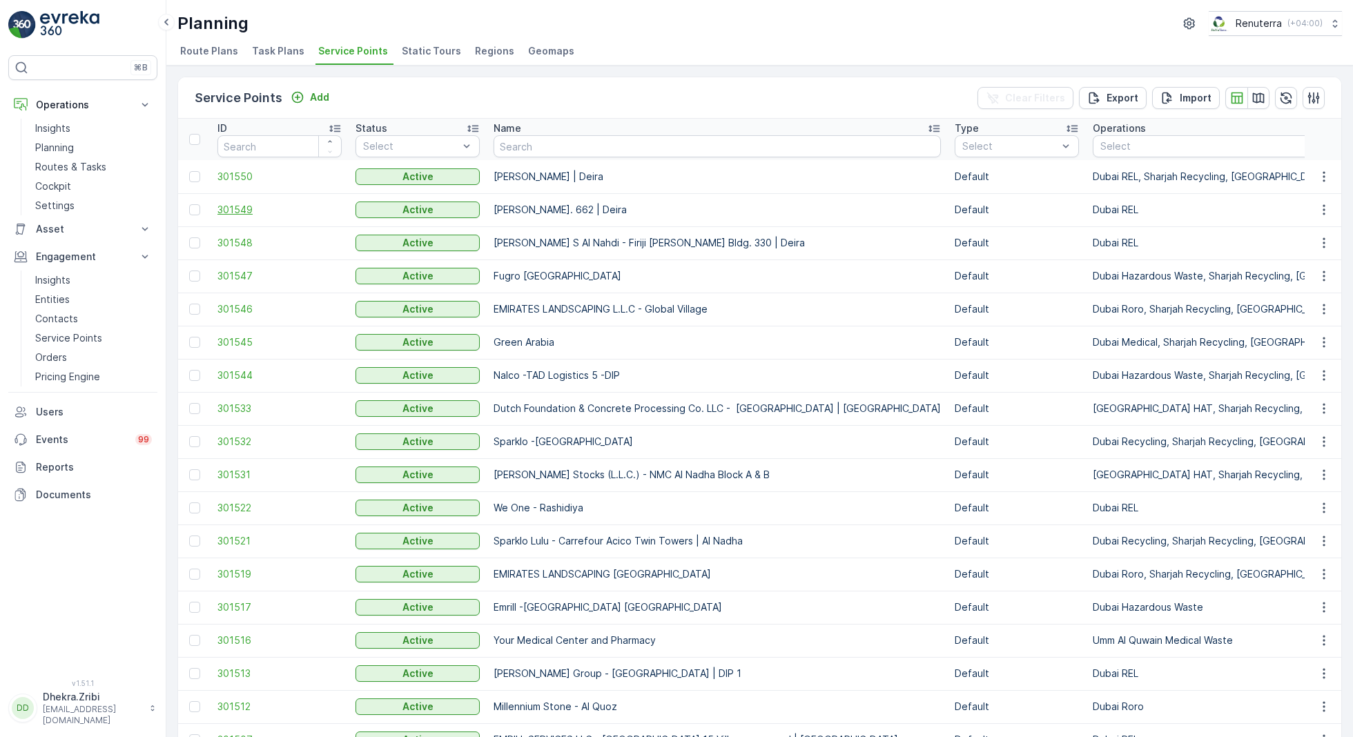
click at [235, 207] on span "301549" at bounding box center [279, 210] width 124 height 14
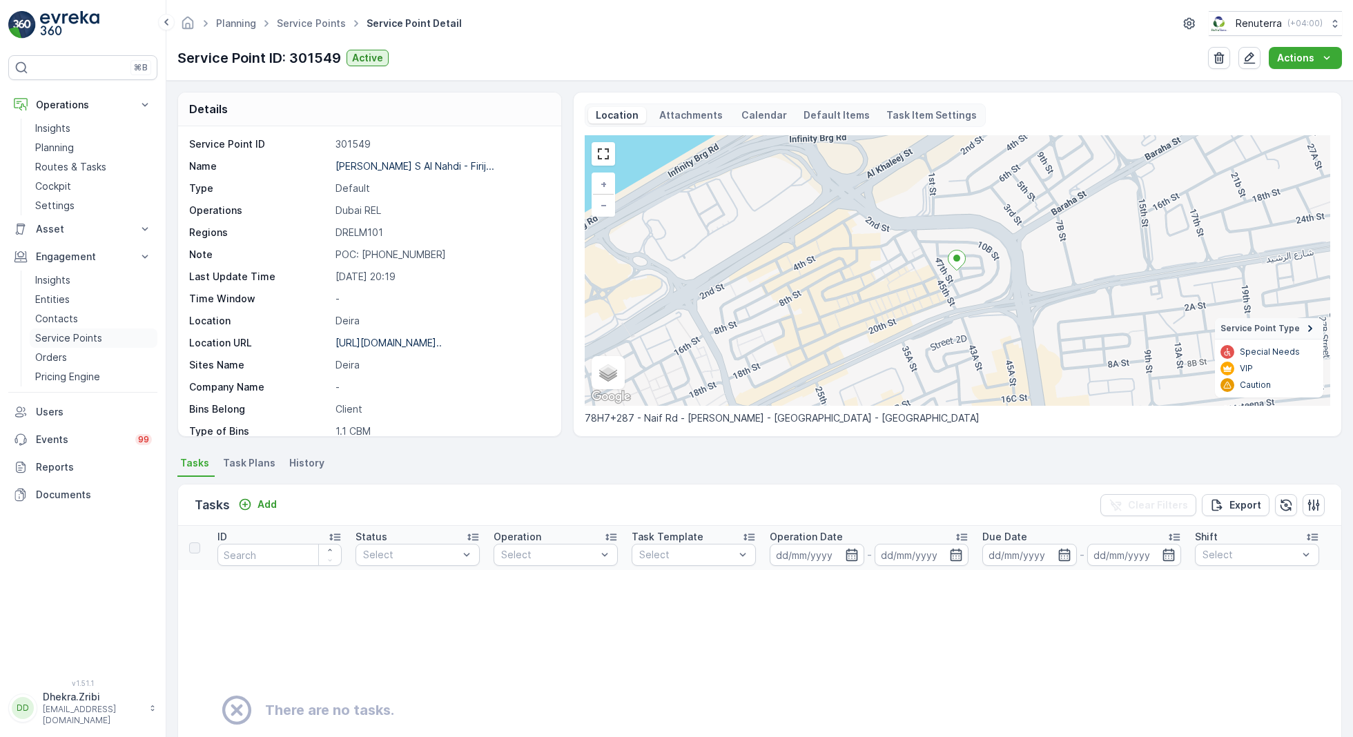
click at [75, 332] on p "Service Points" at bounding box center [68, 338] width 67 height 14
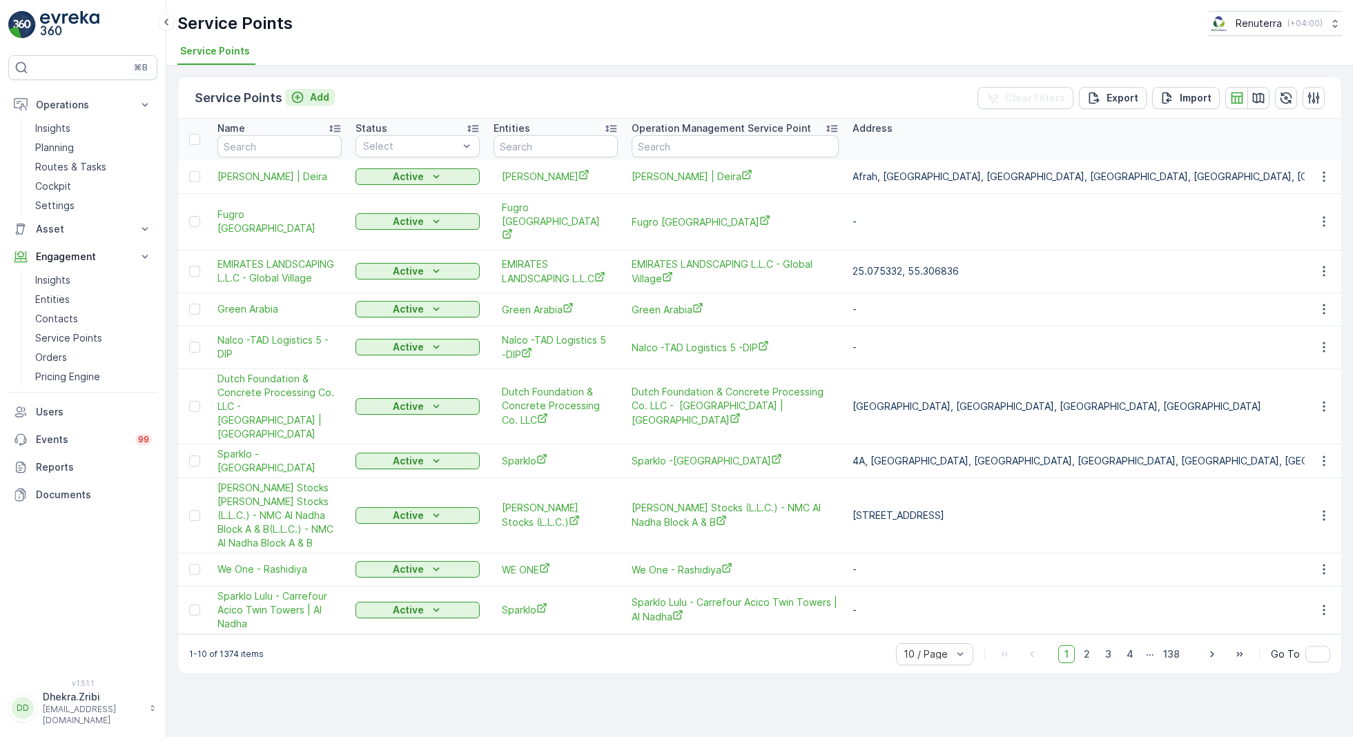
click at [315, 97] on p "Add" at bounding box center [319, 97] width 19 height 14
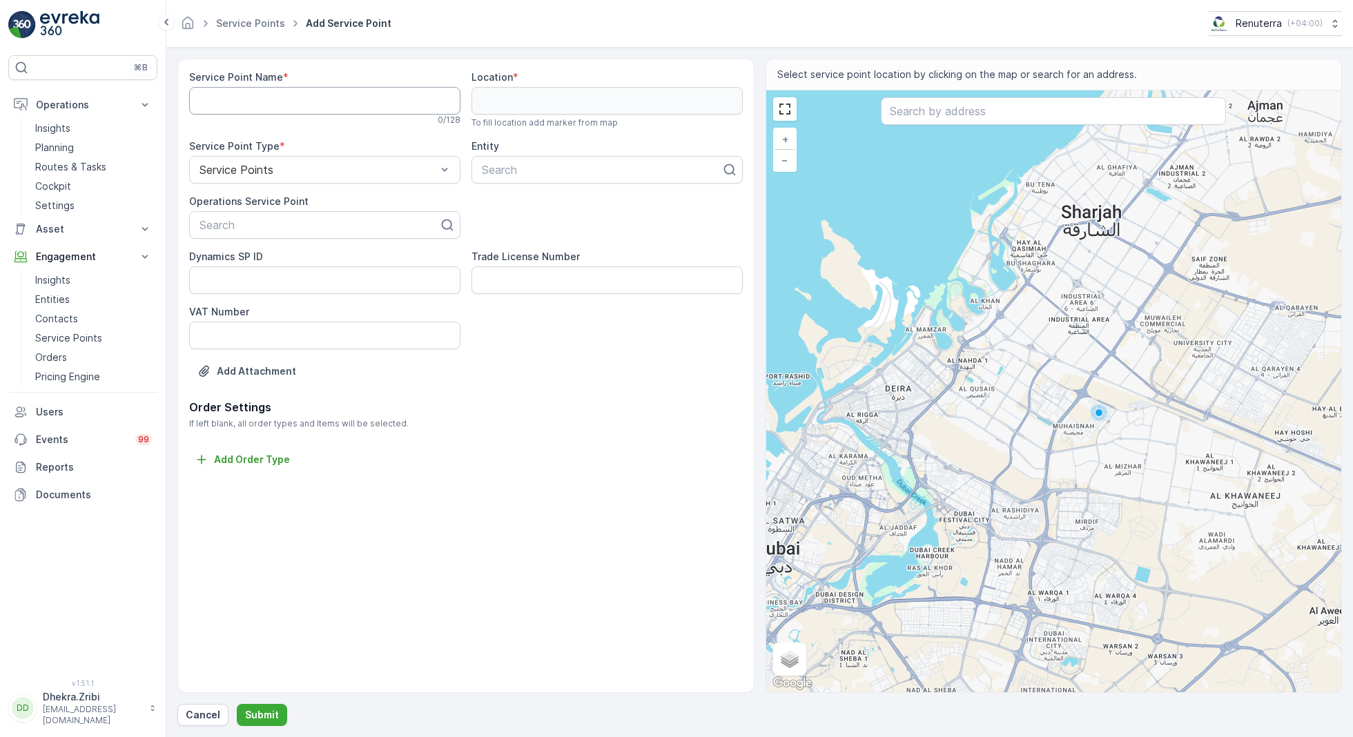
click at [290, 100] on Name "Service Point Name" at bounding box center [324, 101] width 271 height 28
paste Name "[PERSON_NAME]. 662 | Deira"
type Name "[PERSON_NAME]. 662 | Deira"
click at [277, 227] on div at bounding box center [319, 225] width 242 height 12
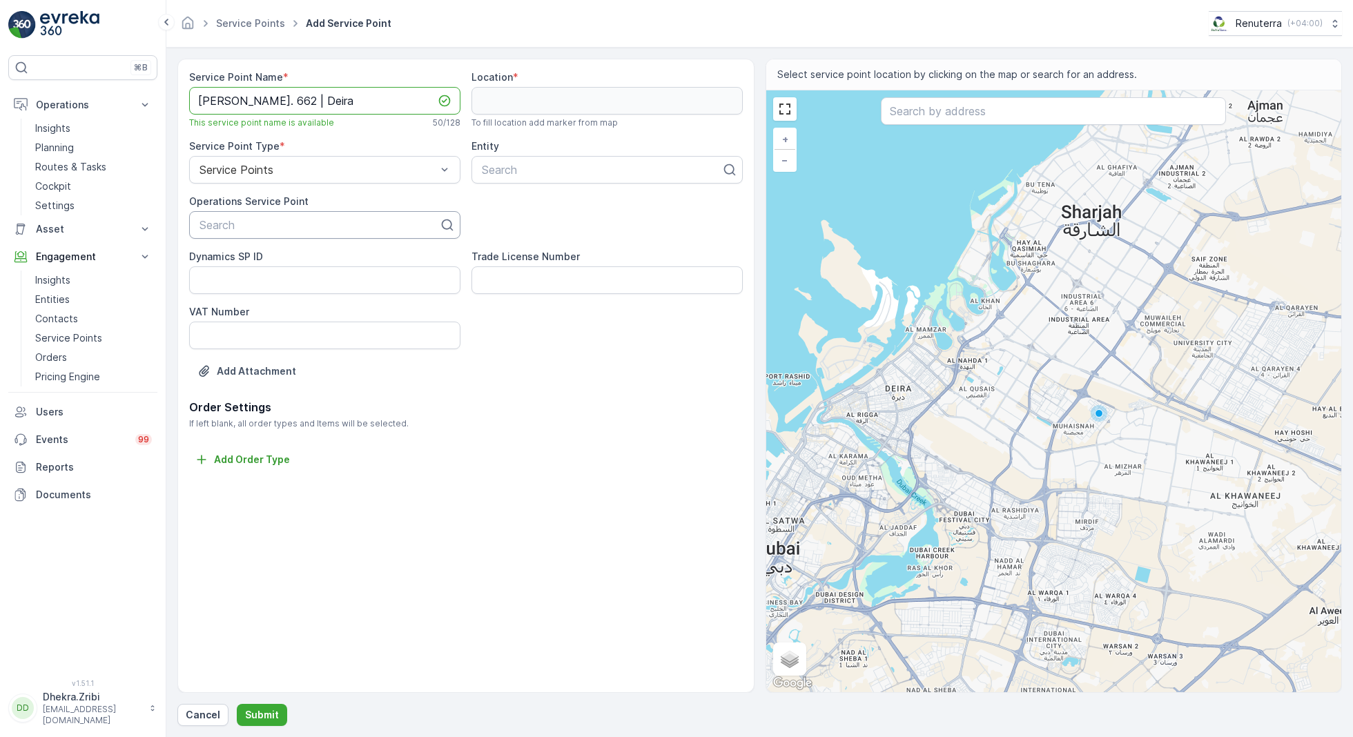
scroll to position [0, 0]
paste input "[PERSON_NAME]. 662 | Deira"
type input "[PERSON_NAME]. 662 | Deira"
click at [306, 255] on span "[PERSON_NAME]. 662 | Deira" at bounding box center [274, 259] width 155 height 12
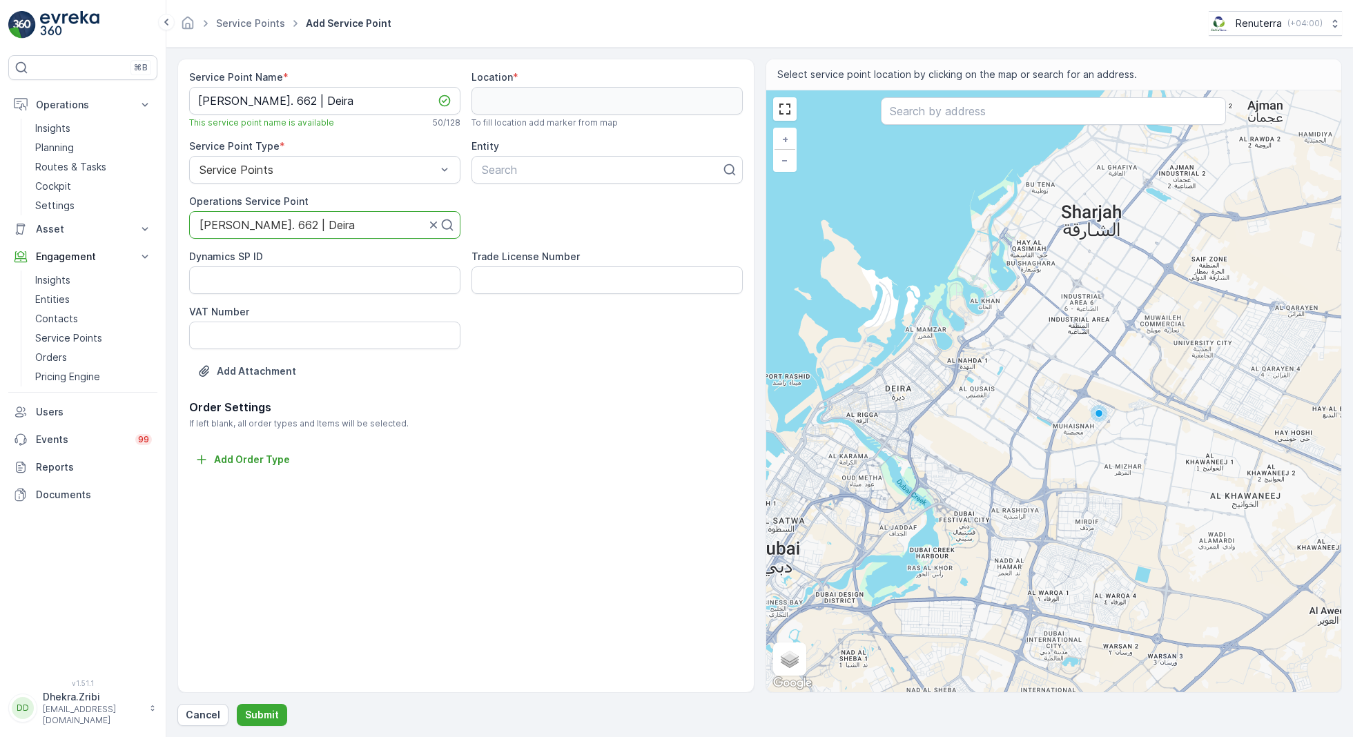
scroll to position [0, 0]
click at [541, 166] on div at bounding box center [601, 170] width 242 height 12
type input "[PERSON_NAME]"
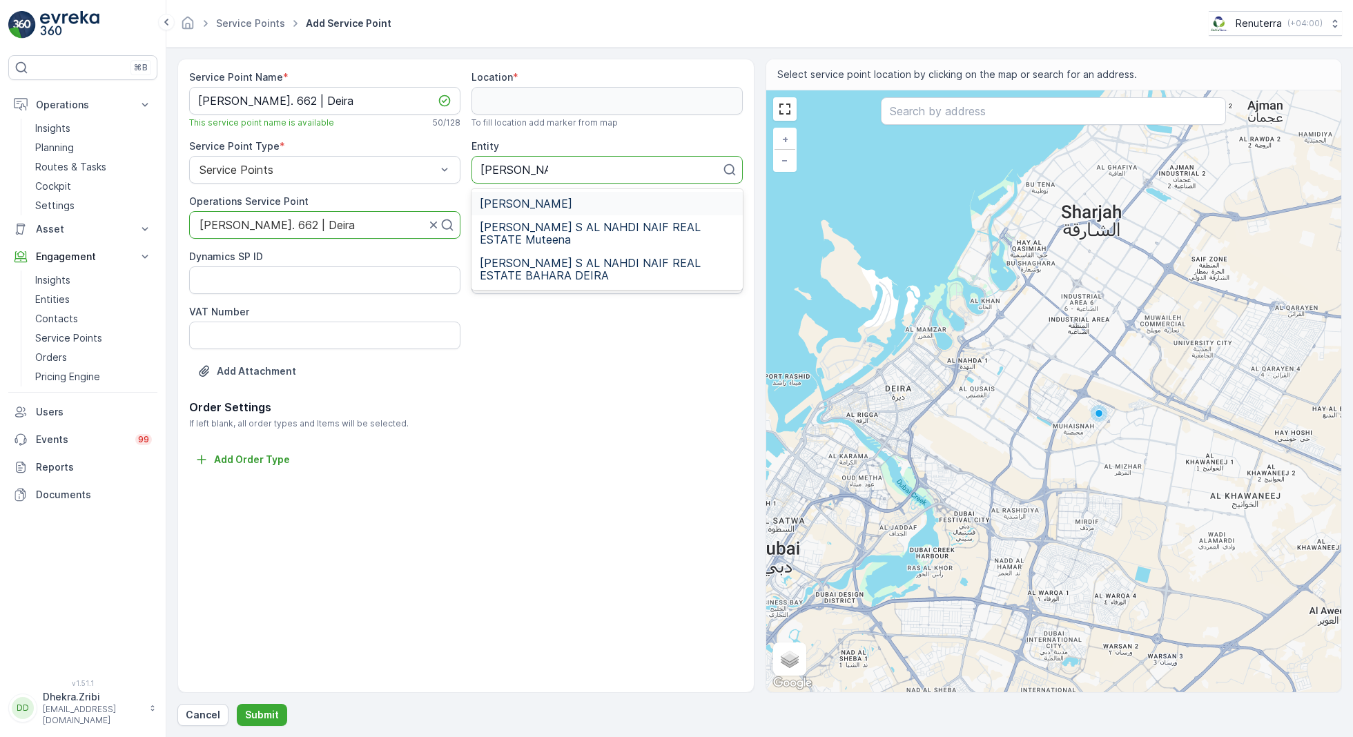
click at [572, 197] on span "[PERSON_NAME]" at bounding box center [526, 203] width 93 height 12
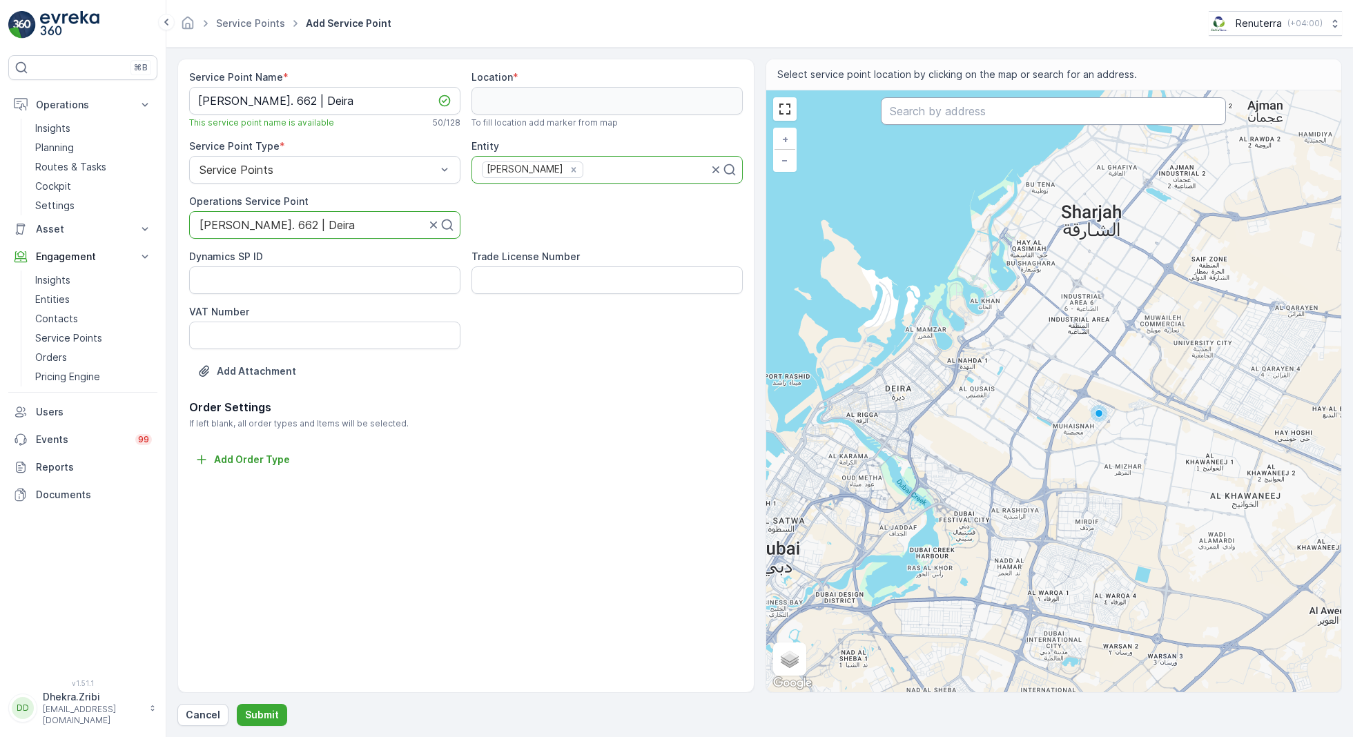
click at [939, 112] on input "text" at bounding box center [1053, 111] width 345 height 28
paste input "Murshad Corner Cafteria"
type input "Murshad Corner Cafteria"
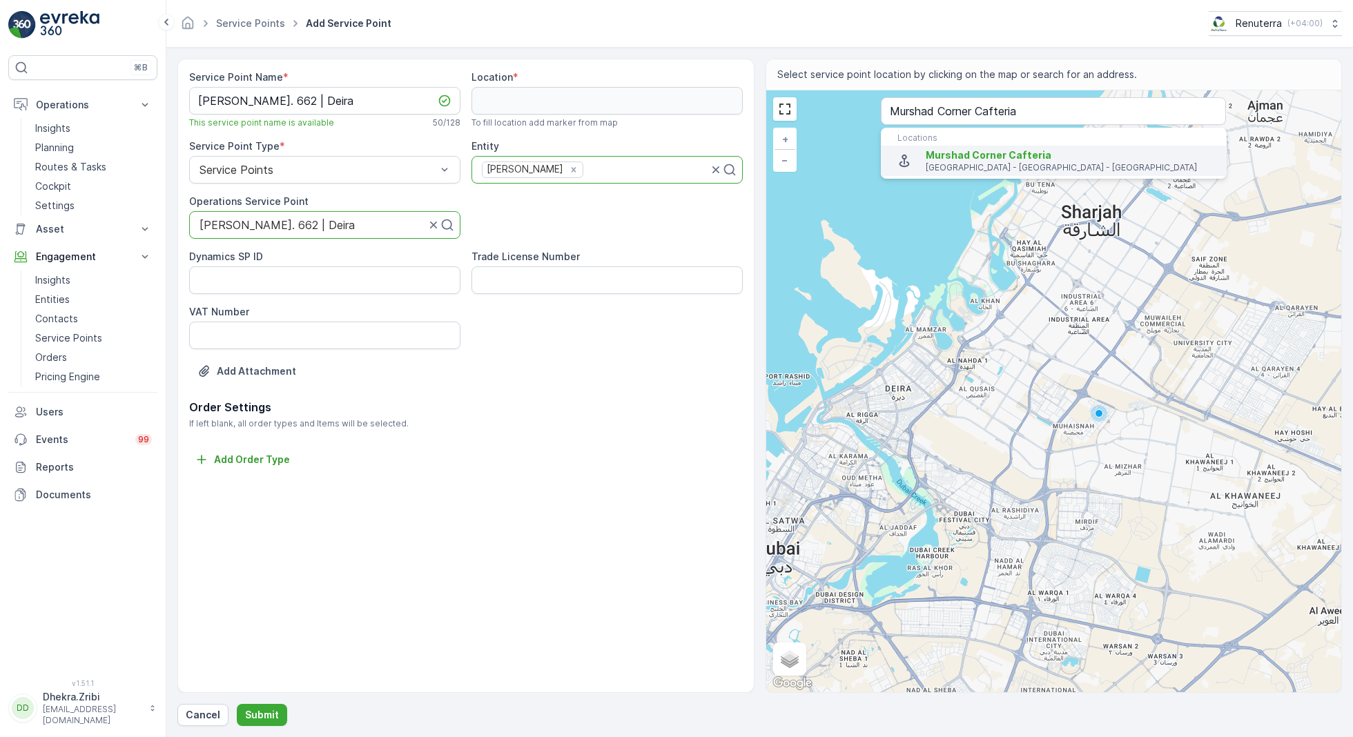
click at [953, 153] on span "Murshad Corner Cafteria" at bounding box center [989, 155] width 126 height 12
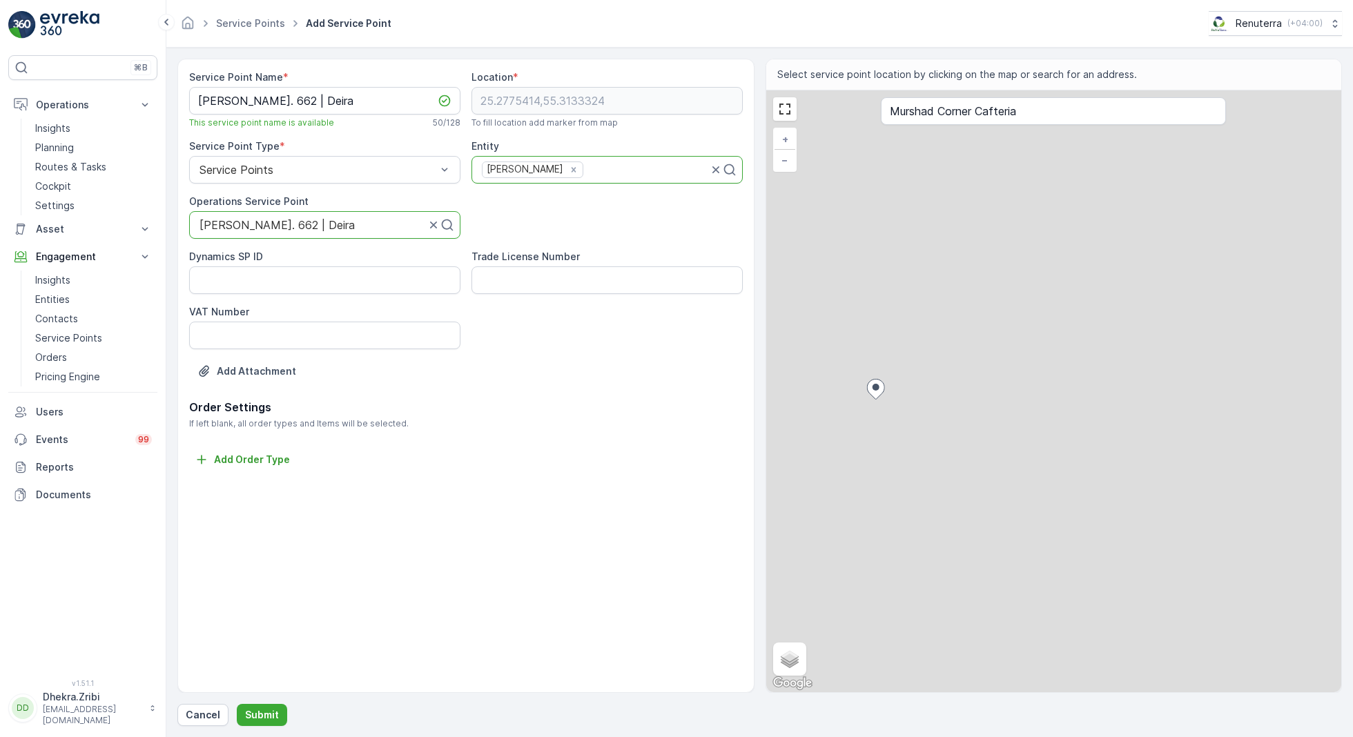
type input "25.2775414,55.3133324"
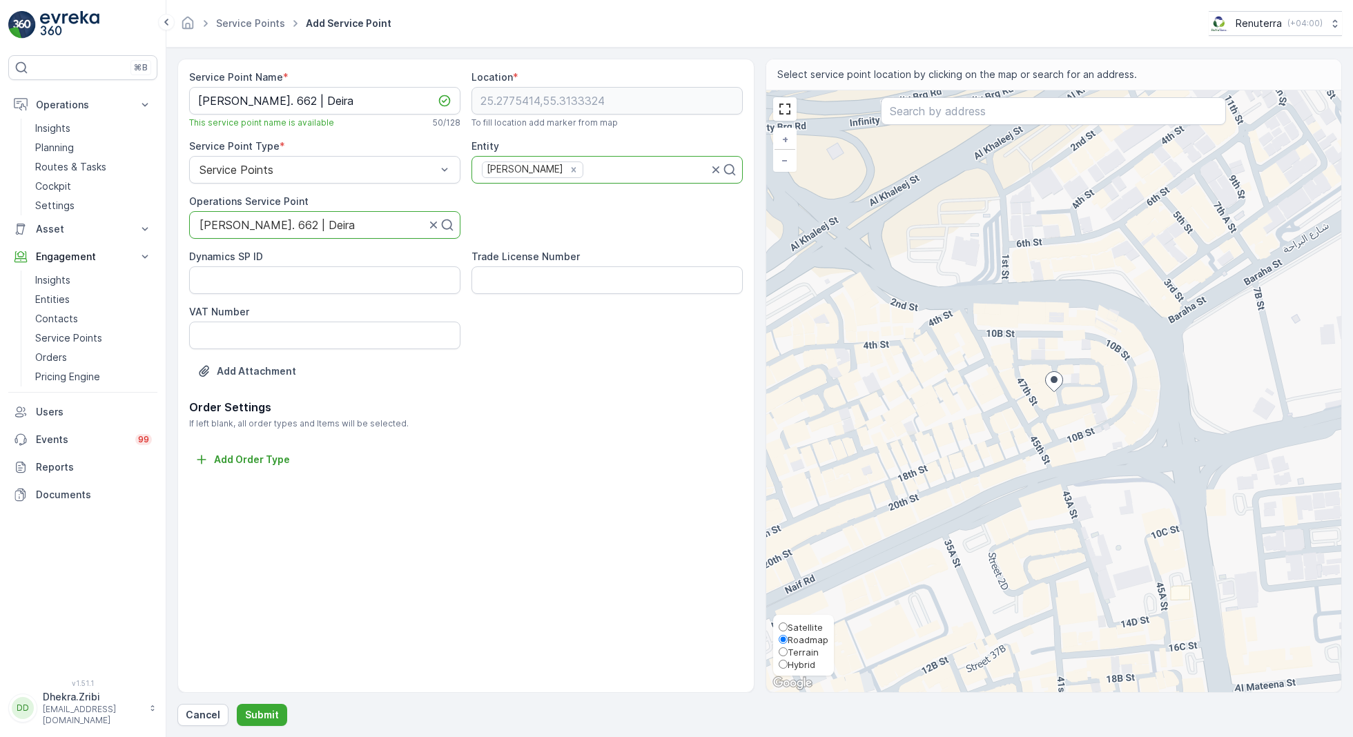
click at [803, 626] on span "Satellite" at bounding box center [805, 627] width 35 height 11
click at [788, 626] on input "Satellite" at bounding box center [783, 627] width 9 height 9
radio input "true"
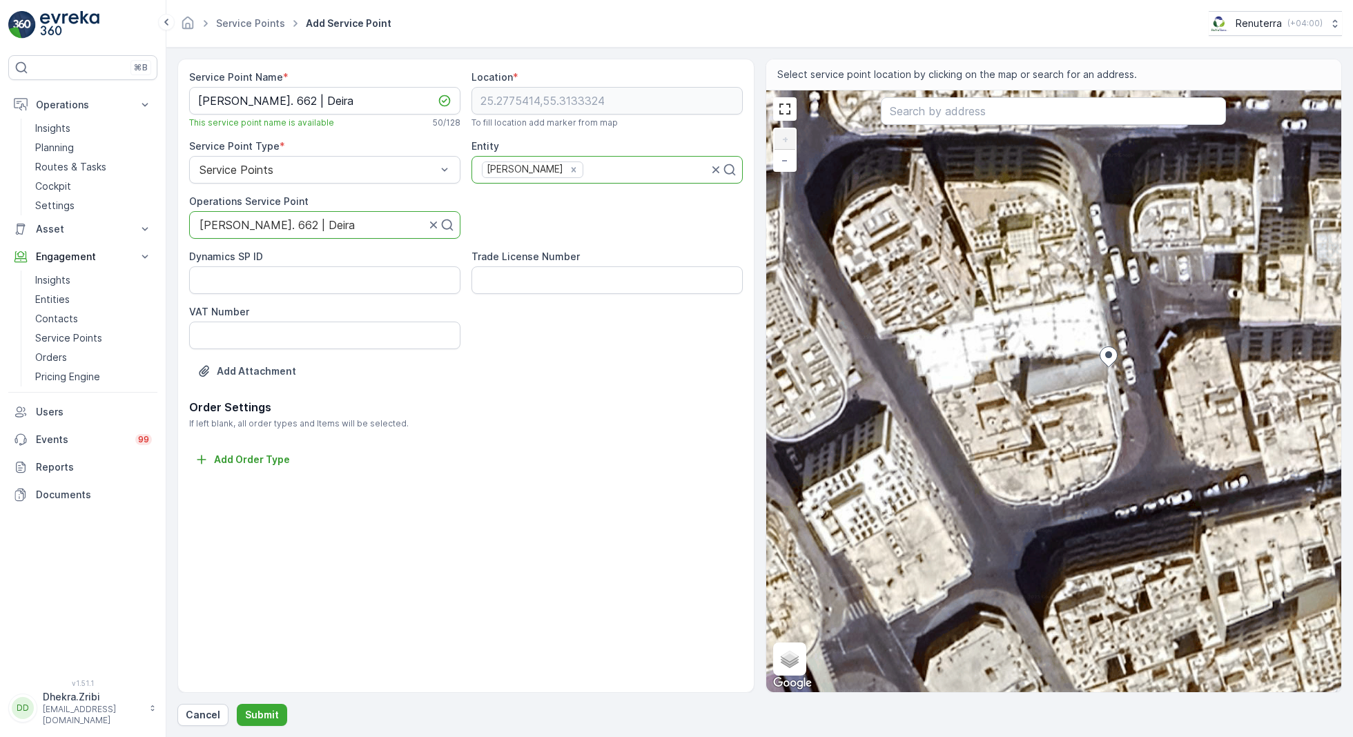
click at [1095, 363] on div "+ − Satellite Roadmap Terrain Hybrid Leaflet Keyboard shortcuts Map Data Imager…" at bounding box center [1054, 391] width 576 height 602
type input "25.277546608694323,55.313306546467636"
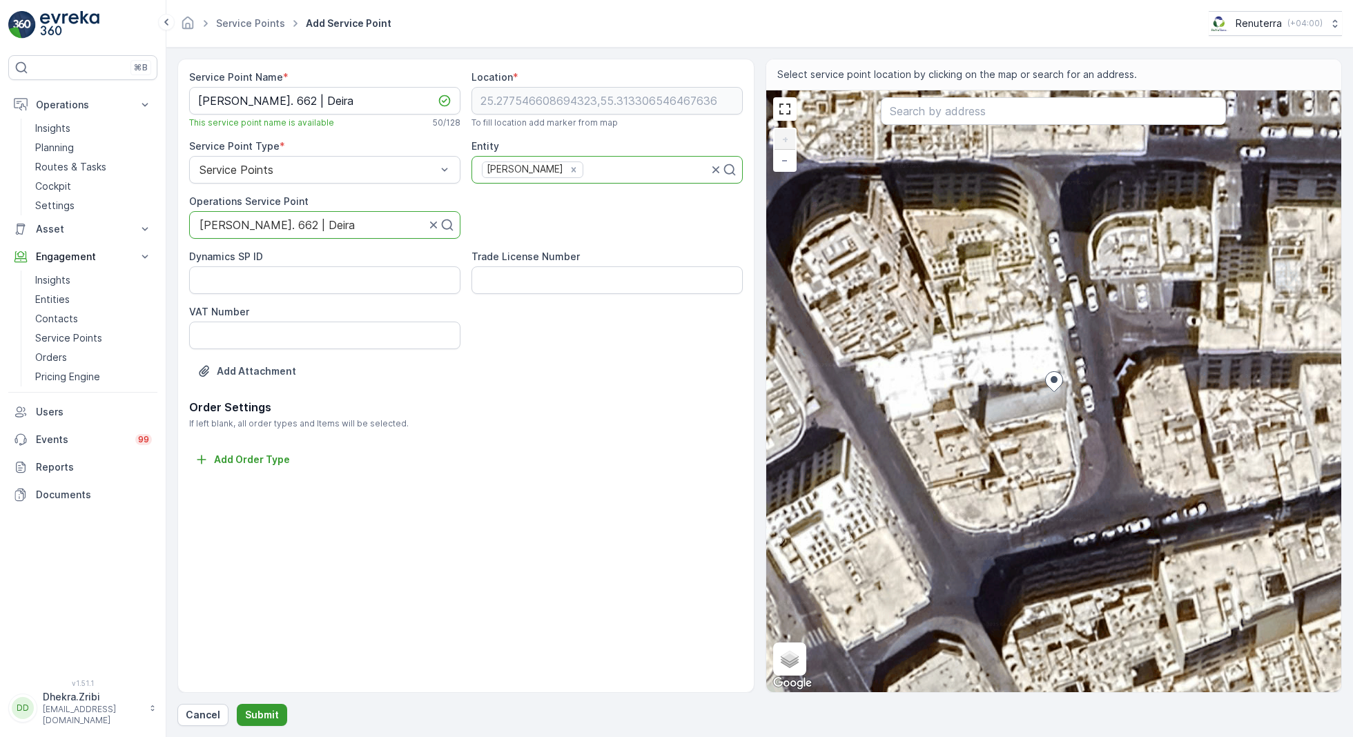
click at [255, 708] on p "Submit" at bounding box center [262, 715] width 34 height 14
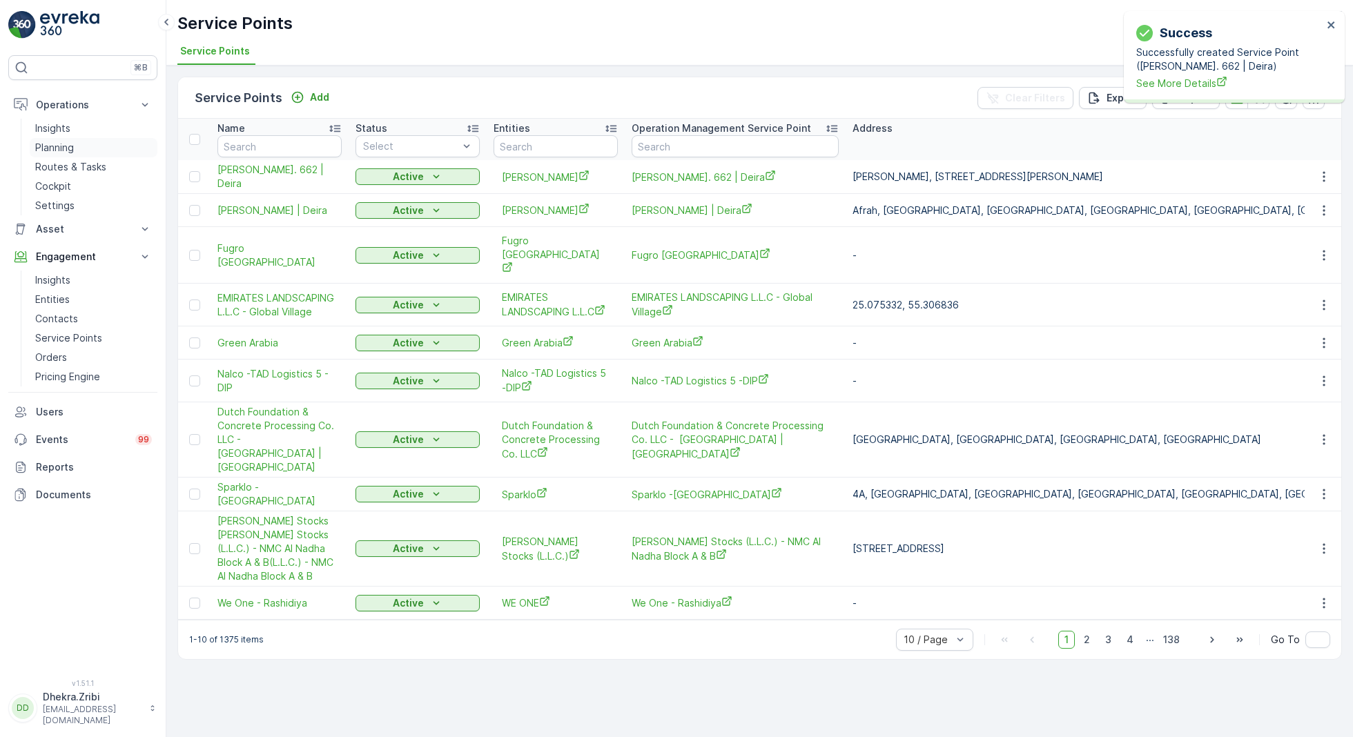
click at [70, 148] on p "Planning" at bounding box center [54, 148] width 39 height 14
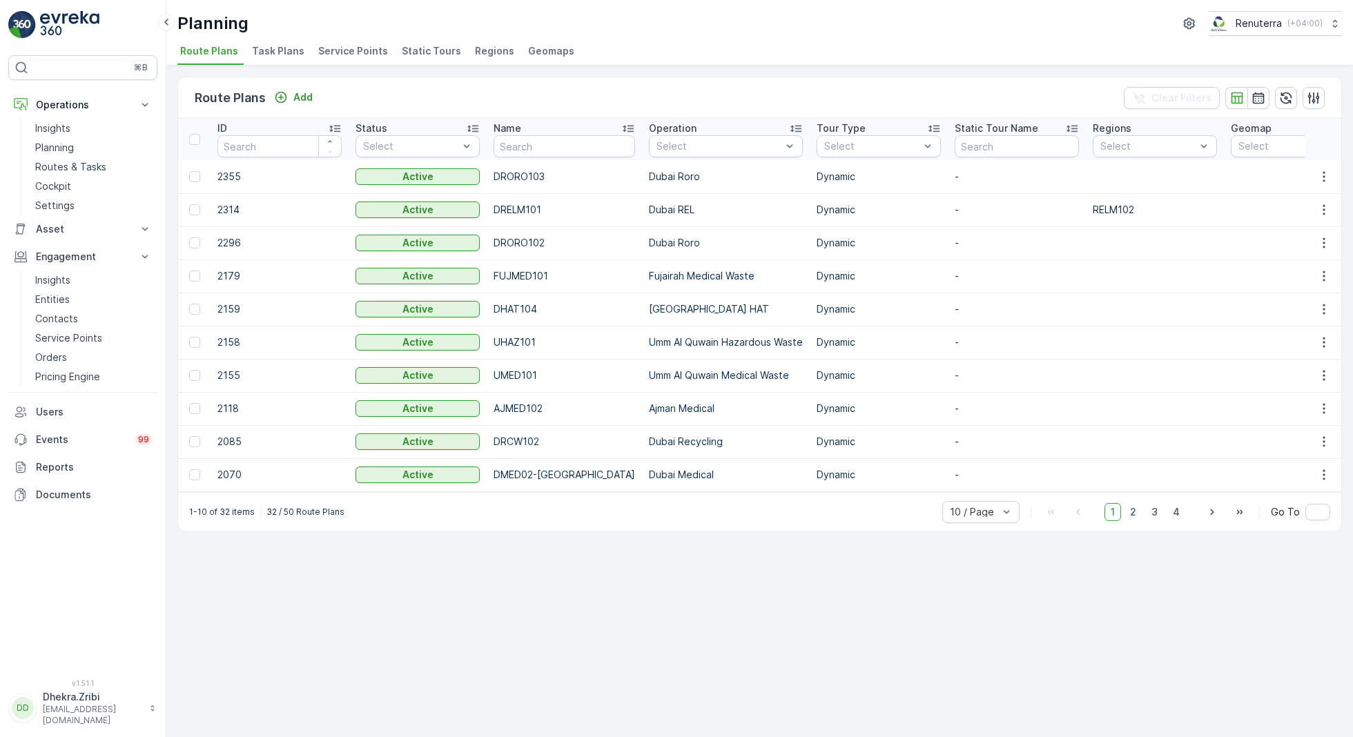
click at [347, 48] on span "Service Points" at bounding box center [353, 51] width 70 height 14
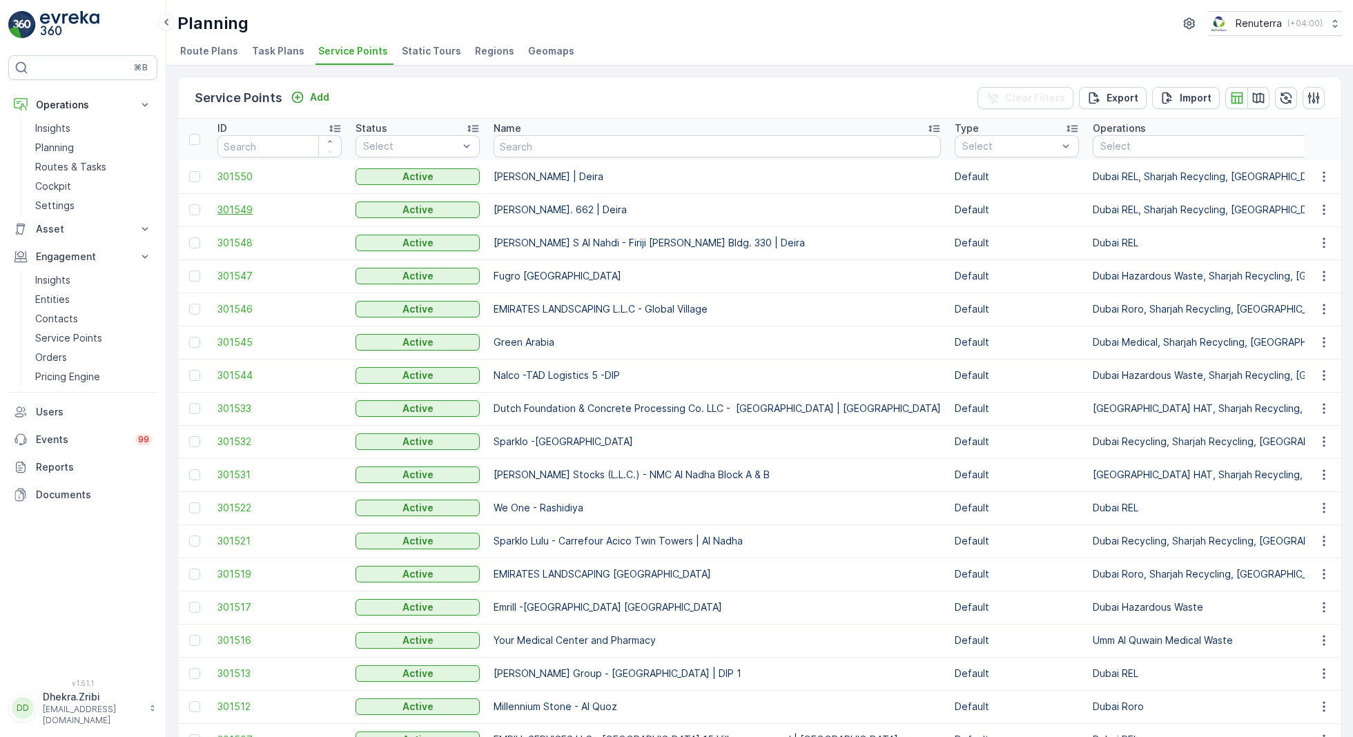
click at [244, 204] on span "301549" at bounding box center [279, 210] width 124 height 14
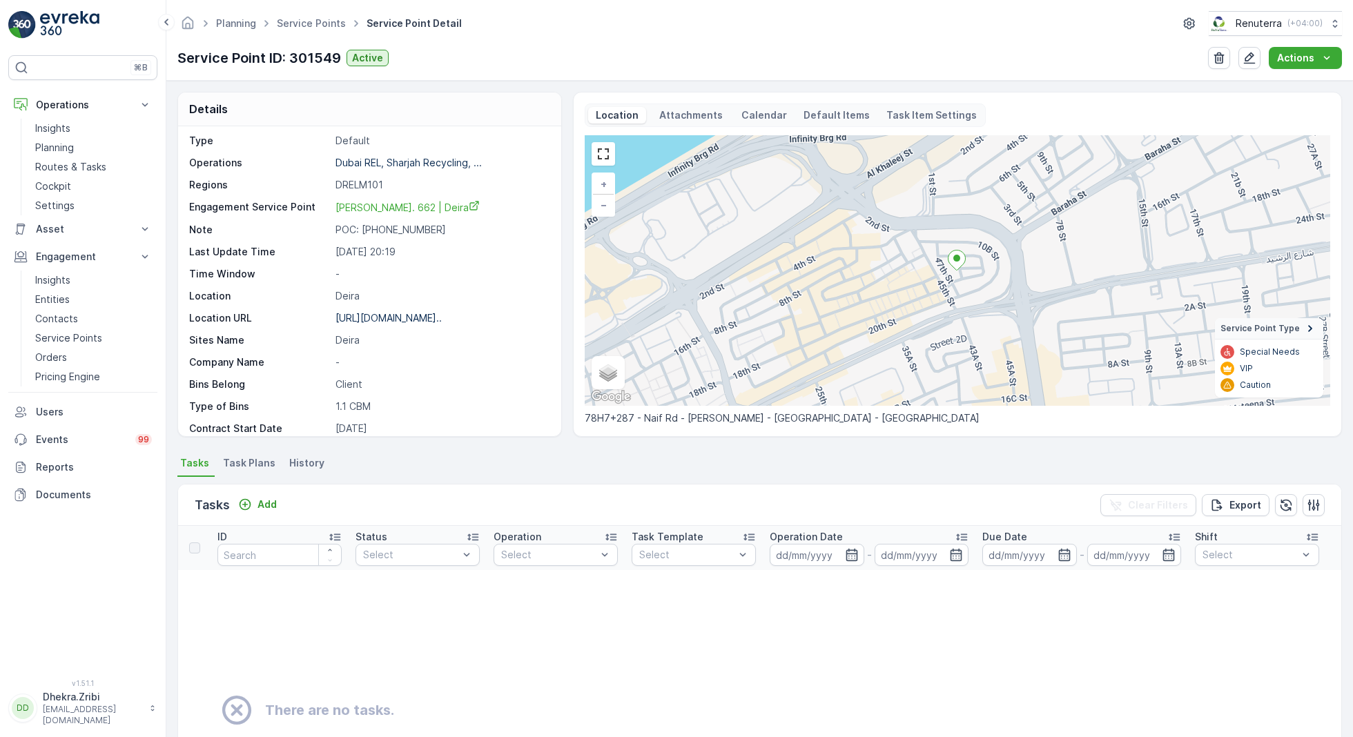
scroll to position [48, 0]
click at [248, 474] on li "Task Plans" at bounding box center [250, 465] width 61 height 23
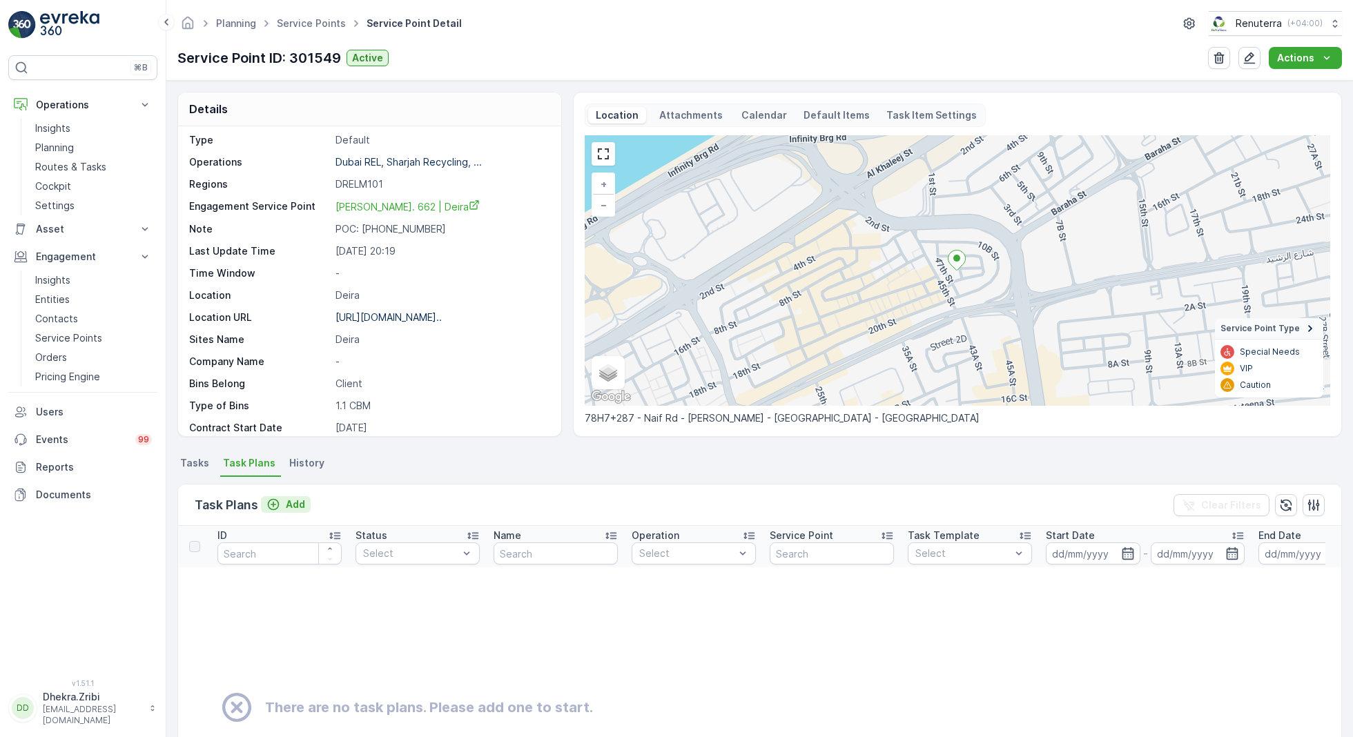
click at [291, 500] on p "Add" at bounding box center [295, 505] width 19 height 14
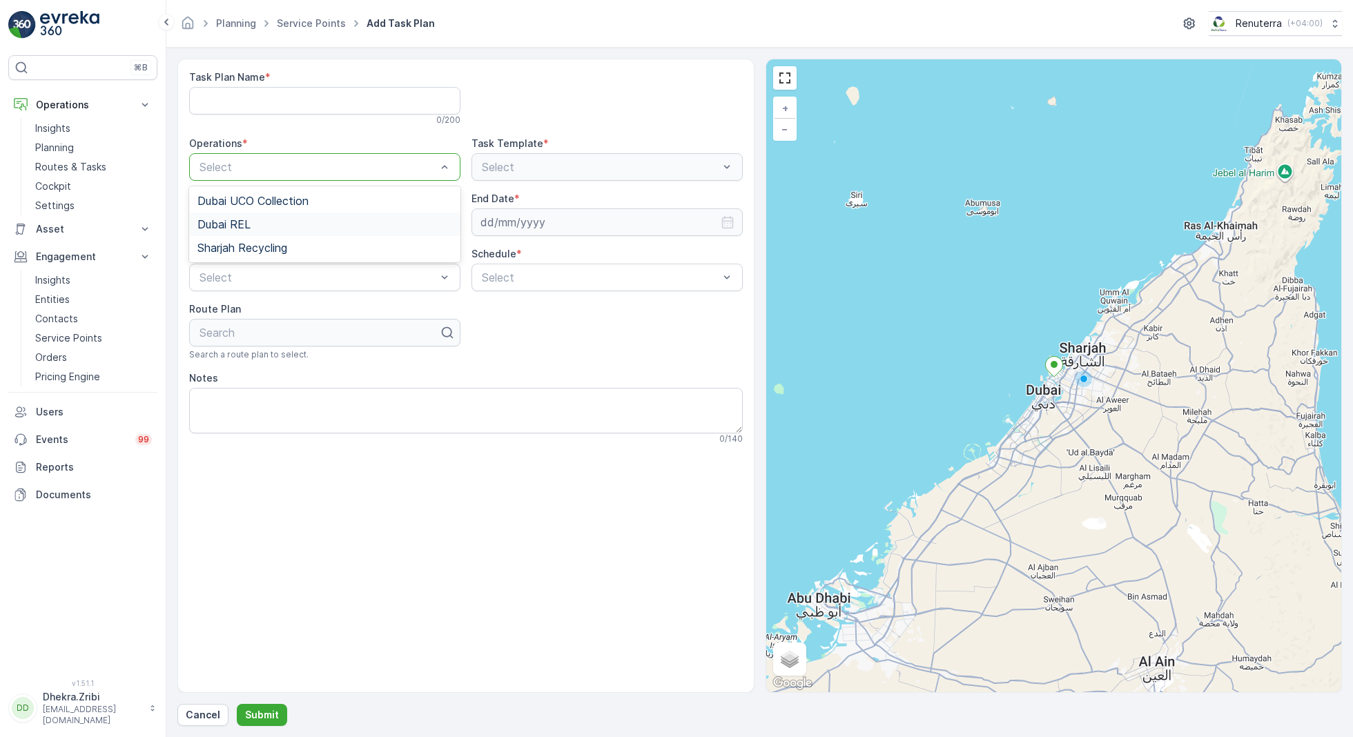
click at [261, 218] on div "Dubai REL" at bounding box center [324, 224] width 255 height 12
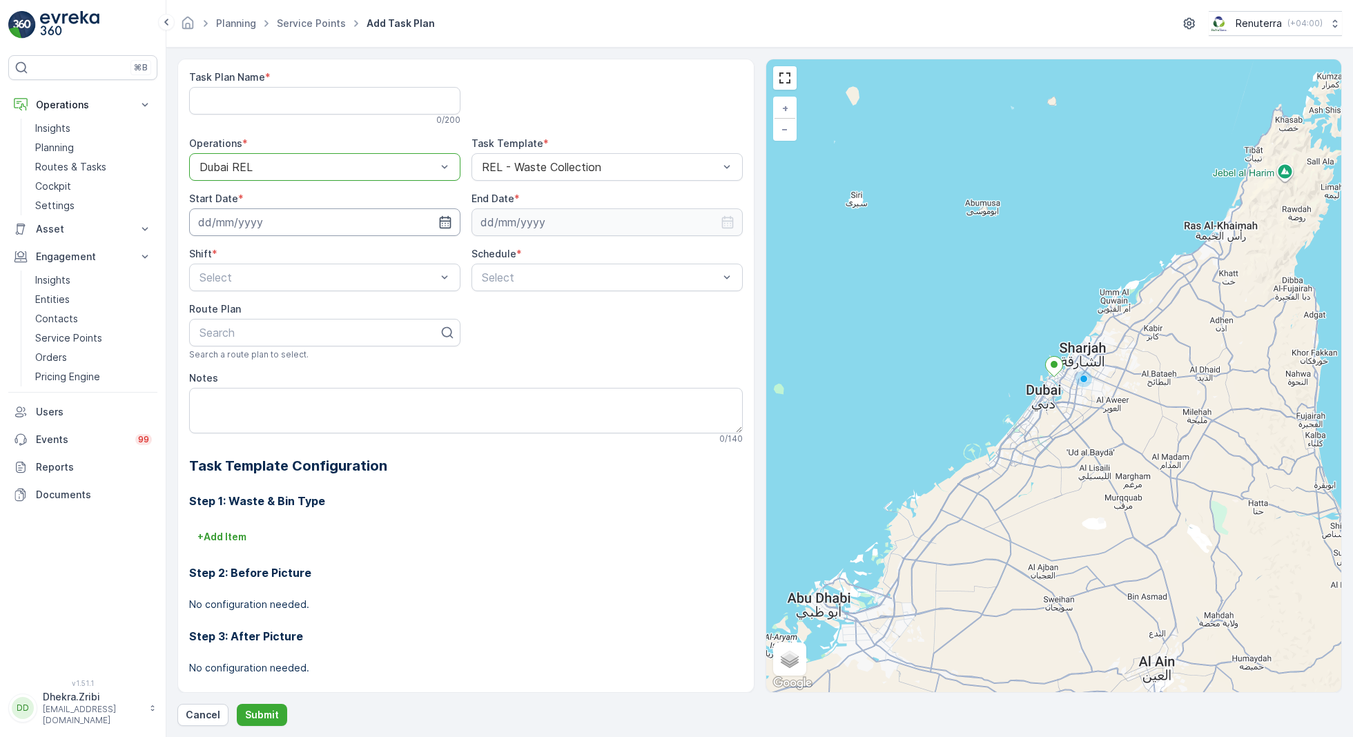
click at [407, 216] on input at bounding box center [324, 222] width 271 height 28
click at [365, 391] on div "27" at bounding box center [362, 392] width 22 height 22
type input "[DATE]"
click at [583, 213] on input at bounding box center [607, 222] width 271 height 28
click at [531, 255] on p "September" at bounding box center [514, 255] width 54 height 14
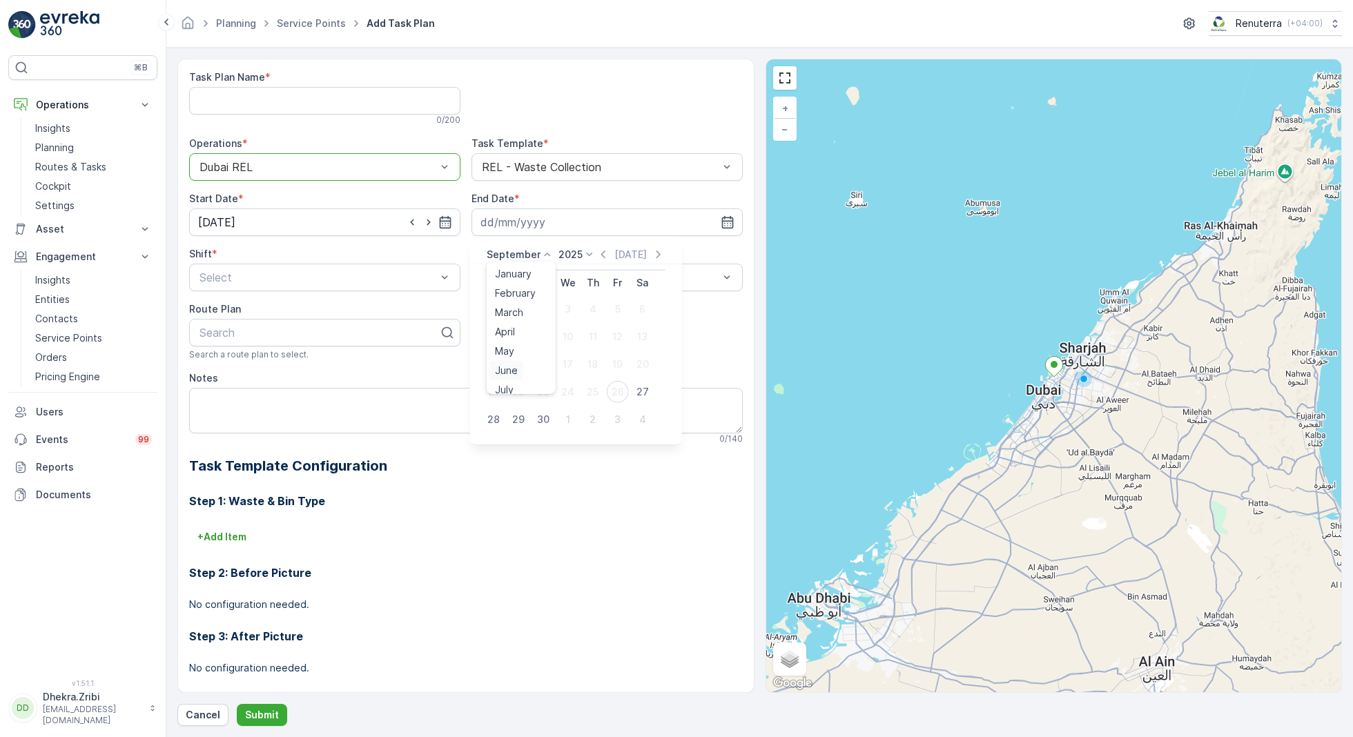
scroll to position [105, 0]
click at [525, 385] on span "December" at bounding box center [519, 382] width 48 height 14
click at [579, 258] on icon at bounding box center [586, 255] width 14 height 14
click at [576, 304] on span "2026" at bounding box center [574, 305] width 23 height 14
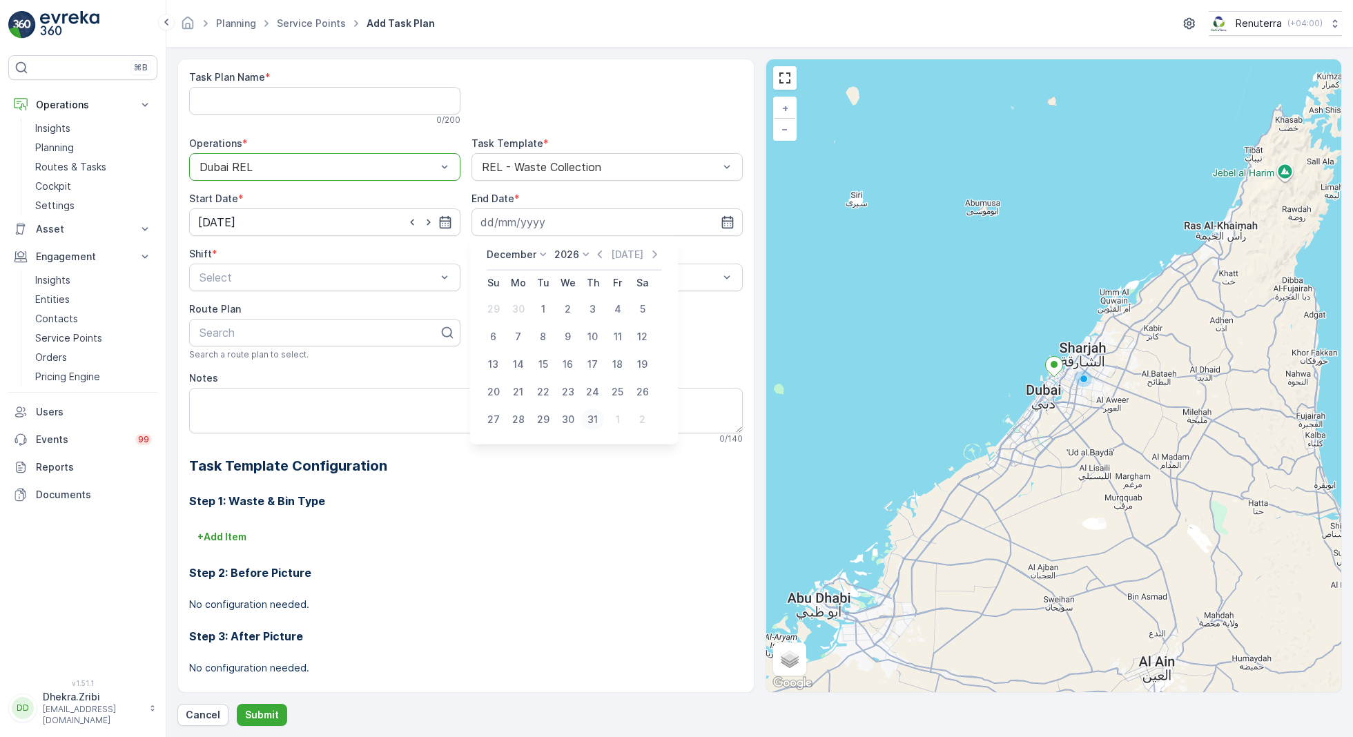
click at [597, 423] on div "31" at bounding box center [593, 420] width 22 height 22
type input "[DATE]"
click at [255, 311] on div "Day Shift" at bounding box center [324, 311] width 255 height 12
click at [503, 308] on span "Daily" at bounding box center [492, 311] width 25 height 12
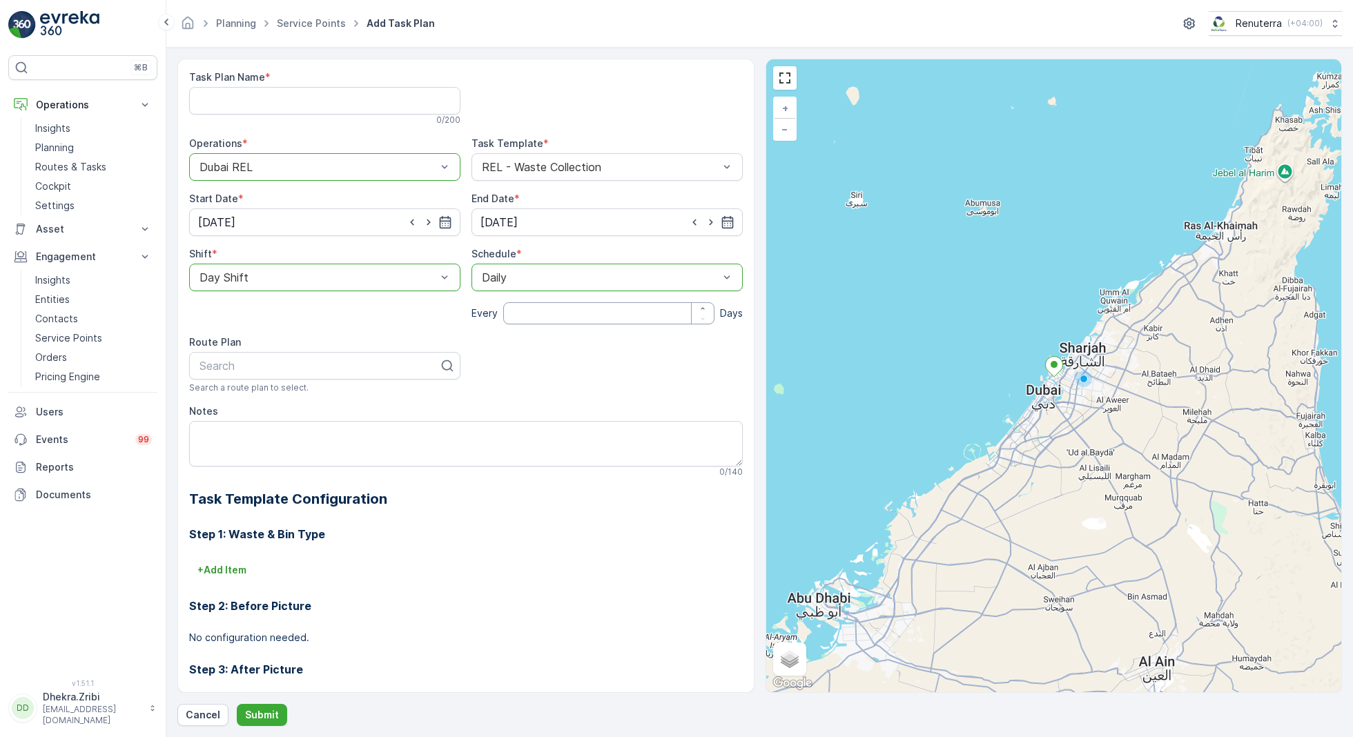
click at [541, 320] on input "number" at bounding box center [608, 313] width 211 height 22
type input "1"
click at [335, 364] on div at bounding box center [319, 366] width 242 height 12
type input "relm"
click at [251, 401] on span "DRELM101" at bounding box center [225, 400] width 56 height 12
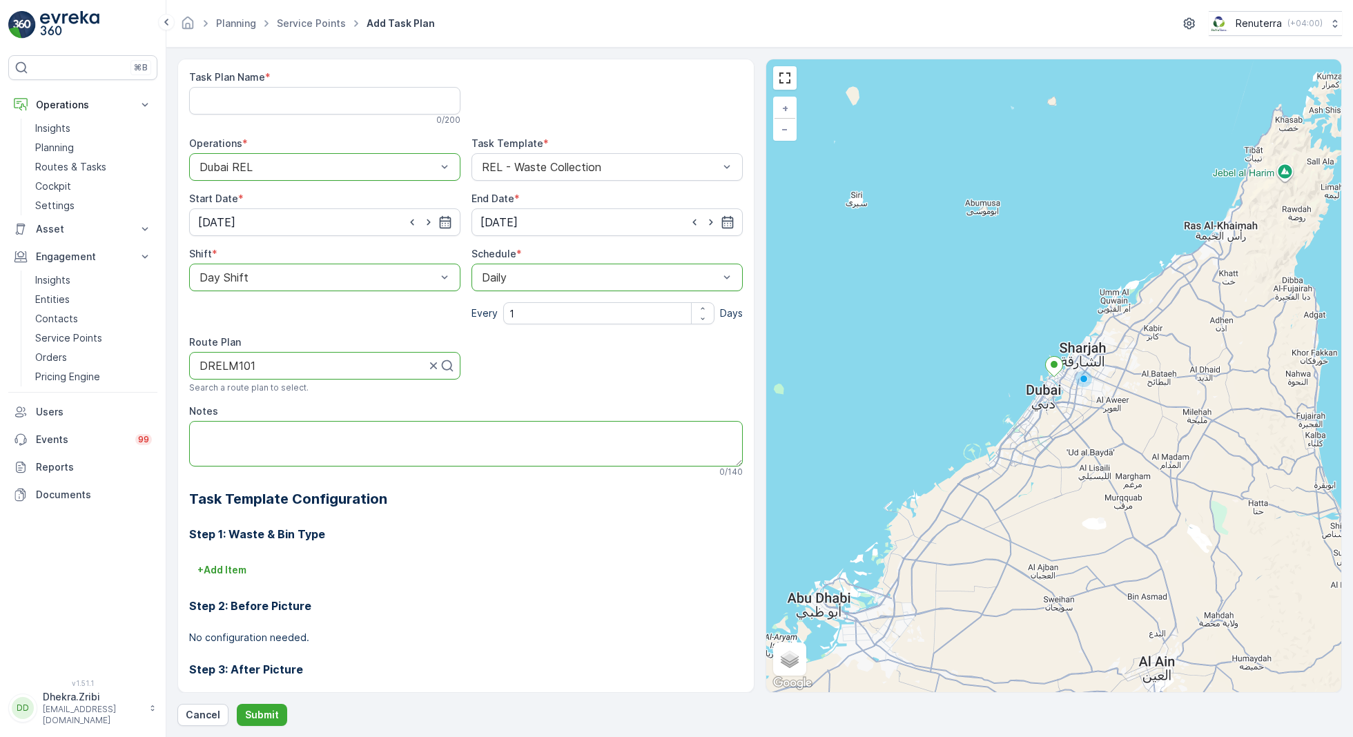
click at [244, 436] on textarea "Notes" at bounding box center [466, 444] width 554 height 46
paste textarea "[PHONE_NUMBER]"
type textarea "POC: [PHONE_NUMBER]"
click at [311, 99] on Name "Task Plan Name" at bounding box center [324, 101] width 271 height 28
type Name "DRELM003"
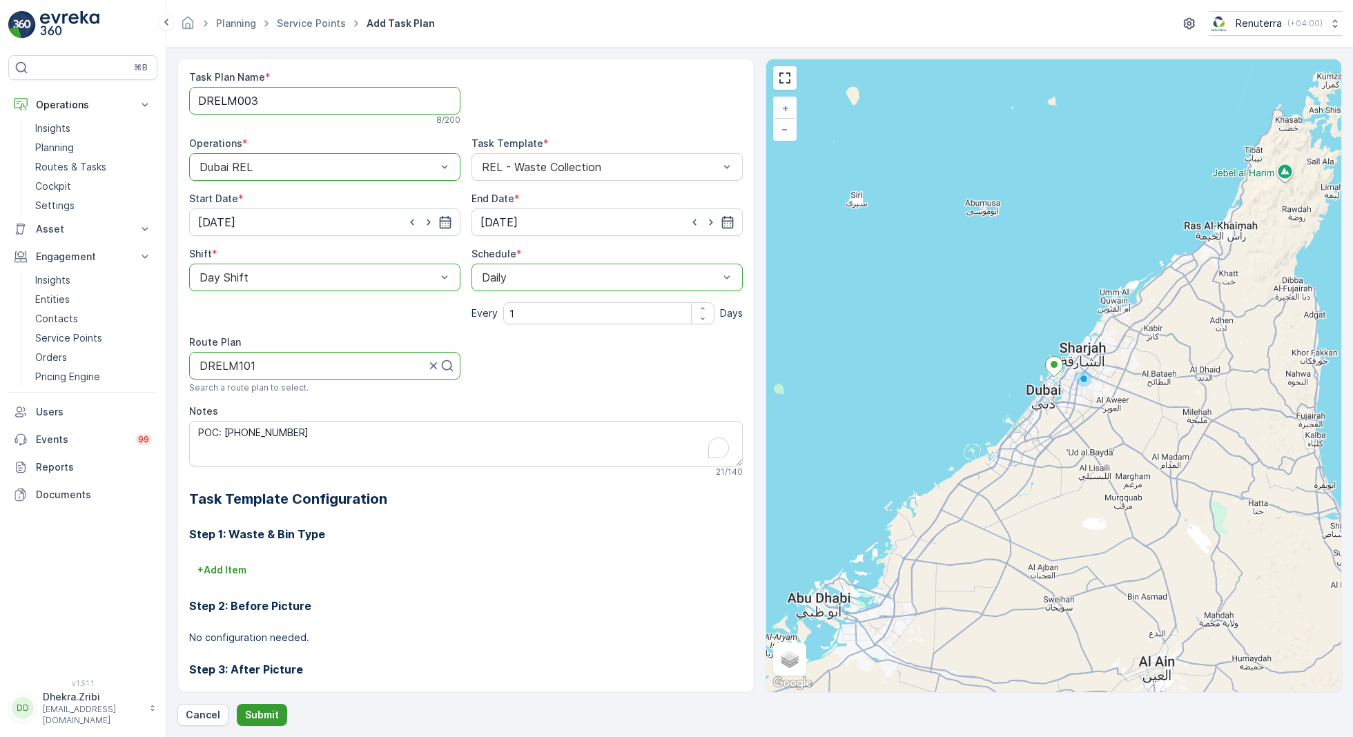
click at [260, 713] on p "Submit" at bounding box center [262, 715] width 34 height 14
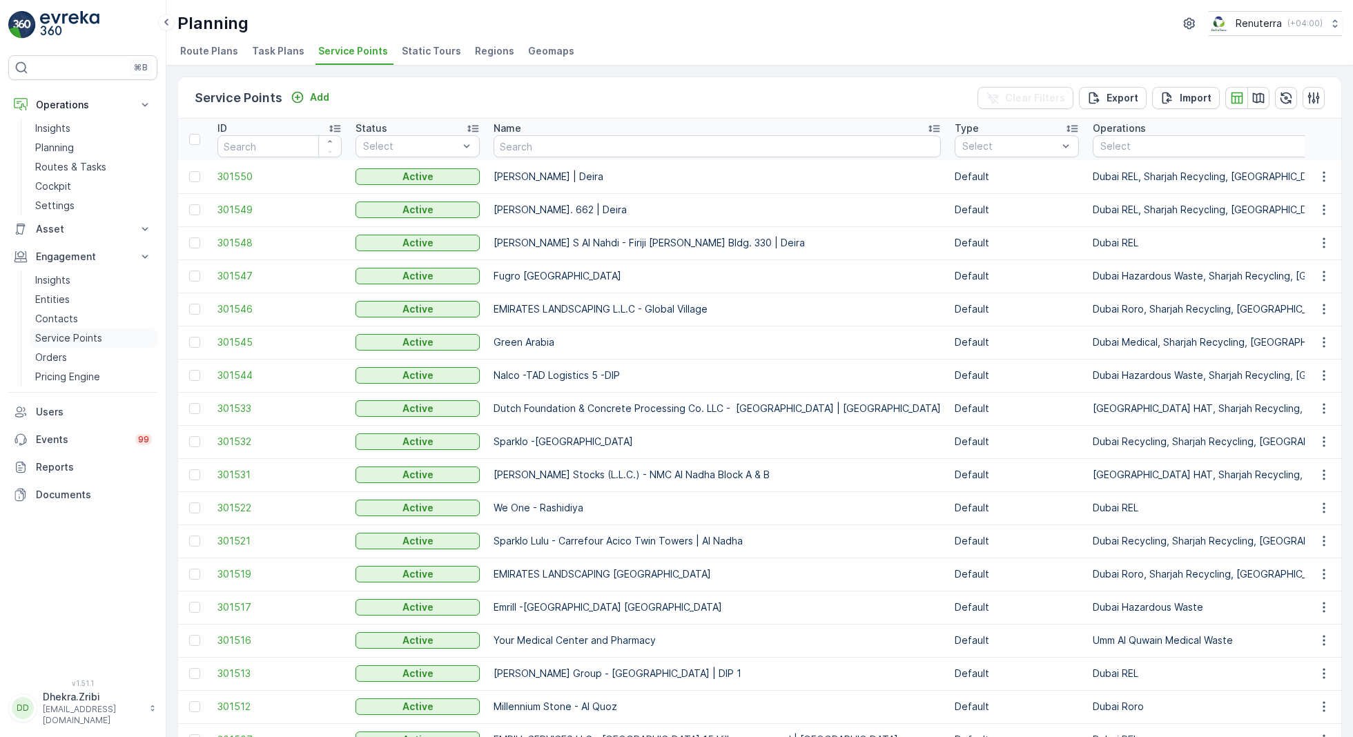
click at [74, 336] on p "Service Points" at bounding box center [68, 338] width 67 height 14
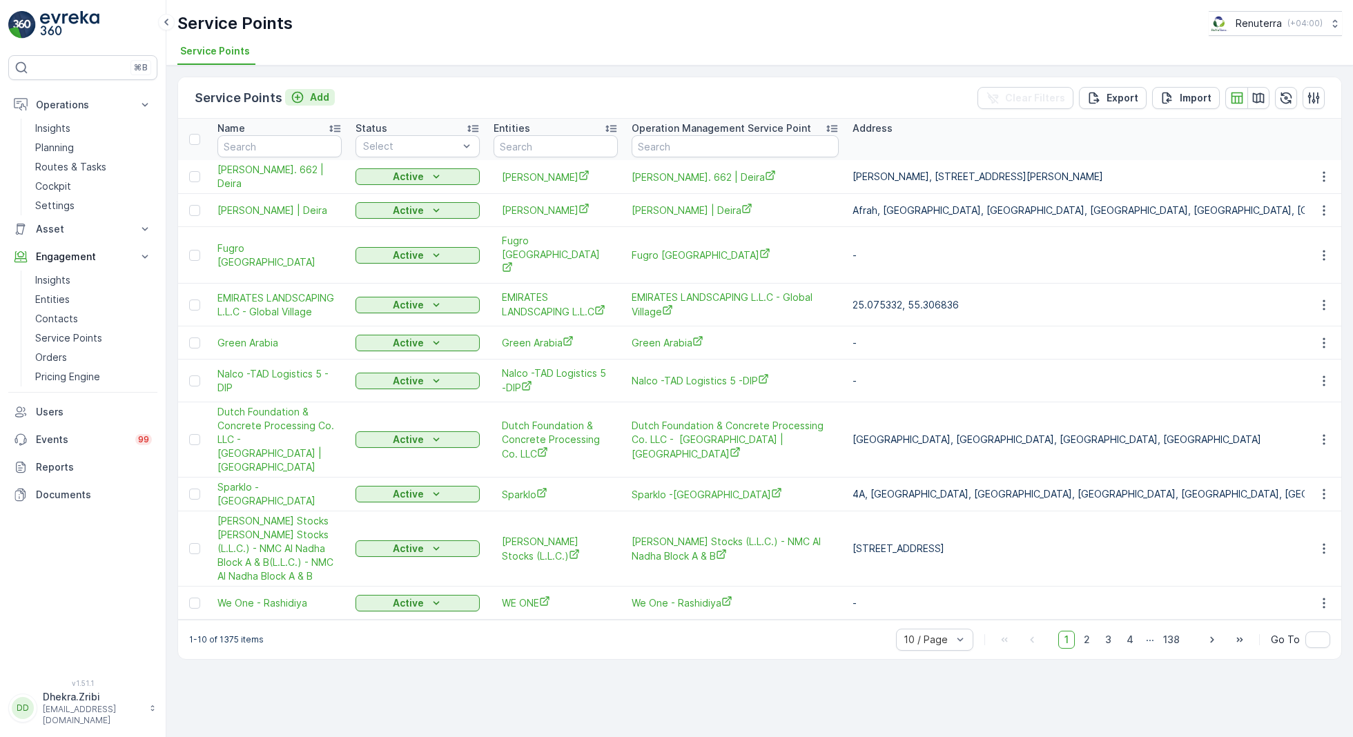
click at [319, 97] on p "Add" at bounding box center [319, 97] width 19 height 14
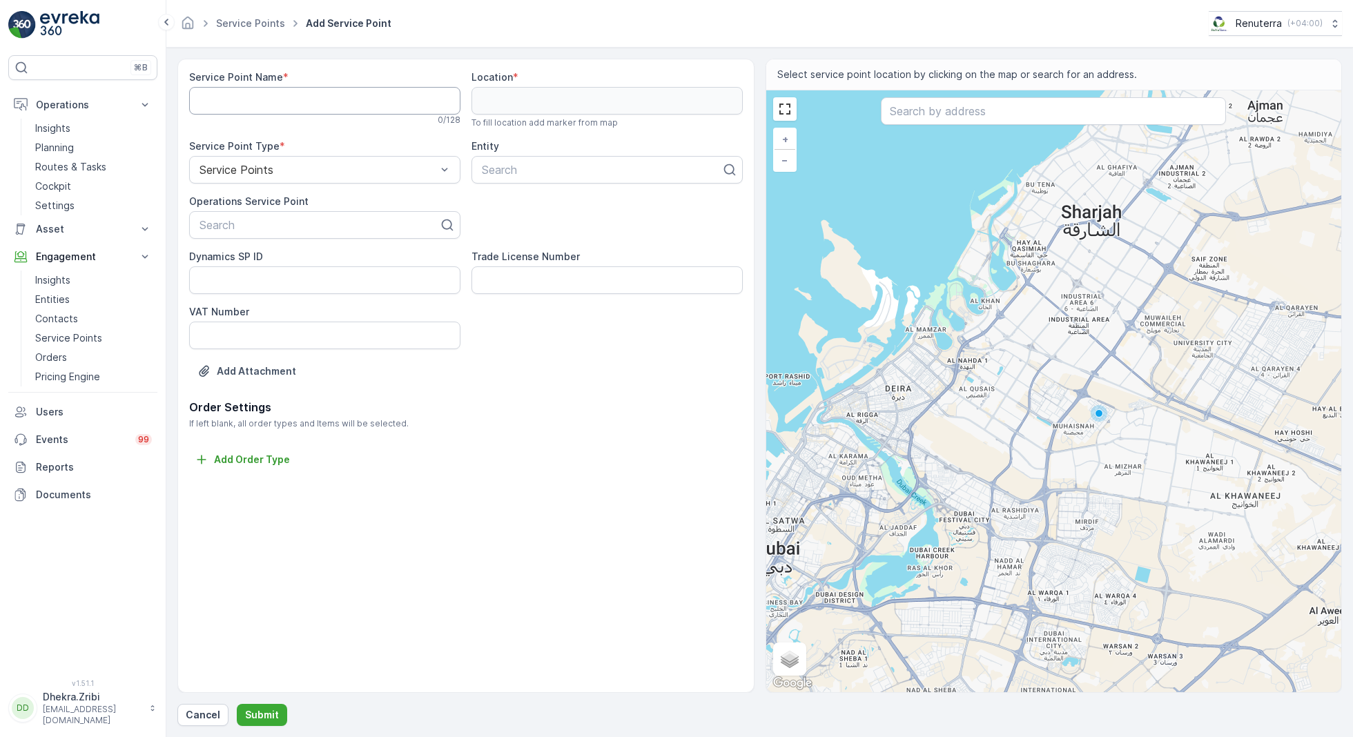
click at [276, 99] on Name "Service Point Name" at bounding box center [324, 101] width 271 height 28
paste Name "[PERSON_NAME] S Al Nahdi - Firiji [PERSON_NAME] Bldg. 330 | Deira"
type Name "[PERSON_NAME] S Al Nahdi - Firiji [PERSON_NAME] Bldg. 330 | Deira"
click at [253, 227] on div at bounding box center [319, 225] width 242 height 12
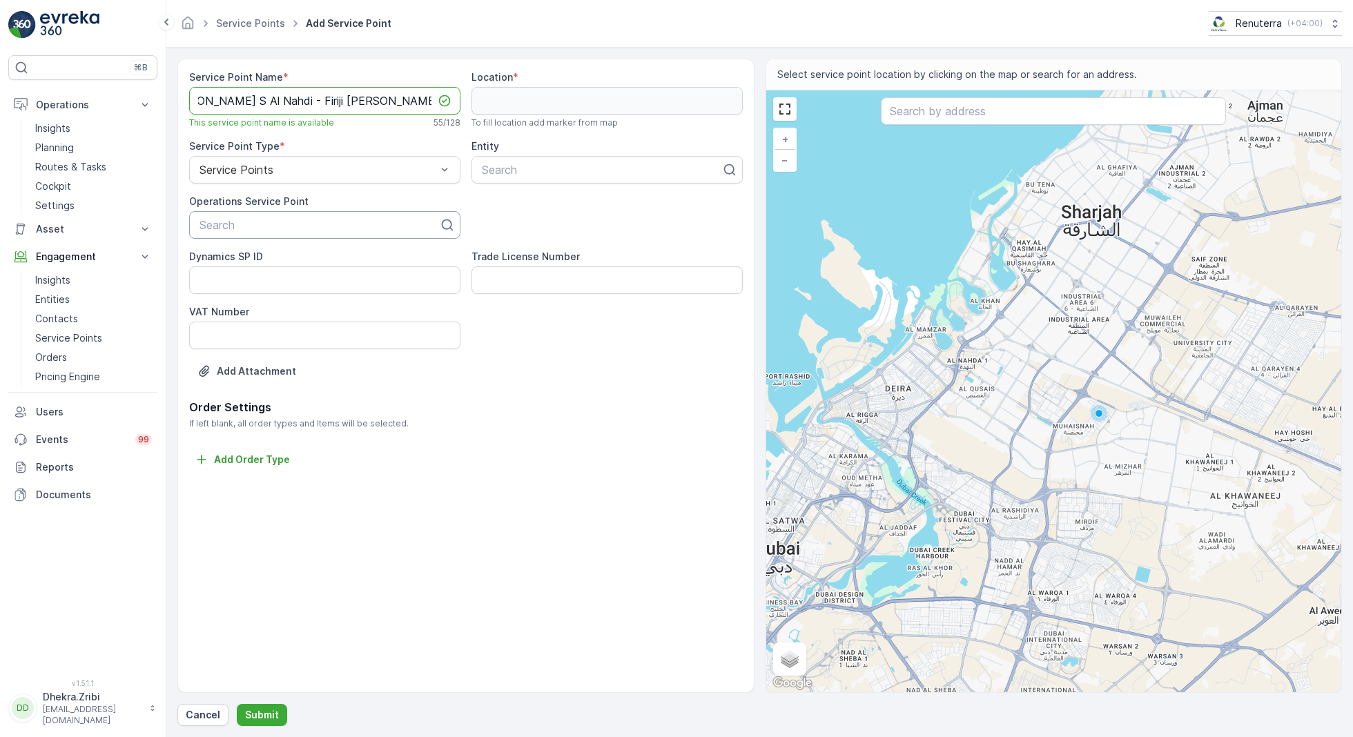
scroll to position [0, 0]
paste input "[PERSON_NAME] S Al Nahdi - Firiji [PERSON_NAME] Bldg. 330 | Deira"
type input "[PERSON_NAME] S Al Nahdi - Firiji [PERSON_NAME] Bldg. 330 | Deira"
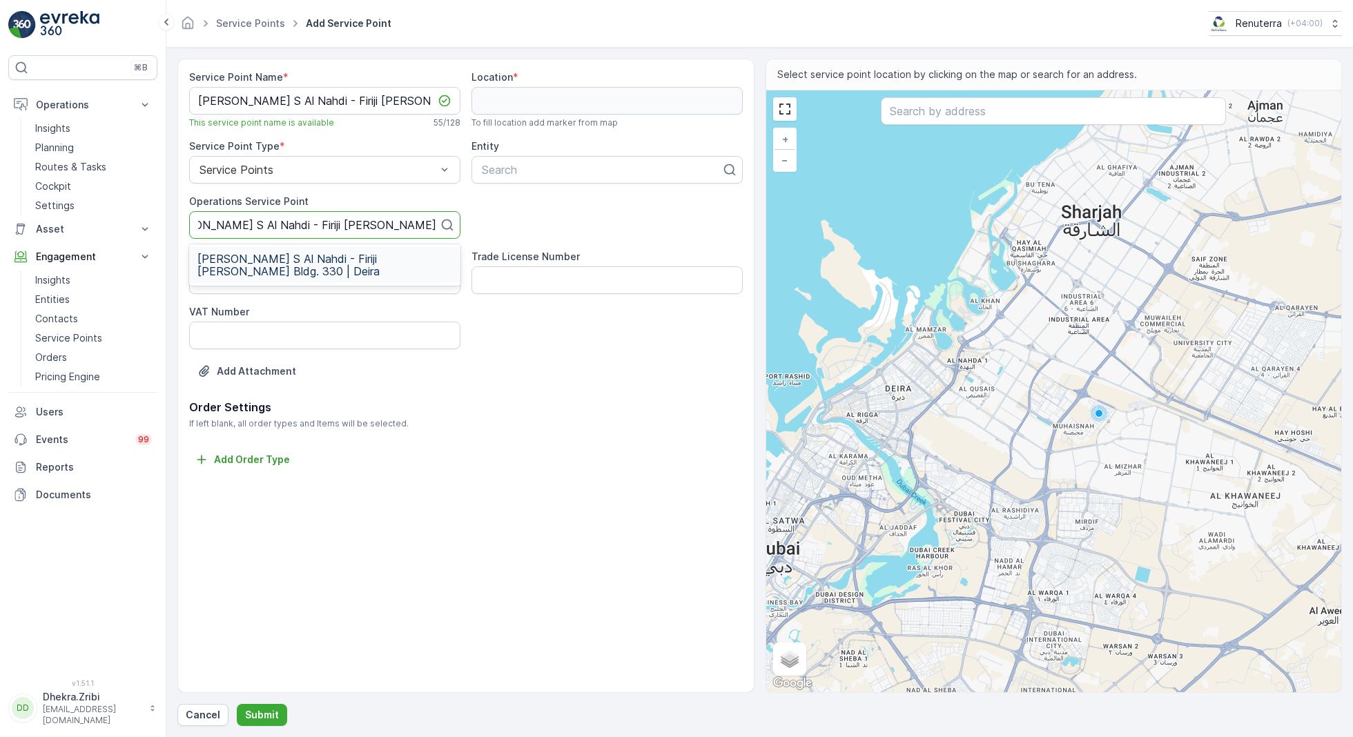
click at [298, 257] on span "[PERSON_NAME] S Al Nahdi - Firiji [PERSON_NAME] Bldg. 330 | Deira" at bounding box center [324, 265] width 255 height 25
click at [532, 168] on div at bounding box center [601, 170] width 242 height 12
type input "[PERSON_NAME]"
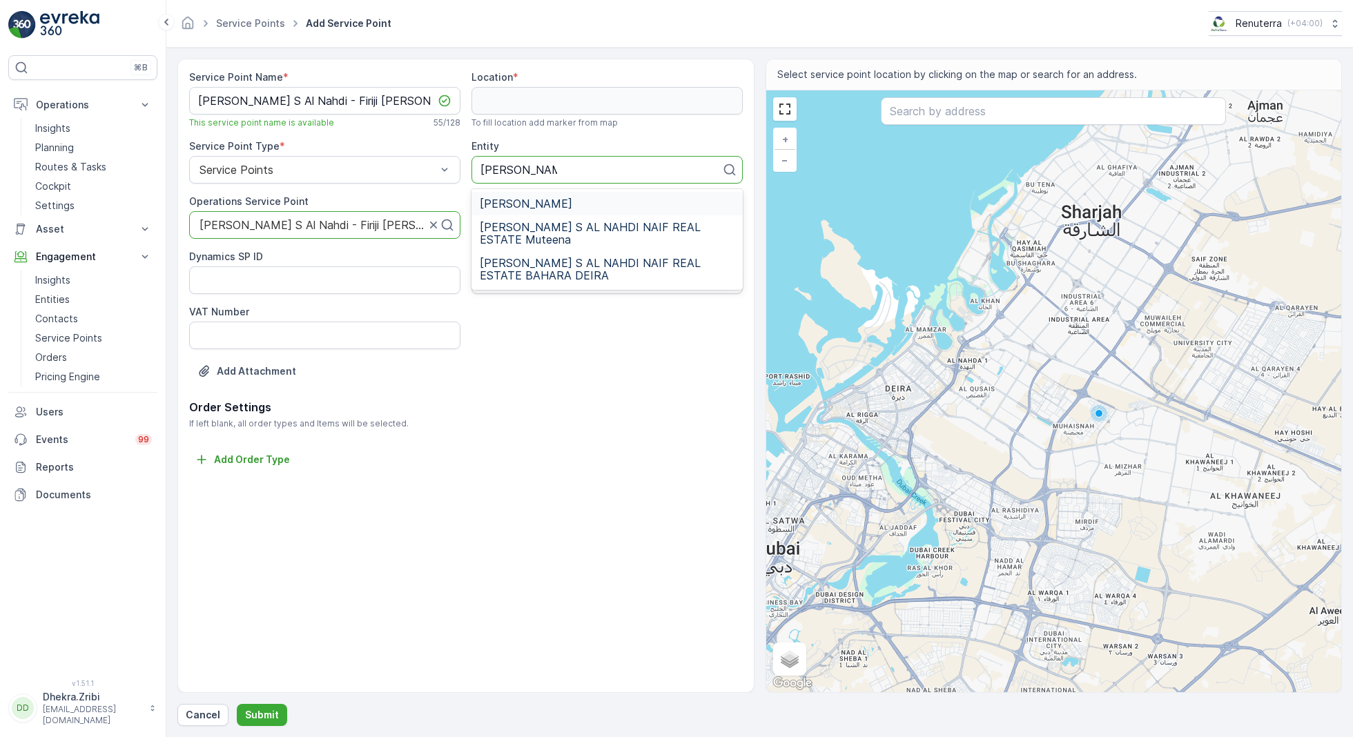
click at [544, 208] on span "[PERSON_NAME]" at bounding box center [526, 203] width 93 height 12
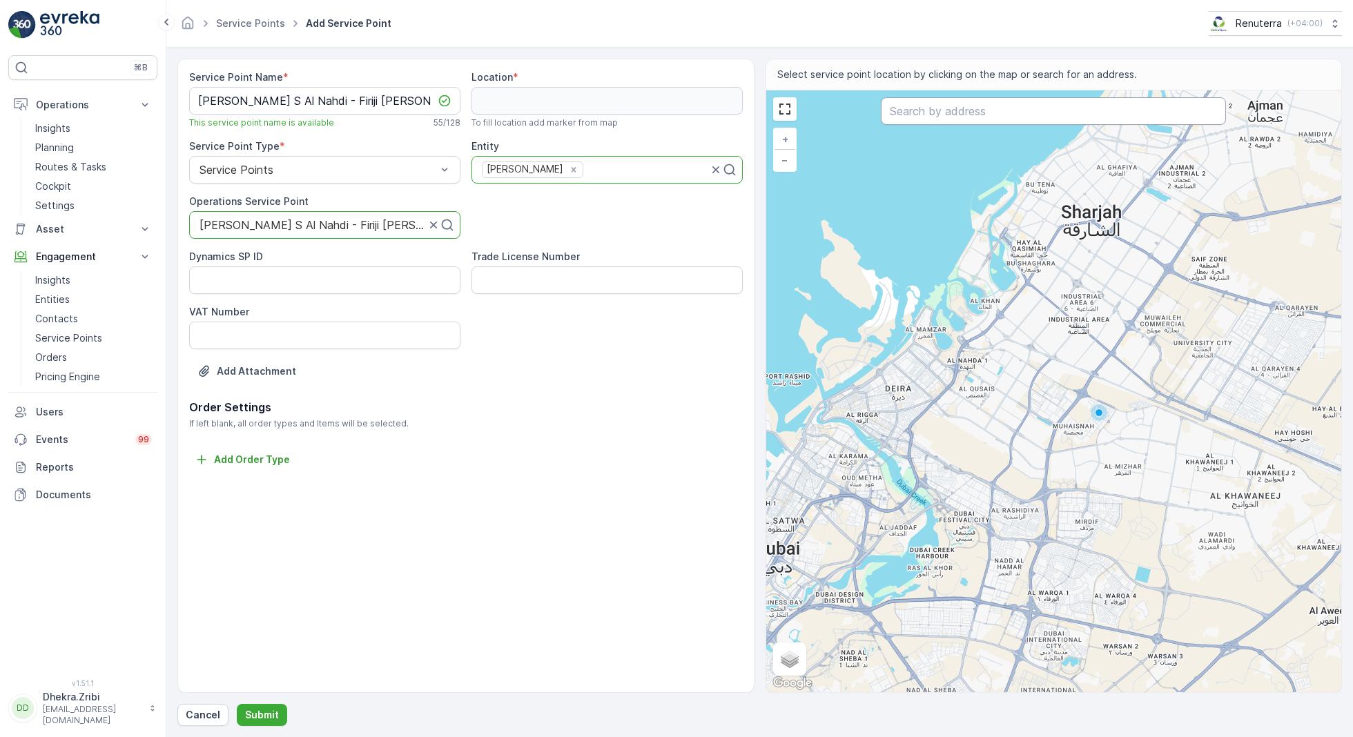
click at [954, 111] on input "text" at bounding box center [1053, 111] width 345 height 28
paste input "MESAY COFFEE SHOP"
type input "MESAY COFFEE SHOP"
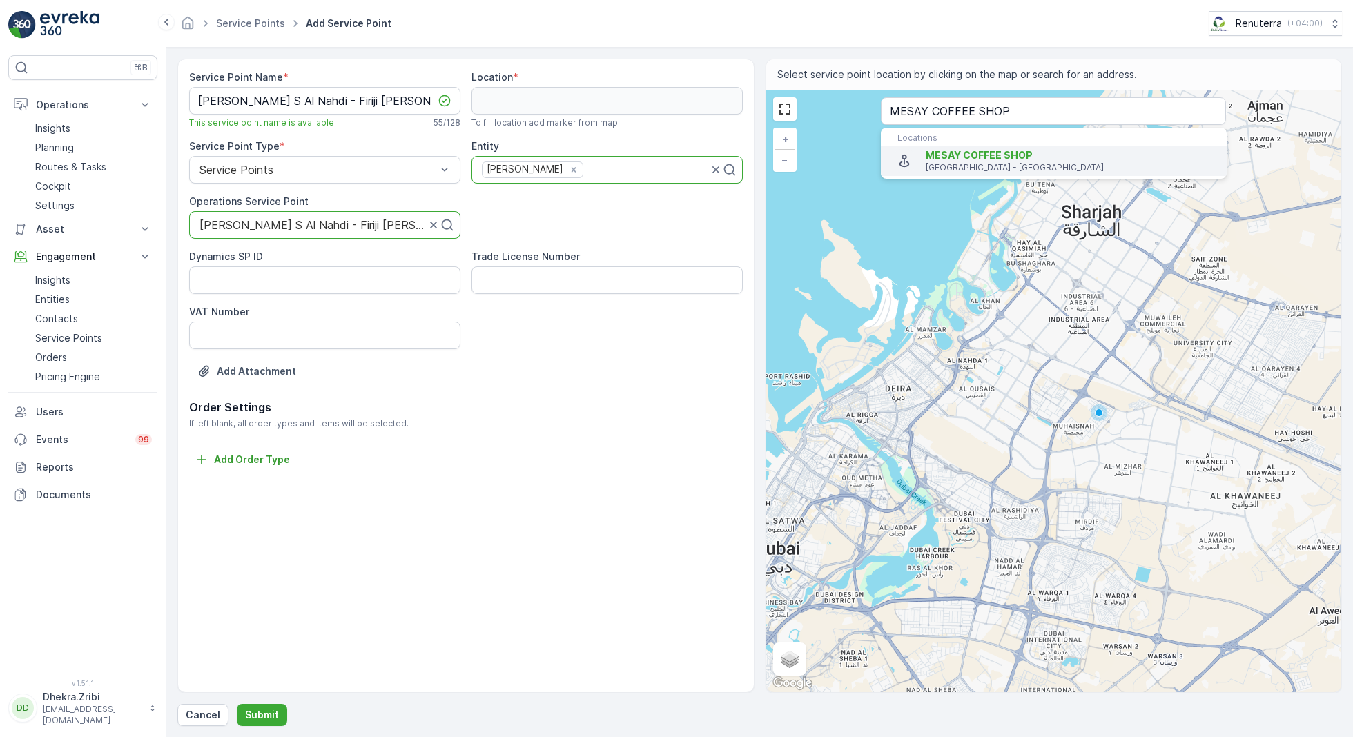
click at [956, 154] on span "MESAY COFFEE SHOP" at bounding box center [979, 155] width 107 height 12
type input "25.2775331,55.3144583"
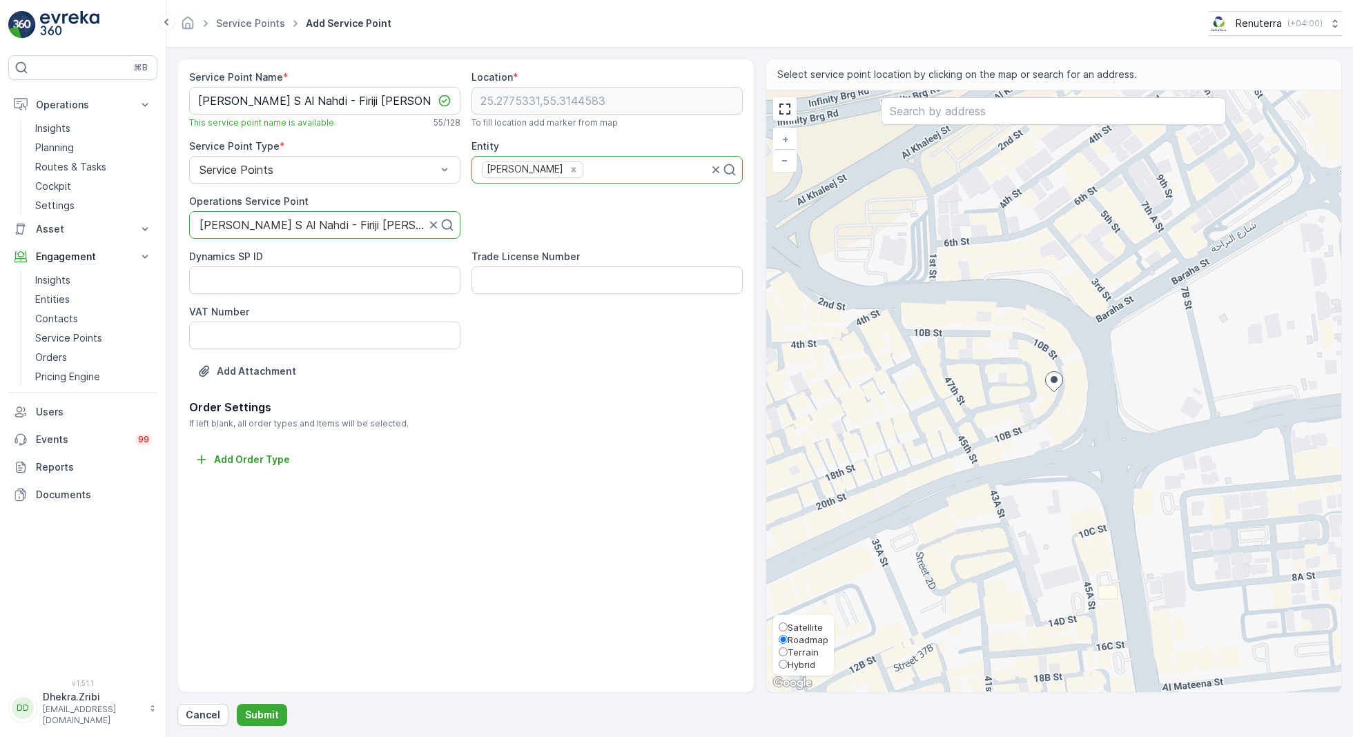
click at [806, 628] on span "Satellite" at bounding box center [805, 627] width 35 height 11
click at [788, 628] on input "Satellite" at bounding box center [783, 627] width 9 height 9
radio input "true"
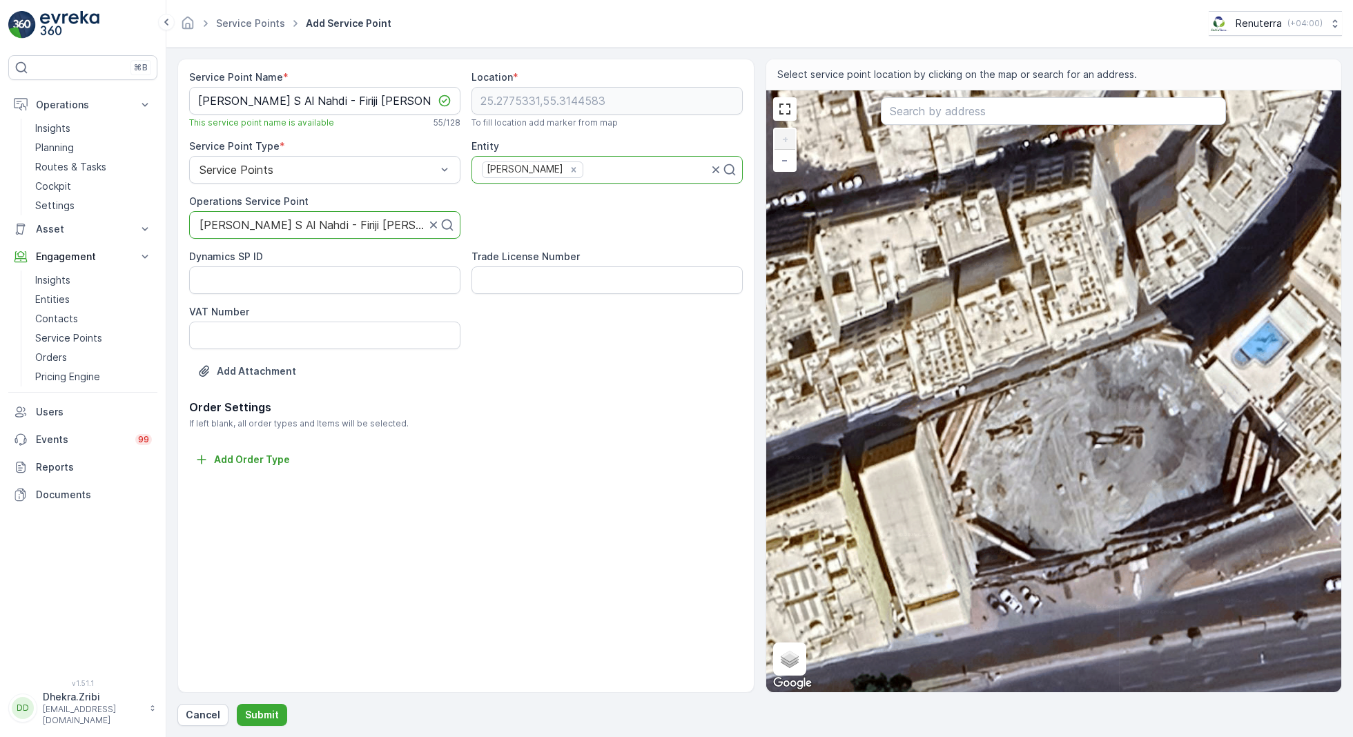
drag, startPoint x: 1025, startPoint y: 326, endPoint x: 744, endPoint y: 518, distance: 340.3
click at [750, 513] on div "Service Point Name * [PERSON_NAME] S Al Nahdi - Firiji [PERSON_NAME] Bldg. 330 …" at bounding box center [759, 376] width 1165 height 634
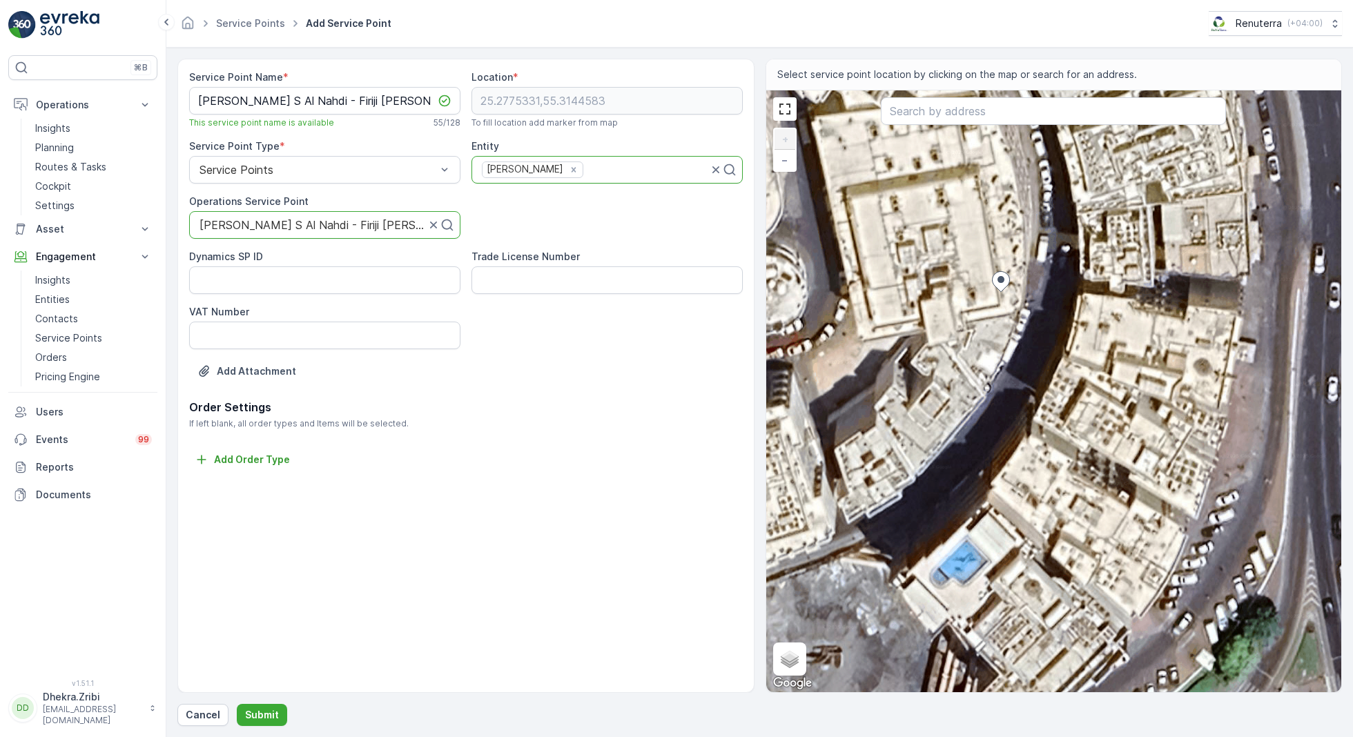
click at [1062, 276] on div "+ − Satellite Roadmap Terrain Hybrid Leaflet Keyboard shortcuts Map Data Imager…" at bounding box center [1054, 391] width 576 height 602
type input "25.277558735630613,55.31457926724053"
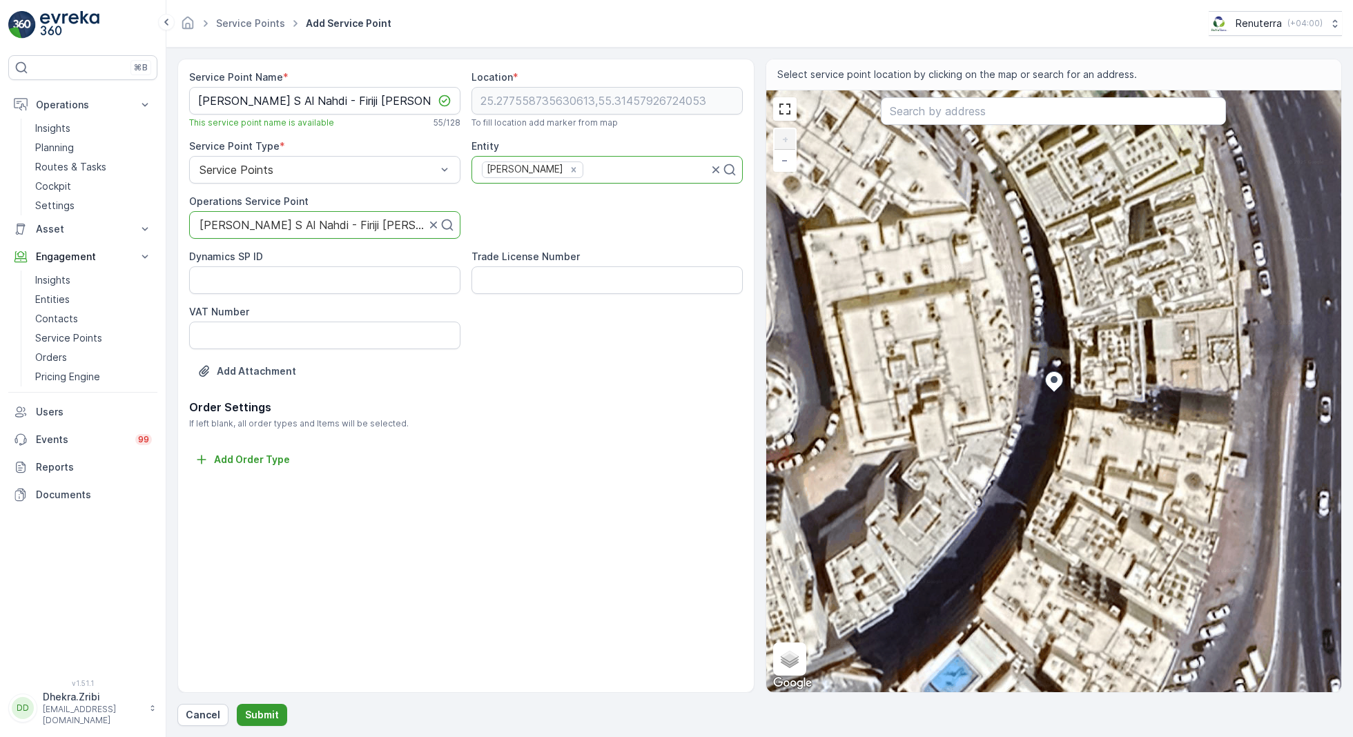
click at [258, 719] on p "Submit" at bounding box center [262, 715] width 34 height 14
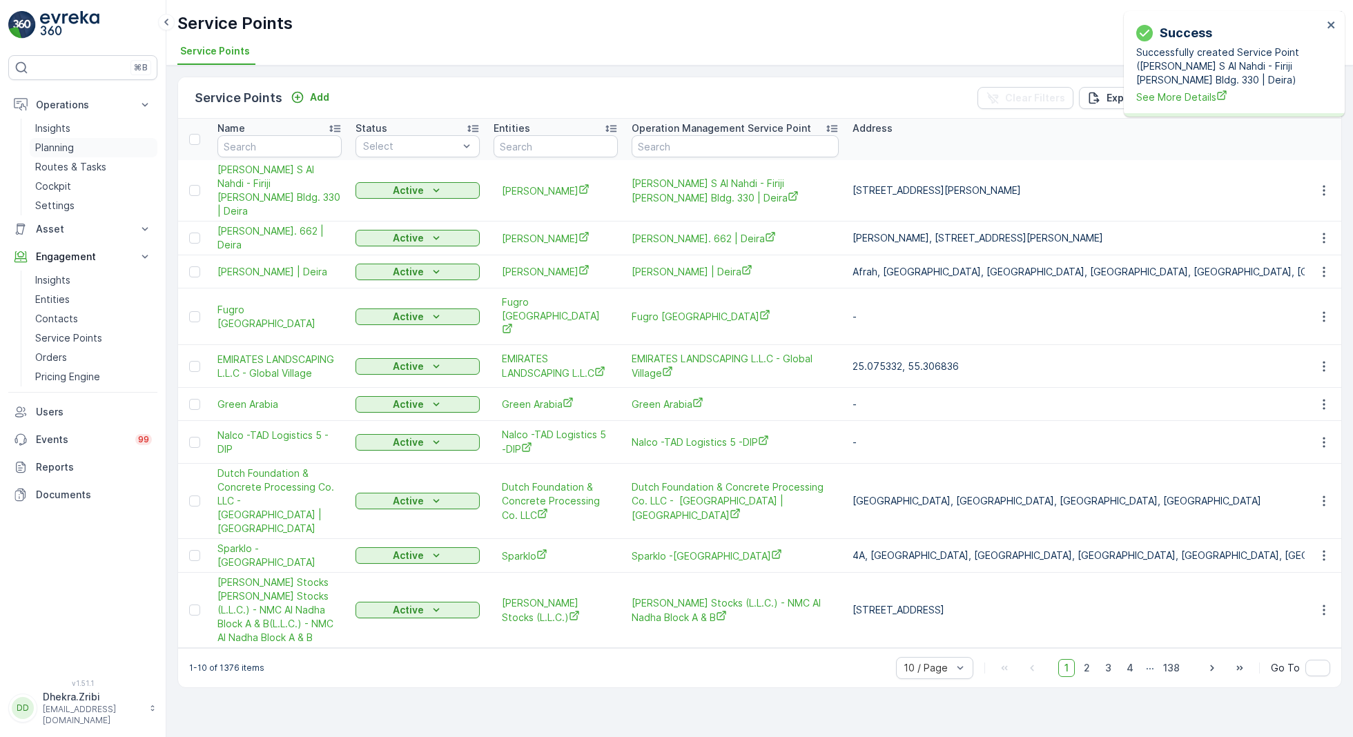
click at [66, 144] on p "Planning" at bounding box center [54, 148] width 39 height 14
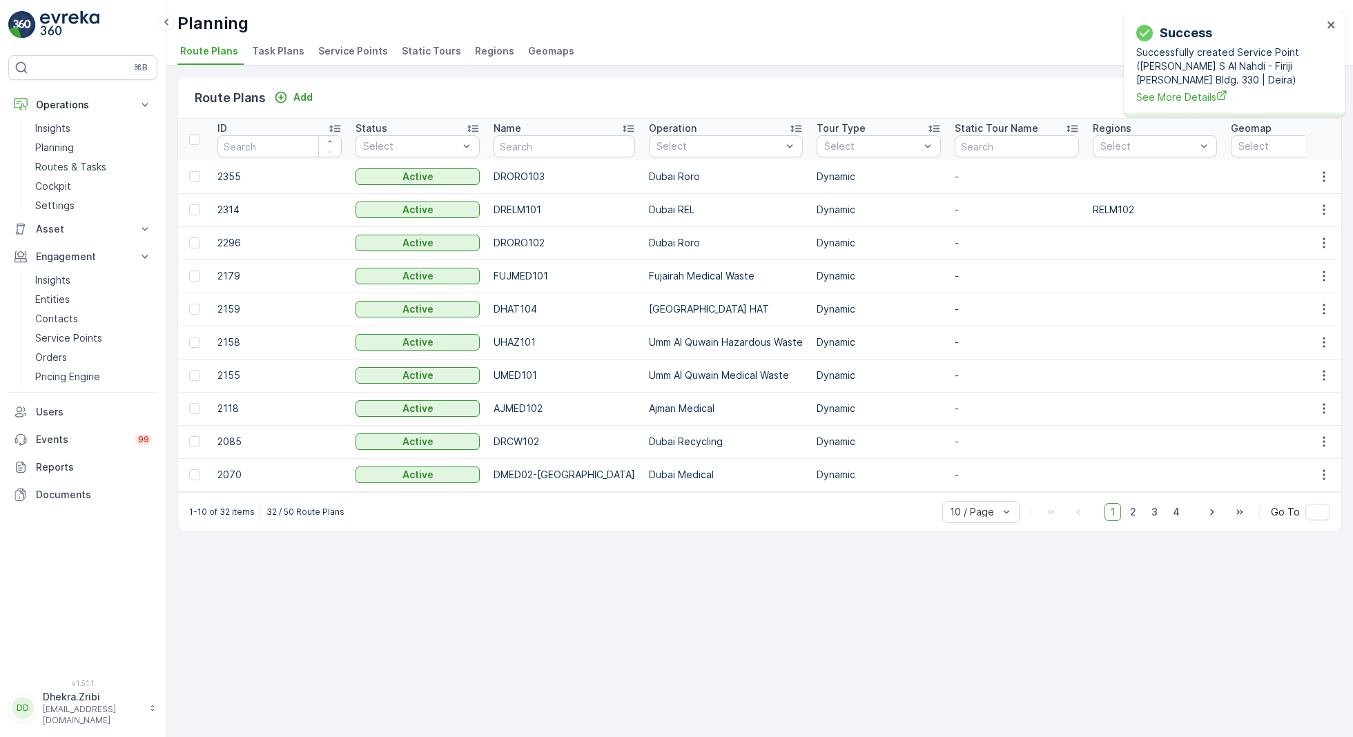
click at [356, 54] on span "Service Points" at bounding box center [353, 51] width 70 height 14
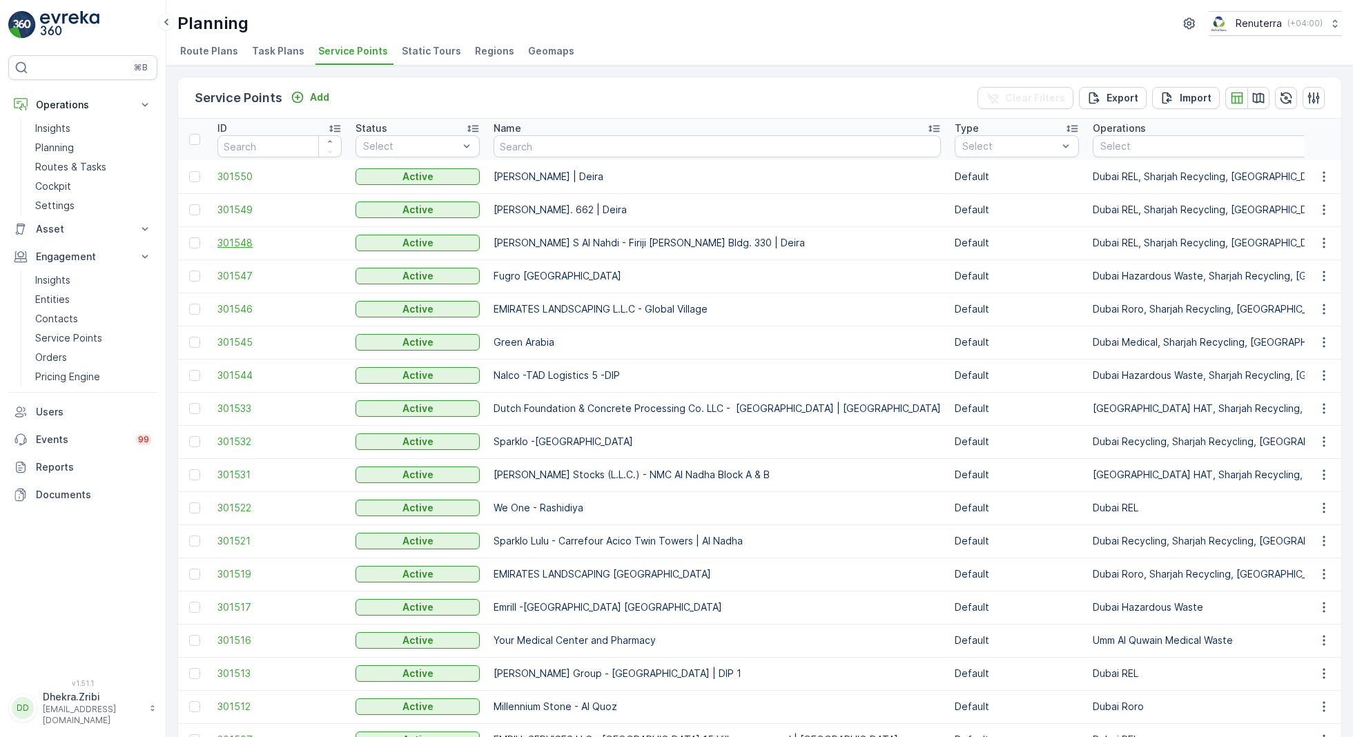
click at [244, 240] on span "301548" at bounding box center [279, 243] width 124 height 14
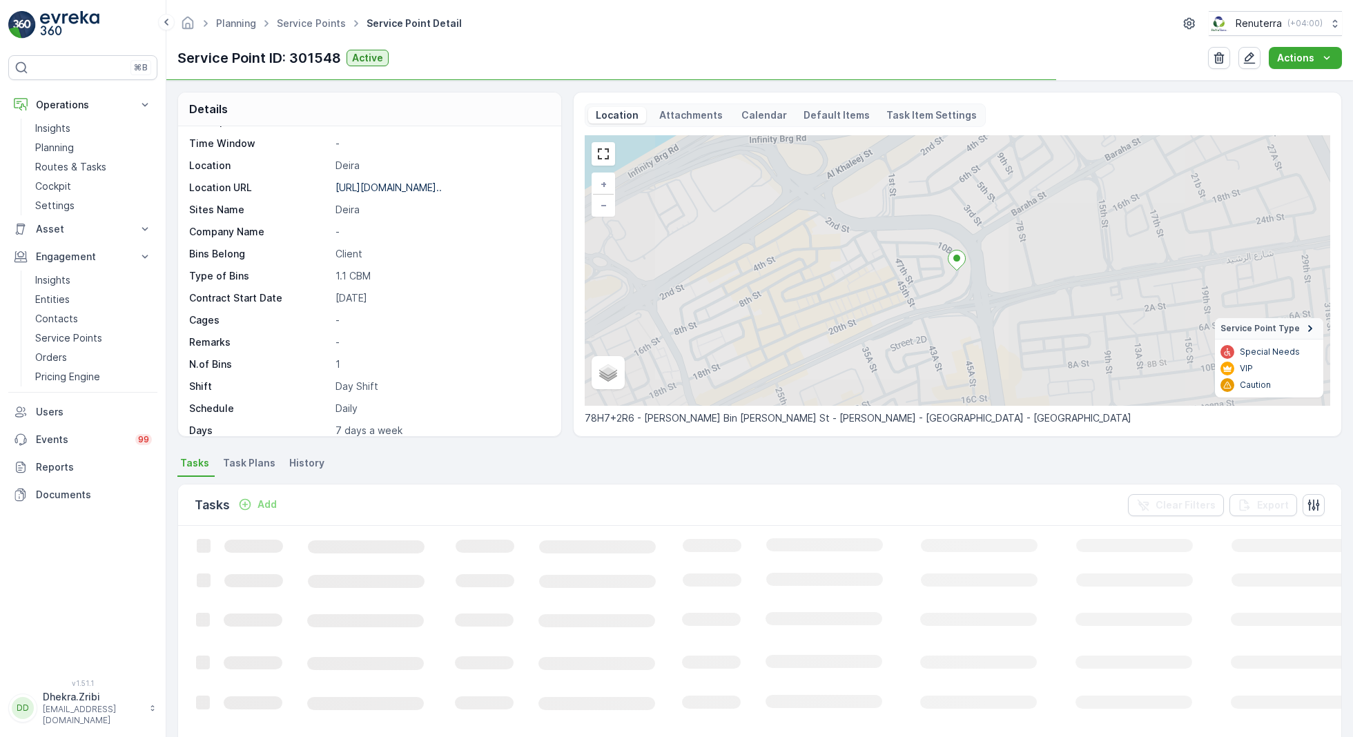
scroll to position [226, 0]
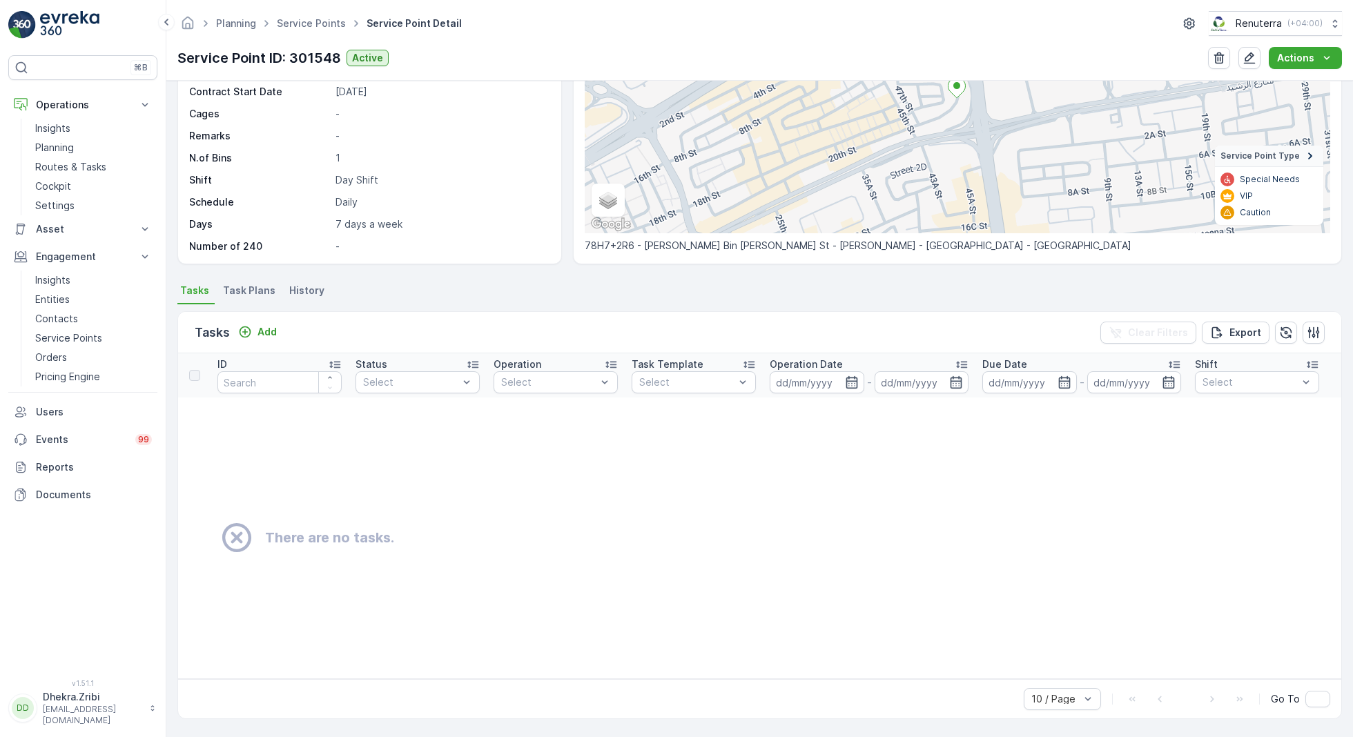
click at [244, 281] on li "Task Plans" at bounding box center [250, 292] width 61 height 23
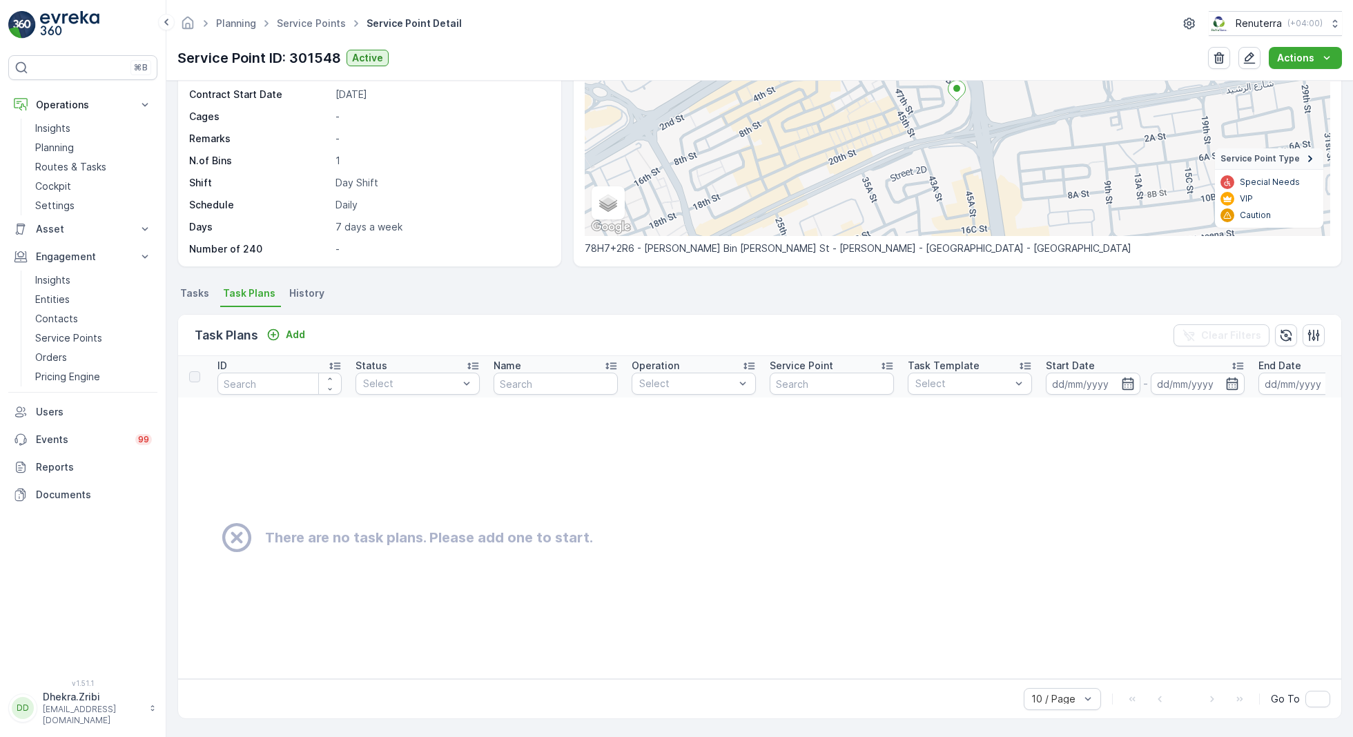
scroll to position [175, 0]
click at [293, 328] on p "Add" at bounding box center [295, 335] width 19 height 14
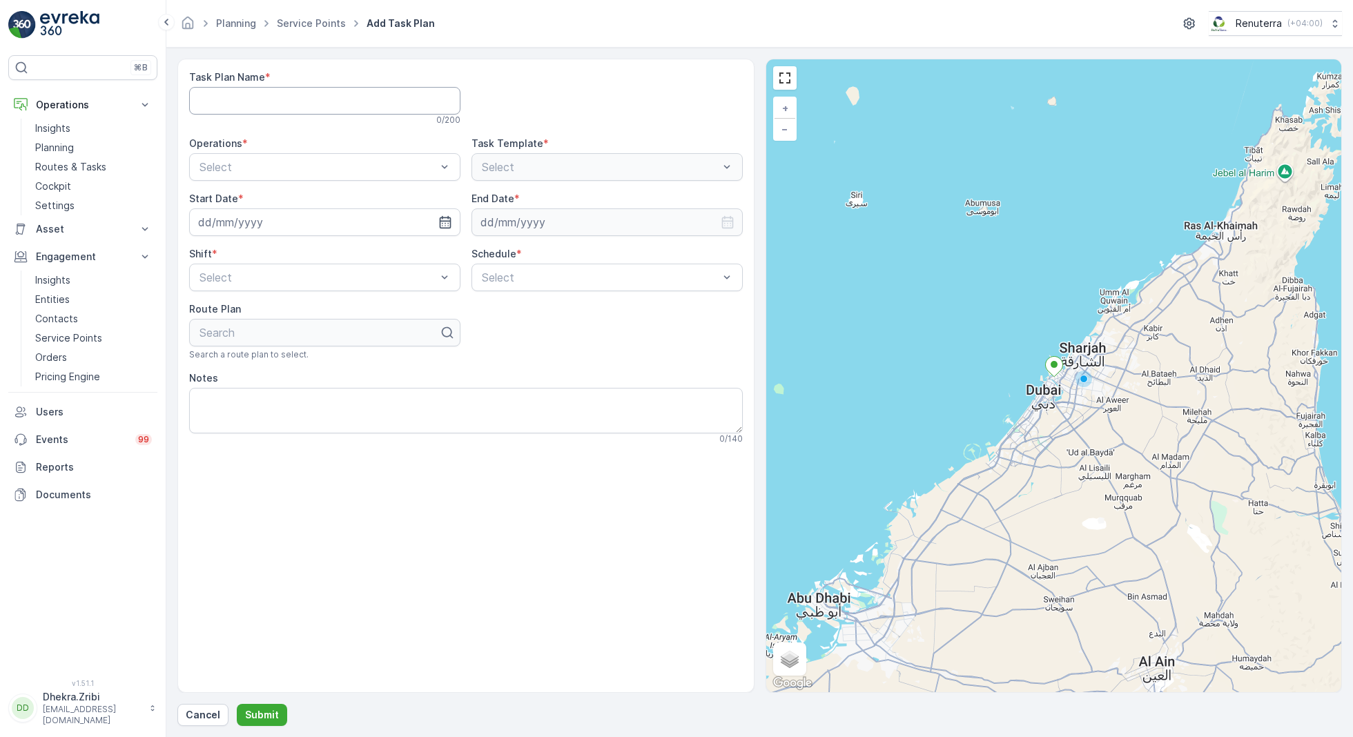
click at [309, 106] on Name "Task Plan Name" at bounding box center [324, 101] width 271 height 28
type Name "DRELM003"
click at [268, 224] on div "Dubai REL" at bounding box center [324, 224] width 255 height 12
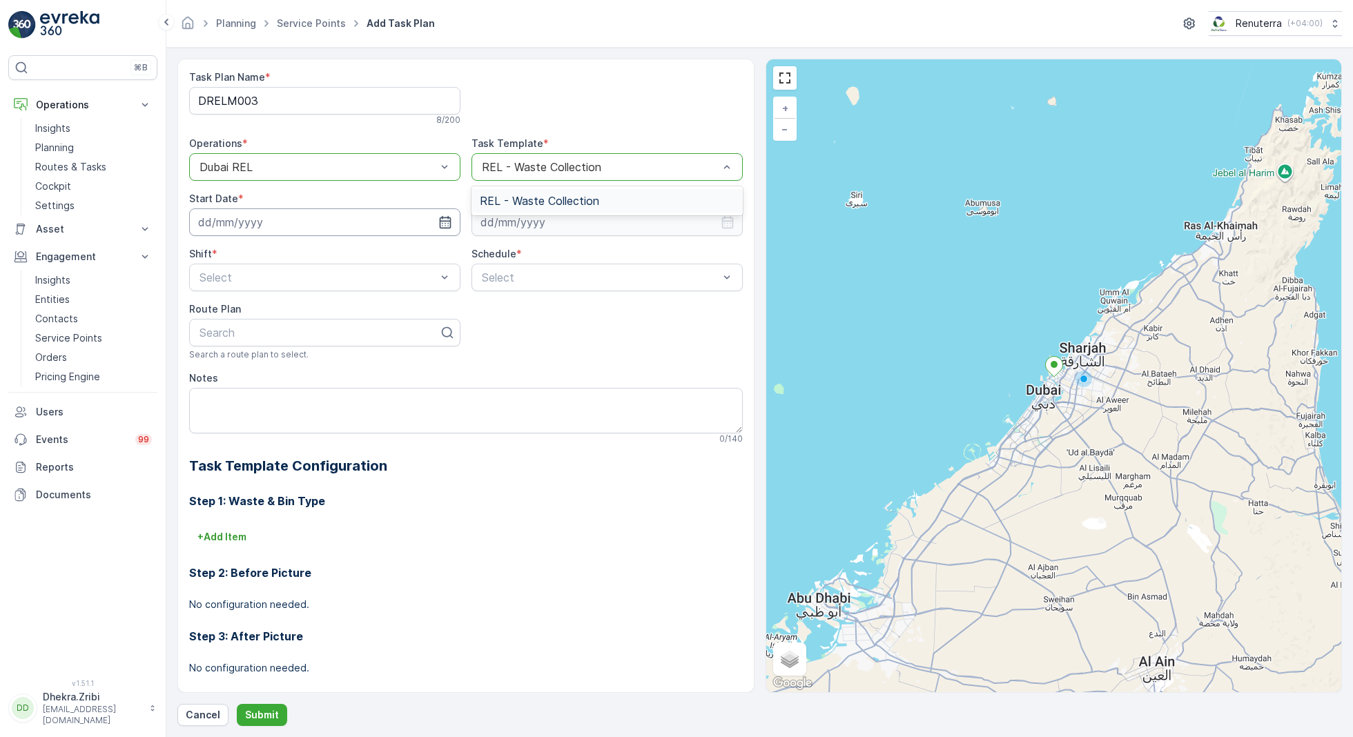
click at [364, 224] on input at bounding box center [324, 222] width 271 height 28
click at [357, 391] on div "27" at bounding box center [362, 392] width 22 height 22
type input "[DATE]"
click at [530, 231] on input at bounding box center [607, 222] width 271 height 28
click at [516, 259] on p "September" at bounding box center [514, 255] width 54 height 14
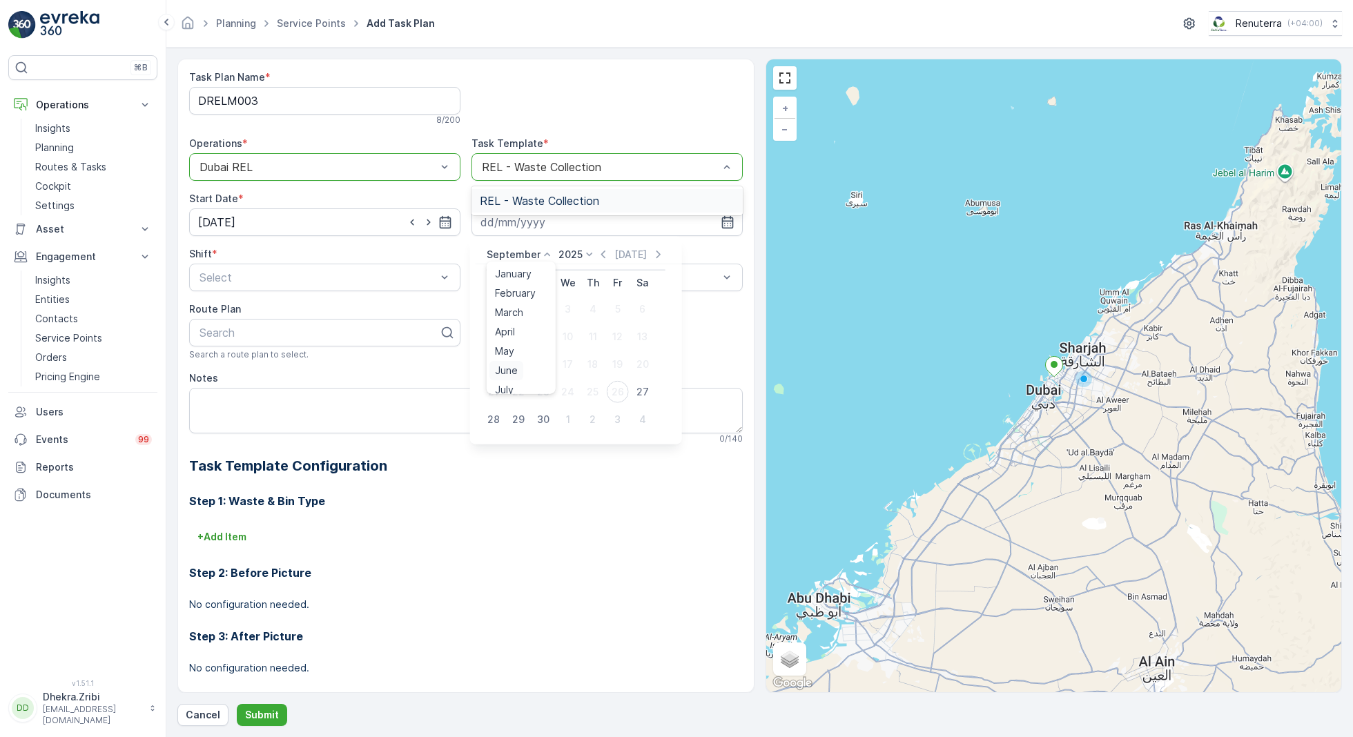
scroll to position [105, 0]
click at [516, 382] on span "December" at bounding box center [519, 382] width 48 height 14
click at [568, 259] on p "2025" at bounding box center [566, 255] width 24 height 14
click at [583, 301] on span "2026" at bounding box center [574, 305] width 23 height 14
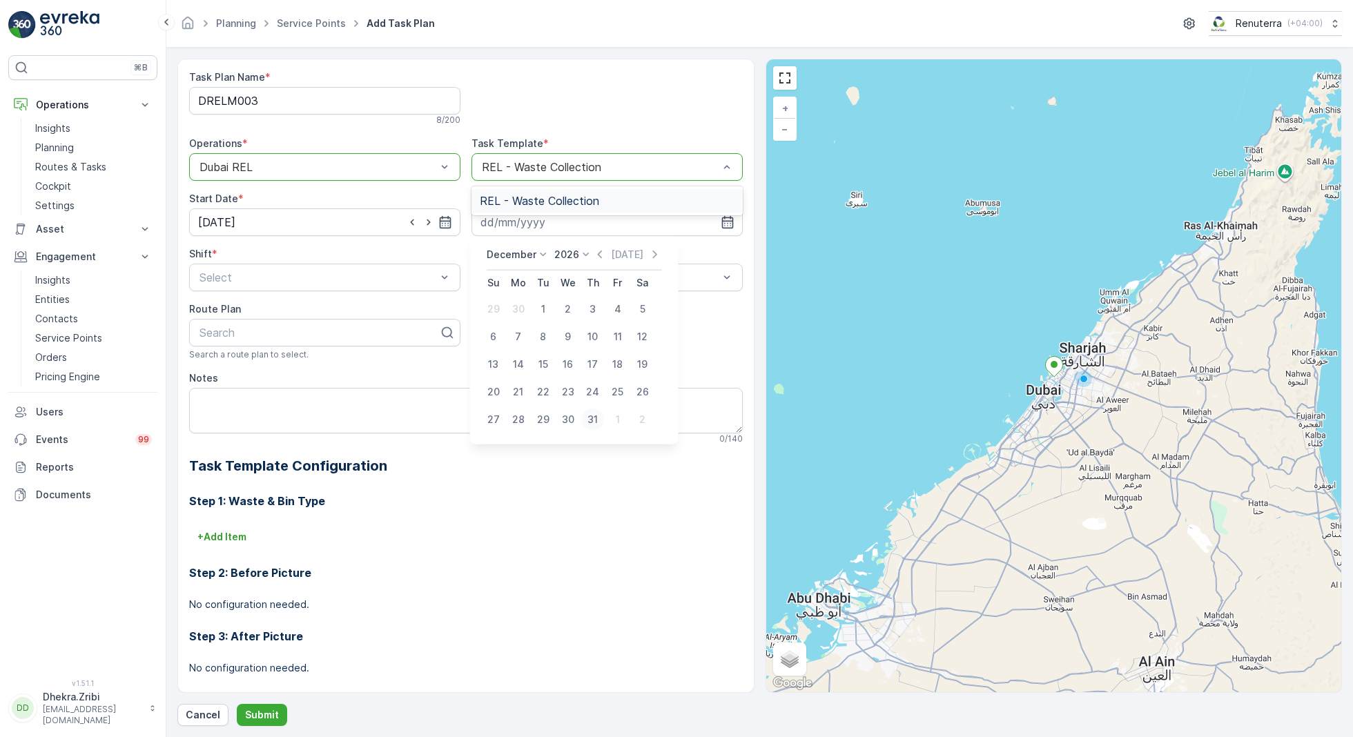
click at [598, 416] on div "31" at bounding box center [593, 420] width 22 height 22
type input "[DATE]"
click at [631, 165] on div at bounding box center [600, 167] width 240 height 12
click at [247, 311] on div "Day Shift" at bounding box center [324, 311] width 255 height 12
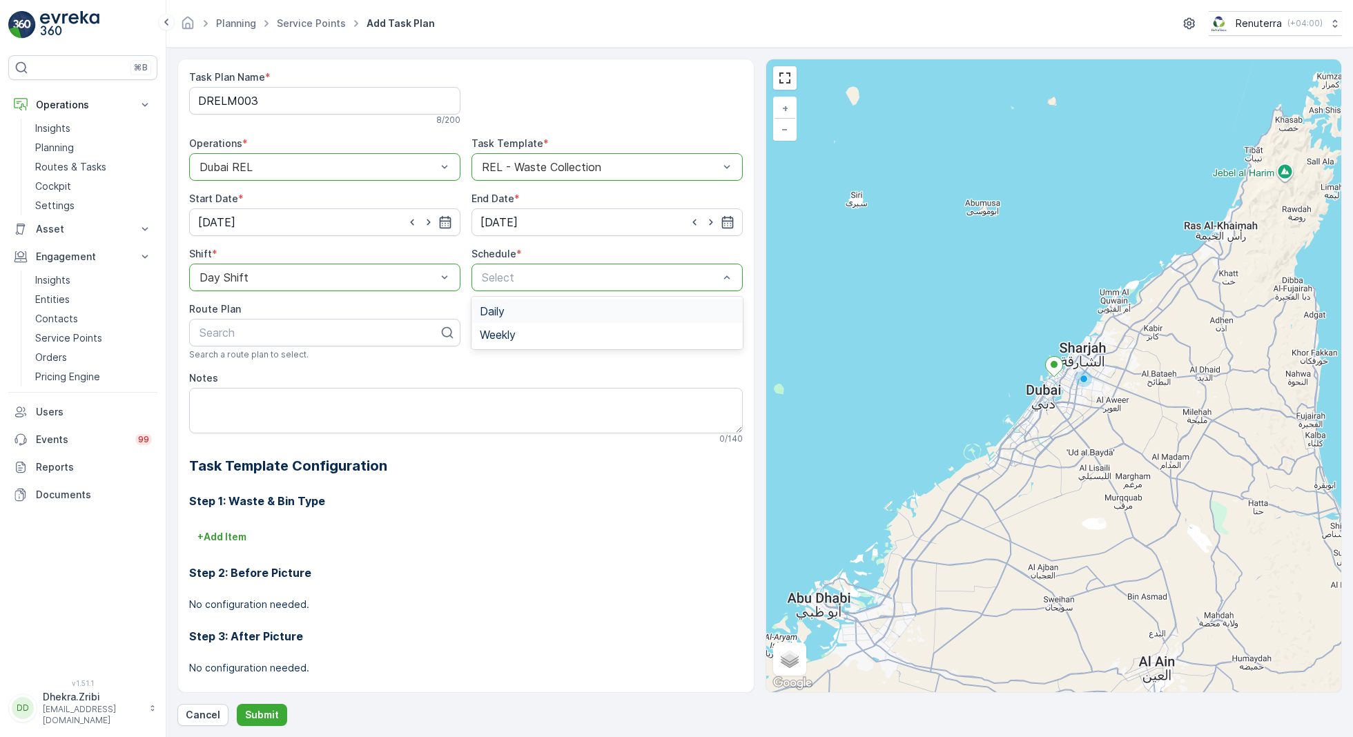
click at [499, 310] on span "Daily" at bounding box center [492, 311] width 25 height 12
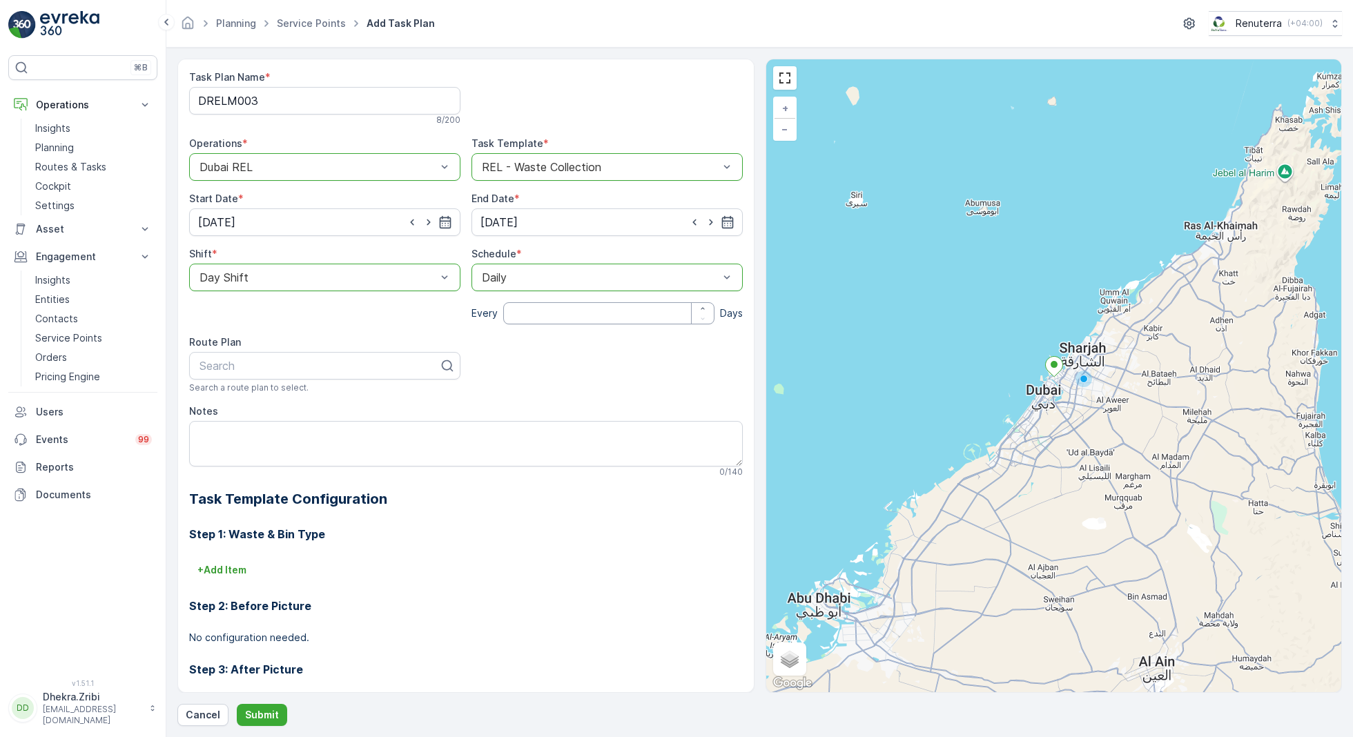
click at [533, 311] on input "number" at bounding box center [608, 313] width 211 height 22
type input "1"
click at [300, 365] on div at bounding box center [319, 366] width 242 height 12
type input "relm"
click at [259, 403] on div "DRELM101" at bounding box center [324, 400] width 255 height 12
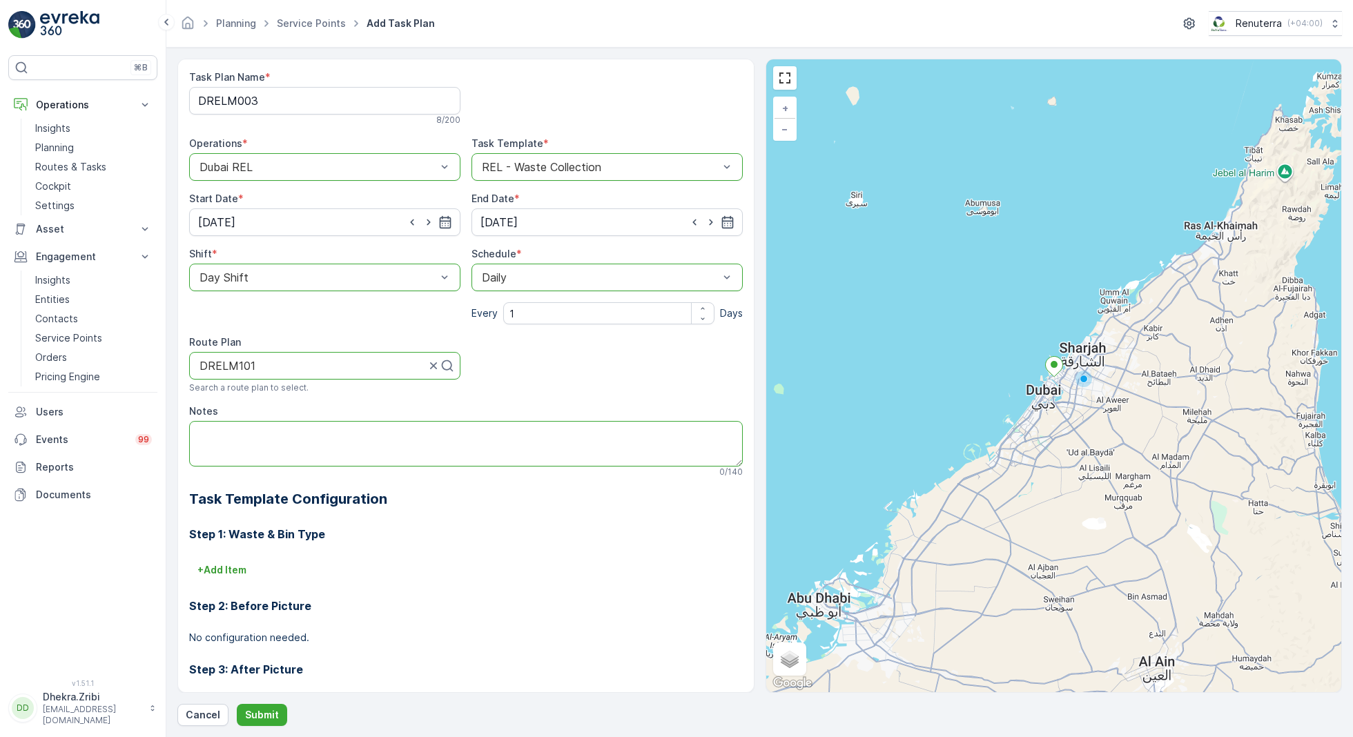
click at [272, 433] on textarea "Notes" at bounding box center [466, 444] width 554 height 46
paste textarea "[PHONE_NUMBER]"
type textarea "POC: [PHONE_NUMBER]"
click at [269, 717] on p "Submit" at bounding box center [262, 715] width 34 height 14
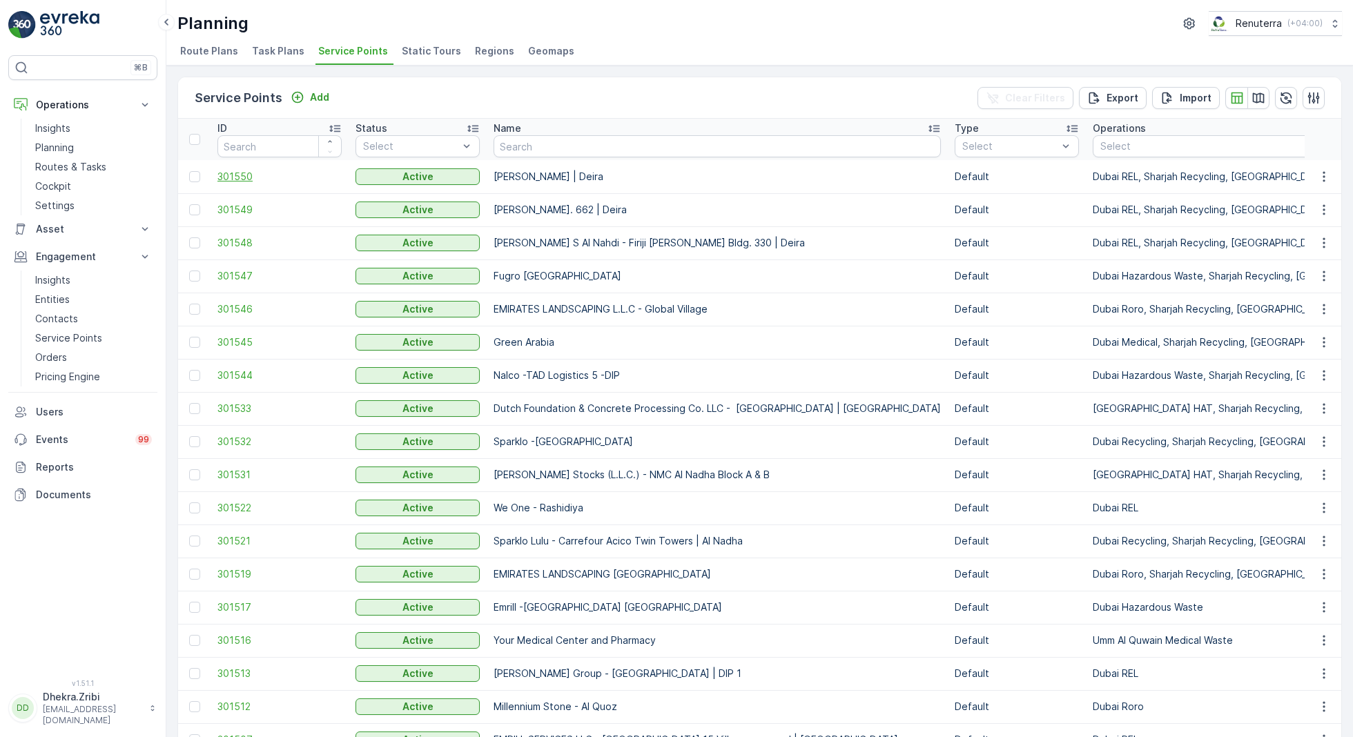
click at [231, 177] on span "301550" at bounding box center [279, 177] width 124 height 14
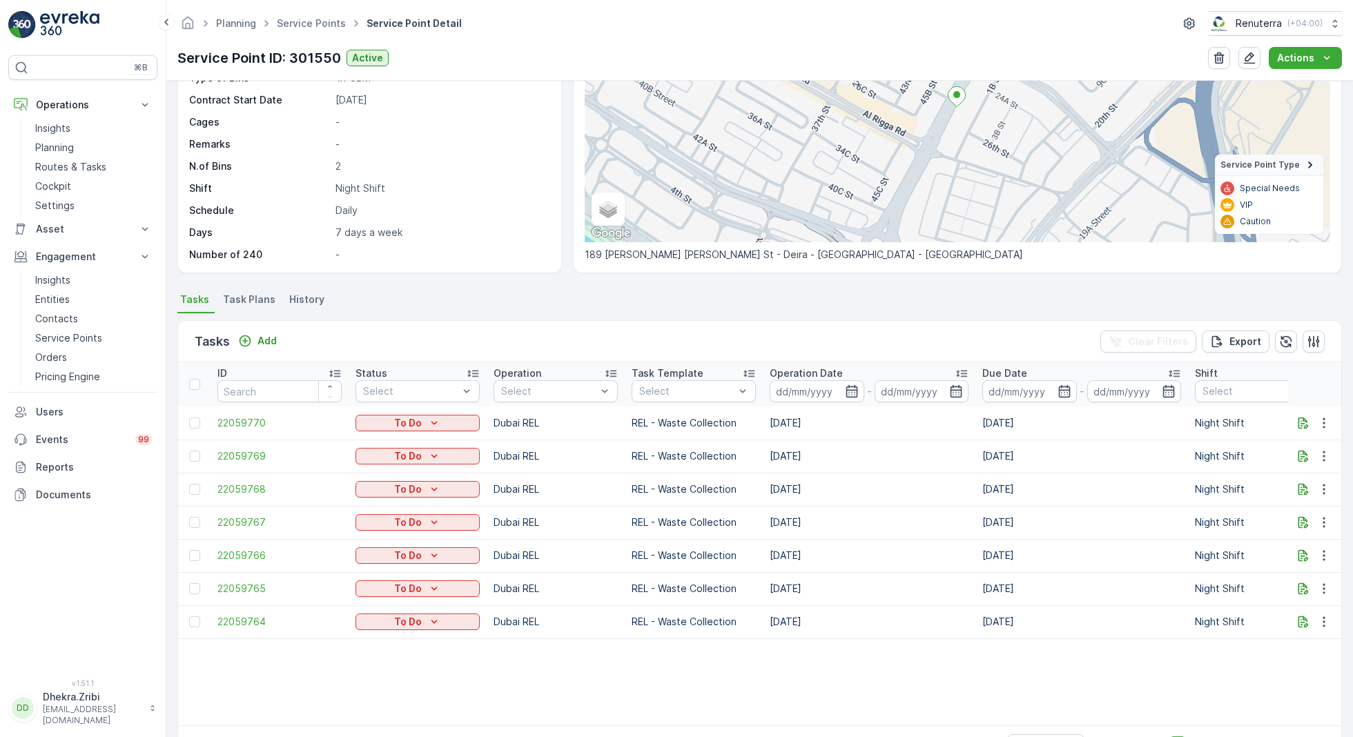
scroll to position [171, 0]
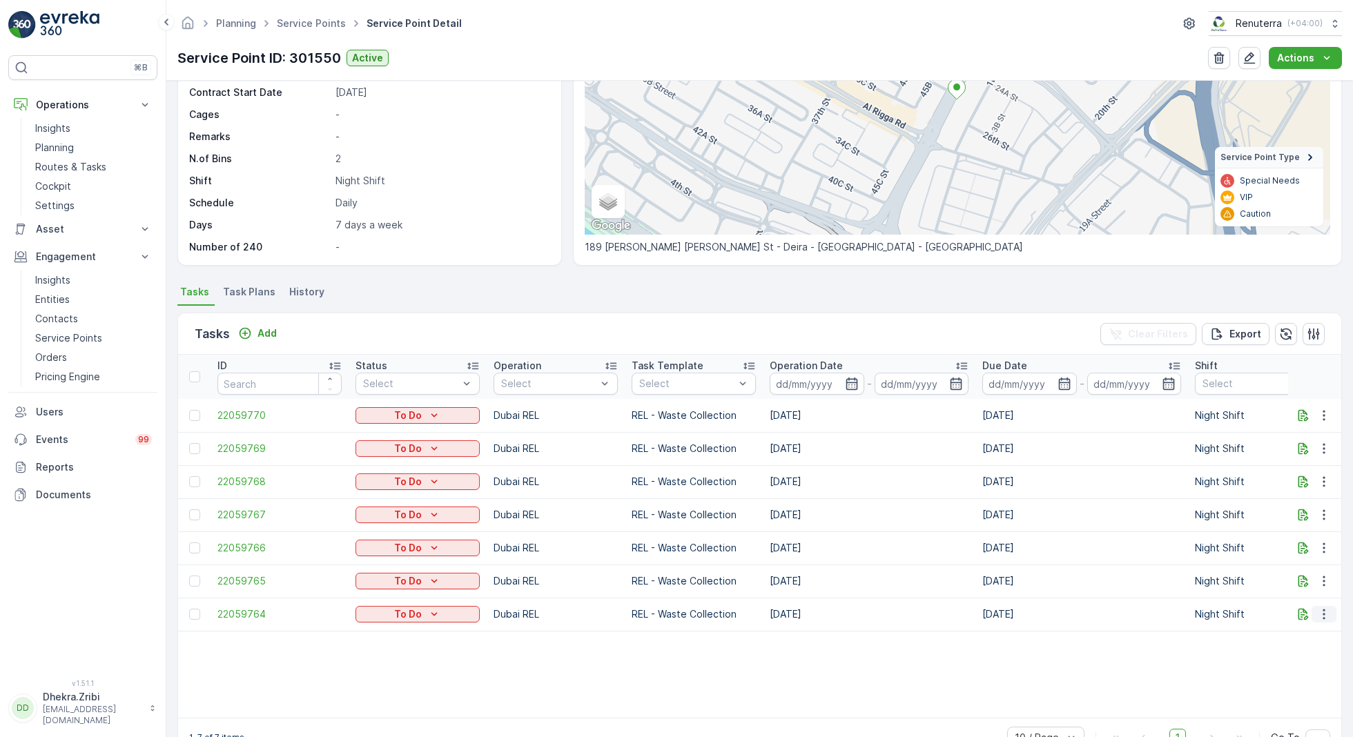
click at [1325, 608] on icon "button" at bounding box center [1324, 615] width 14 height 14
click at [1279, 673] on span "Change Route" at bounding box center [1288, 673] width 67 height 14
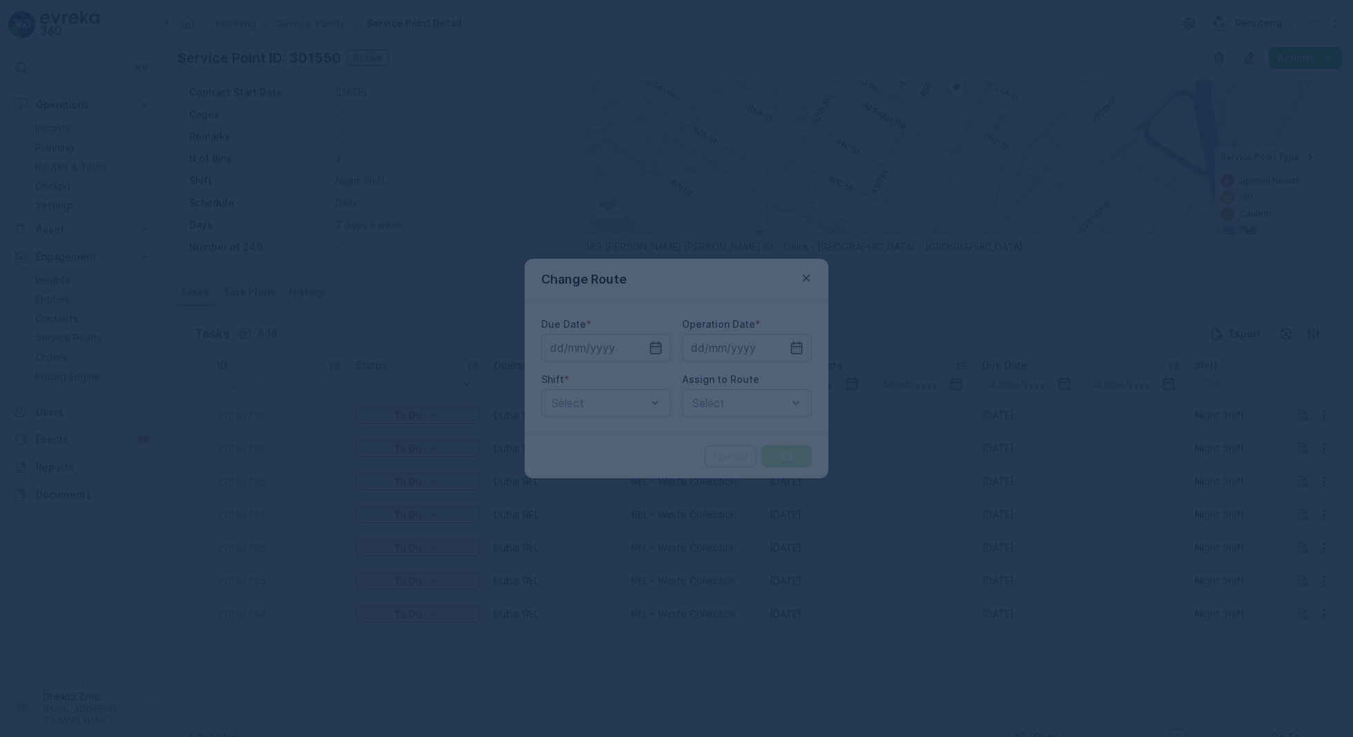
type input "[DATE]"
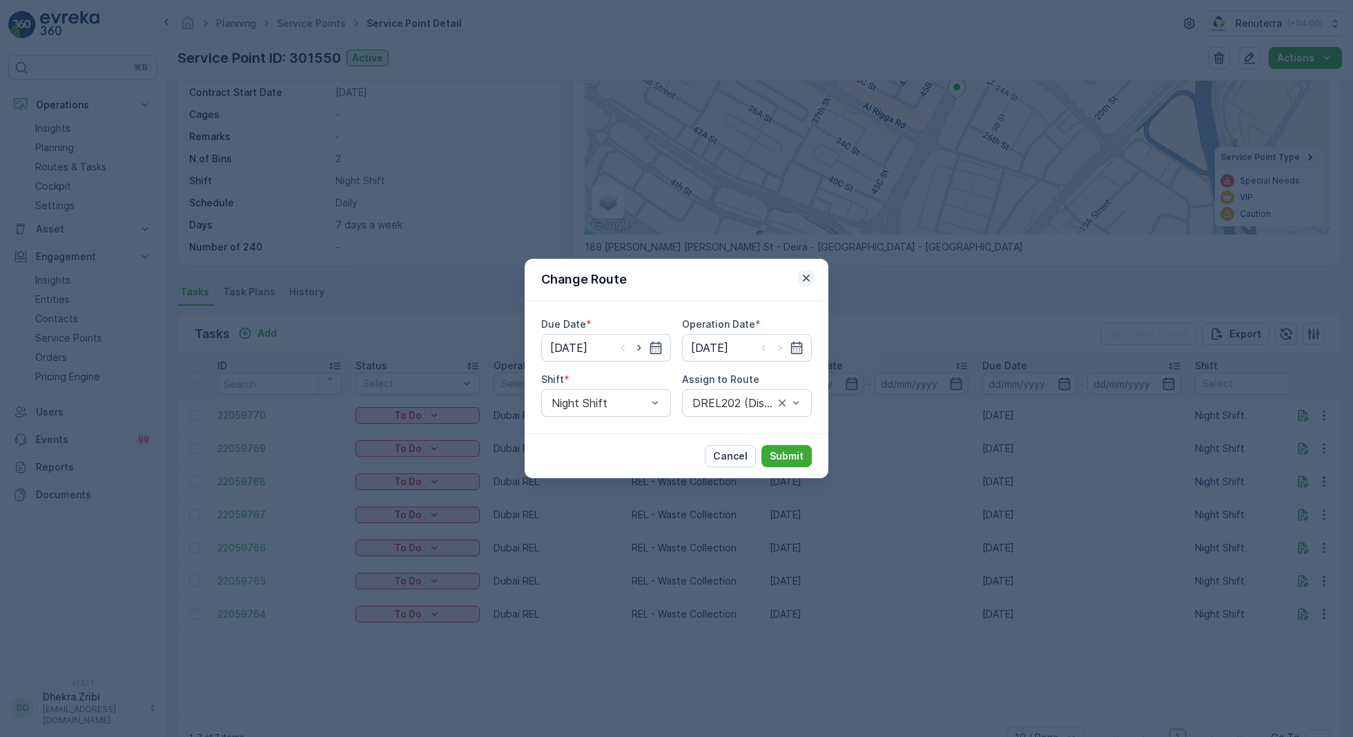
click at [811, 282] on icon "button" at bounding box center [806, 278] width 14 height 14
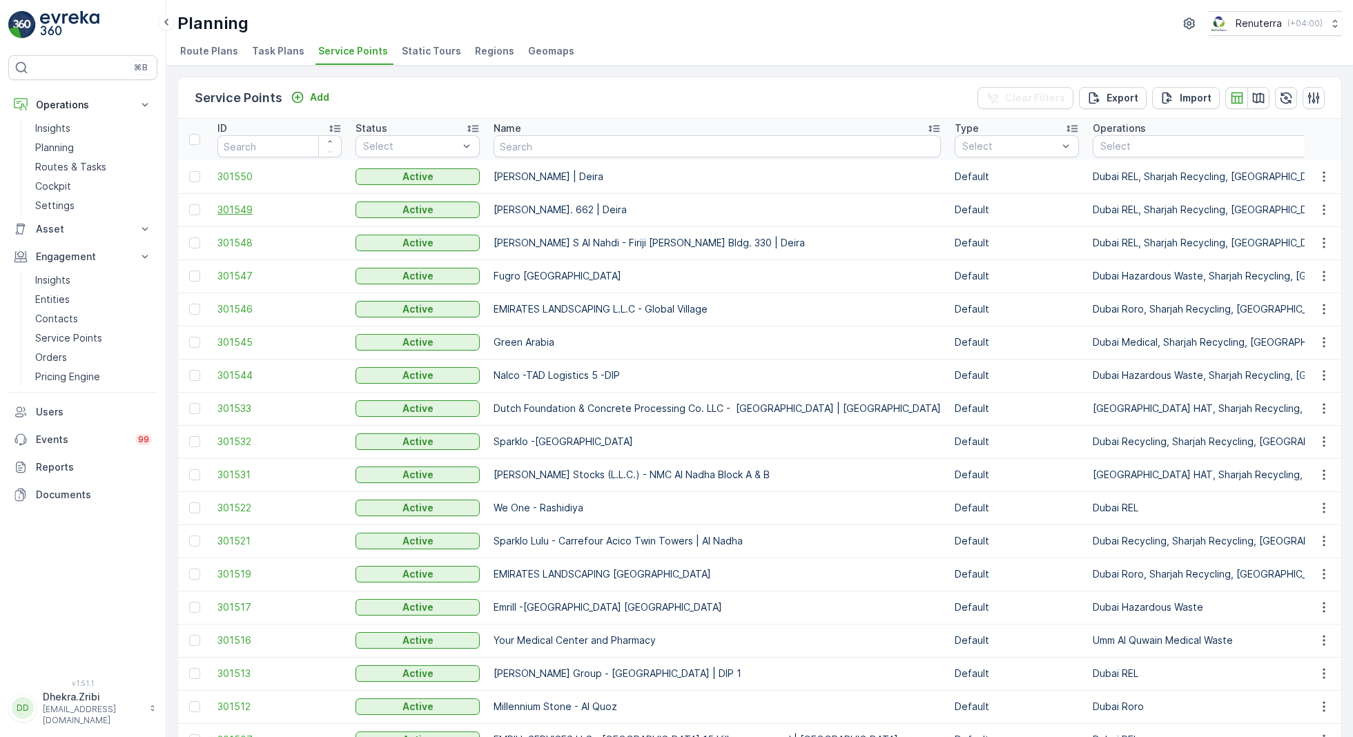
click at [229, 204] on span "301549" at bounding box center [279, 210] width 124 height 14
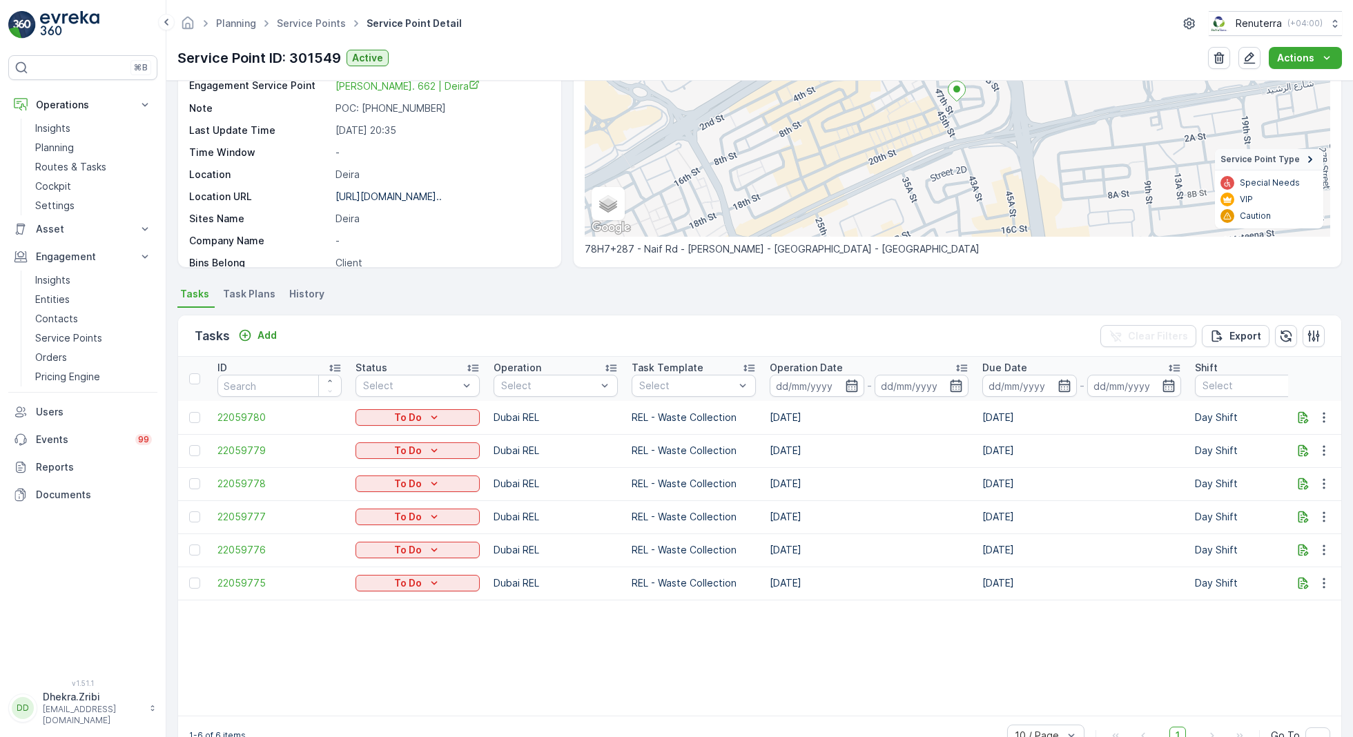
scroll to position [188, 0]
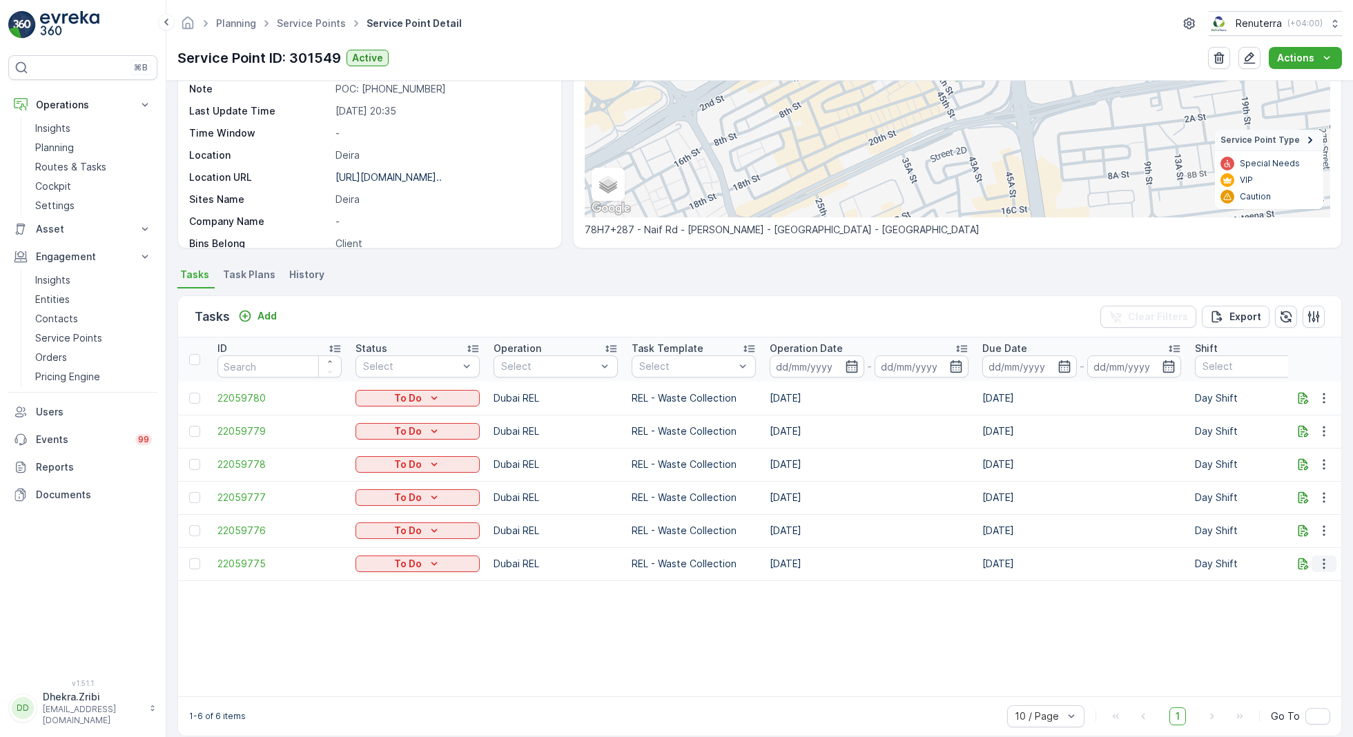
click at [1325, 561] on icon "button" at bounding box center [1324, 564] width 14 height 14
click at [1283, 622] on span "Change Route" at bounding box center [1288, 622] width 67 height 14
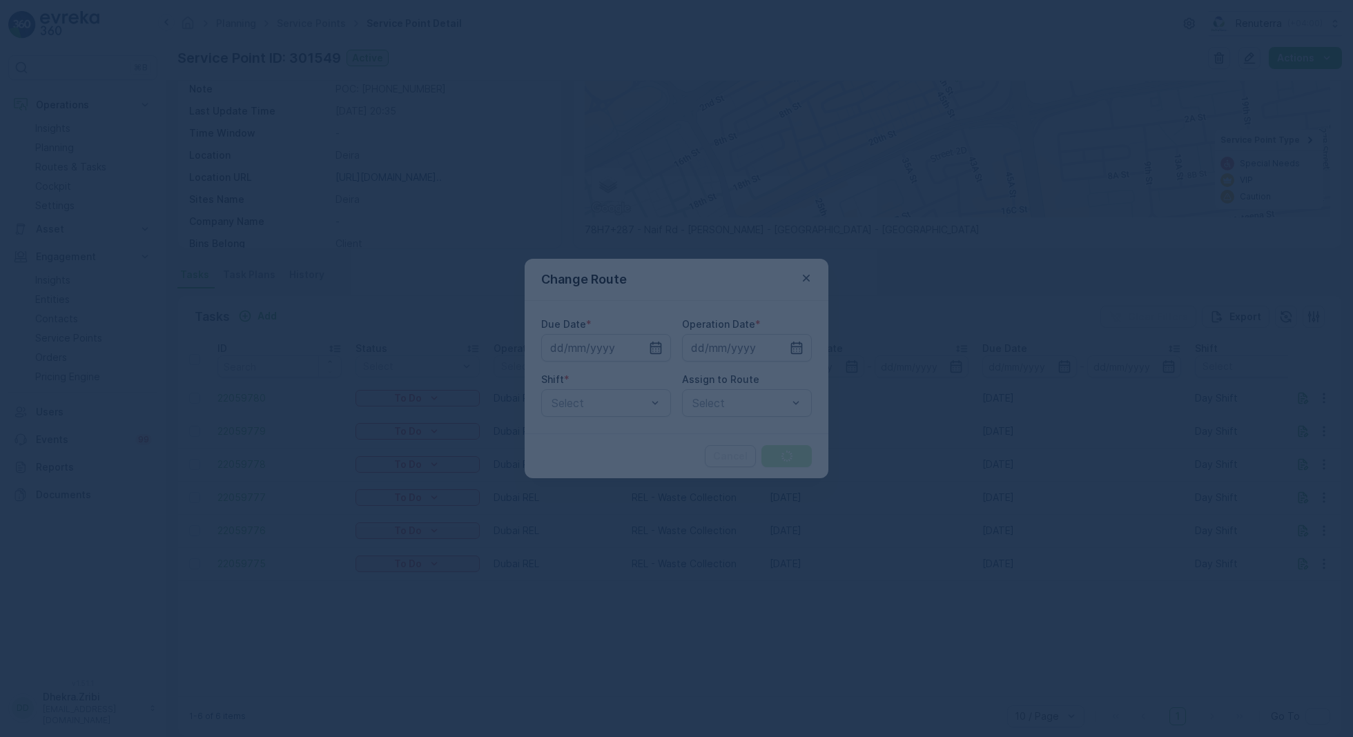
type input "[DATE]"
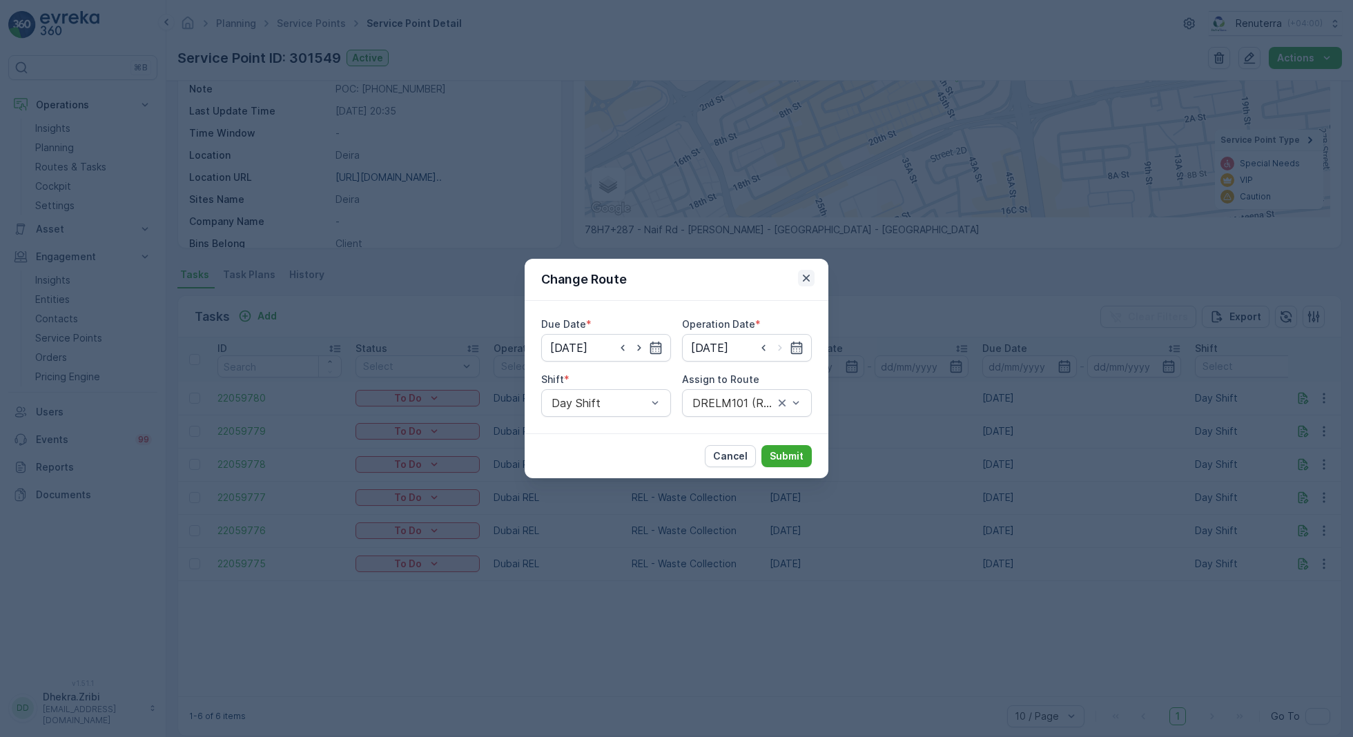
click at [809, 279] on icon "button" at bounding box center [806, 278] width 14 height 14
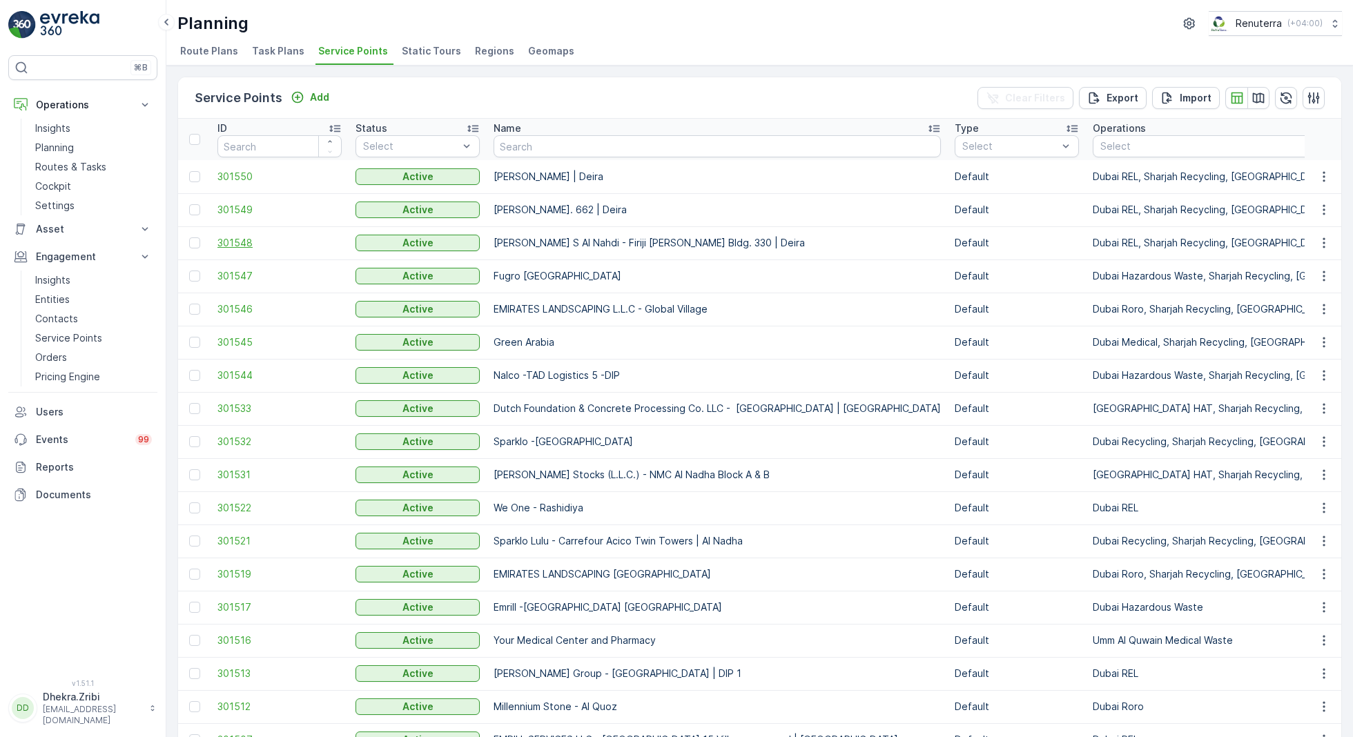
click at [247, 243] on span "301548" at bounding box center [279, 243] width 124 height 14
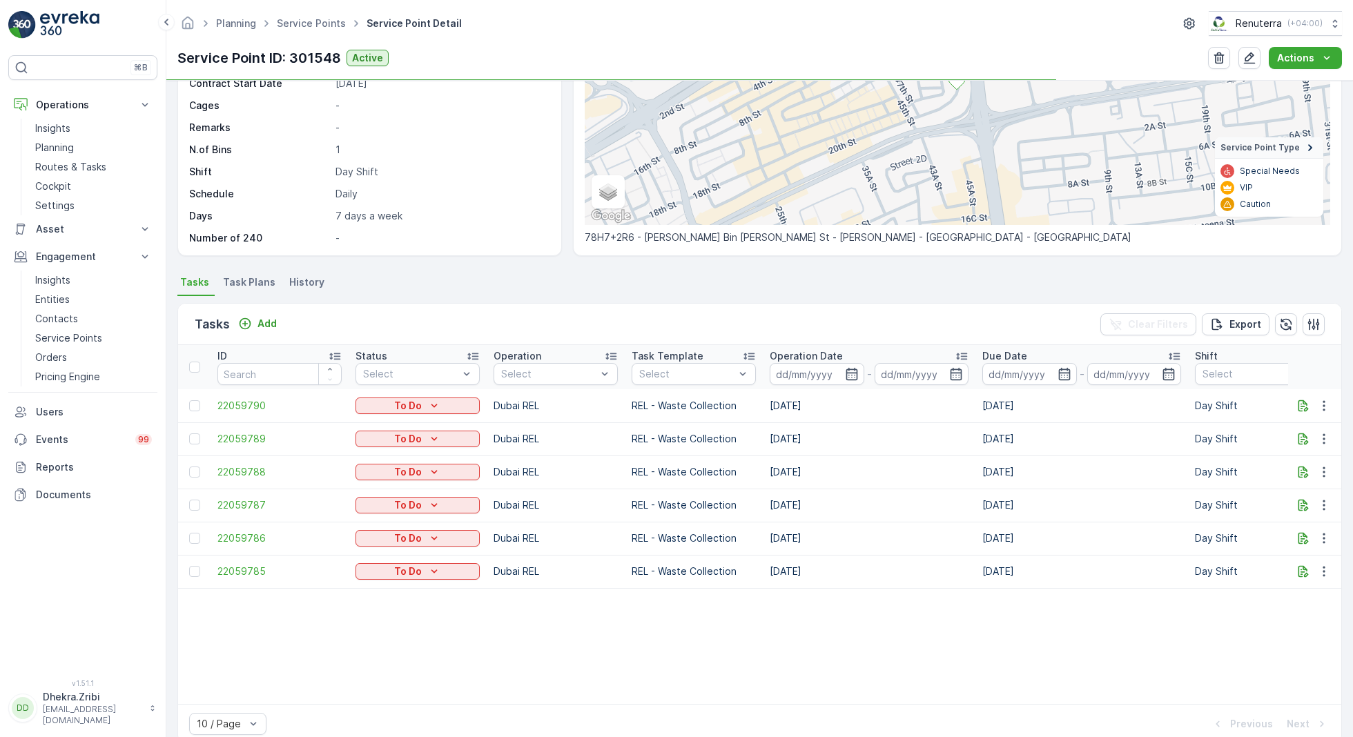
scroll to position [194, 0]
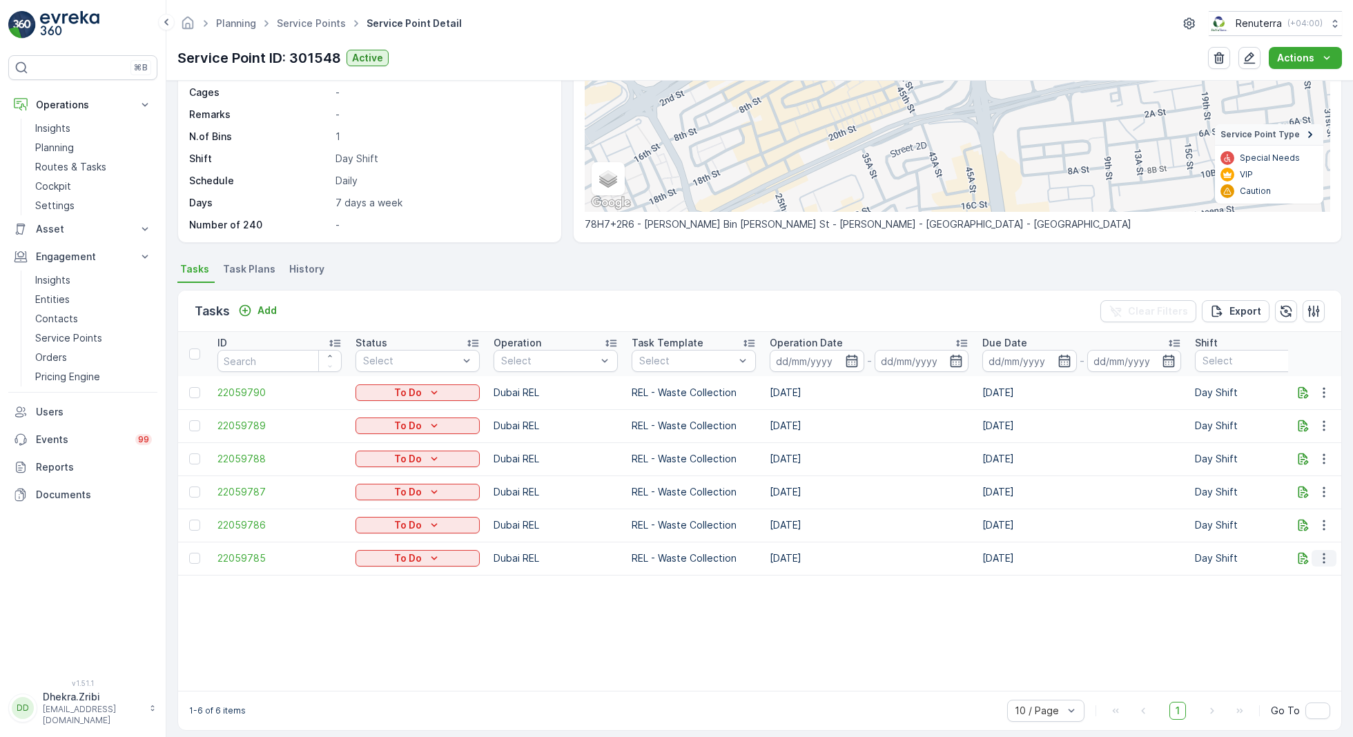
click at [1323, 557] on icon "button" at bounding box center [1324, 559] width 14 height 14
click at [1276, 619] on span "Change Route" at bounding box center [1288, 617] width 67 height 14
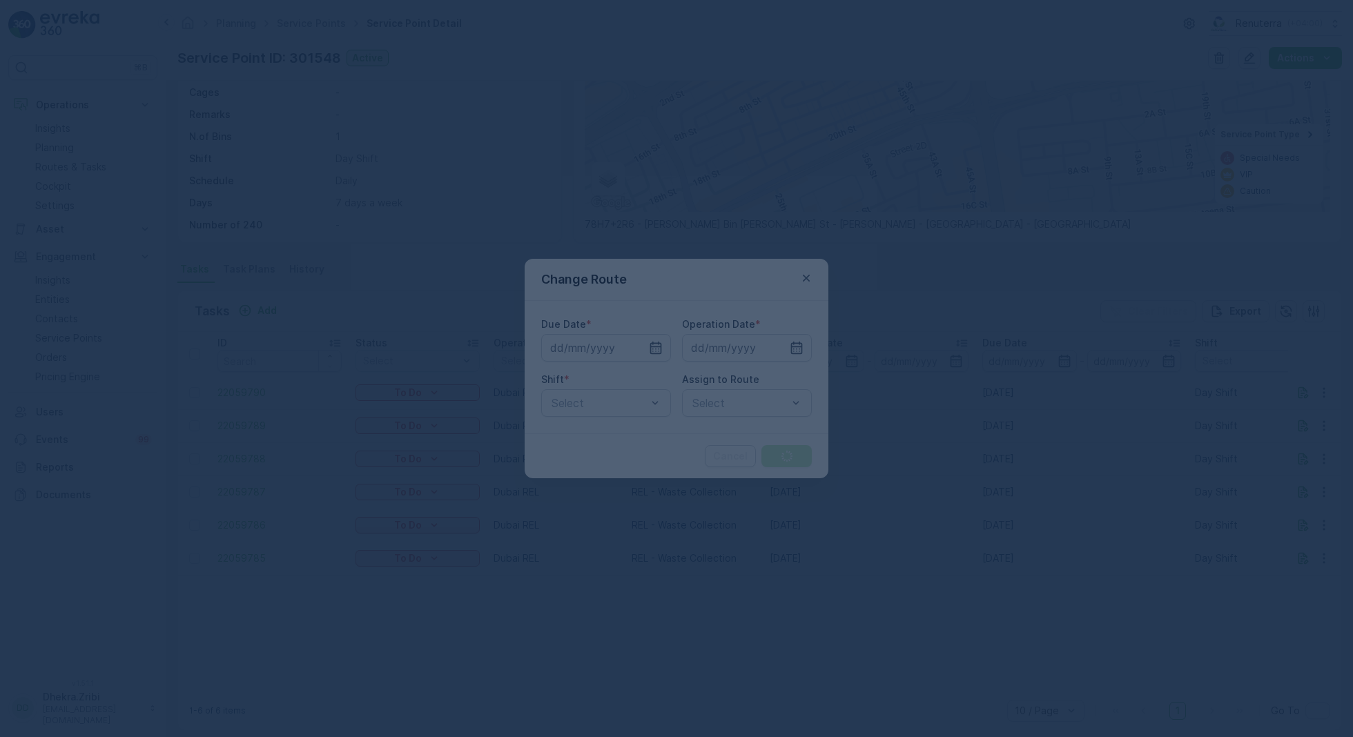
type input "[DATE]"
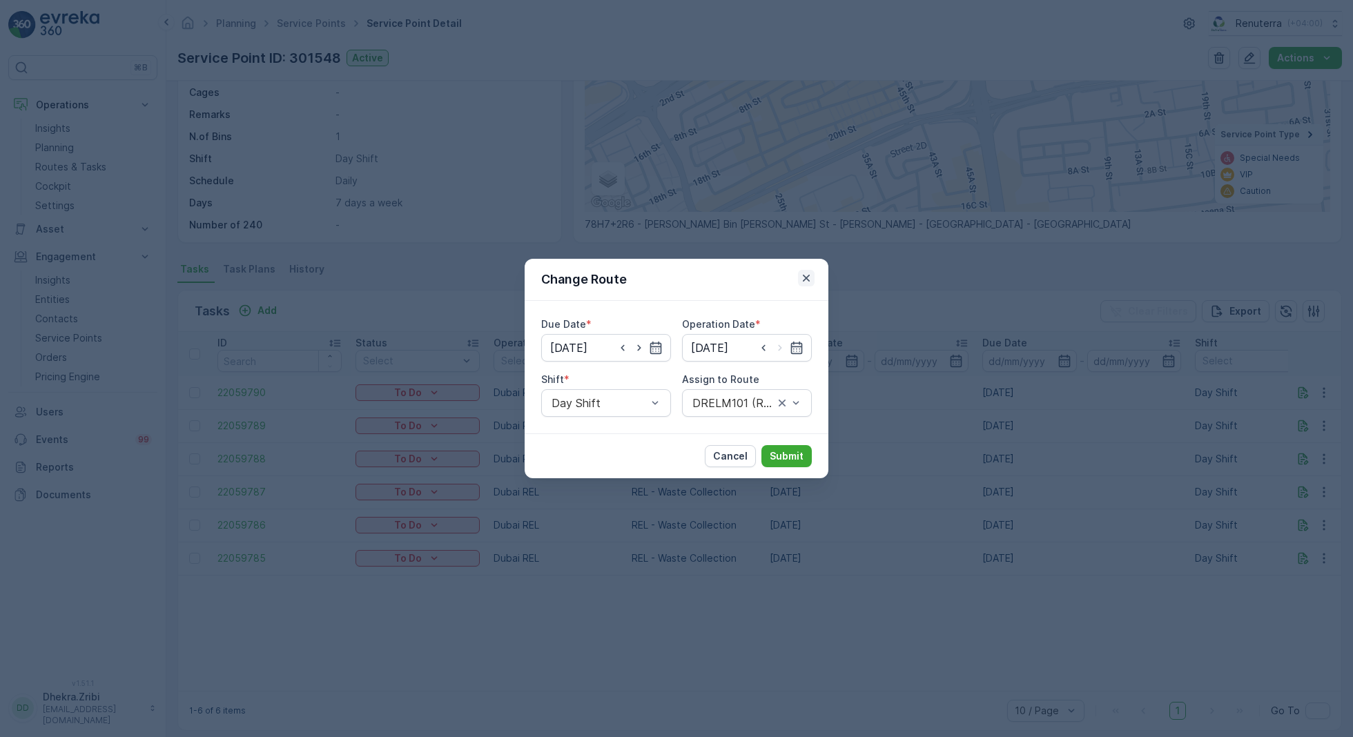
click at [808, 275] on icon "button" at bounding box center [806, 278] width 7 height 7
